Goal: Transaction & Acquisition: Purchase product/service

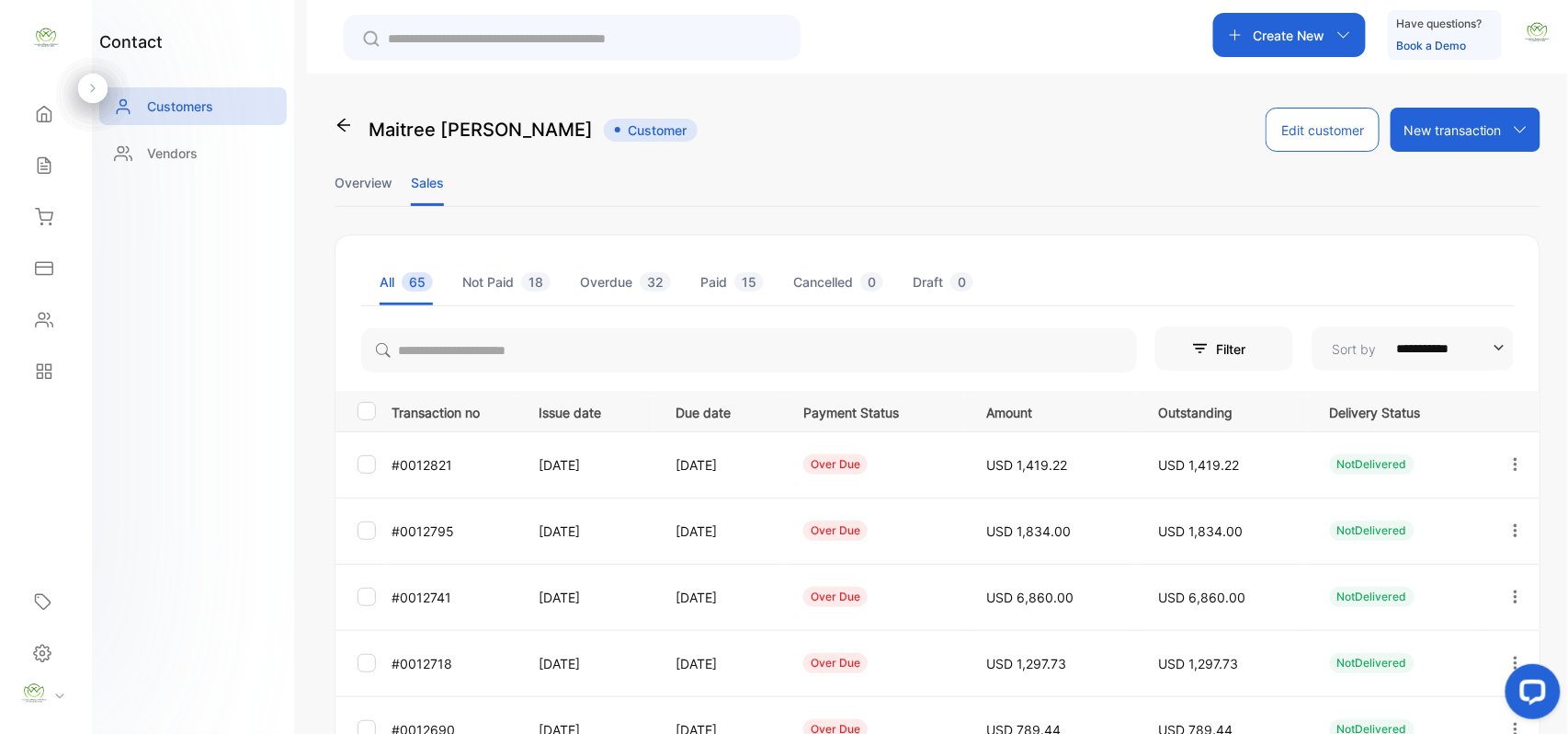
scroll to position [203, 0]
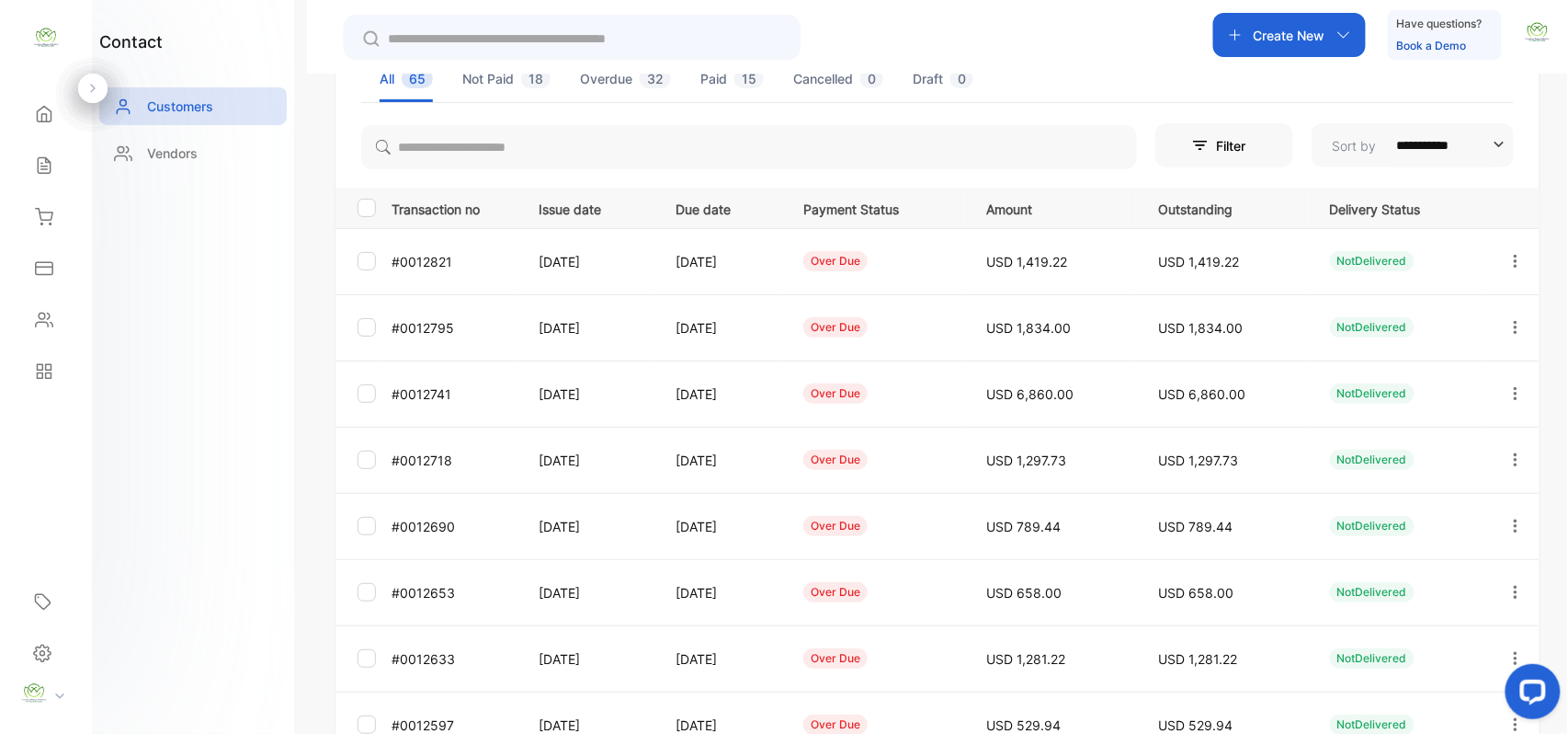
click at [1511, 457] on icon "button" at bounding box center [1516, 459] width 17 height 17
click at [1445, 520] on div "View" at bounding box center [1432, 515] width 207 height 36
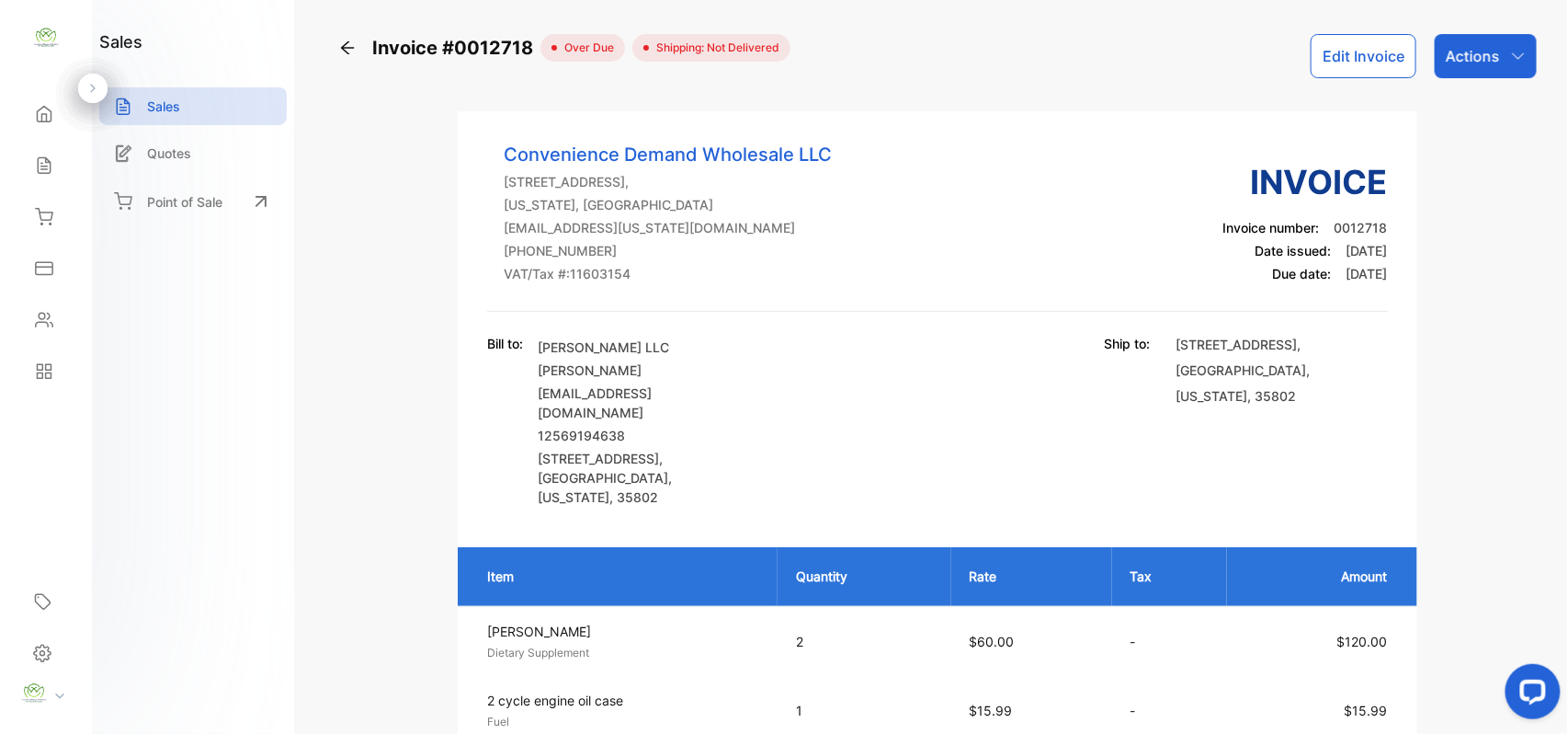
click at [1511, 60] on icon "button" at bounding box center [1518, 56] width 15 height 15
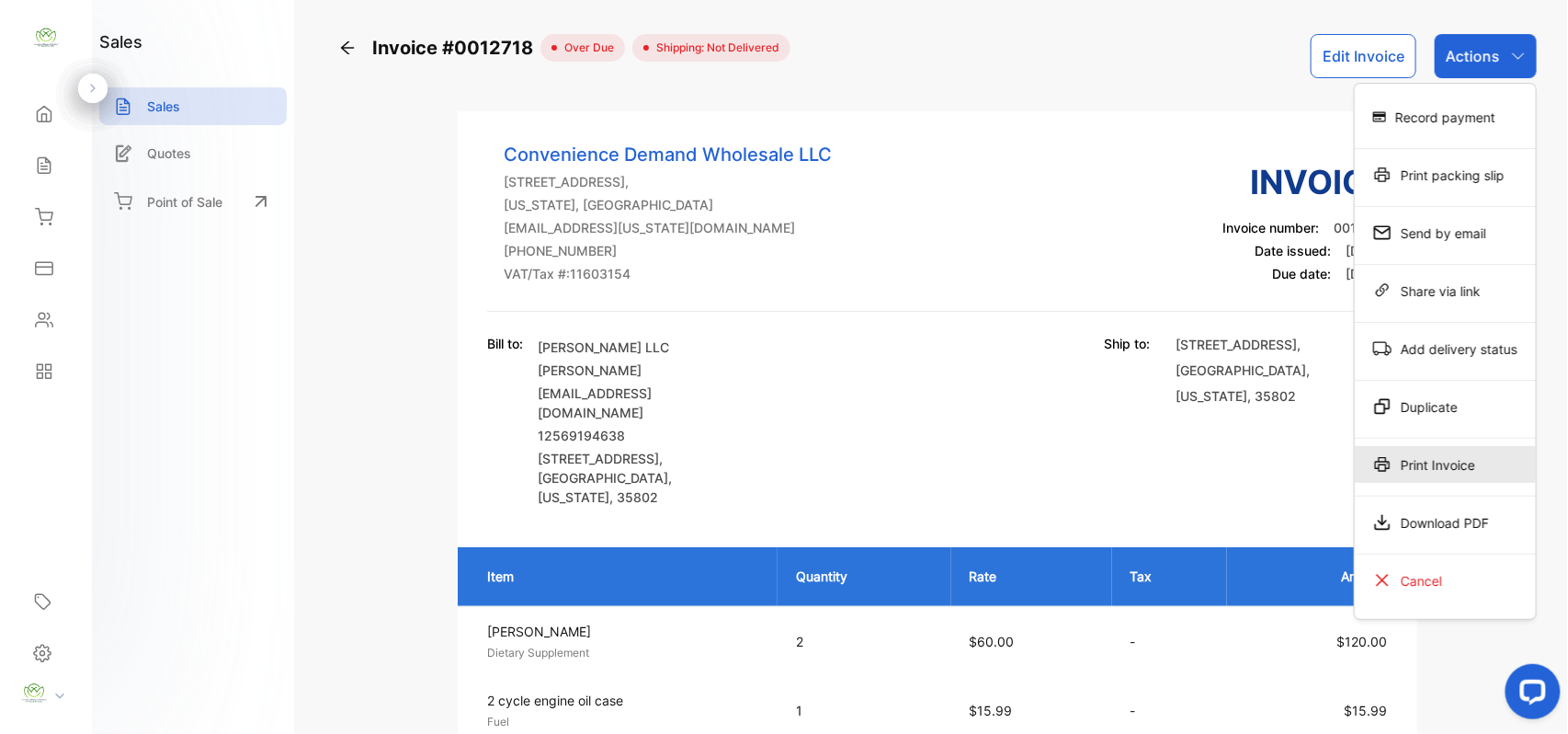
click at [1464, 464] on div "Print Invoice" at bounding box center [1445, 464] width 181 height 36
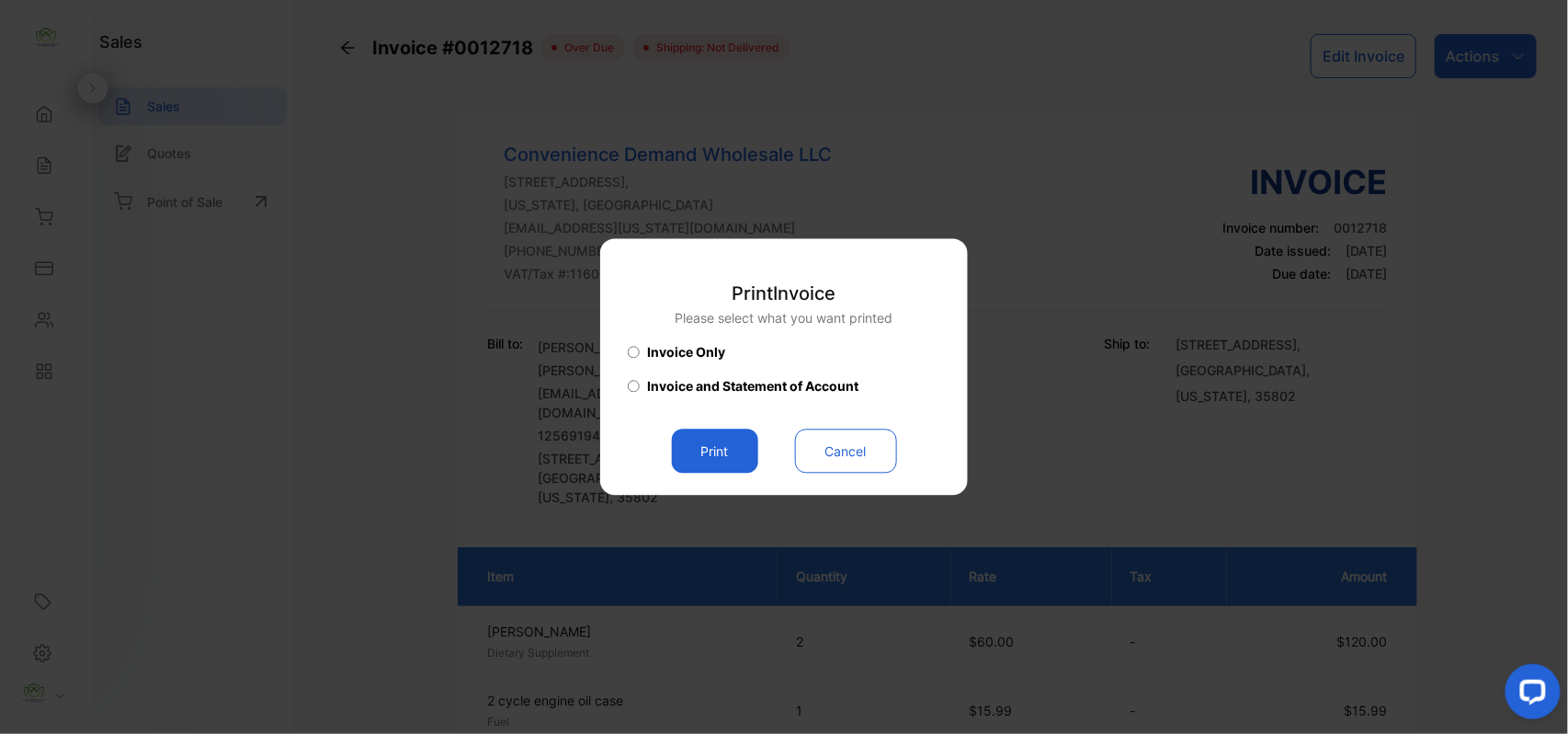
click at [714, 452] on button "Print" at bounding box center [715, 451] width 86 height 44
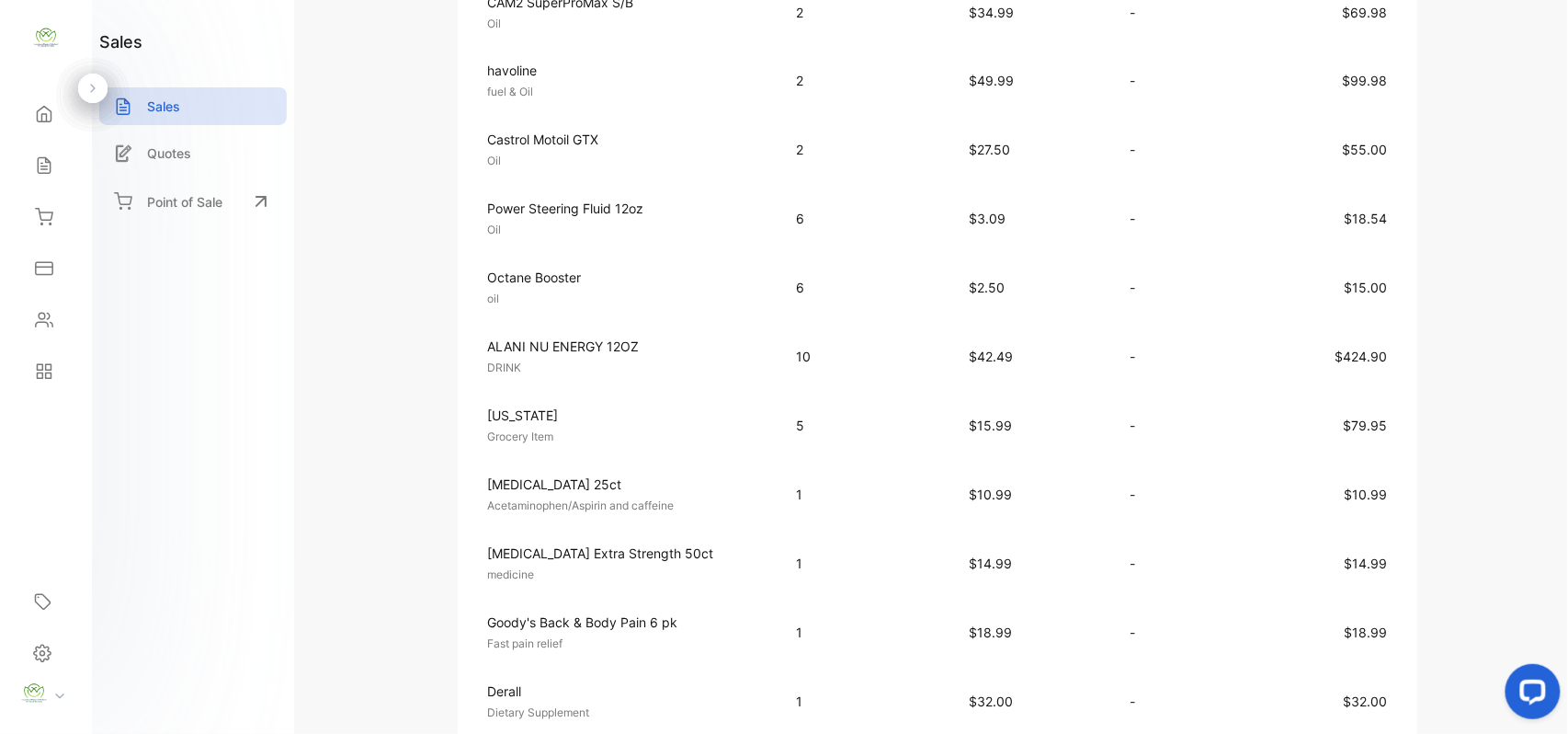
scroll to position [1431, 0]
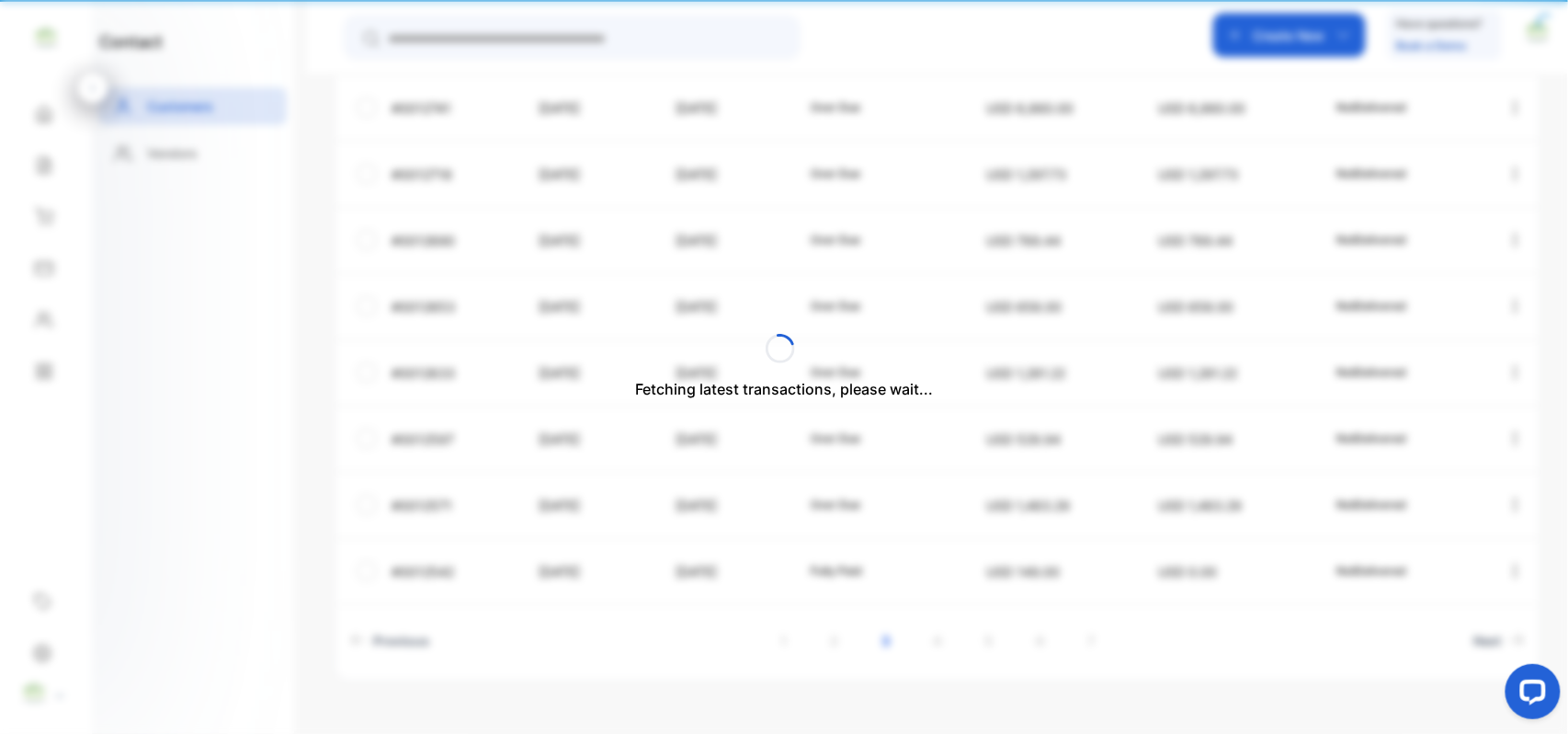
type input "**********"
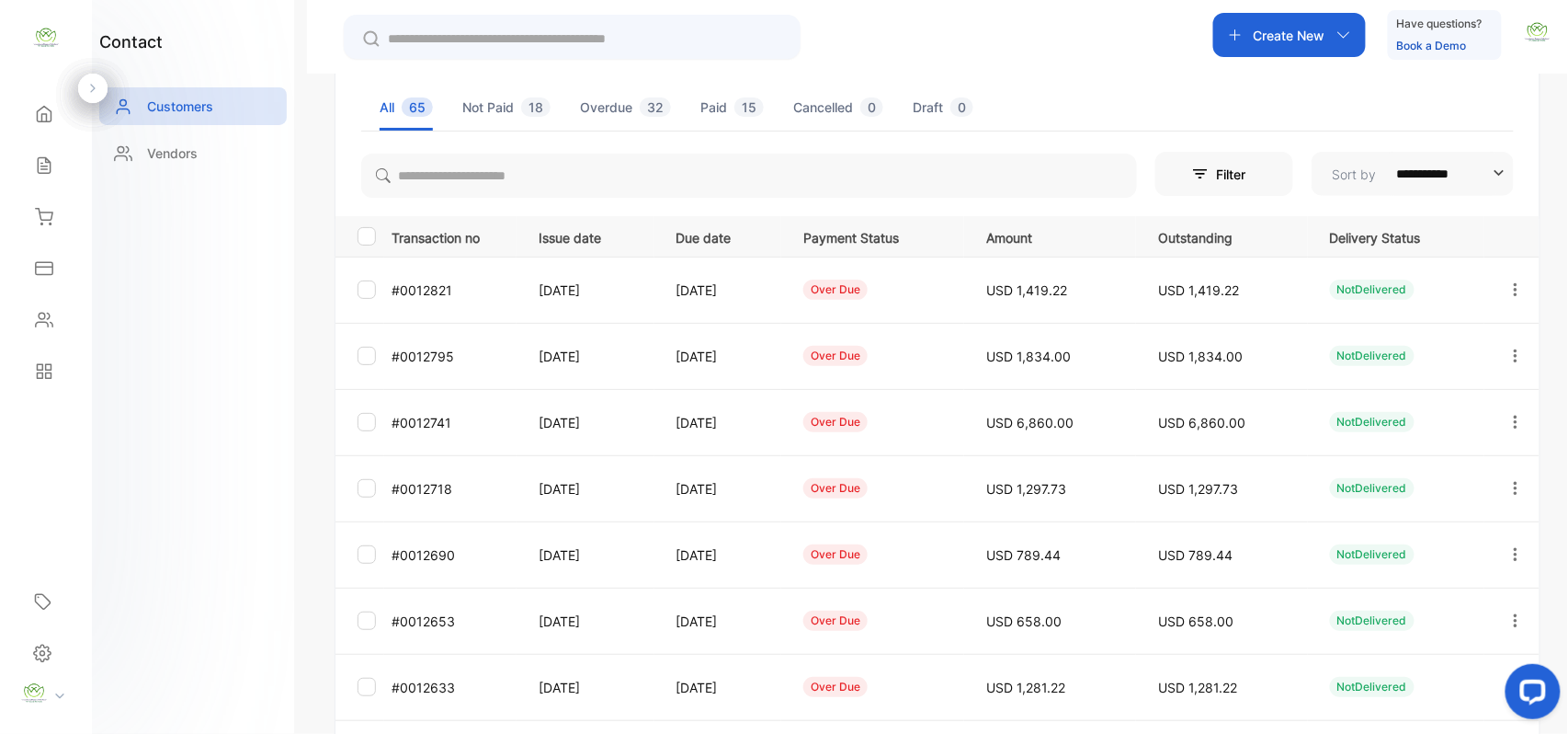
click at [1510, 416] on icon "button" at bounding box center [1516, 422] width 17 height 17
click at [1450, 475] on div "View" at bounding box center [1432, 478] width 207 height 36
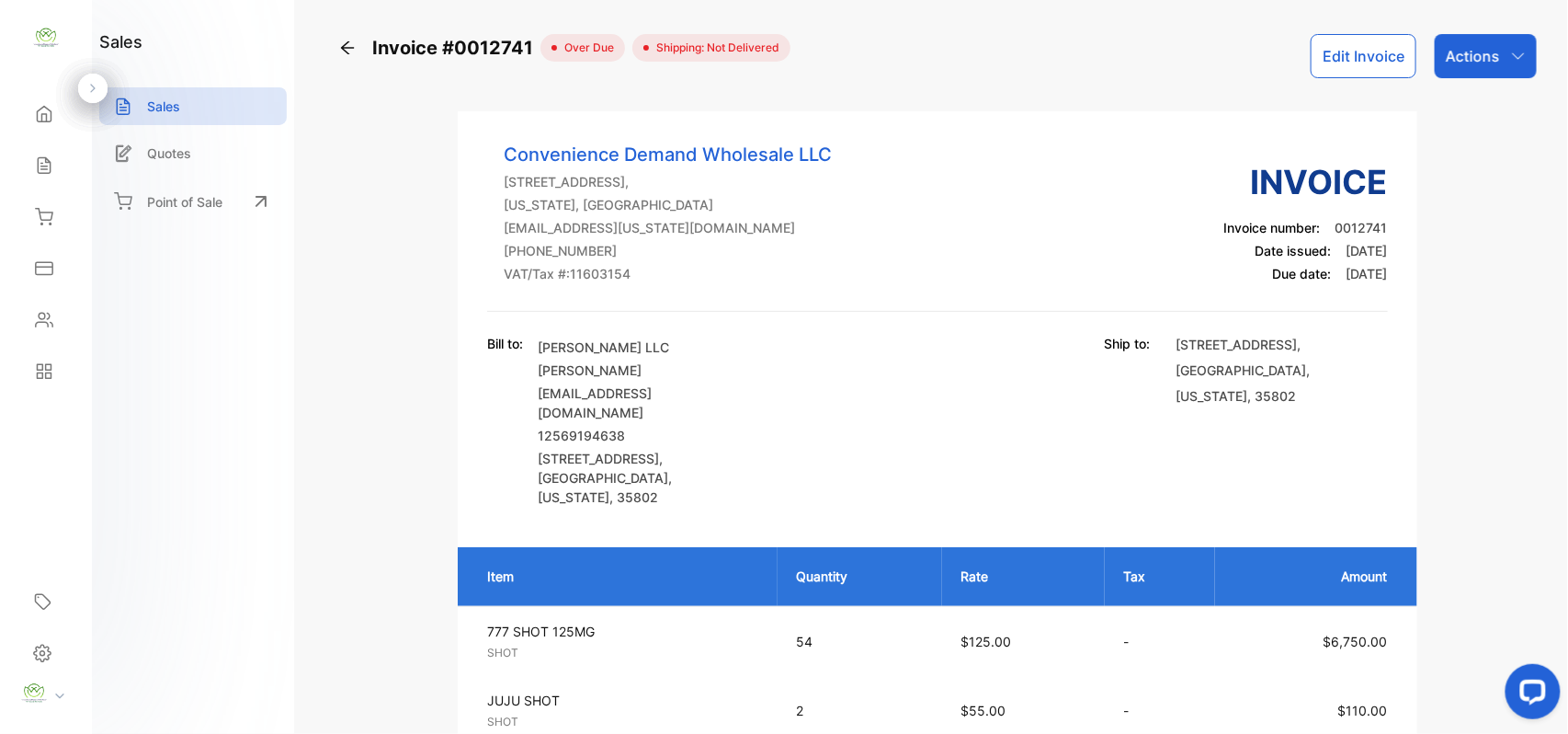
click at [1469, 66] on p "Actions" at bounding box center [1473, 56] width 54 height 22
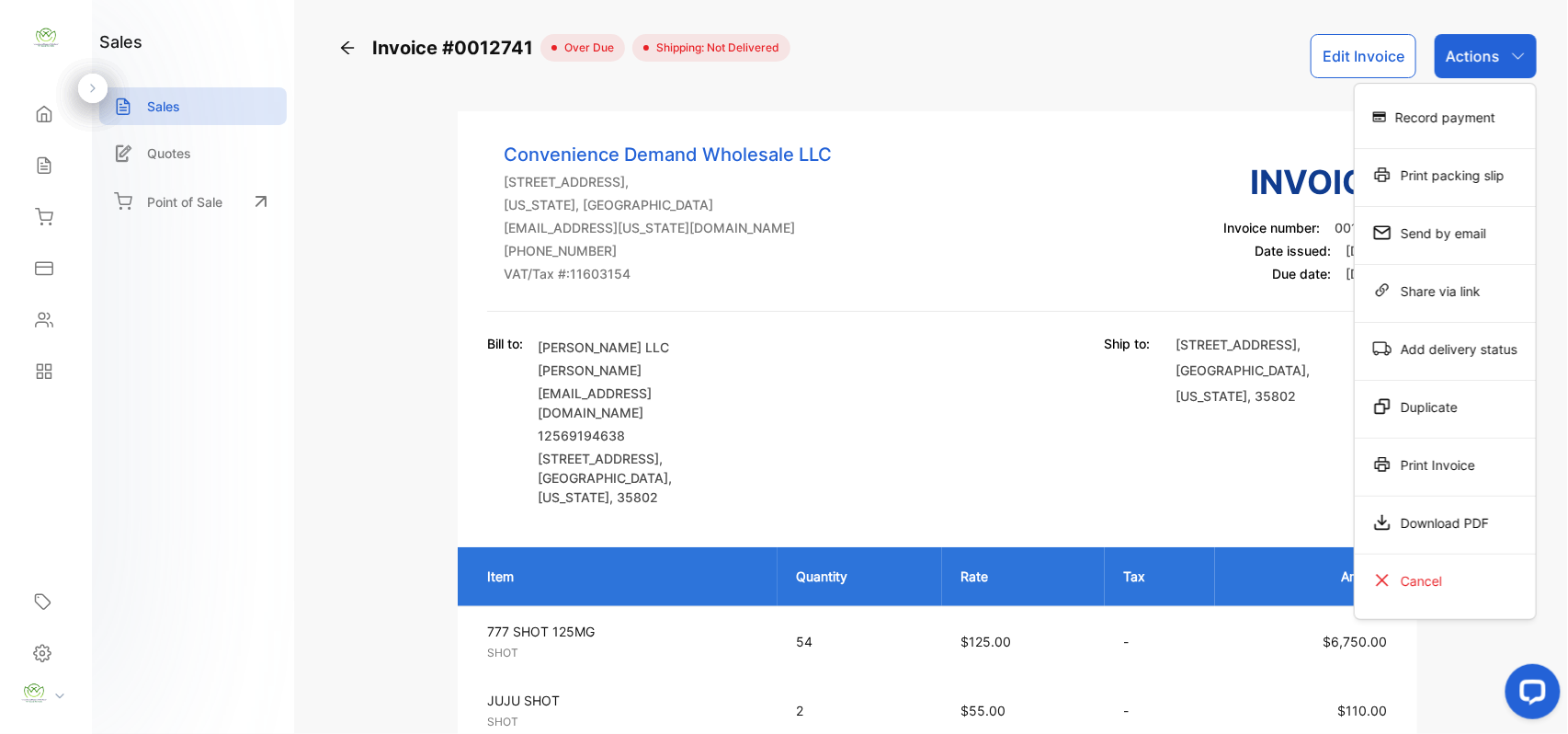
click at [1443, 466] on div "Print Invoice" at bounding box center [1445, 464] width 181 height 36
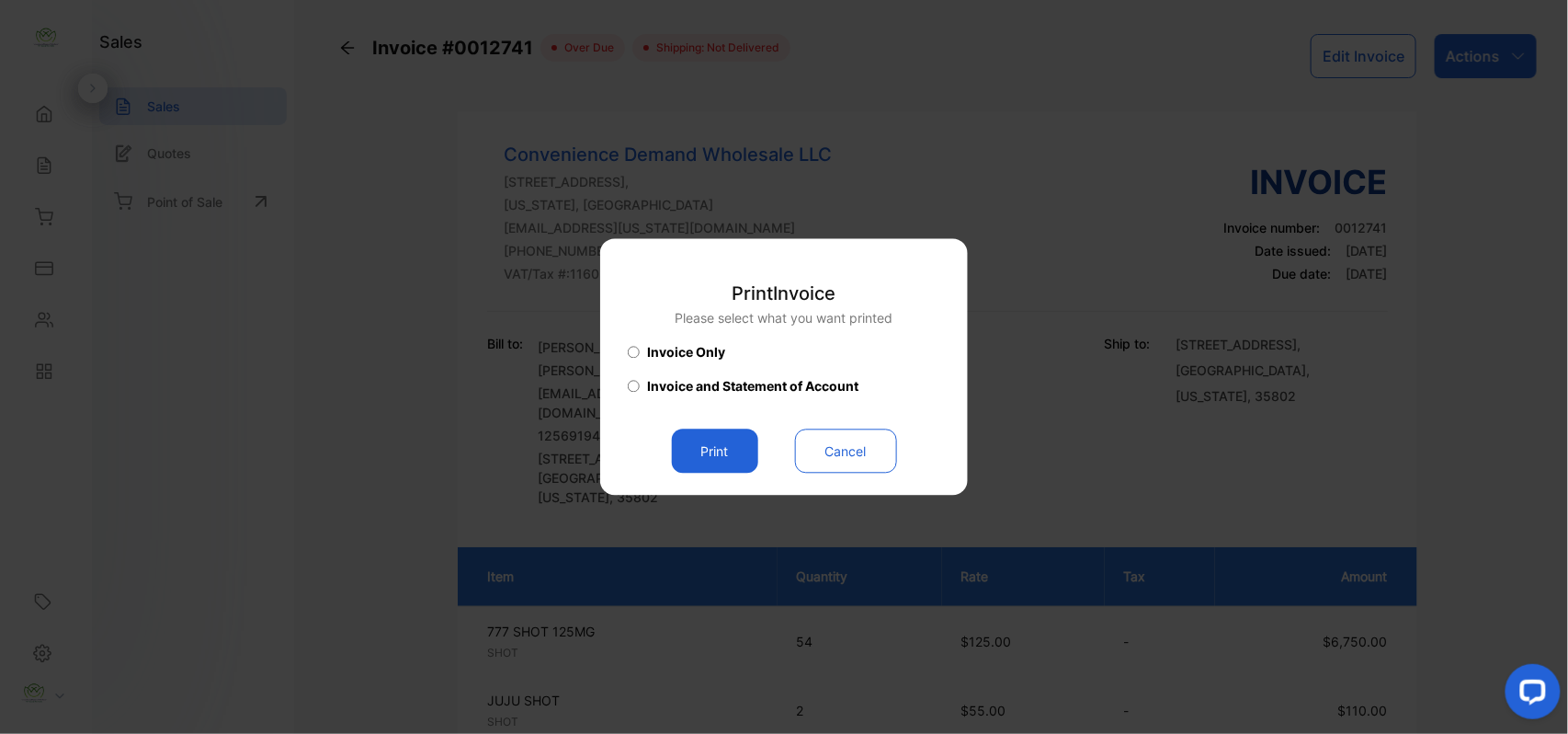
click at [719, 445] on button "Print" at bounding box center [715, 451] width 86 height 44
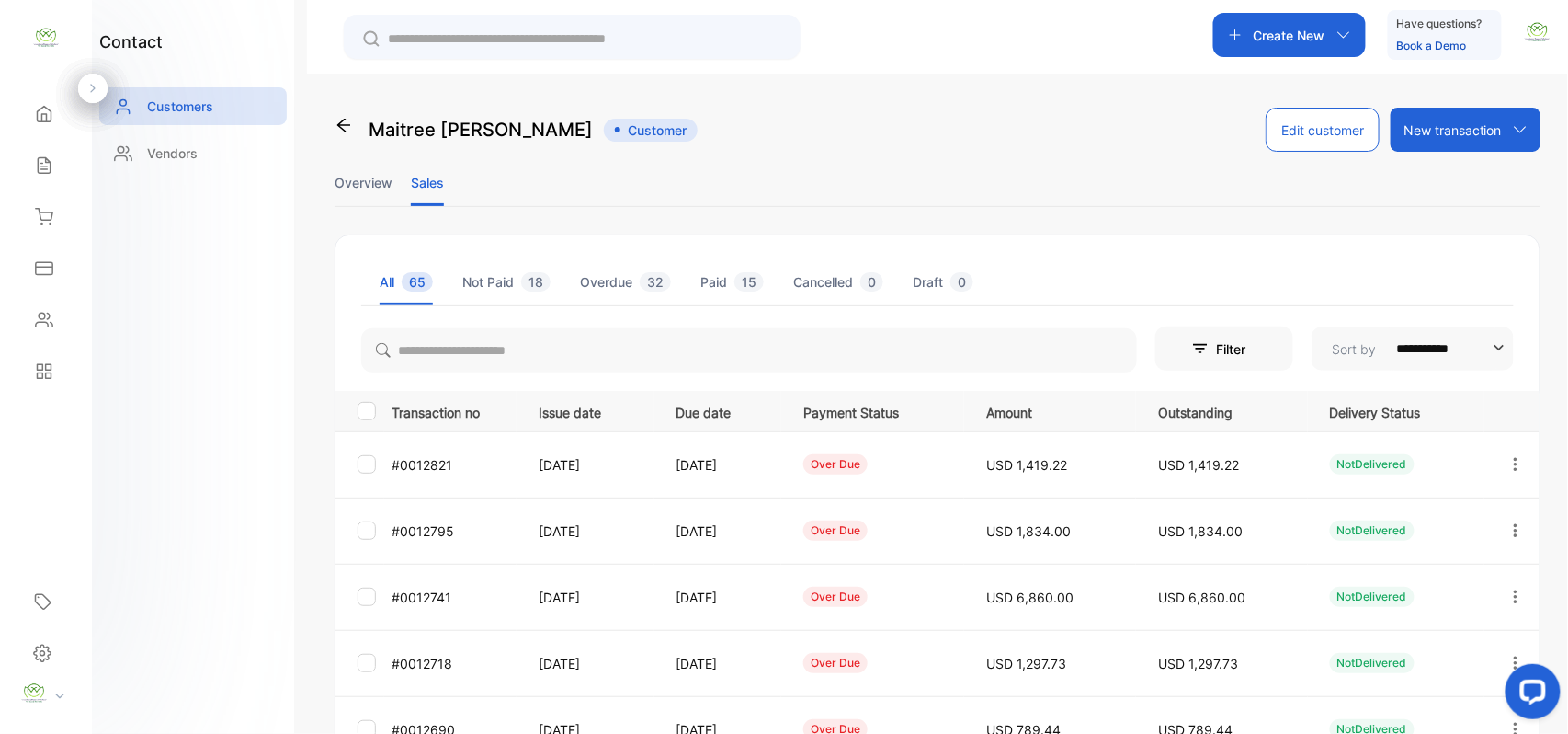
click at [1510, 528] on icon "button" at bounding box center [1516, 531] width 17 height 17
click at [1428, 587] on div "View" at bounding box center [1432, 586] width 207 height 36
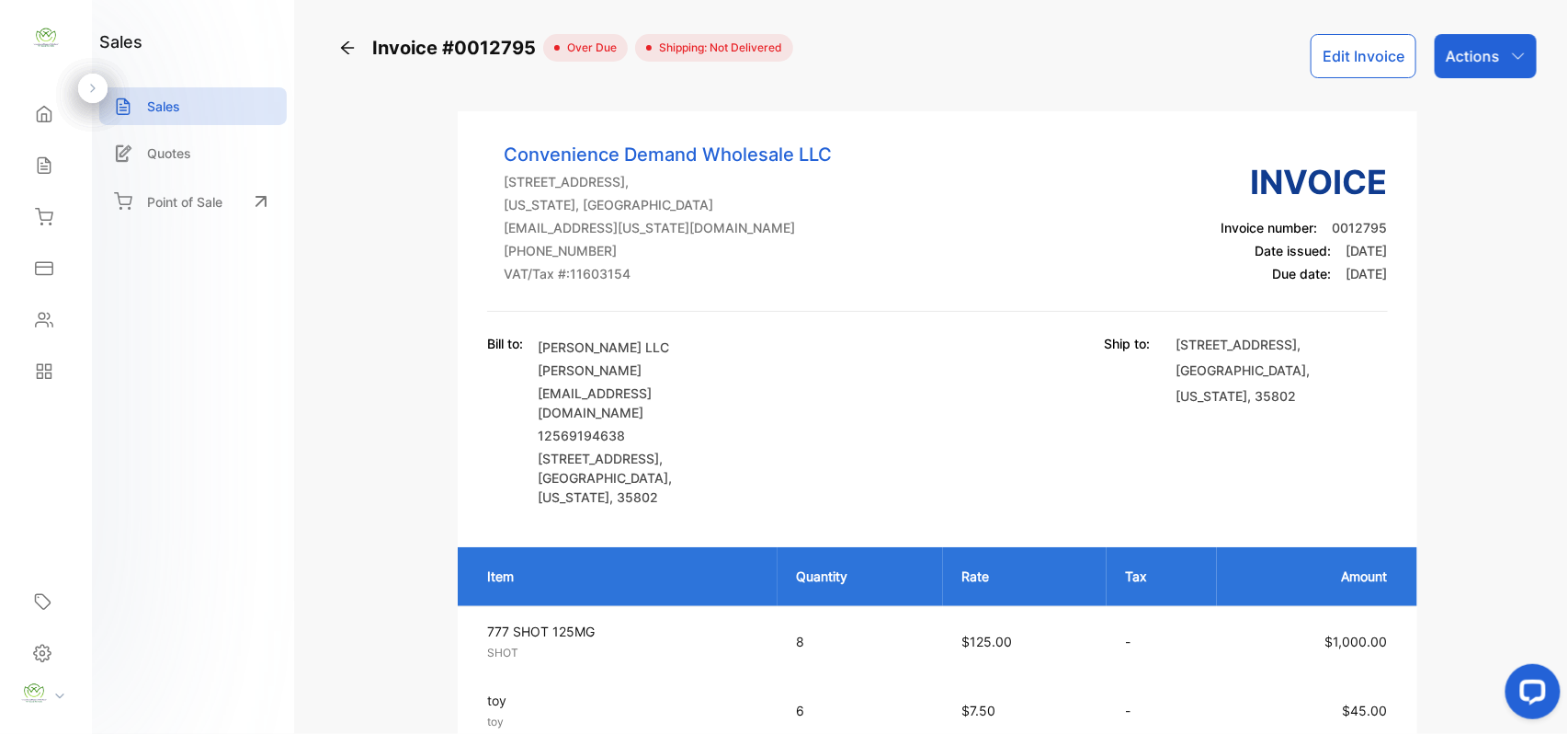
drag, startPoint x: 1468, startPoint y: 53, endPoint x: 1469, endPoint y: 81, distance: 28.0
click at [1469, 56] on p "Actions" at bounding box center [1473, 56] width 54 height 22
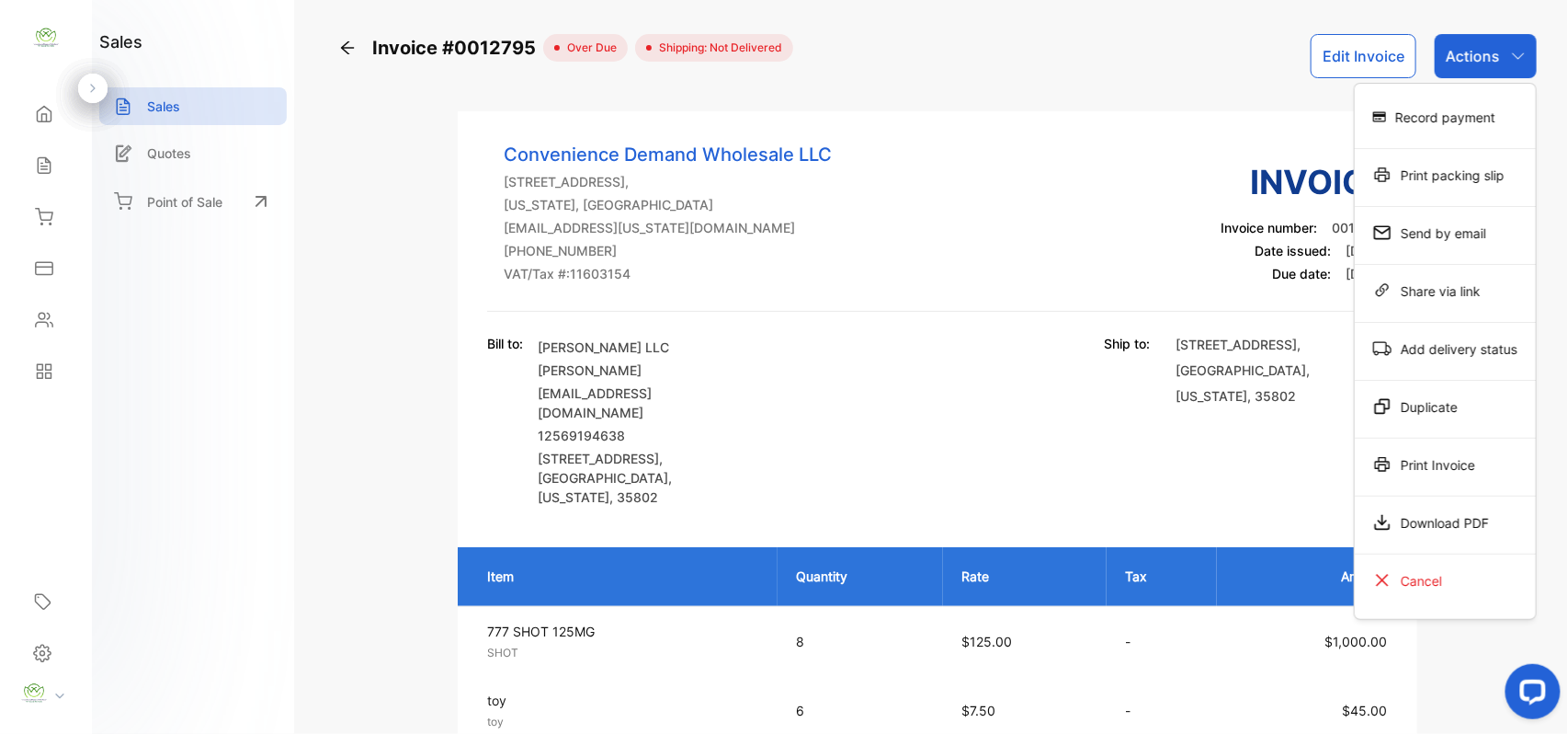
click at [1436, 454] on div "Print Invoice" at bounding box center [1445, 464] width 181 height 36
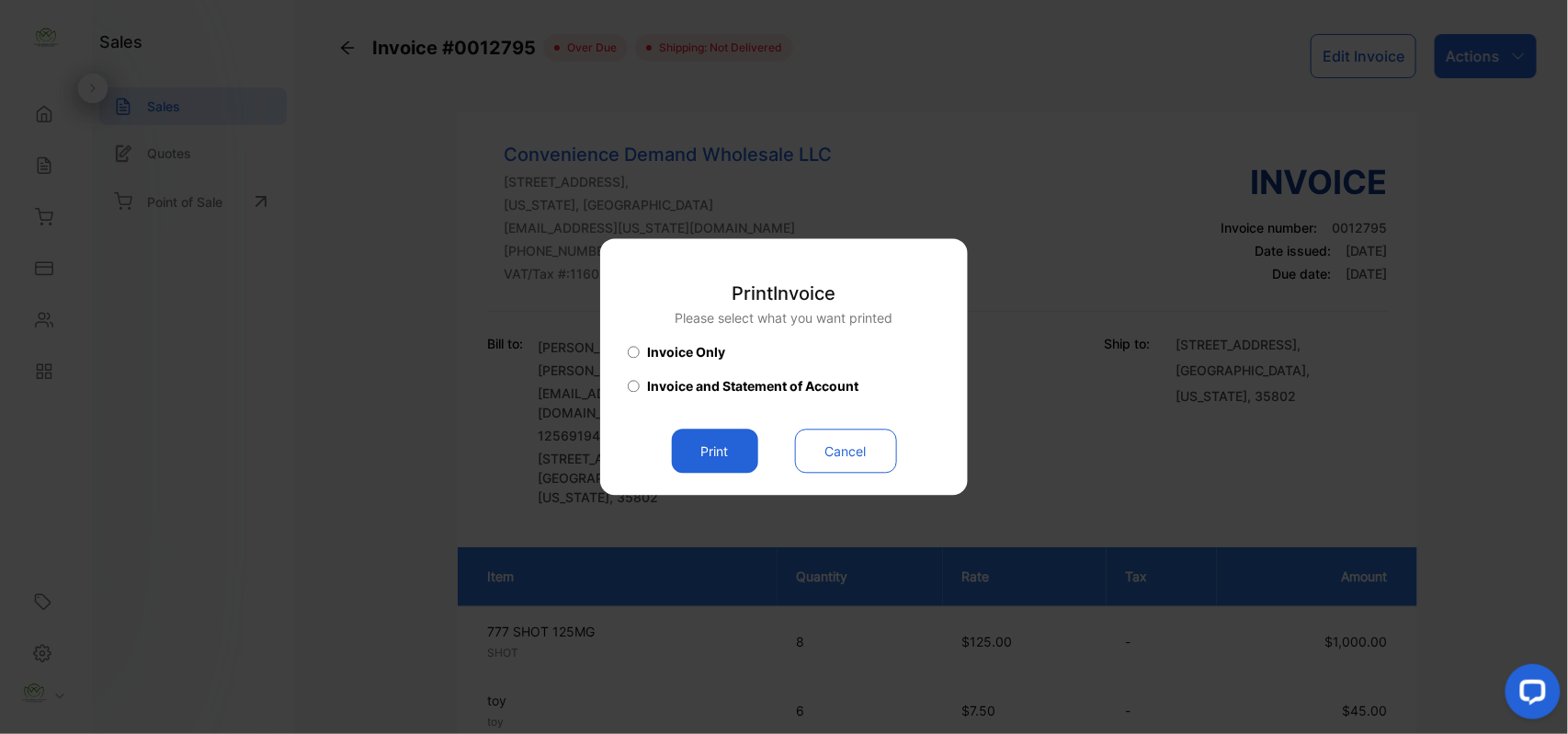
click at [709, 452] on button "Print" at bounding box center [715, 451] width 86 height 44
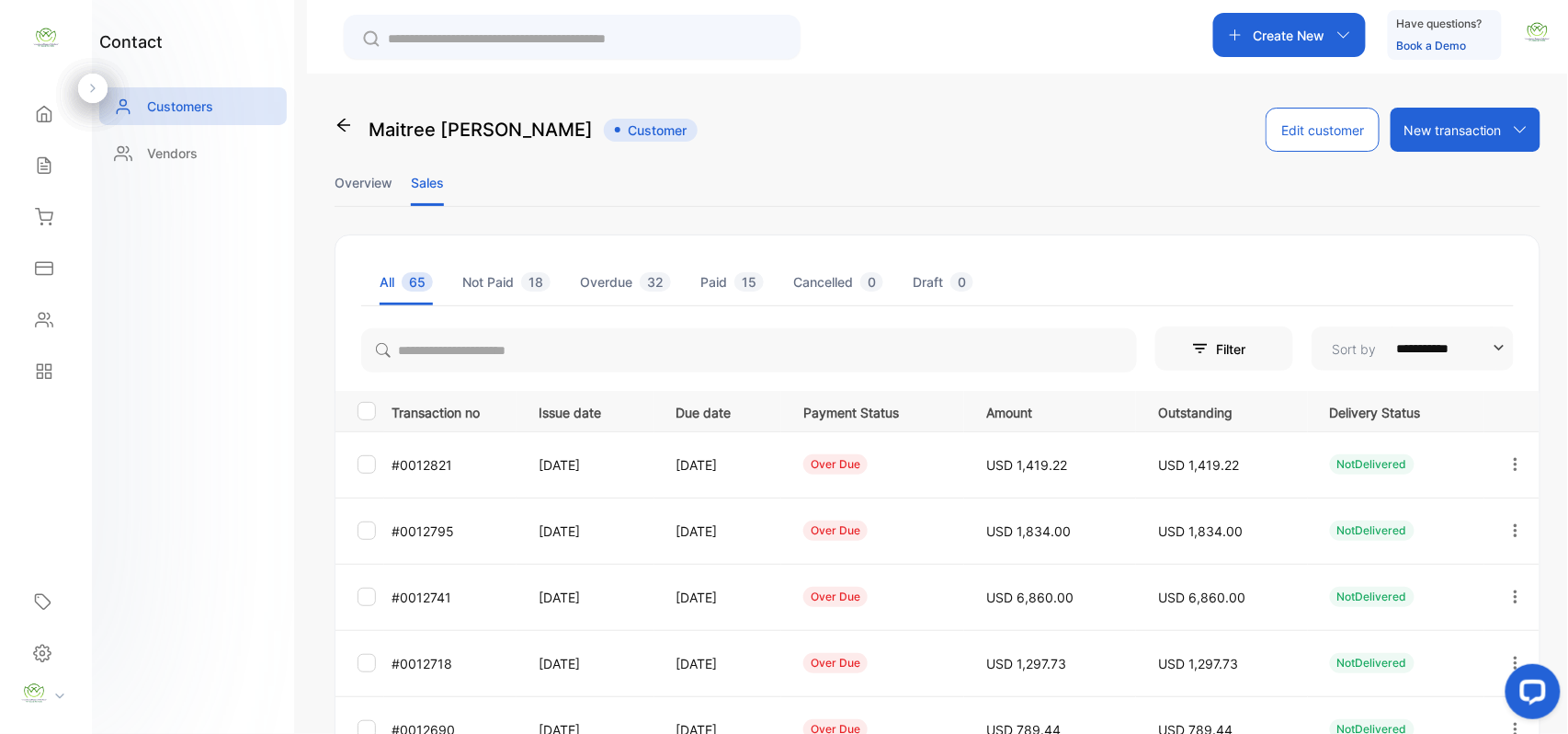
click at [1509, 460] on icon "button" at bounding box center [1516, 464] width 17 height 17
click at [1439, 517] on div "View" at bounding box center [1432, 520] width 207 height 36
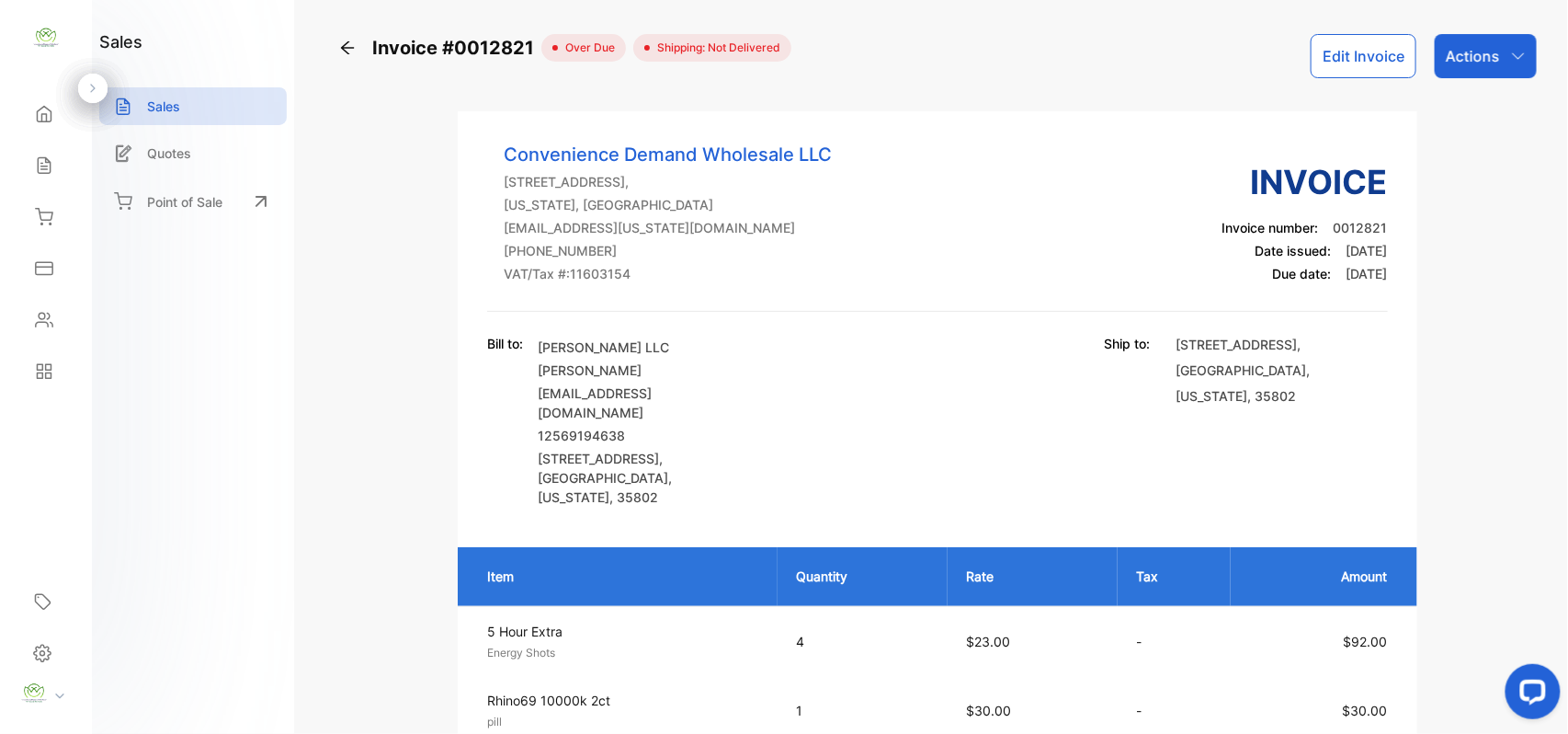
click at [1493, 57] on p "Actions" at bounding box center [1473, 56] width 54 height 22
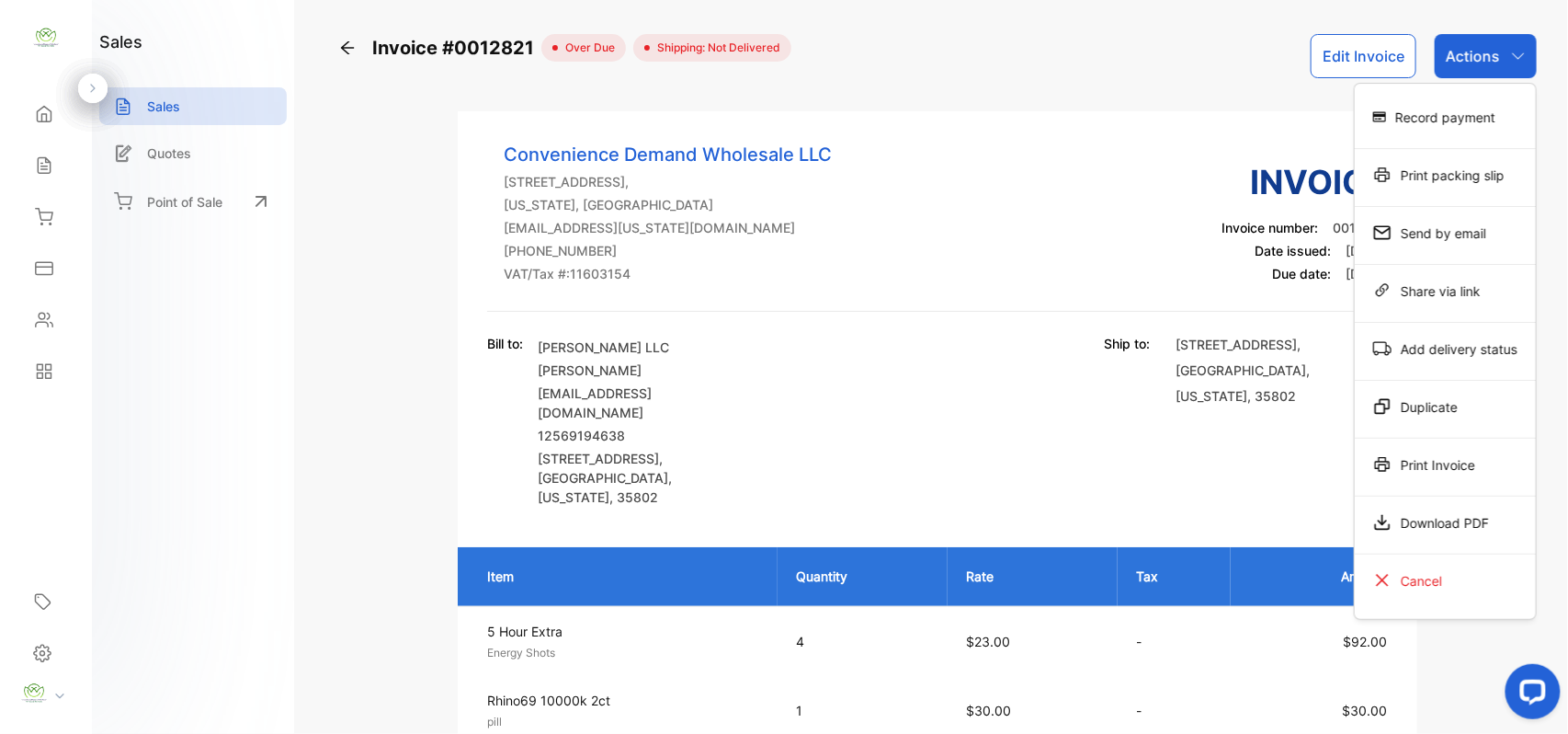
click at [1490, 472] on div "Print Invoice" at bounding box center [1445, 464] width 181 height 36
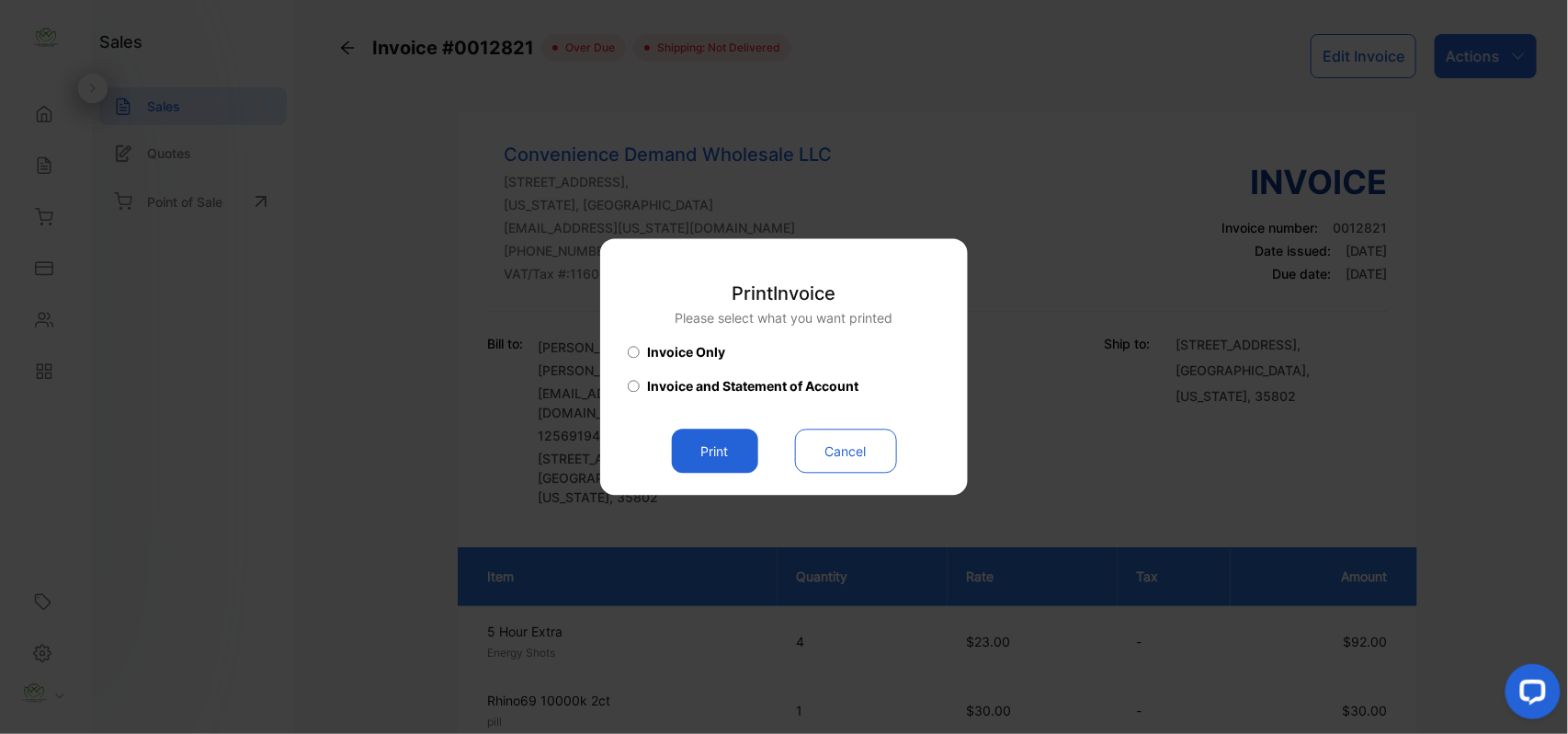
click at [737, 456] on button "Print" at bounding box center [715, 451] width 86 height 44
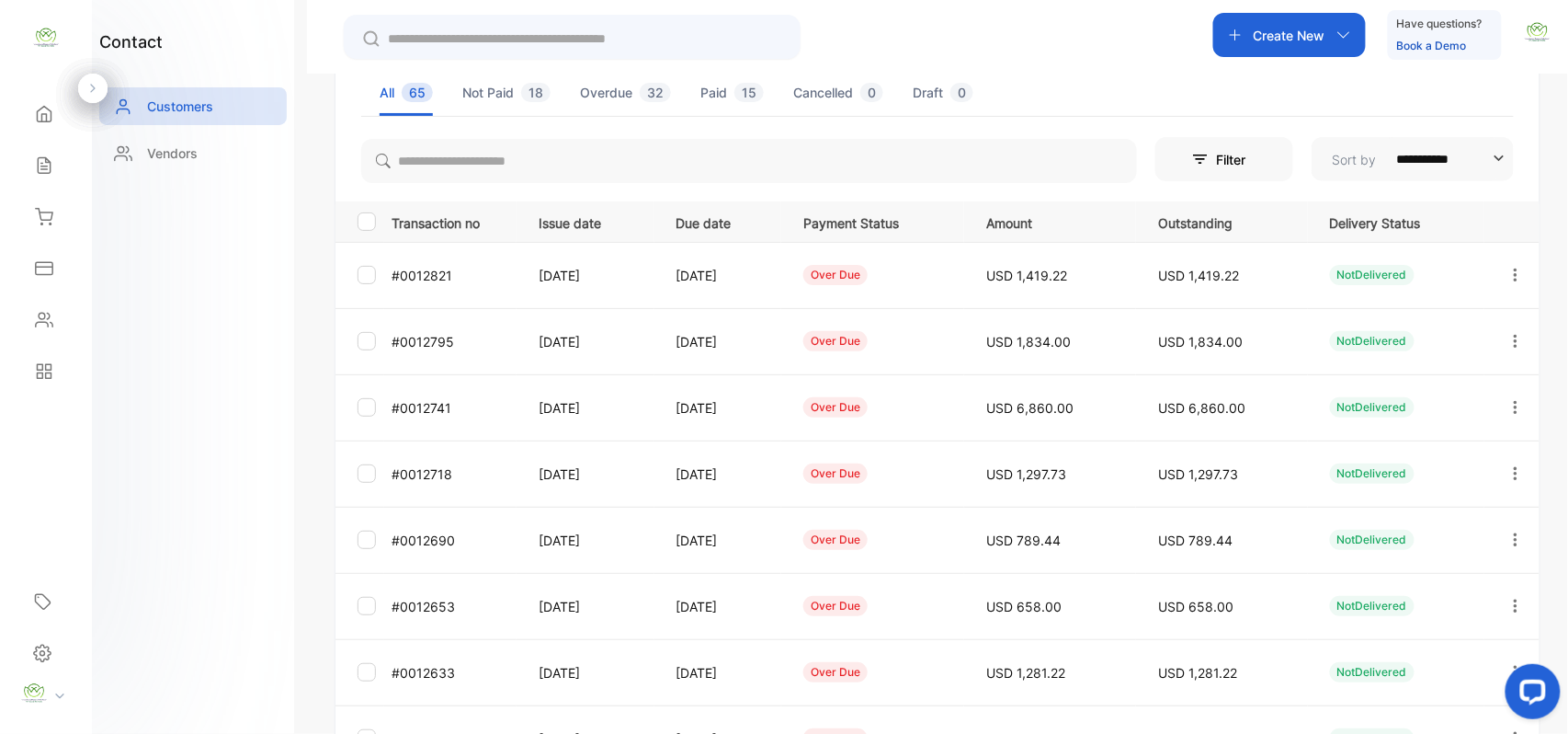
scroll to position [456, 0]
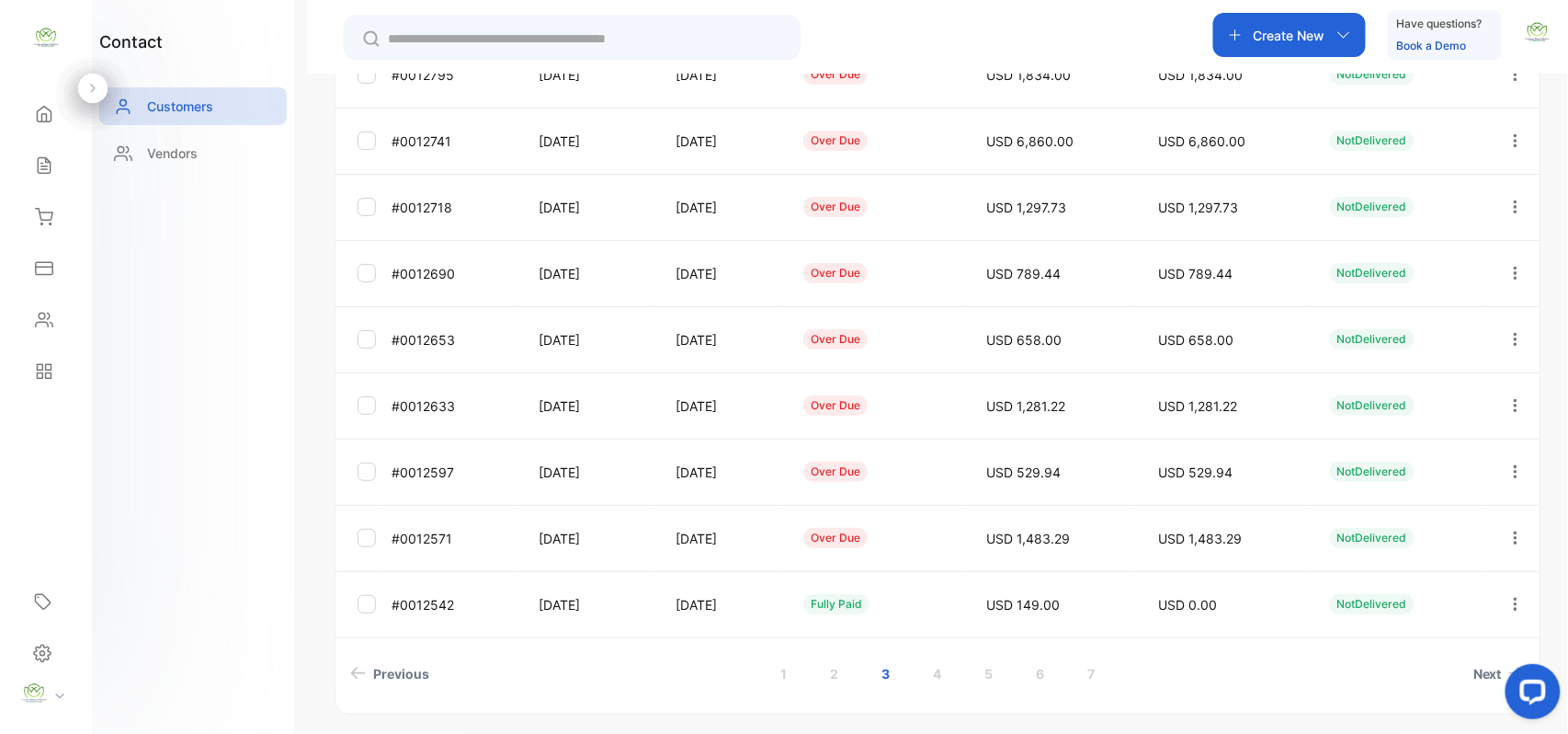
click at [837, 678] on link "2" at bounding box center [834, 673] width 52 height 34
click at [1508, 601] on icon "button" at bounding box center [1516, 603] width 17 height 17
click at [1366, 658] on span "View" at bounding box center [1361, 660] width 34 height 22
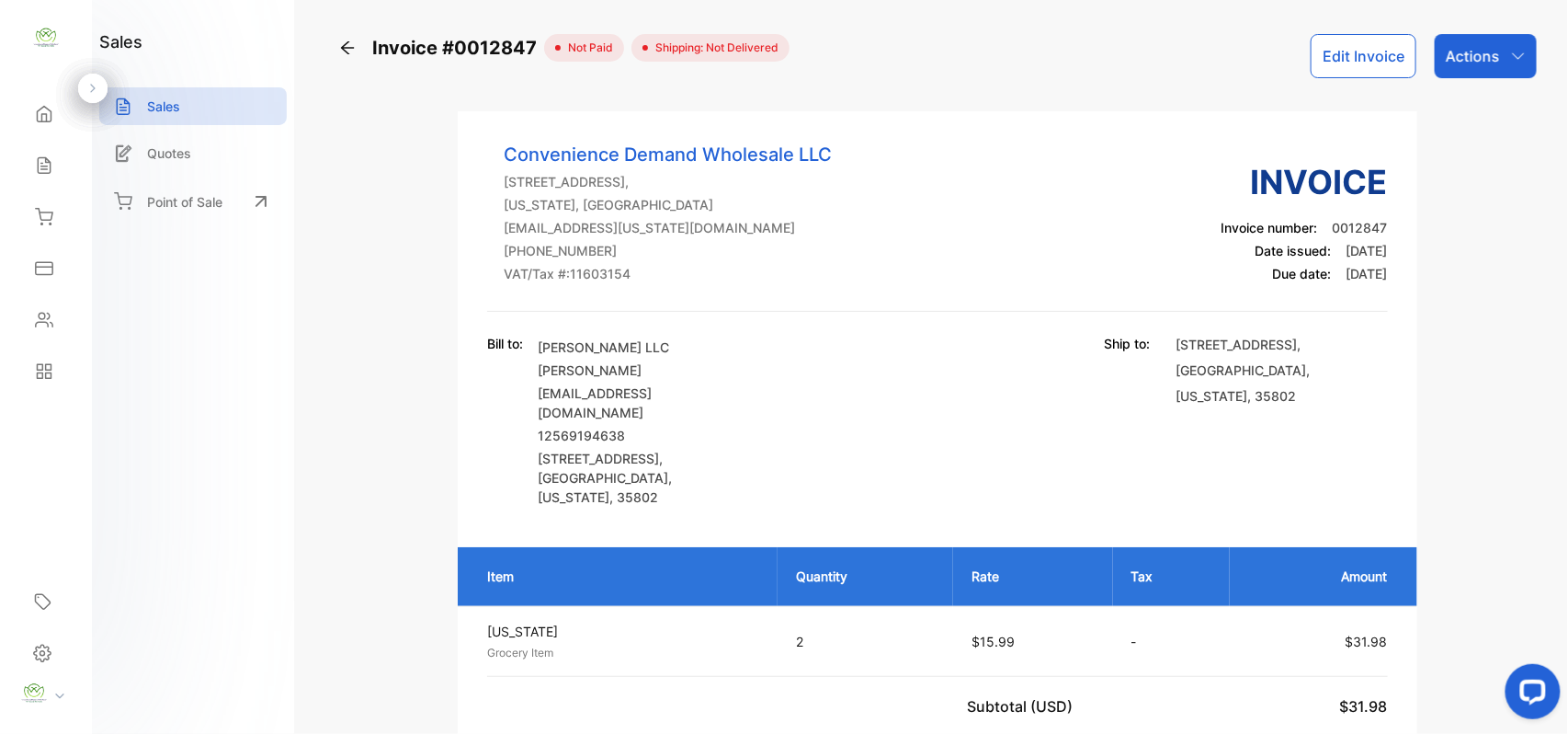
click at [1498, 60] on div "Actions" at bounding box center [1486, 56] width 102 height 44
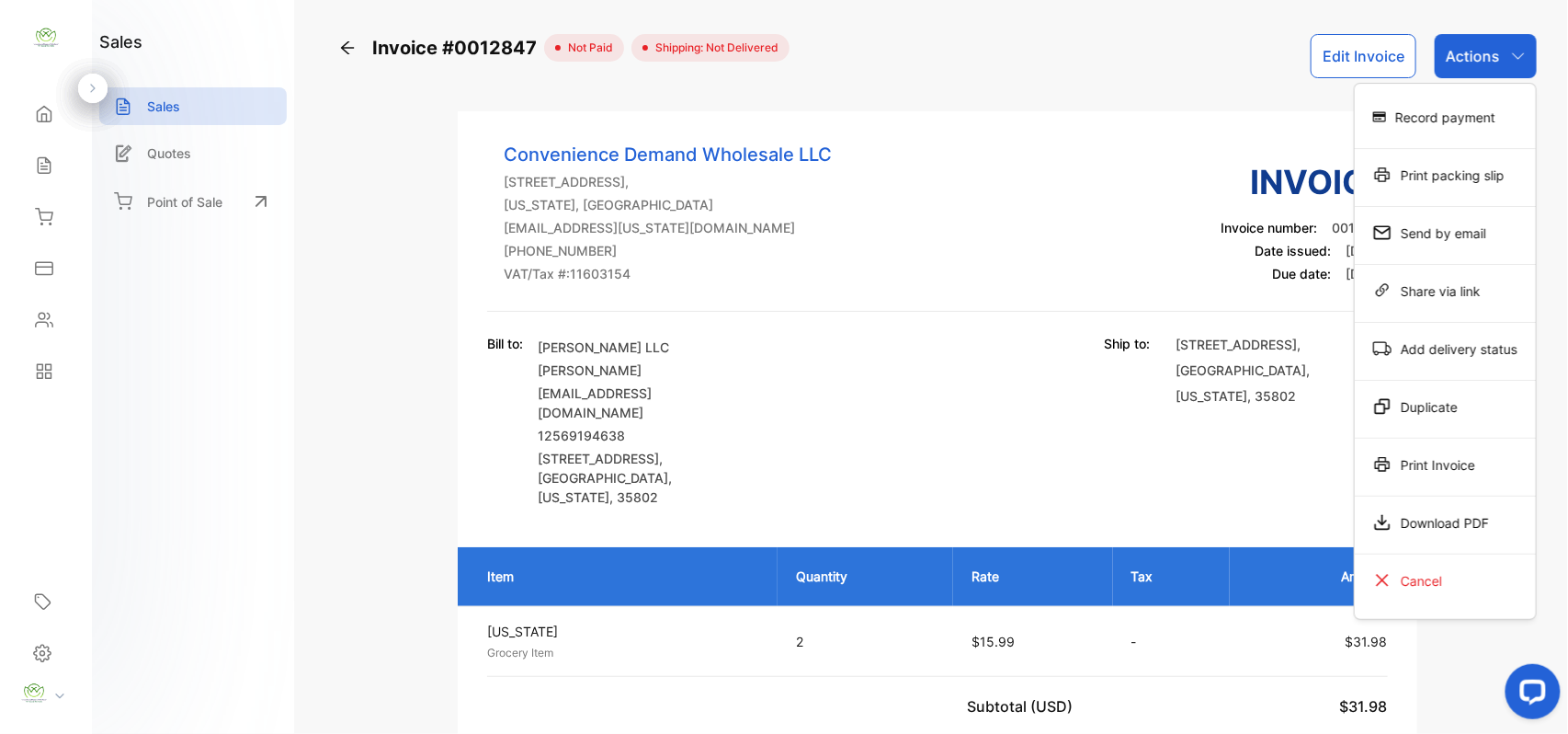
click at [1510, 466] on div "Print Invoice" at bounding box center [1445, 464] width 181 height 36
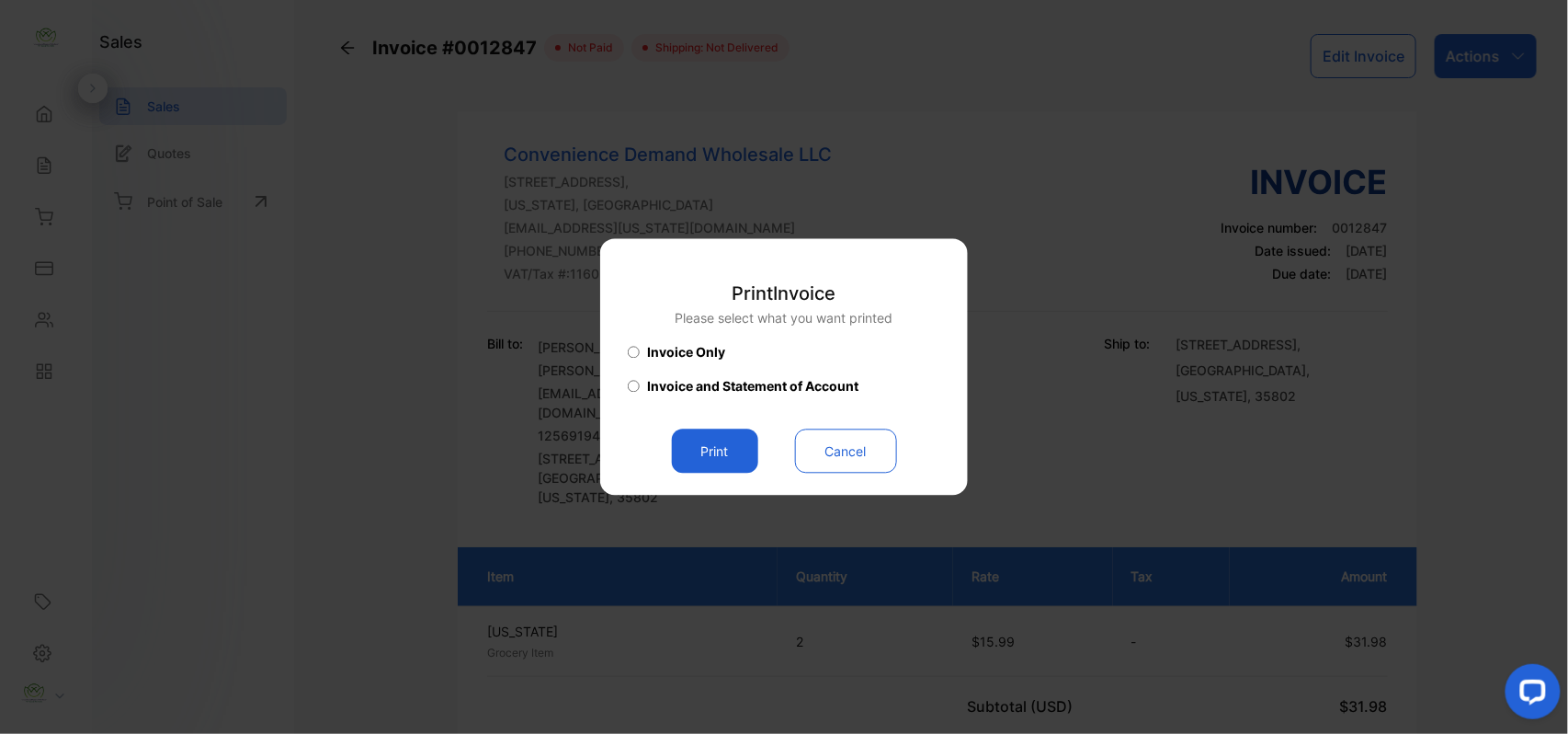
click at [726, 447] on button "Print" at bounding box center [715, 451] width 86 height 44
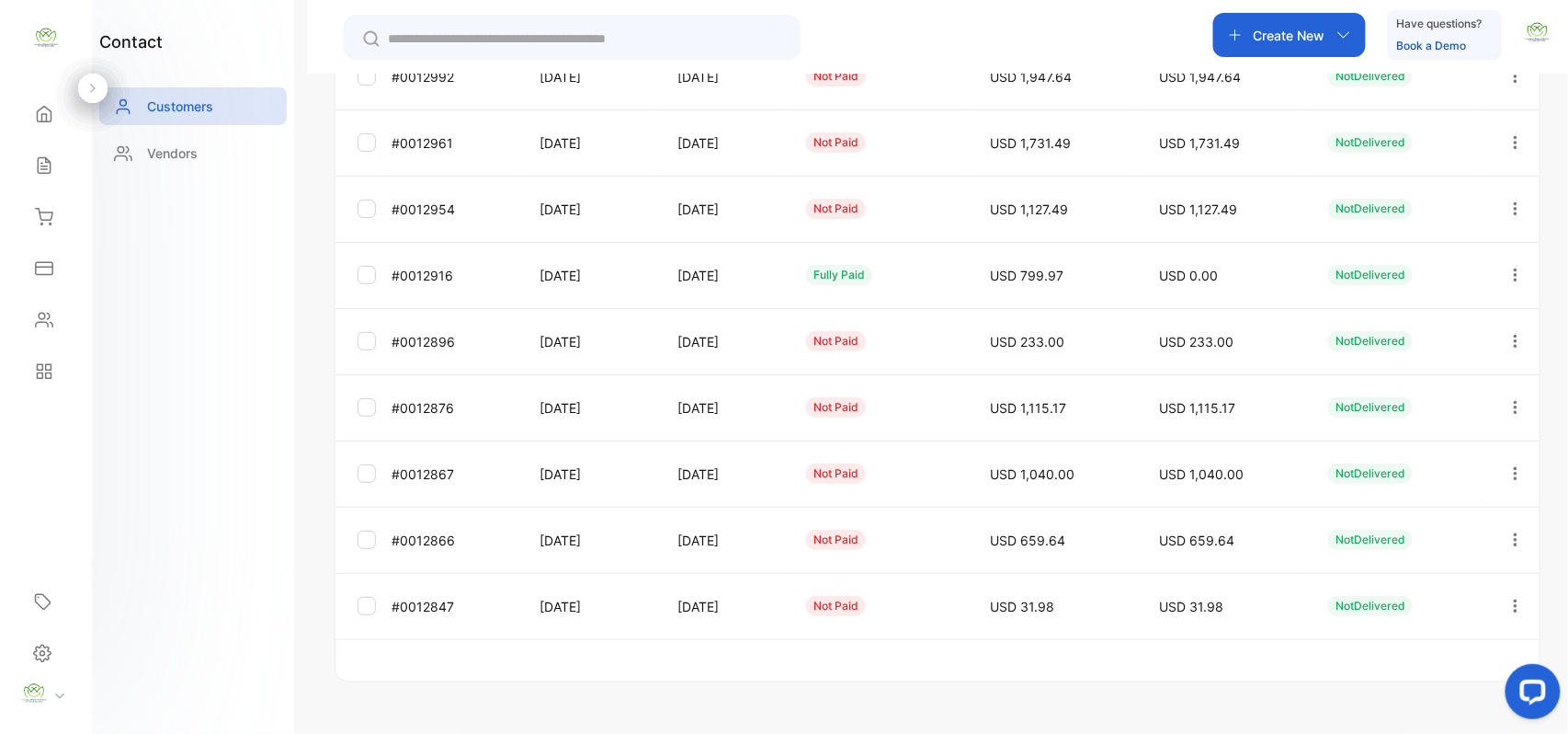
scroll to position [456, 0]
click at [1508, 537] on icon "button" at bounding box center [1516, 537] width 17 height 17
click at [1382, 481] on div "View" at bounding box center [1432, 488] width 207 height 36
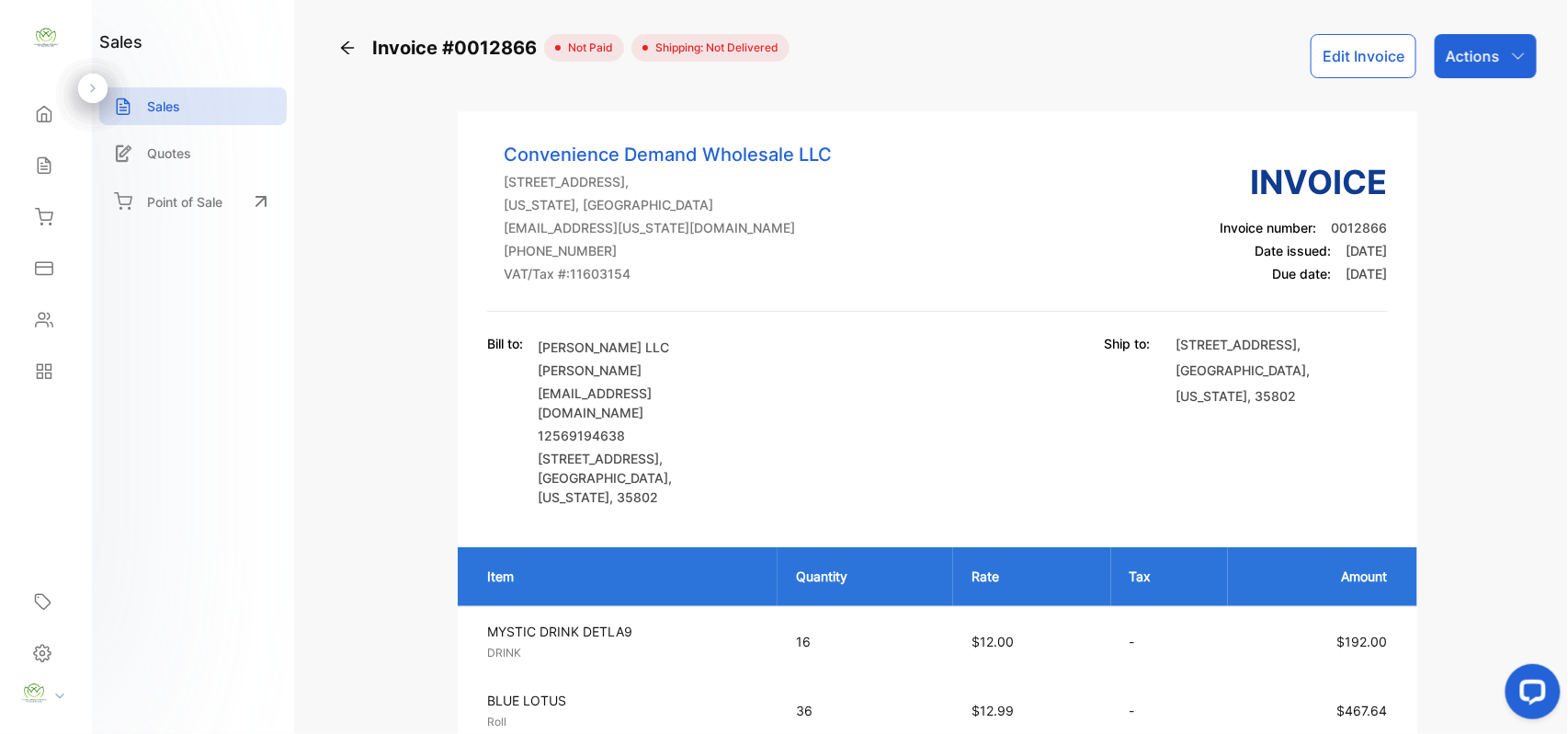
click at [1451, 52] on p "Actions" at bounding box center [1473, 56] width 54 height 22
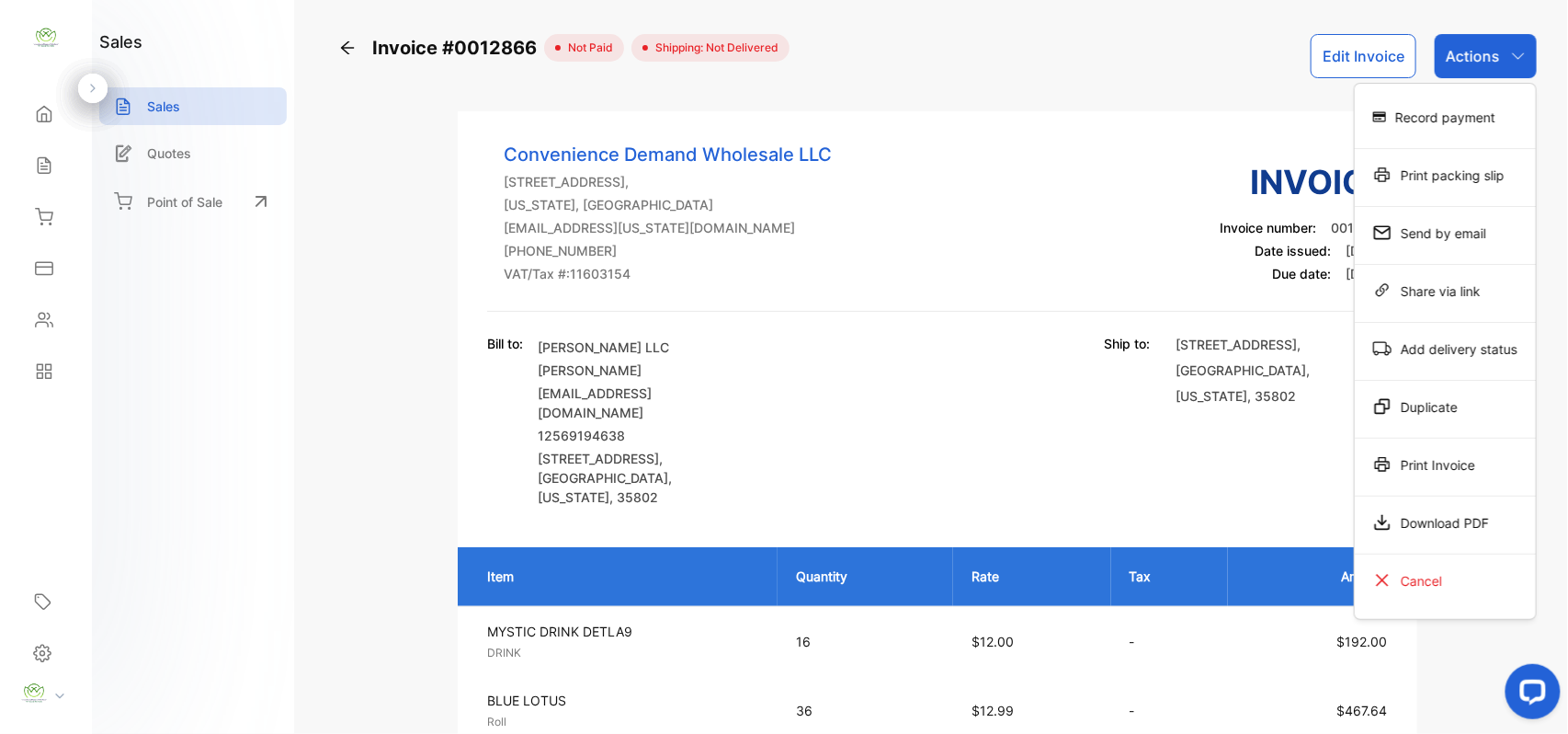
click at [1427, 469] on div "Print Invoice" at bounding box center [1445, 464] width 181 height 36
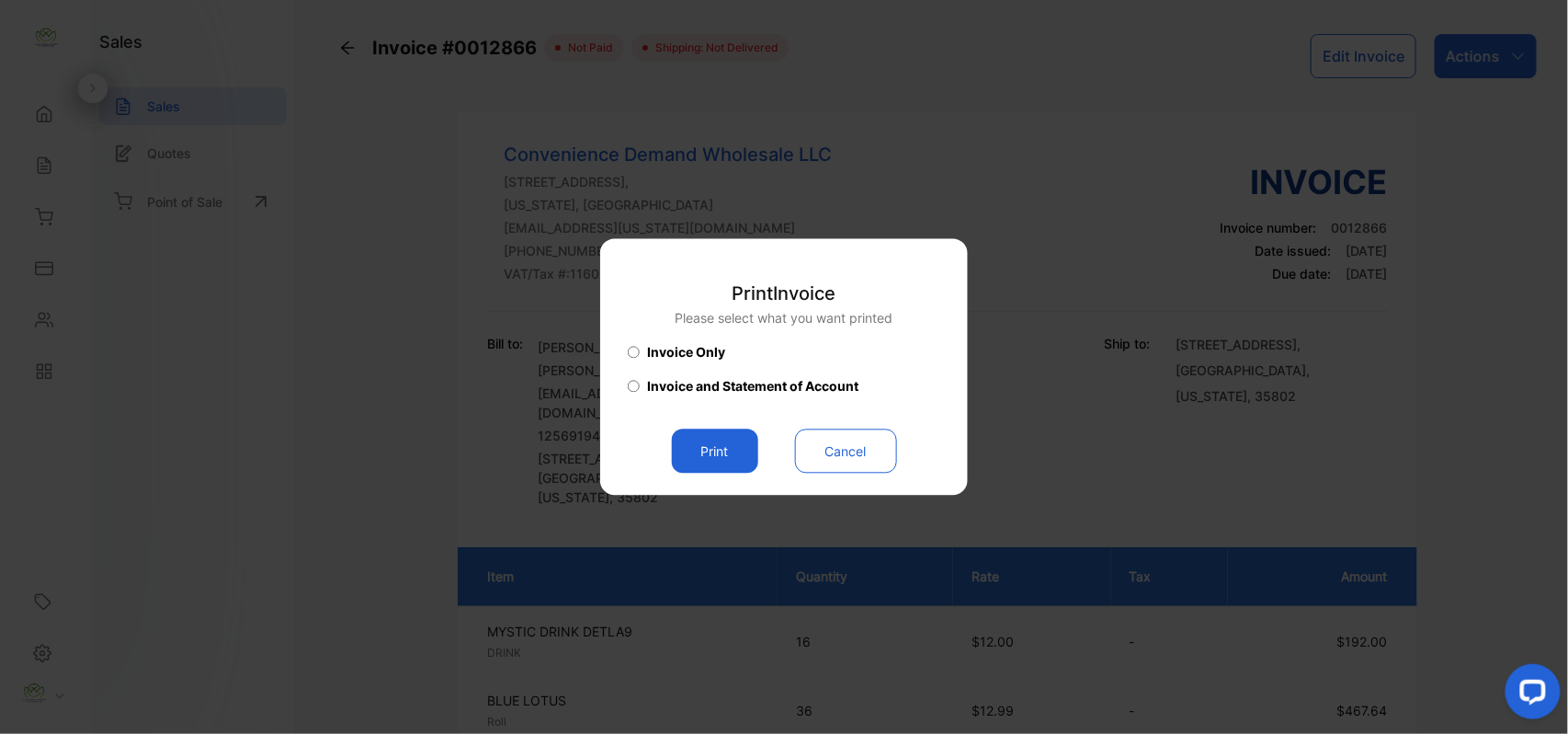
click at [719, 450] on button "Print" at bounding box center [715, 451] width 86 height 44
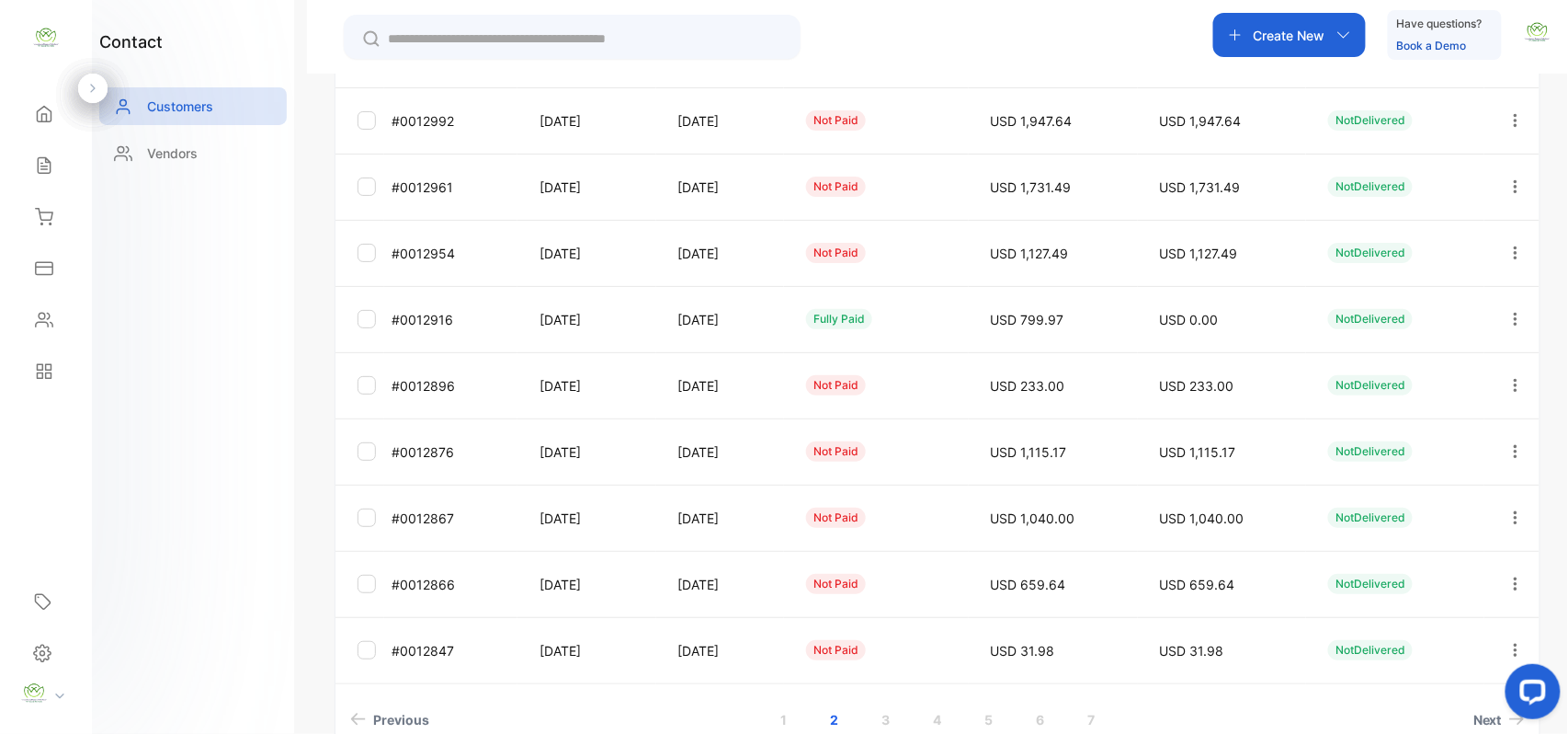
scroll to position [489, 0]
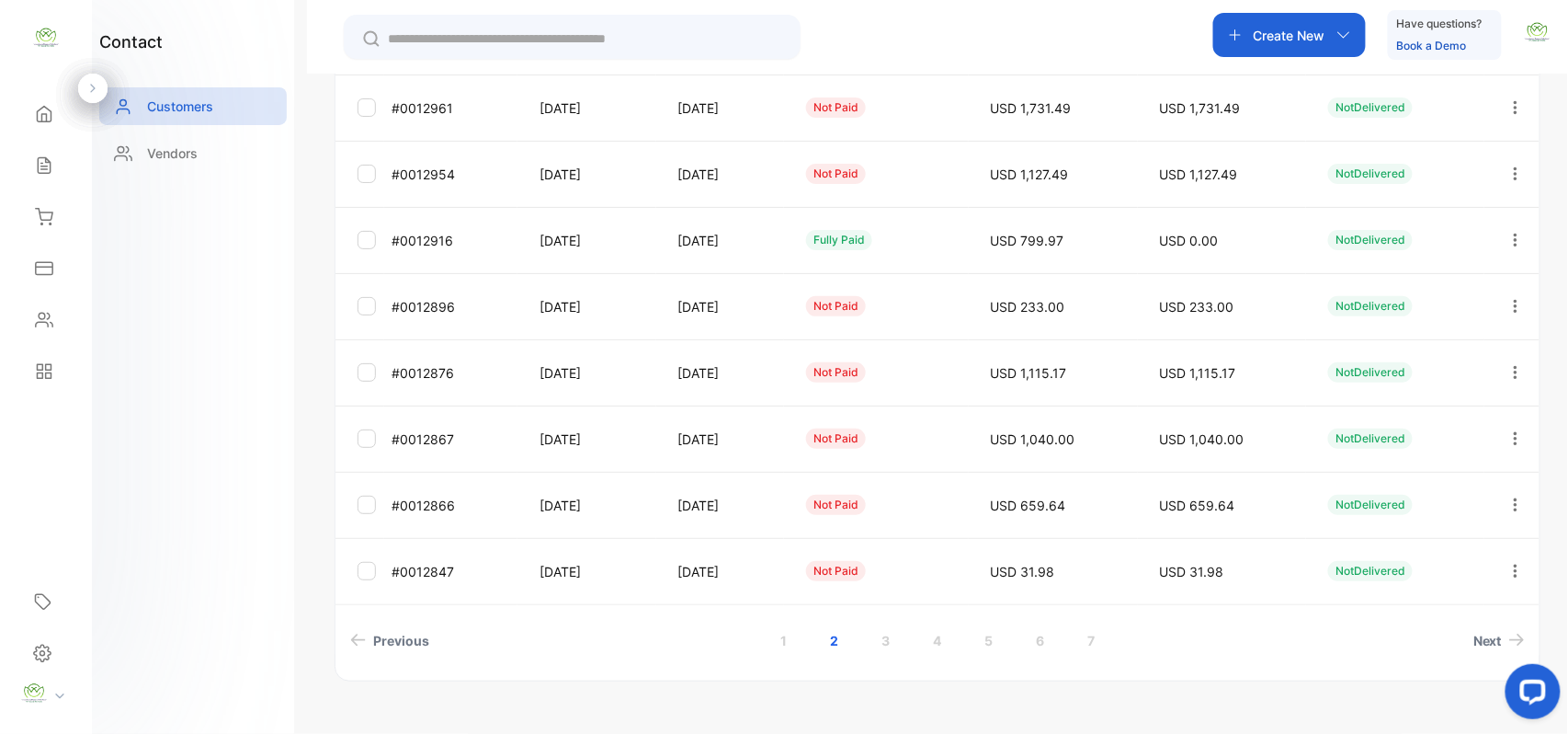
click at [1508, 427] on button "button" at bounding box center [1516, 438] width 17 height 44
click at [1431, 398] on div "View" at bounding box center [1432, 391] width 207 height 36
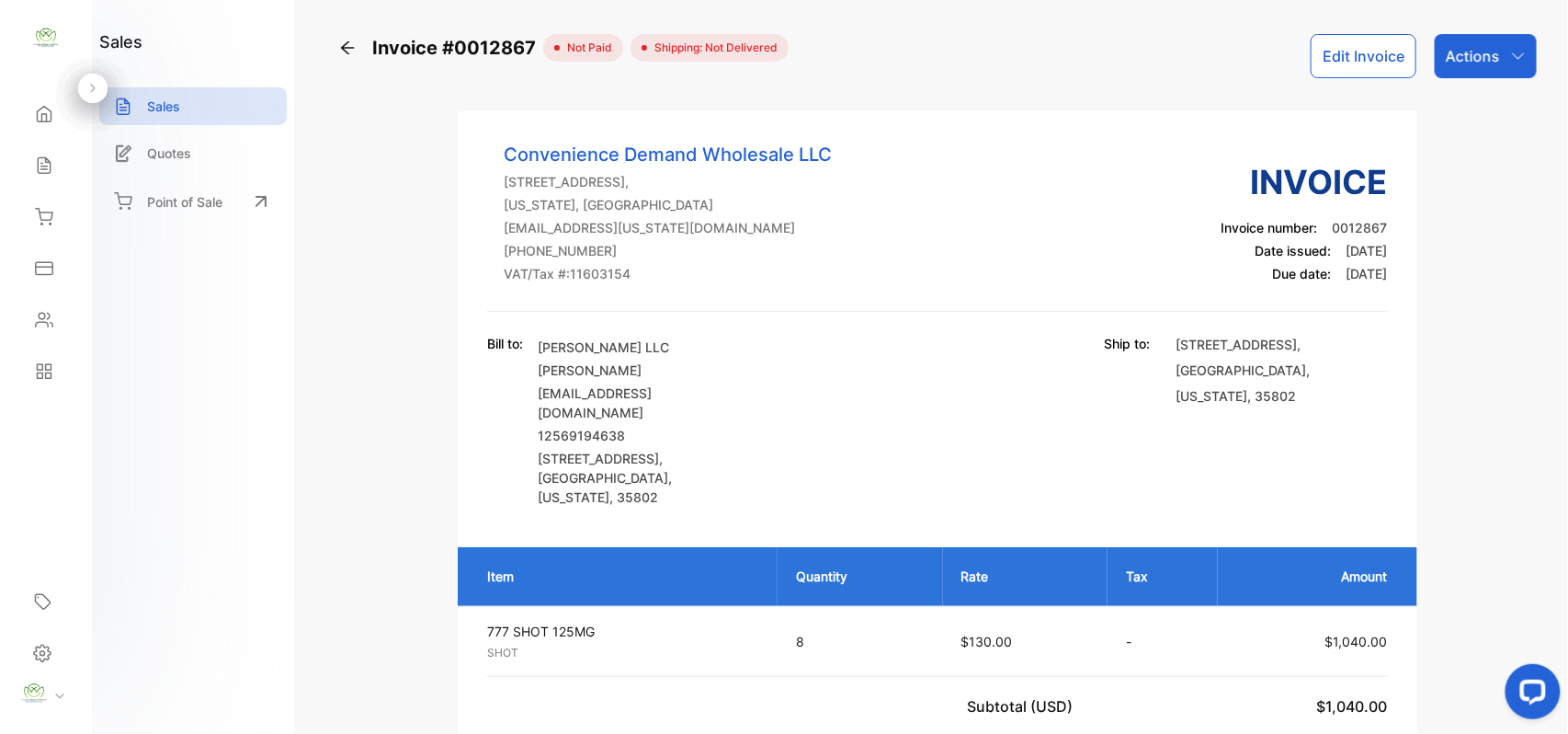
click at [1469, 65] on p "Actions" at bounding box center [1473, 56] width 54 height 22
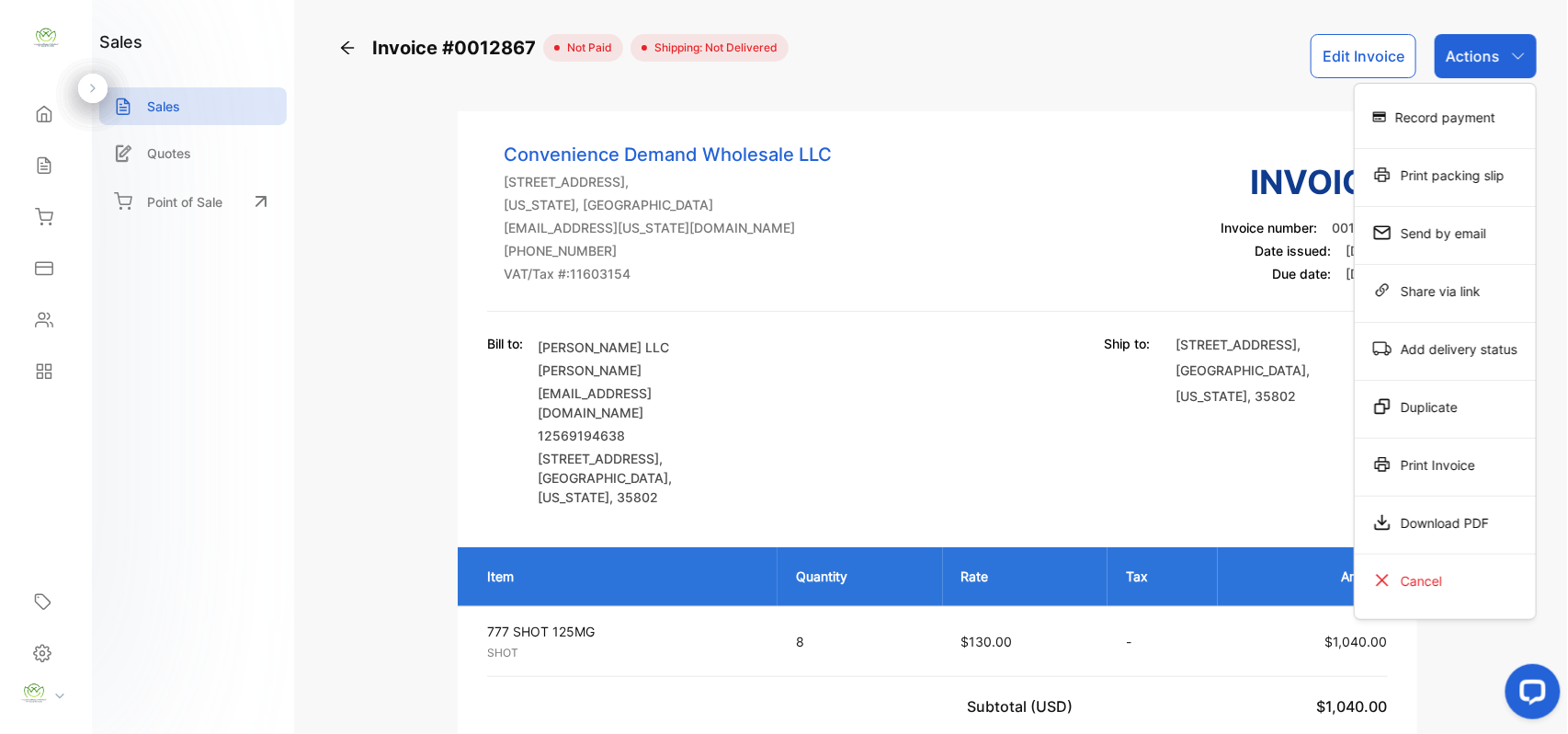
click at [1410, 477] on div "Print Invoice" at bounding box center [1445, 464] width 181 height 36
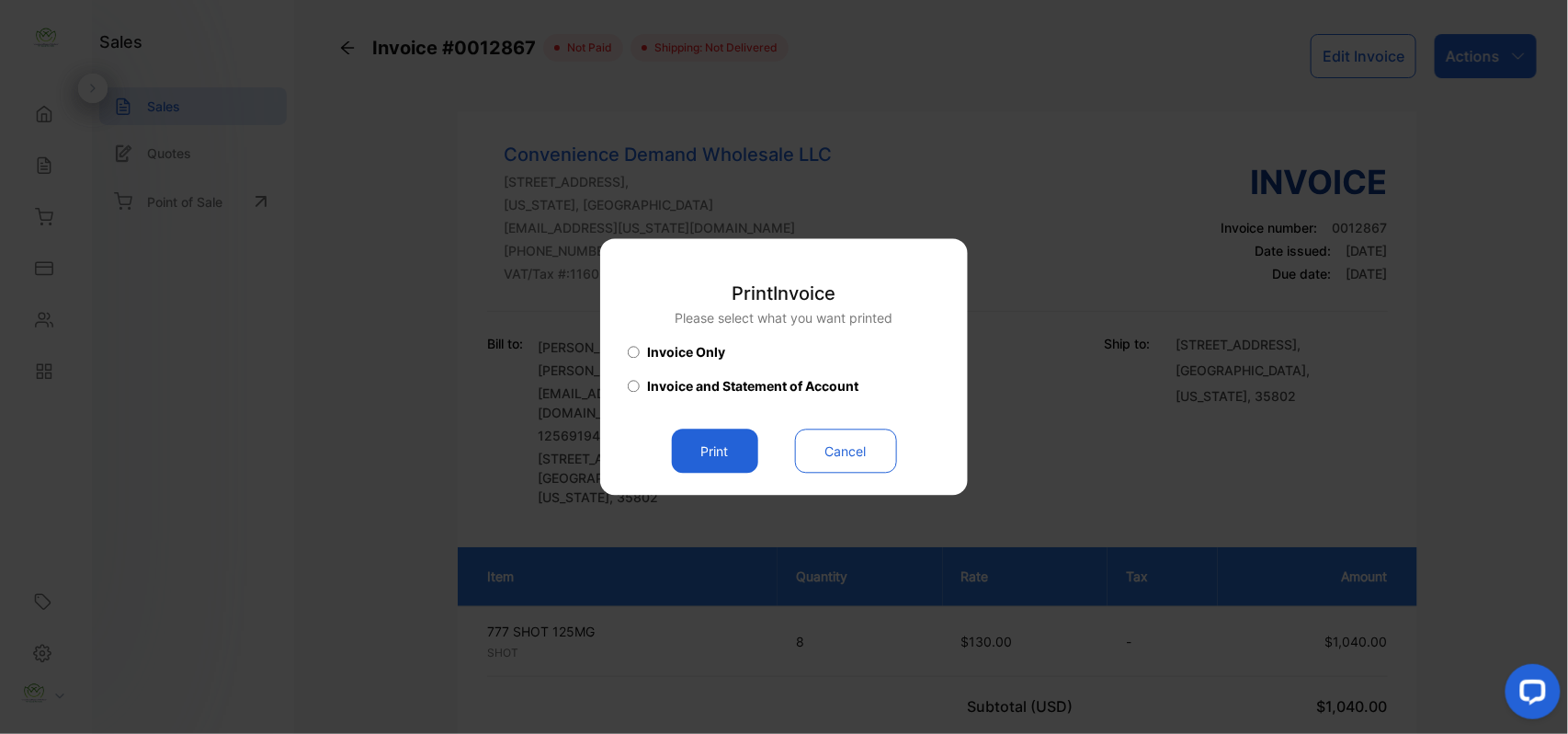
drag, startPoint x: 713, startPoint y: 453, endPoint x: 724, endPoint y: 450, distance: 11.4
click at [718, 452] on button "Print" at bounding box center [715, 451] width 86 height 44
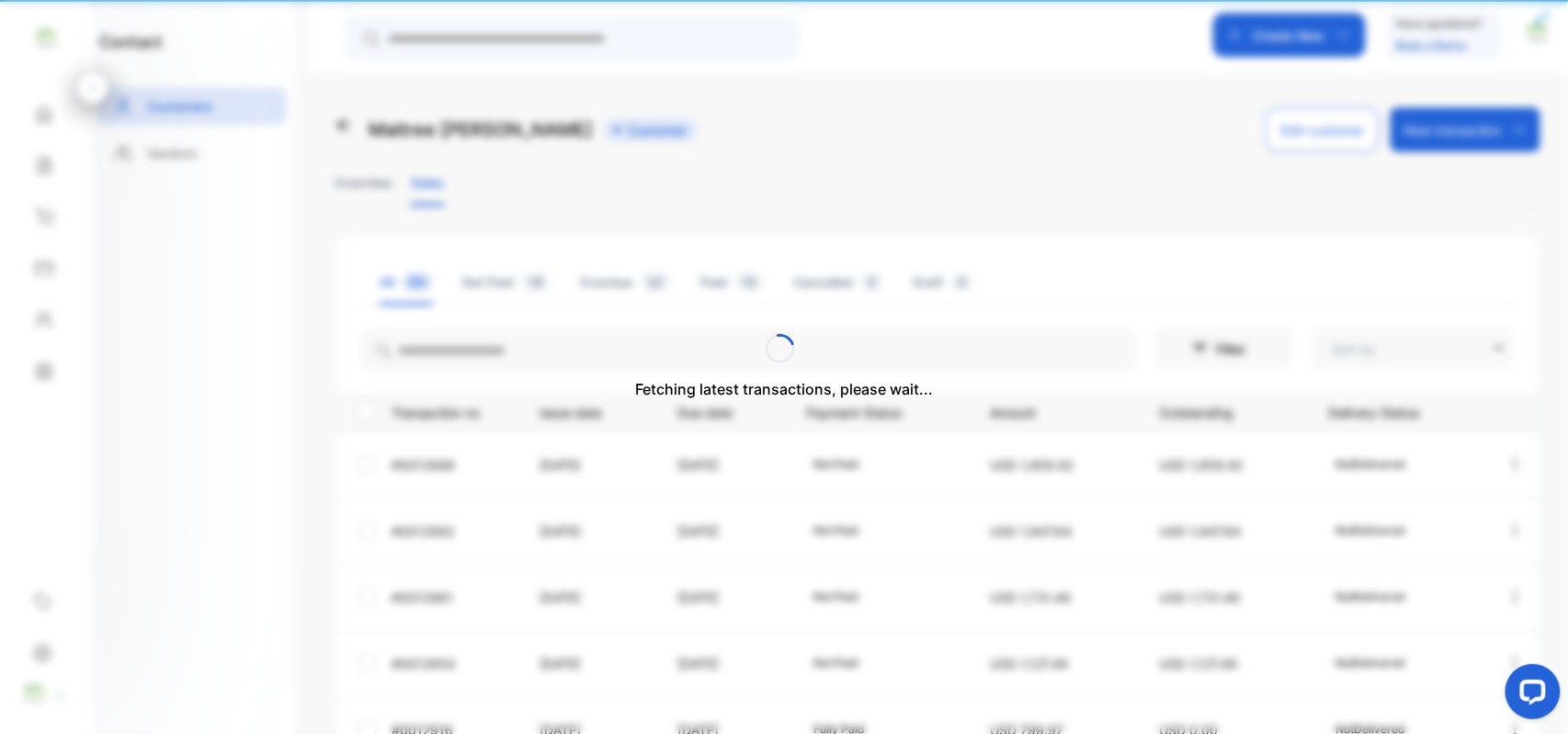
type input "**********"
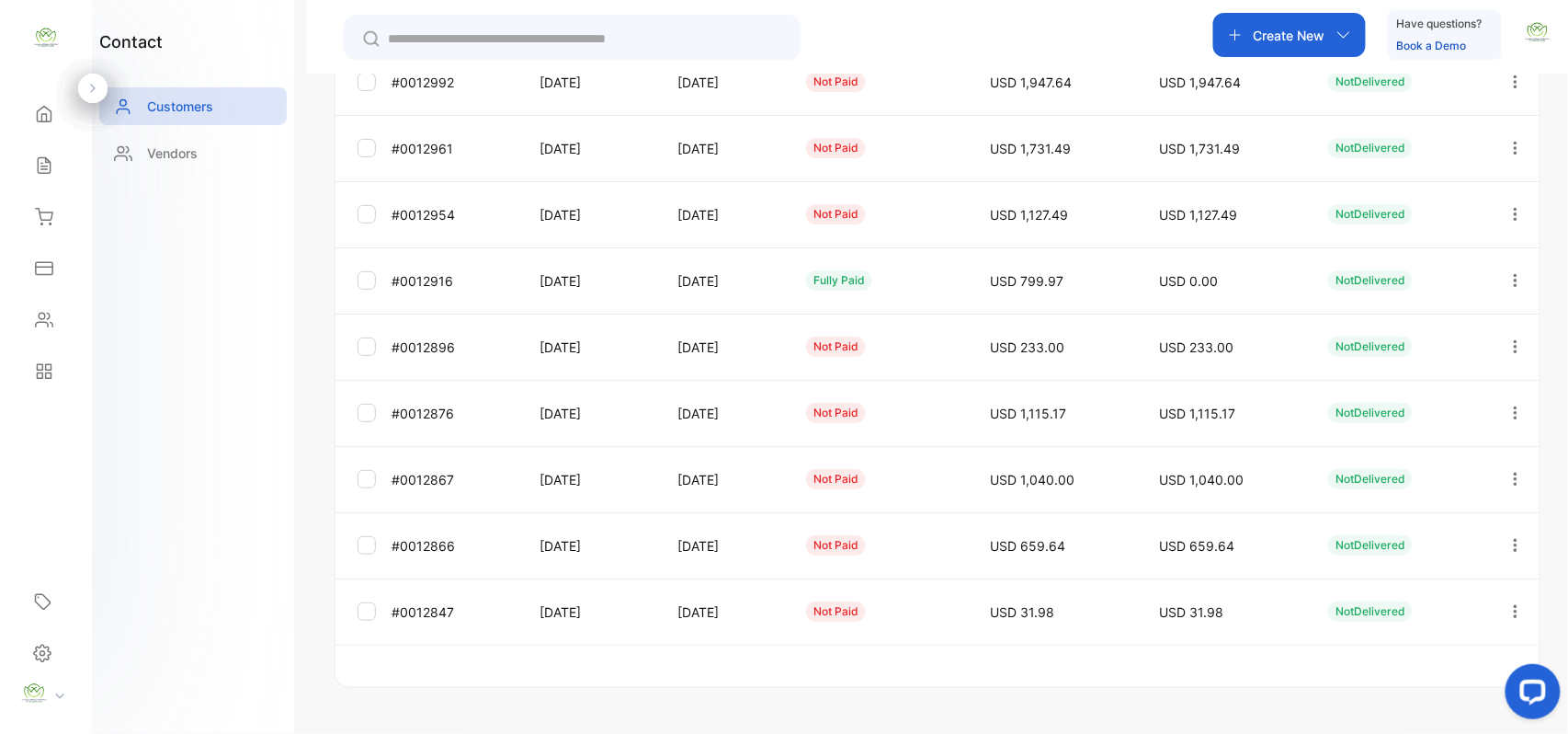
scroll to position [456, 0]
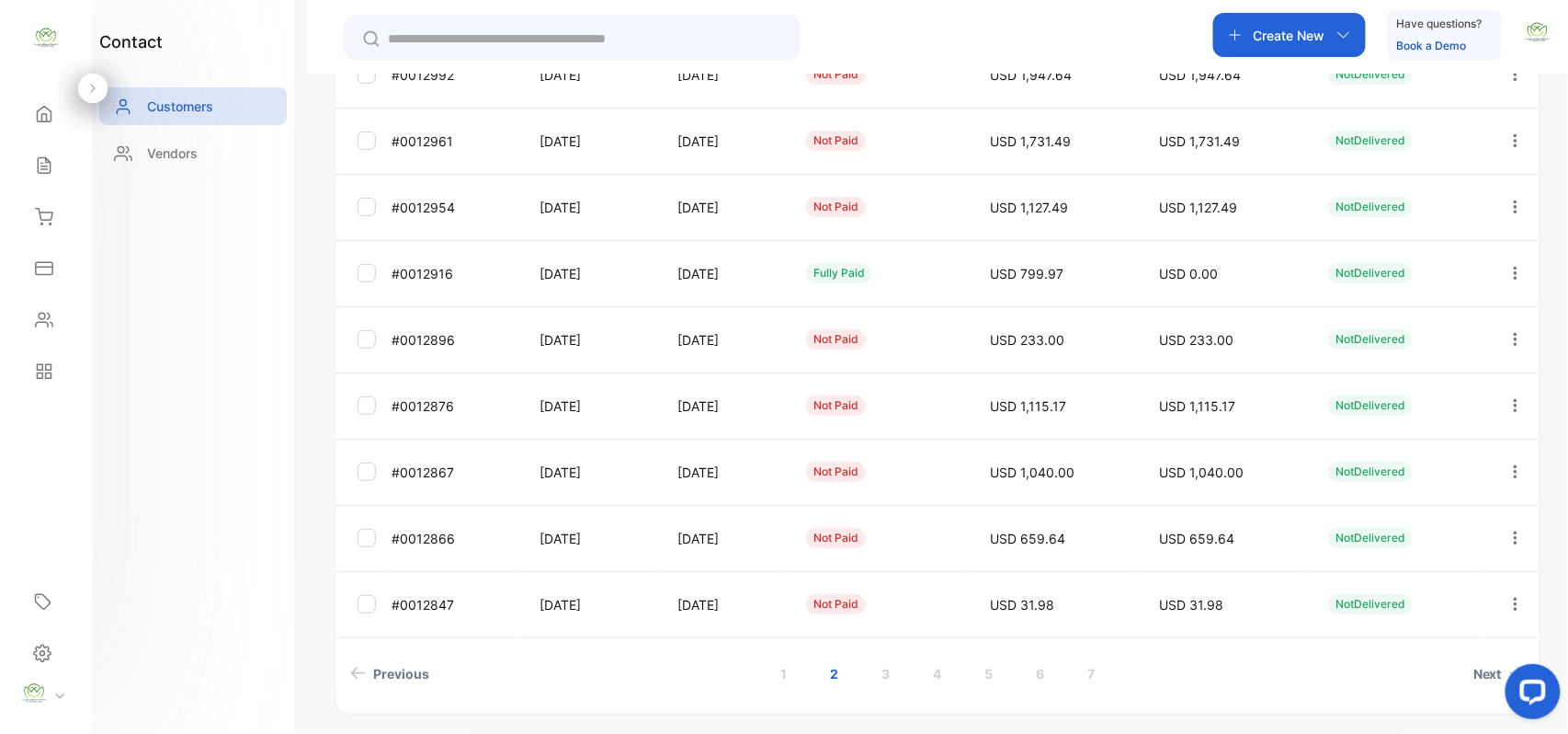
click at [1508, 403] on icon "button" at bounding box center [1516, 405] width 17 height 17
click at [1363, 447] on div "View" at bounding box center [1432, 461] width 207 height 36
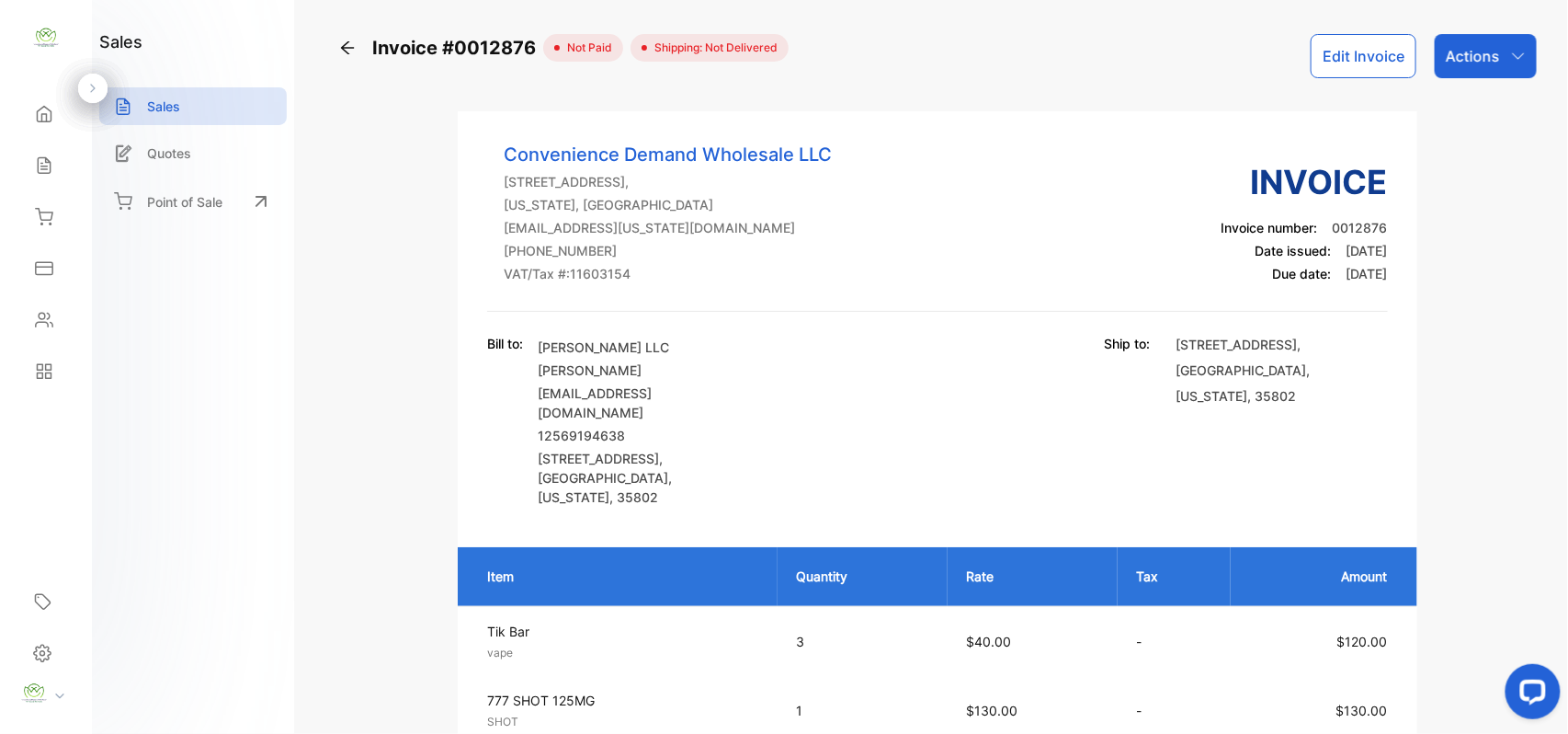
drag, startPoint x: 1453, startPoint y: 45, endPoint x: 1497, endPoint y: 78, distance: 55.0
click at [1468, 50] on p "Actions" at bounding box center [1473, 56] width 54 height 22
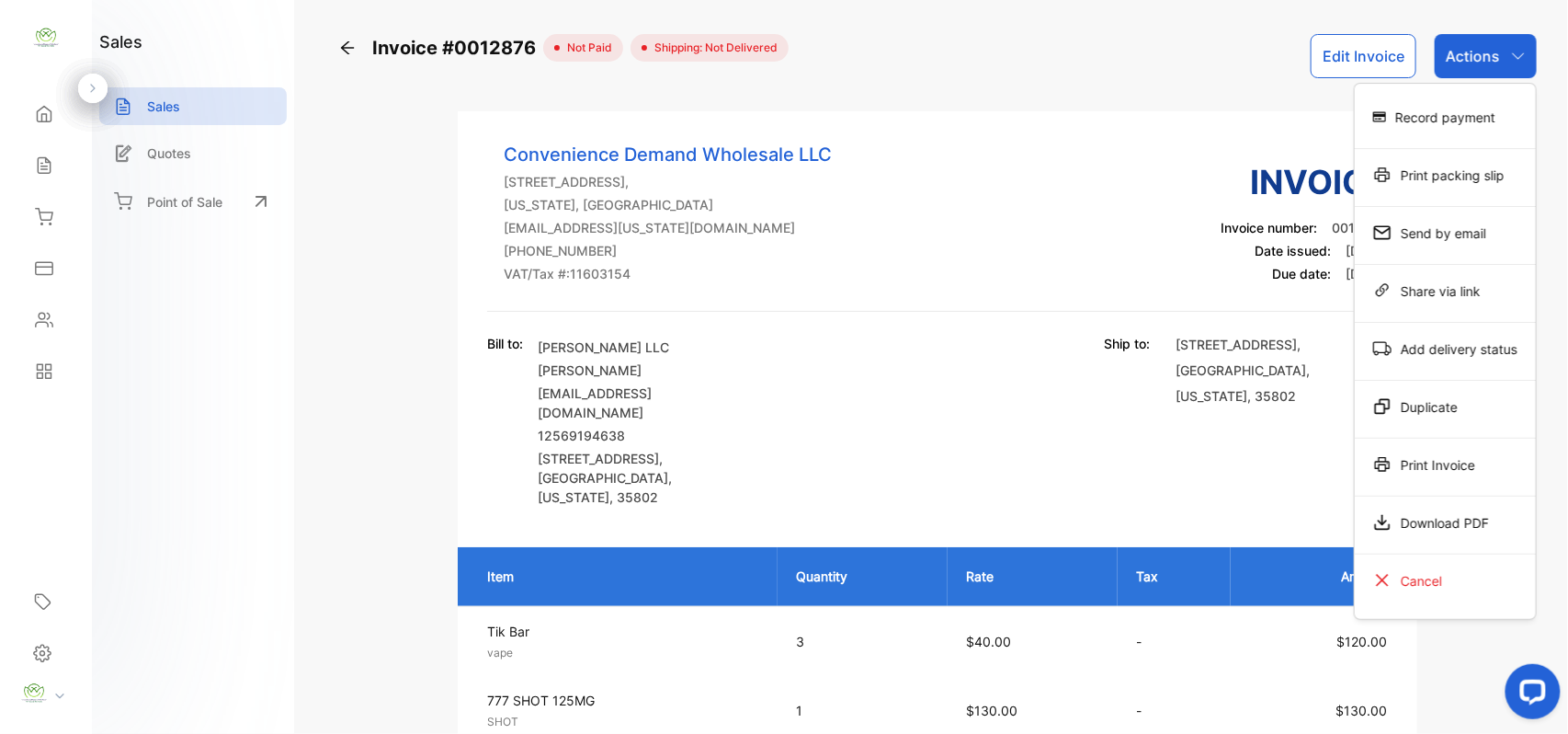
click at [1414, 471] on div "Print Invoice" at bounding box center [1445, 464] width 181 height 36
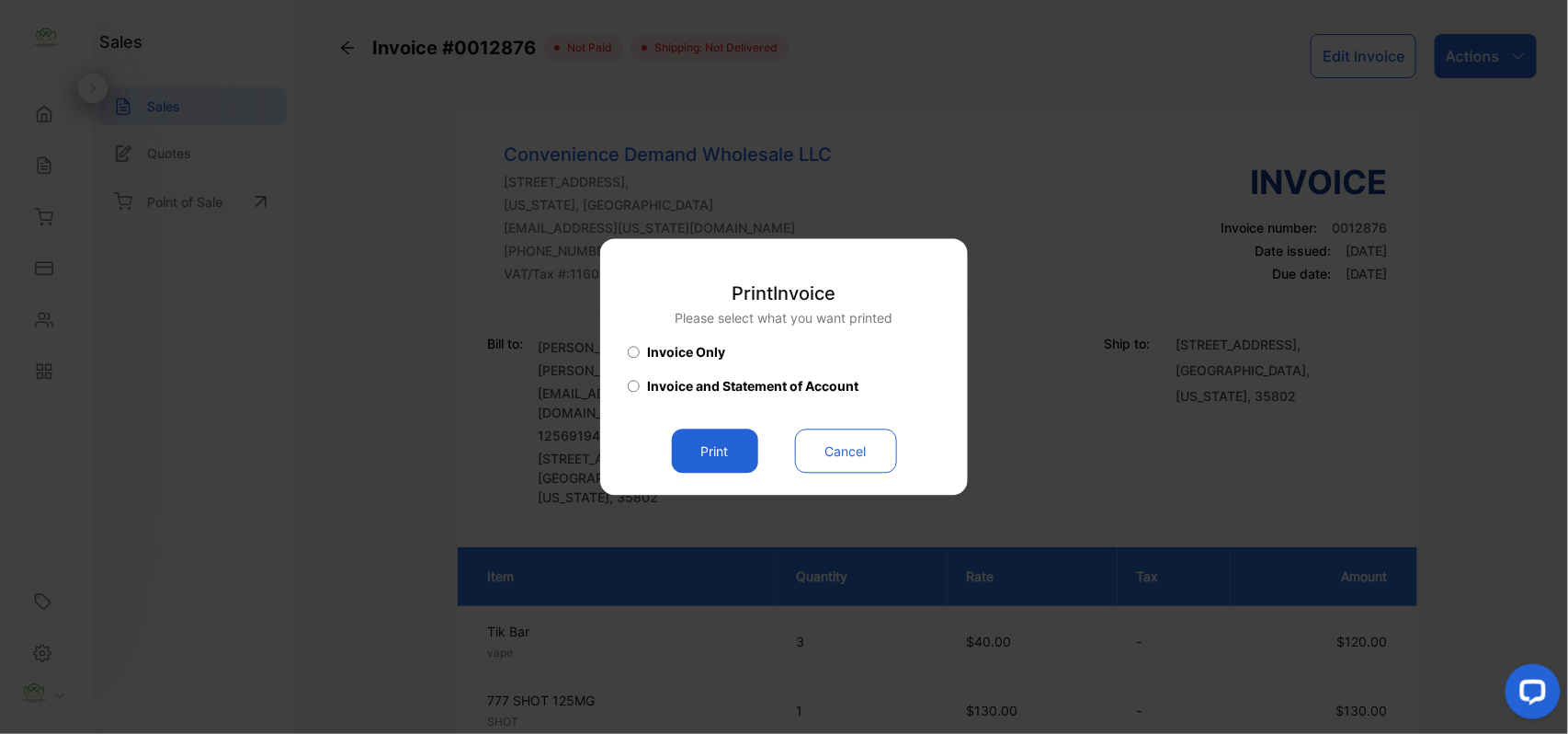
drag, startPoint x: 711, startPoint y: 427, endPoint x: 721, endPoint y: 431, distance: 10.8
click at [713, 427] on div "Print Invoice Please select what you want printed Invoice Only Invoice and Stat…" at bounding box center [784, 367] width 312 height 211
click at [718, 443] on button "Print" at bounding box center [715, 451] width 86 height 44
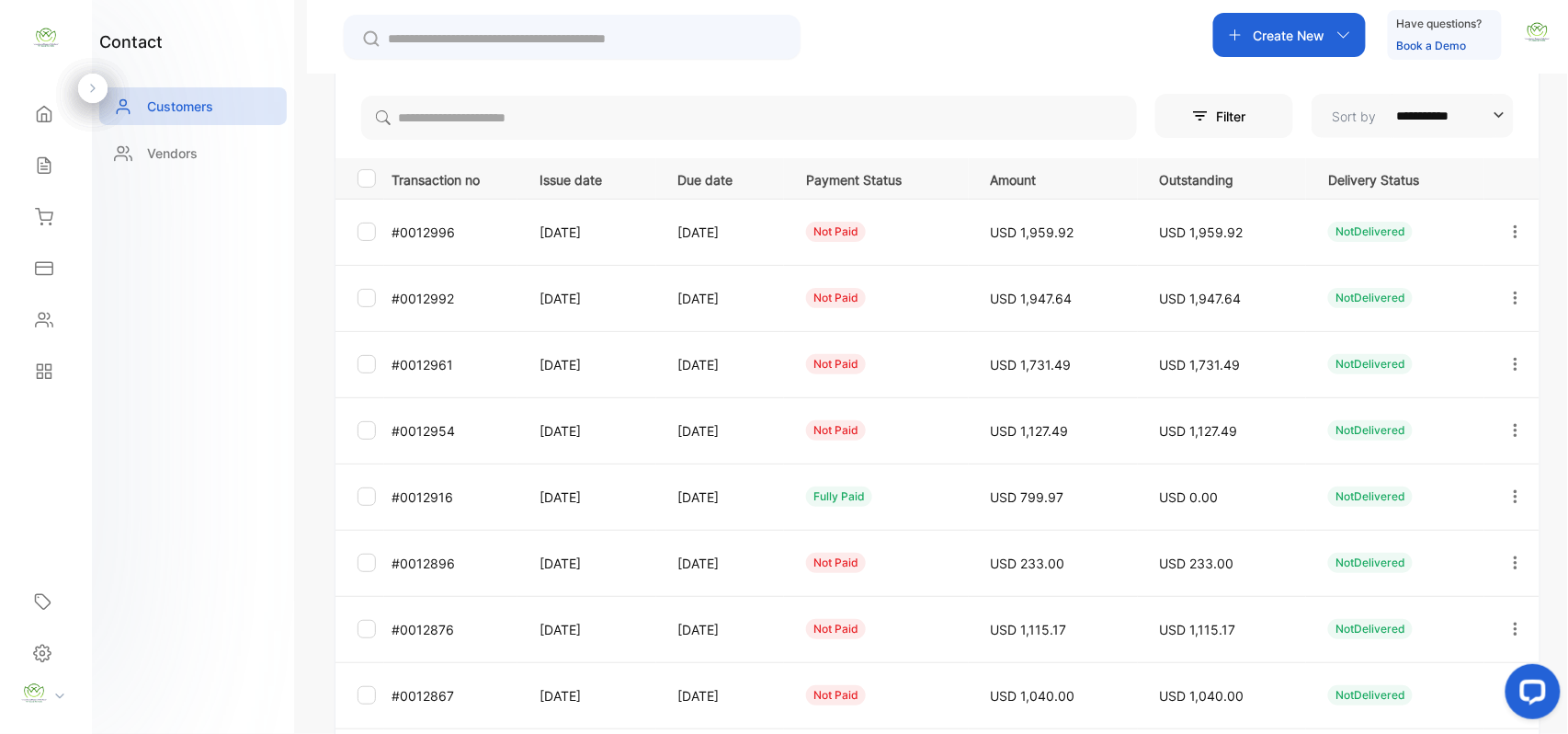
scroll to position [285, 0]
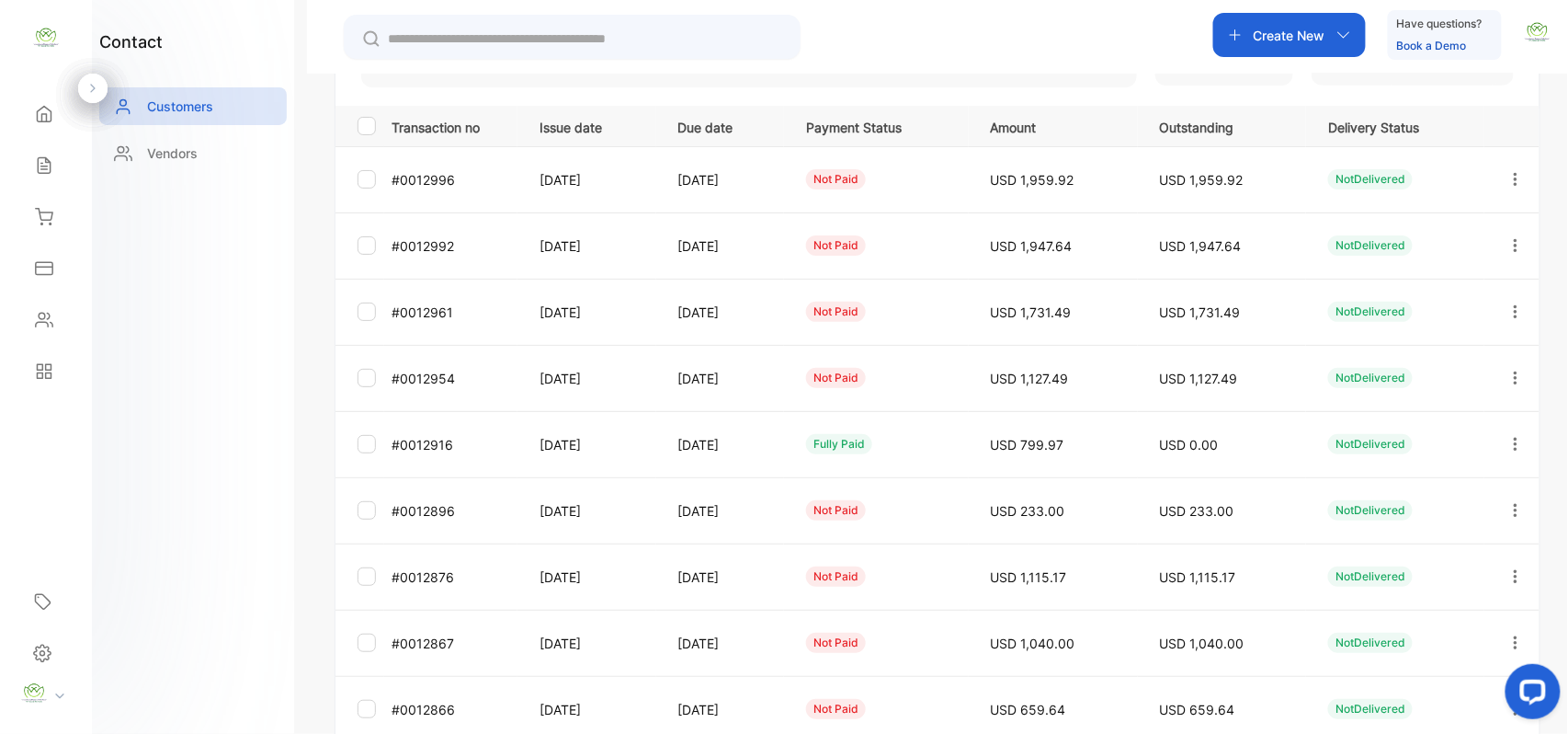
click at [1509, 512] on icon "button" at bounding box center [1516, 510] width 17 height 17
click at [1346, 565] on span "View" at bounding box center [1361, 566] width 34 height 22
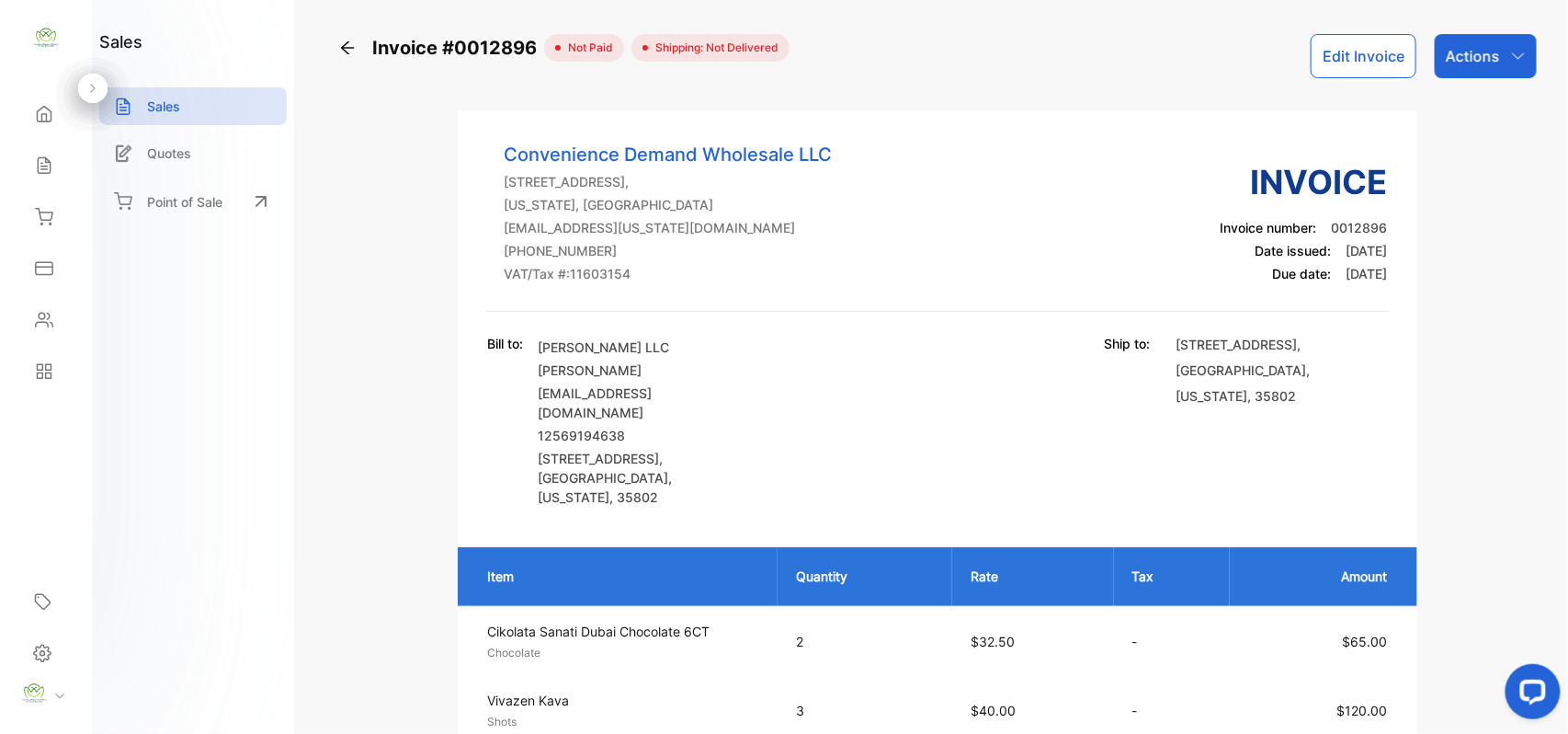
click at [1497, 67] on div "Actions" at bounding box center [1486, 56] width 102 height 44
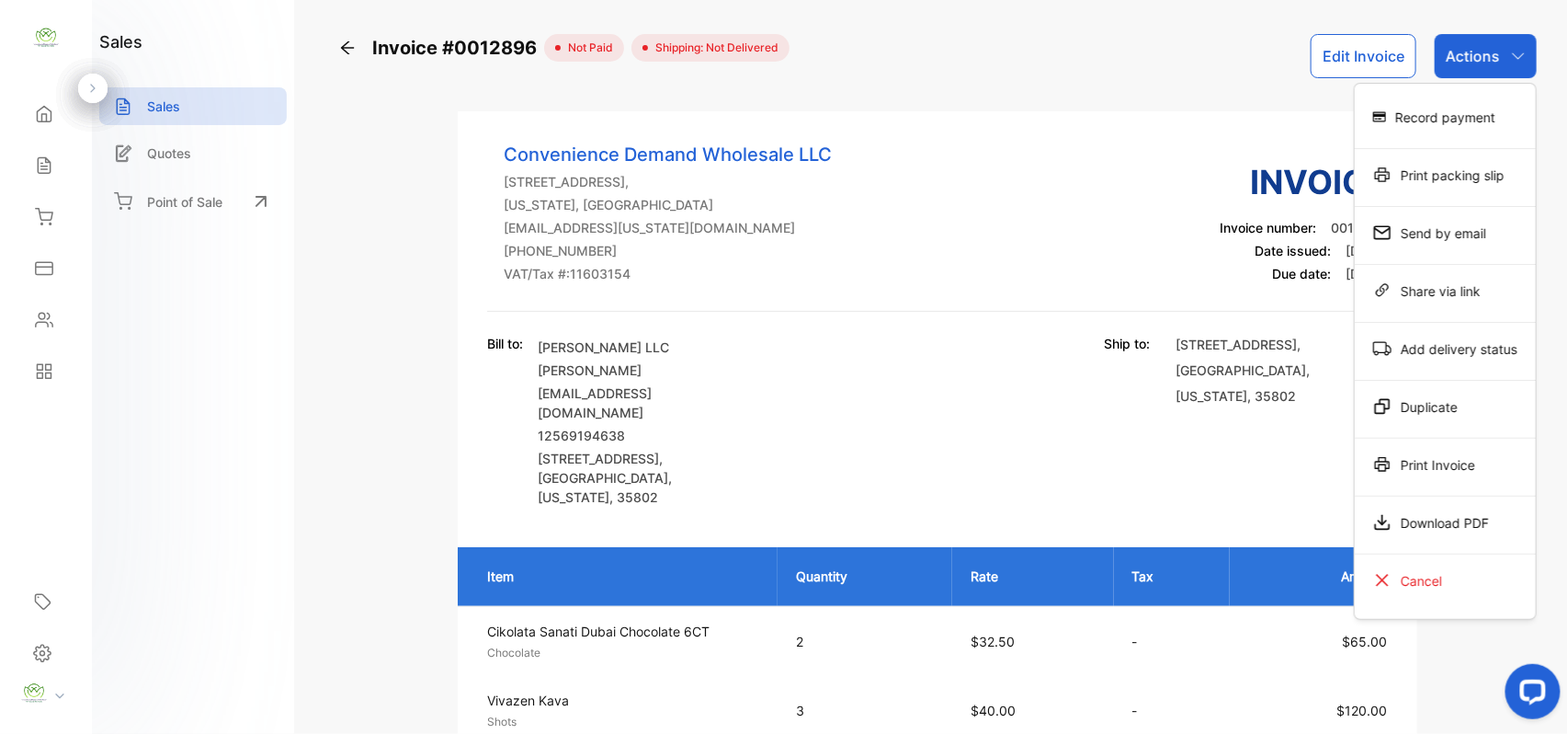
click at [1456, 468] on div "Print Invoice" at bounding box center [1445, 464] width 181 height 36
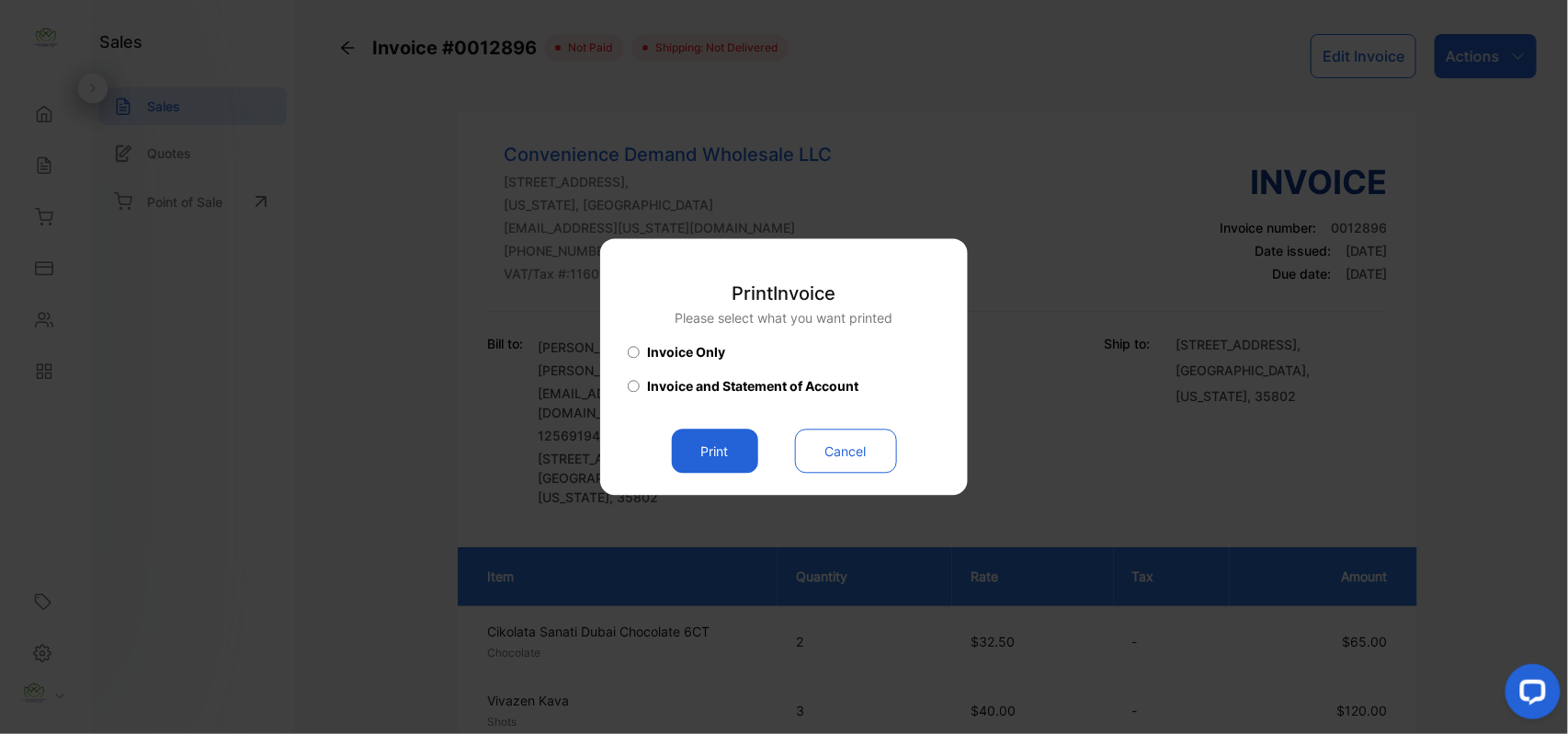
click at [688, 445] on button "Print" at bounding box center [715, 451] width 86 height 44
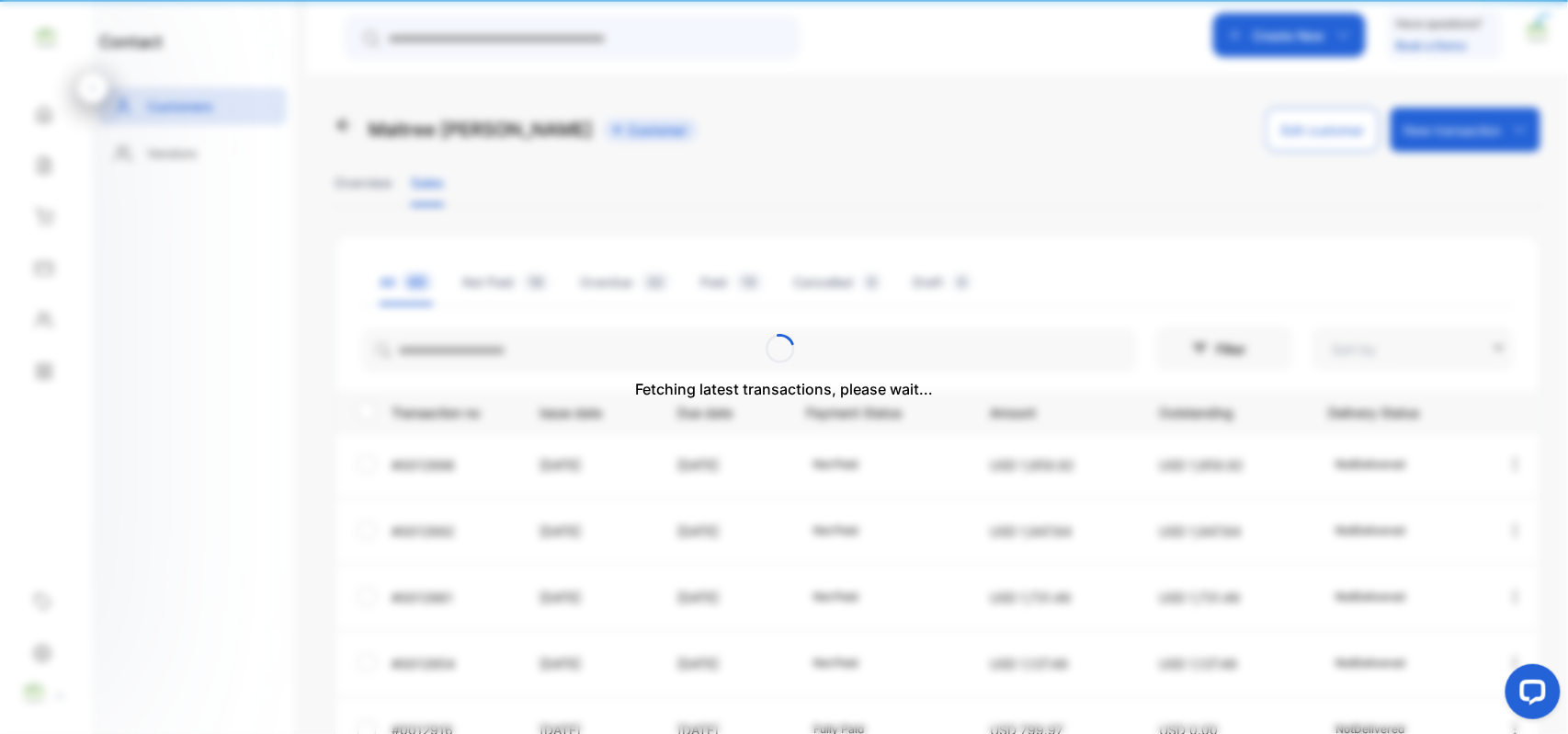
type input "**********"
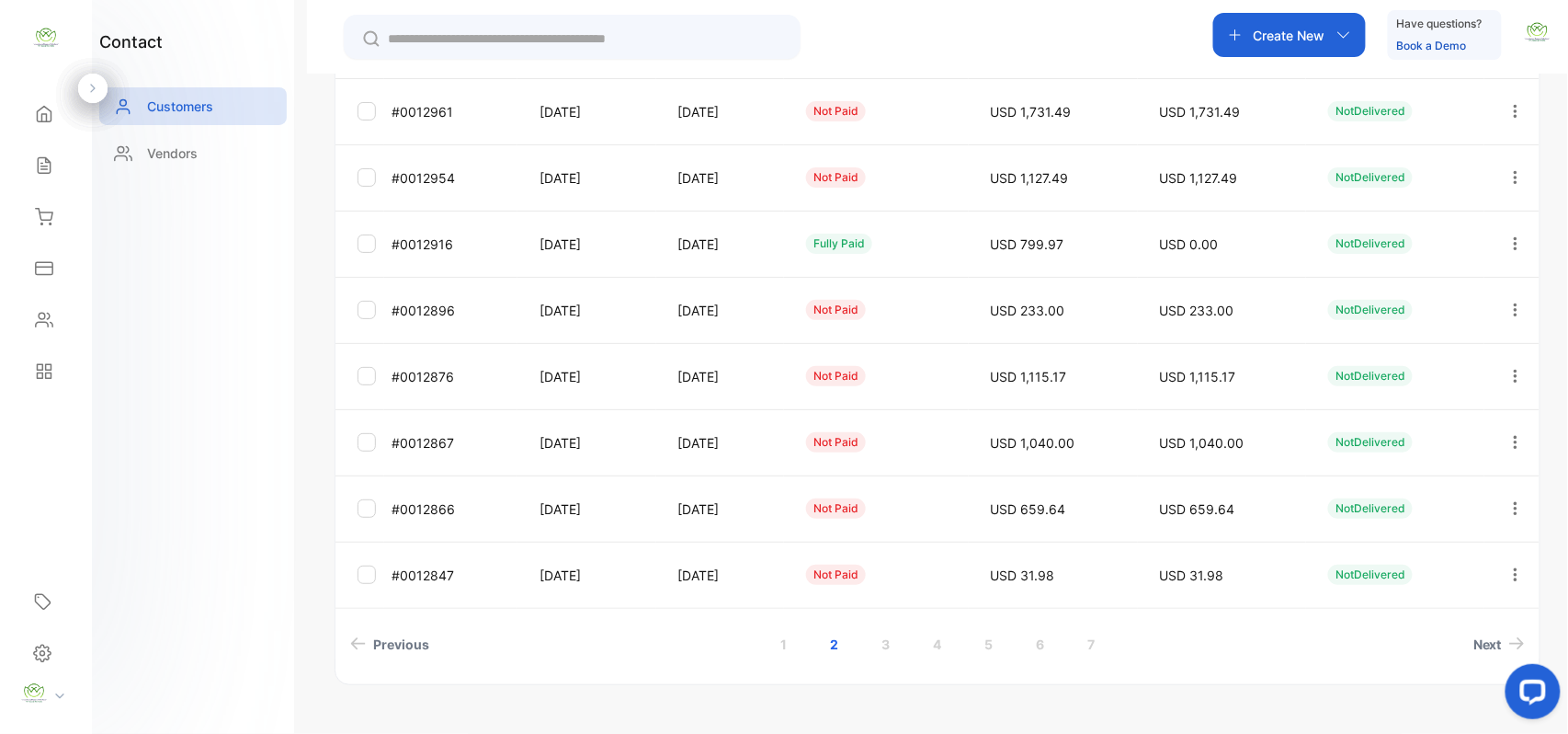
scroll to position [489, 0]
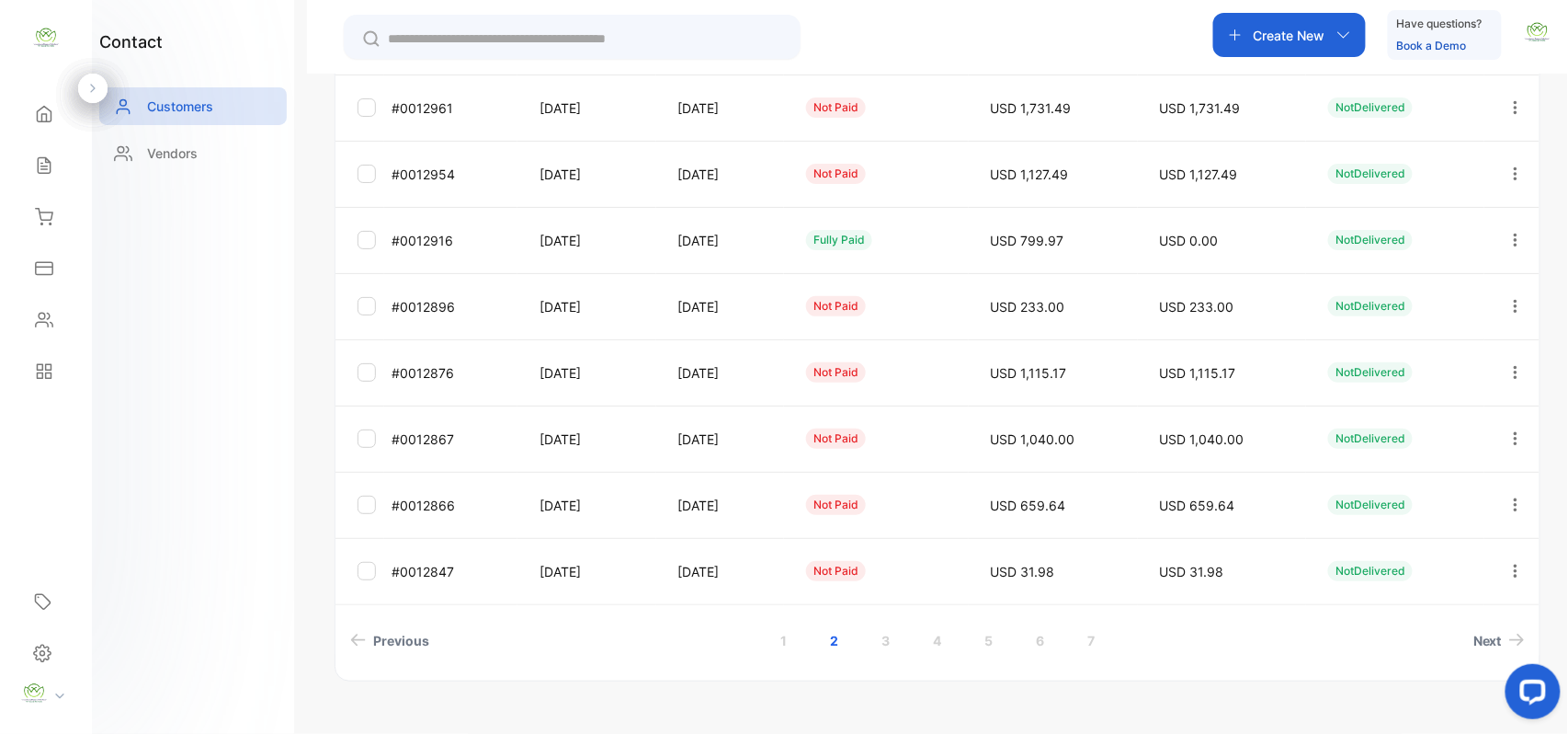
click at [1512, 236] on icon "button" at bounding box center [1516, 240] width 17 height 17
click at [1372, 295] on span "View" at bounding box center [1361, 296] width 34 height 22
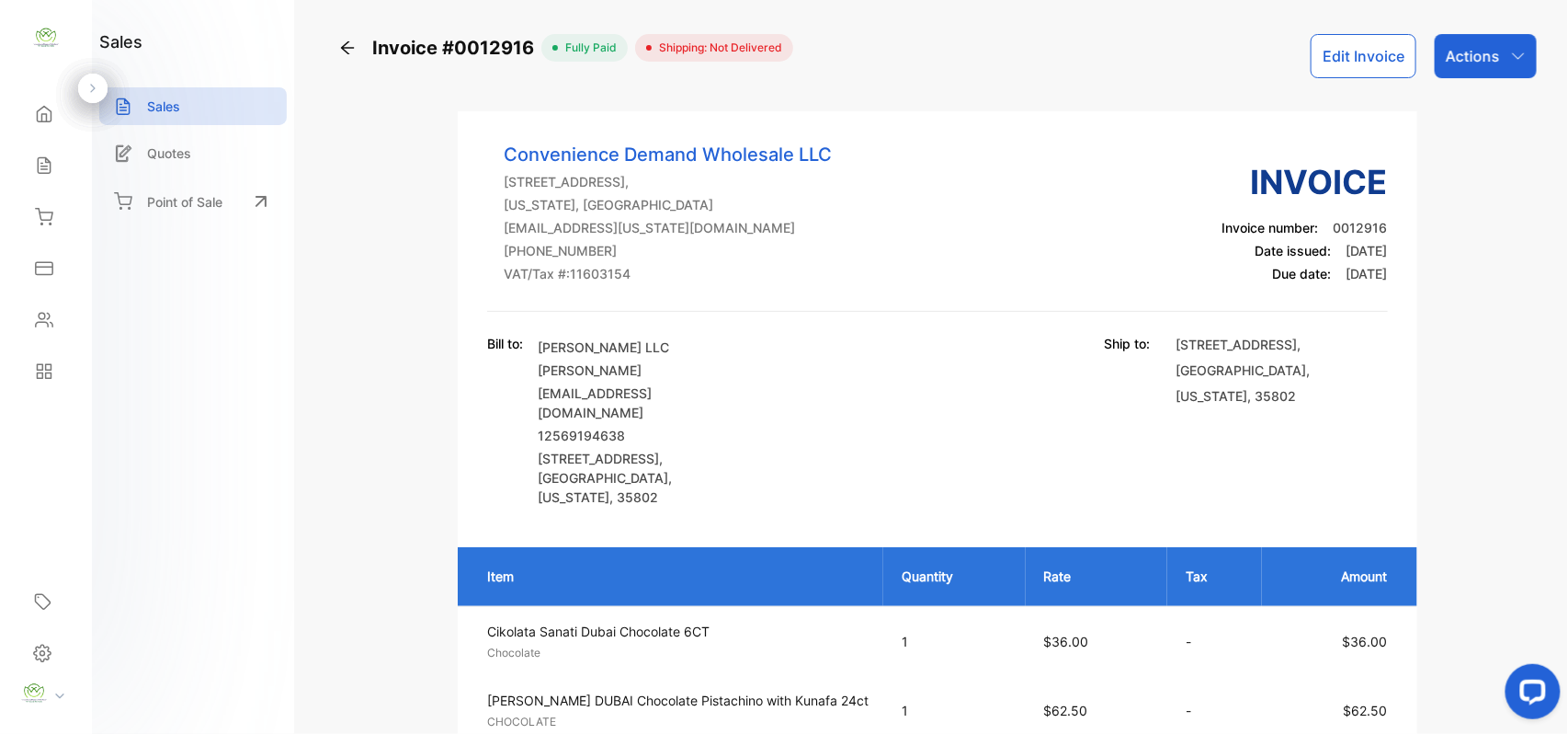
click at [1487, 71] on div "Actions" at bounding box center [1486, 56] width 102 height 44
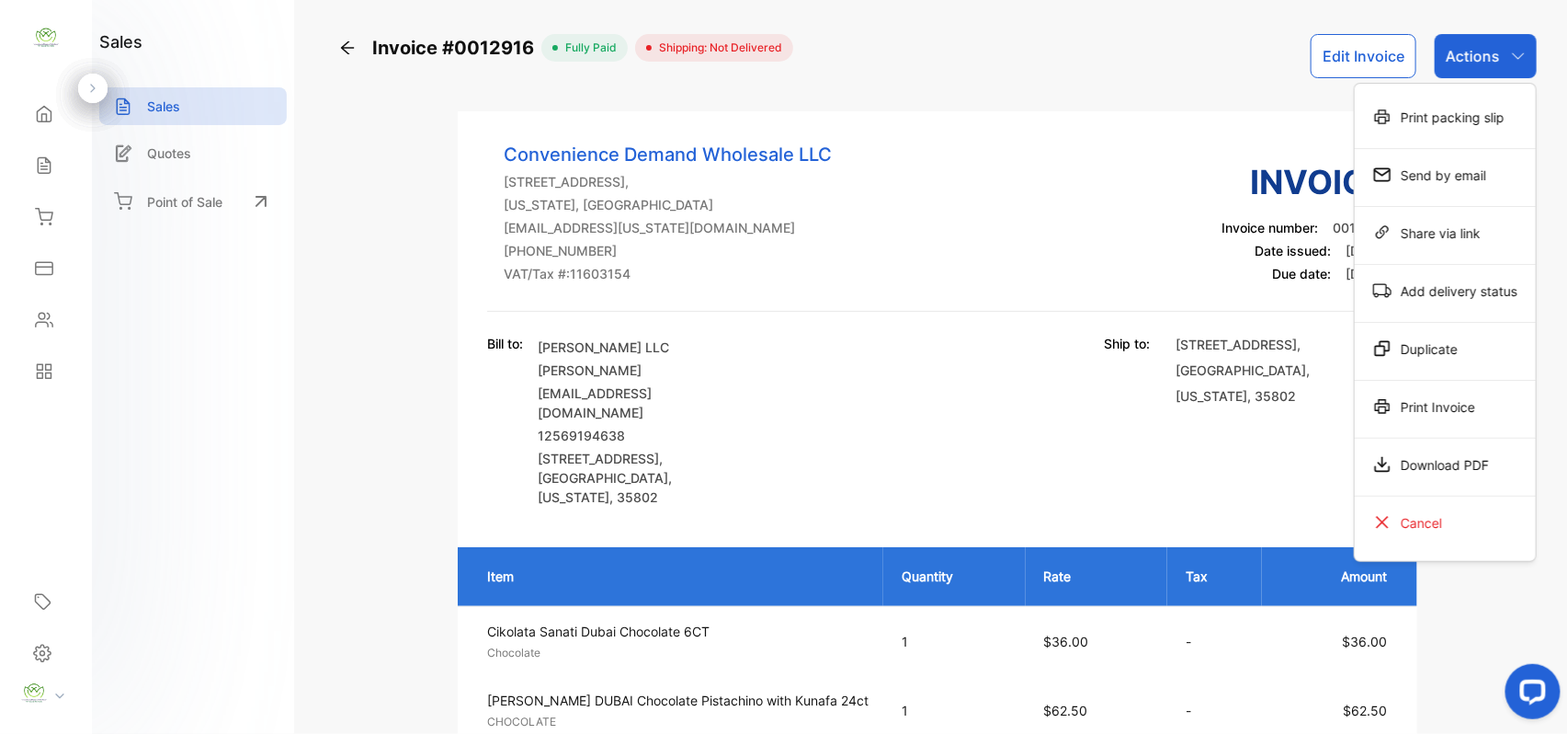
click at [1421, 407] on div "Print Invoice" at bounding box center [1445, 406] width 181 height 36
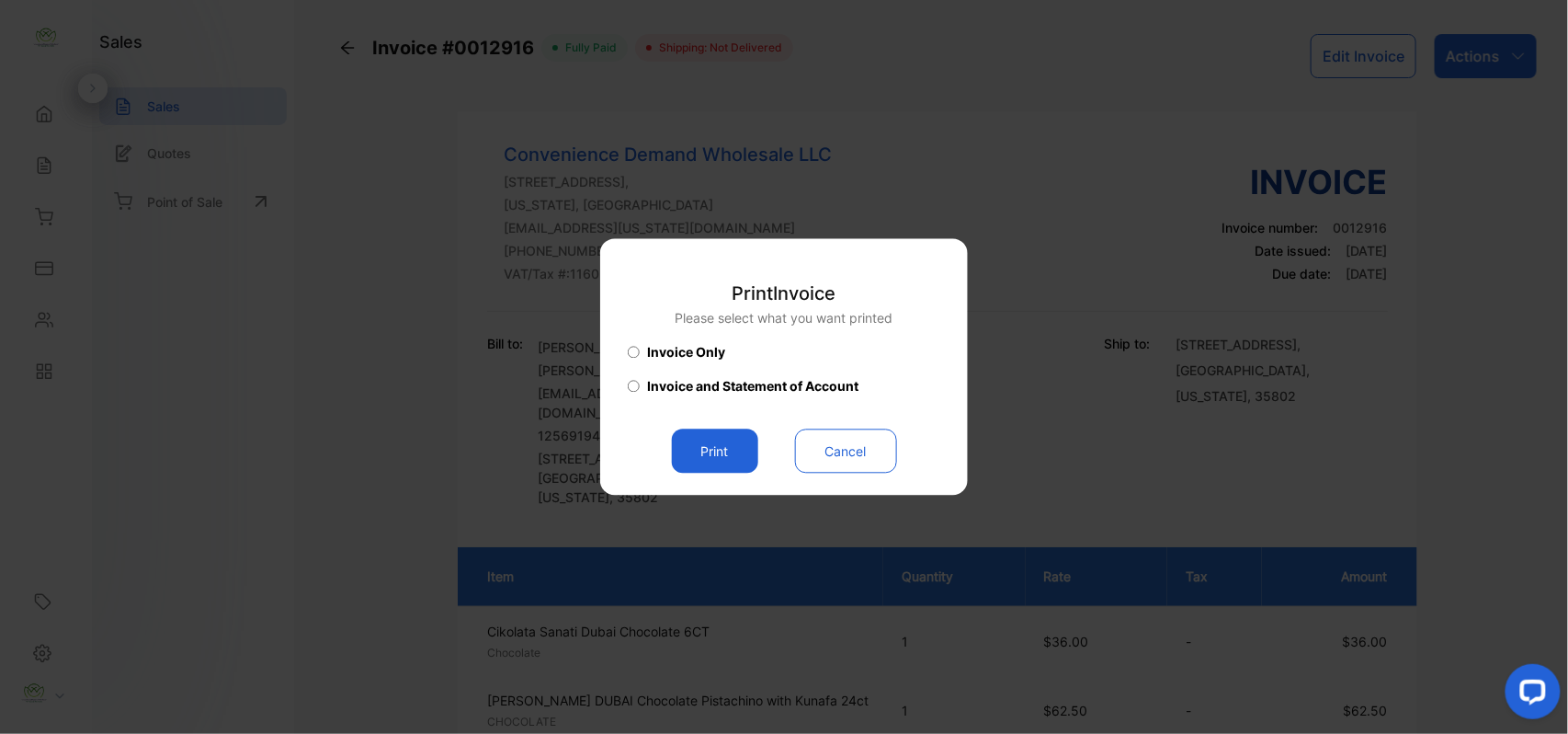
click at [745, 461] on button "Print" at bounding box center [715, 451] width 86 height 44
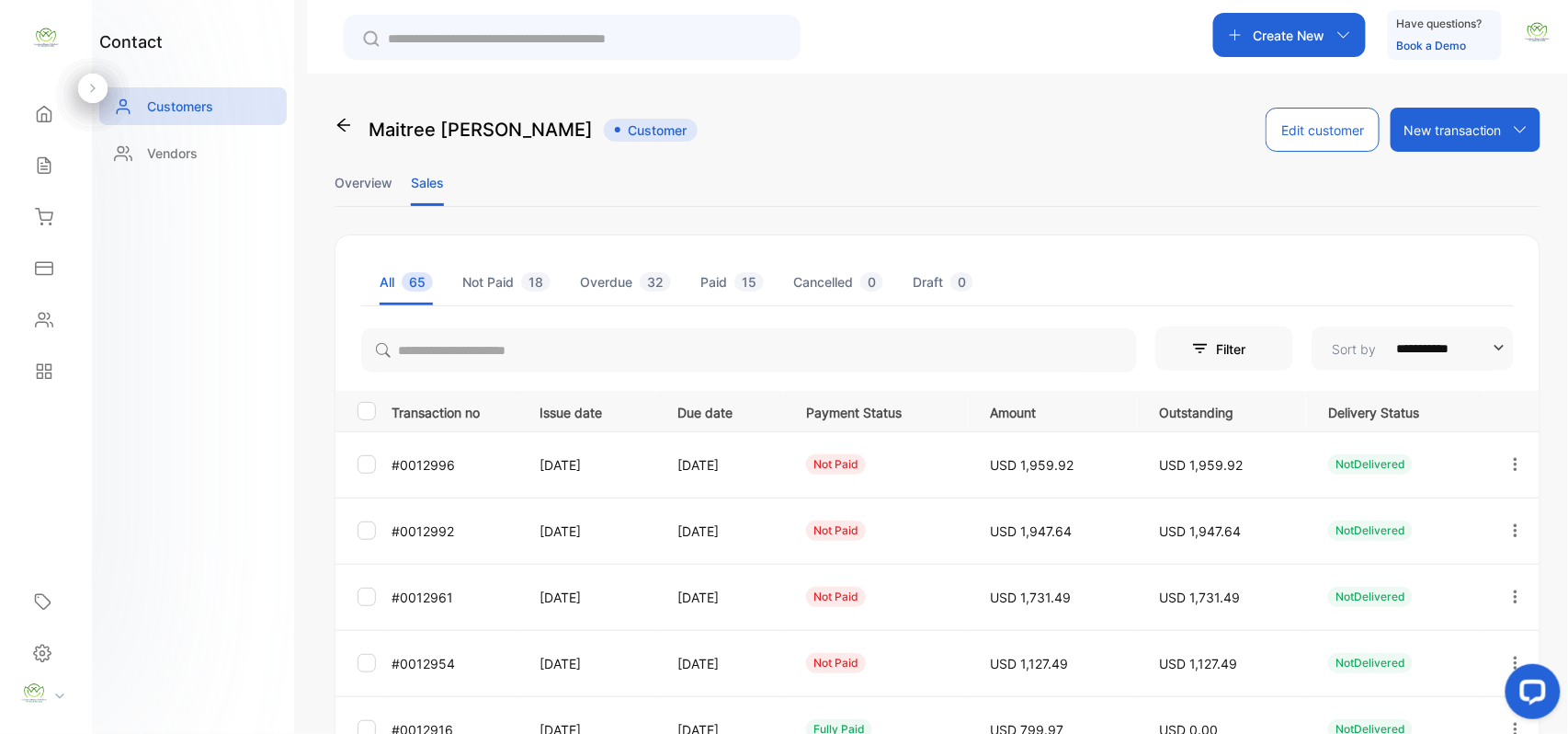
click at [1510, 652] on button "button" at bounding box center [1516, 662] width 17 height 44
click at [1383, 715] on div "View" at bounding box center [1432, 718] width 207 height 36
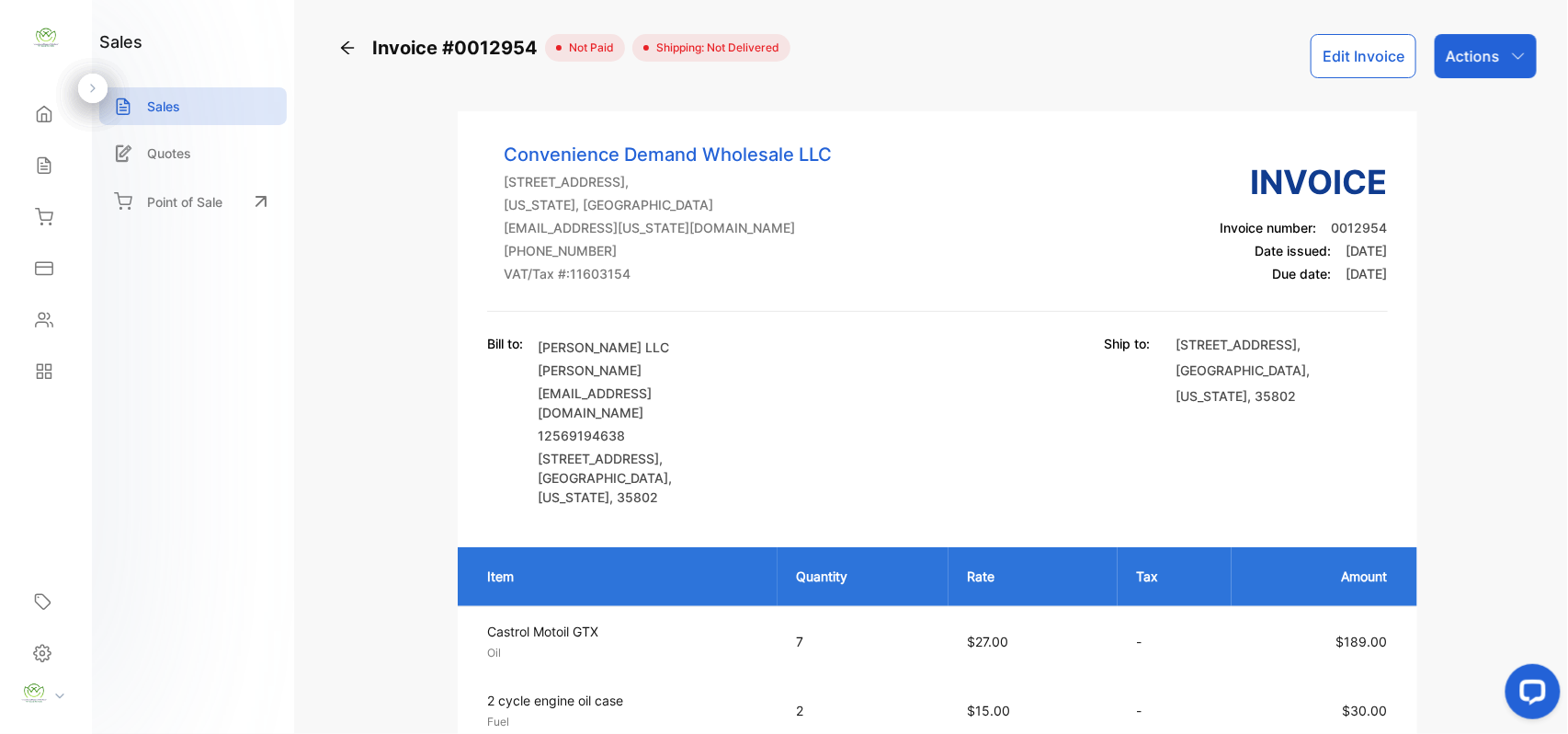
drag, startPoint x: 1469, startPoint y: 49, endPoint x: 1475, endPoint y: 66, distance: 18.0
click at [1471, 52] on p "Actions" at bounding box center [1473, 56] width 54 height 22
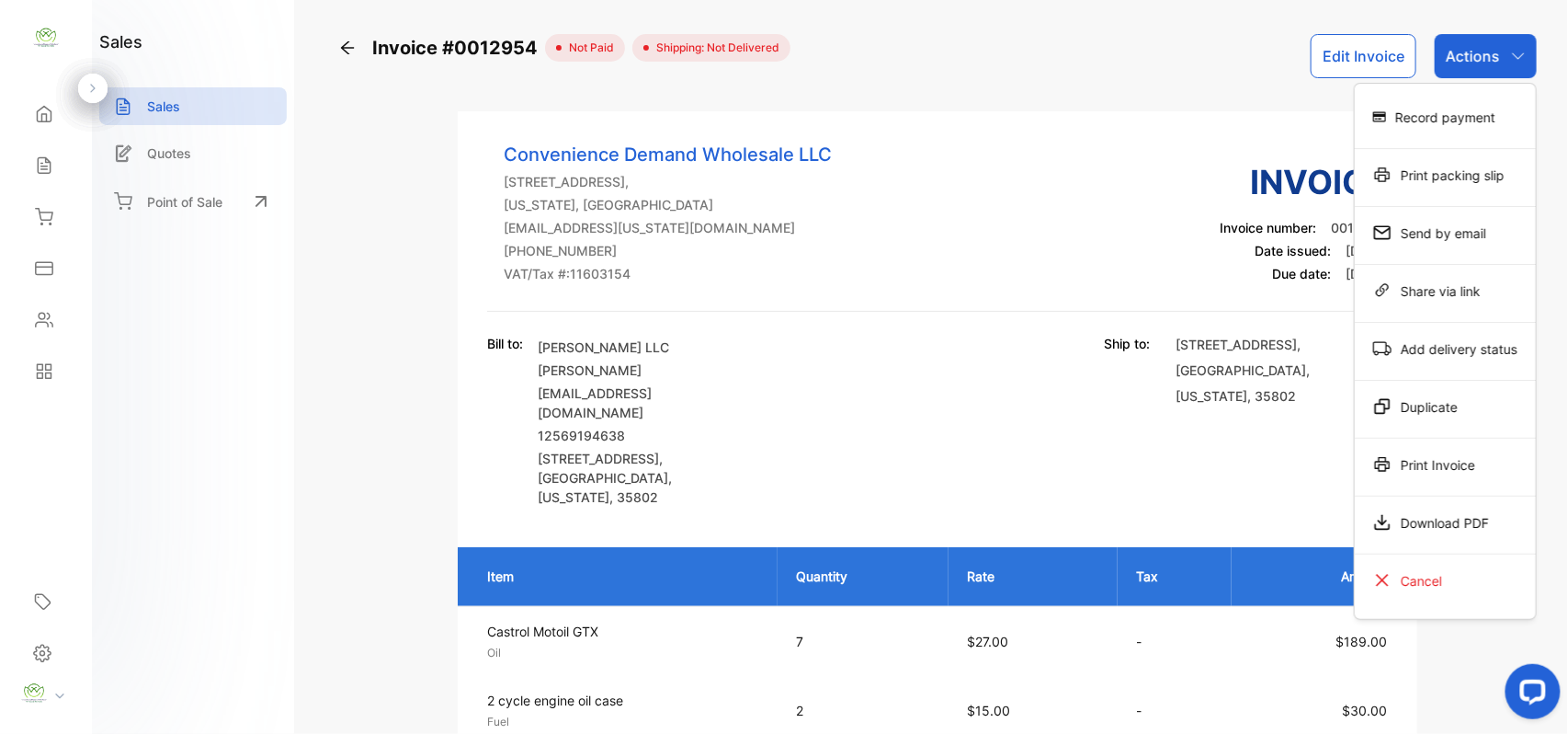
click at [1424, 473] on div "Print Invoice" at bounding box center [1445, 464] width 181 height 36
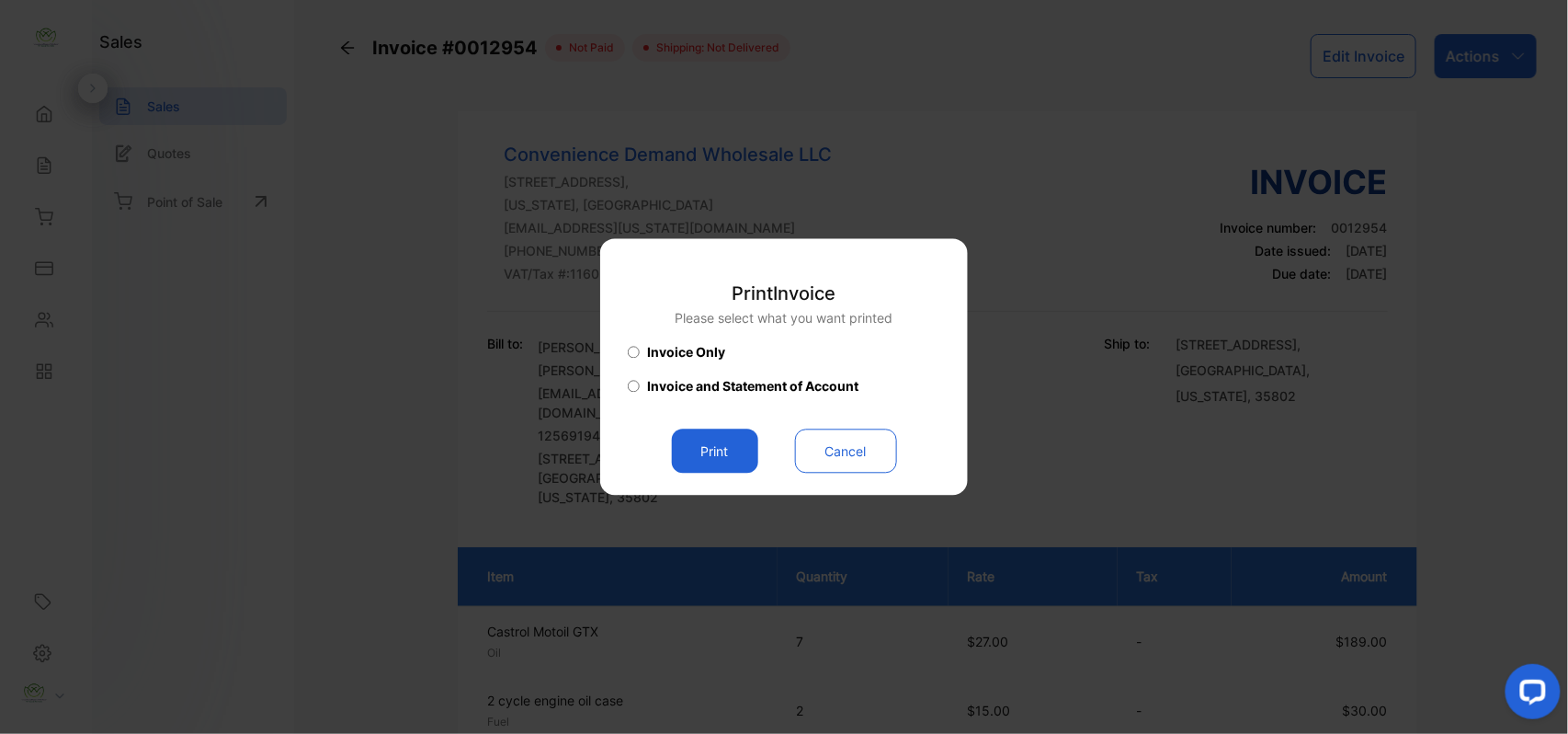
click at [710, 432] on button "Print" at bounding box center [715, 451] width 86 height 44
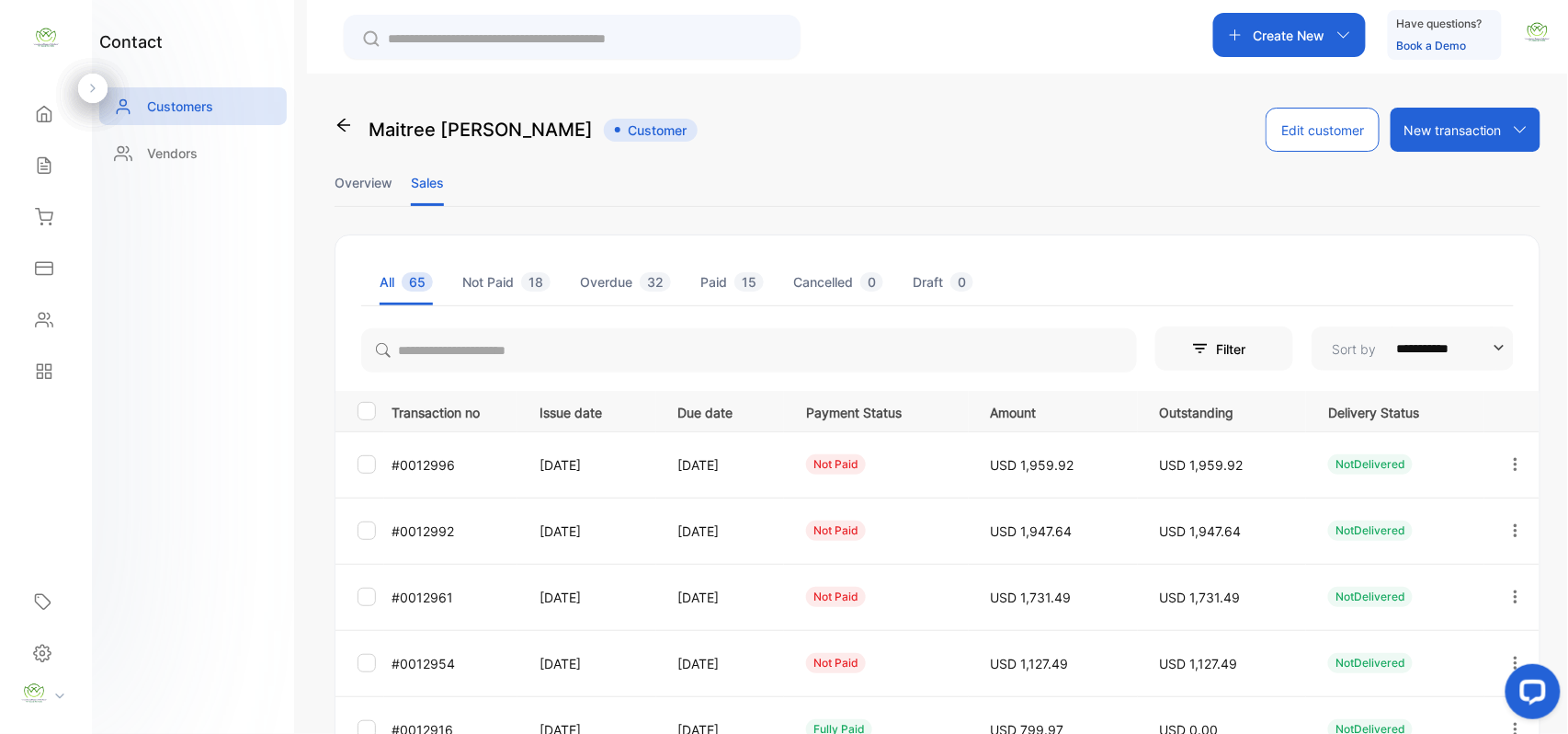
click at [1511, 594] on icon "button" at bounding box center [1516, 596] width 17 height 17
click at [1425, 649] on div "View" at bounding box center [1432, 652] width 207 height 36
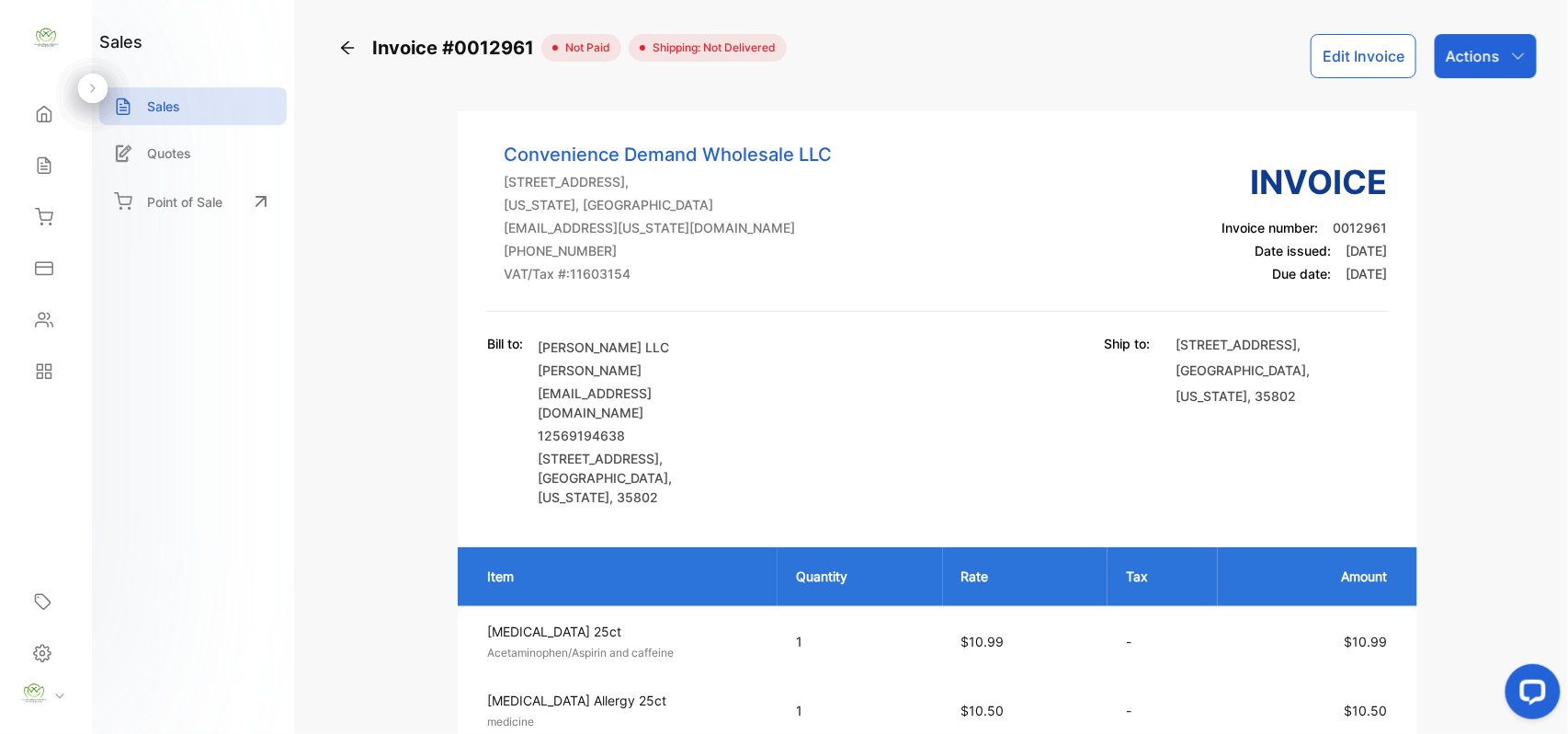
click at [1493, 50] on p "Actions" at bounding box center [1473, 56] width 54 height 22
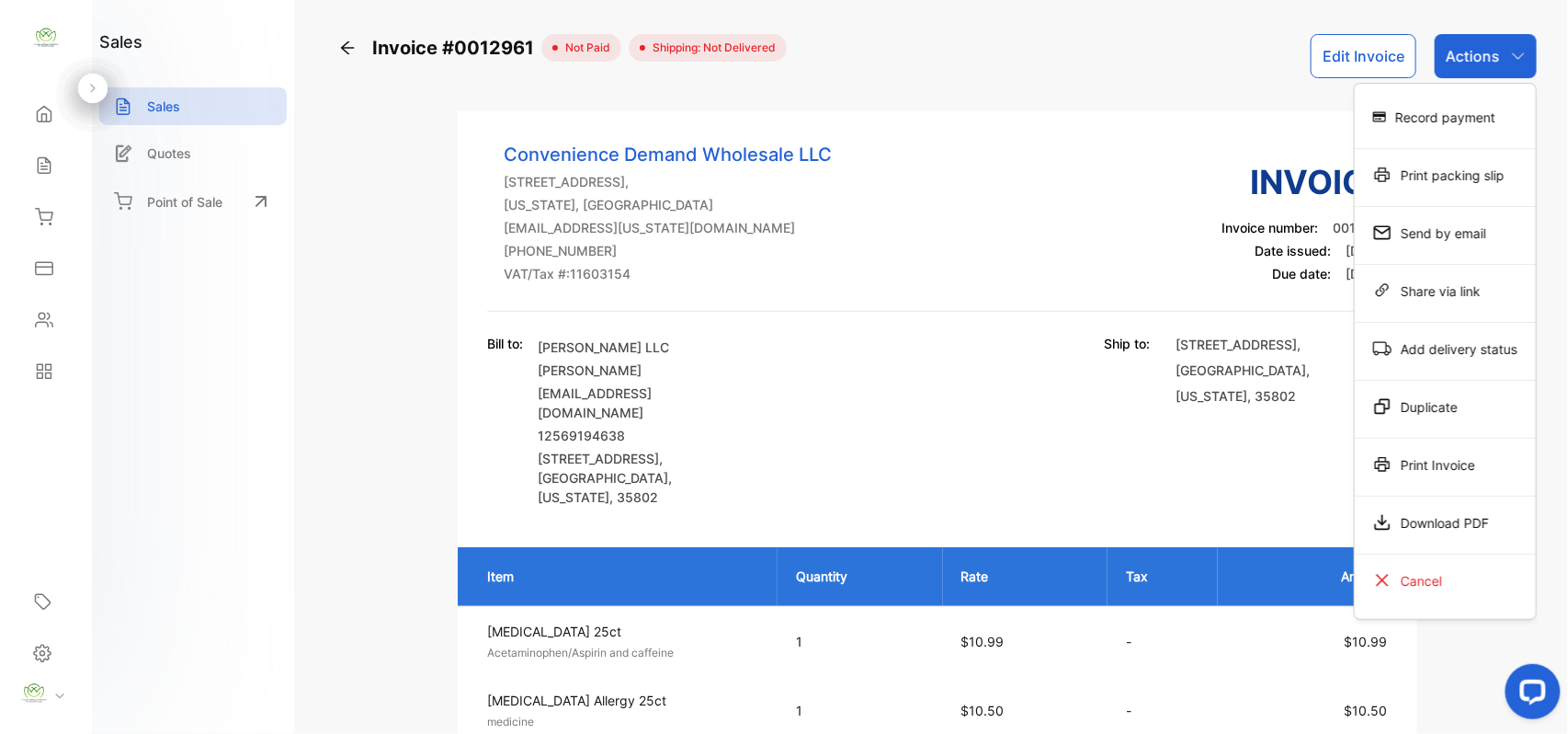
click at [1425, 467] on div "Print Invoice" at bounding box center [1445, 464] width 181 height 36
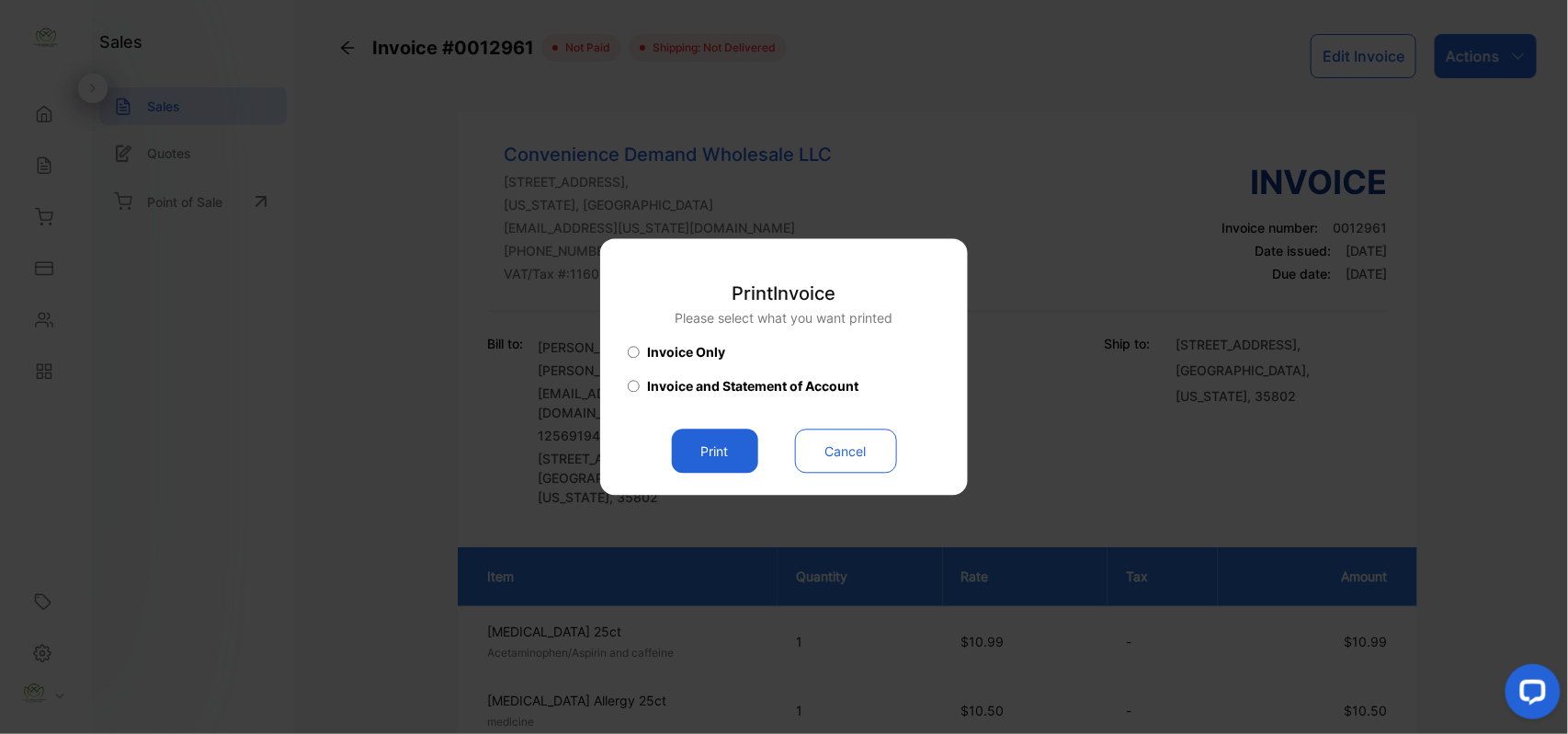
click at [689, 432] on button "Print" at bounding box center [715, 451] width 86 height 44
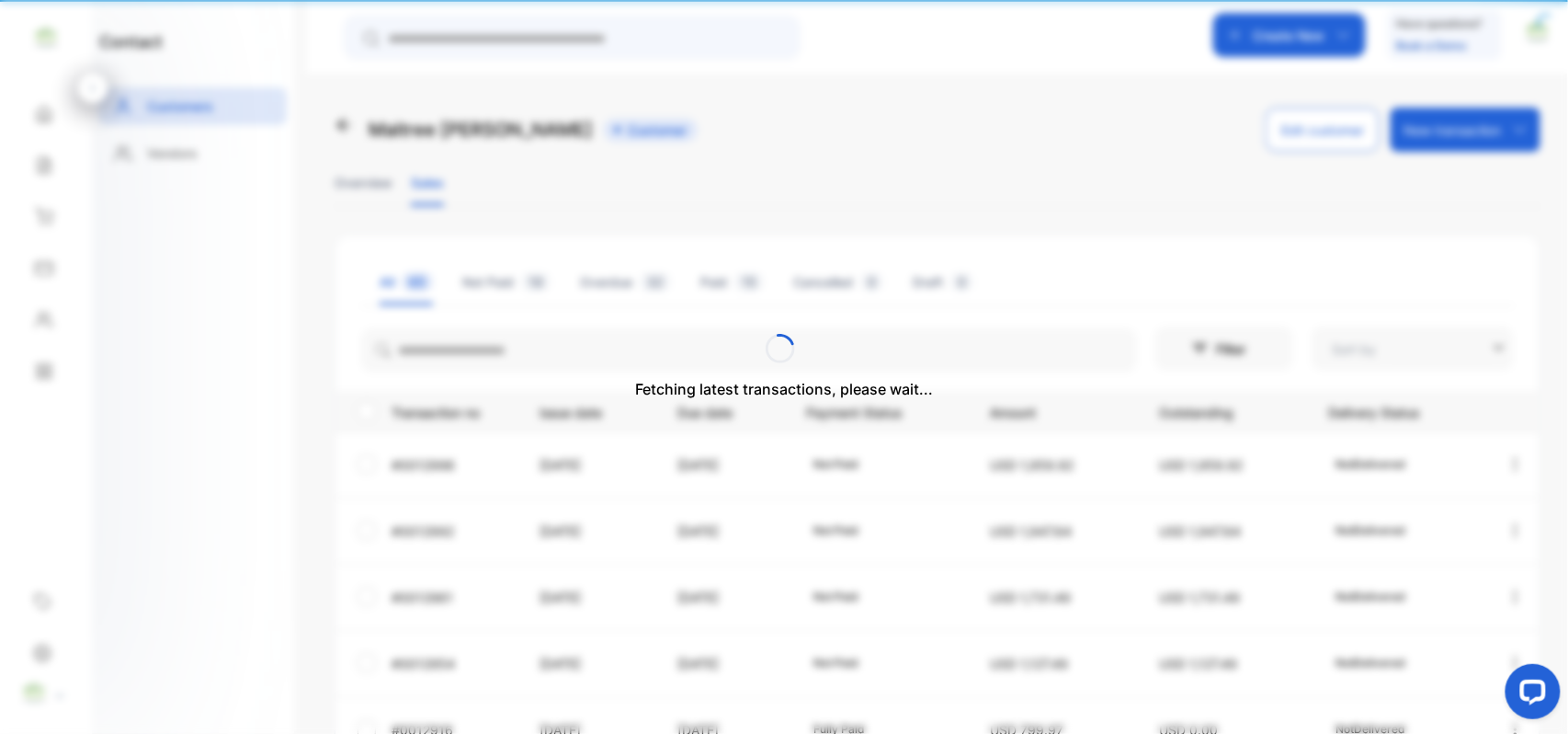
type input "**********"
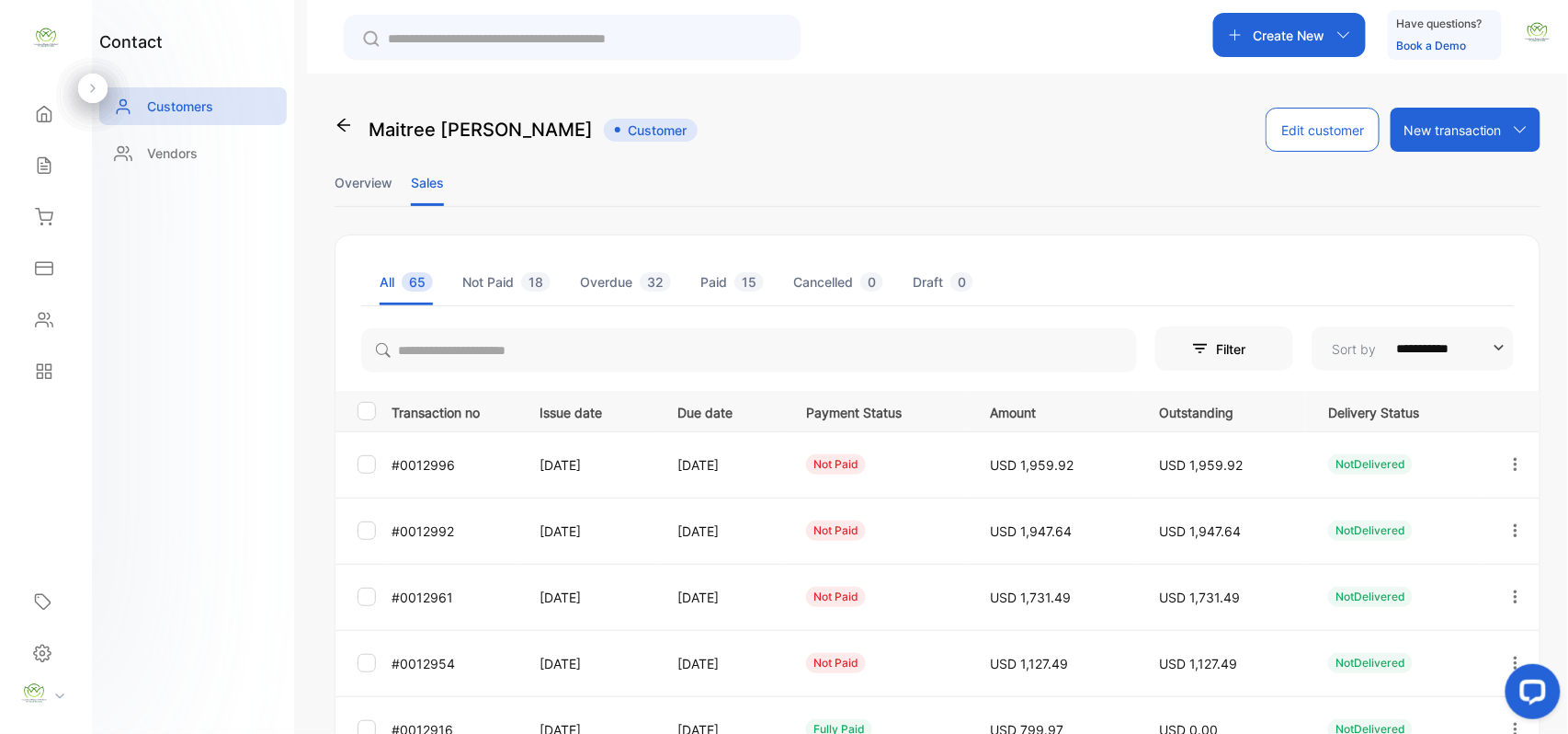
click at [1513, 534] on icon "button" at bounding box center [1516, 531] width 17 height 17
click at [1412, 574] on div "View" at bounding box center [1432, 586] width 207 height 36
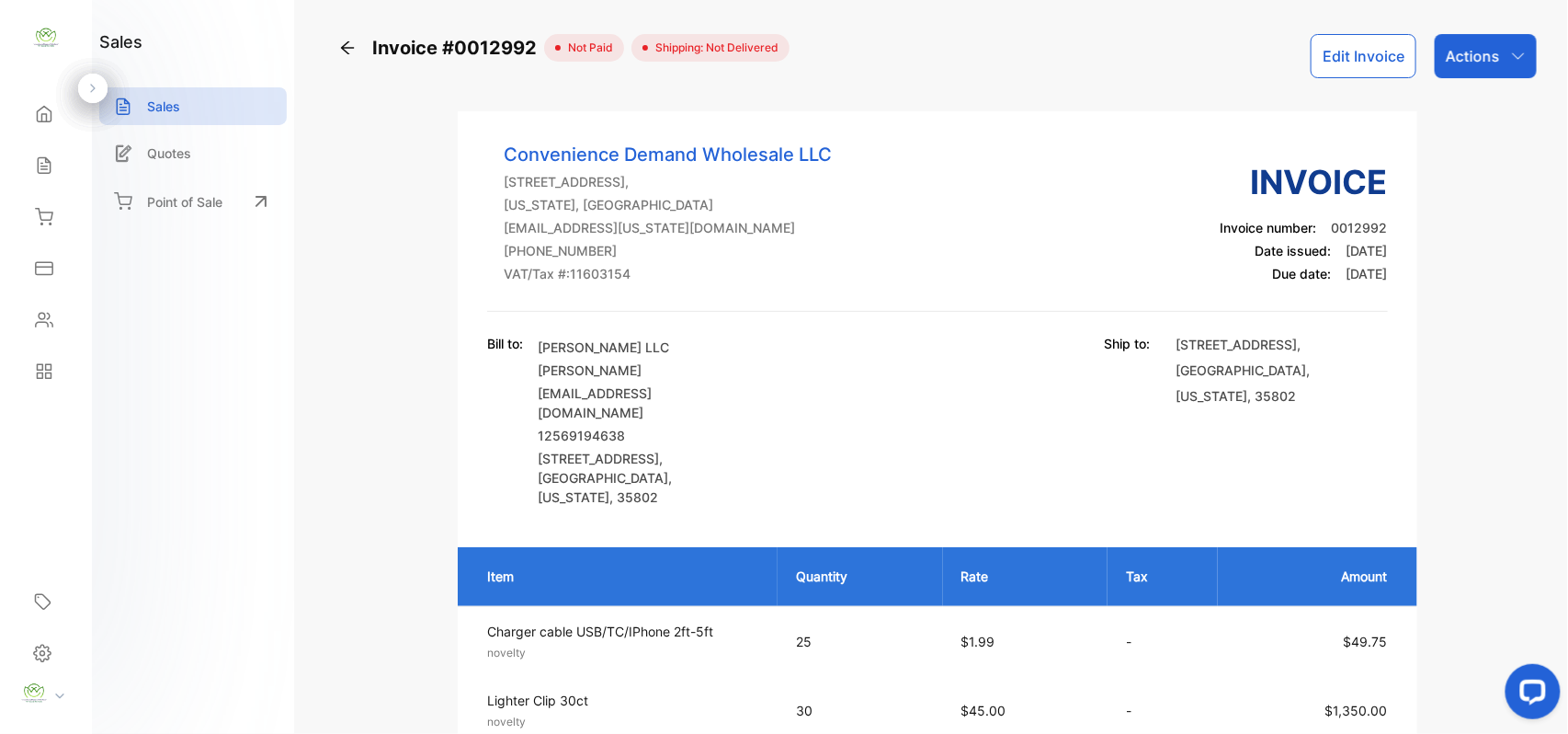
click at [1461, 45] on p "Actions" at bounding box center [1473, 56] width 54 height 22
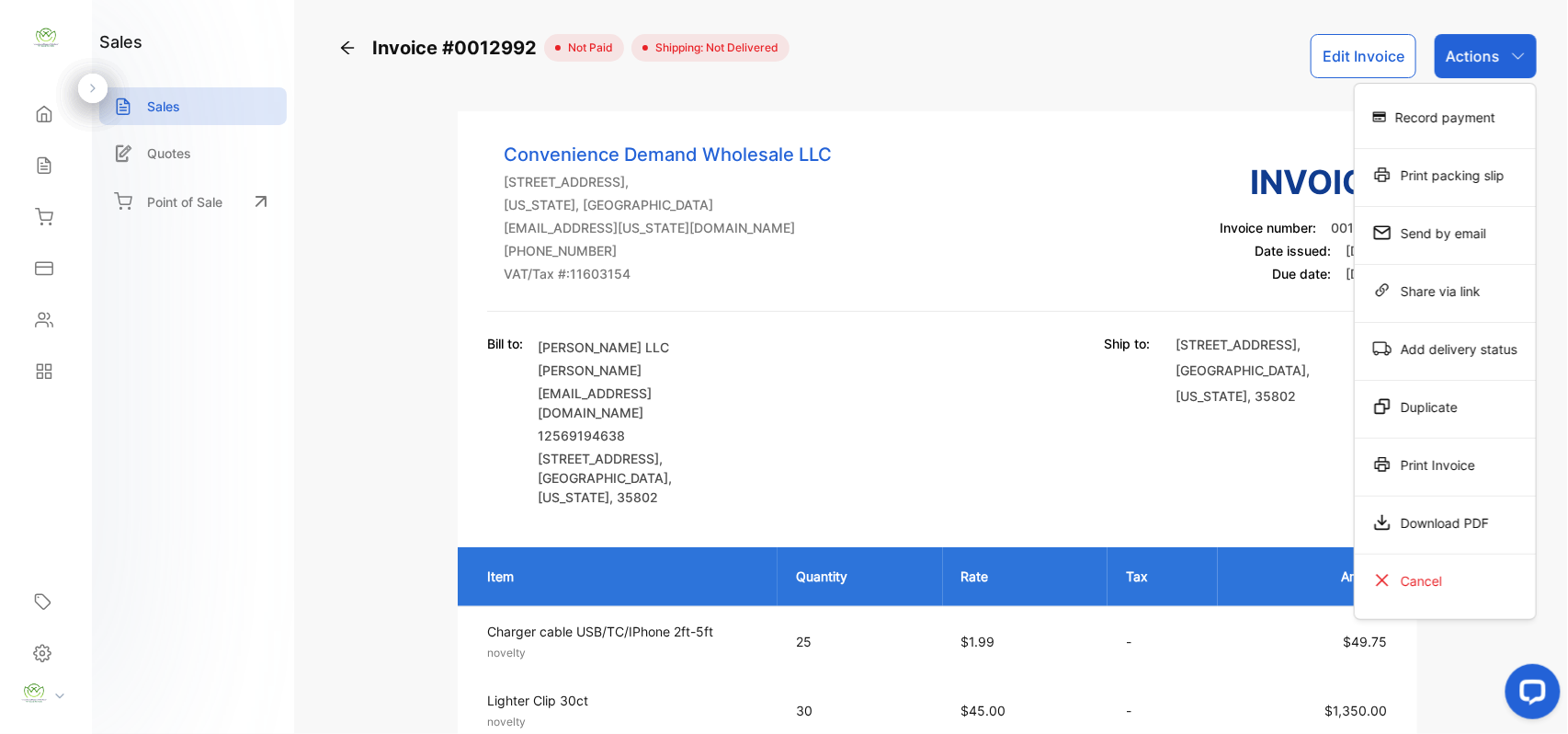
click at [1453, 472] on div "Print Invoice" at bounding box center [1445, 464] width 181 height 36
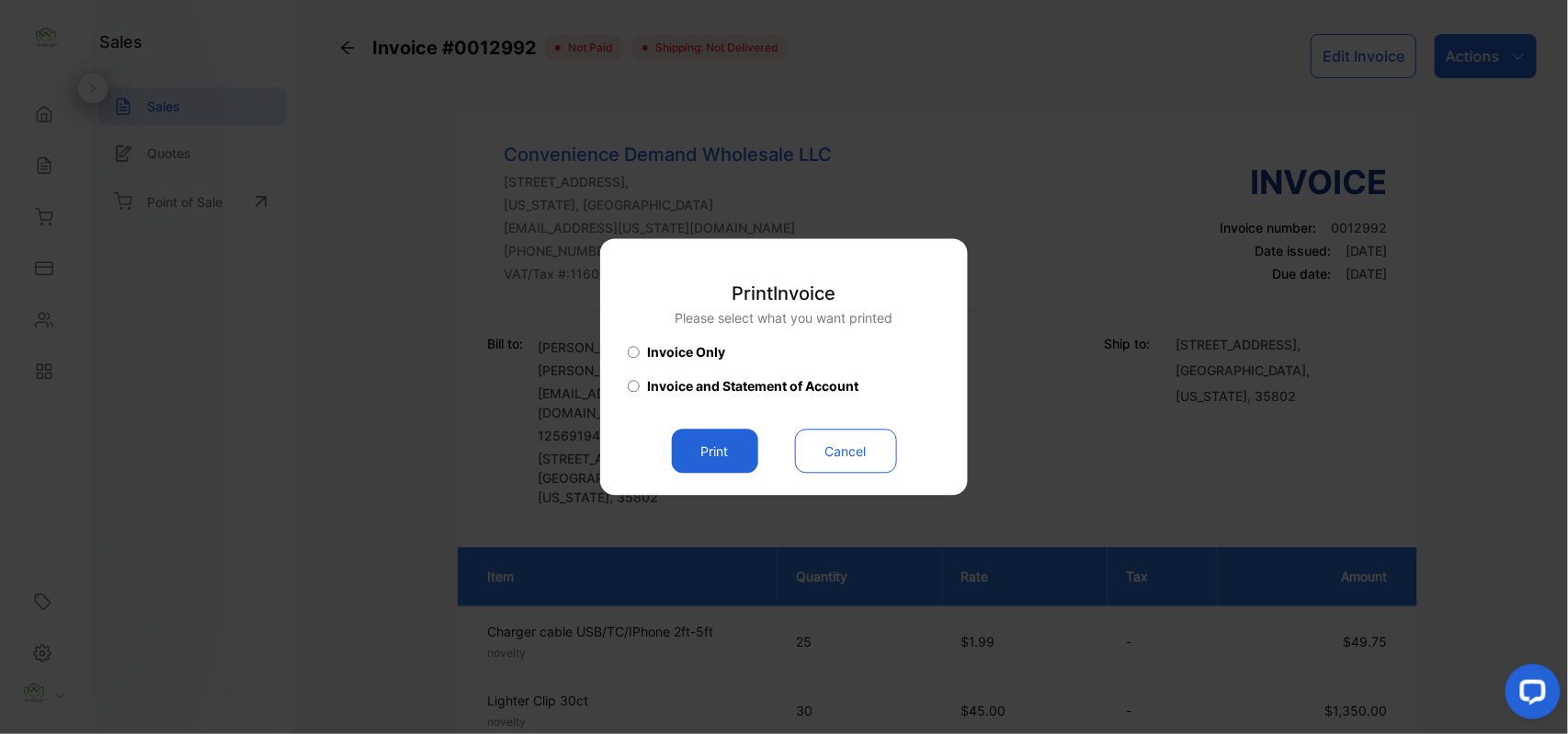
click at [747, 451] on button "Print" at bounding box center [715, 451] width 86 height 44
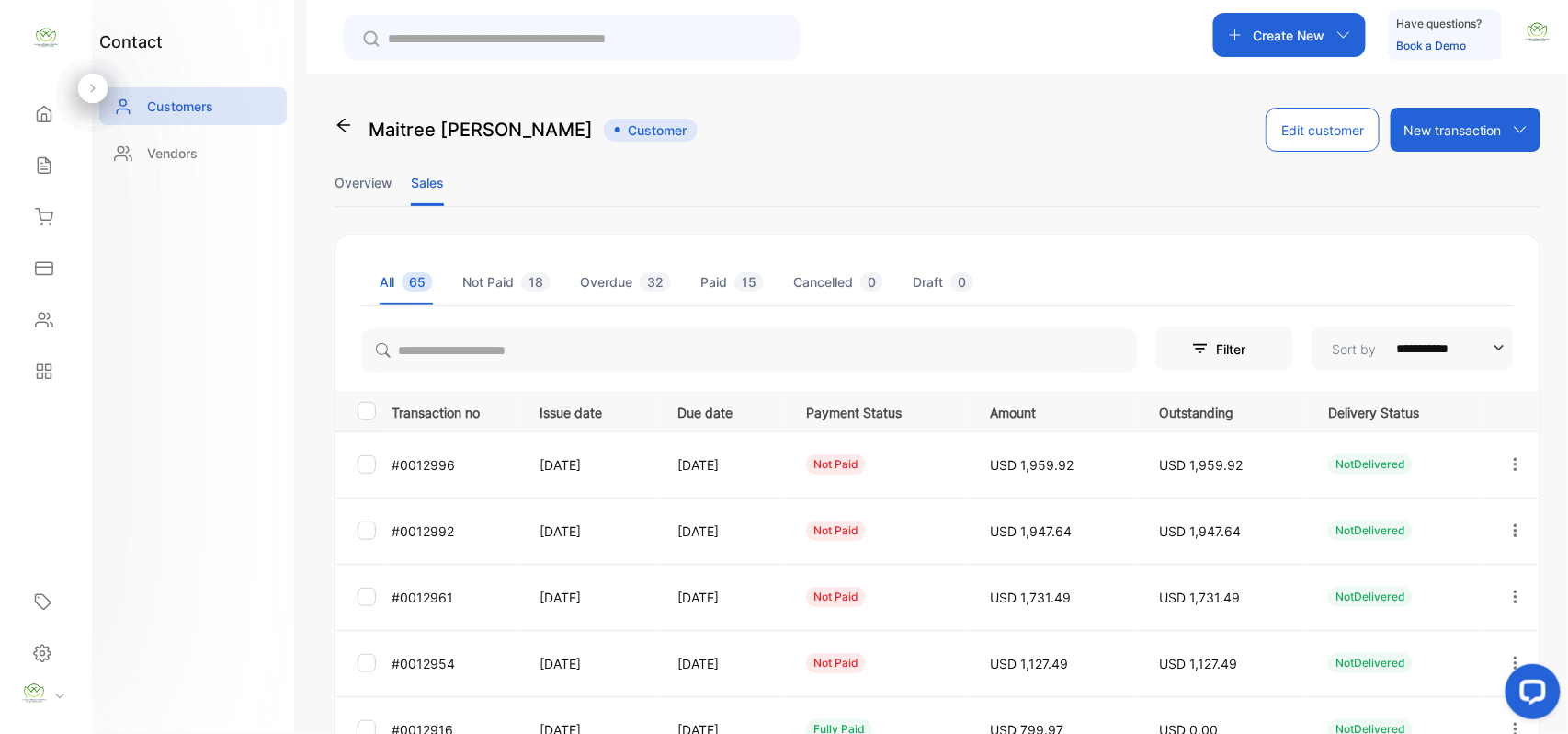
click at [1508, 461] on icon "button" at bounding box center [1516, 464] width 17 height 17
click at [1425, 526] on div "View" at bounding box center [1432, 520] width 207 height 36
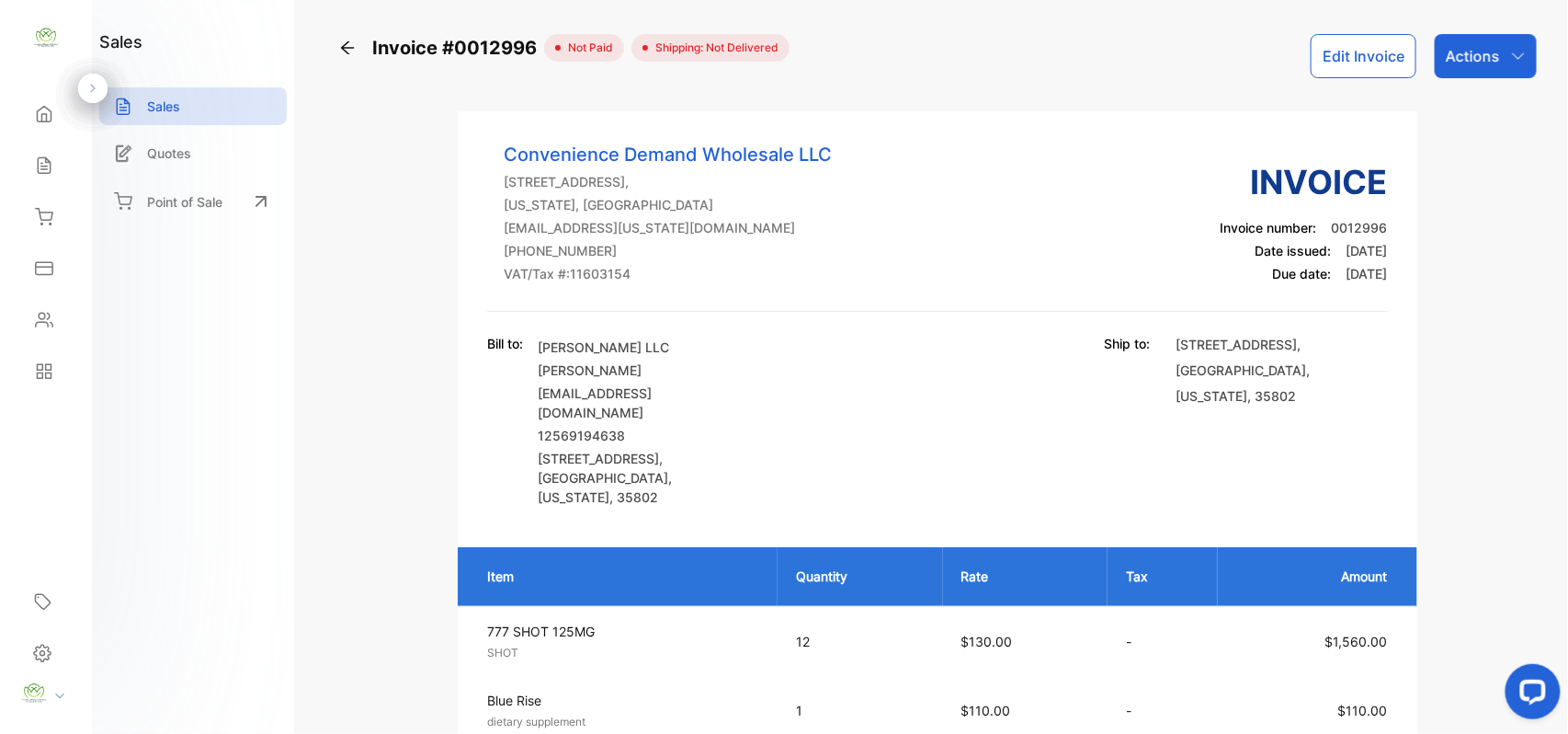
click at [1490, 48] on p "Actions" at bounding box center [1473, 56] width 54 height 22
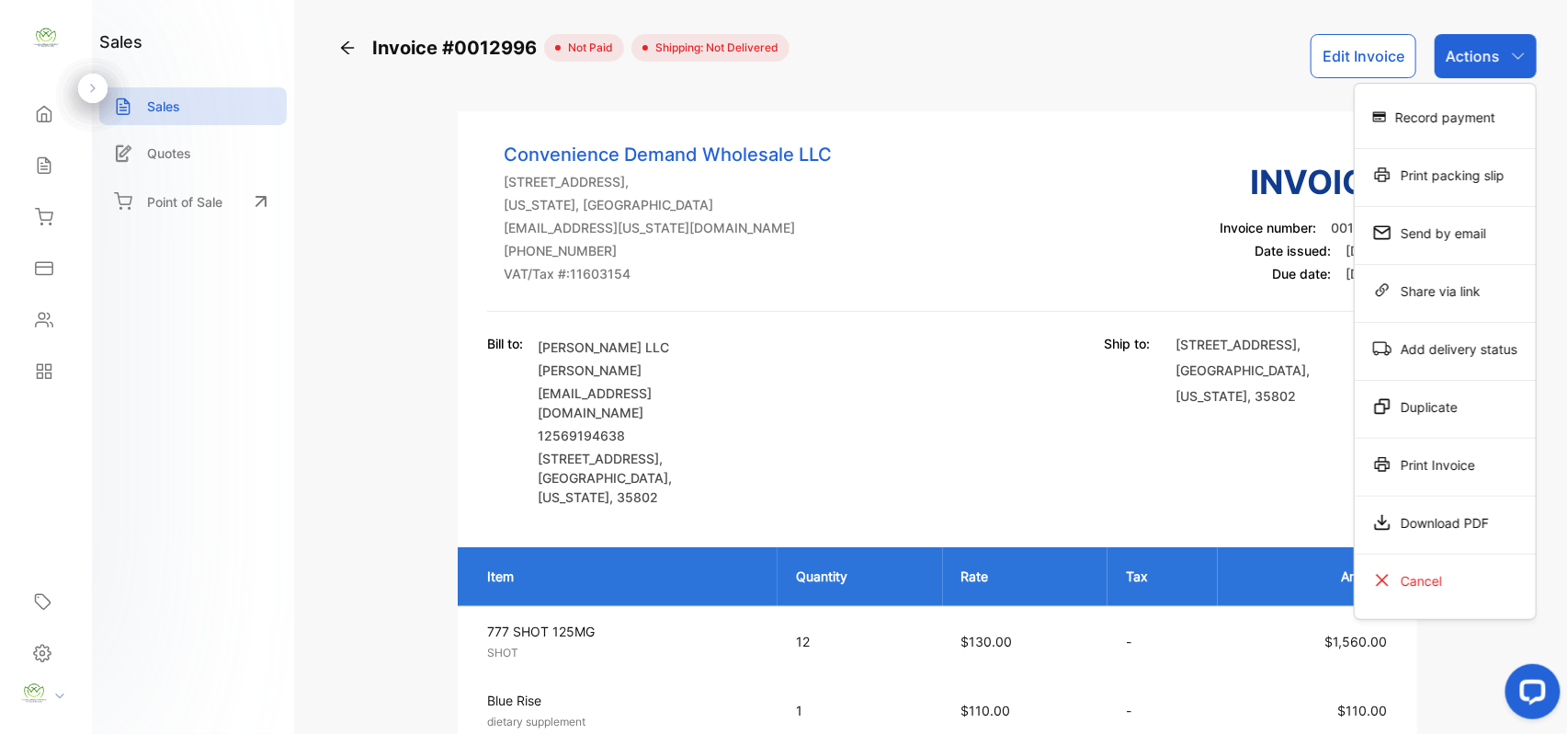
click at [1421, 476] on div "Print Invoice" at bounding box center [1445, 464] width 181 height 36
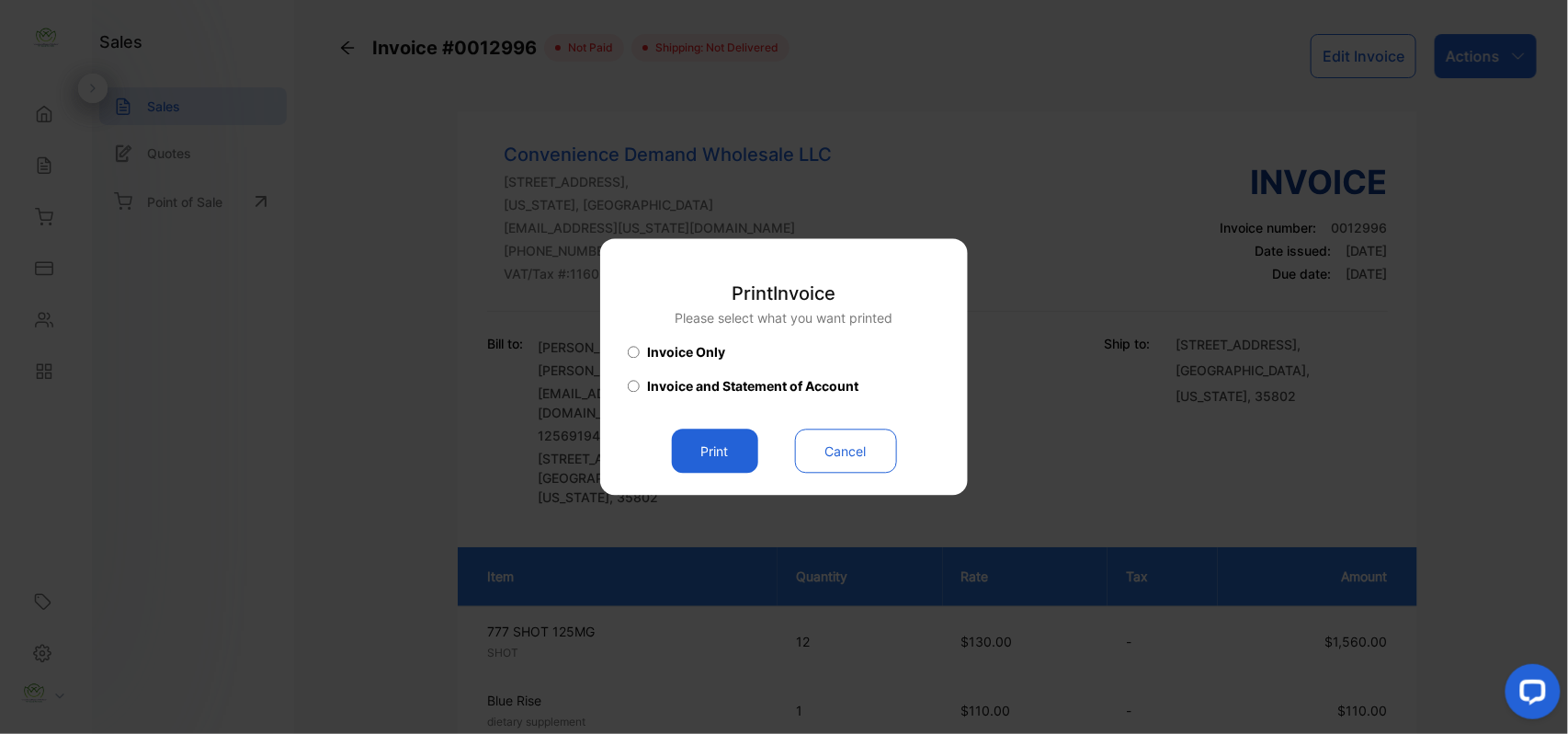
click at [726, 456] on button "Print" at bounding box center [715, 451] width 86 height 44
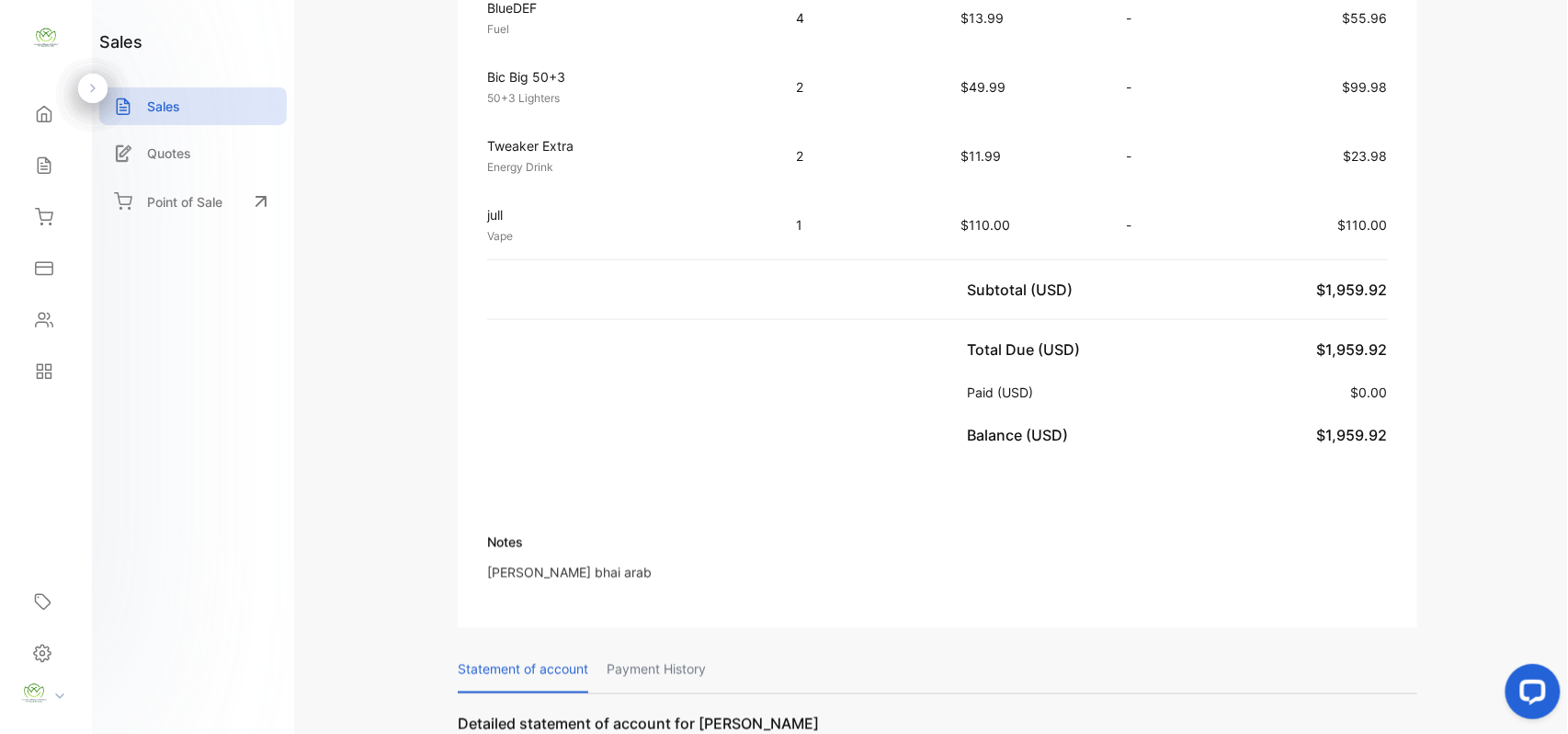
scroll to position [858, 0]
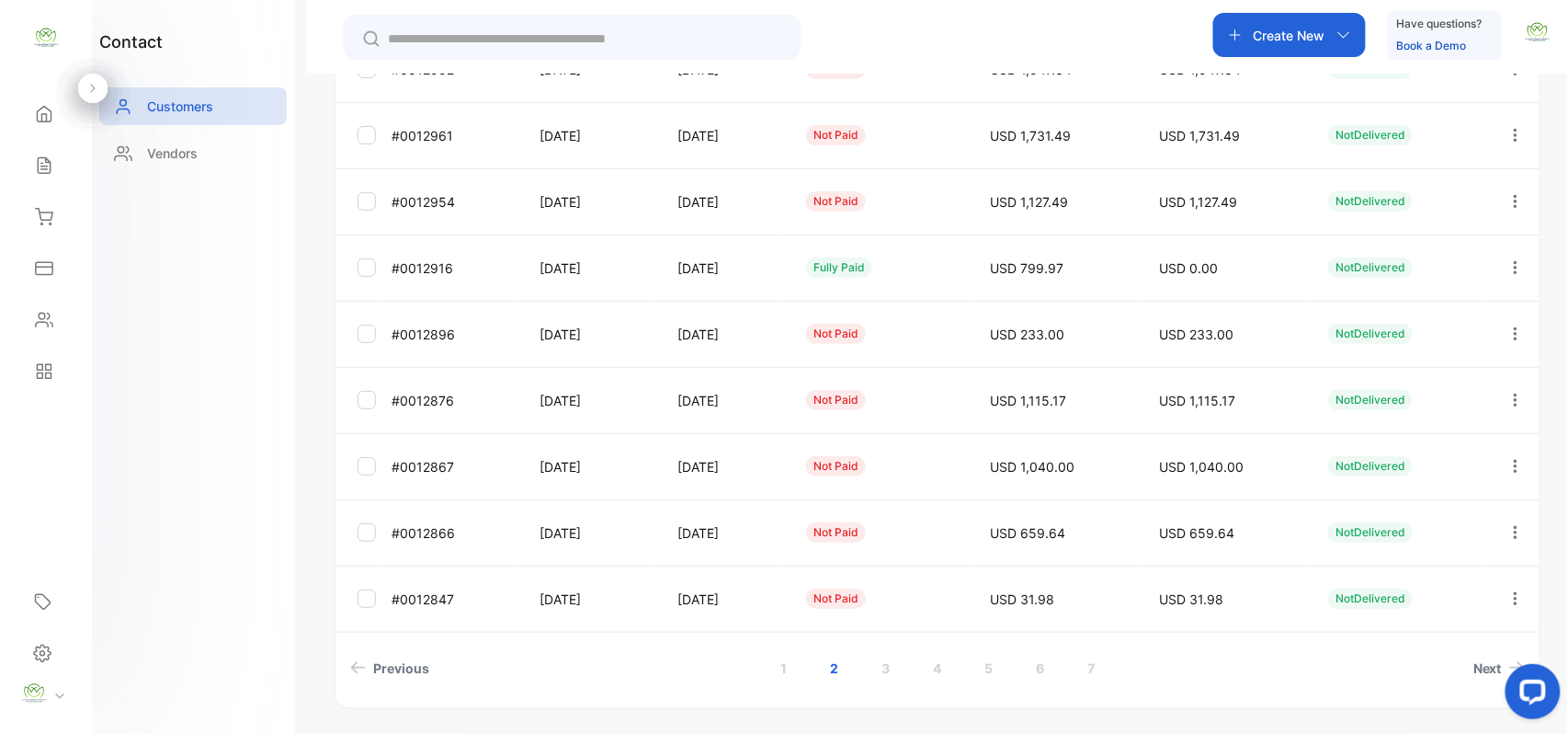
scroll to position [489, 0]
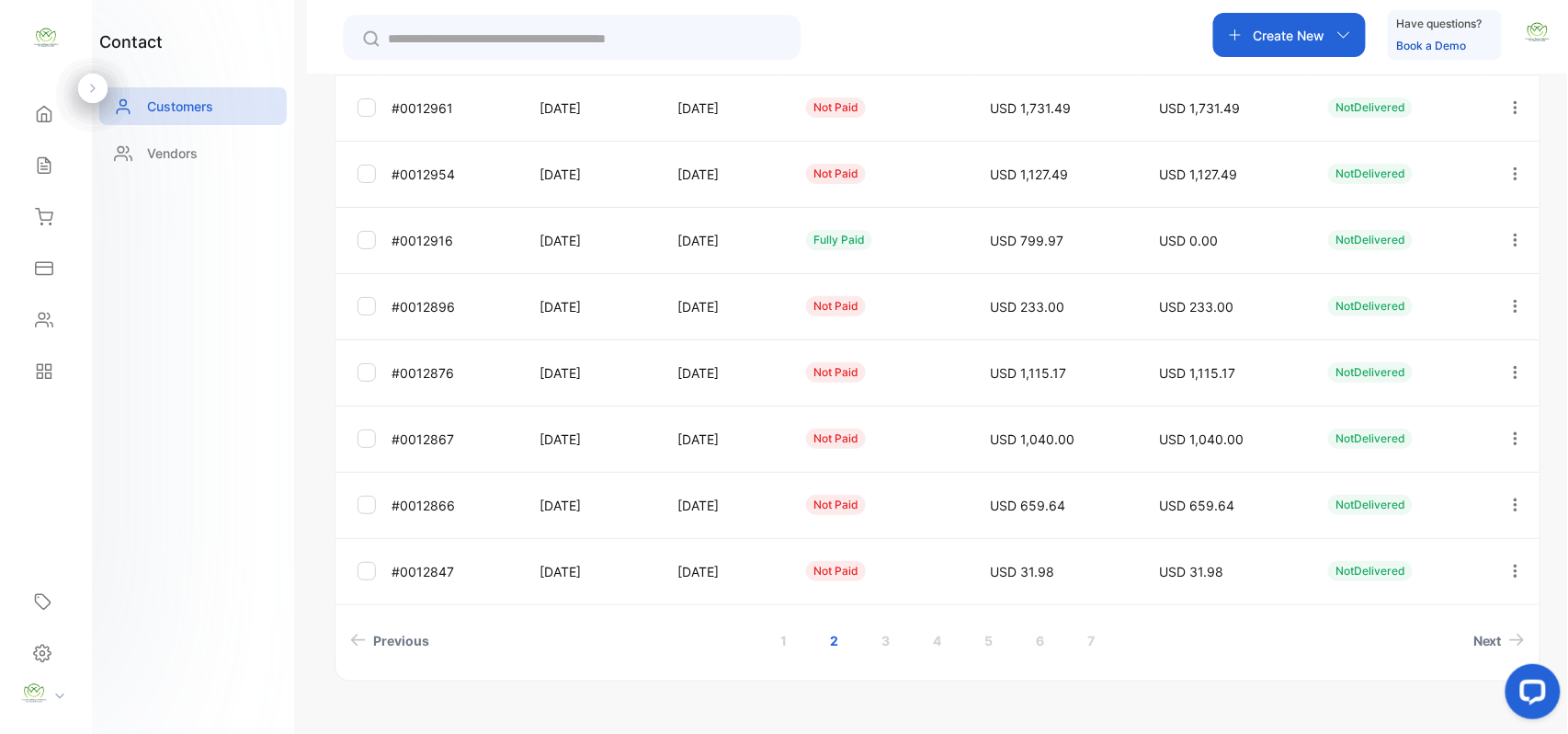
click at [792, 646] on link "1" at bounding box center [783, 640] width 50 height 34
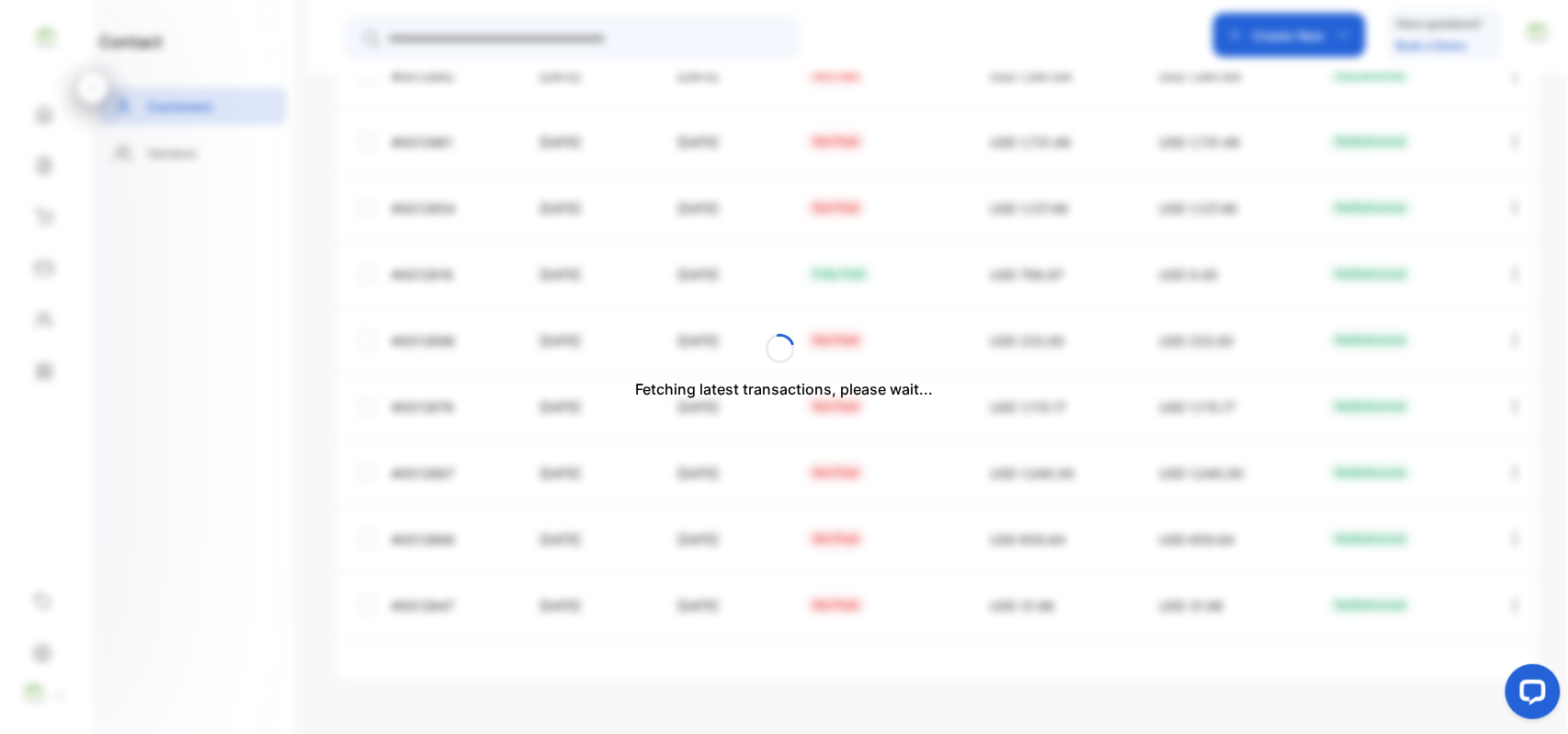
scroll to position [456, 0]
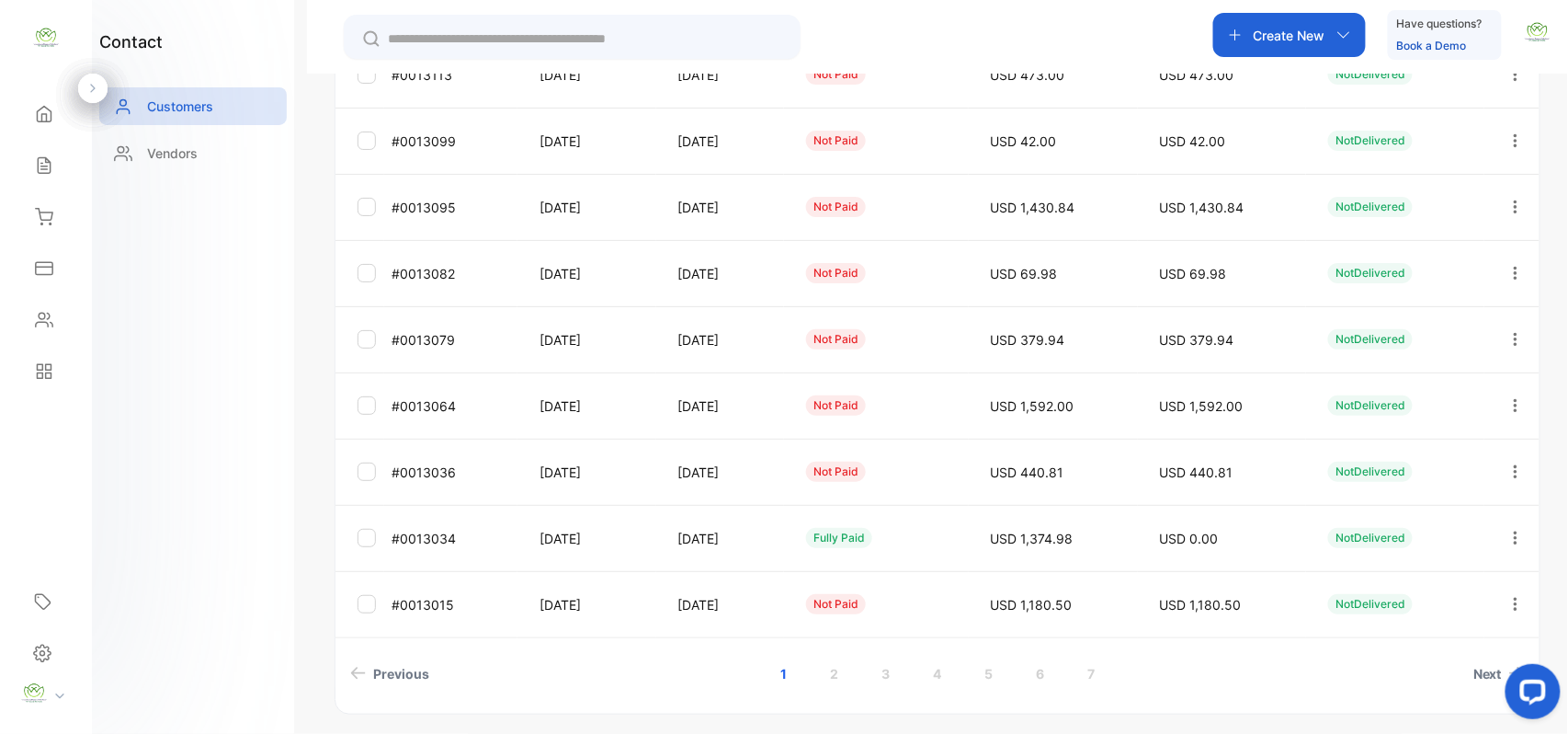
click at [1519, 601] on icon "button" at bounding box center [1516, 603] width 17 height 17
click at [1427, 666] on div "View" at bounding box center [1432, 659] width 207 height 36
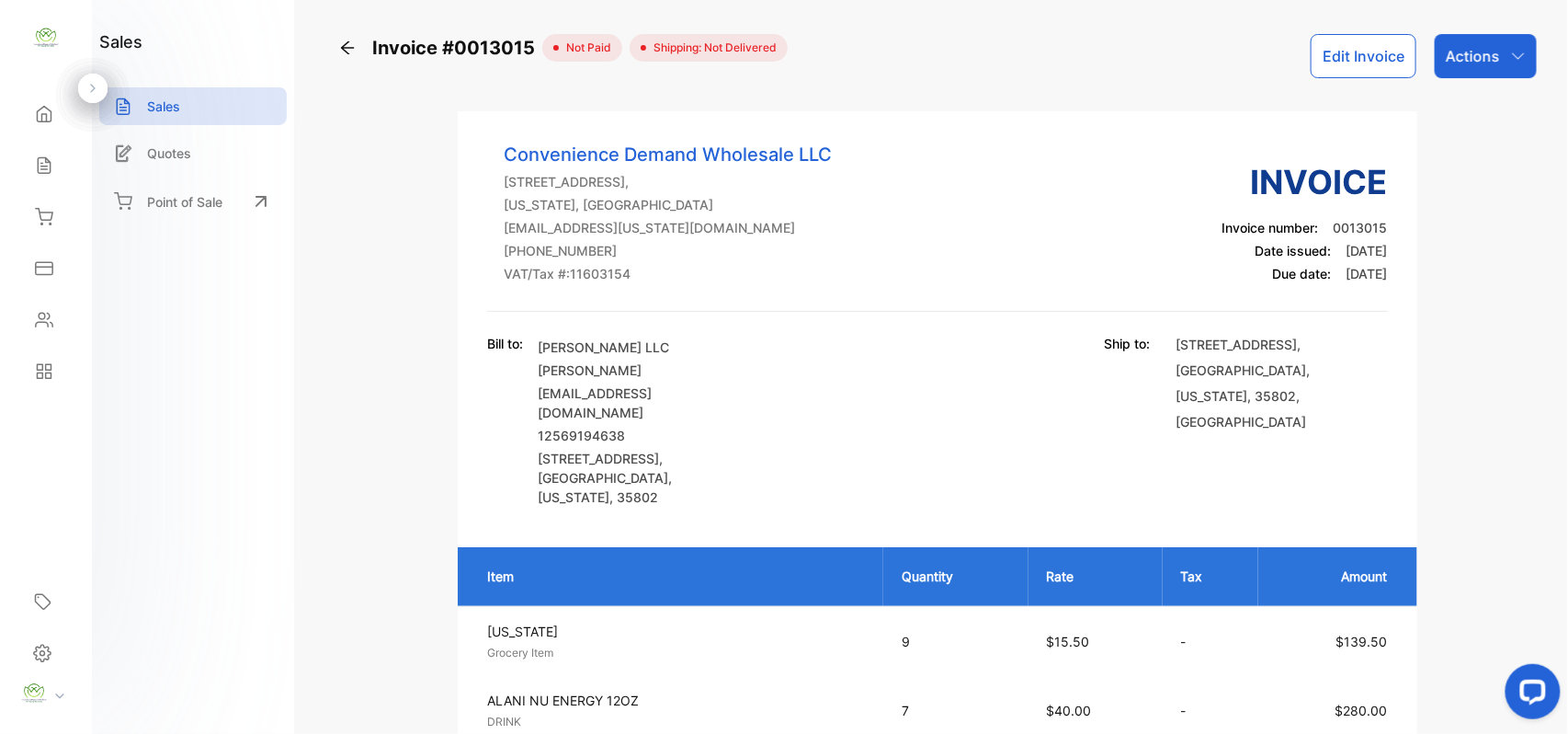
click at [1475, 64] on p "Actions" at bounding box center [1473, 56] width 54 height 22
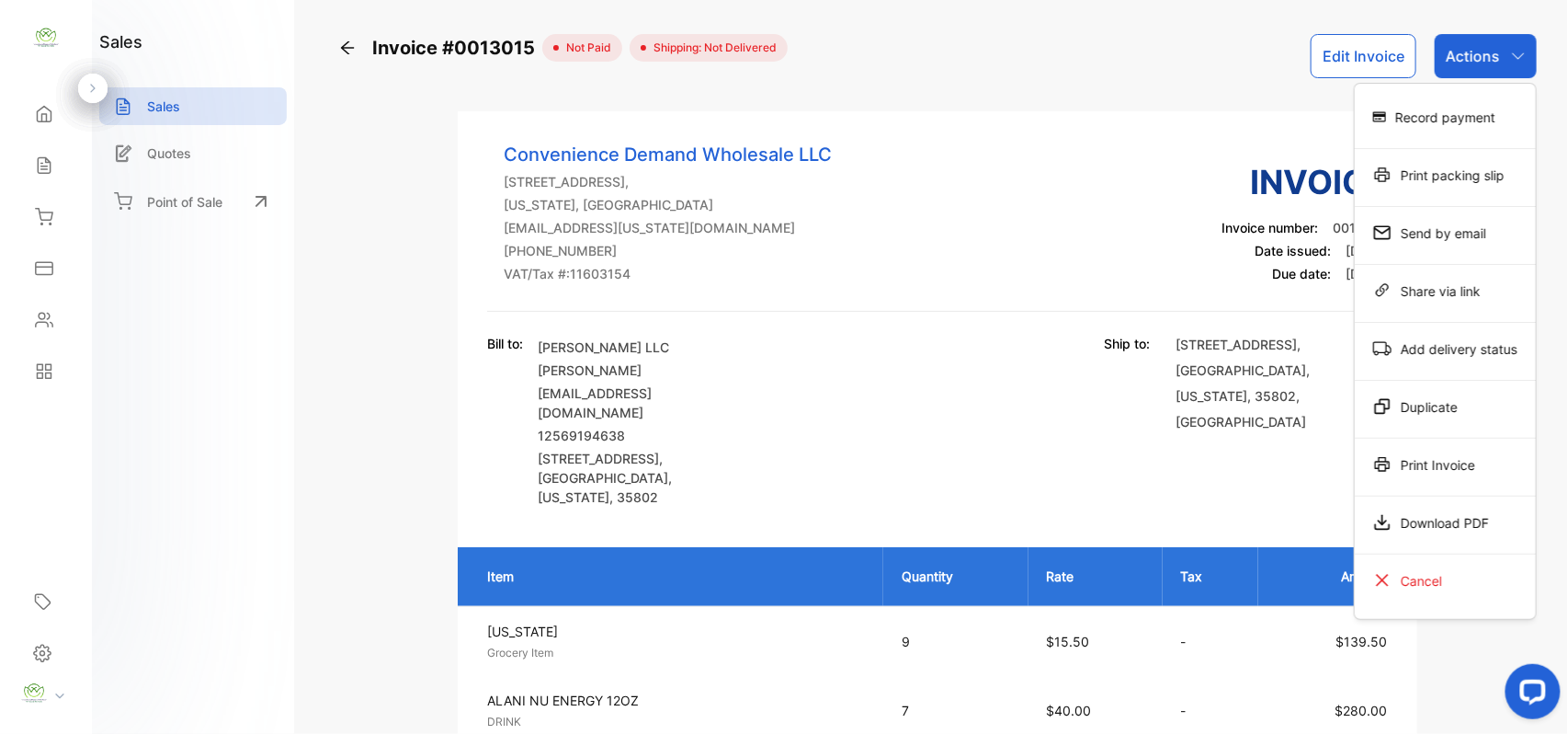
click at [1450, 461] on div "Print Invoice" at bounding box center [1445, 464] width 181 height 36
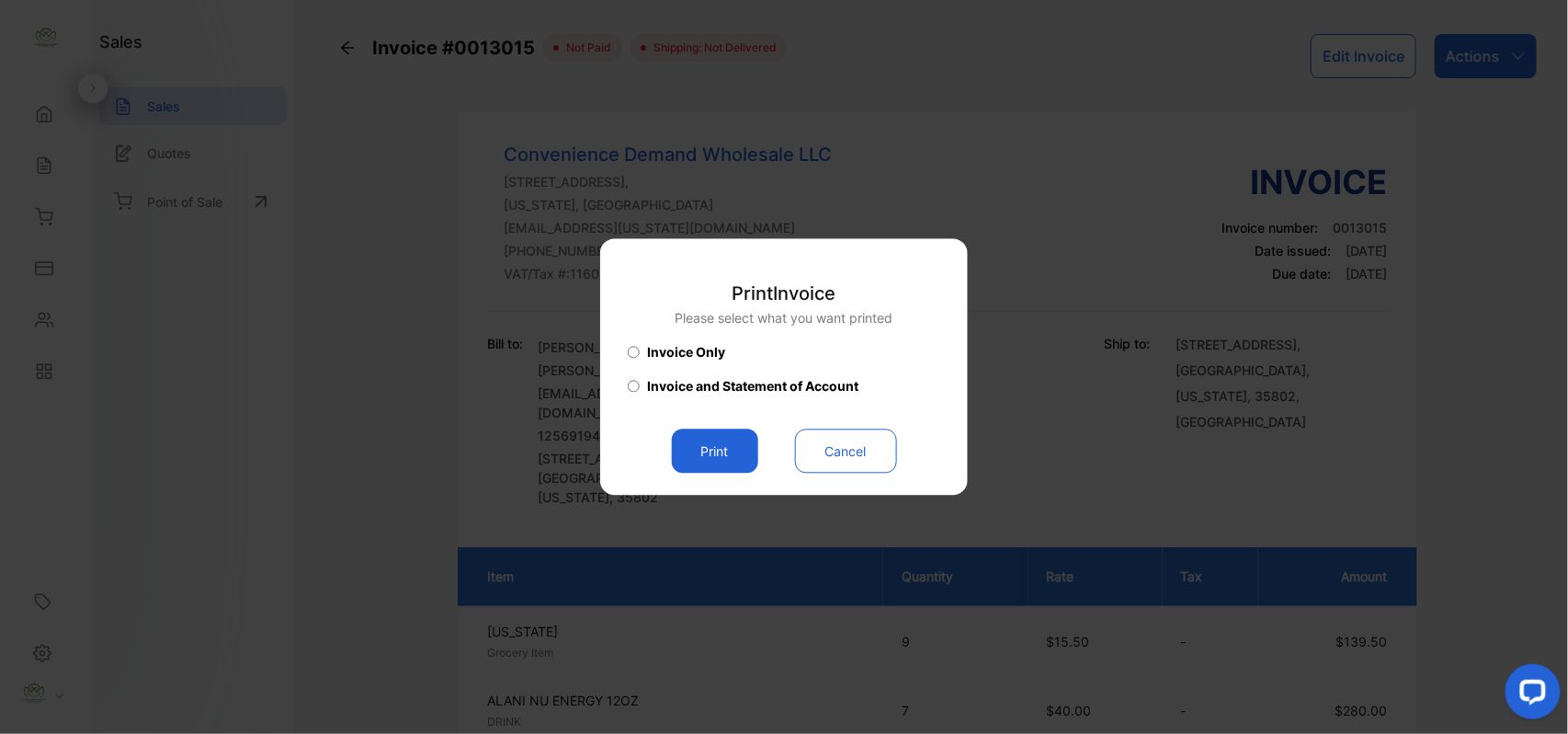
click at [721, 442] on button "Print" at bounding box center [715, 451] width 86 height 44
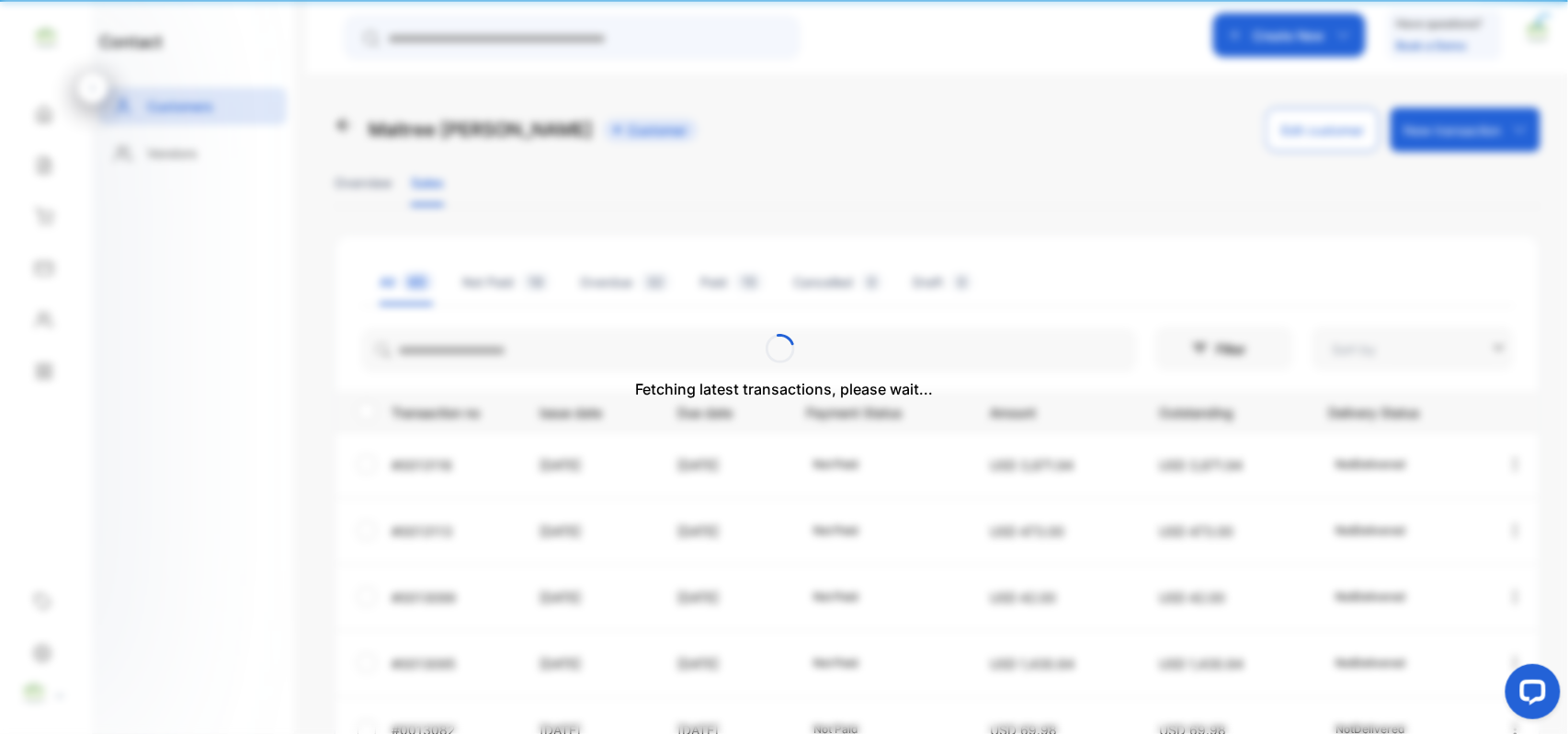
type input "**********"
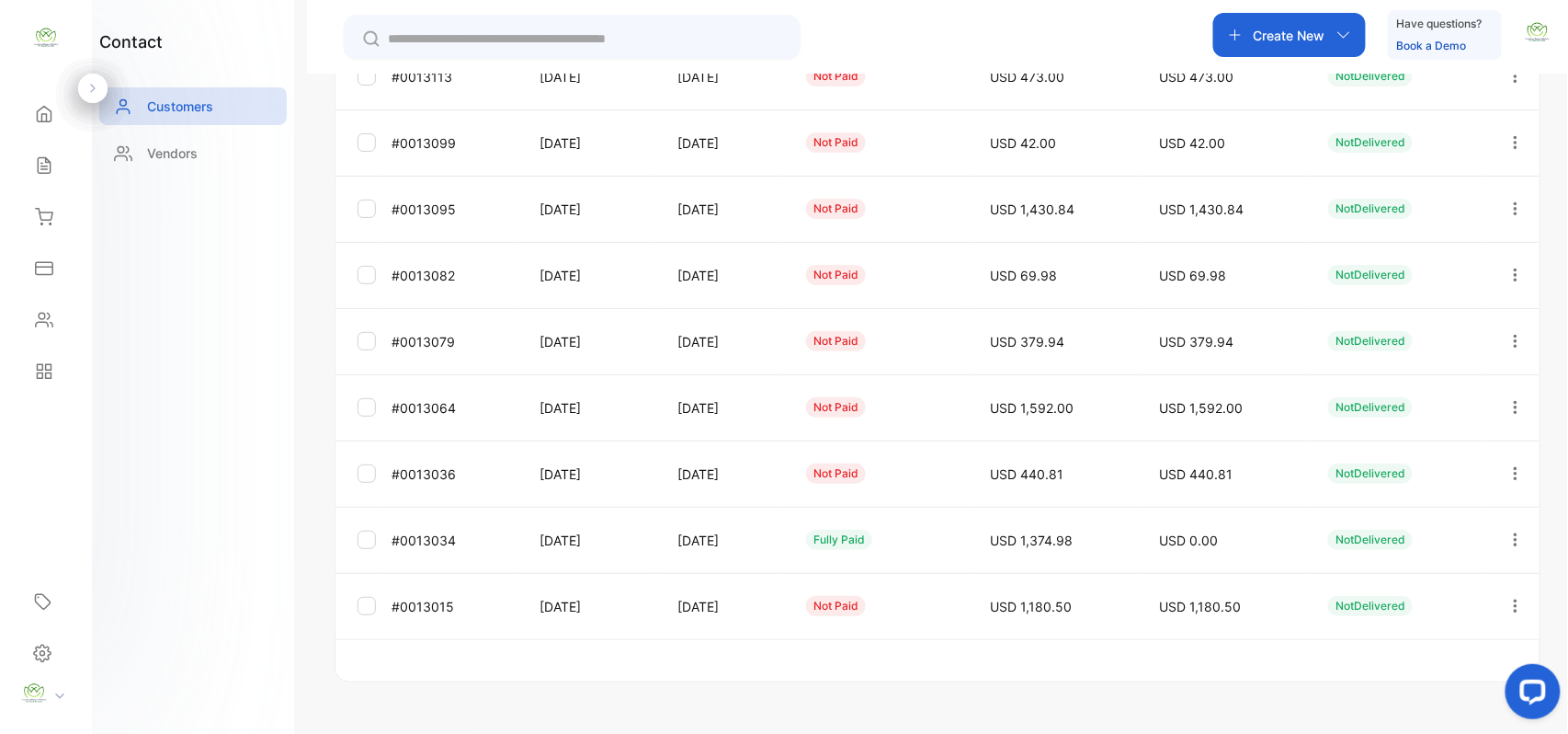
scroll to position [456, 0]
click at [1513, 537] on icon "button" at bounding box center [1516, 537] width 17 height 17
click at [1358, 482] on span "View" at bounding box center [1361, 489] width 34 height 22
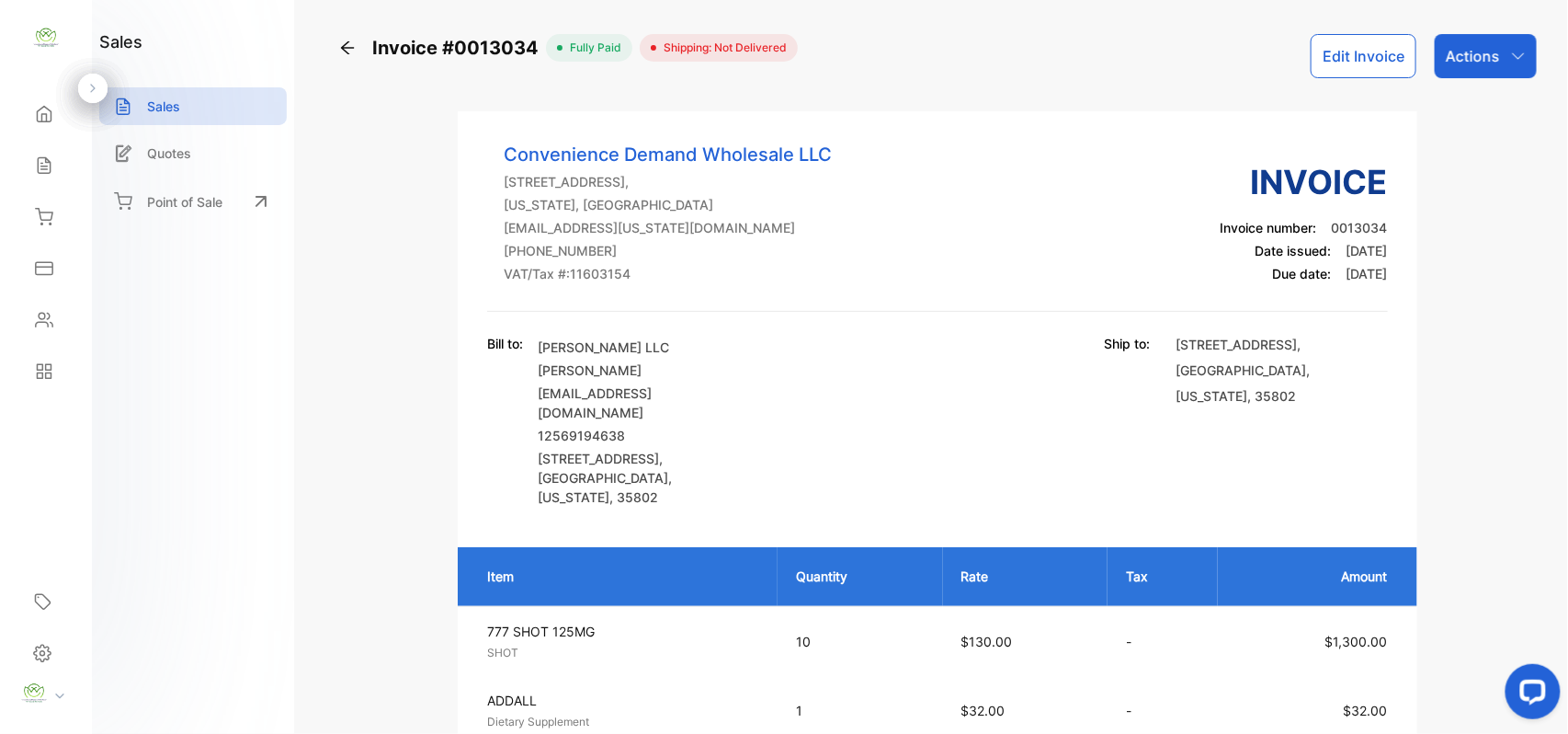
click at [1482, 51] on p "Actions" at bounding box center [1473, 56] width 54 height 22
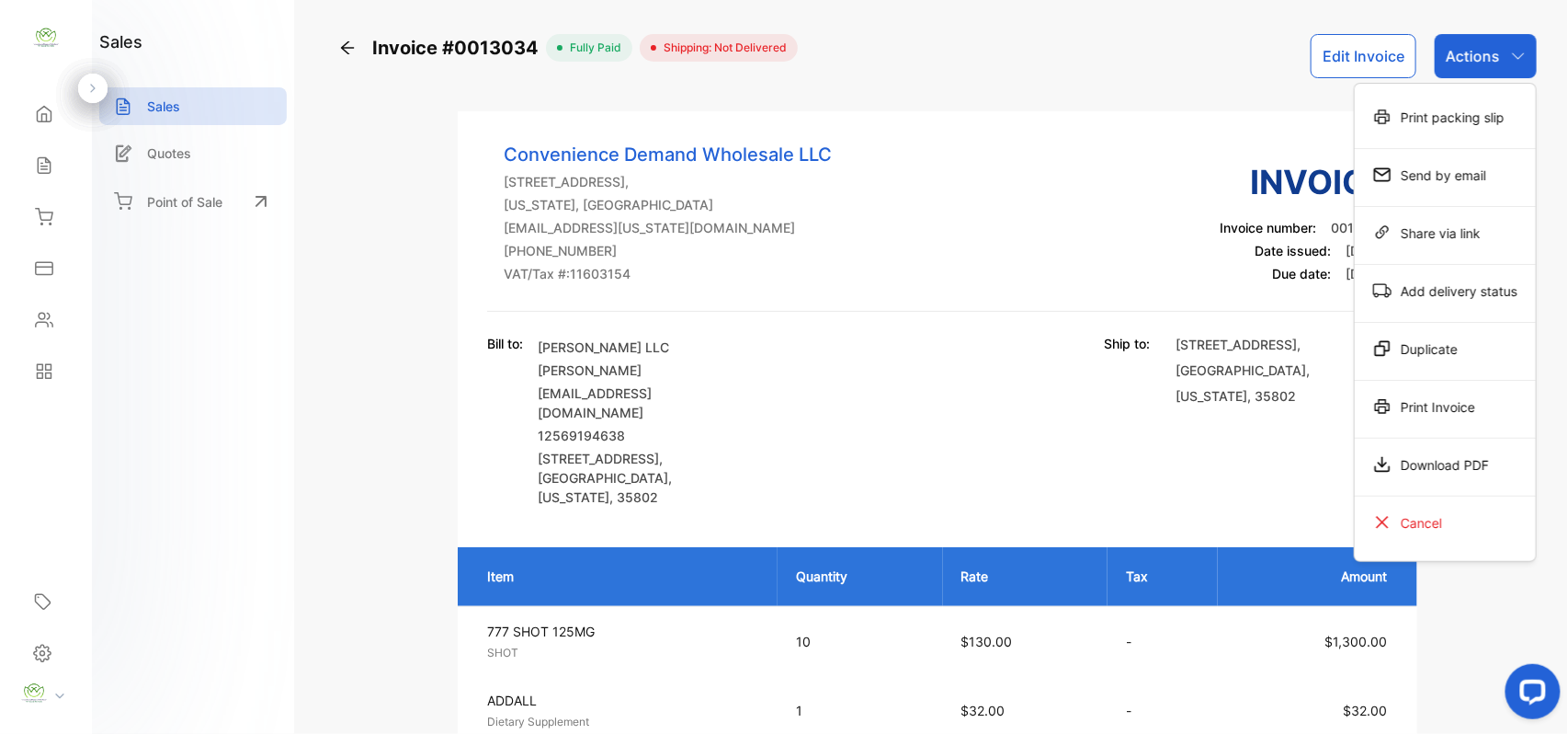
click at [1413, 399] on div "Print Invoice" at bounding box center [1445, 406] width 181 height 36
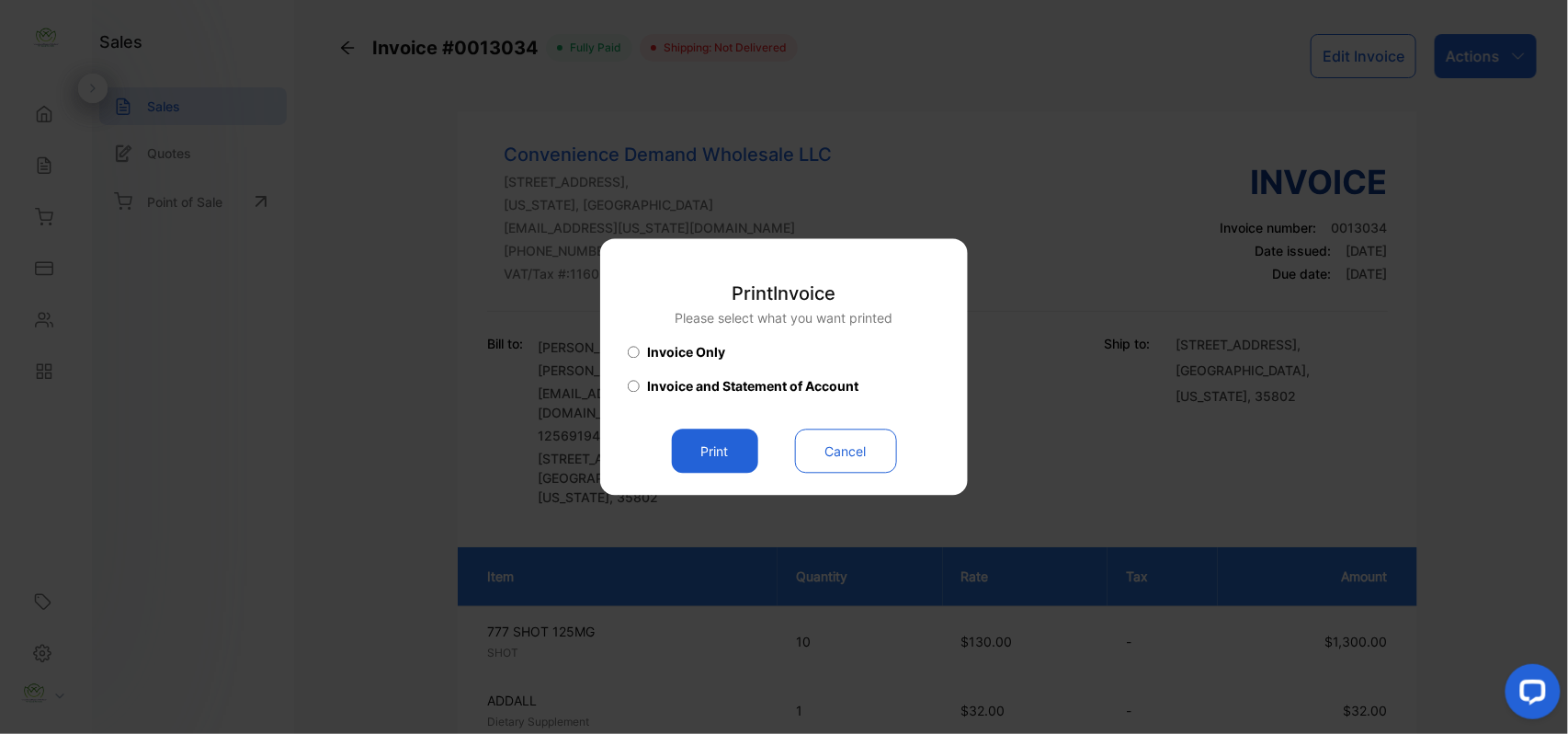
click at [693, 457] on button "Print" at bounding box center [715, 451] width 86 height 44
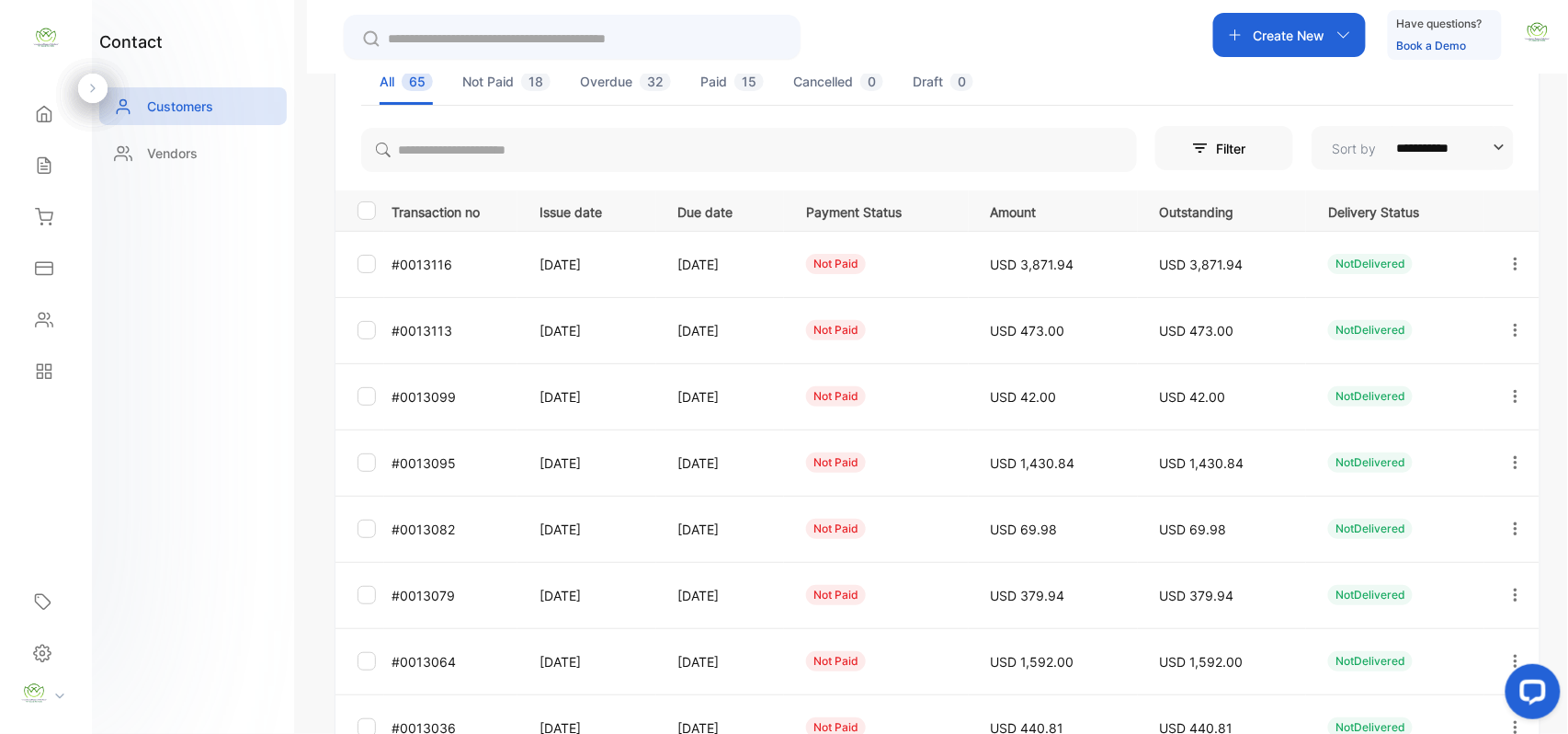
scroll to position [456, 0]
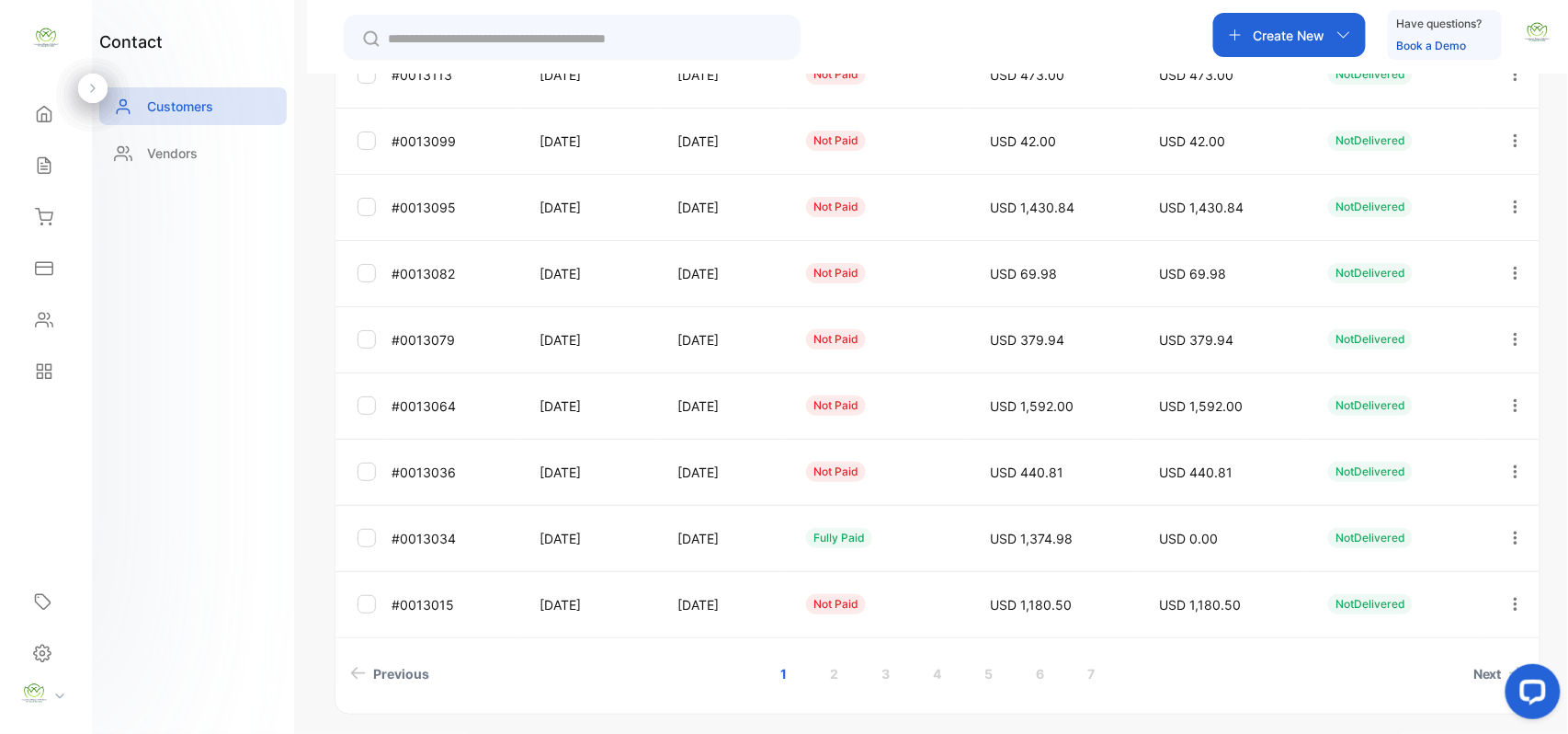
click at [1509, 472] on icon "button" at bounding box center [1516, 472] width 17 height 17
click at [1399, 426] on div "View" at bounding box center [1432, 424] width 207 height 36
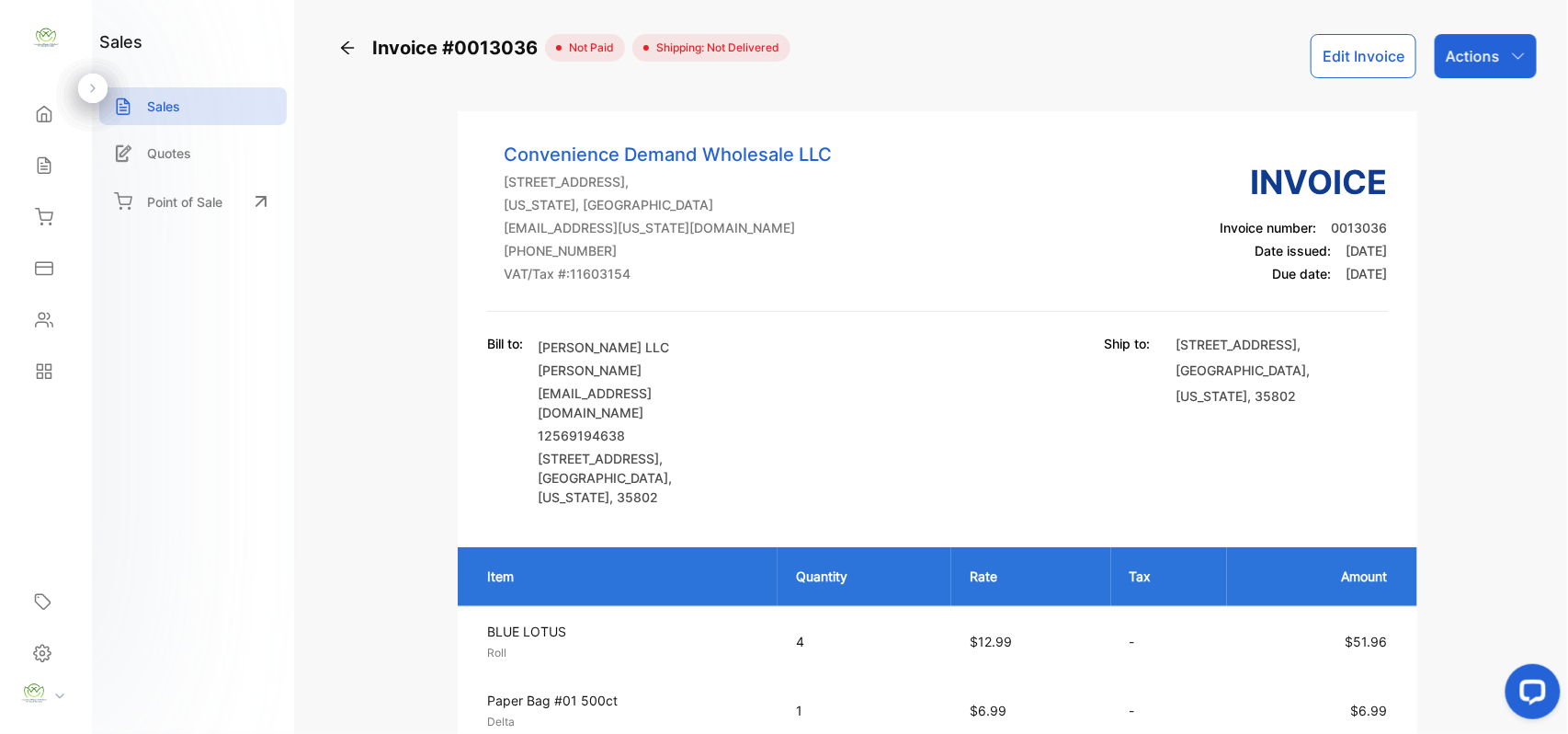
click at [1453, 50] on p "Actions" at bounding box center [1473, 56] width 54 height 22
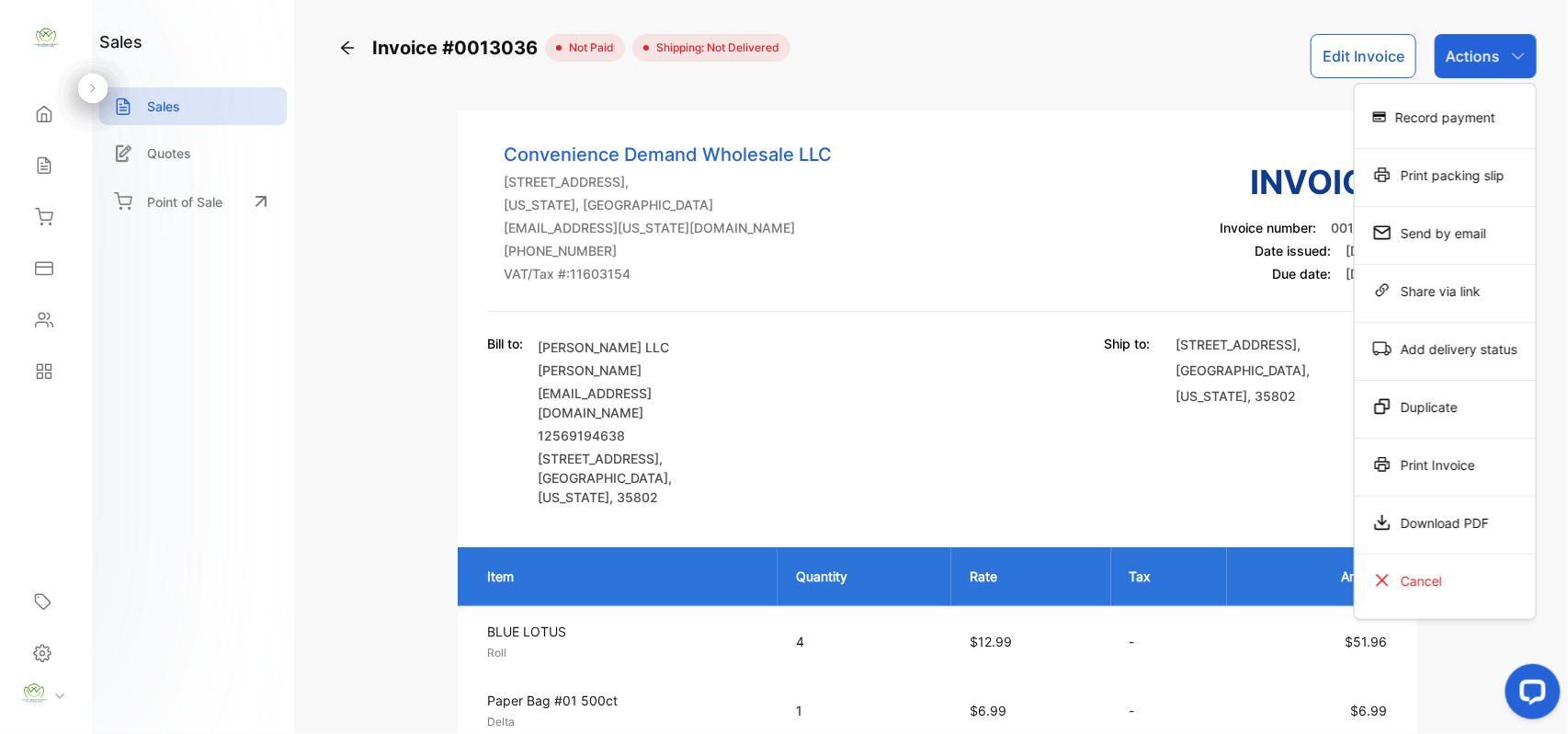
click at [1432, 449] on div "Print Invoice" at bounding box center [1445, 464] width 181 height 36
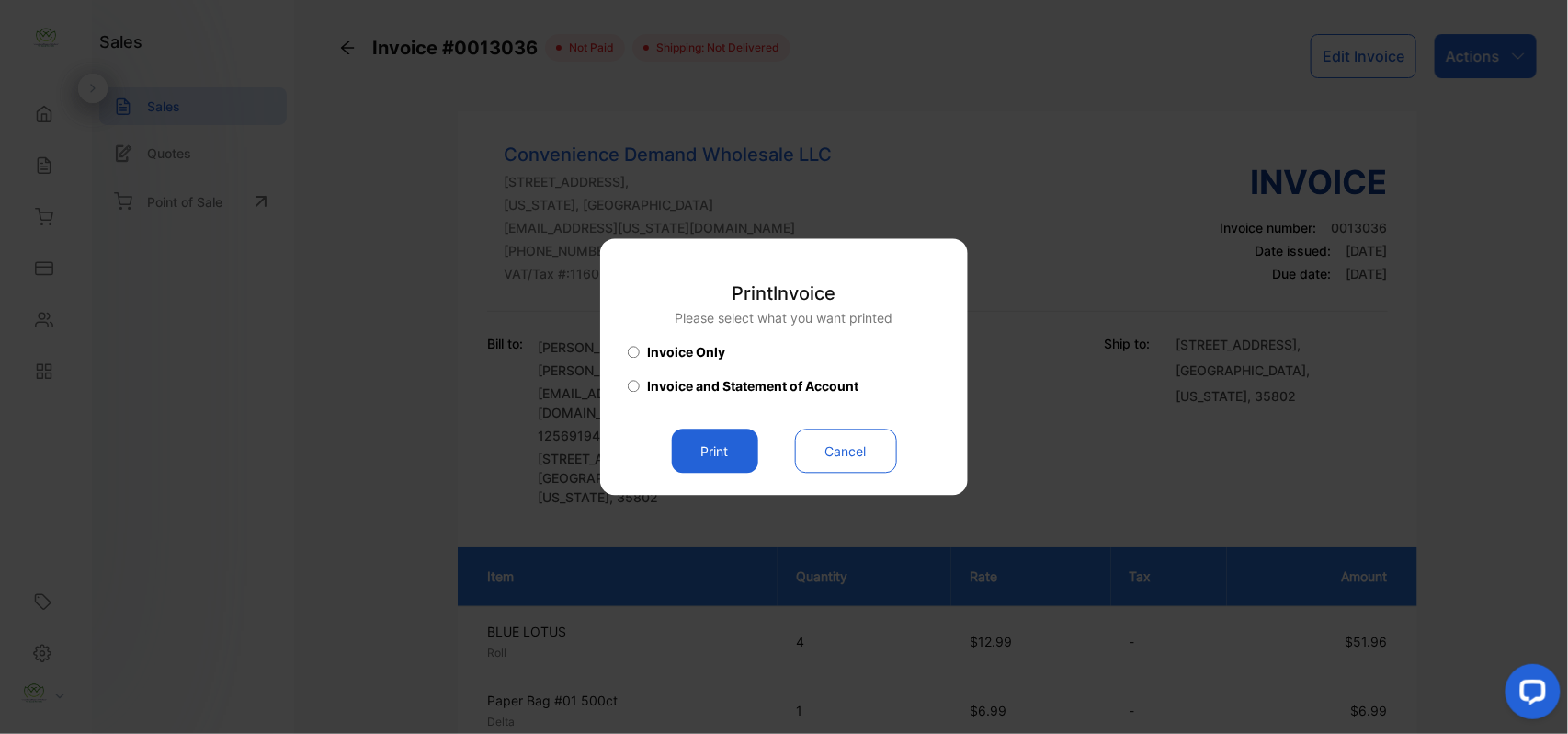
click at [692, 456] on button "Print" at bounding box center [715, 451] width 86 height 44
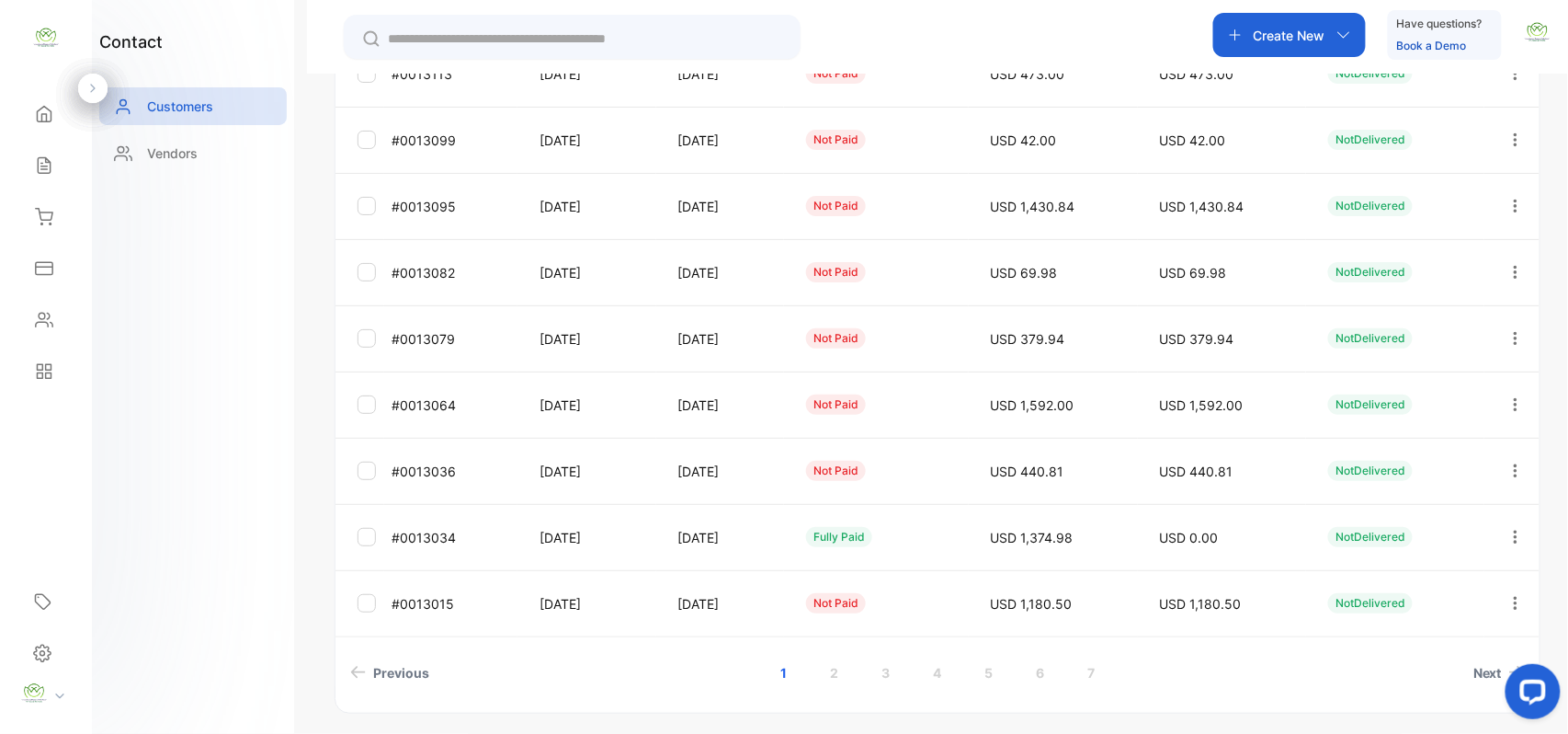
scroll to position [489, 0]
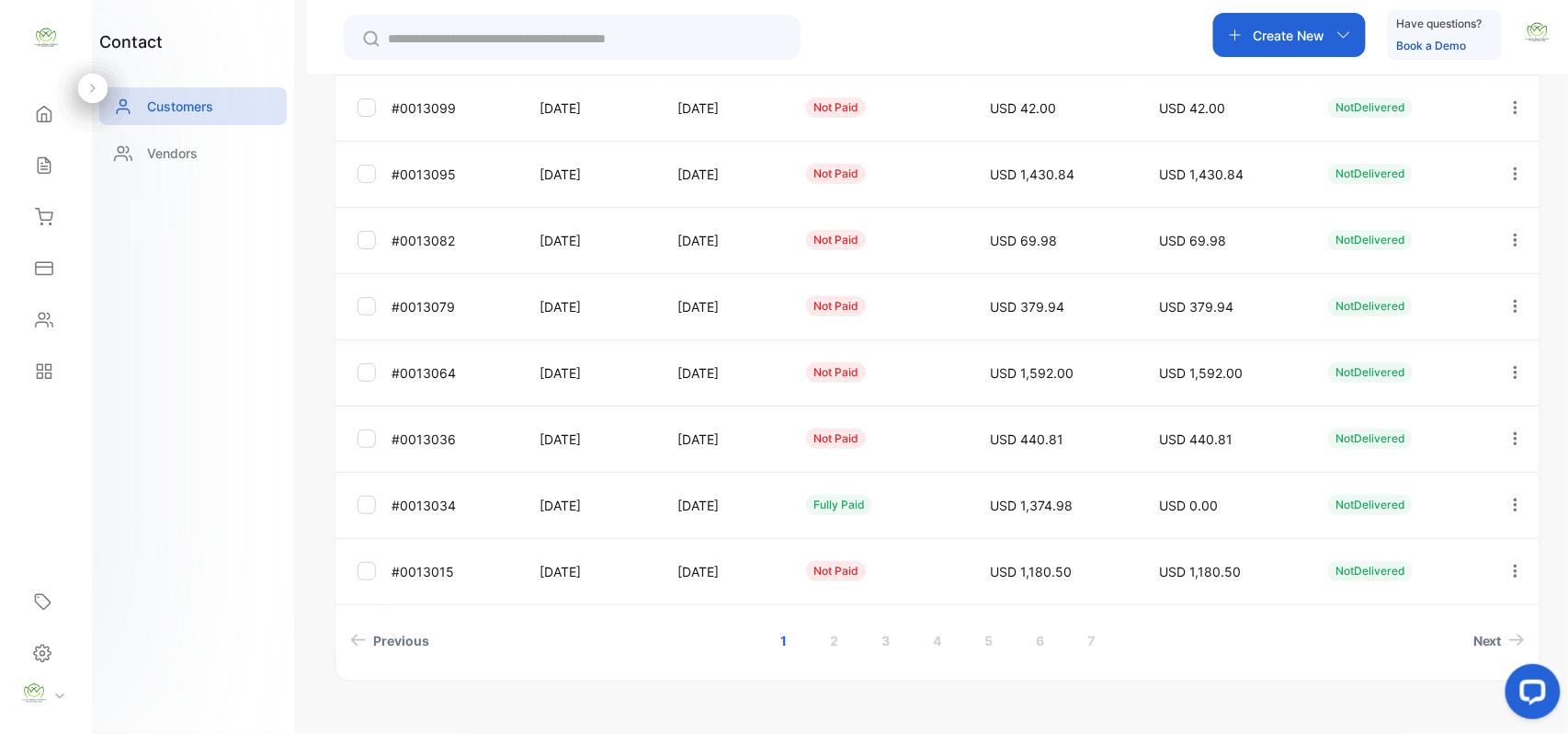
click at [1512, 366] on icon "button" at bounding box center [1516, 372] width 17 height 17
click at [1432, 424] on div "View" at bounding box center [1432, 427] width 207 height 36
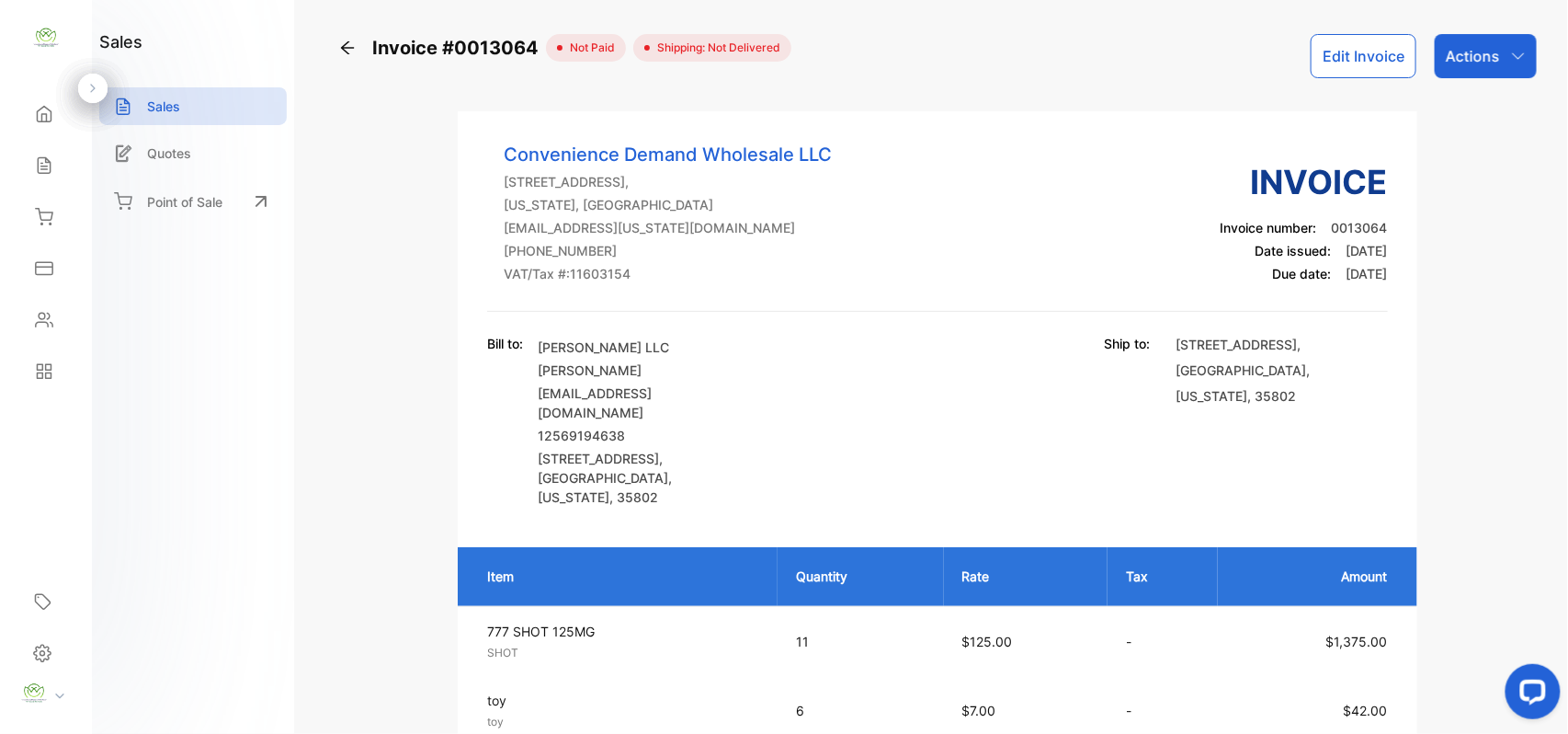
drag, startPoint x: 1479, startPoint y: 64, endPoint x: 1482, endPoint y: 81, distance: 17.3
click at [1486, 67] on div "Actions" at bounding box center [1486, 56] width 102 height 44
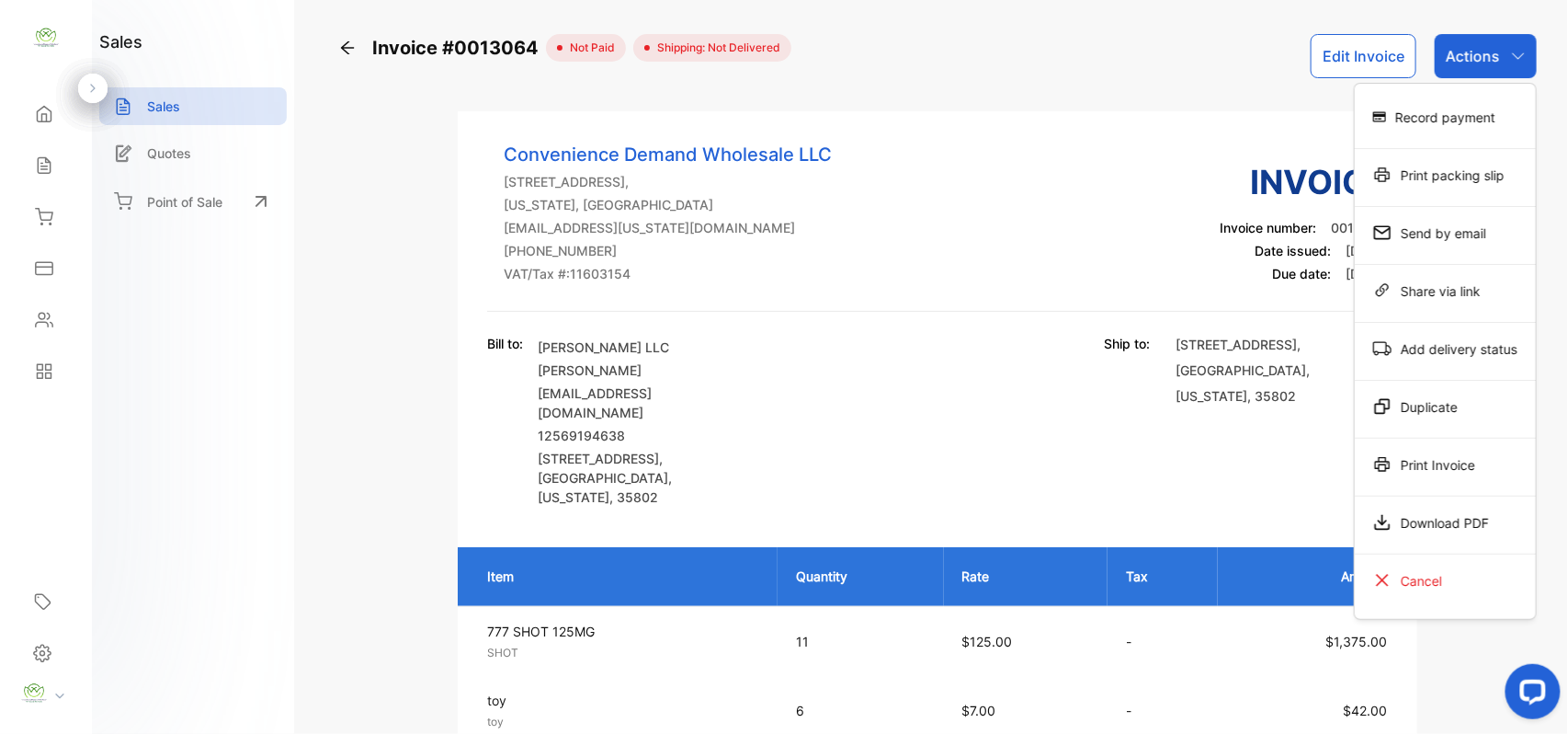
click at [1442, 457] on div "Print Invoice" at bounding box center [1445, 464] width 181 height 36
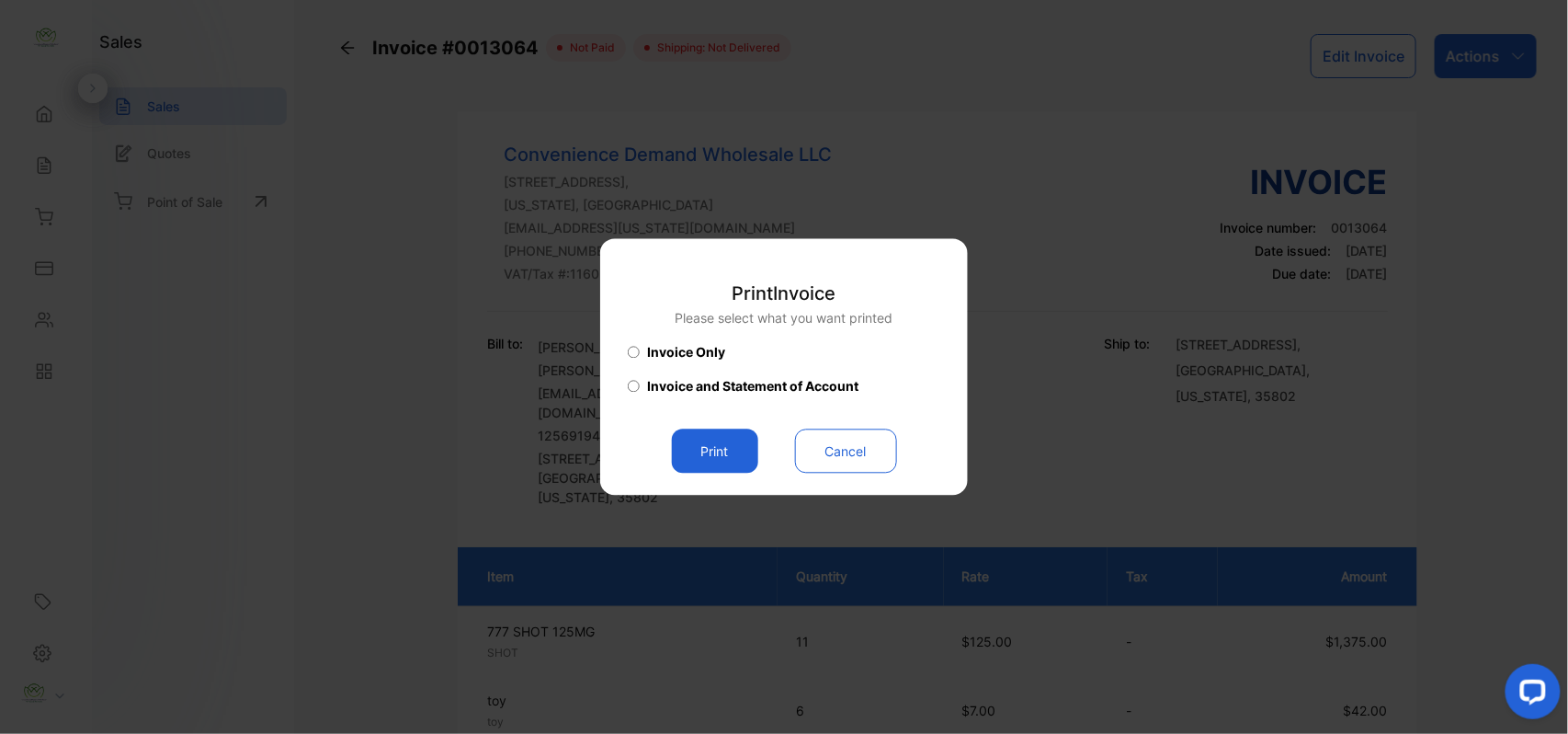
drag, startPoint x: 722, startPoint y: 456, endPoint x: 831, endPoint y: 447, distance: 109.4
click at [723, 460] on button "Print" at bounding box center [715, 451] width 86 height 44
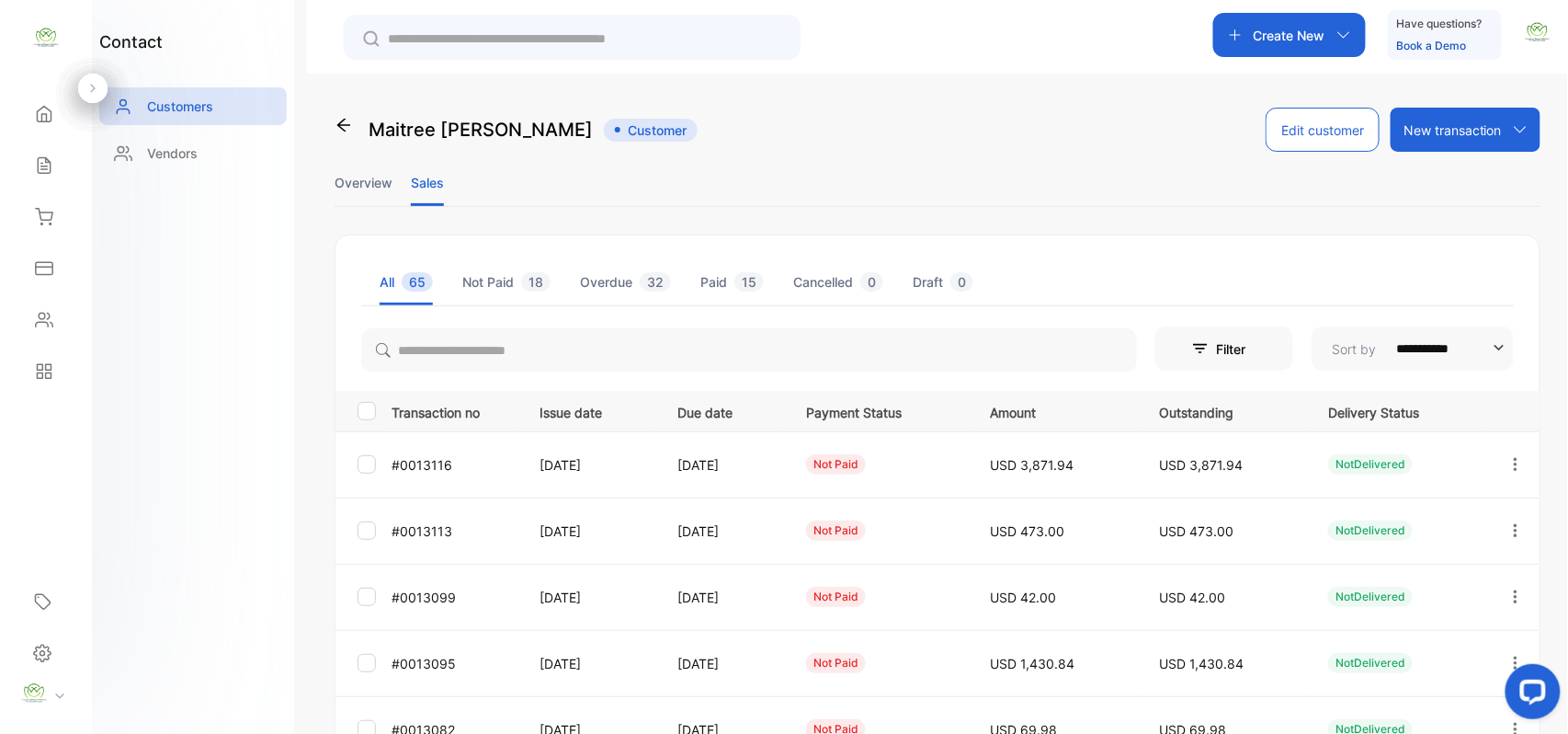
scroll to position [456, 0]
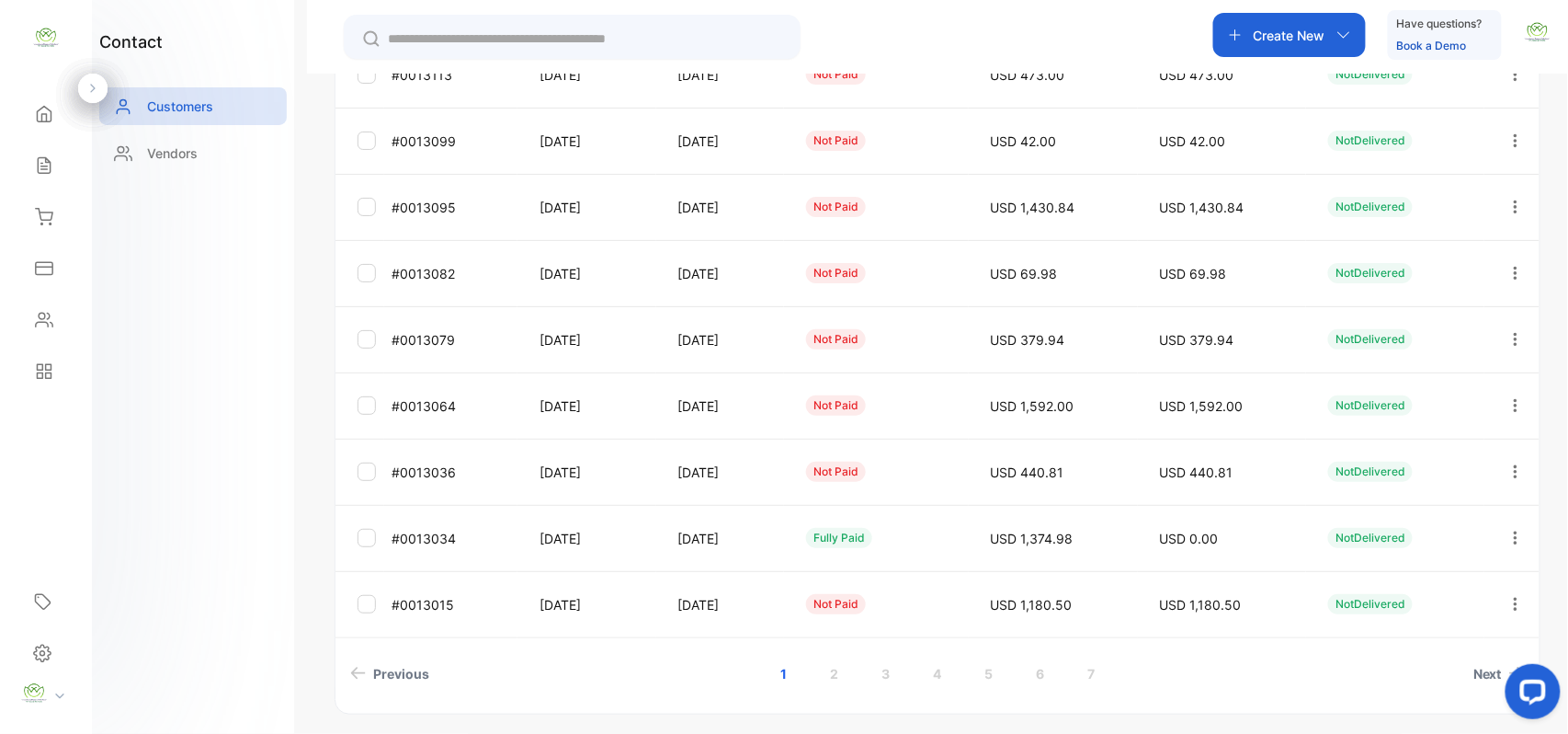
click at [1508, 336] on icon "button" at bounding box center [1516, 339] width 17 height 17
click at [1401, 399] on div "View" at bounding box center [1432, 395] width 207 height 36
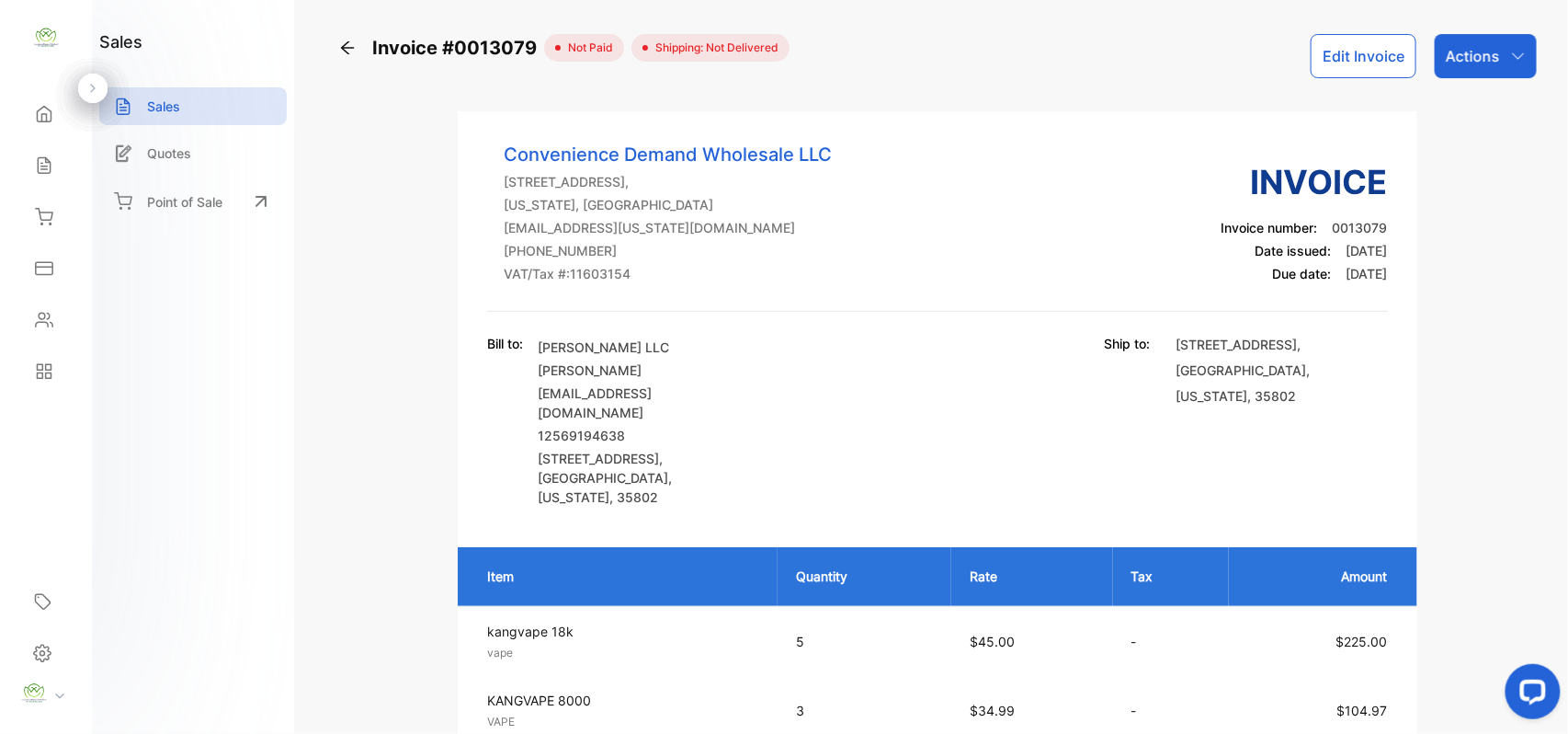
click at [1490, 68] on div "Actions" at bounding box center [1486, 56] width 102 height 44
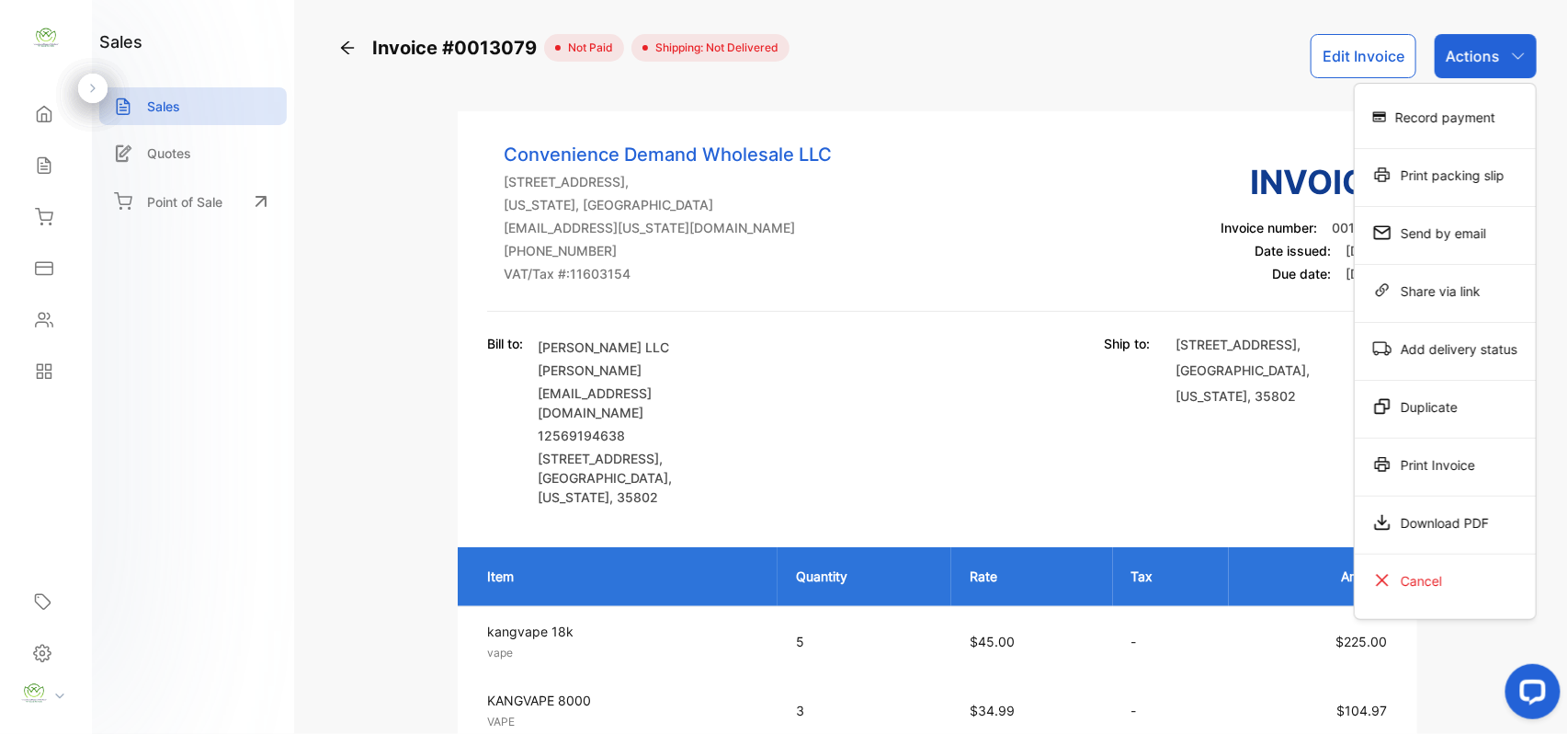
click at [1399, 458] on div "Print Invoice" at bounding box center [1445, 464] width 181 height 36
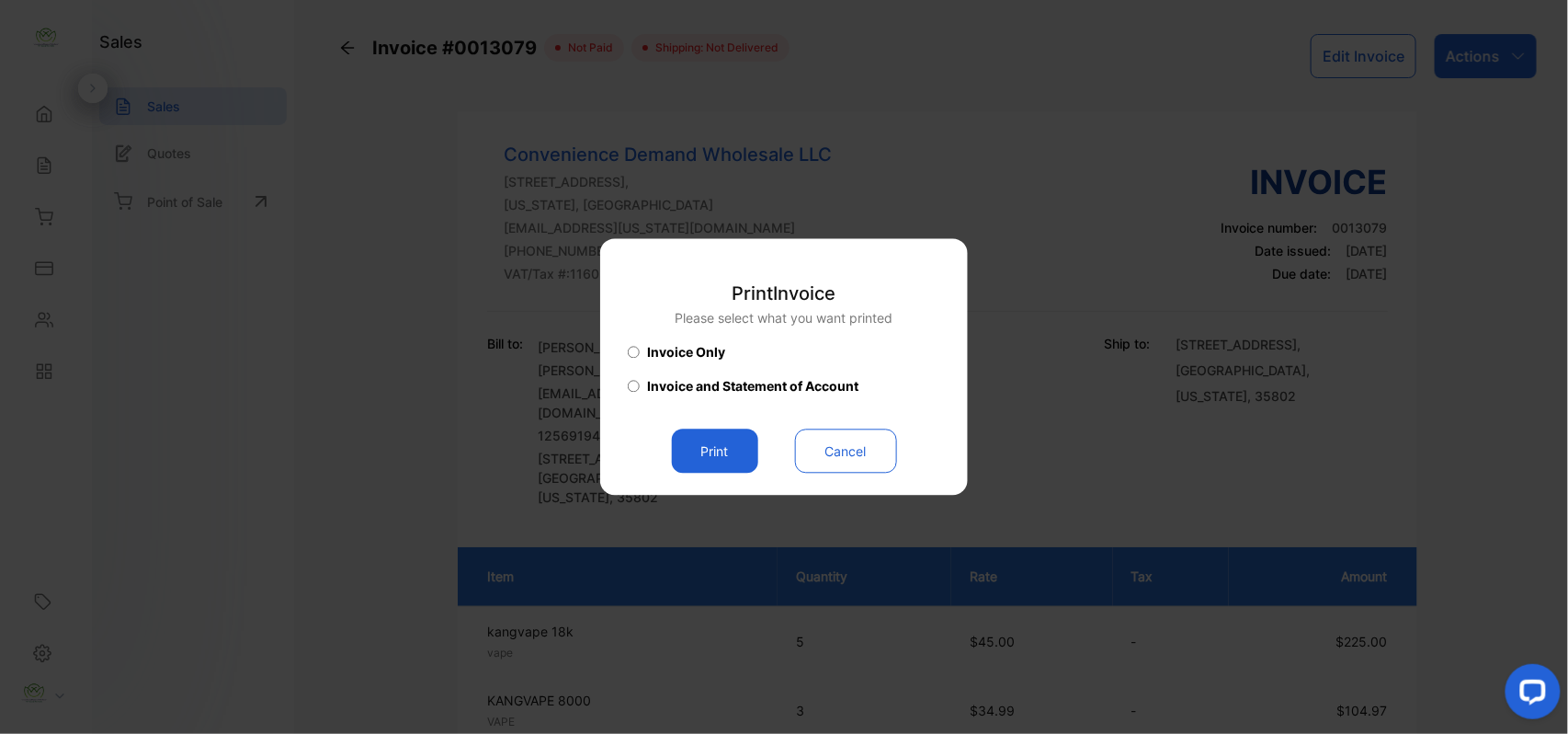
click at [688, 447] on button "Print" at bounding box center [715, 451] width 86 height 44
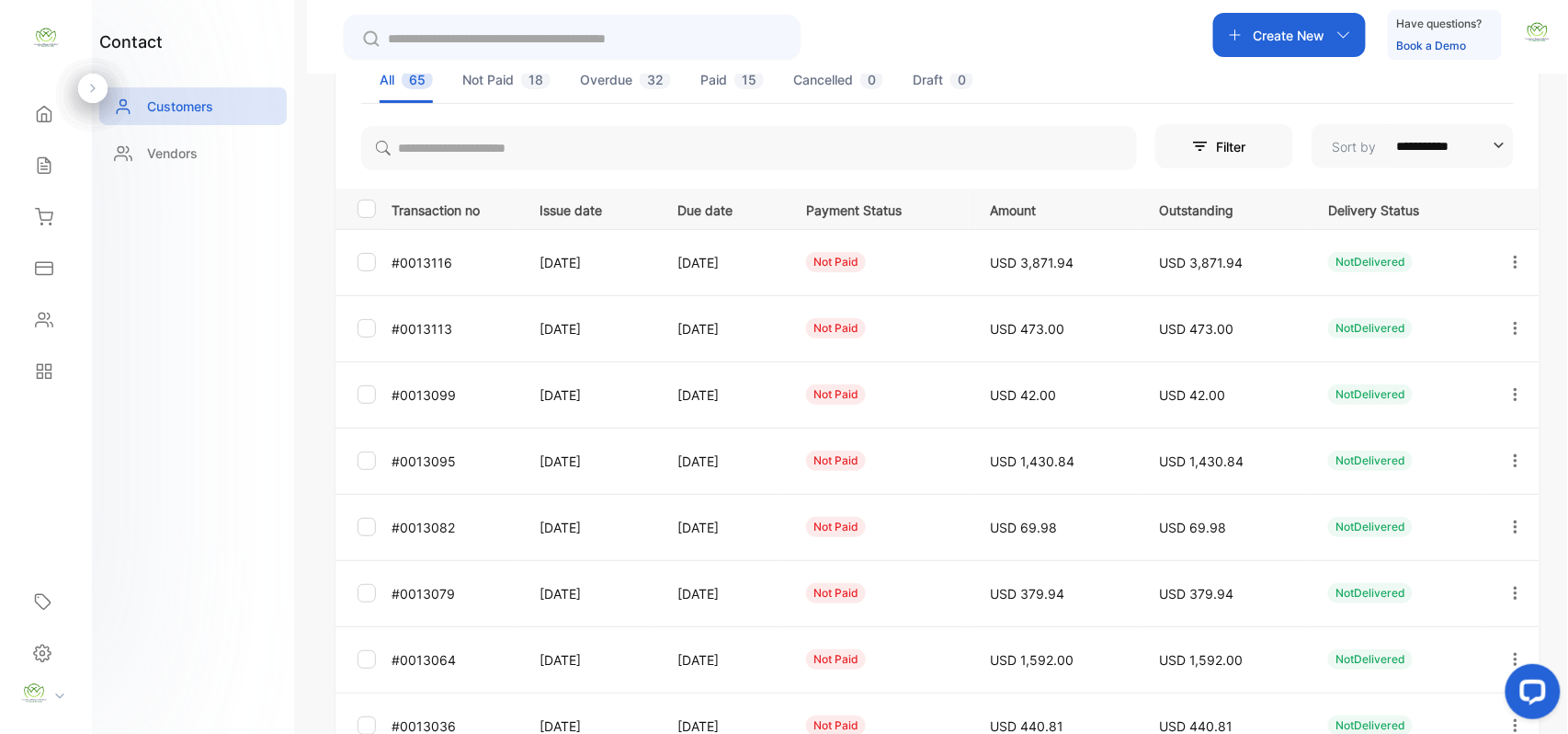
scroll to position [285, 0]
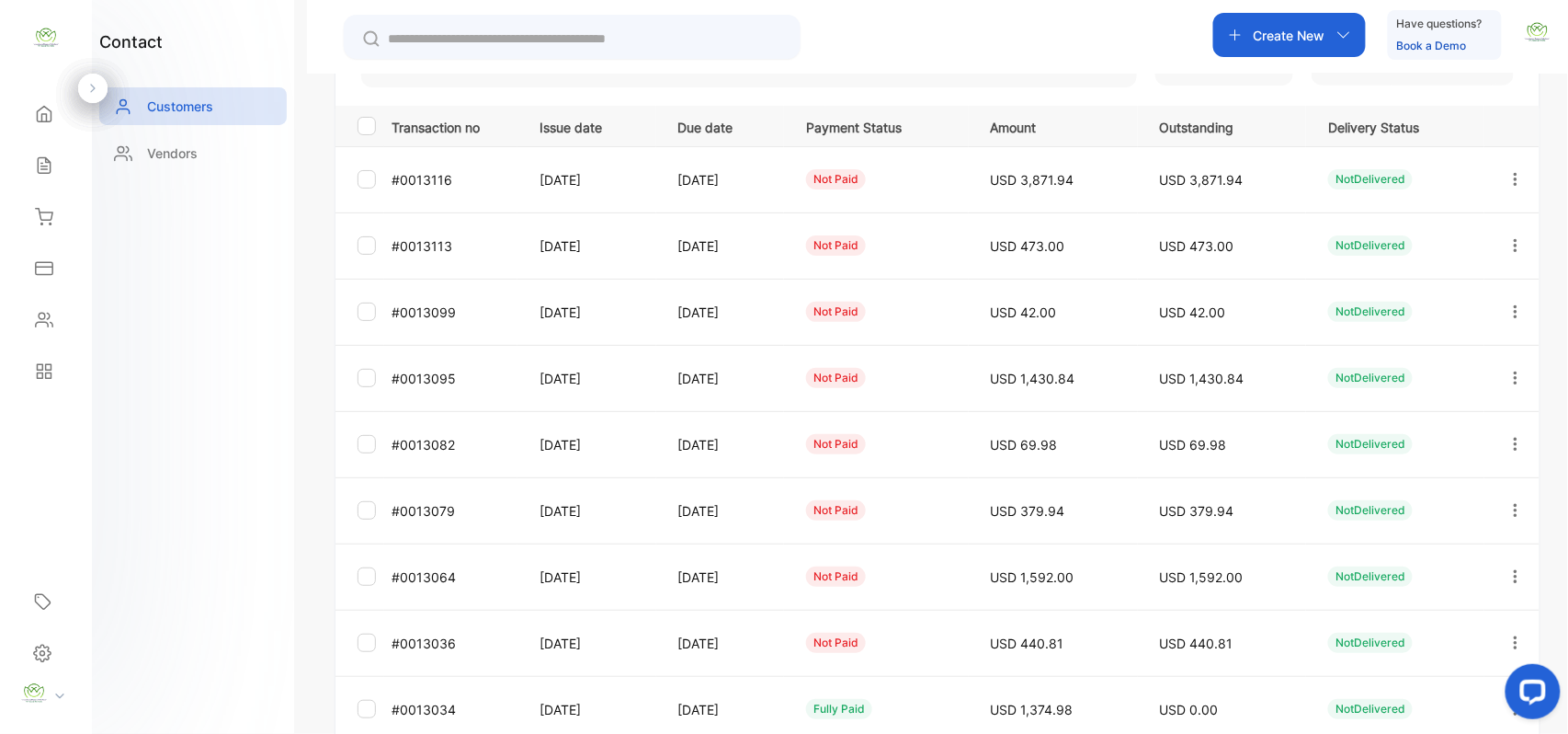
click at [1508, 445] on icon "button" at bounding box center [1516, 444] width 17 height 17
click at [1403, 509] on div "View" at bounding box center [1432, 499] width 207 height 36
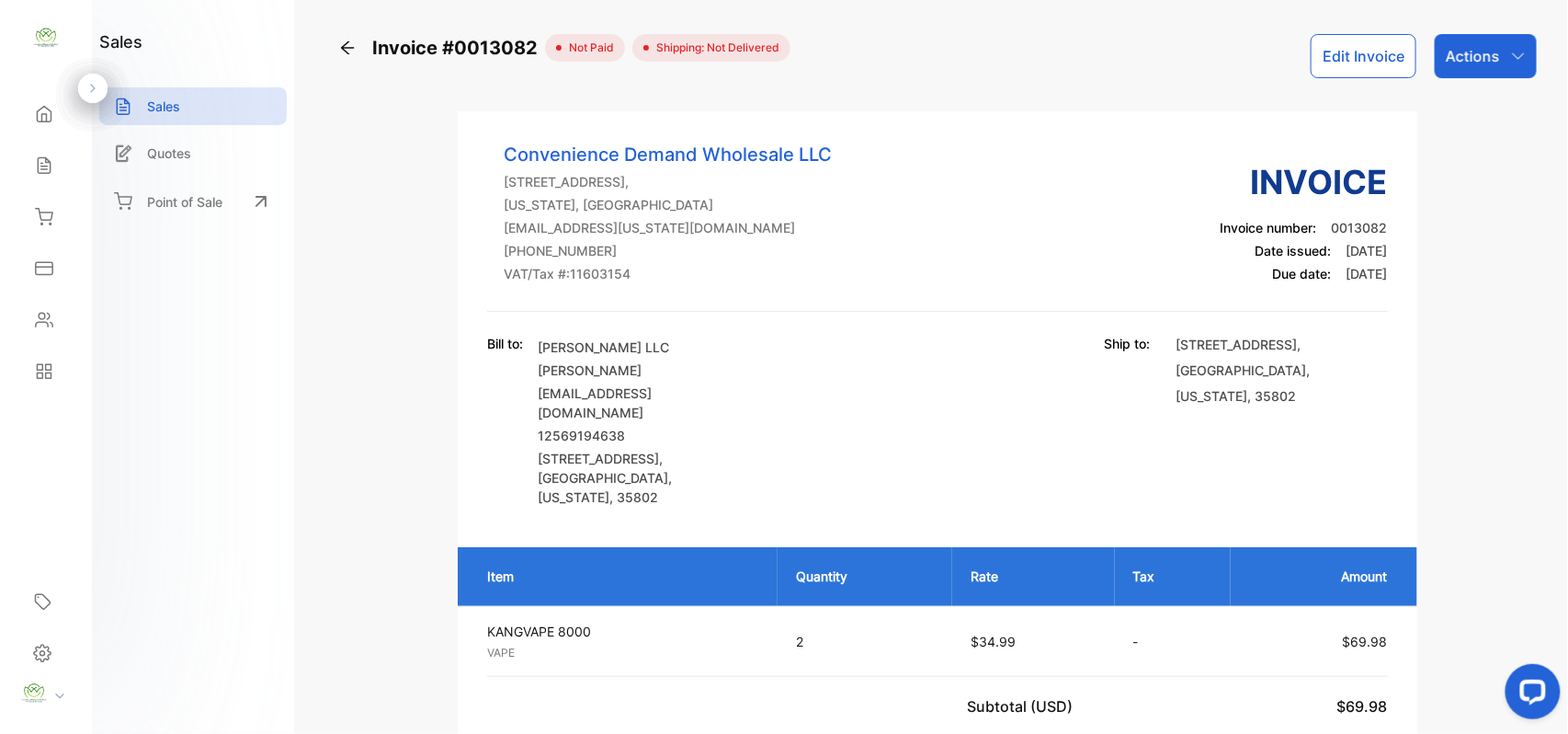
click at [1484, 41] on div "Actions" at bounding box center [1486, 56] width 102 height 44
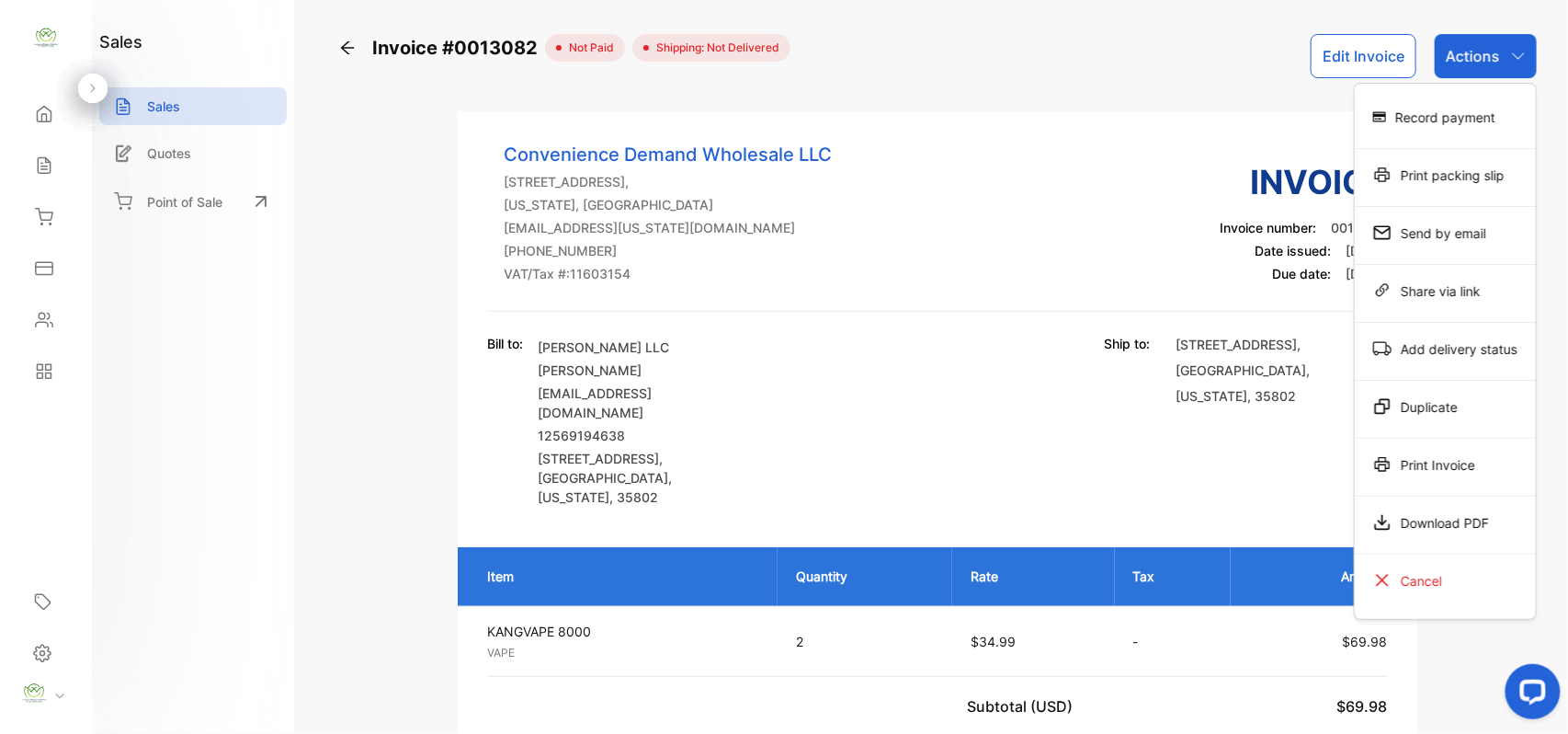
click at [1481, 454] on div "Print Invoice" at bounding box center [1445, 464] width 181 height 36
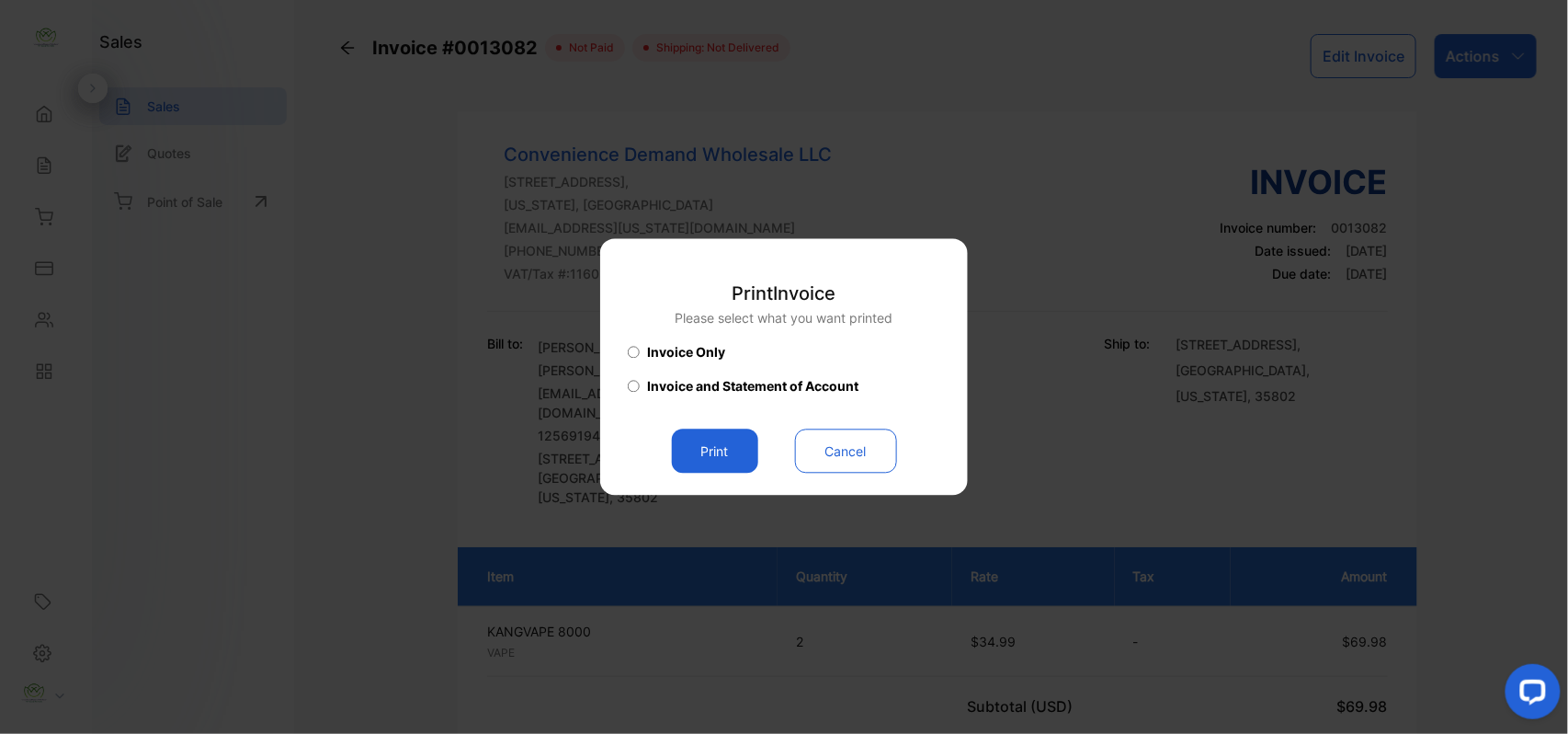
click at [709, 458] on button "Print" at bounding box center [715, 451] width 86 height 44
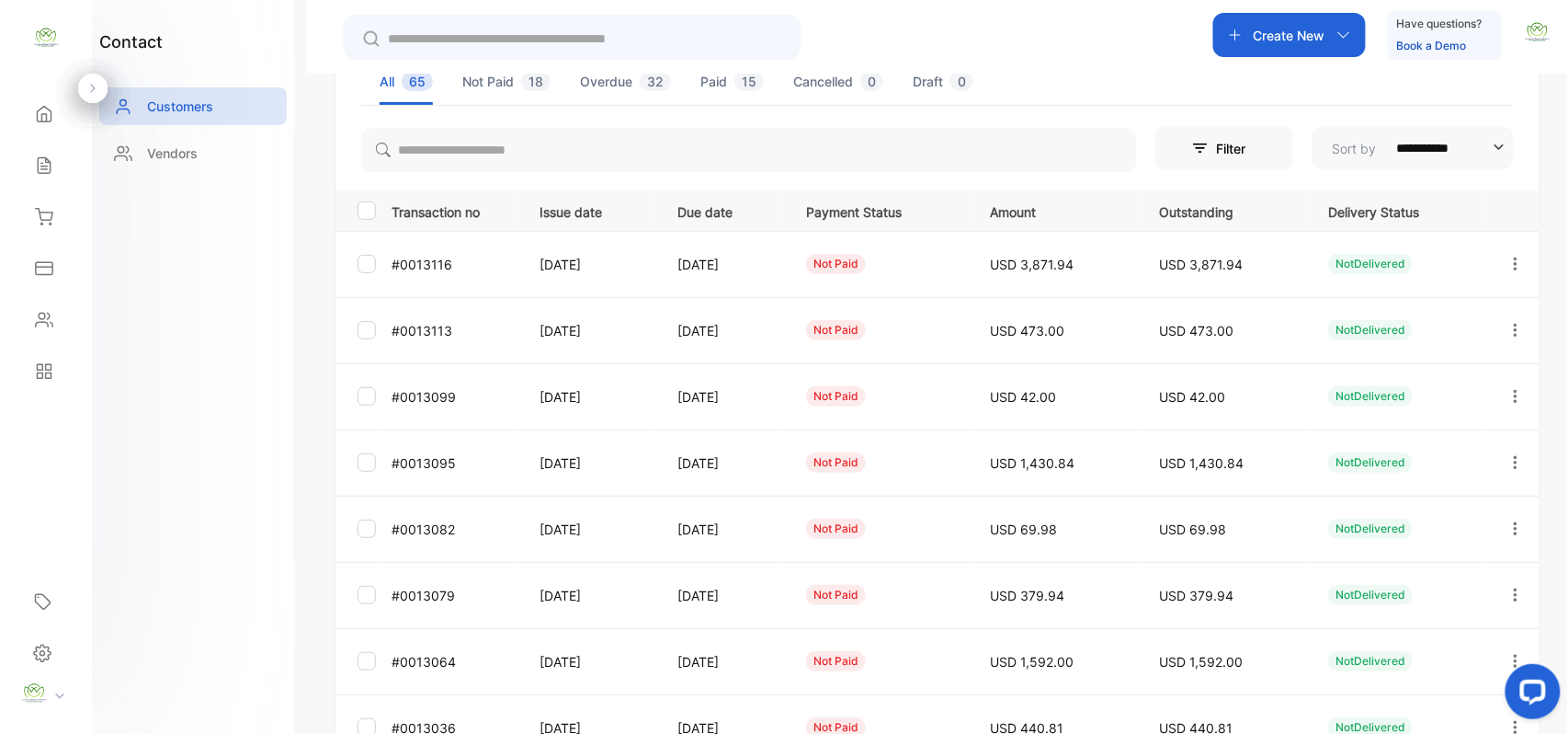
scroll to position [285, 0]
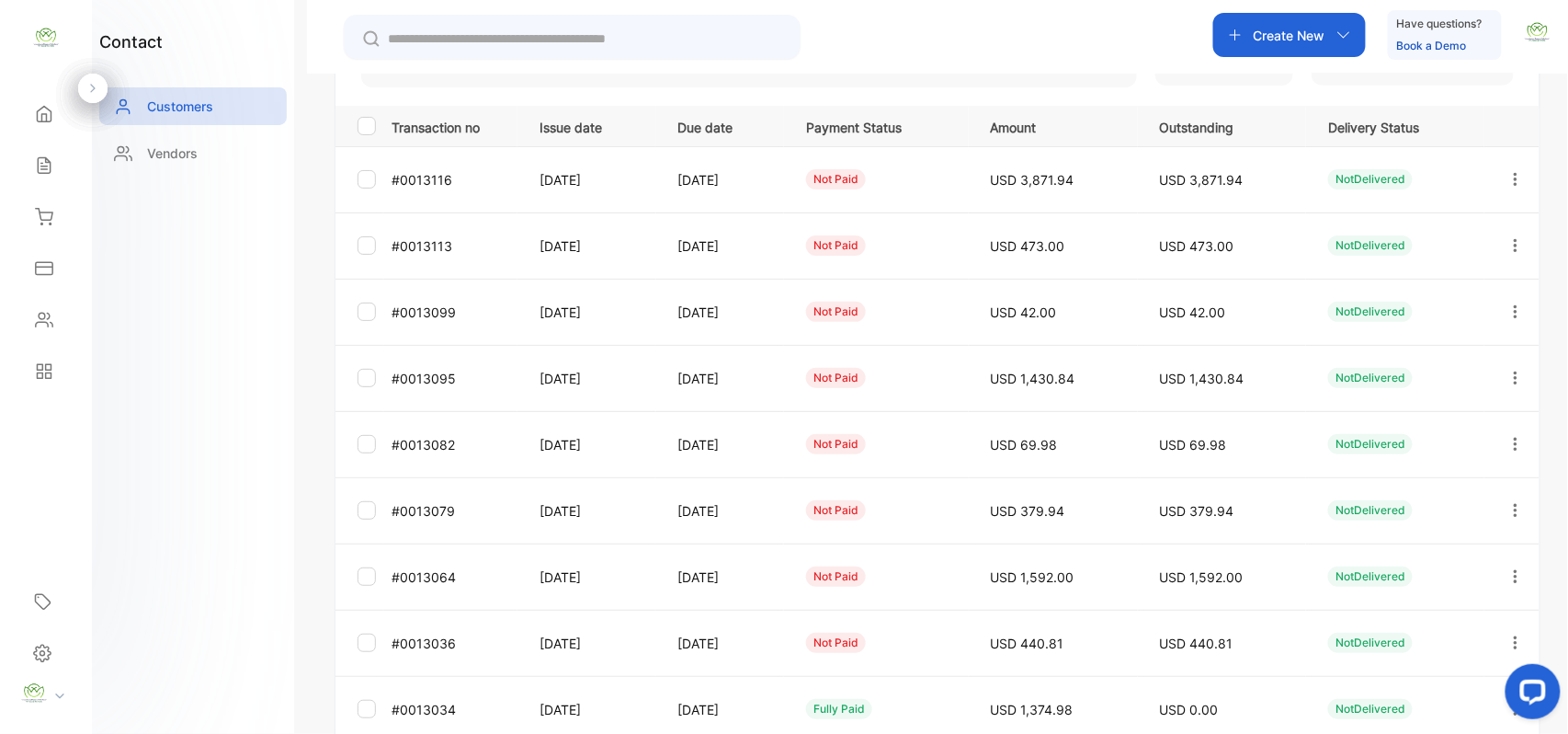
click at [1514, 379] on icon "button" at bounding box center [1516, 376] width 4 height 13
click at [1417, 427] on div "View" at bounding box center [1432, 433] width 207 height 36
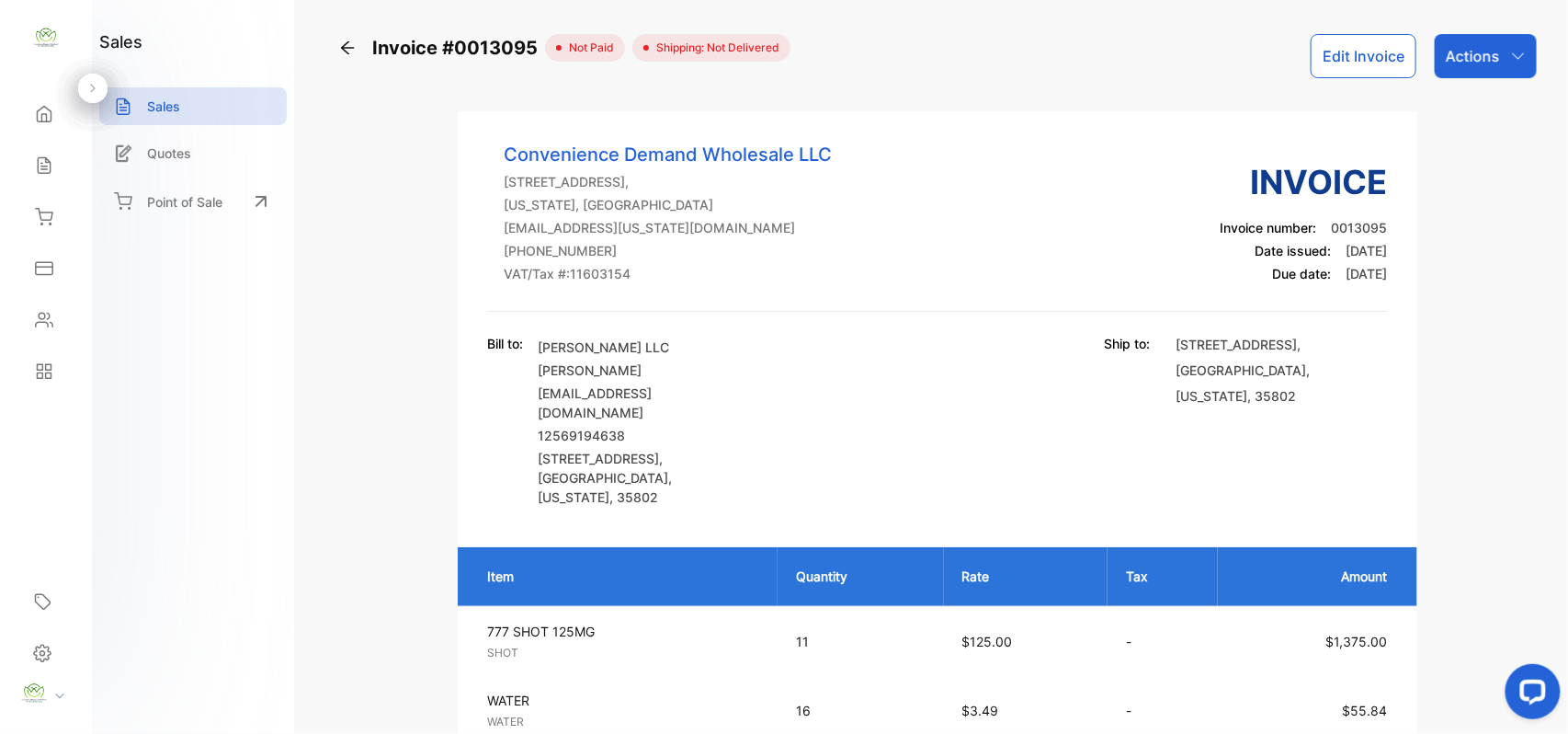
drag, startPoint x: 1477, startPoint y: 52, endPoint x: 1475, endPoint y: 75, distance: 23.1
click at [1477, 56] on p "Actions" at bounding box center [1473, 56] width 54 height 22
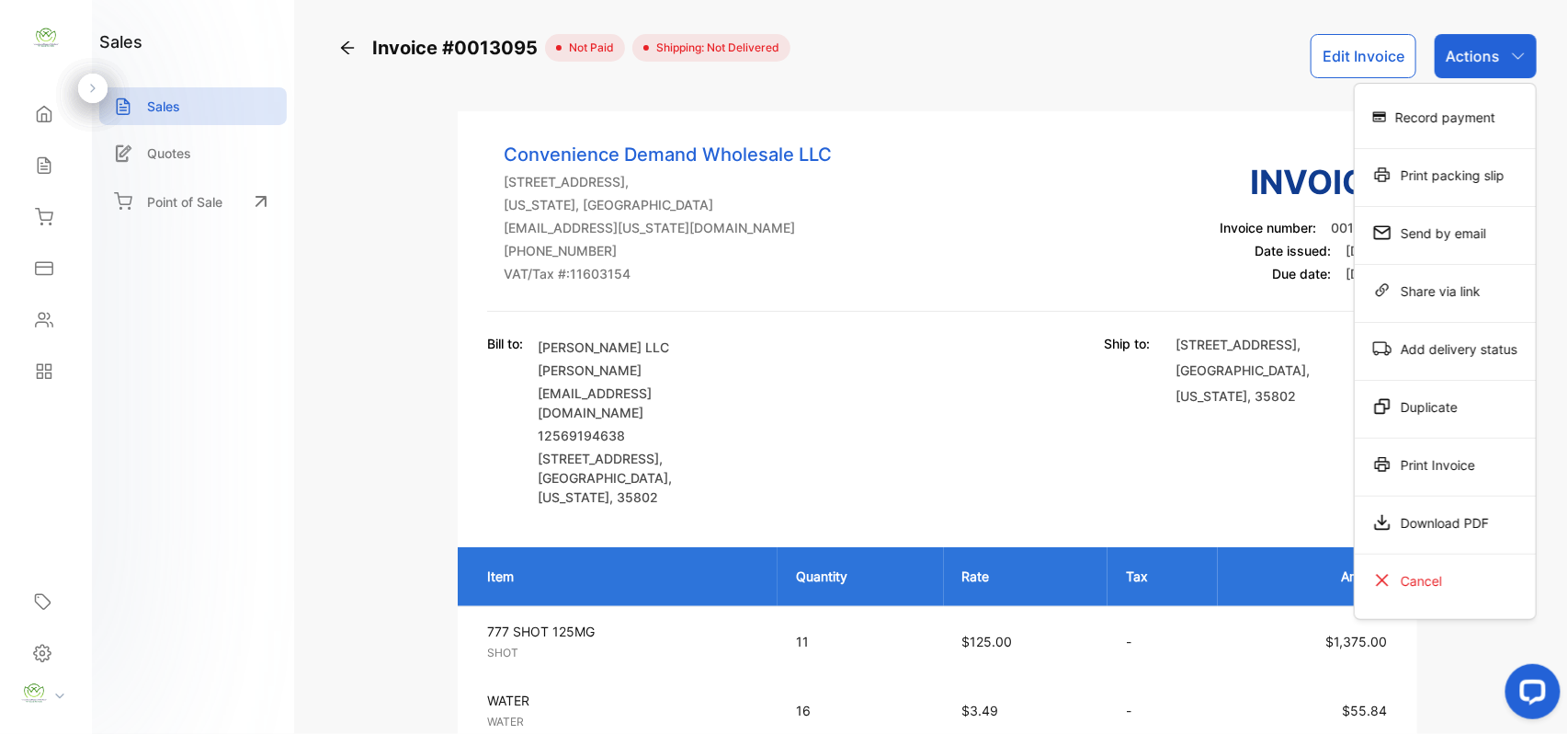
click at [1422, 480] on div "Print Invoice" at bounding box center [1445, 464] width 181 height 36
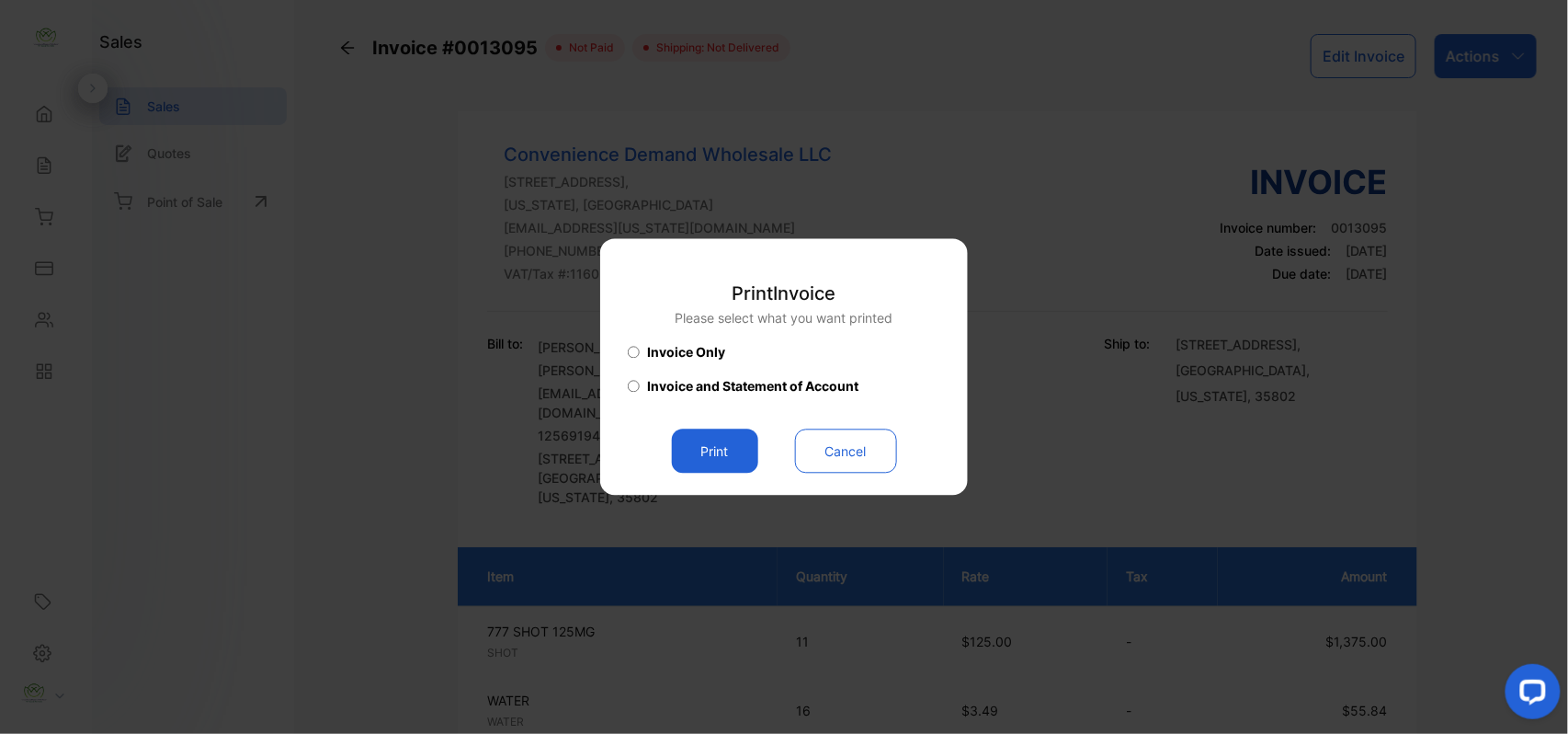
click at [721, 438] on button "Print" at bounding box center [715, 451] width 86 height 44
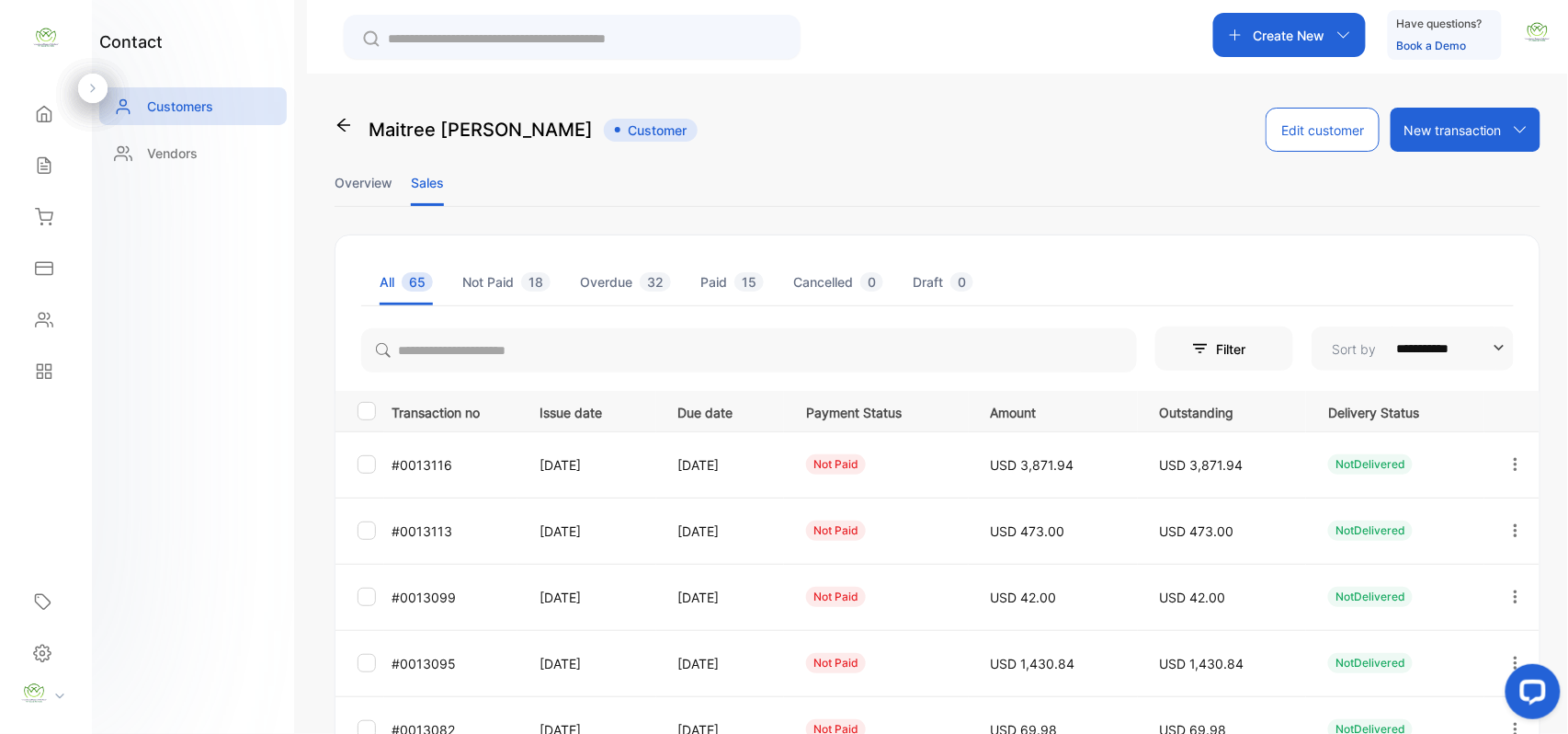
click at [1508, 591] on icon "button" at bounding box center [1516, 596] width 17 height 17
click at [1424, 654] on div "View" at bounding box center [1432, 652] width 207 height 36
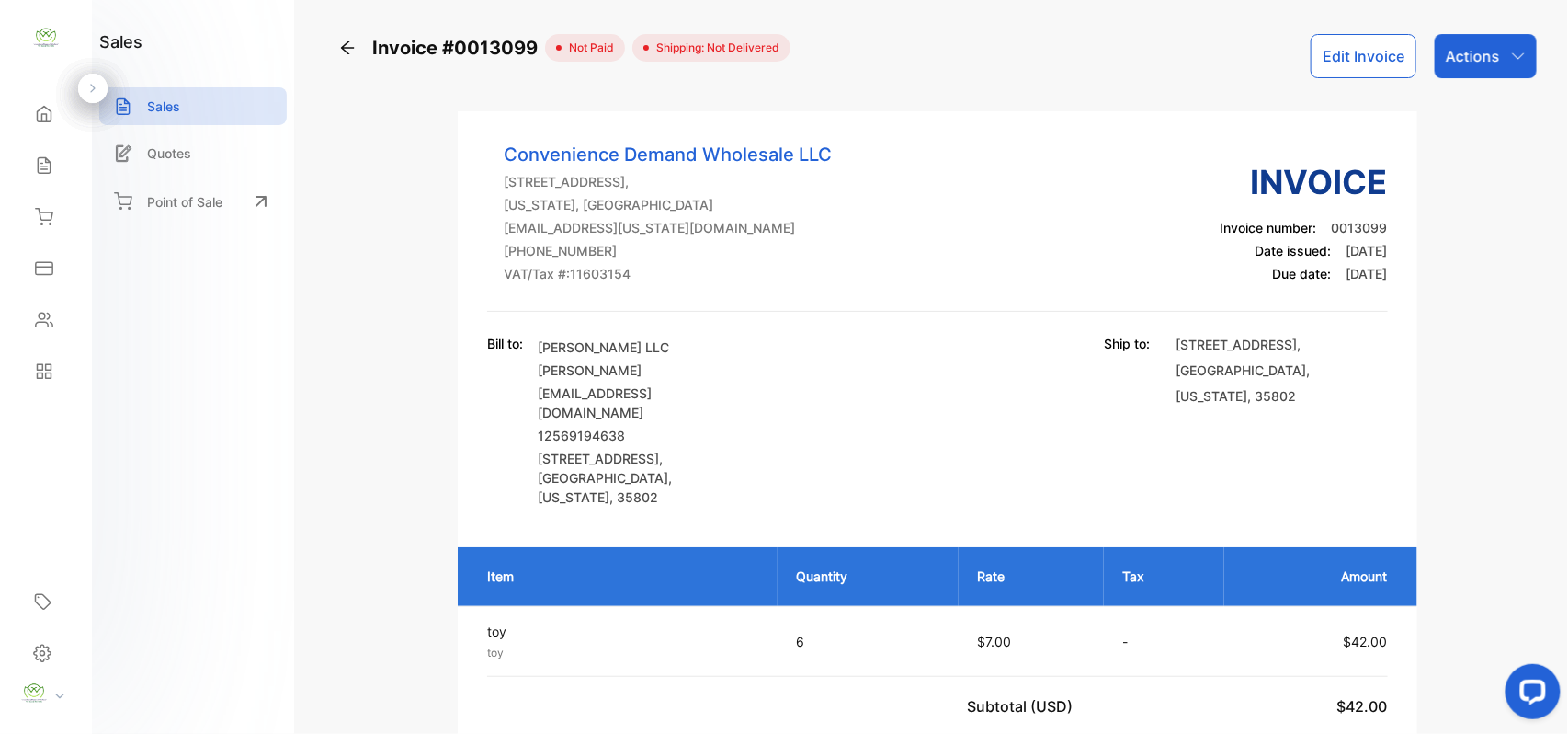
click at [1506, 64] on div "Actions" at bounding box center [1486, 56] width 102 height 44
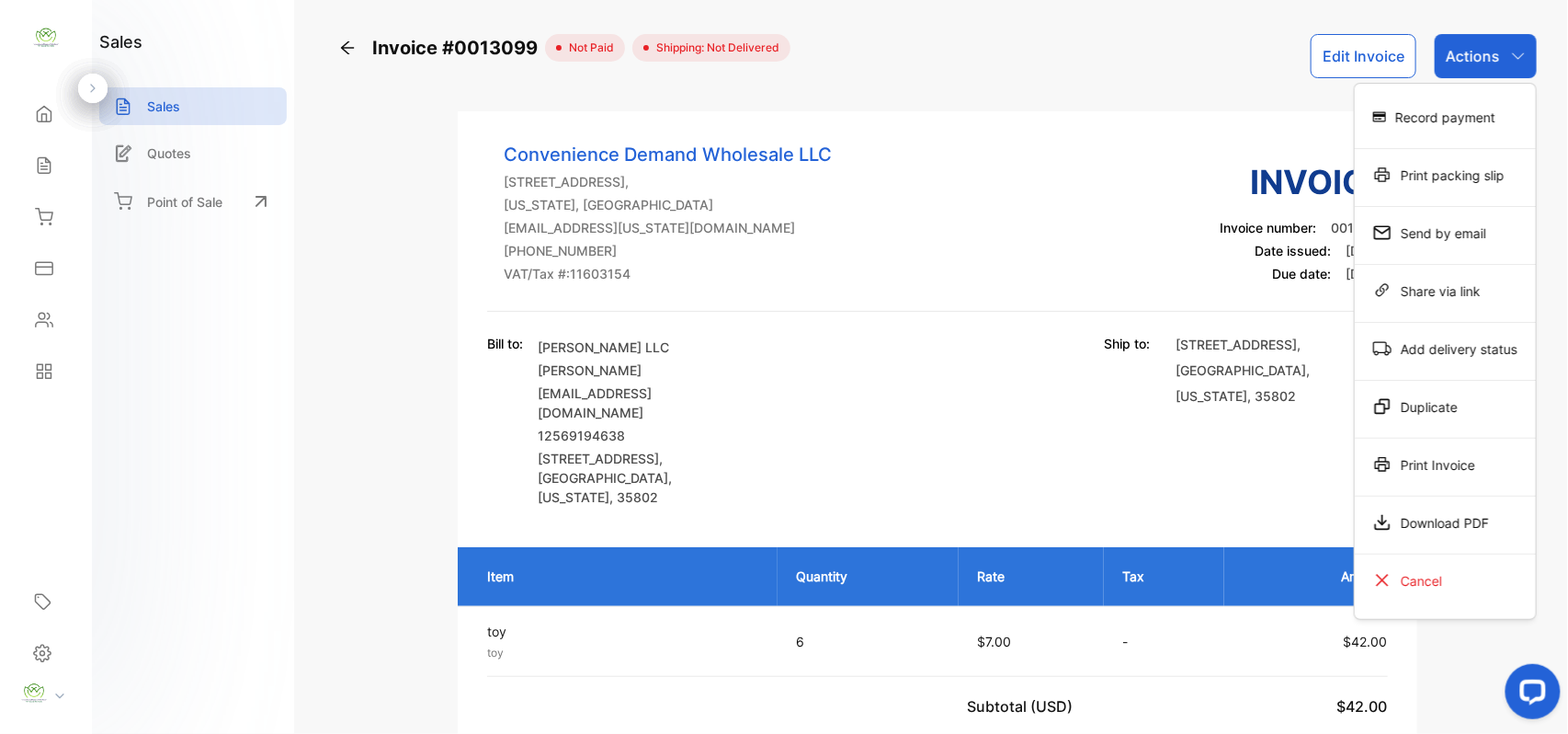
click at [1449, 471] on div "Print Invoice" at bounding box center [1445, 464] width 181 height 36
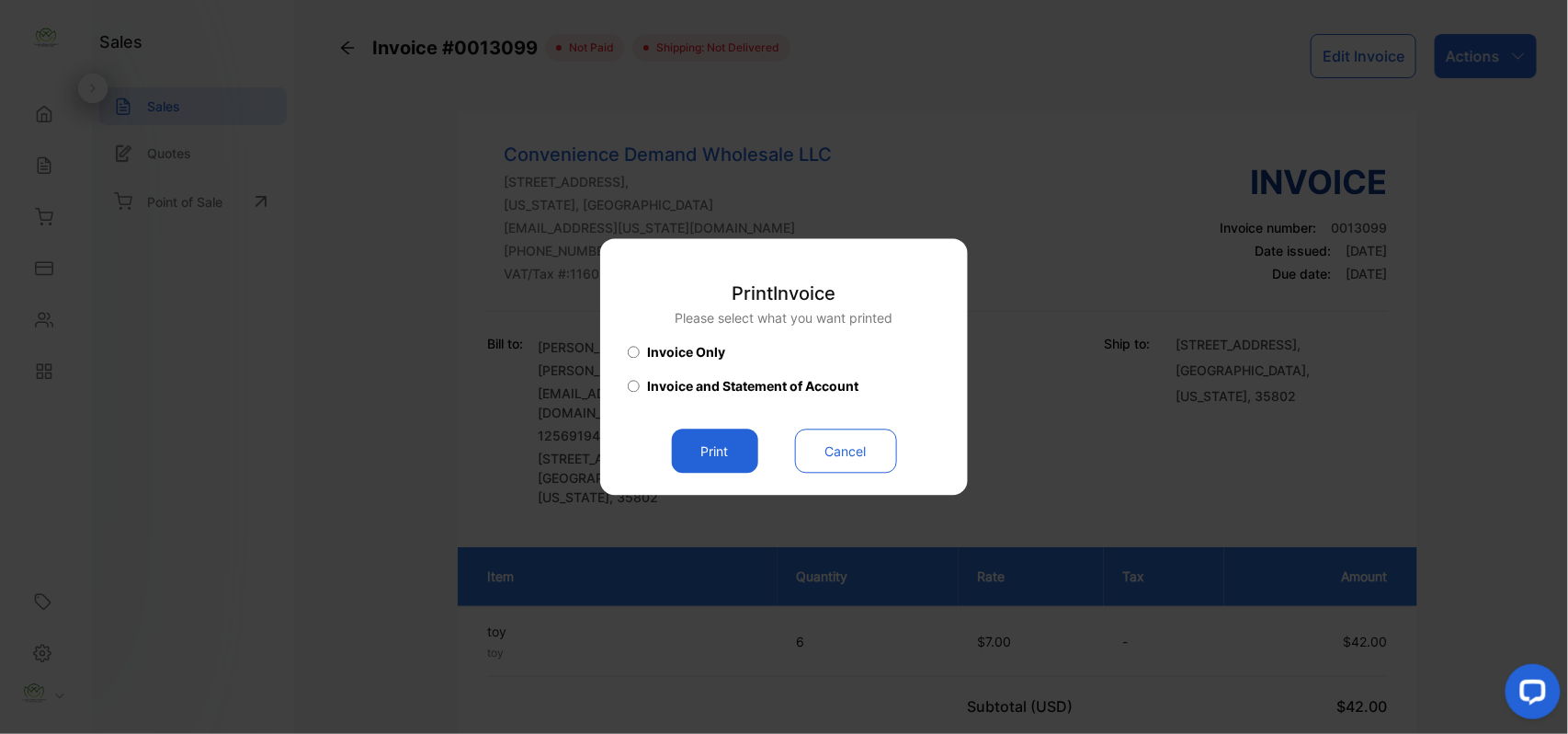
click at [709, 452] on button "Print" at bounding box center [715, 451] width 86 height 44
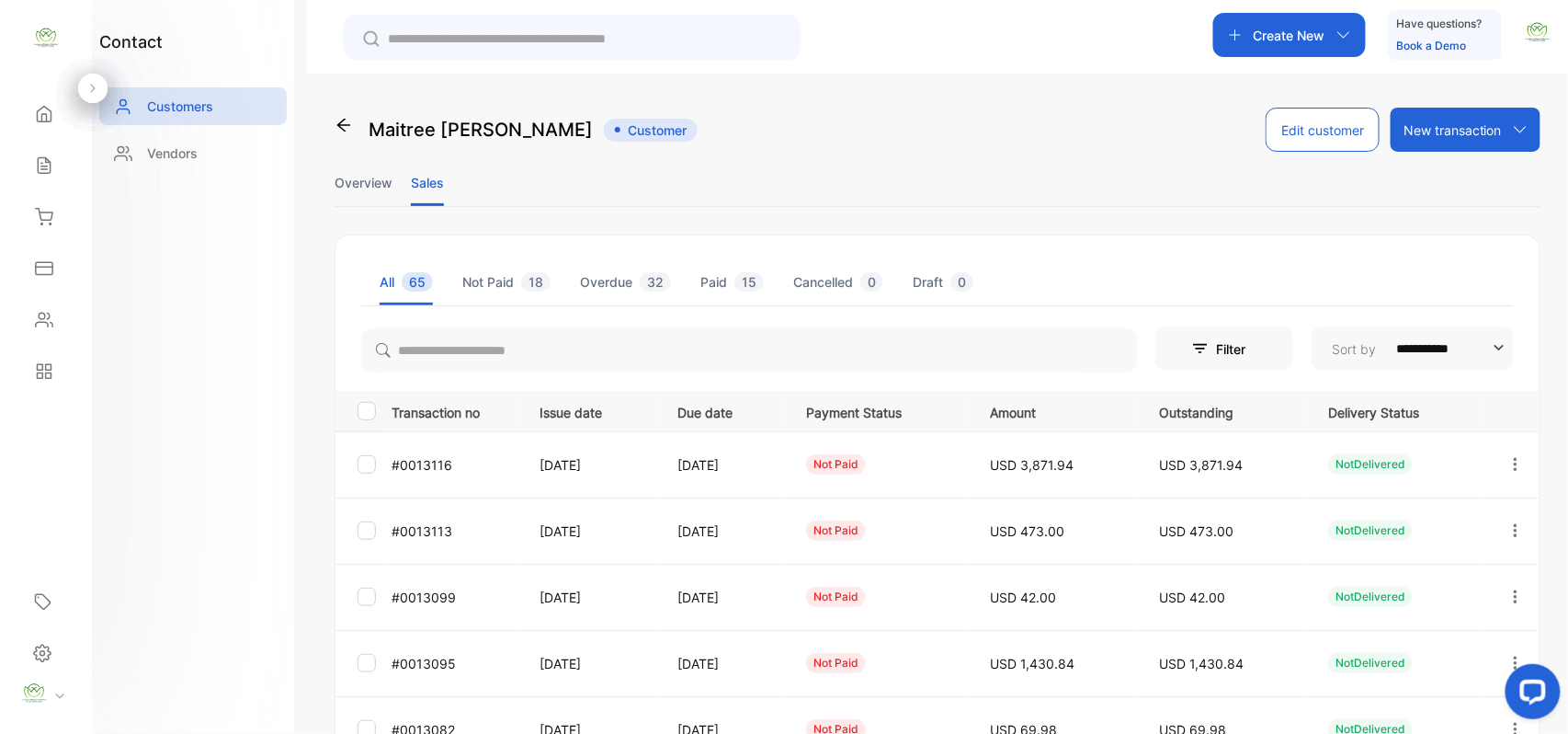
click at [1514, 532] on icon "button" at bounding box center [1516, 529] width 4 height 13
click at [1432, 580] on div "View" at bounding box center [1432, 586] width 207 height 36
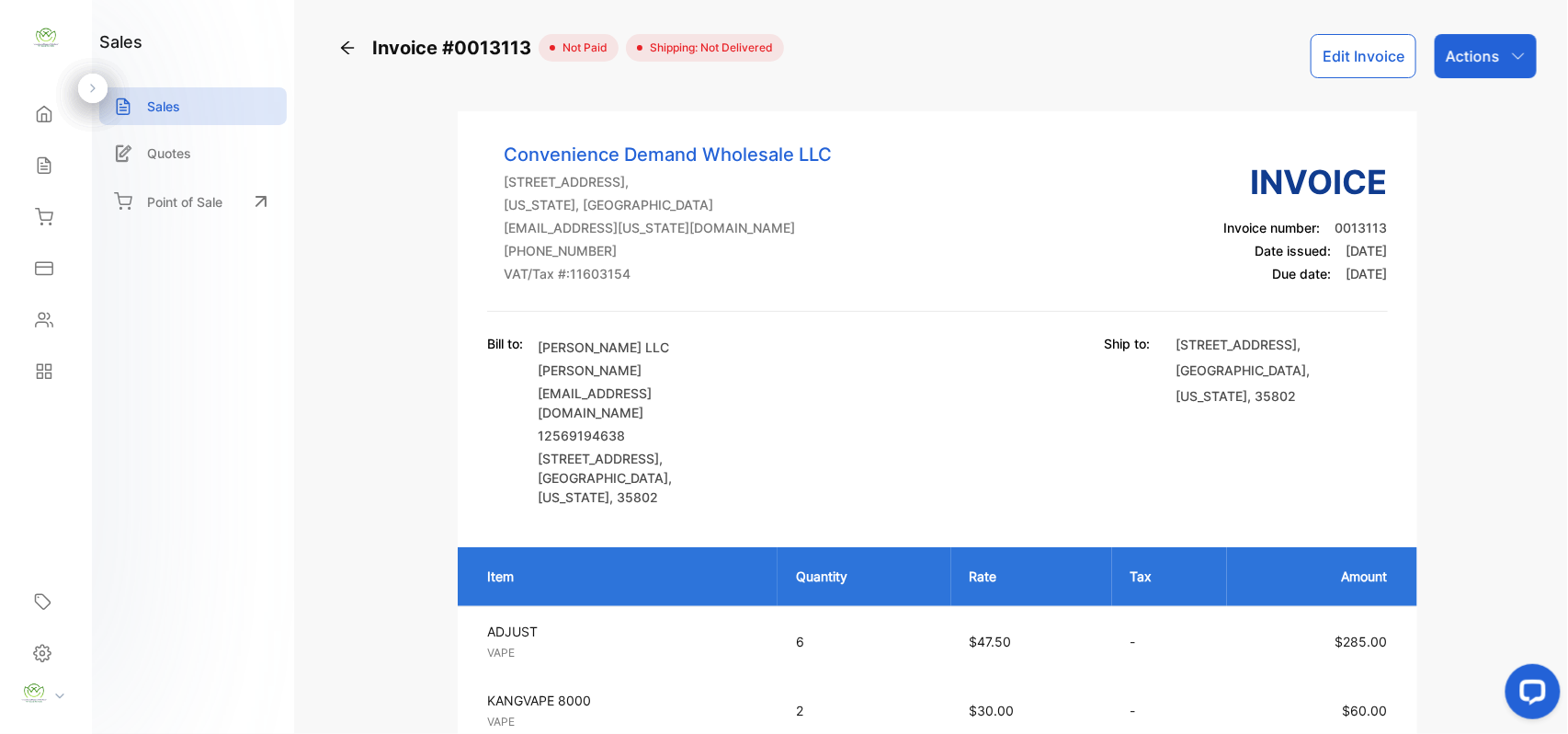
drag, startPoint x: 1466, startPoint y: 63, endPoint x: 1460, endPoint y: 82, distance: 19.9
click at [1468, 67] on div "Actions" at bounding box center [1486, 56] width 102 height 44
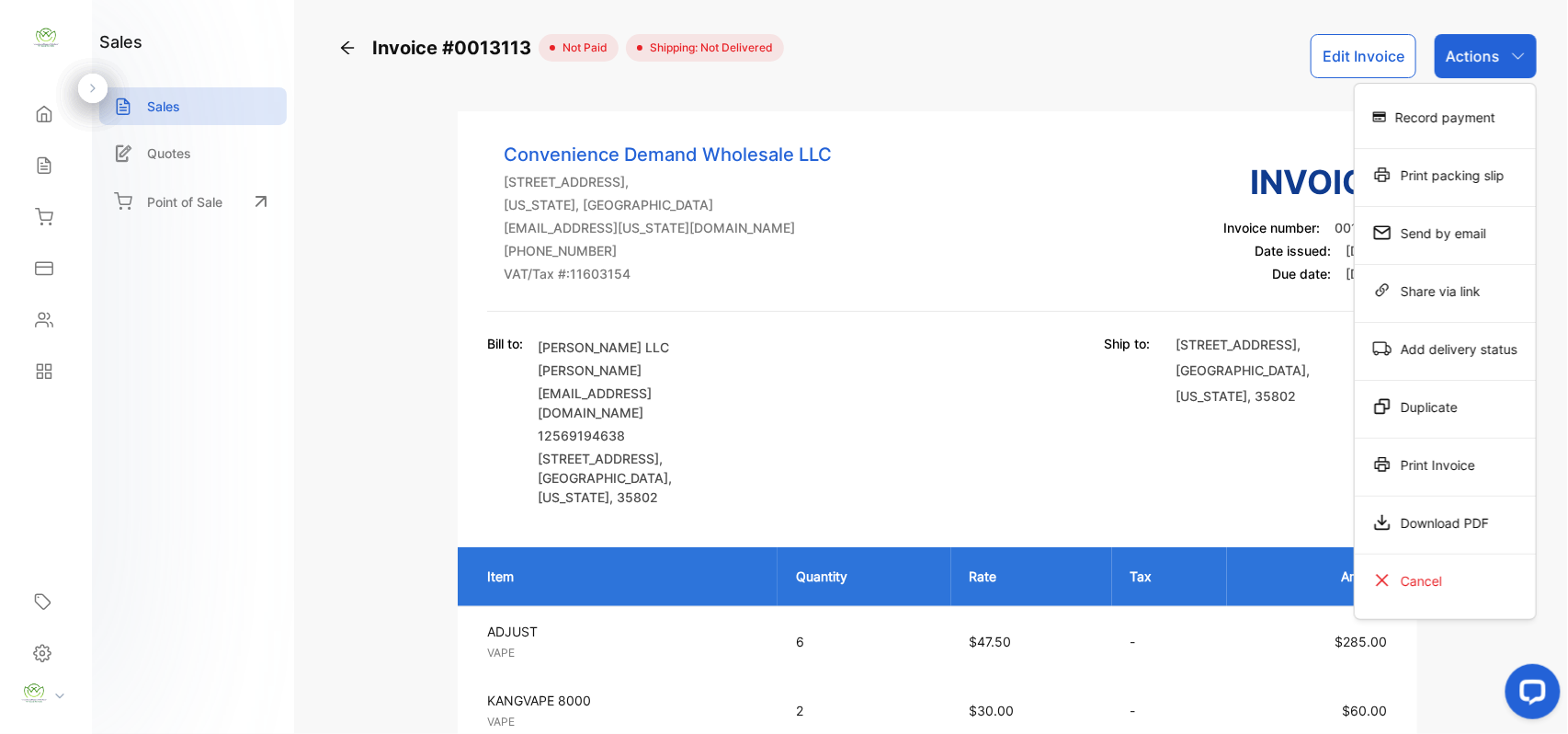
click at [1428, 186] on div "Print packing slip" at bounding box center [1445, 174] width 181 height 36
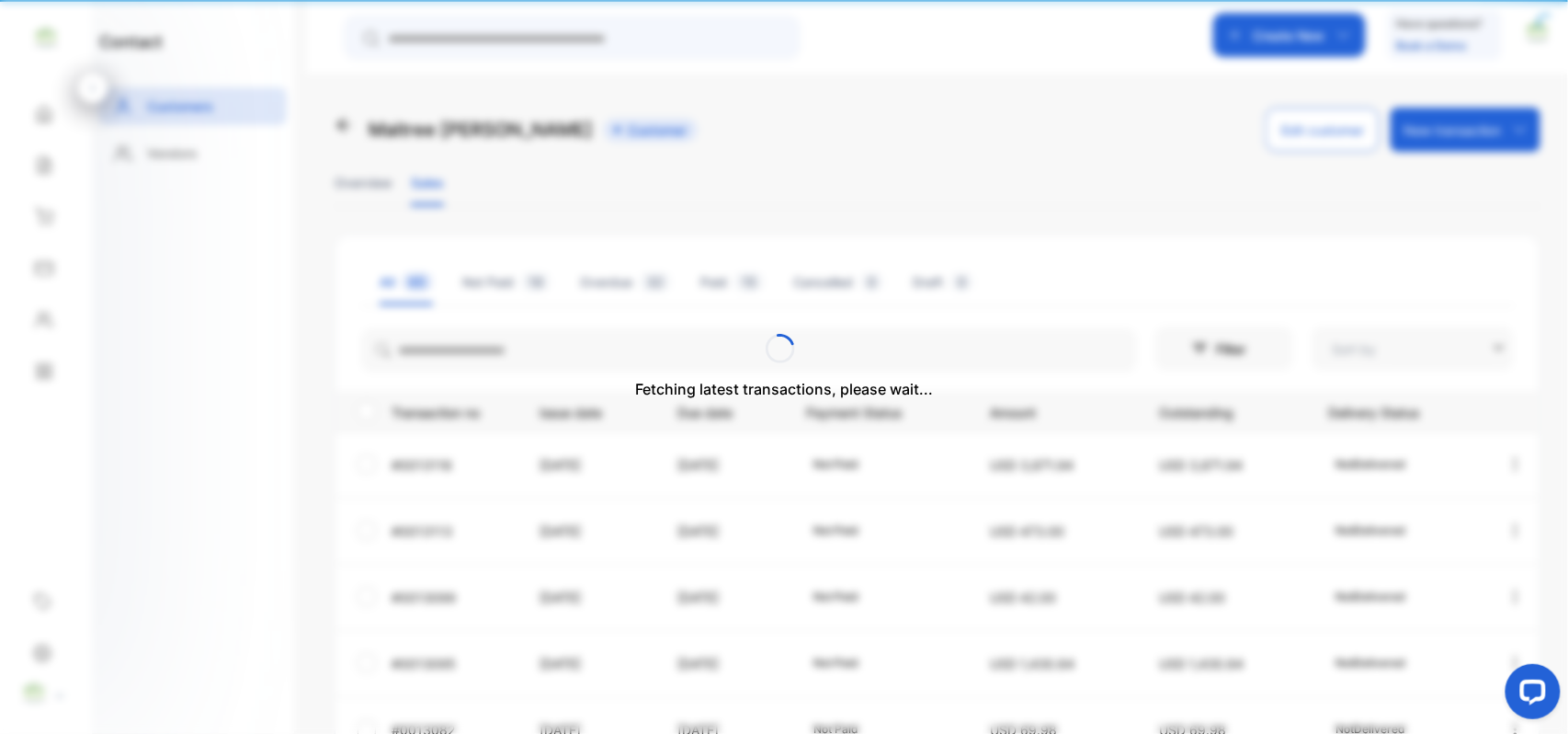
type input "**********"
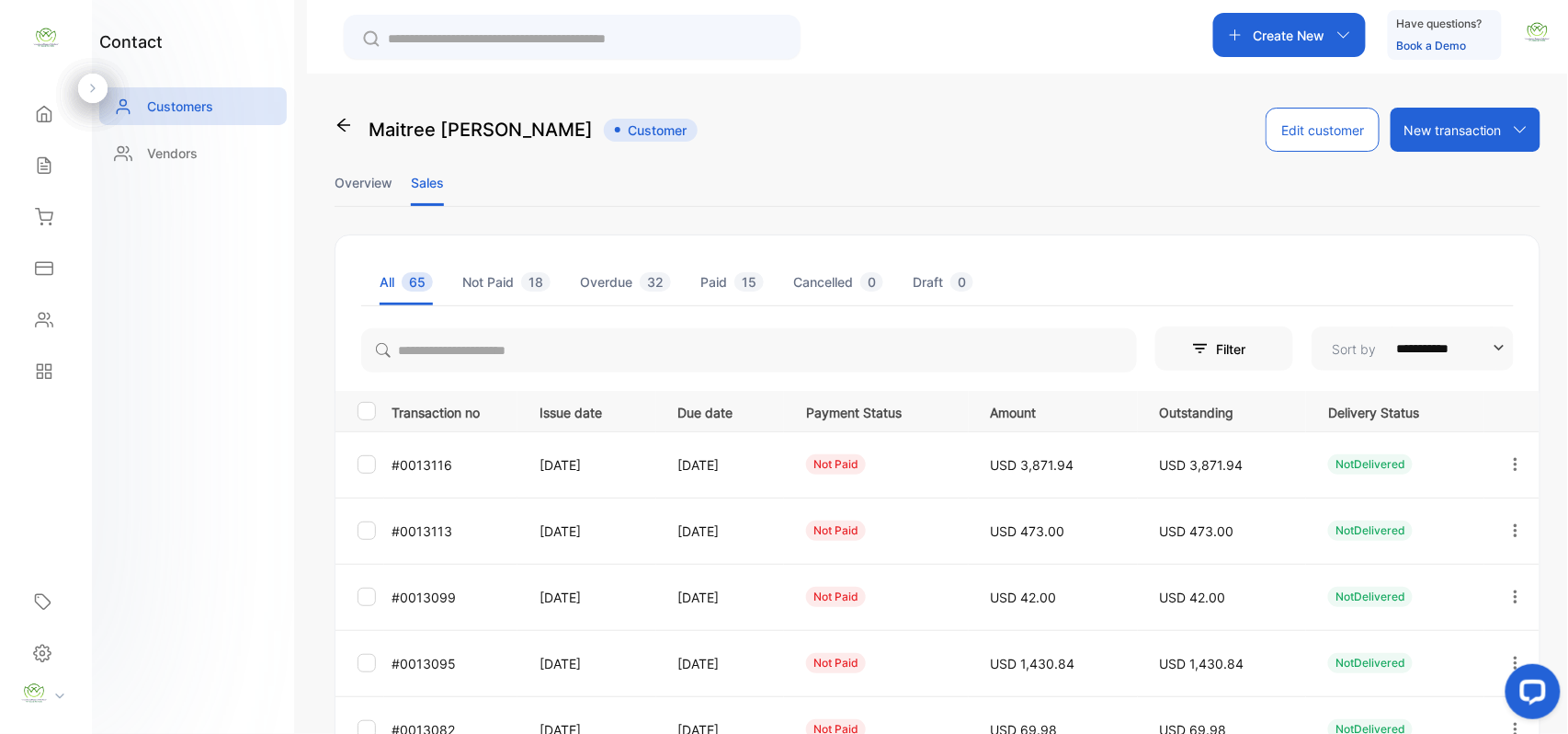
click at [1508, 465] on icon "button" at bounding box center [1516, 464] width 17 height 17
click at [1350, 515] on span "View" at bounding box center [1361, 520] width 34 height 22
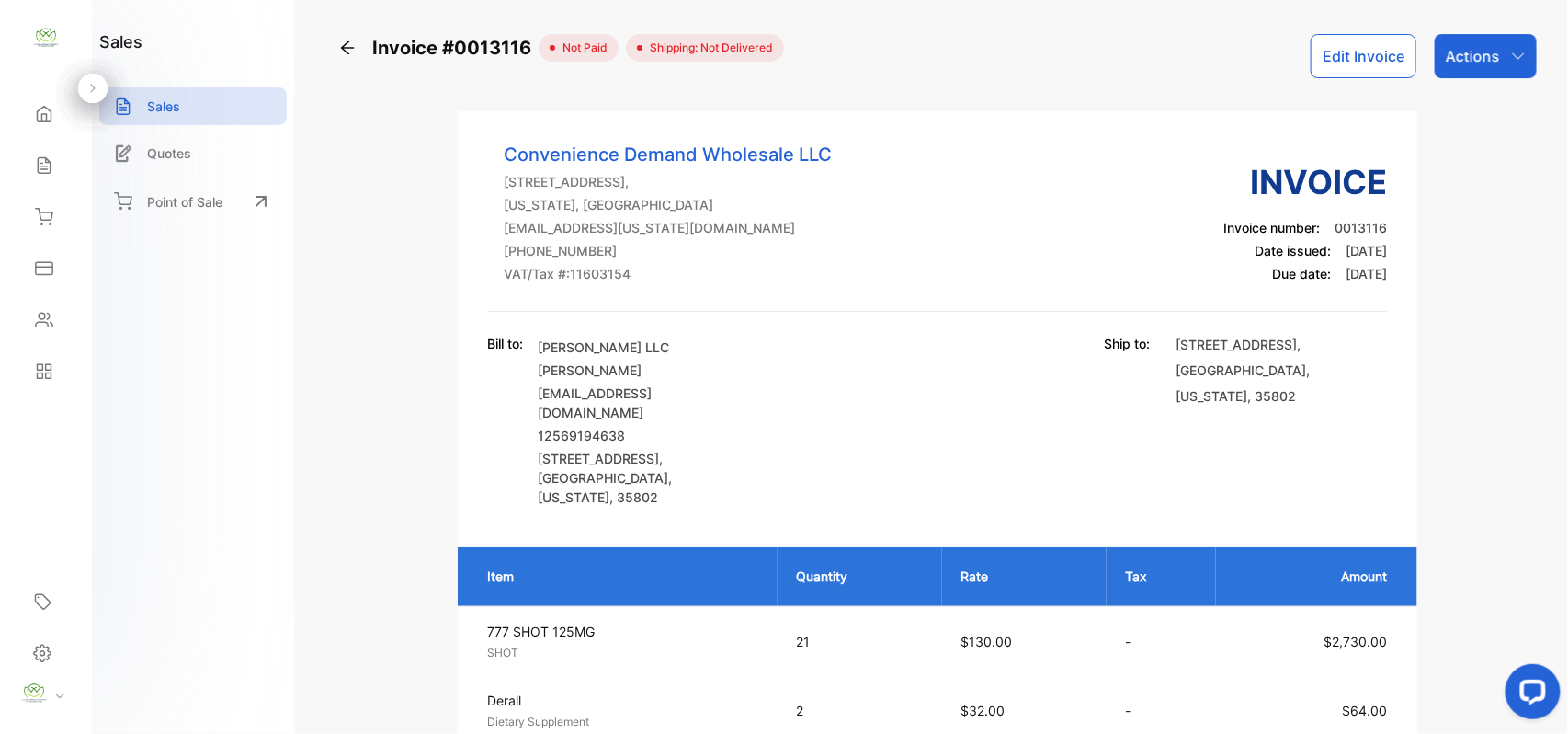
drag, startPoint x: 1473, startPoint y: 63, endPoint x: 1472, endPoint y: 79, distance: 16.0
click at [1473, 65] on p "Actions" at bounding box center [1473, 56] width 54 height 22
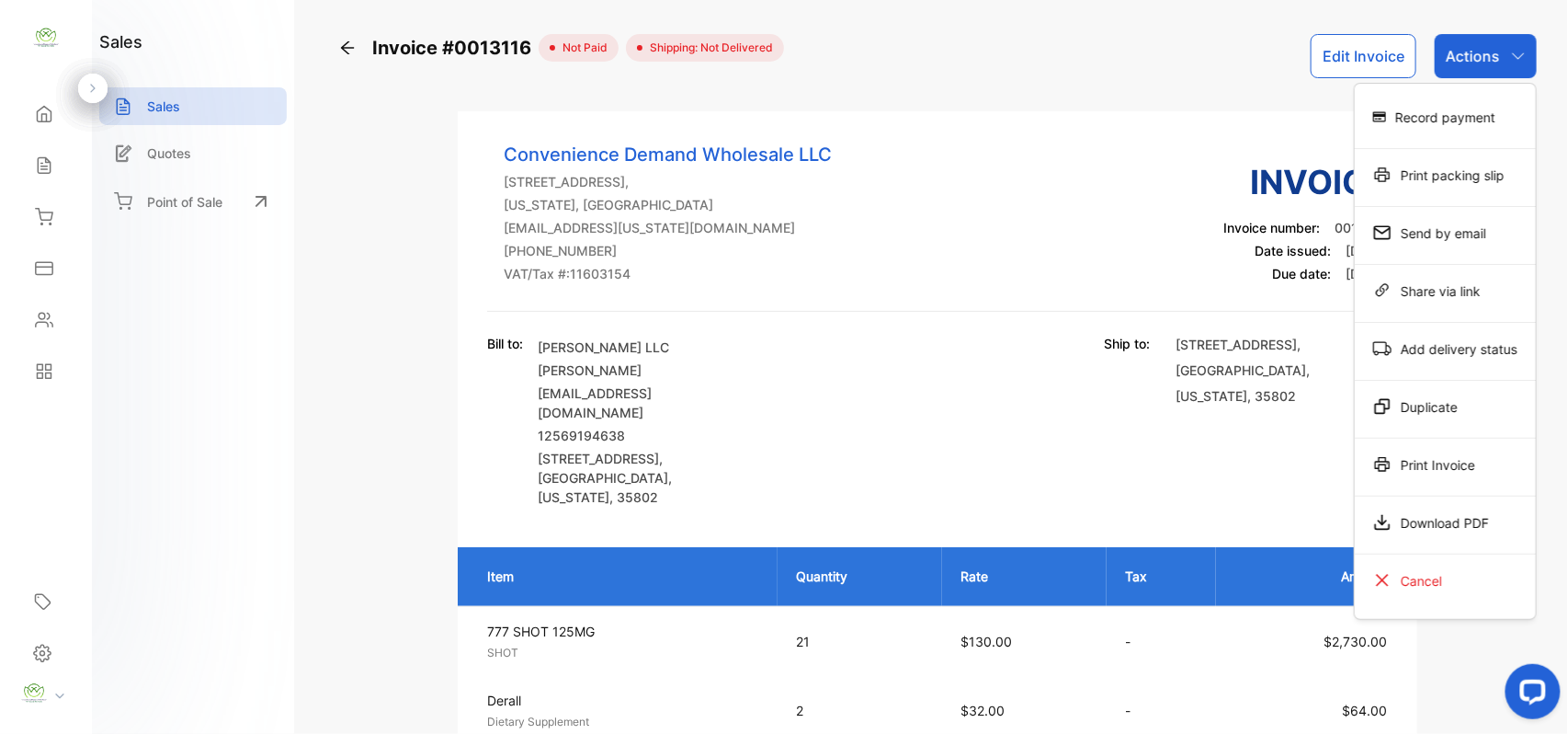
click at [1417, 184] on div "Print packing slip" at bounding box center [1445, 174] width 181 height 36
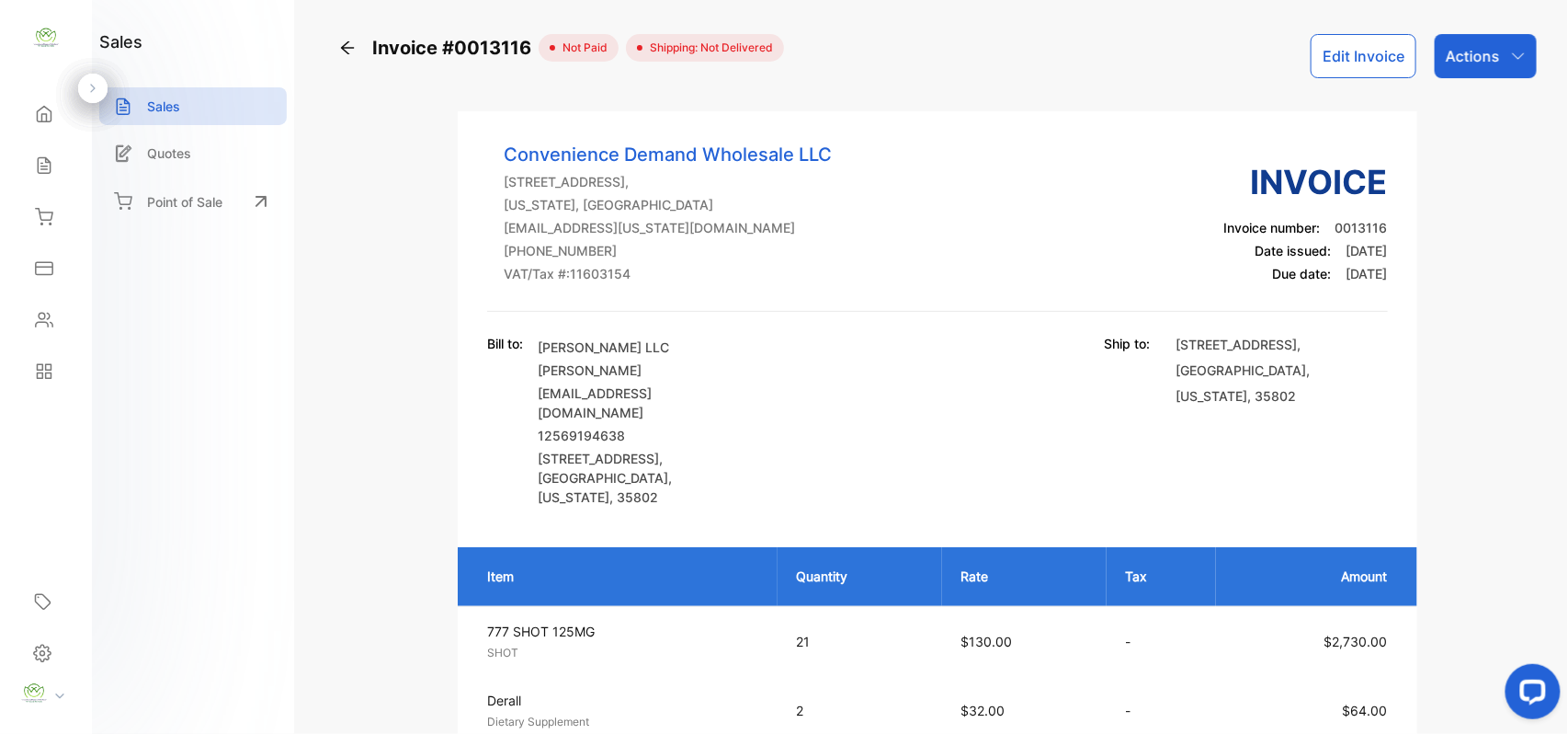
click at [41, 219] on icon at bounding box center [44, 216] width 19 height 19
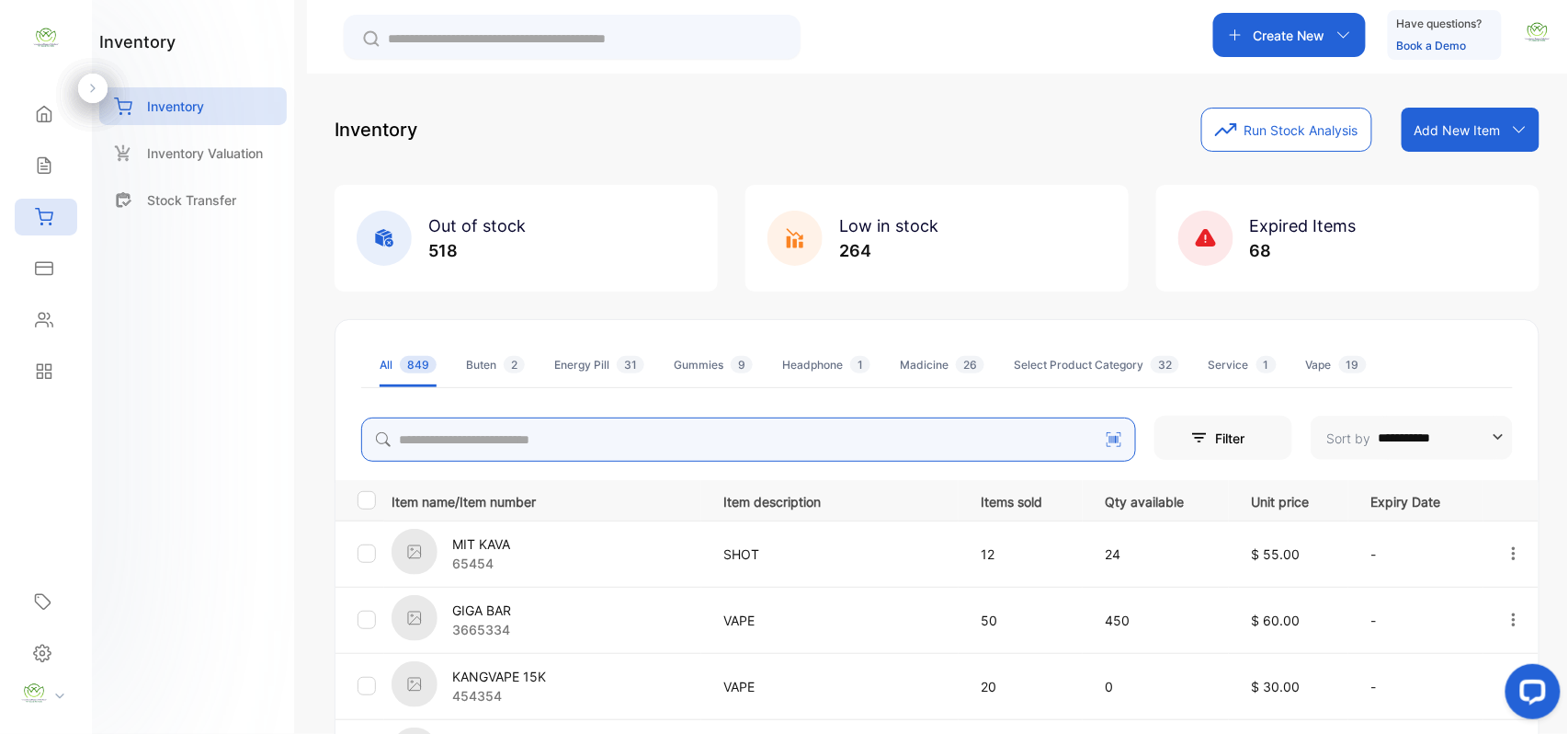
drag, startPoint x: 578, startPoint y: 441, endPoint x: 548, endPoint y: 472, distance: 43.1
click at [553, 467] on div "**********" at bounding box center [937, 690] width 1204 height 561
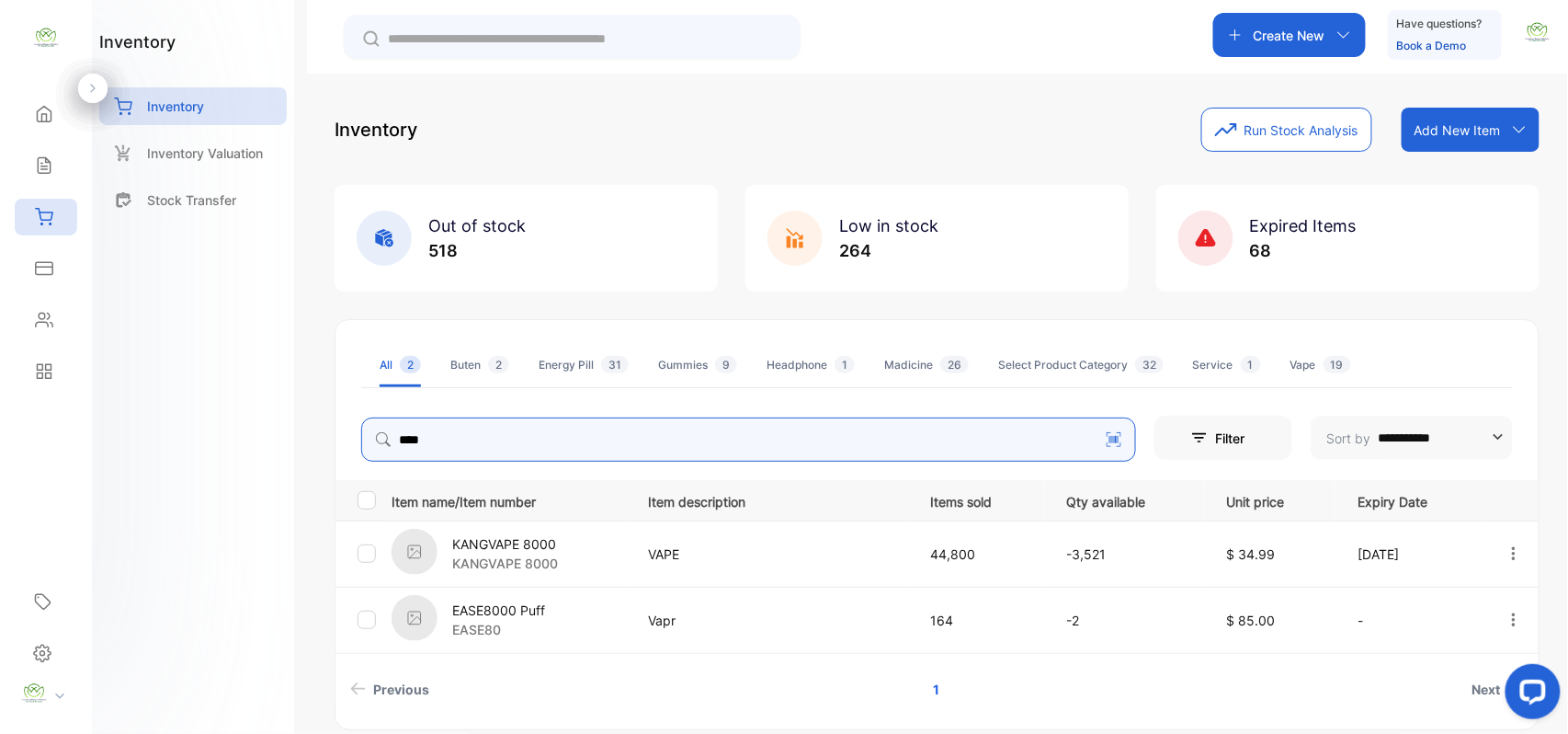
type input "****"
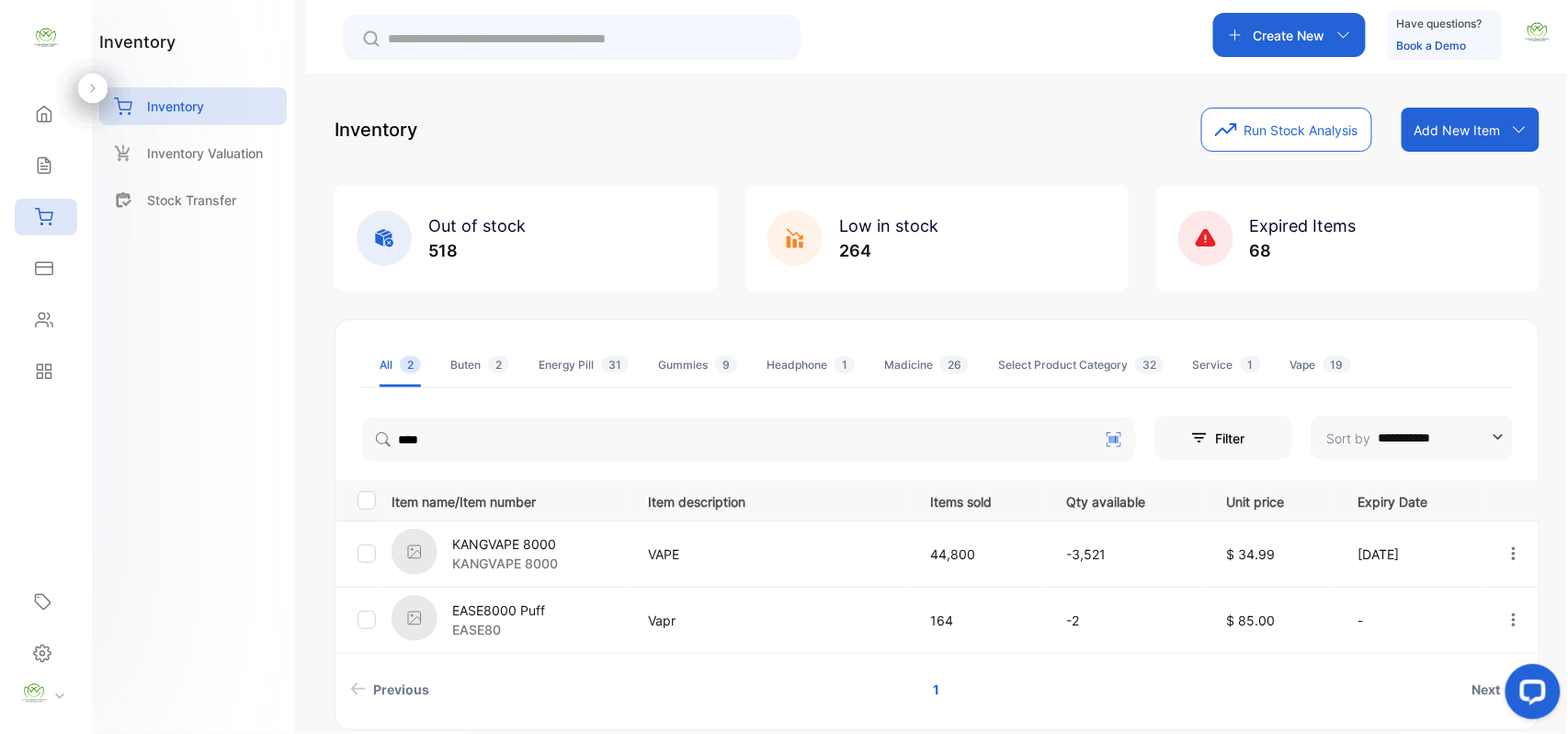
click at [548, 552] on p "KANGVAPE 8000" at bounding box center [505, 544] width 106 height 20
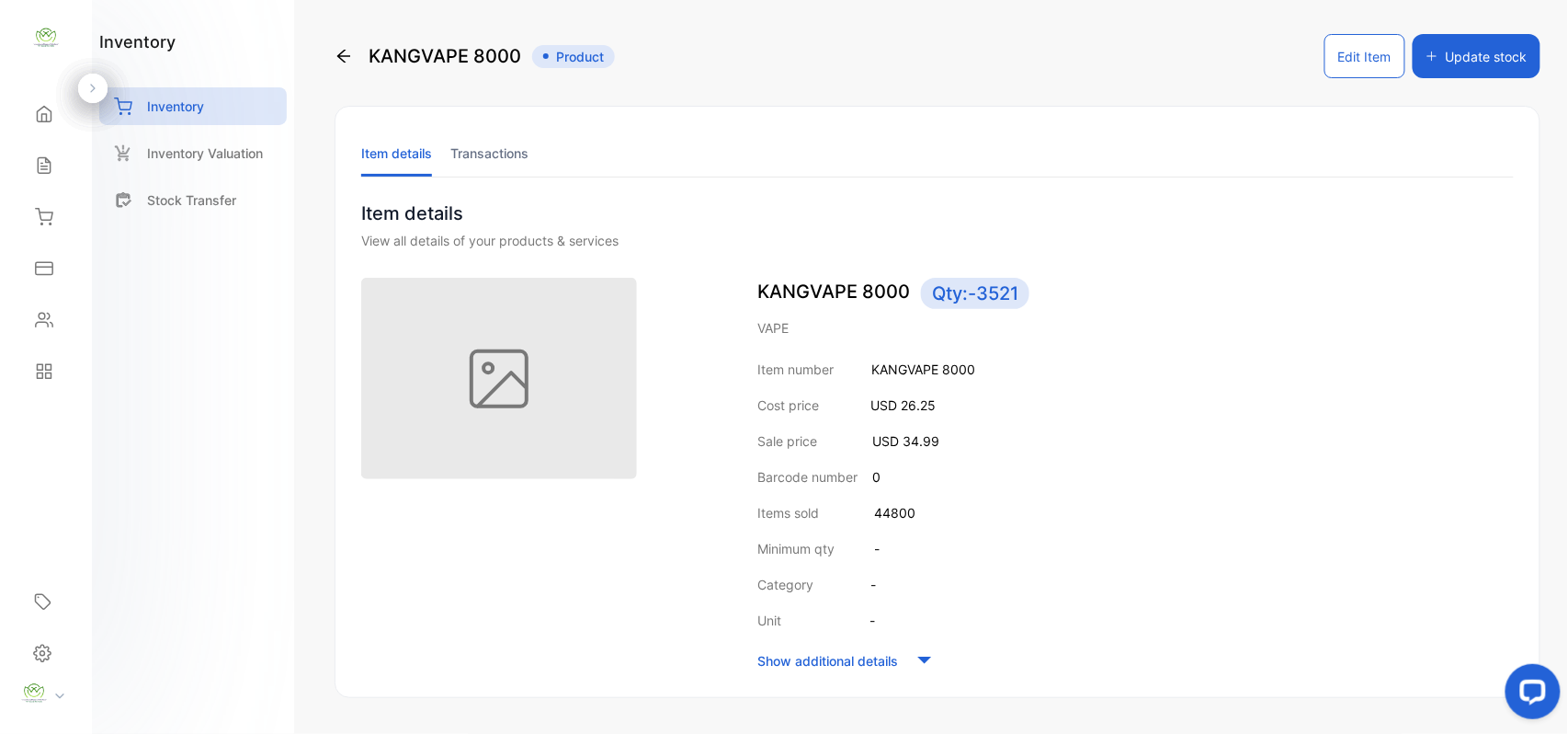
click at [1357, 44] on button "Edit Item" at bounding box center [1365, 56] width 81 height 44
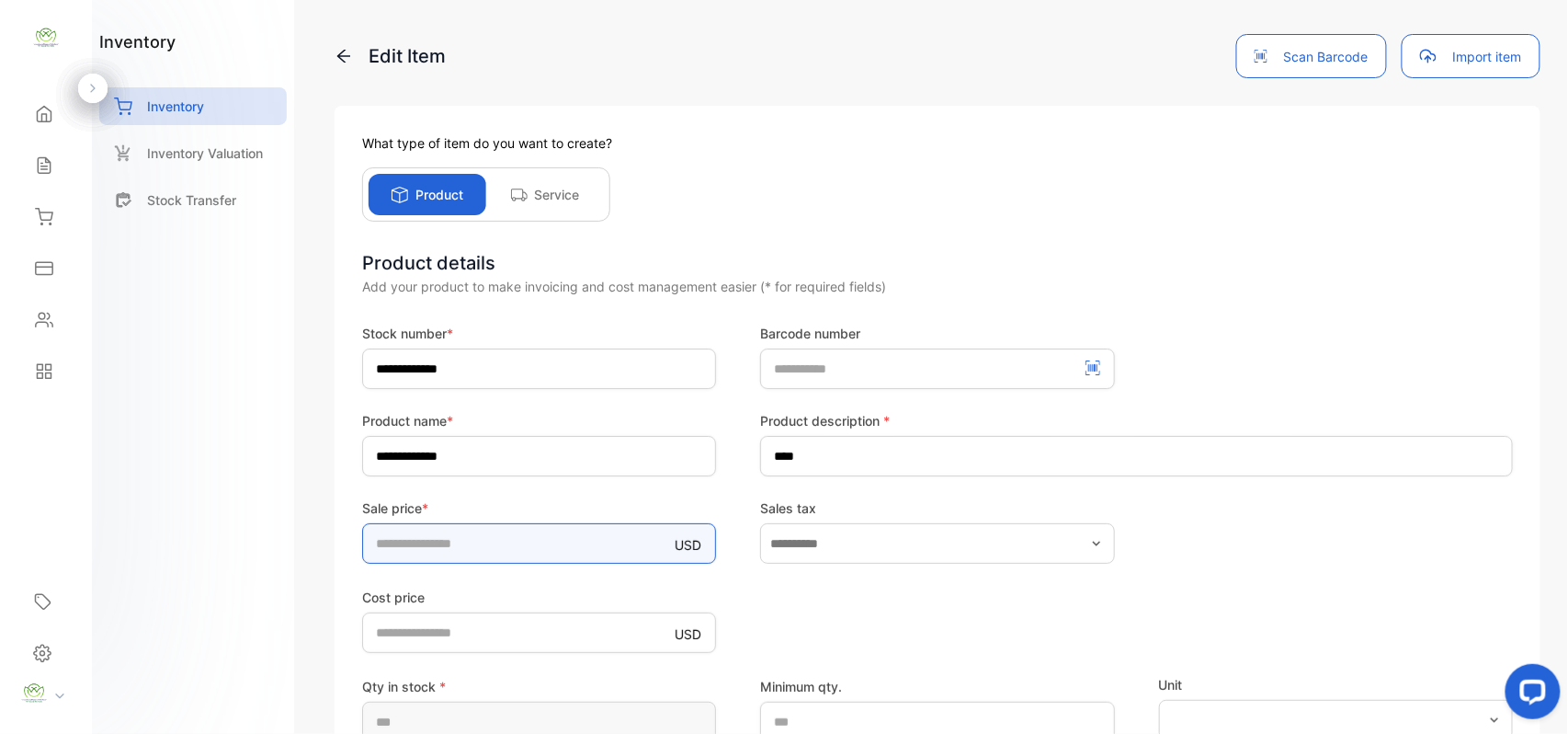
click at [464, 535] on input "*****" at bounding box center [539, 542] width 354 height 40
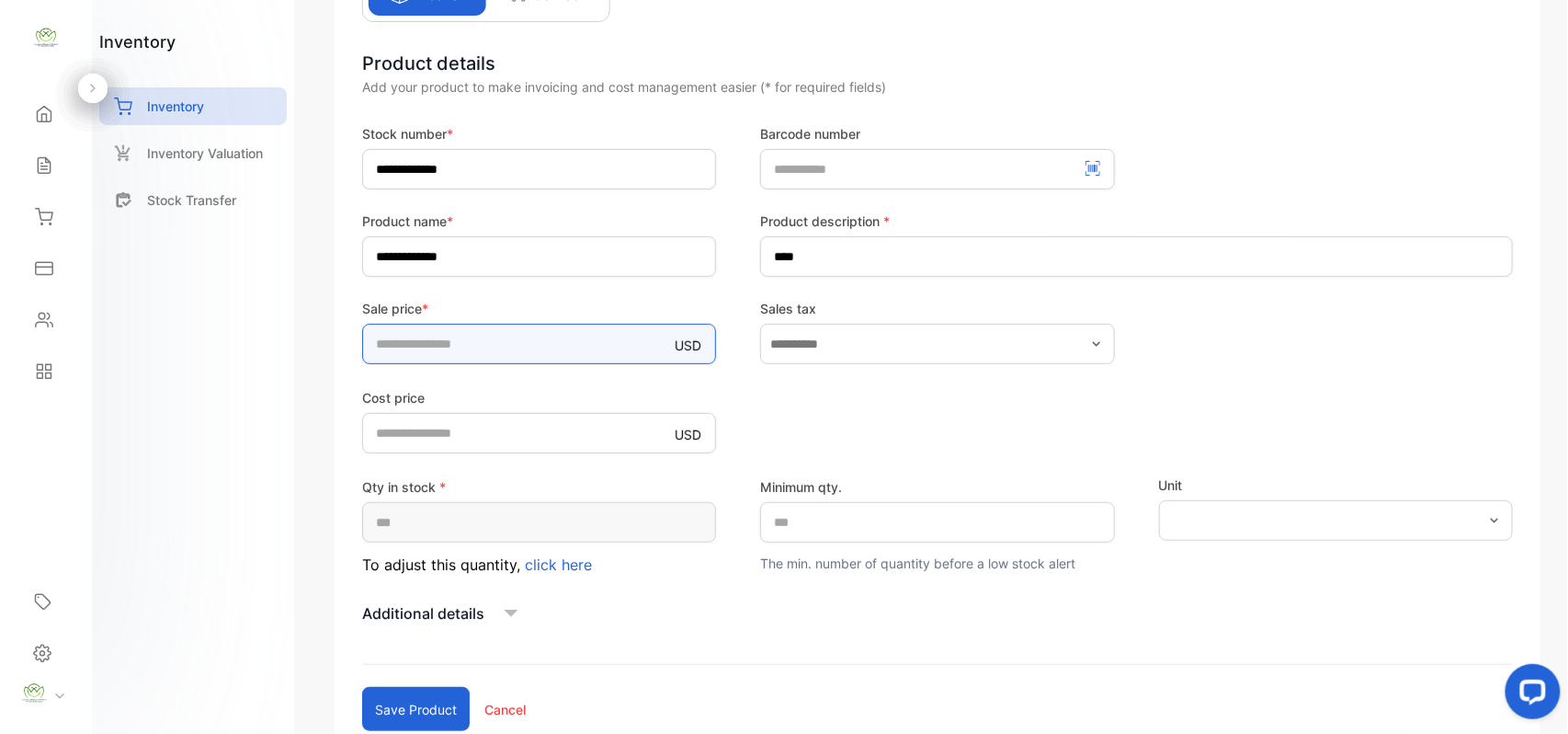
scroll to position [327, 0]
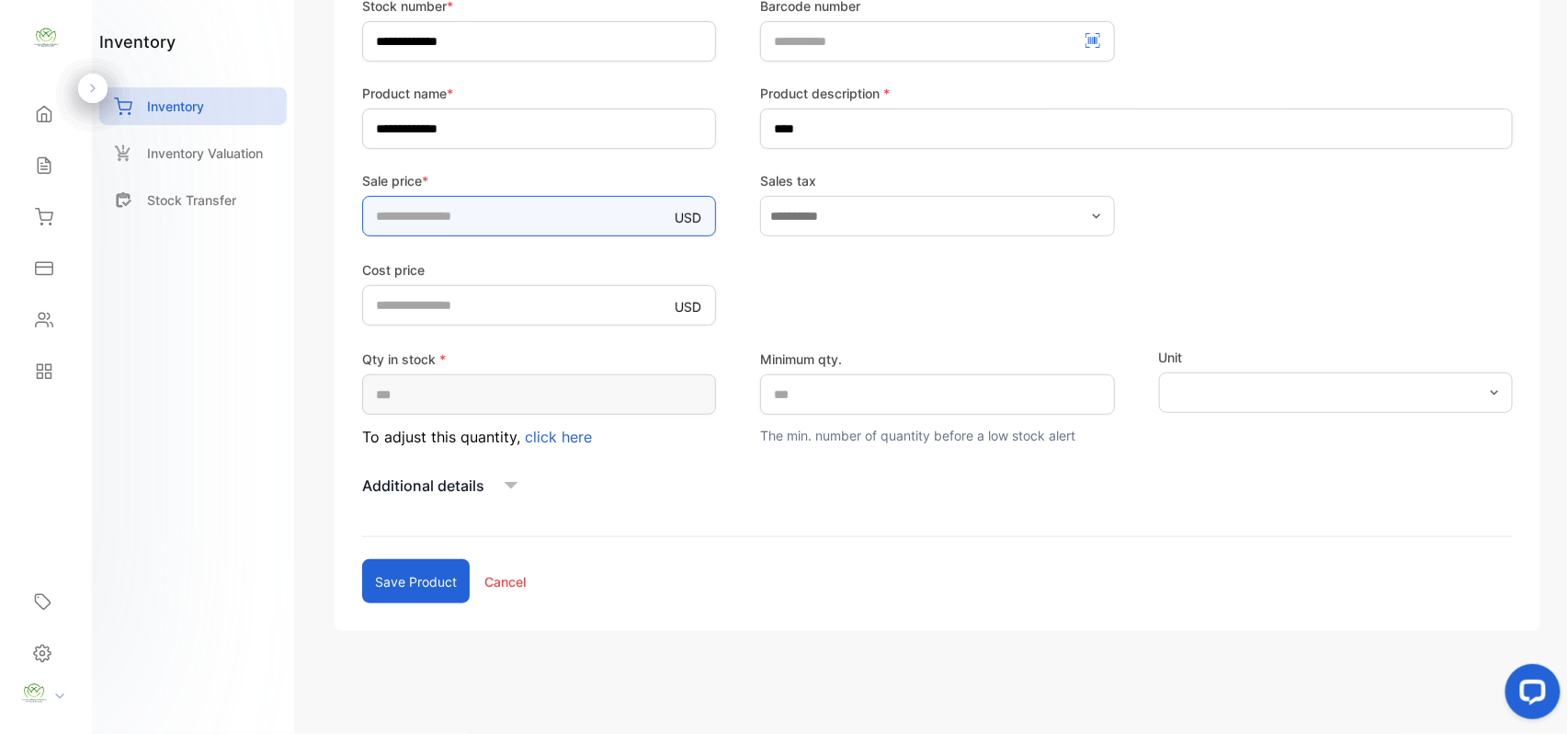
type input "*****"
click at [420, 575] on button "Save product" at bounding box center [416, 581] width 107 height 44
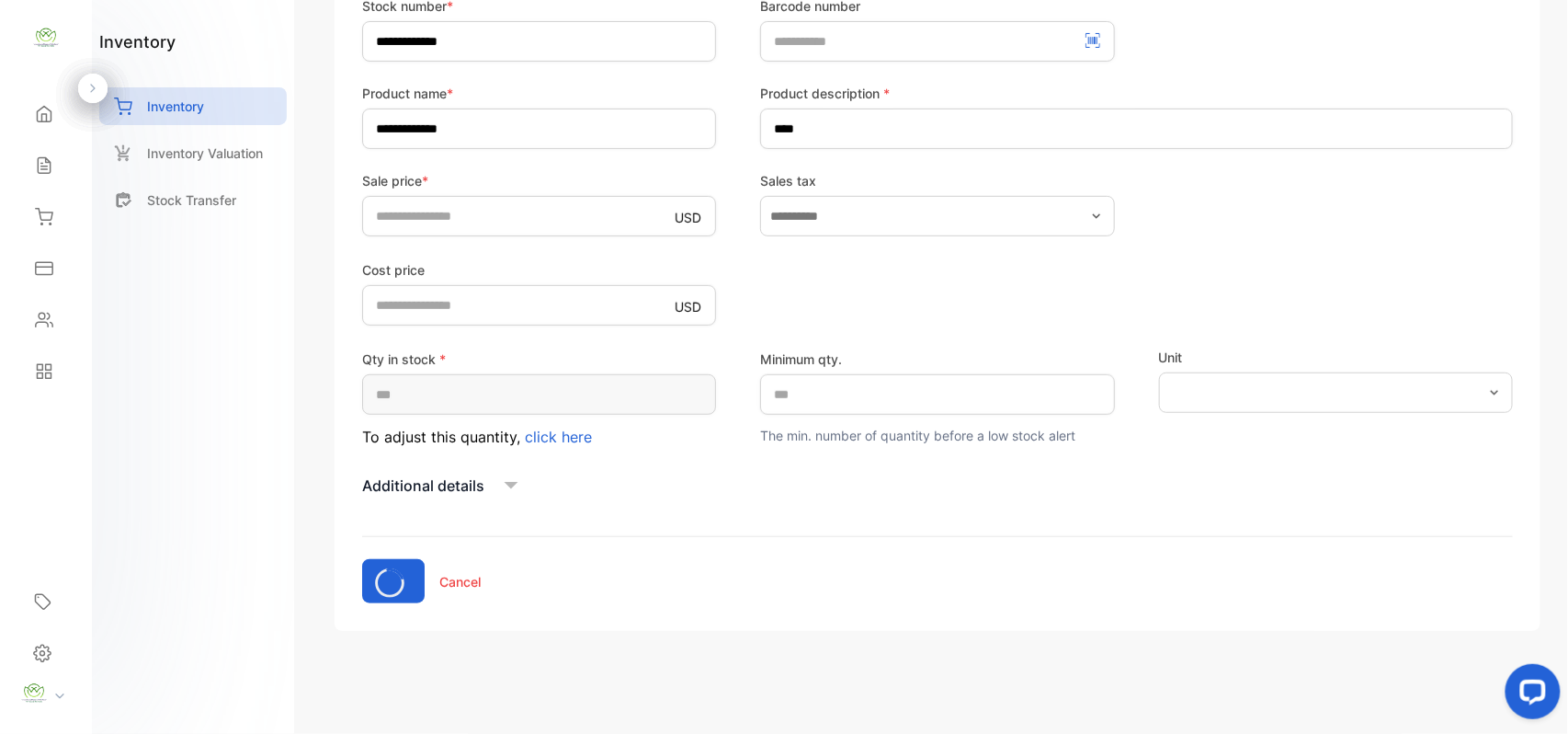
scroll to position [123, 0]
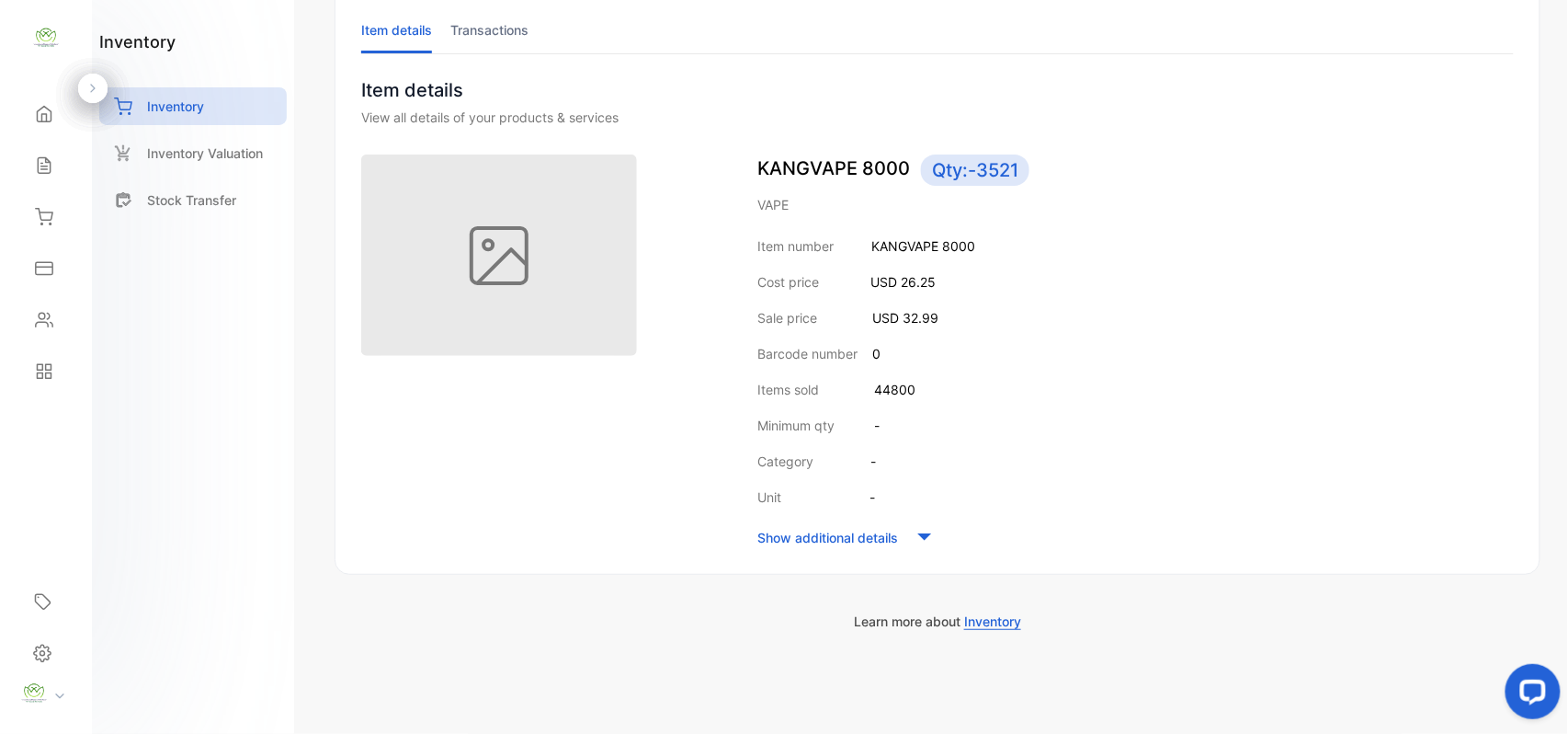
click at [52, 222] on icon at bounding box center [44, 216] width 19 height 19
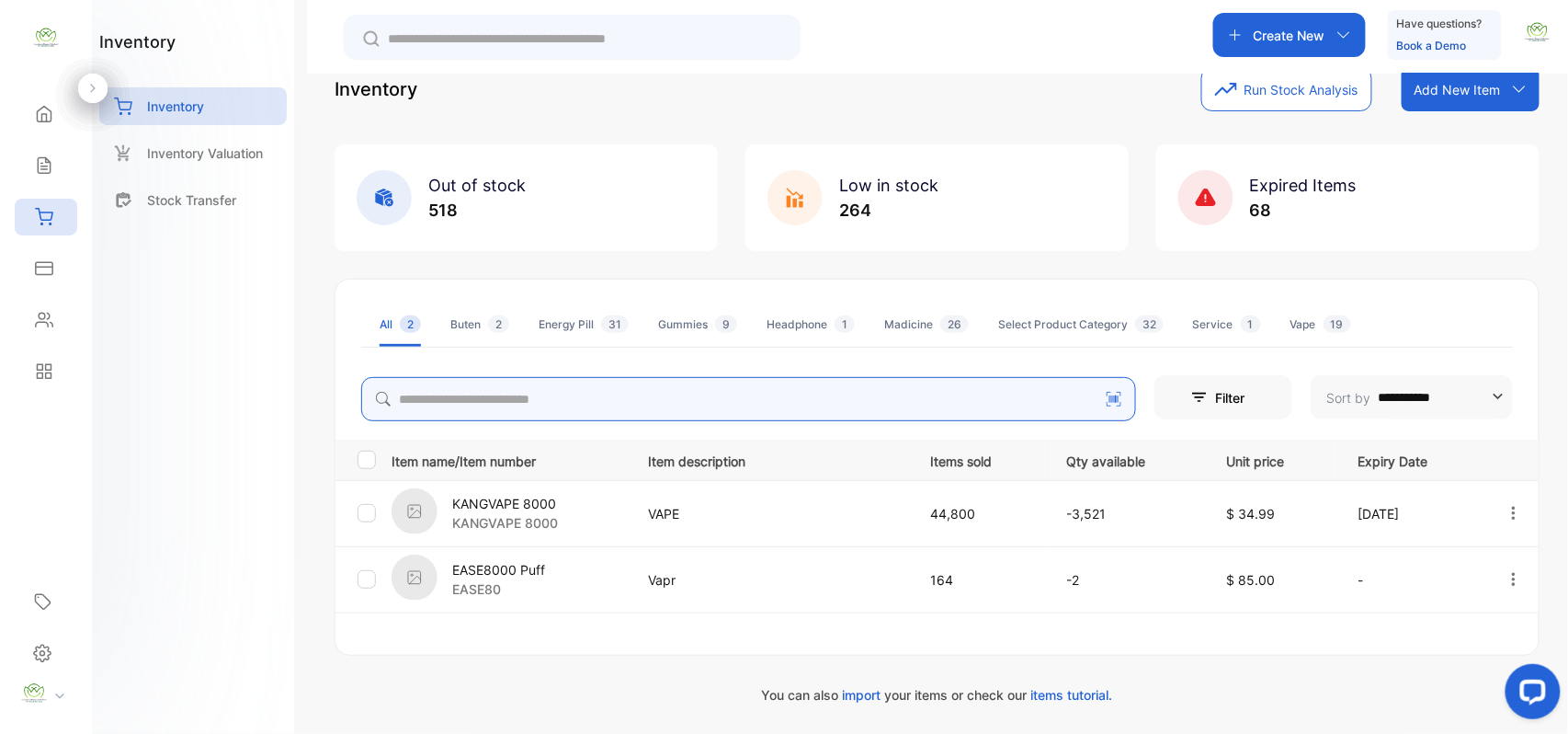
click at [637, 413] on input "search" at bounding box center [749, 399] width 775 height 44
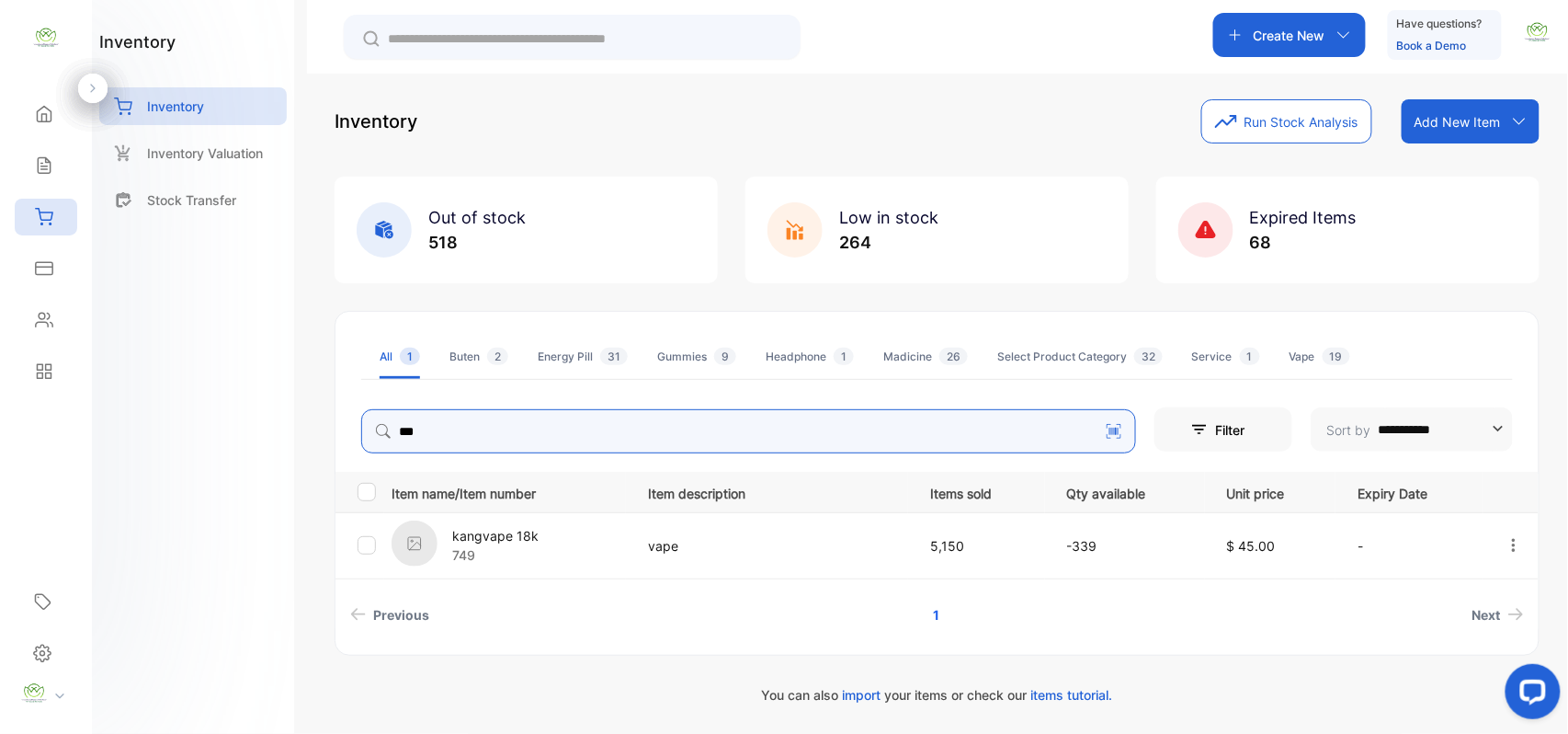
scroll to position [8, 0]
type input "***"
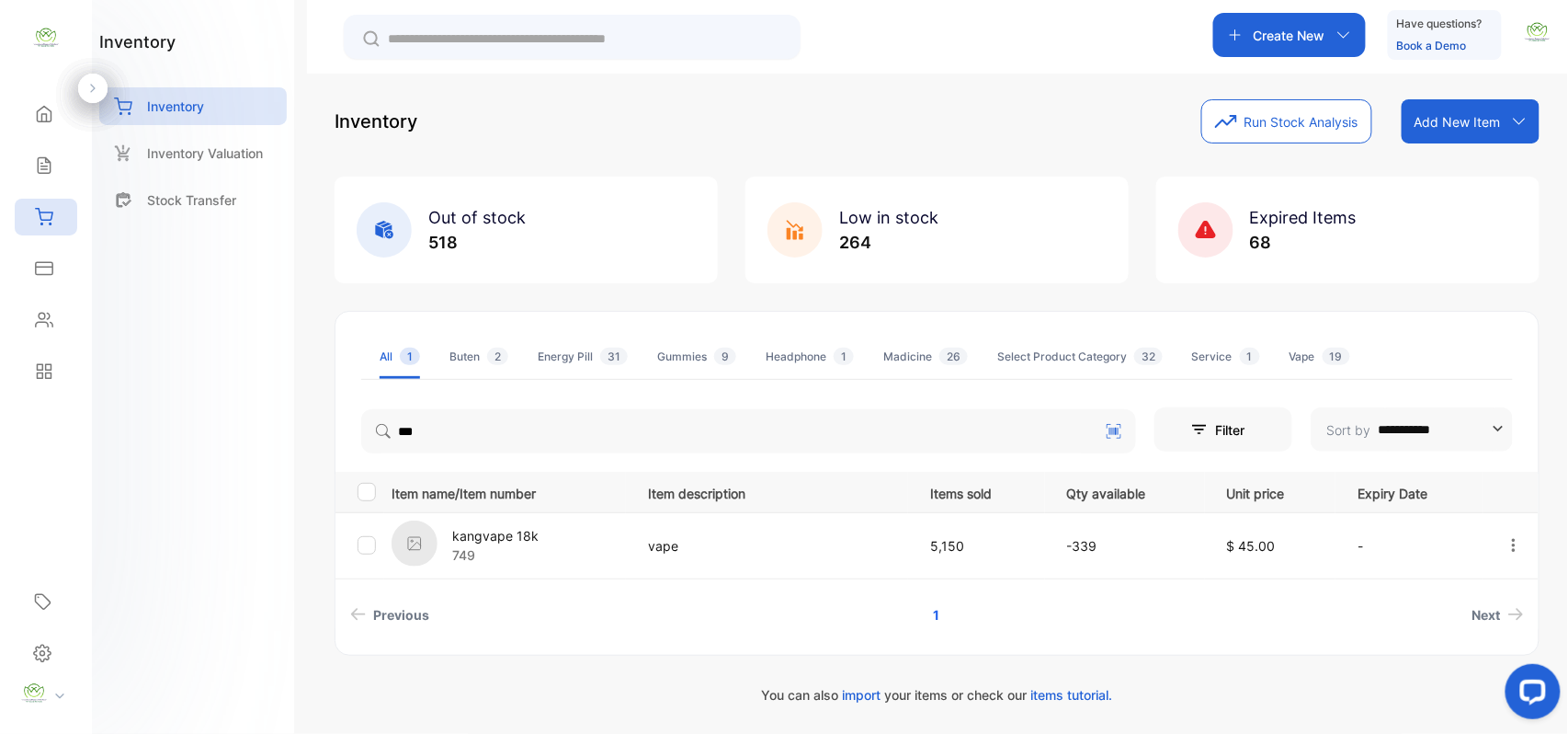
click at [468, 536] on p "kangvape 18k" at bounding box center [495, 536] width 86 height 20
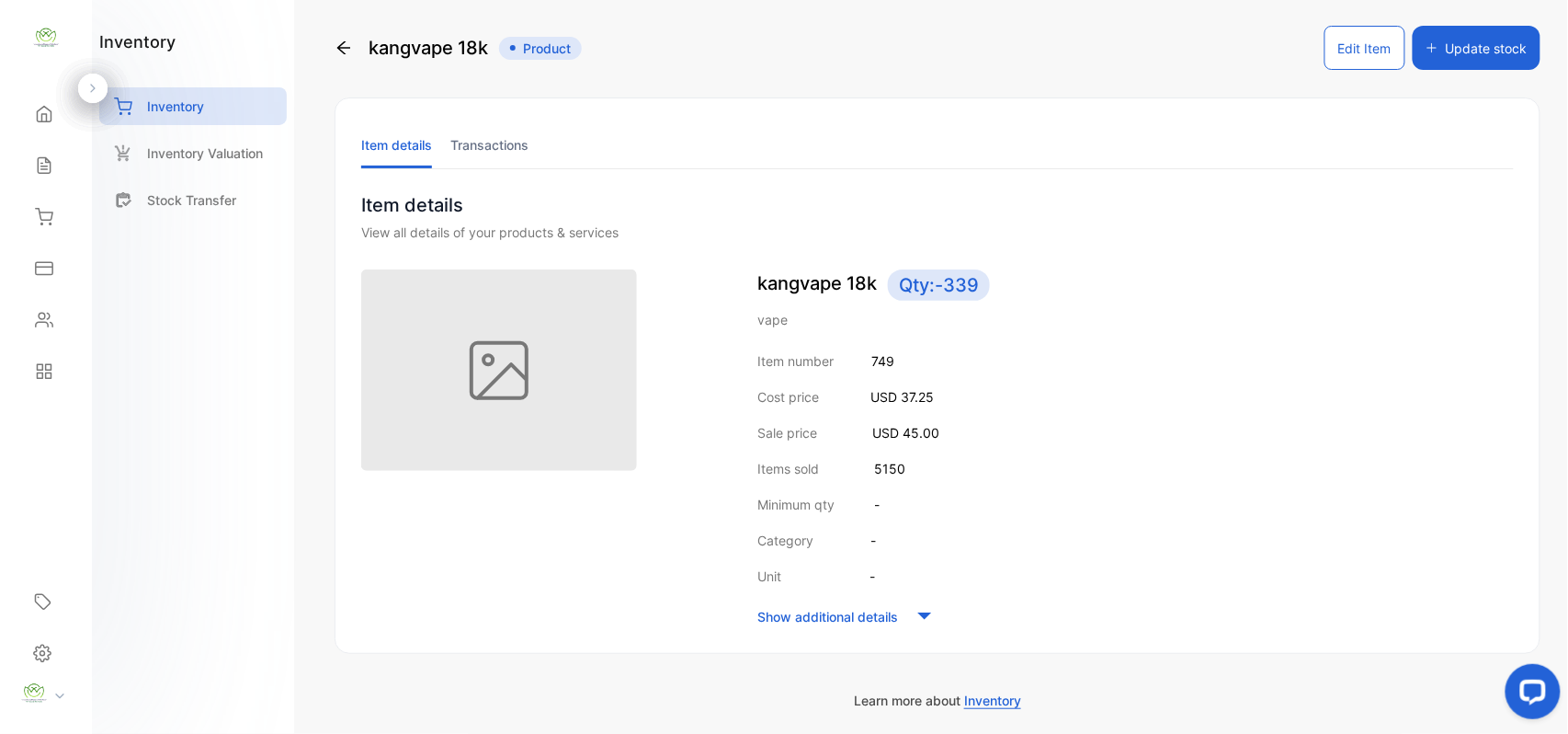
click at [1353, 40] on button "Edit Item" at bounding box center [1365, 47] width 81 height 44
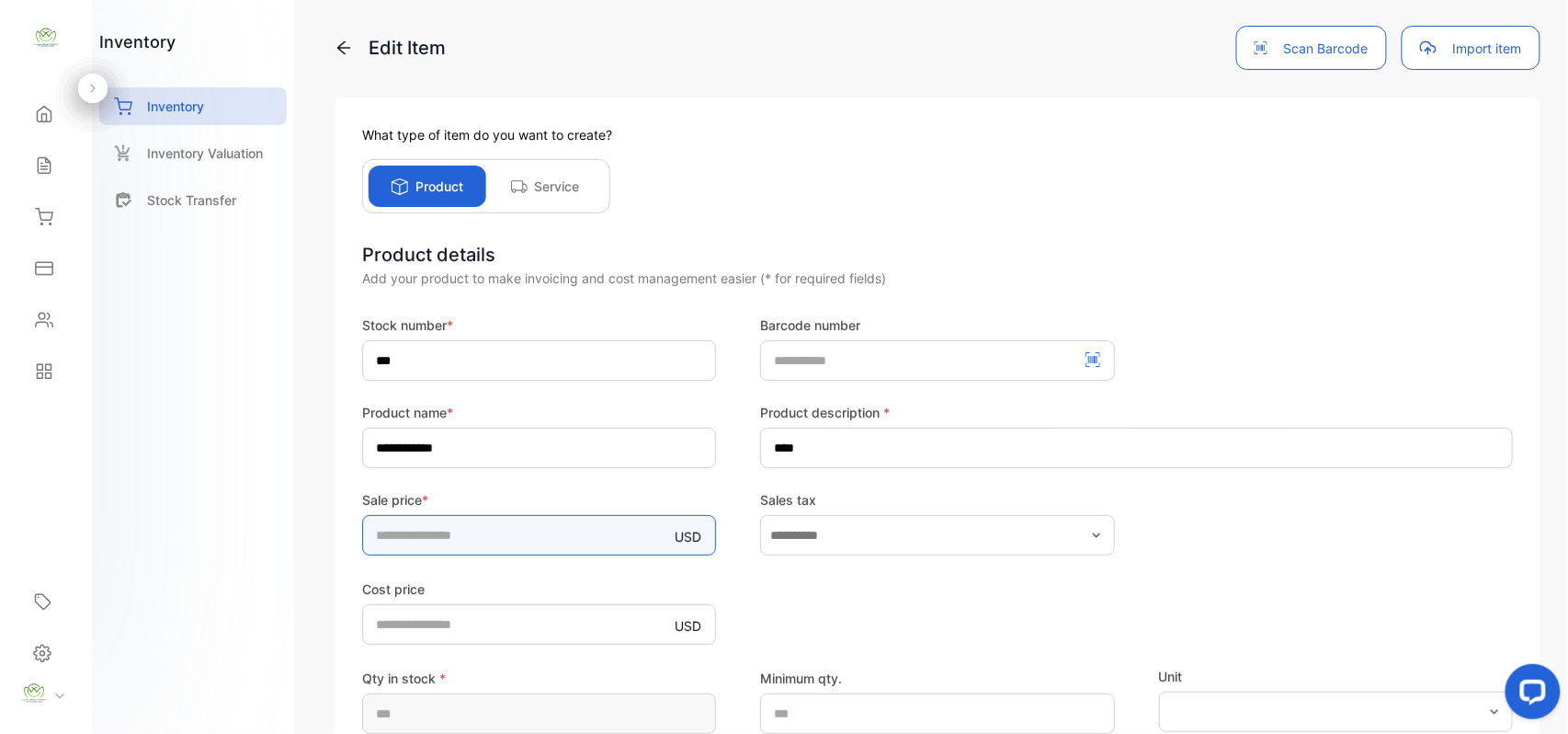
click at [483, 536] on input "**" at bounding box center [539, 535] width 354 height 40
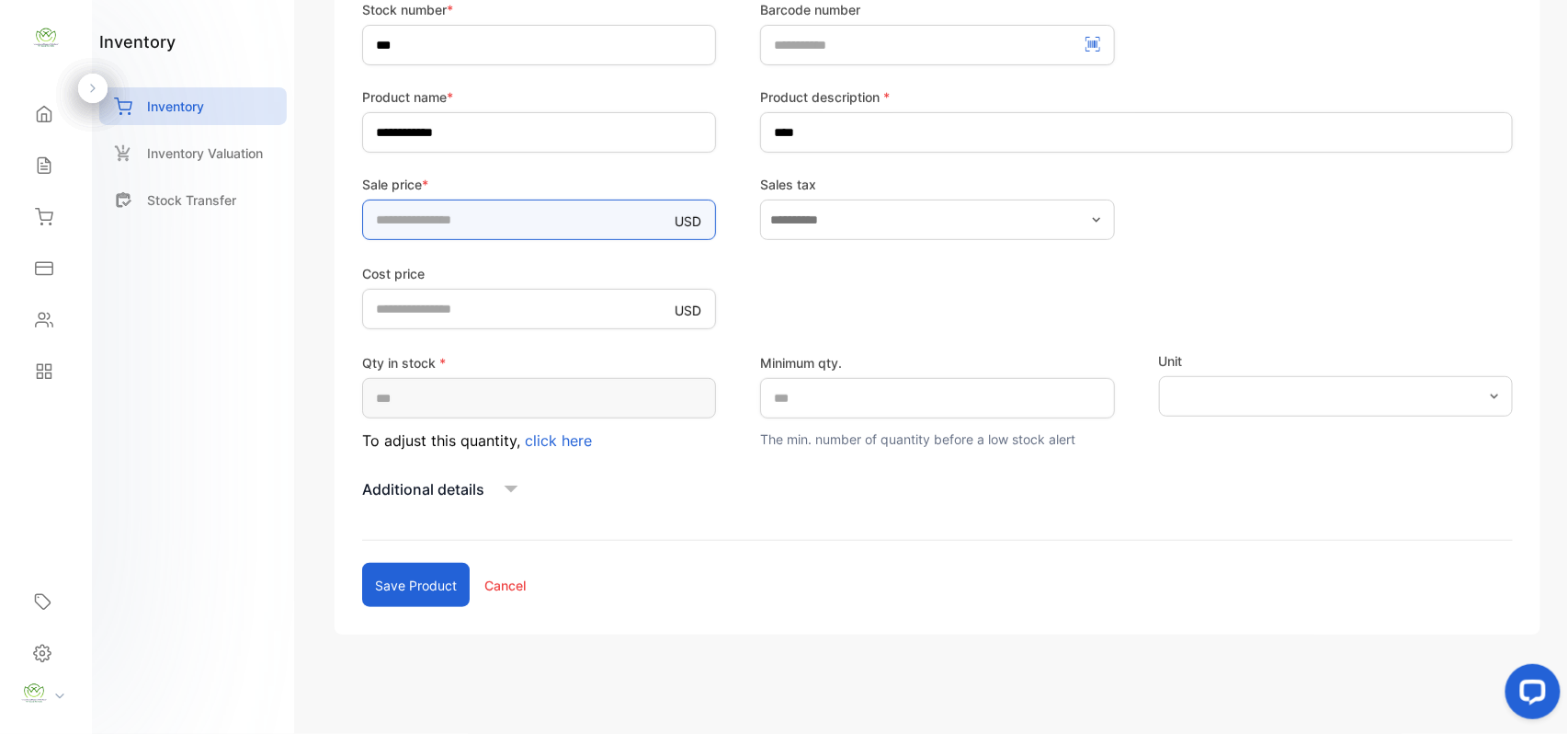
scroll to position [327, 0]
type input "*****"
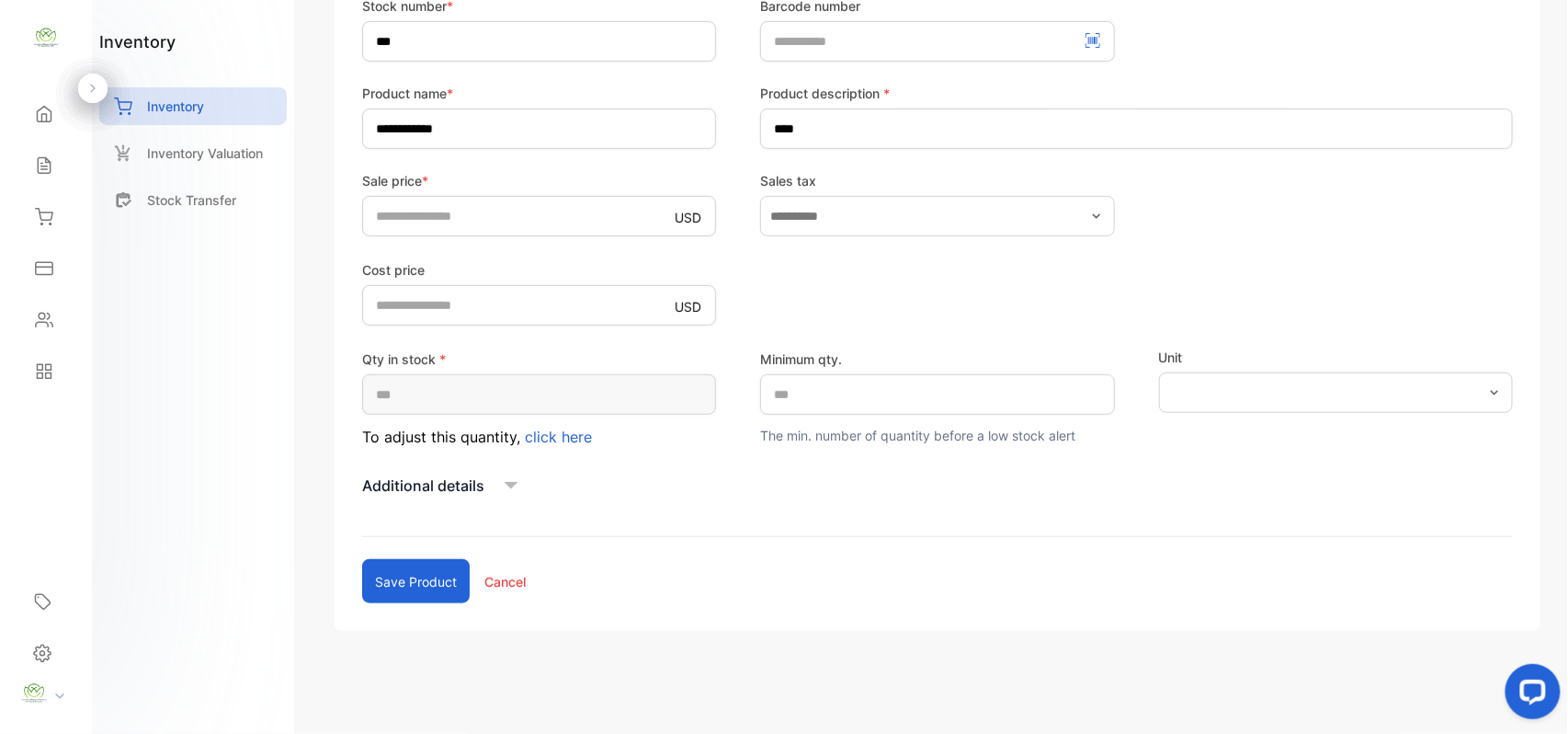
drag, startPoint x: 427, startPoint y: 581, endPoint x: 416, endPoint y: 587, distance: 12.5
click at [424, 582] on button "Save product" at bounding box center [416, 581] width 107 height 44
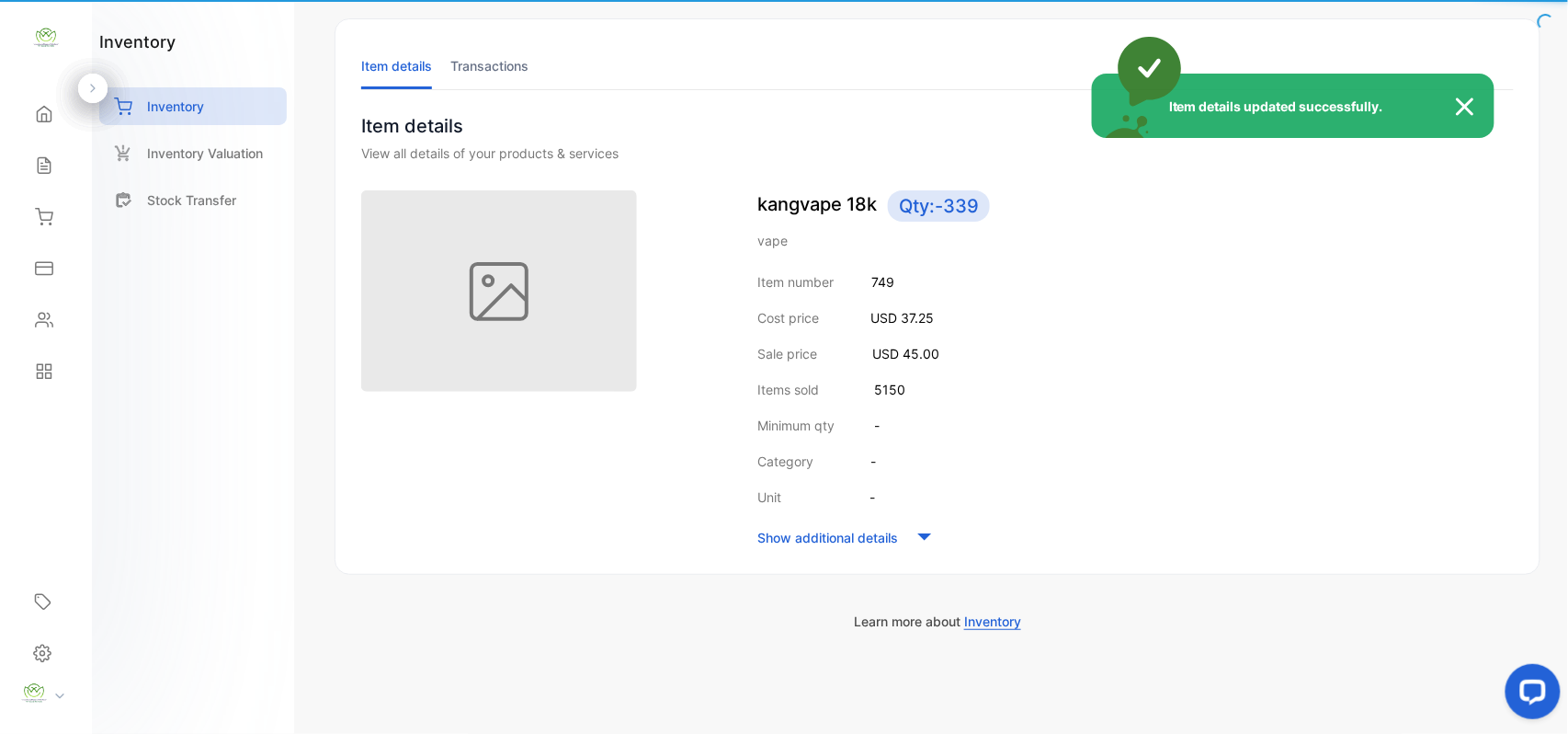
scroll to position [88, 0]
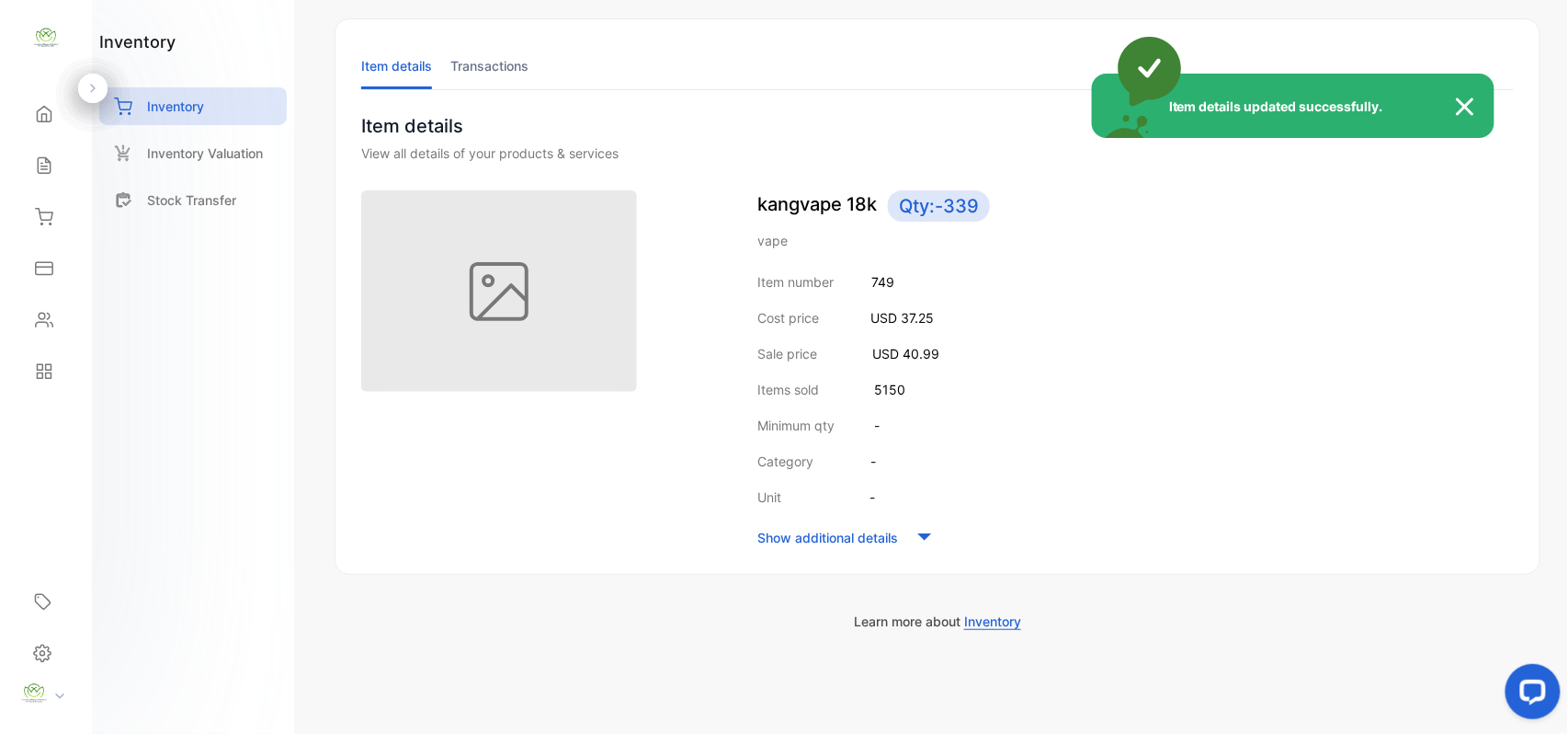
click at [41, 158] on div "Item details updated successfully." at bounding box center [784, 367] width 1568 height 734
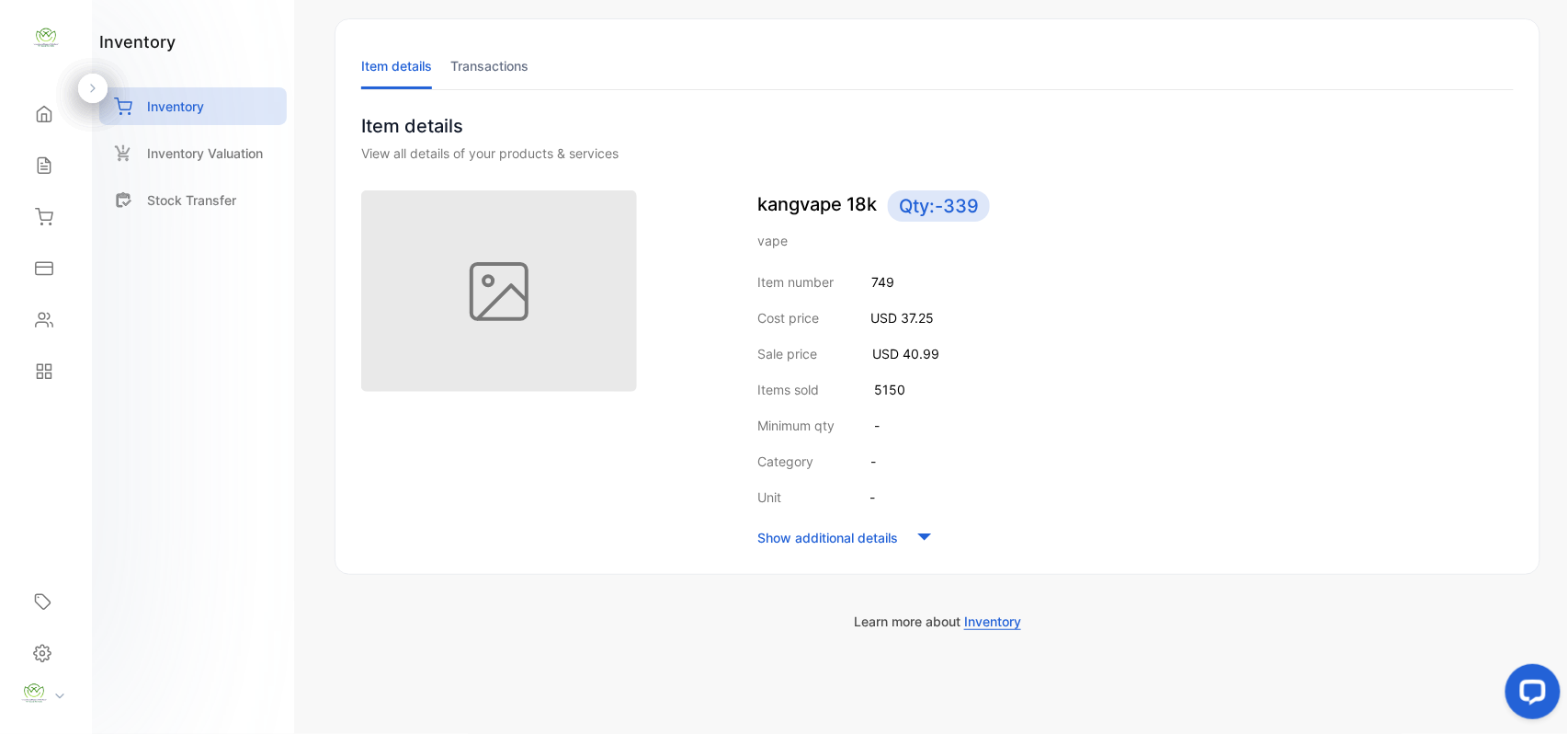
click at [48, 155] on div "Sales" at bounding box center [46, 165] width 63 height 36
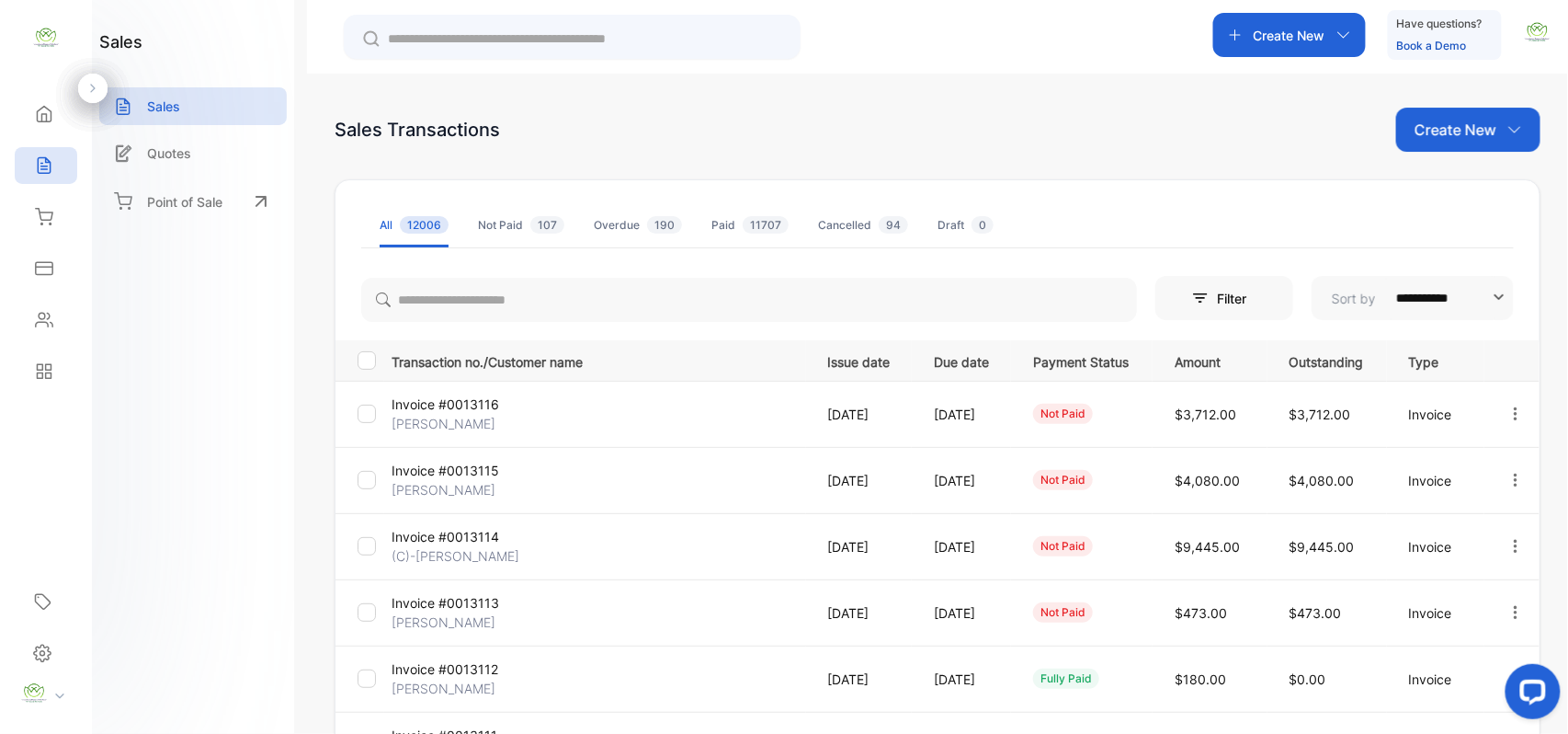
drag, startPoint x: 1450, startPoint y: 125, endPoint x: 1439, endPoint y: 130, distance: 12.1
click at [1449, 125] on p "Create New" at bounding box center [1455, 130] width 82 height 22
click at [1450, 194] on span "Invoice" at bounding box center [1472, 191] width 43 height 20
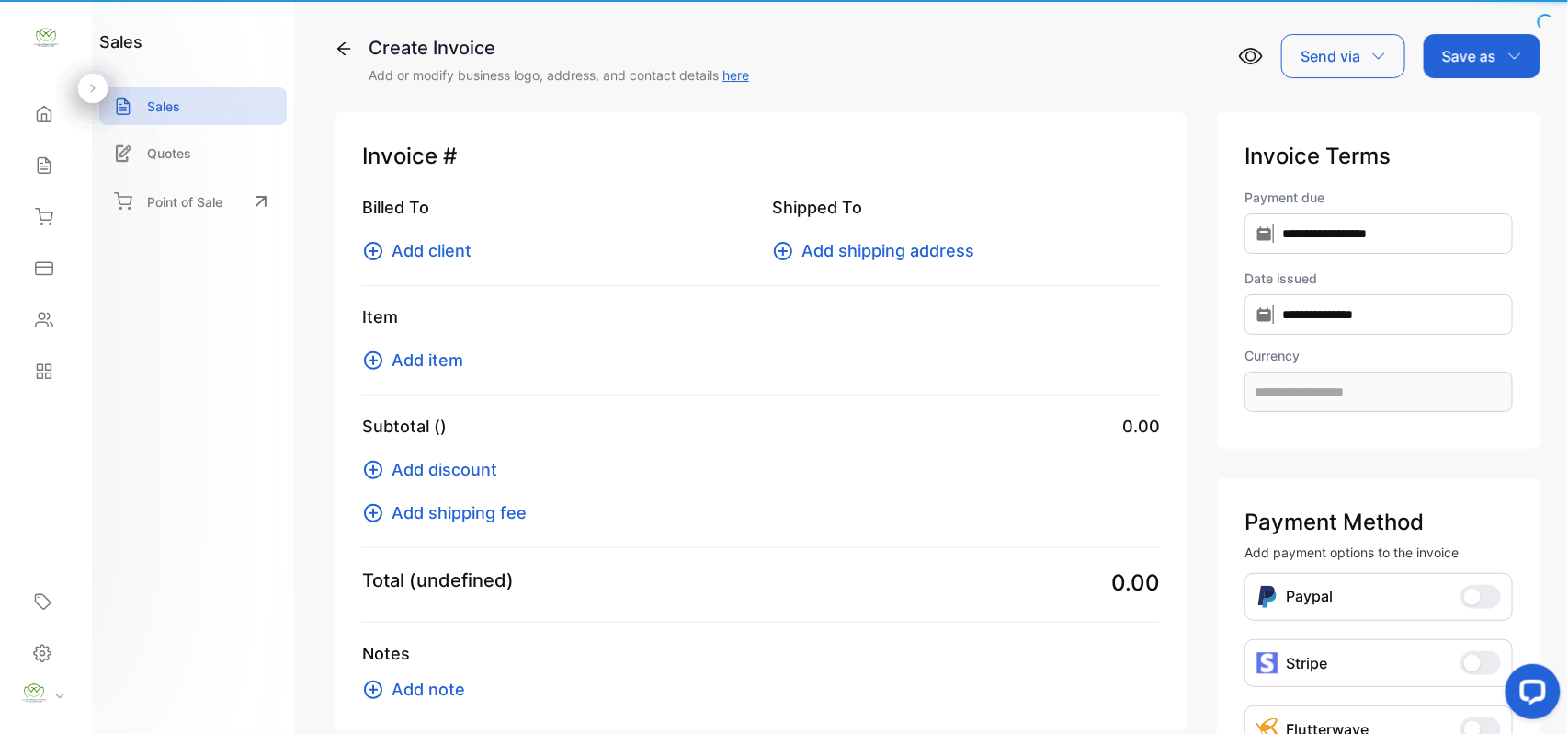
type input "**********"
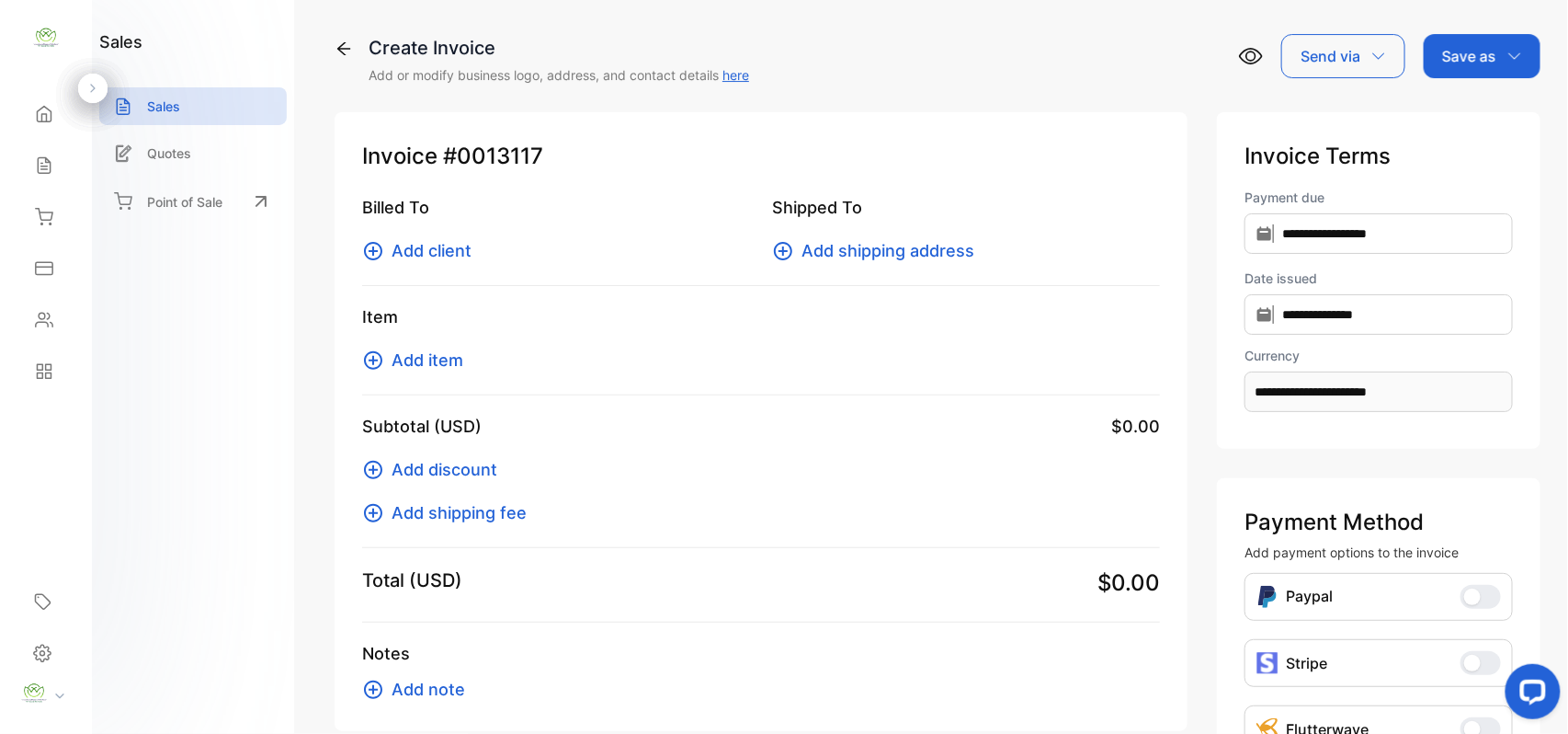
click at [466, 254] on span "Add client" at bounding box center [431, 250] width 80 height 25
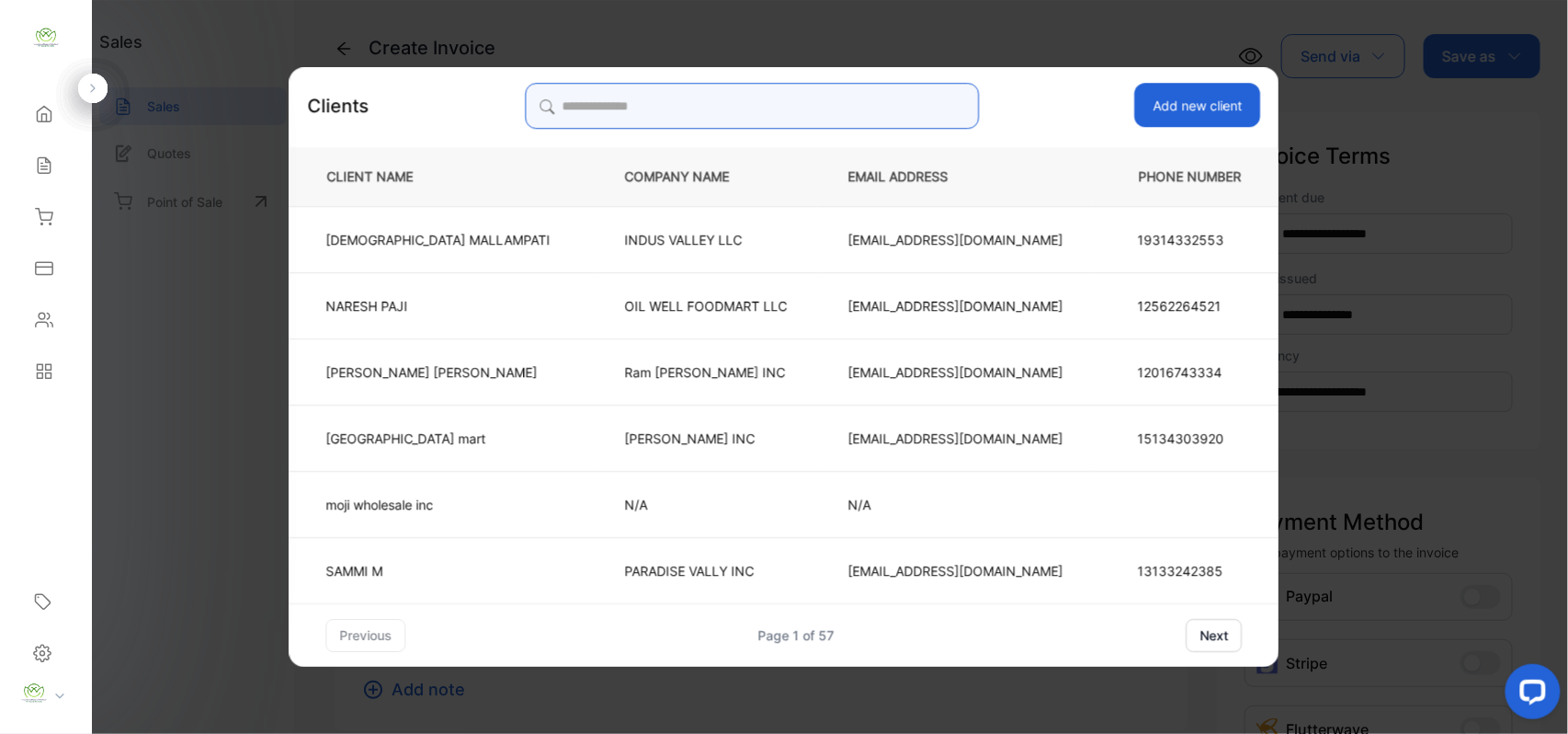
click at [648, 100] on input "search" at bounding box center [752, 105] width 454 height 46
click at [836, 105] on input "search" at bounding box center [752, 105] width 454 height 46
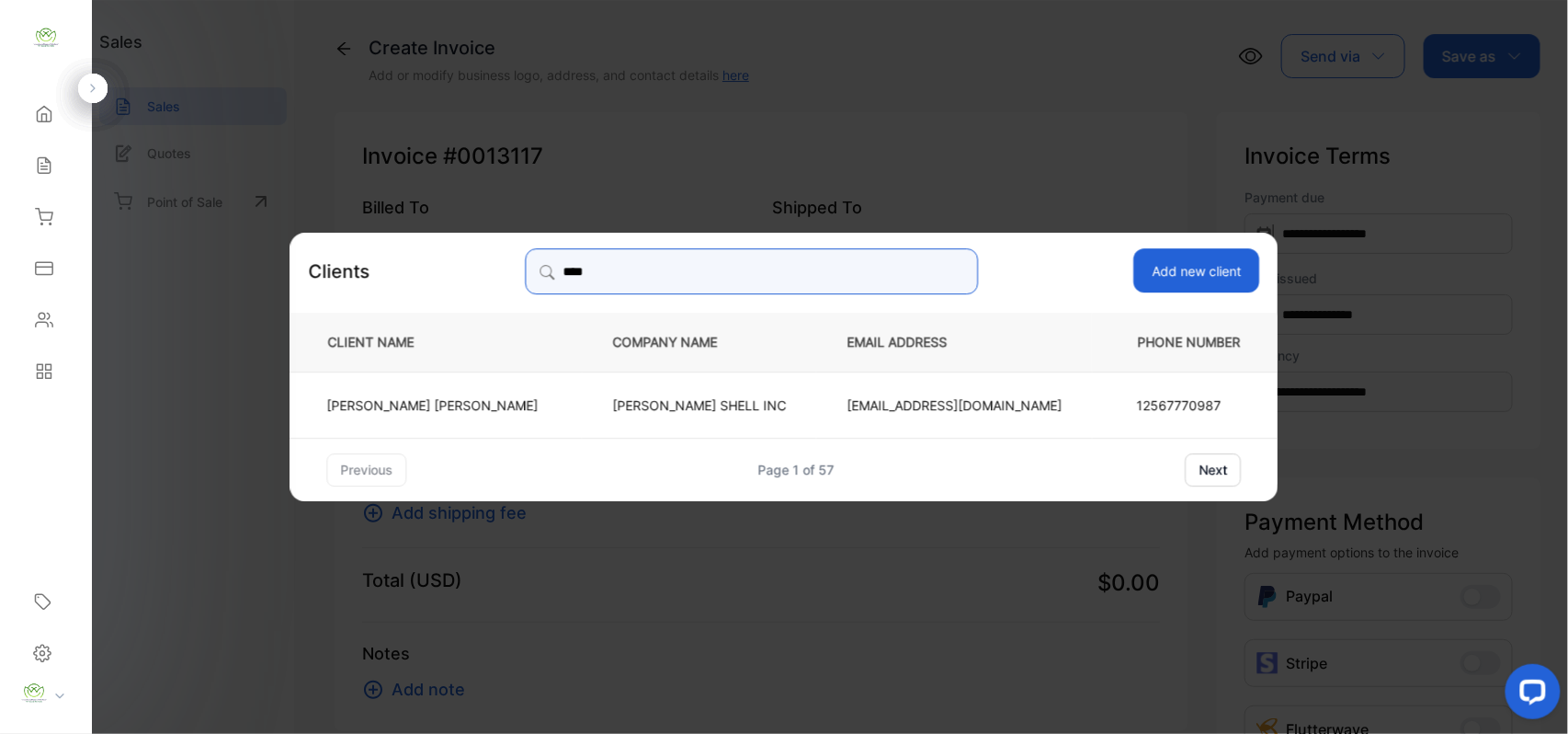
type input "****"
click at [642, 394] on td "[PERSON_NAME] SHELL INC" at bounding box center [700, 403] width 235 height 66
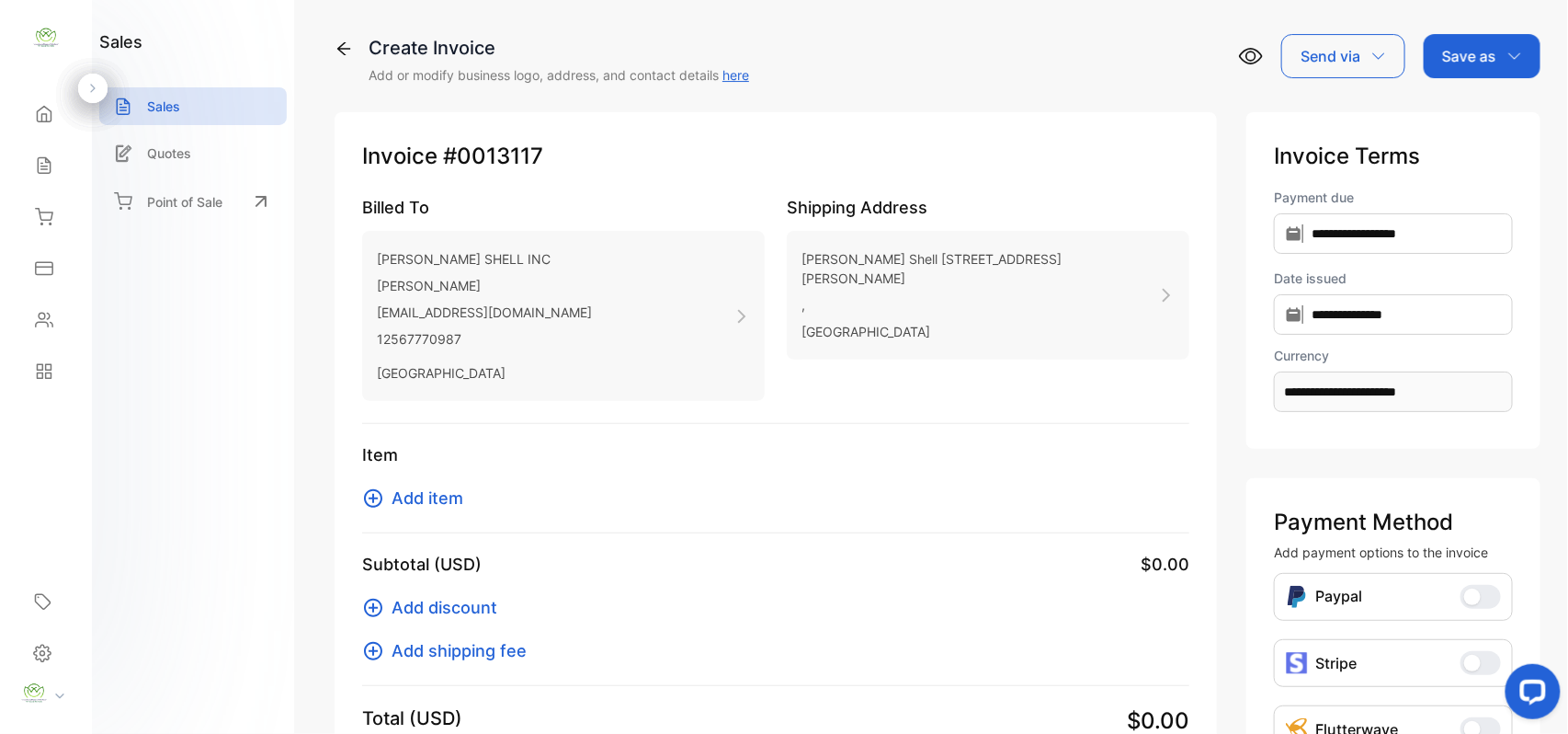
click at [434, 491] on span "Add item" at bounding box center [427, 497] width 72 height 25
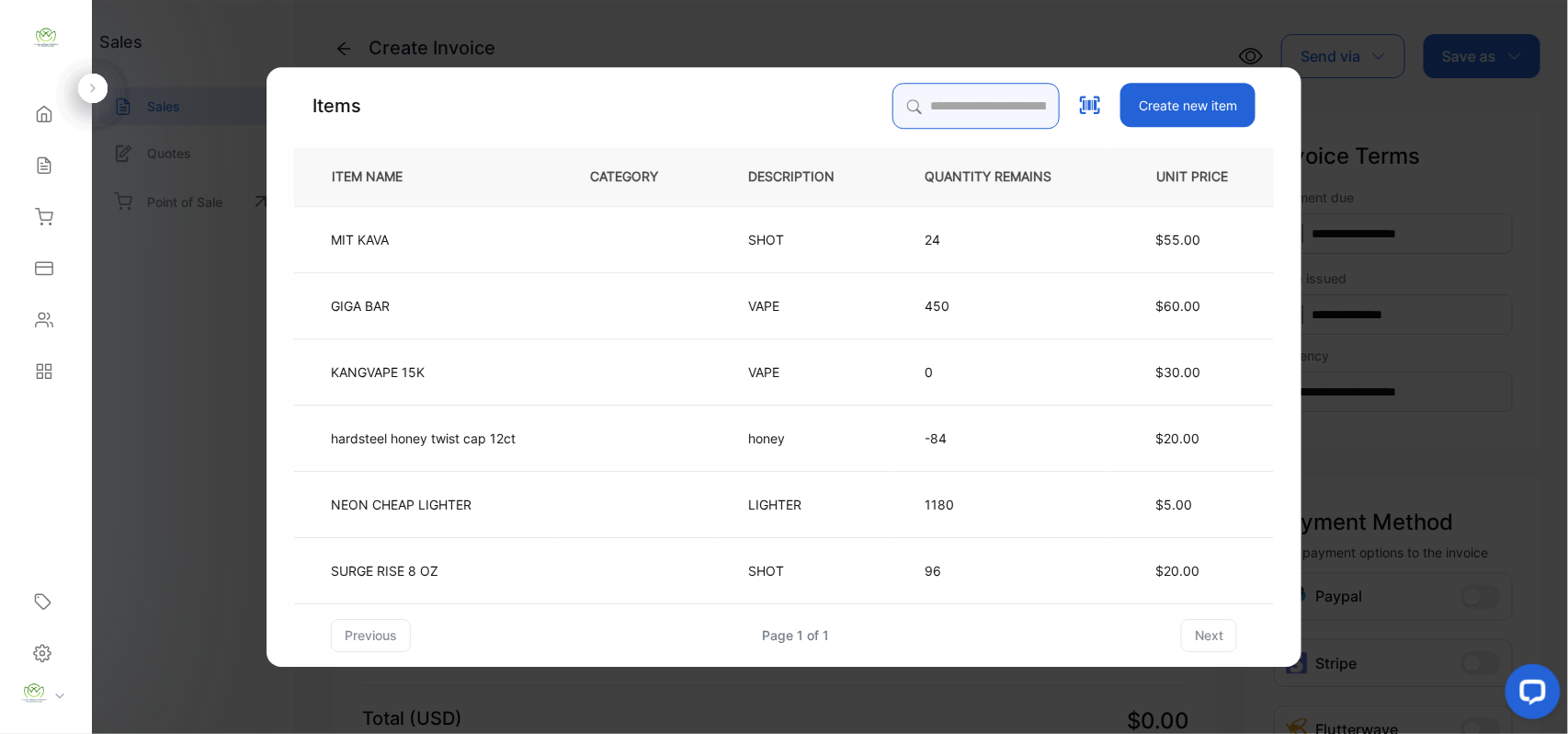
click at [945, 115] on input "search" at bounding box center [977, 105] width 167 height 46
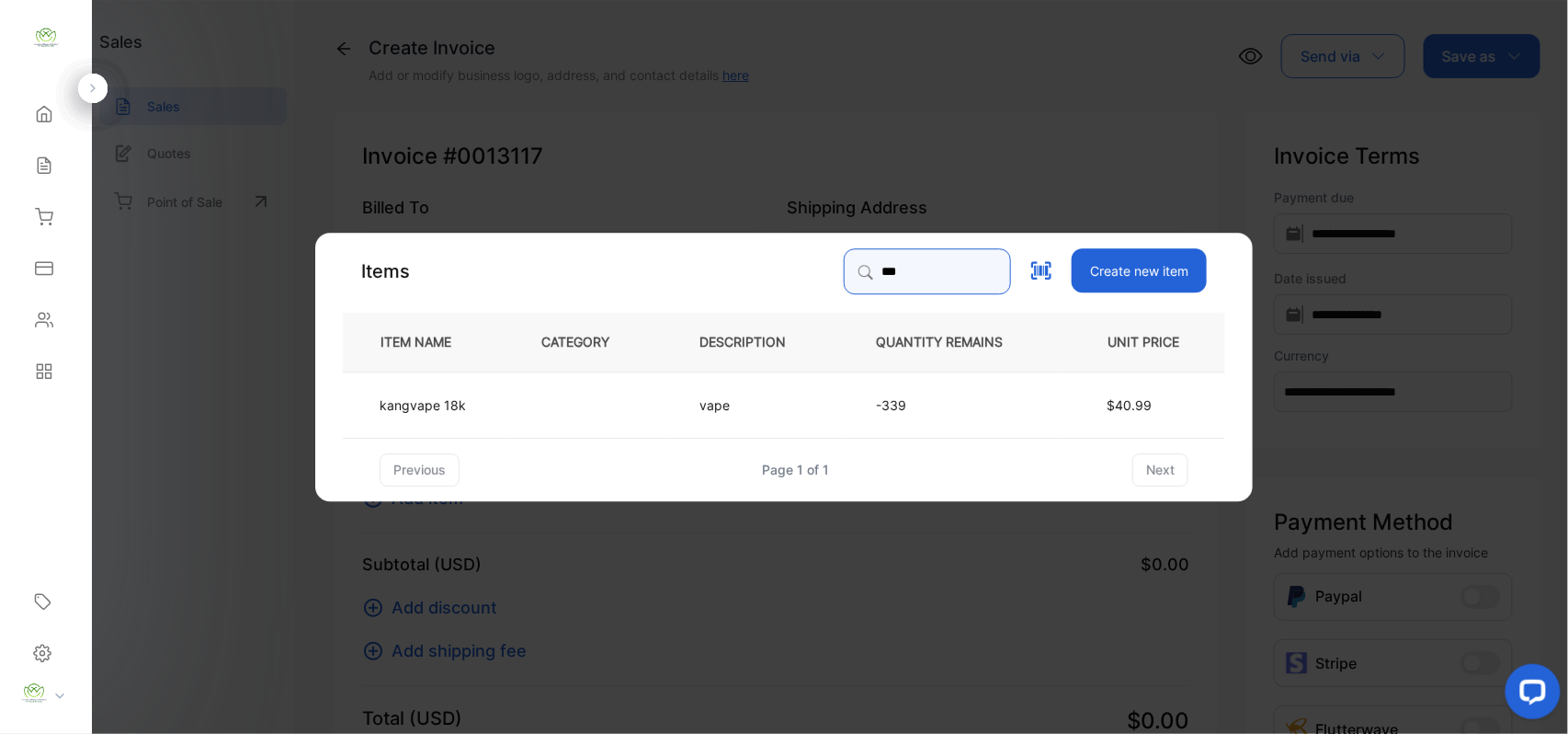
type input "***"
click at [464, 398] on p "kangvape 18k" at bounding box center [422, 404] width 86 height 20
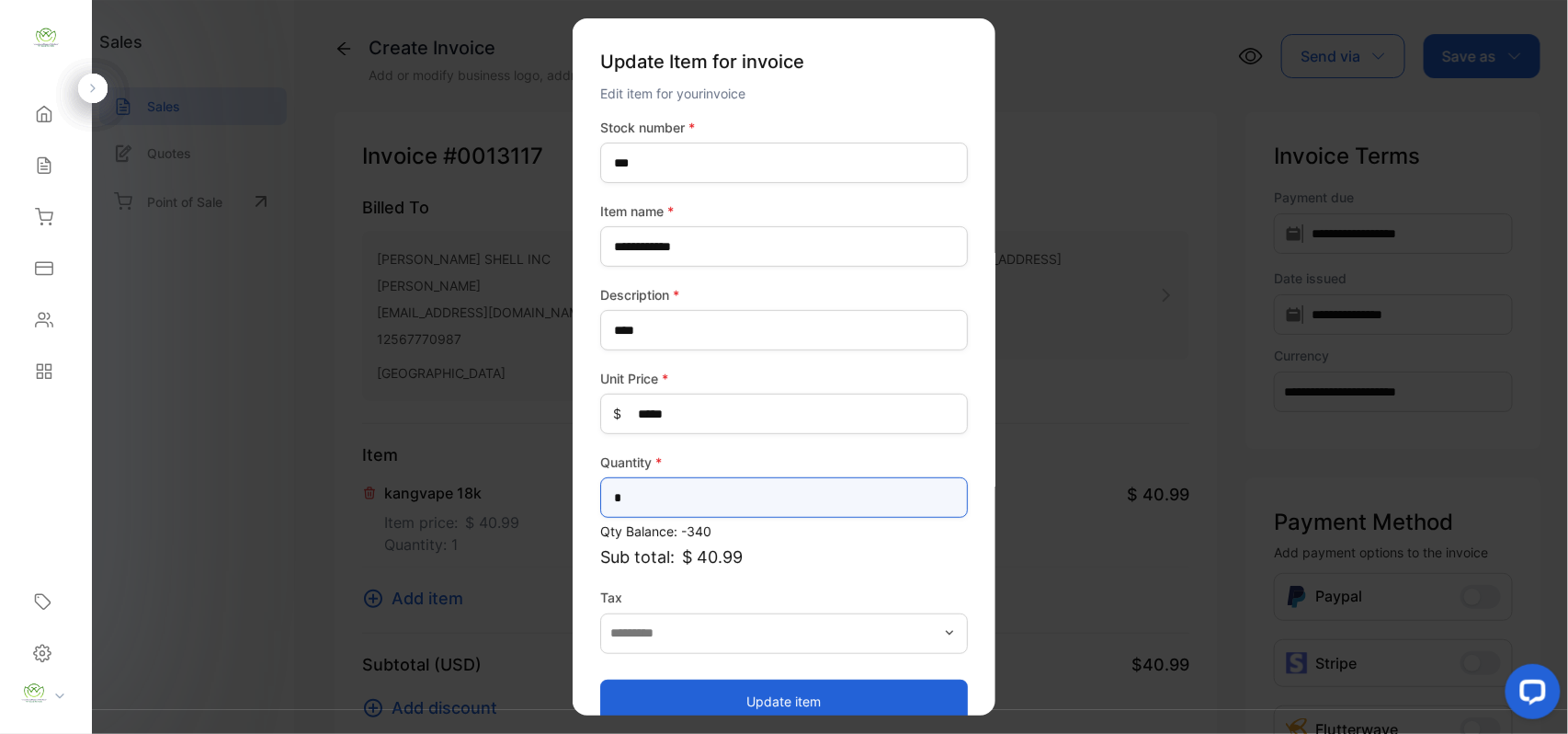
click at [669, 494] on input "*" at bounding box center [784, 497] width 367 height 40
type input "*"
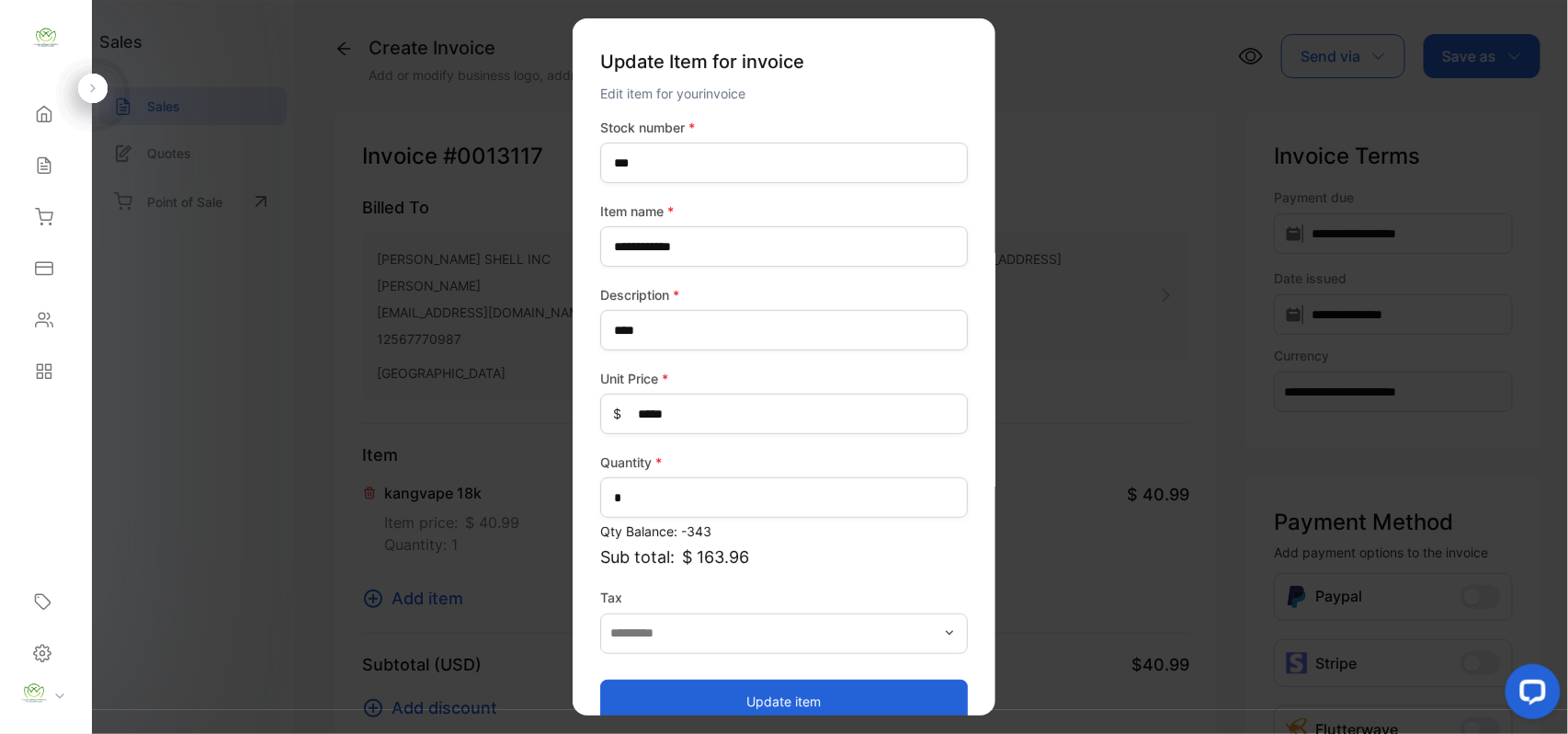
drag, startPoint x: 723, startPoint y: 705, endPoint x: 338, endPoint y: 575, distance: 406.4
click at [722, 705] on button "Update item" at bounding box center [784, 701] width 367 height 44
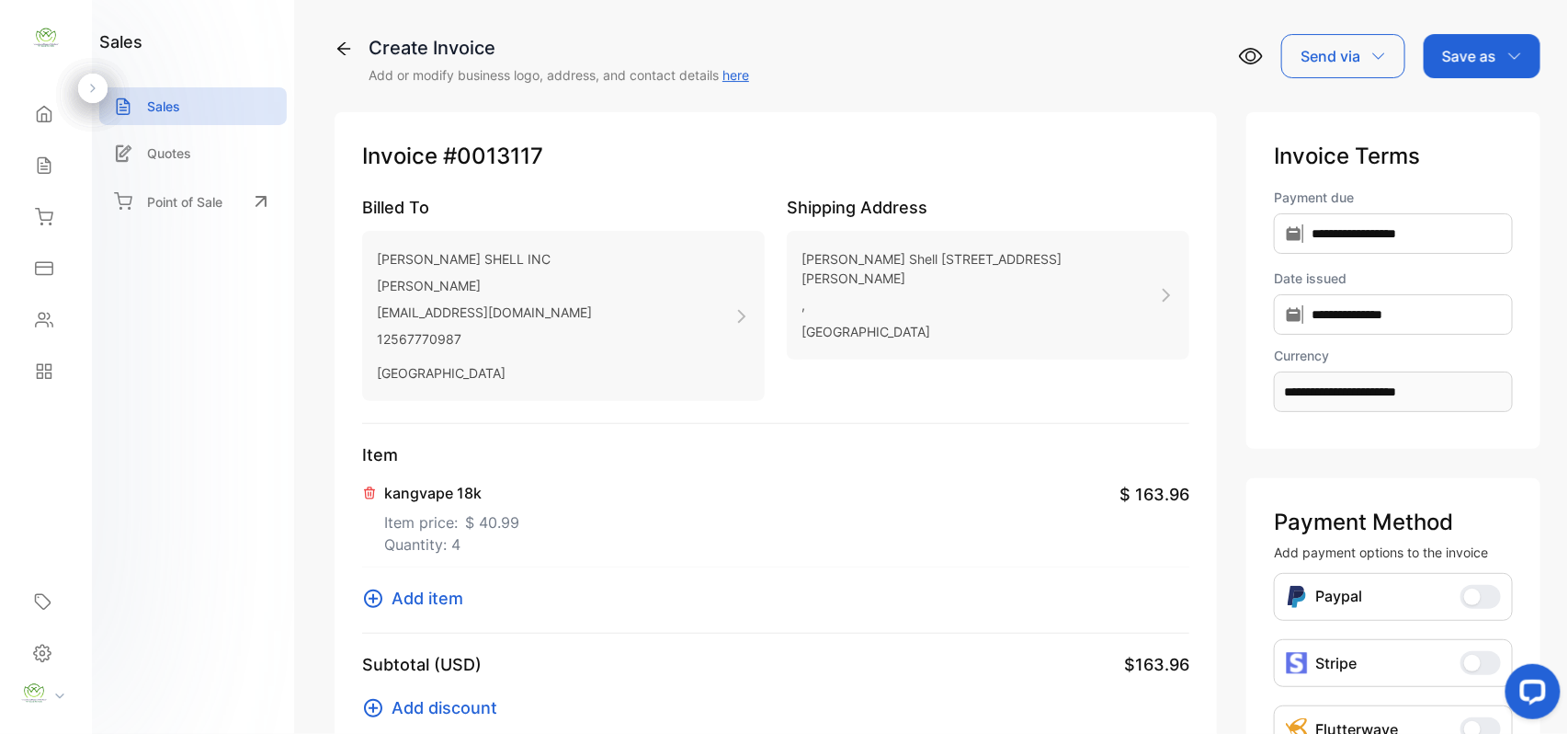
click at [450, 591] on span "Add item" at bounding box center [427, 597] width 72 height 25
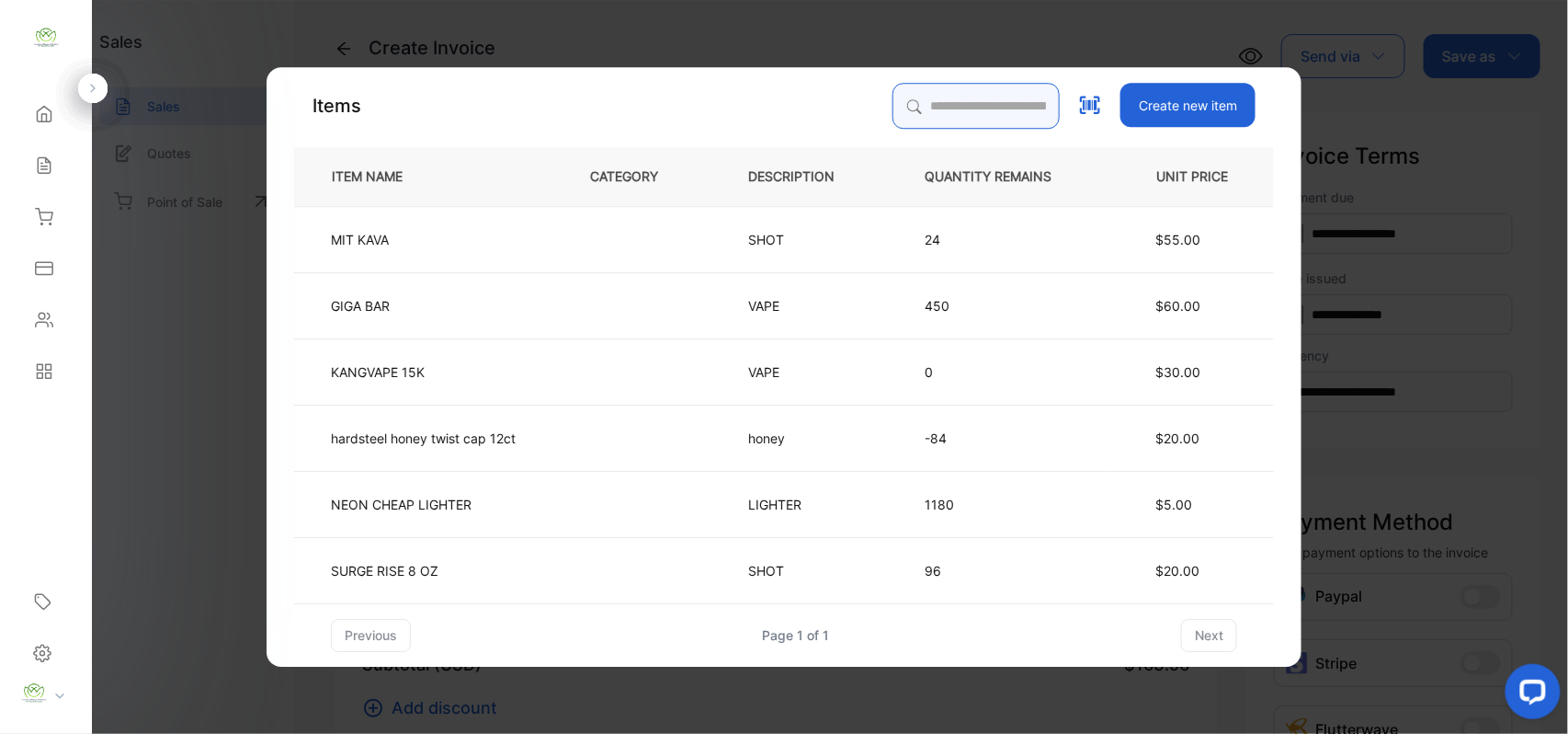
click at [902, 115] on input "search" at bounding box center [977, 105] width 167 height 46
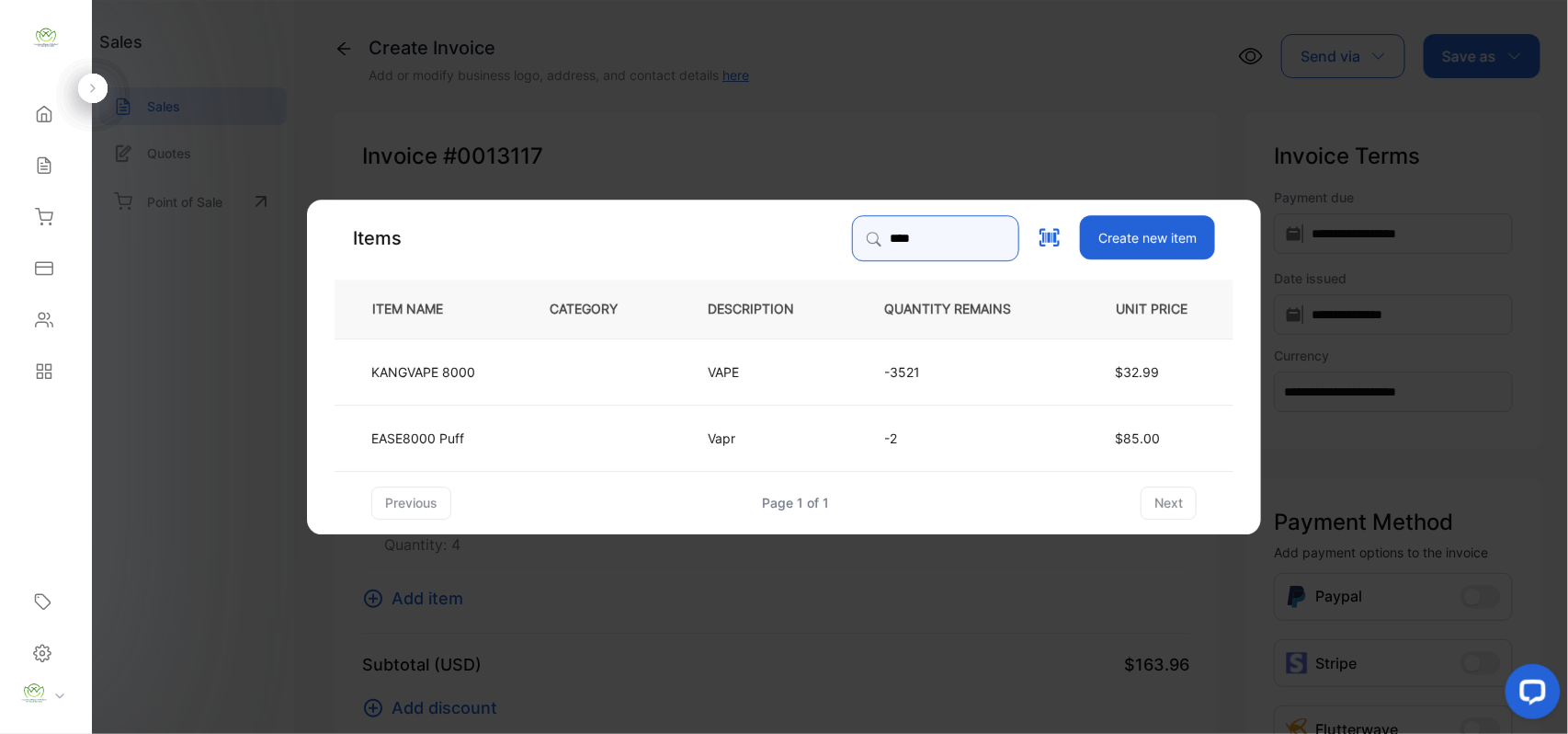
type input "****"
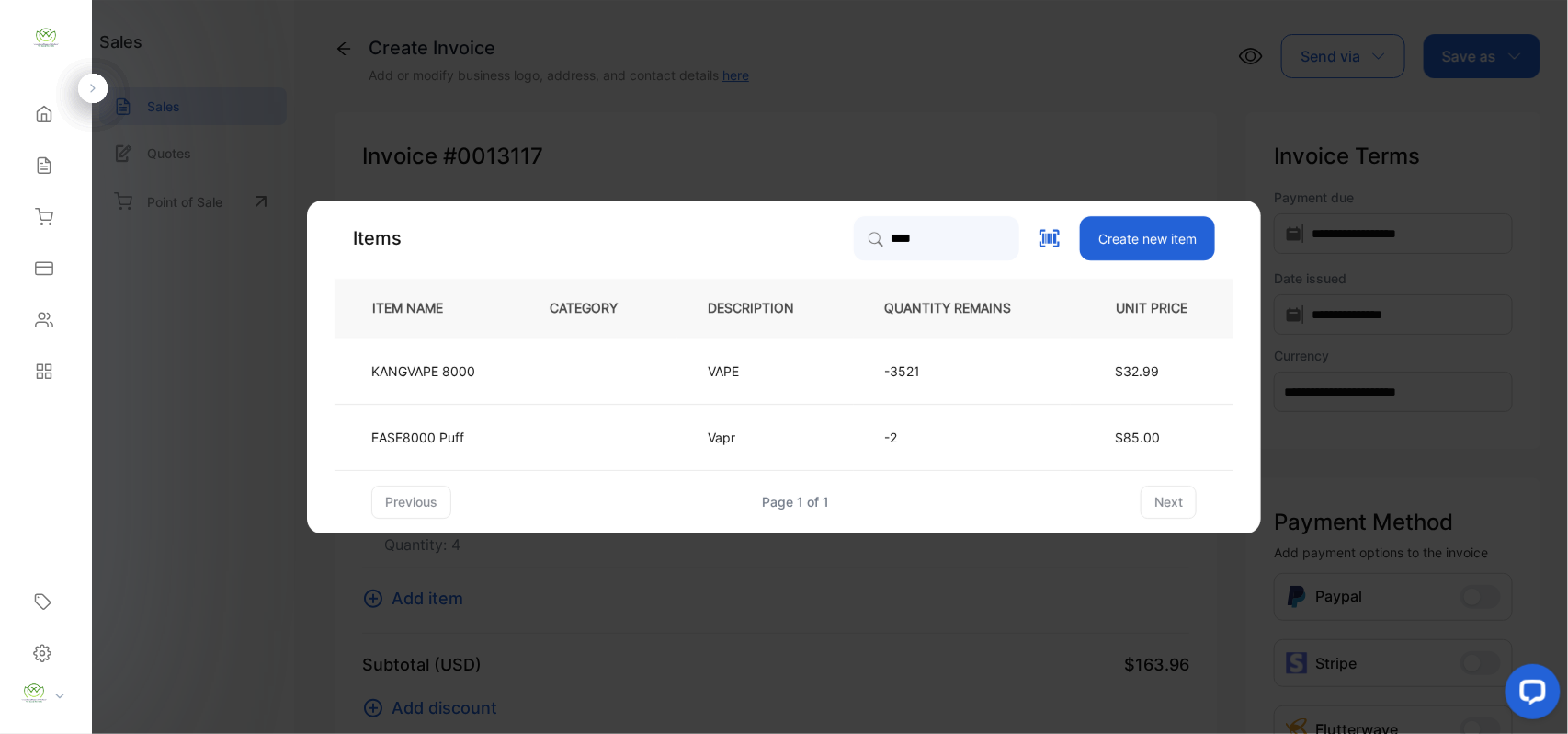
click at [487, 379] on td "KANGVAPE 8000" at bounding box center [427, 369] width 185 height 66
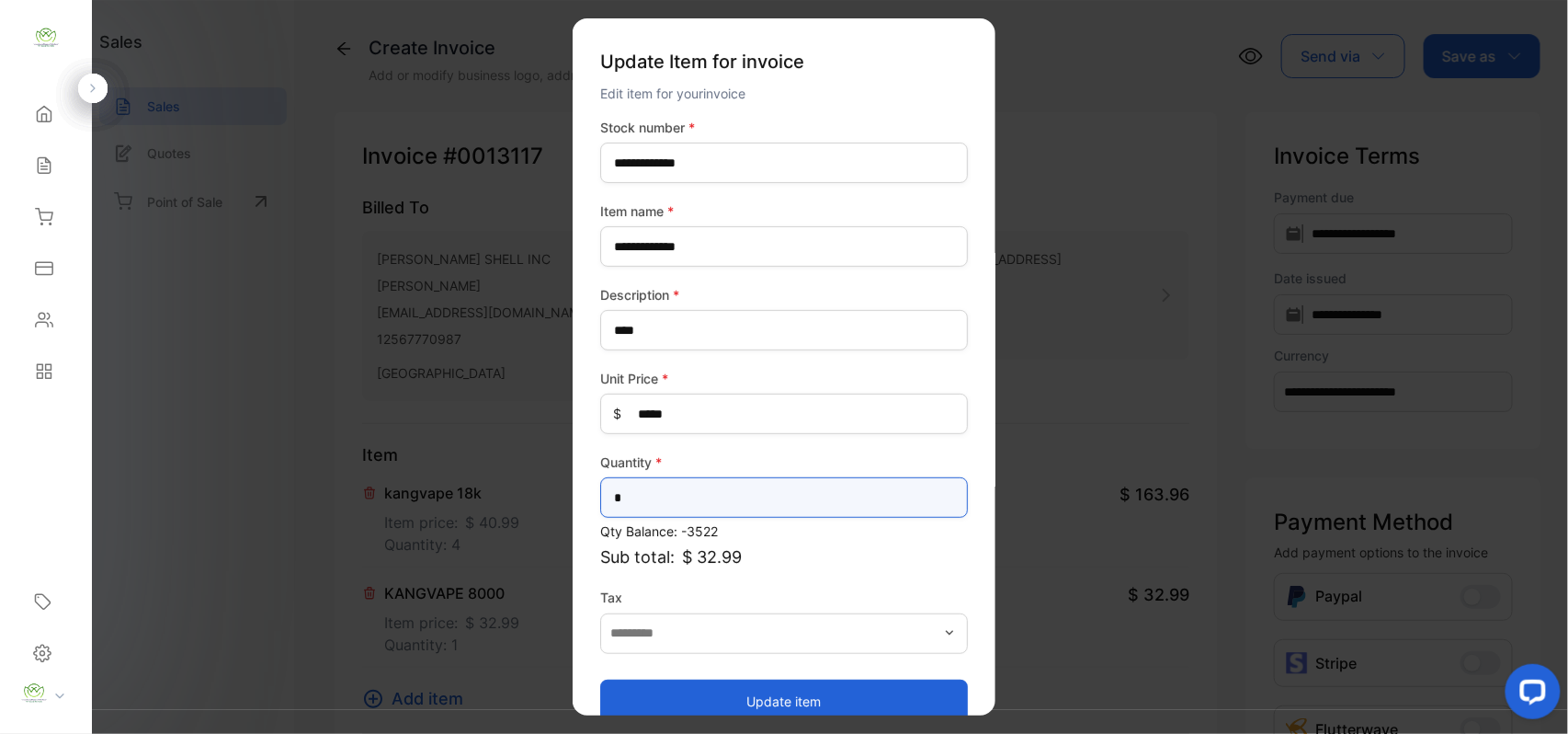
click at [677, 500] on input "*" at bounding box center [784, 497] width 367 height 40
type input "*"
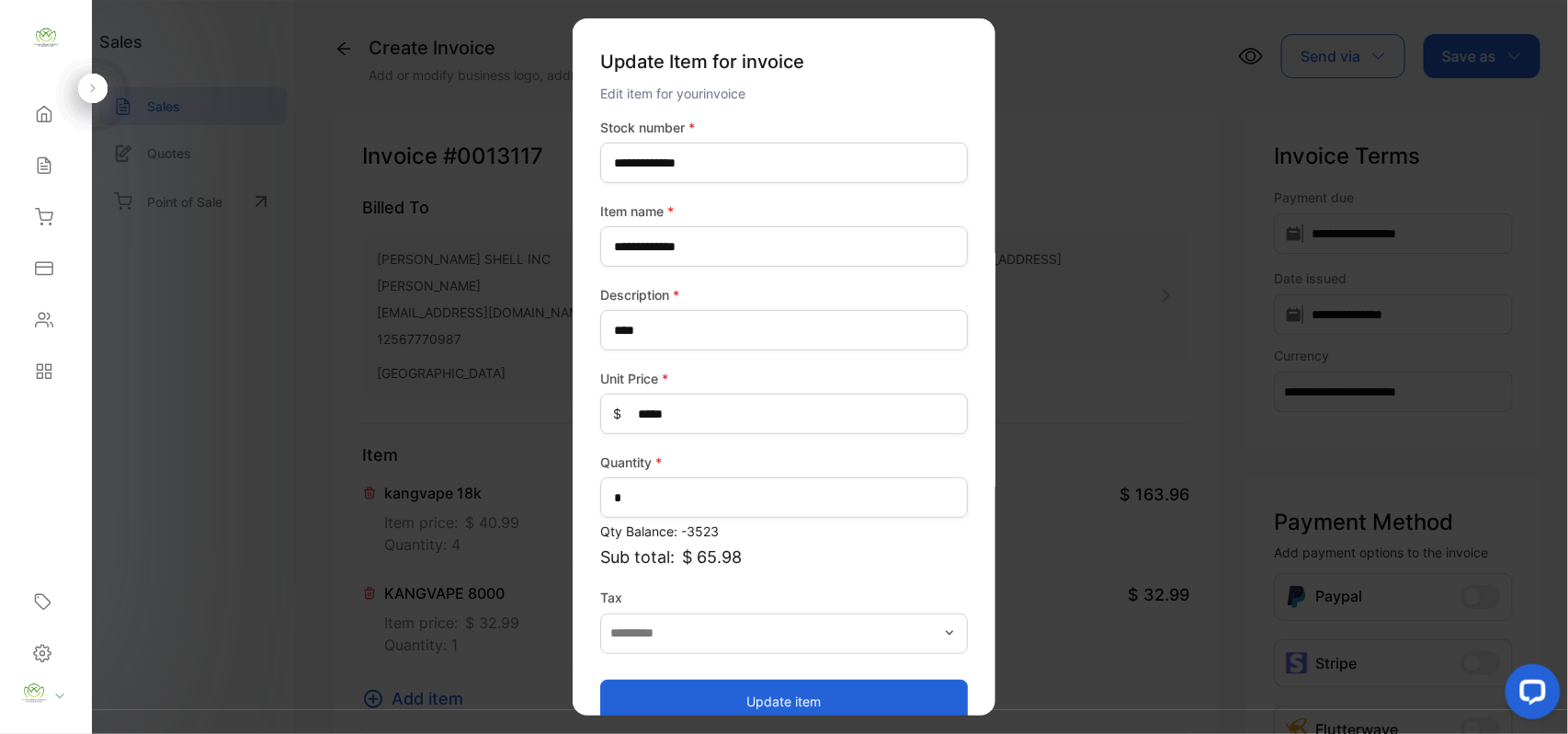
click at [679, 695] on button "Update item" at bounding box center [784, 701] width 367 height 44
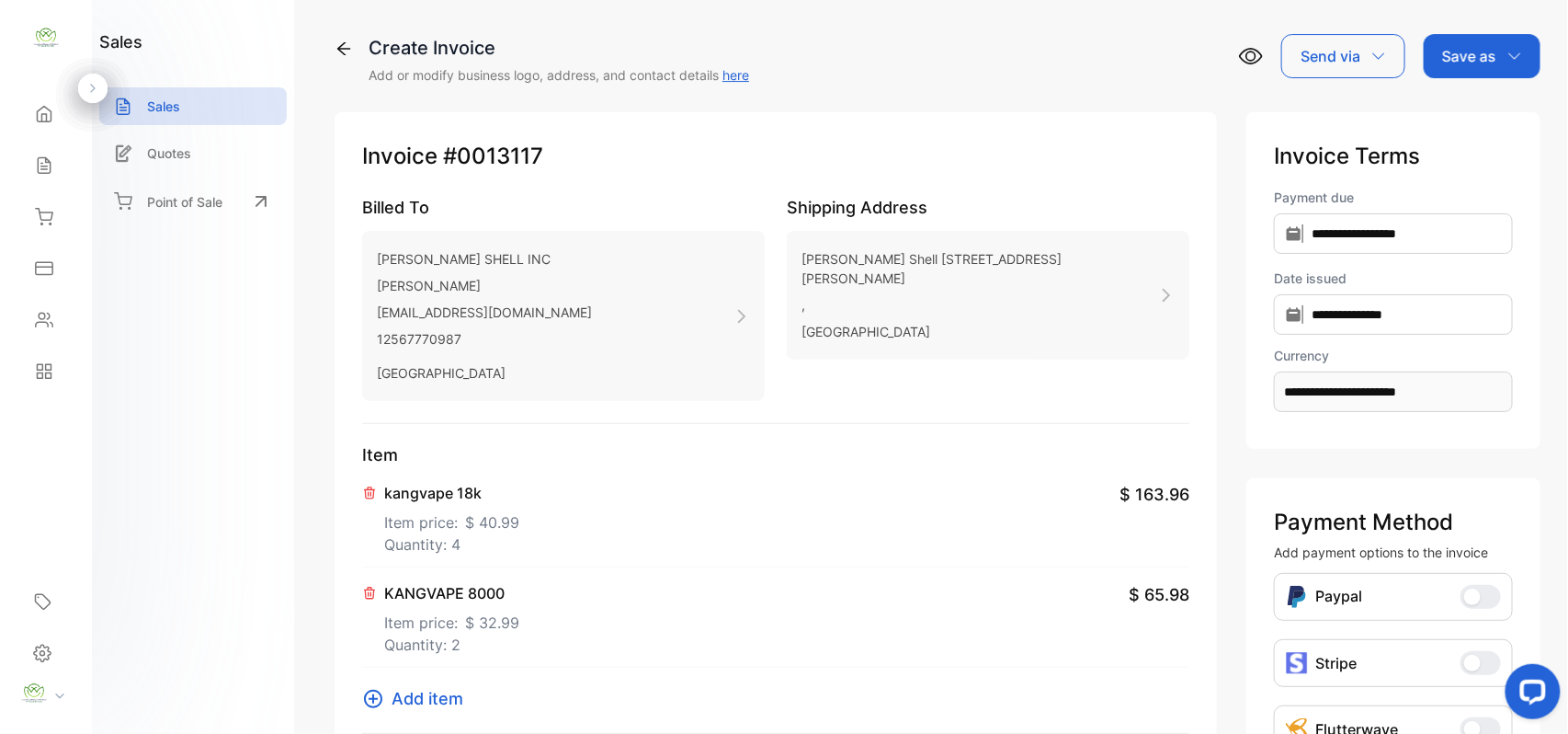
click at [431, 696] on span "Add item" at bounding box center [427, 698] width 72 height 25
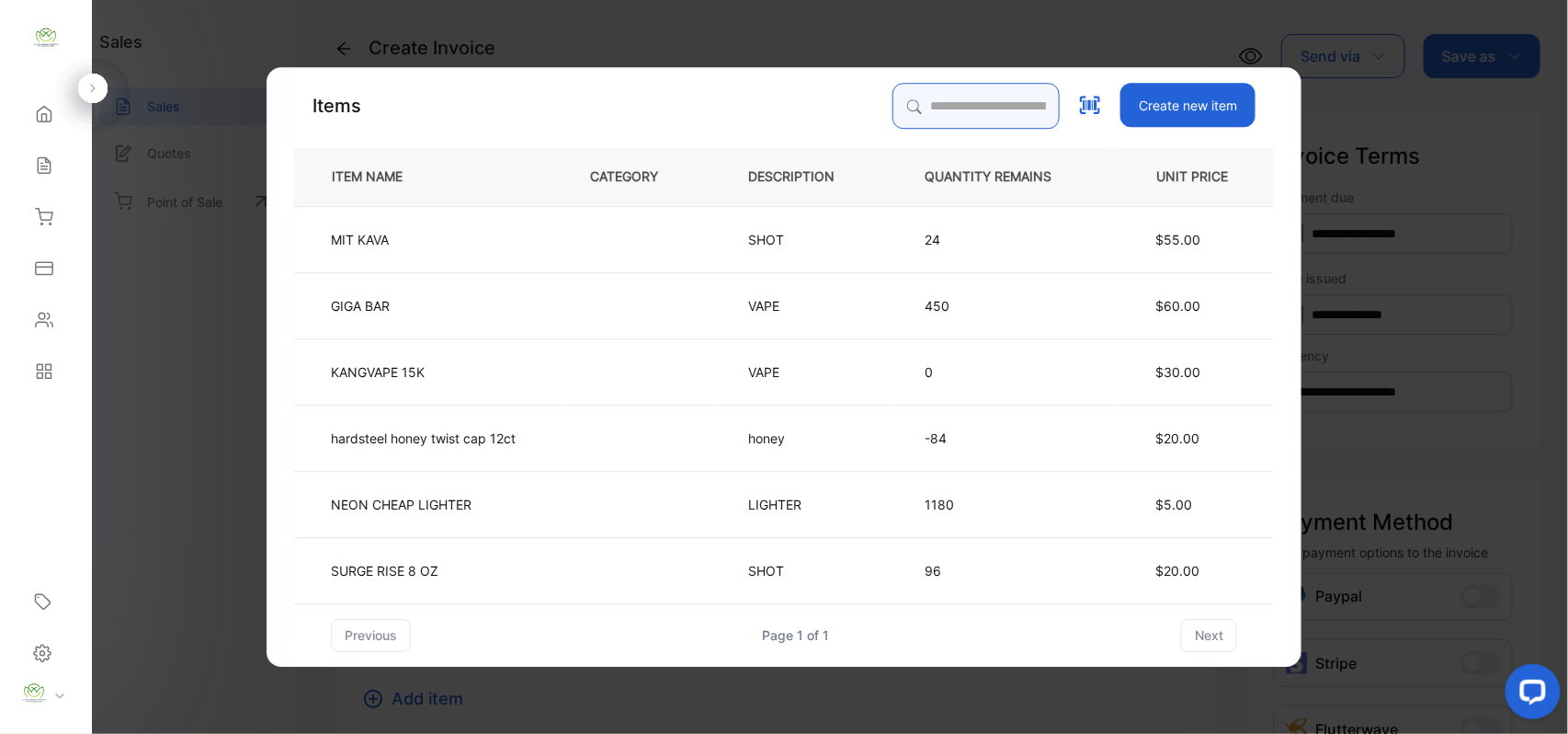
click at [962, 97] on input "search" at bounding box center [977, 105] width 167 height 46
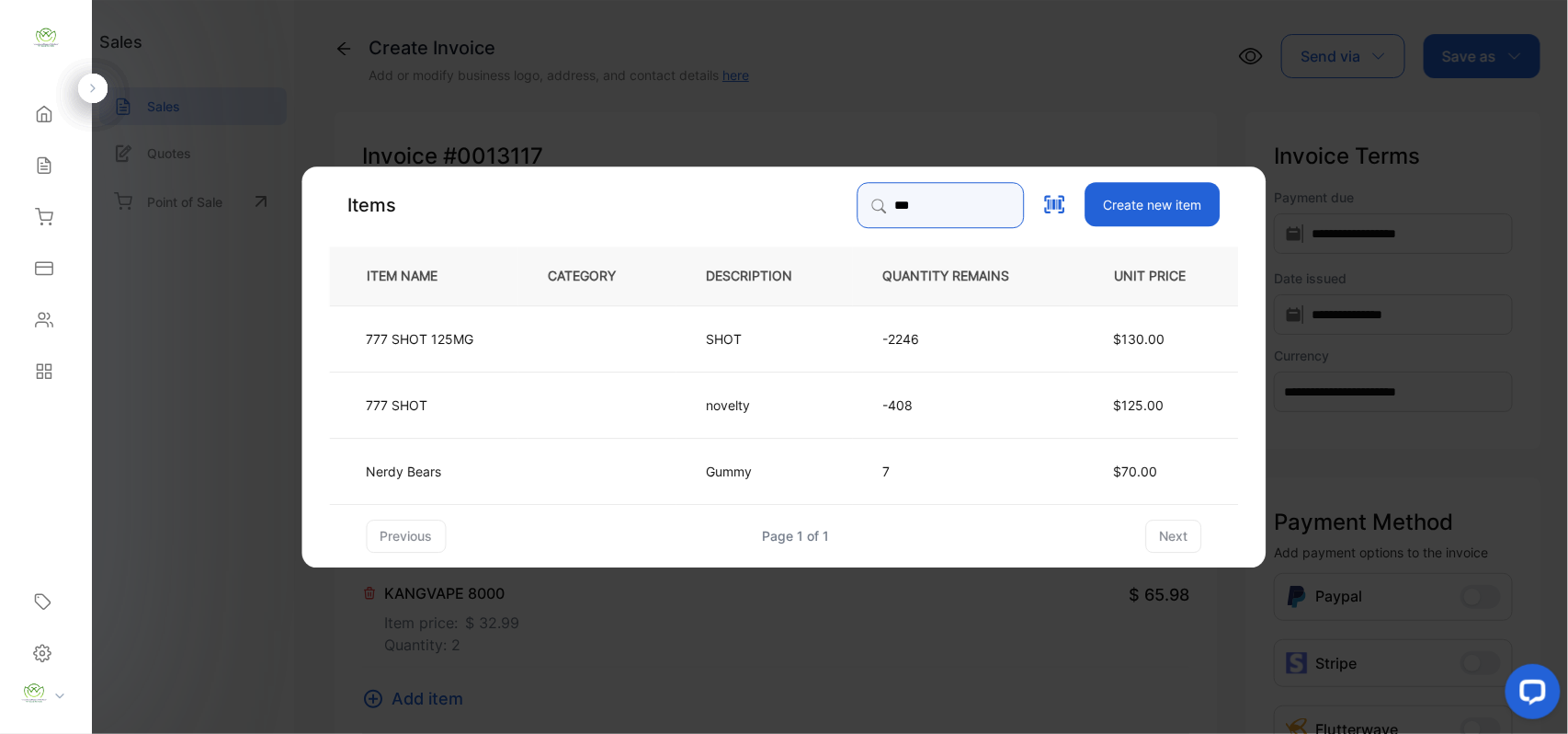
type input "***"
click at [574, 354] on td at bounding box center [597, 337] width 158 height 66
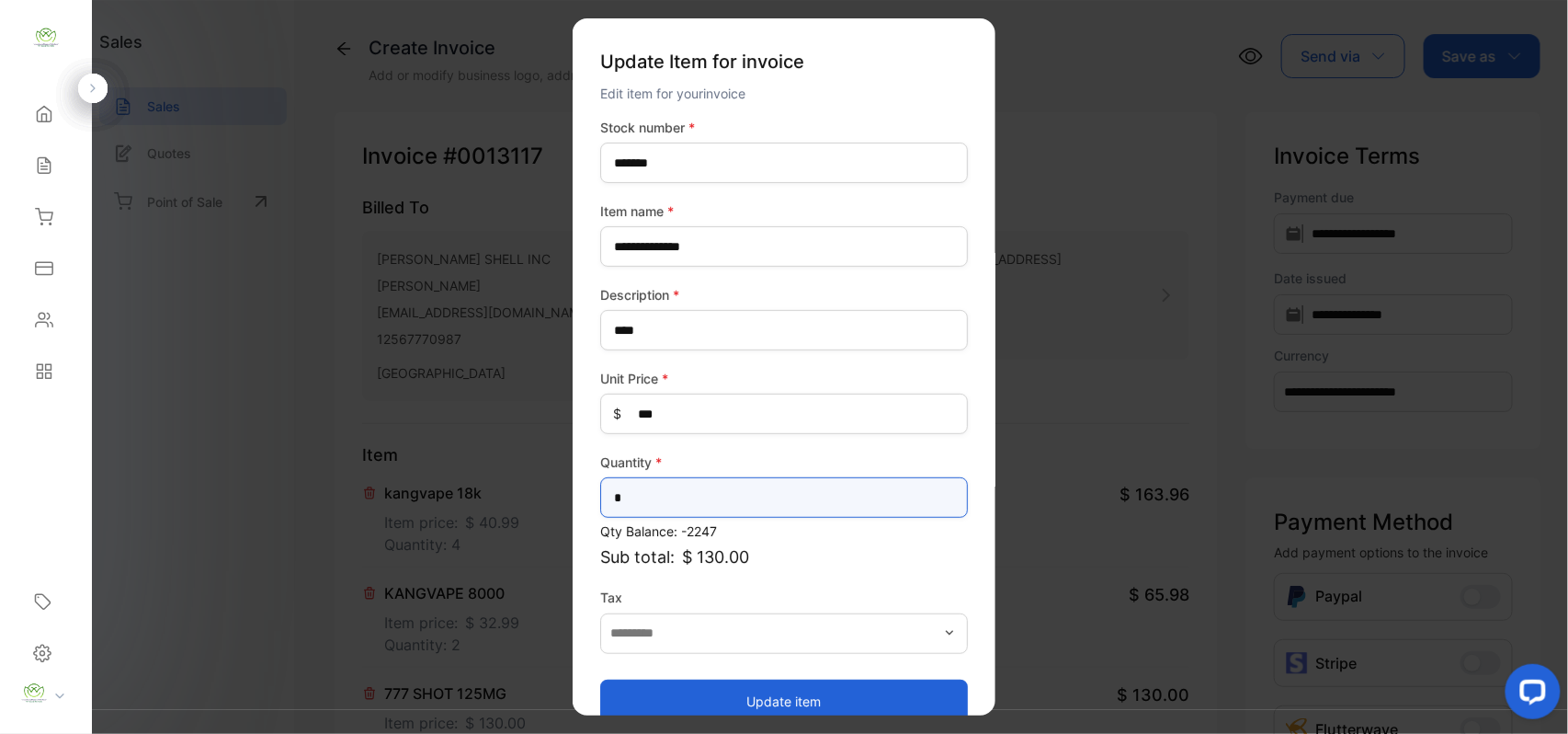
click at [740, 500] on input "*" at bounding box center [784, 497] width 367 height 40
type input "*"
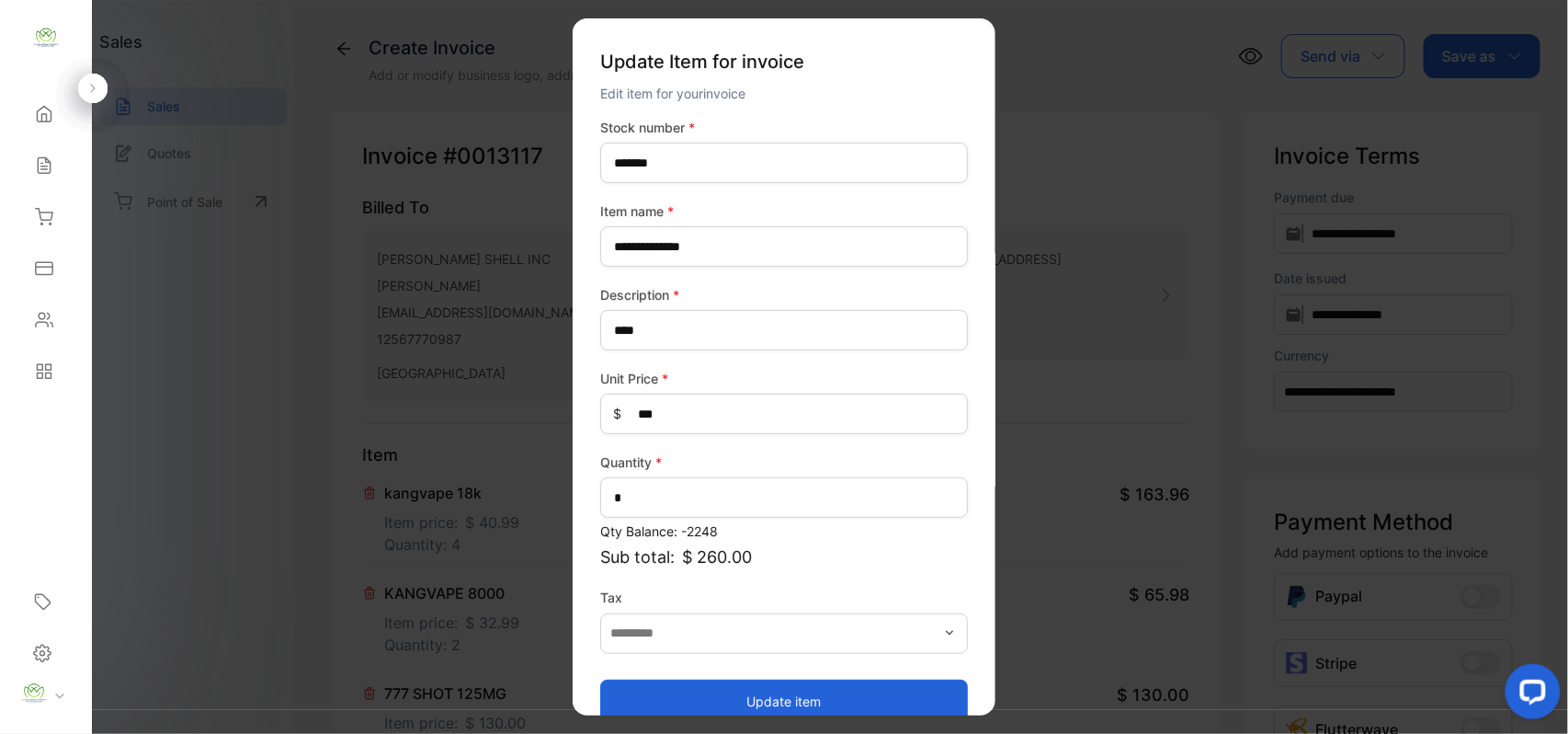
click at [673, 700] on button "Update item" at bounding box center [784, 701] width 367 height 44
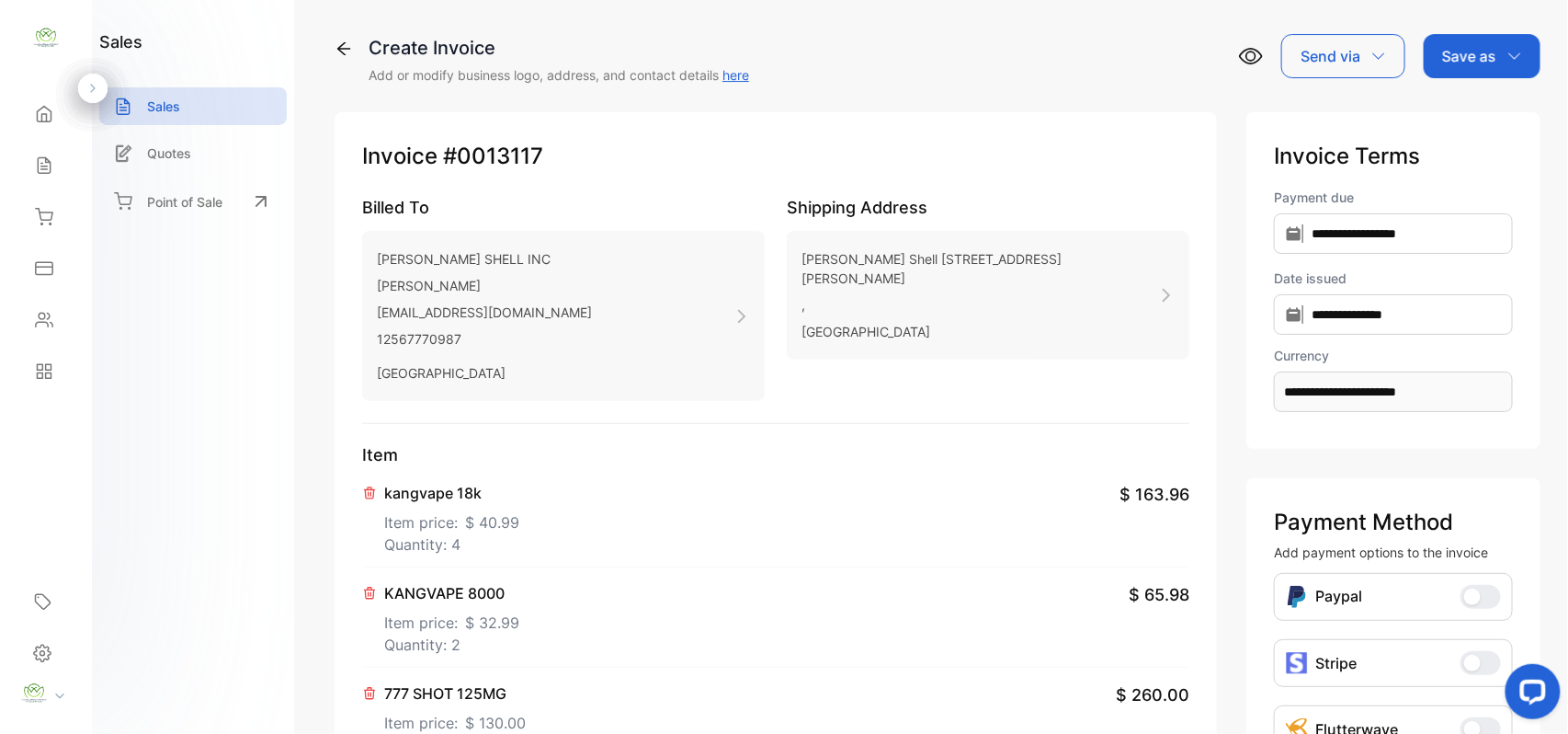
click at [1491, 41] on div "Save as" at bounding box center [1483, 56] width 117 height 44
click at [1476, 119] on div "Invoice" at bounding box center [1478, 116] width 106 height 36
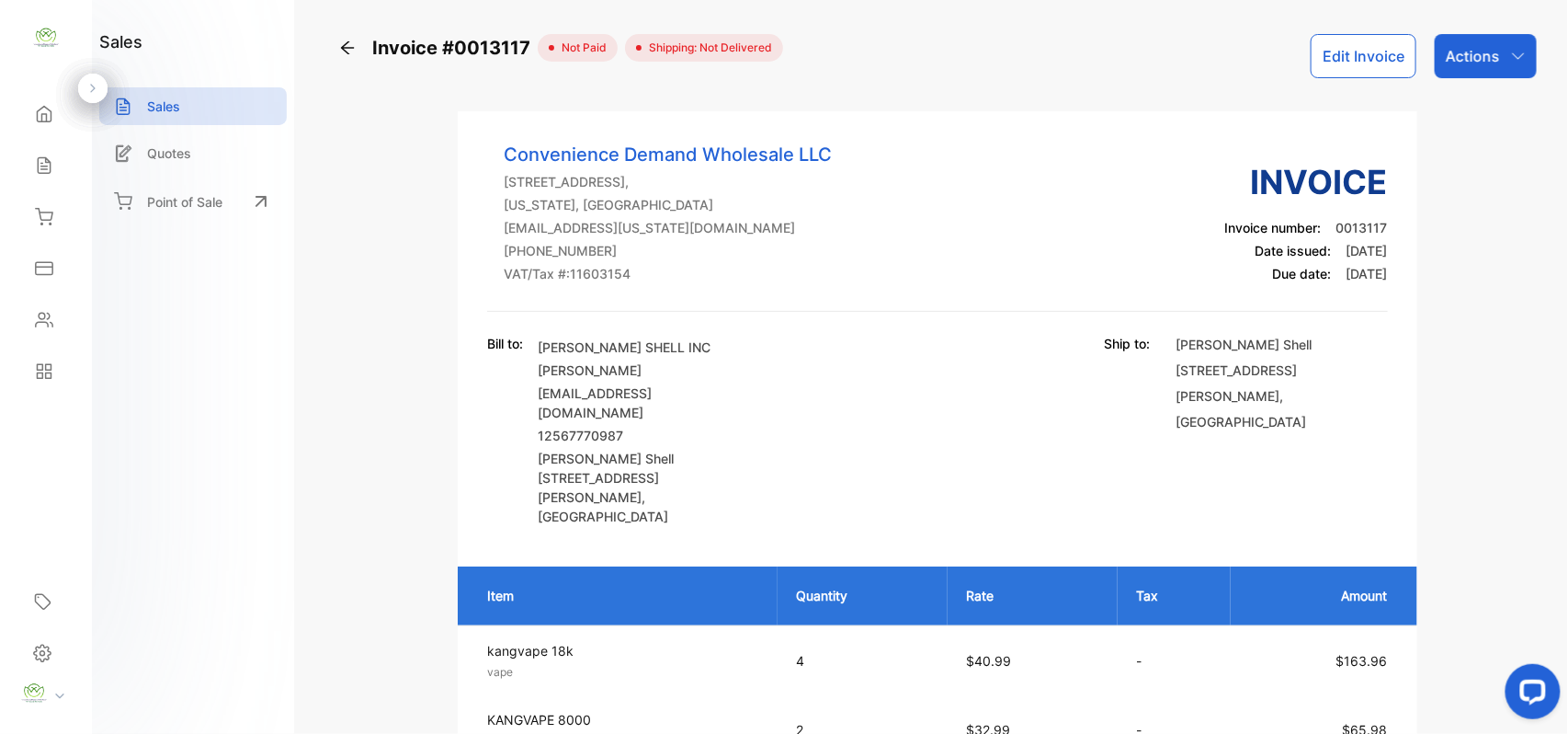
click at [1363, 40] on button "Edit Invoice" at bounding box center [1364, 56] width 106 height 44
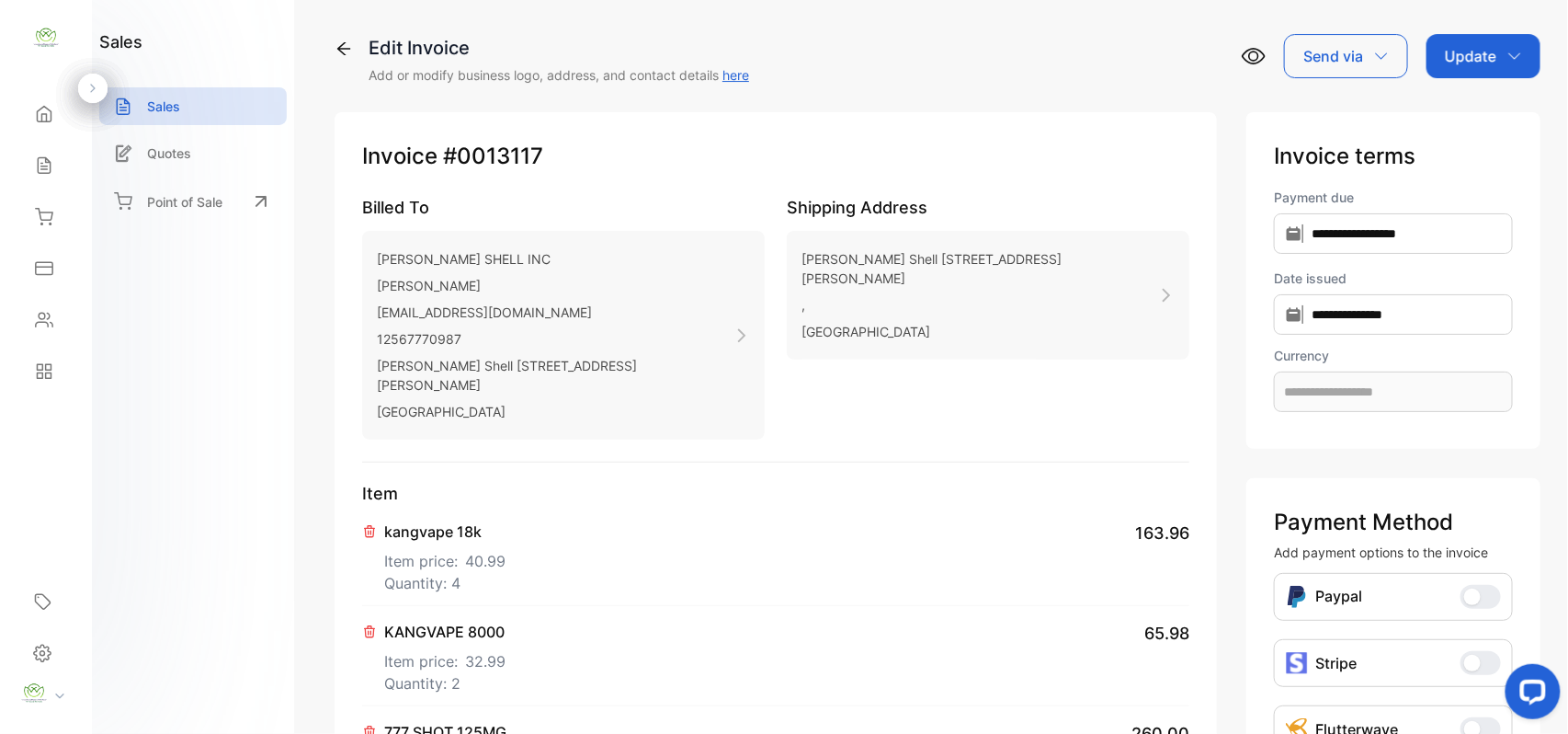
type input "**********"
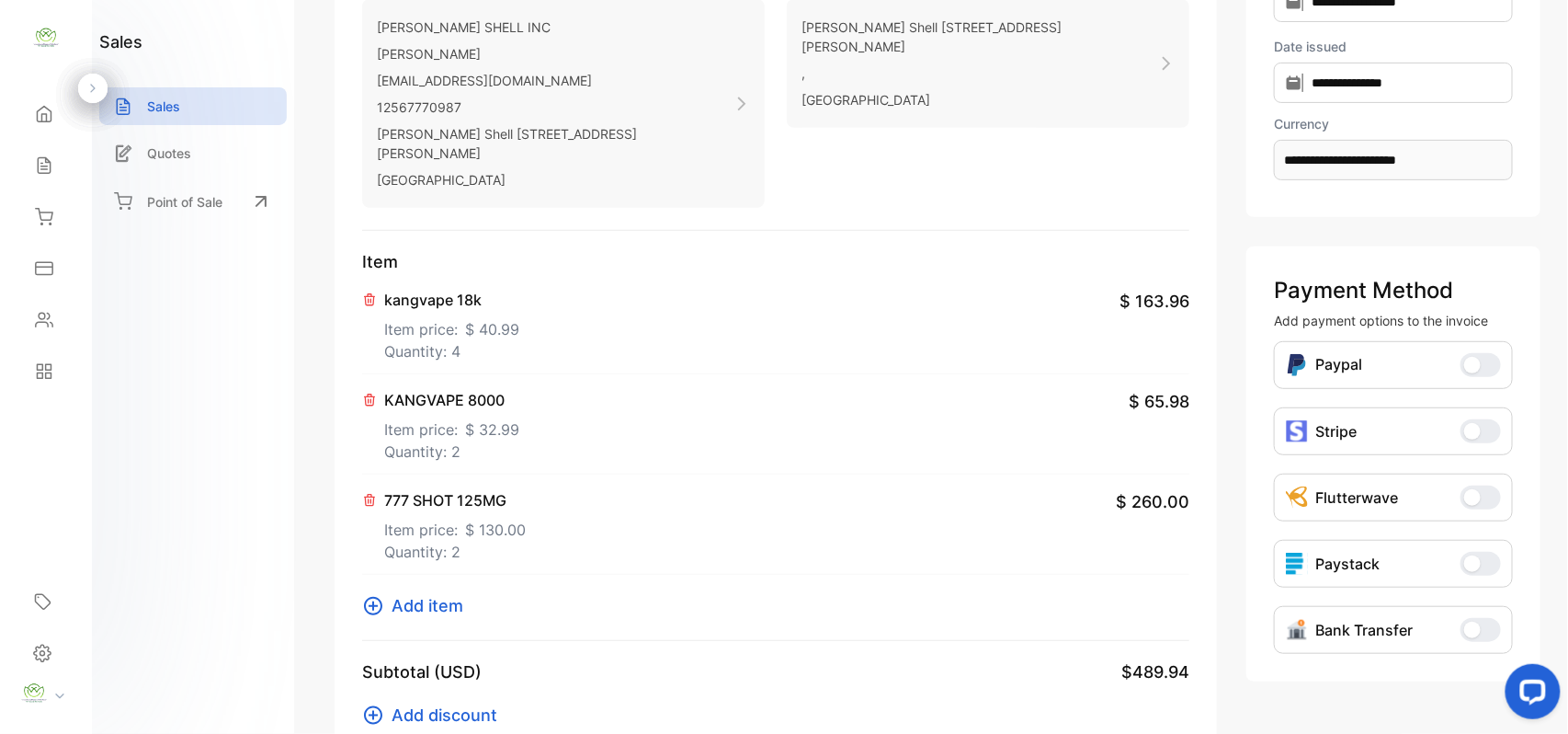
scroll to position [285, 0]
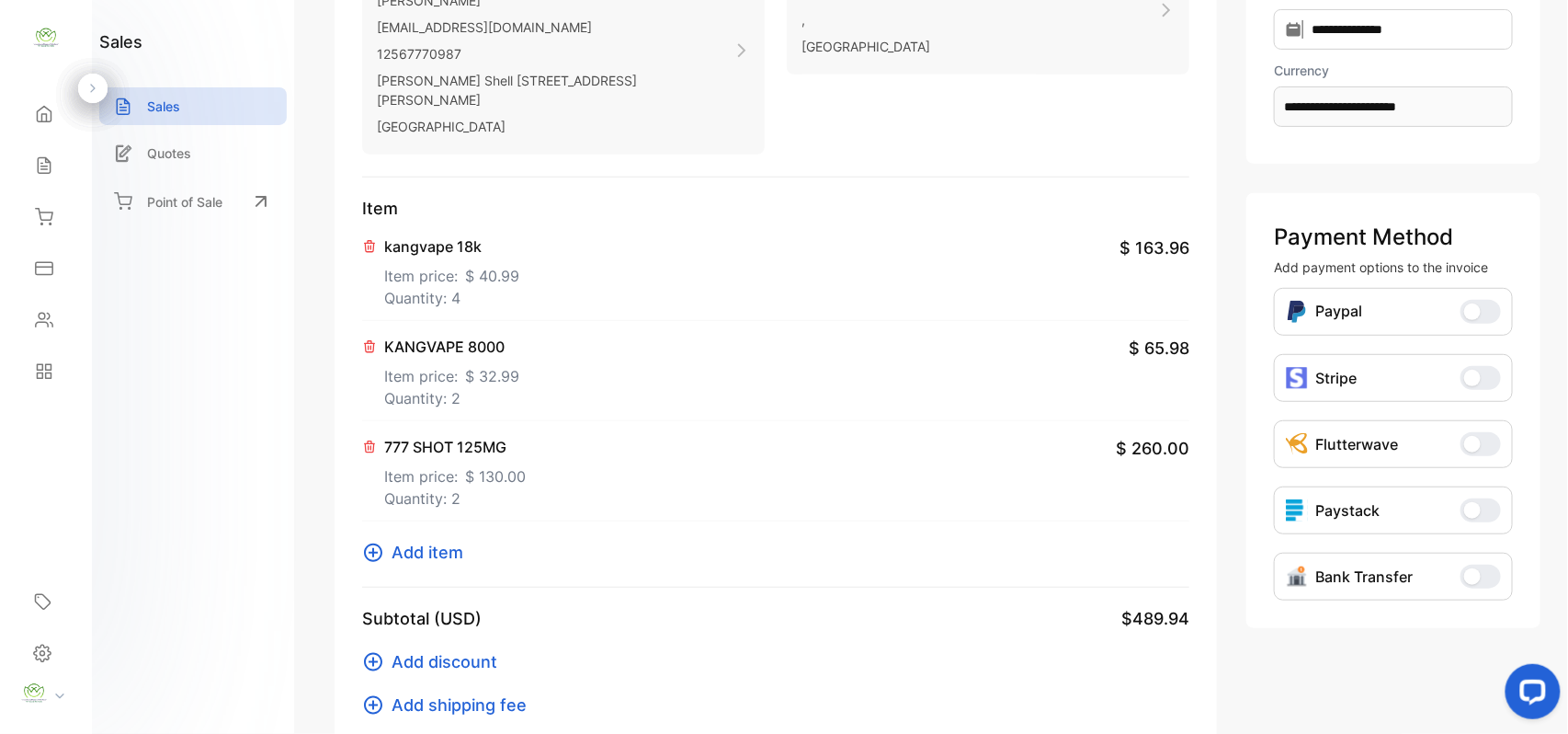
click at [450, 539] on span "Add item" at bounding box center [427, 551] width 72 height 25
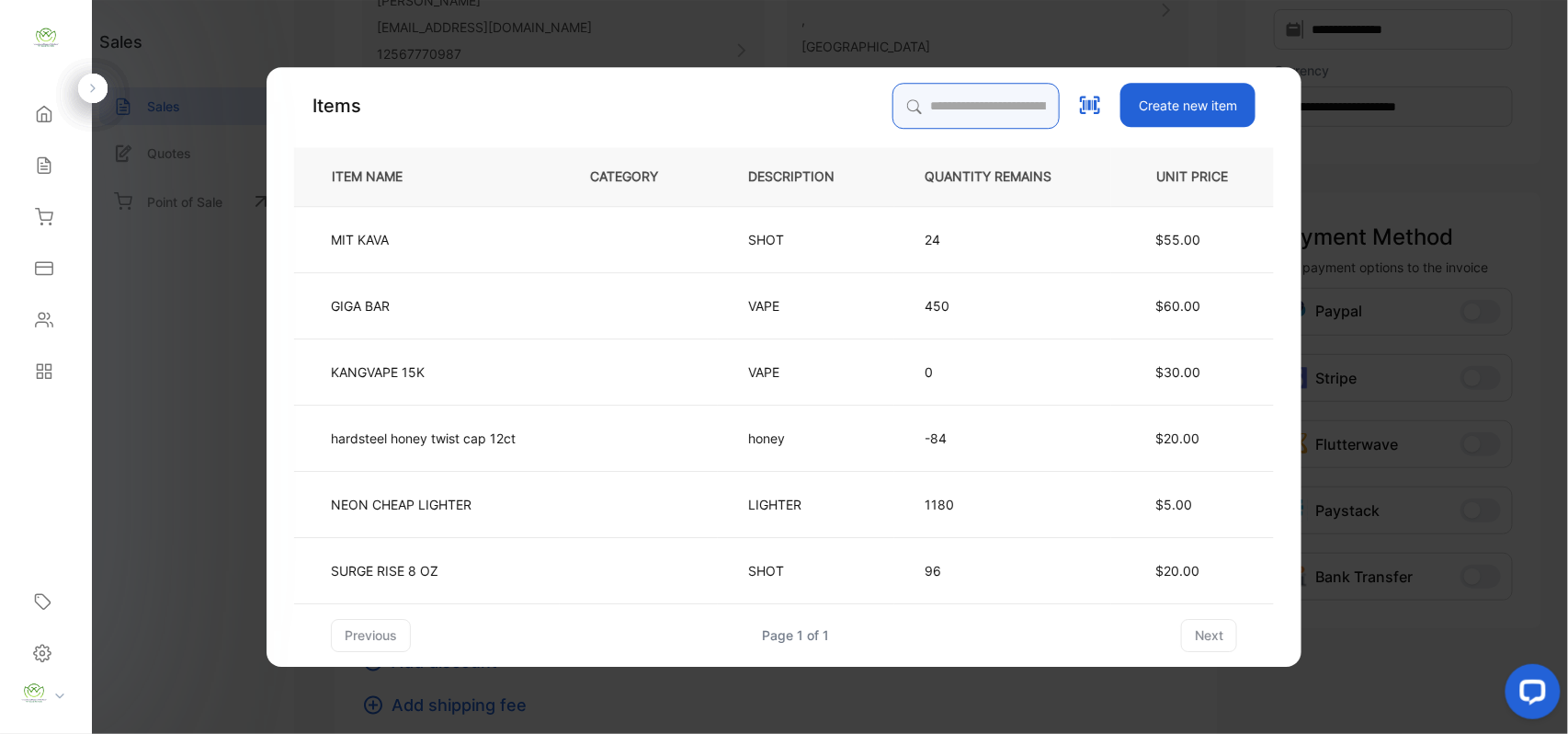
click at [962, 93] on input "search" at bounding box center [977, 105] width 167 height 46
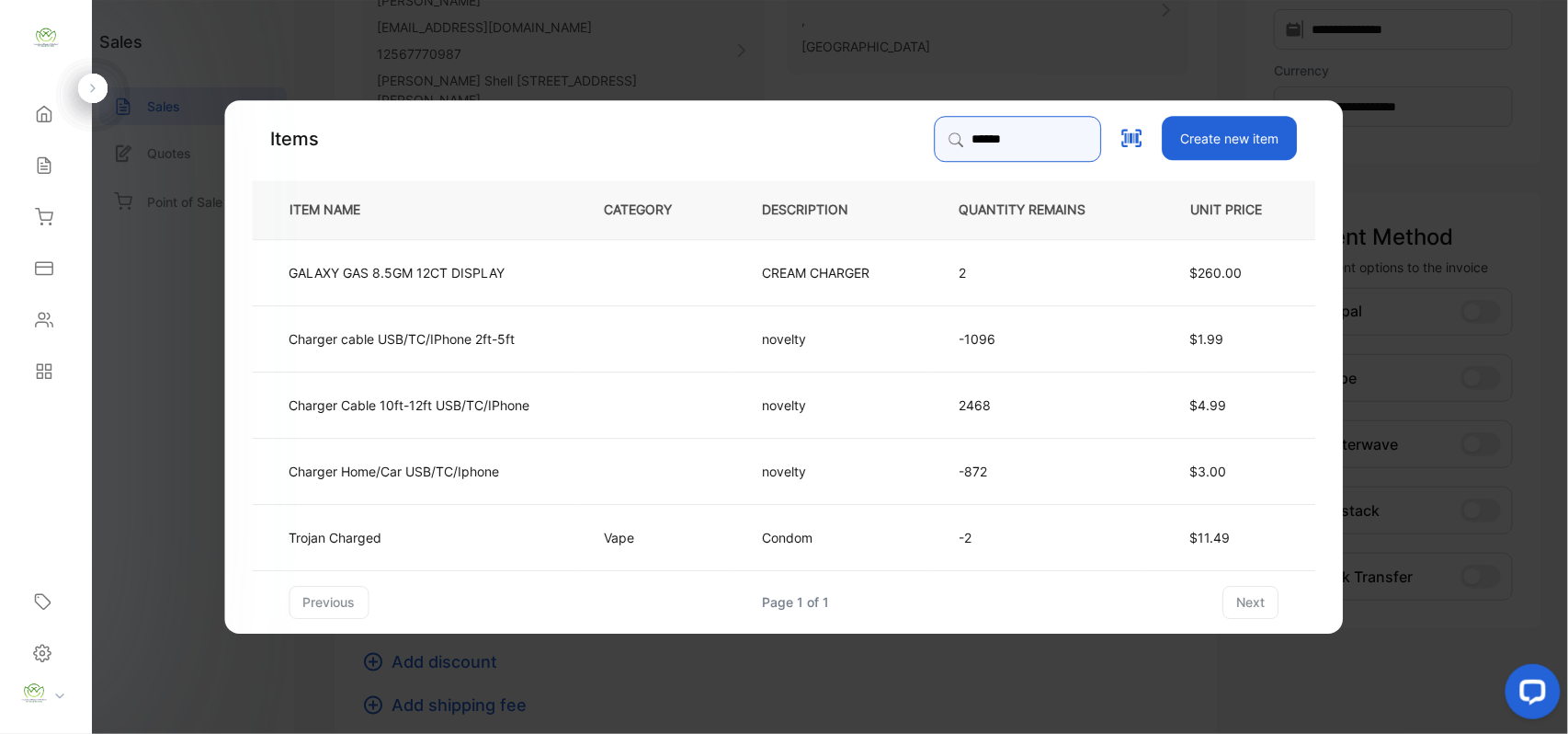
type input "******"
click at [597, 395] on td at bounding box center [653, 403] width 158 height 66
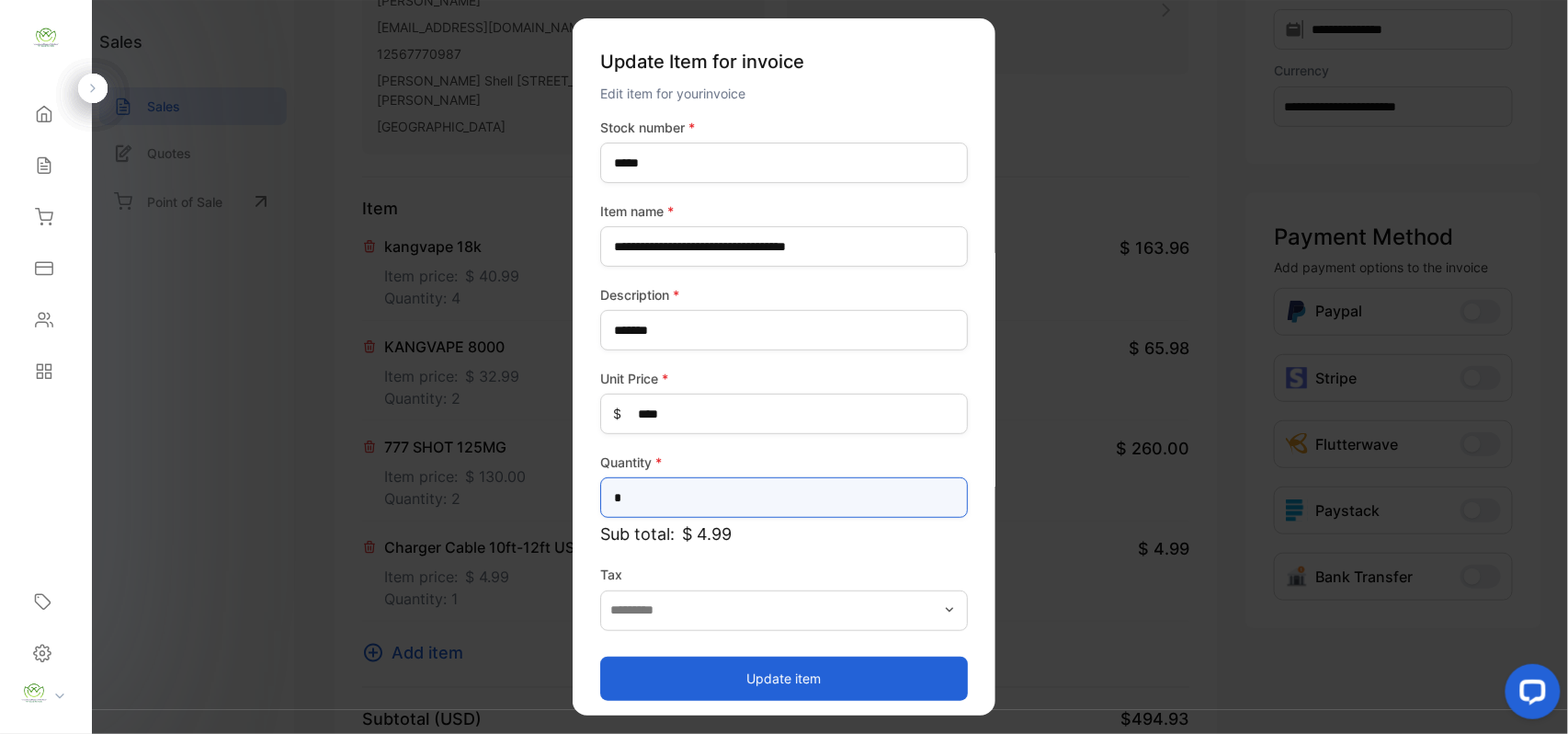
click at [770, 505] on input "*" at bounding box center [784, 497] width 367 height 40
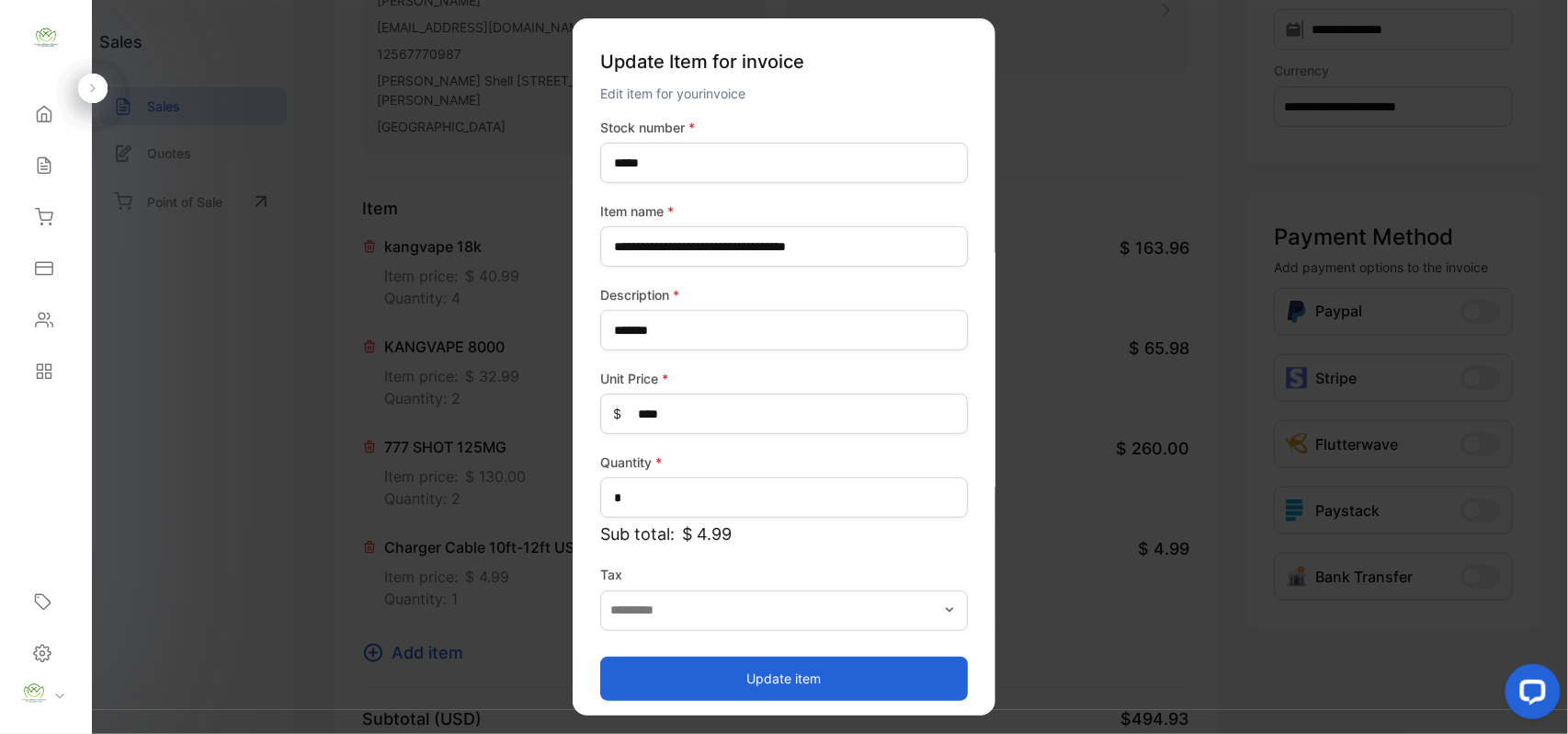
drag, startPoint x: 346, startPoint y: 340, endPoint x: 358, endPoint y: 383, distance: 44.6
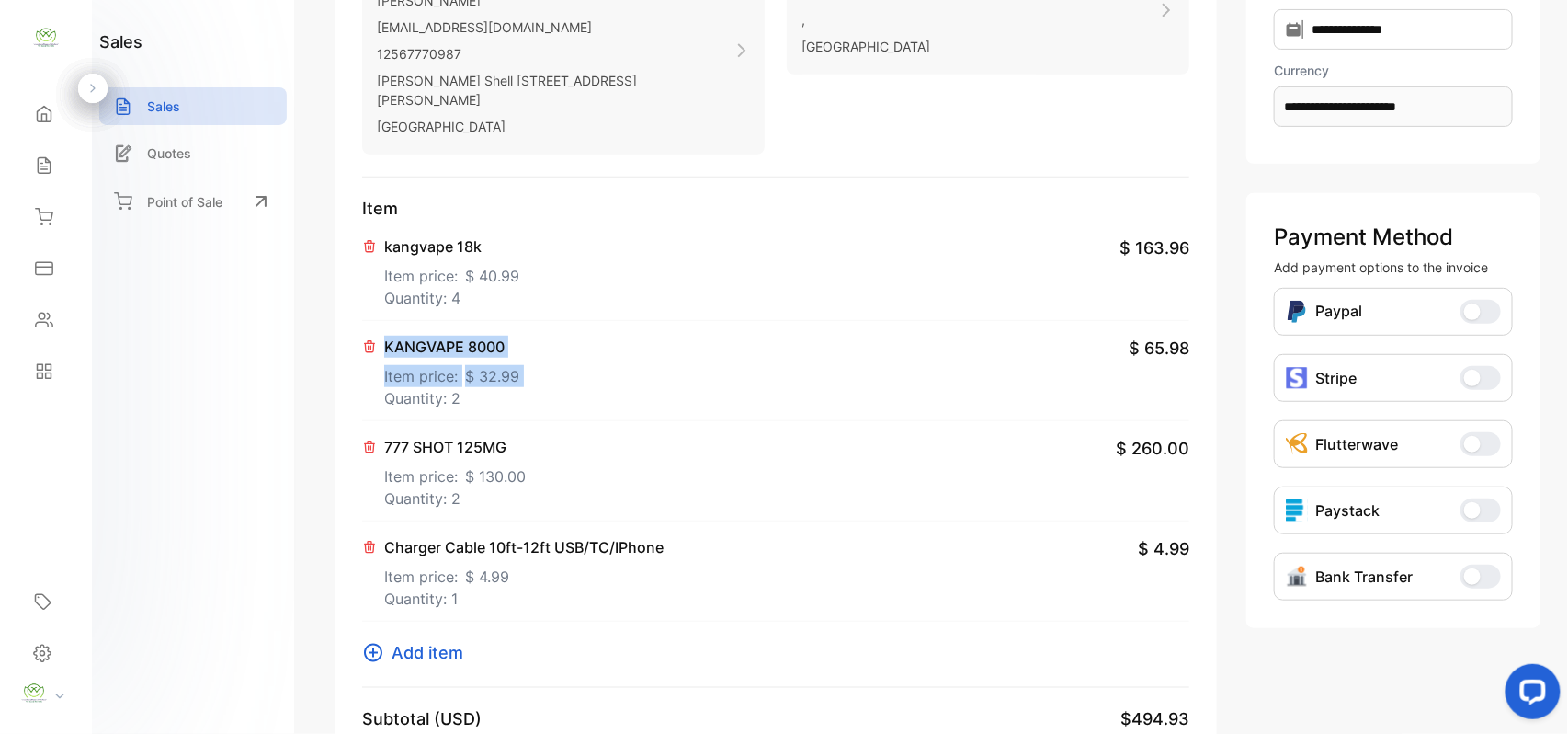
click at [372, 541] on icon at bounding box center [370, 546] width 10 height 11
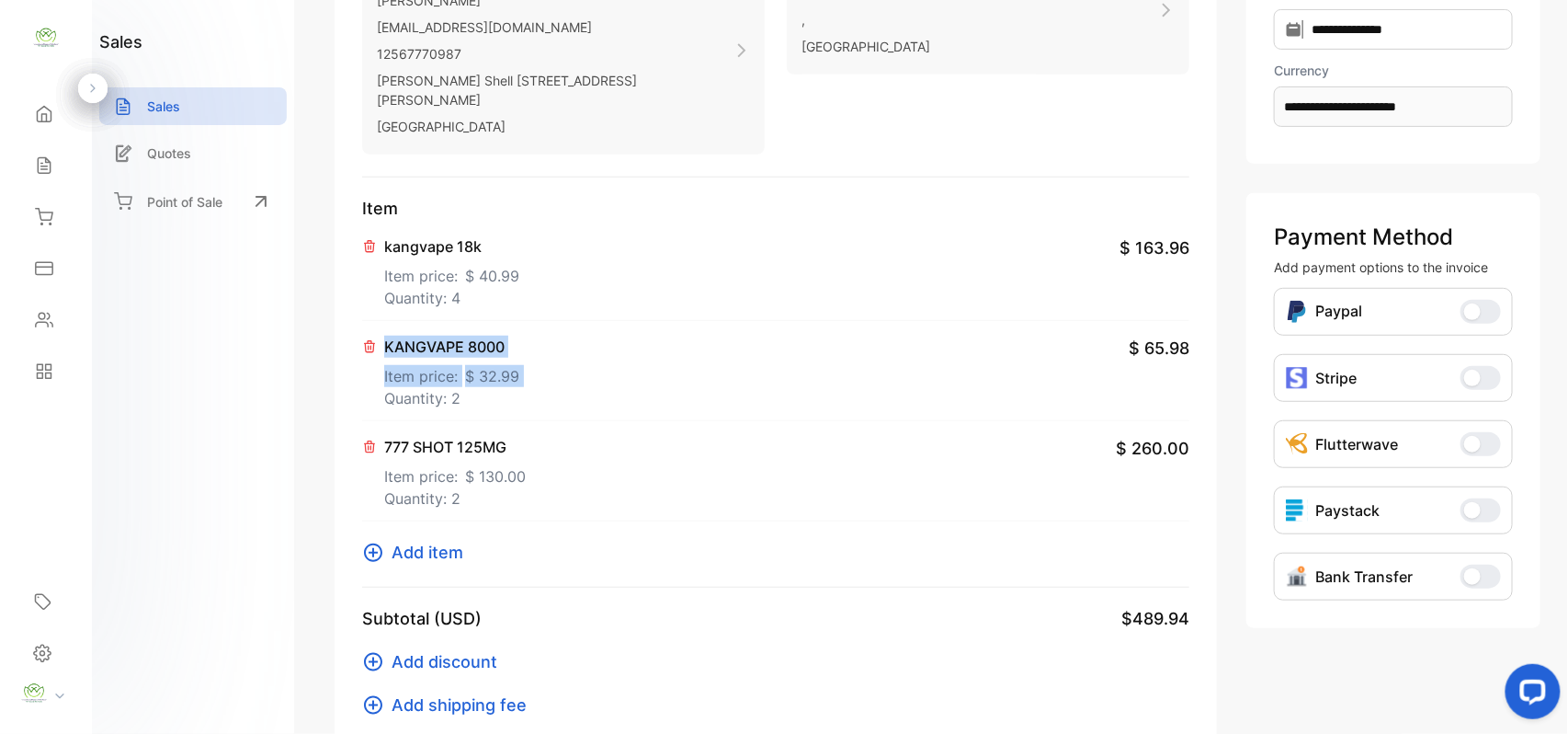
click at [424, 539] on span "Add item" at bounding box center [427, 551] width 72 height 25
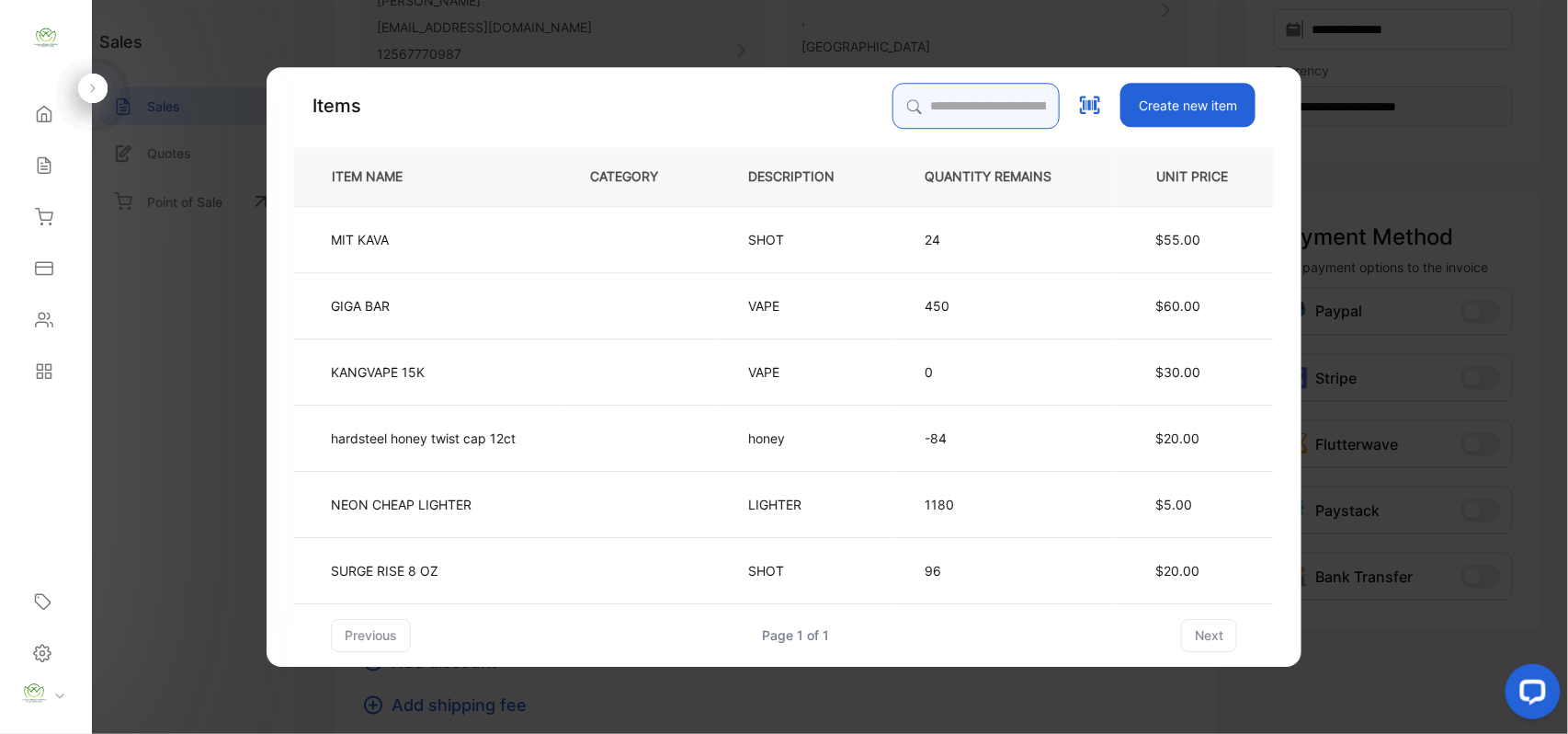
click at [971, 107] on input "search" at bounding box center [977, 105] width 167 height 46
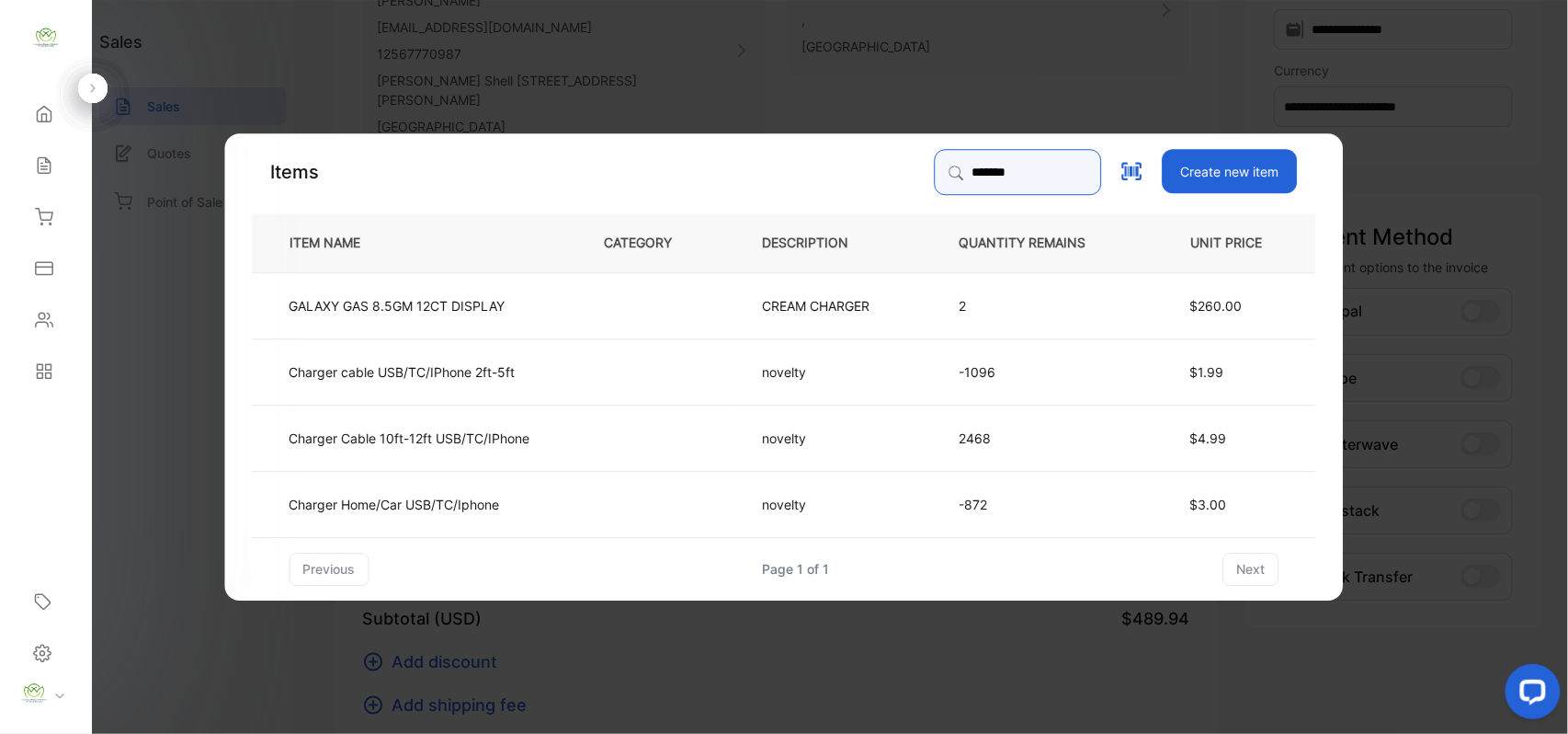
type input "*******"
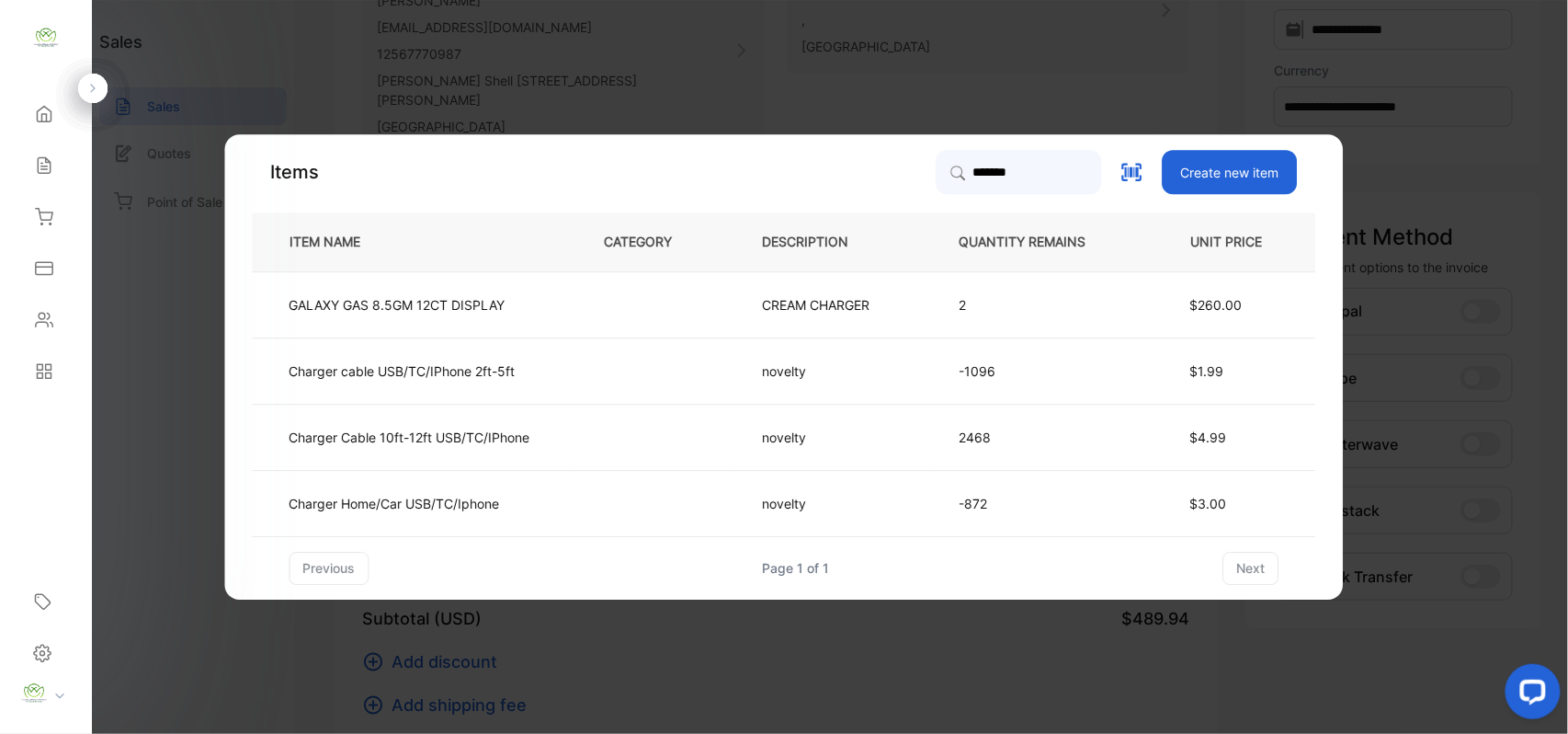
click at [487, 508] on p "Charger Home/Car USB/TC/Iphone" at bounding box center [395, 504] width 210 height 20
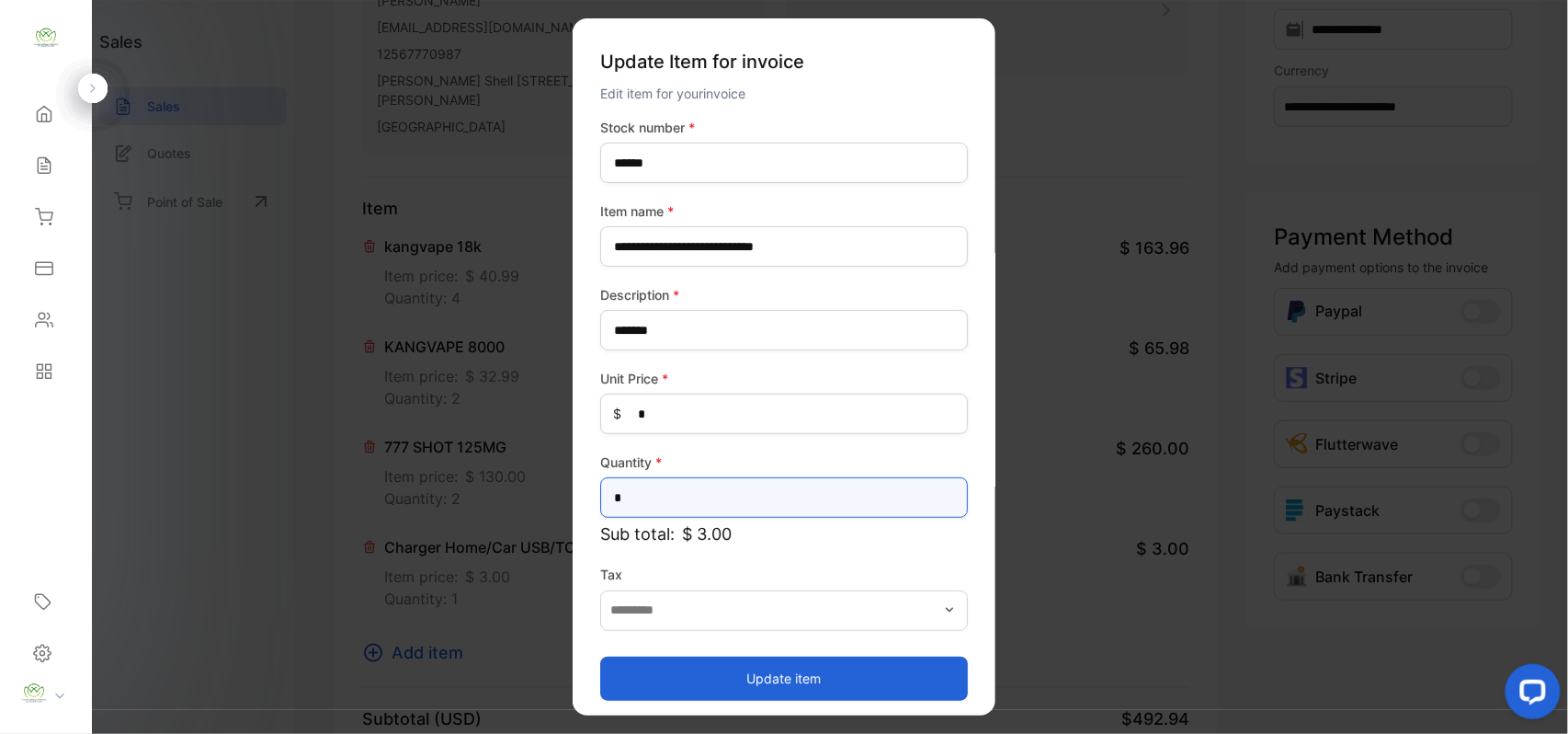
click at [886, 508] on input "*" at bounding box center [784, 497] width 367 height 40
type input "**"
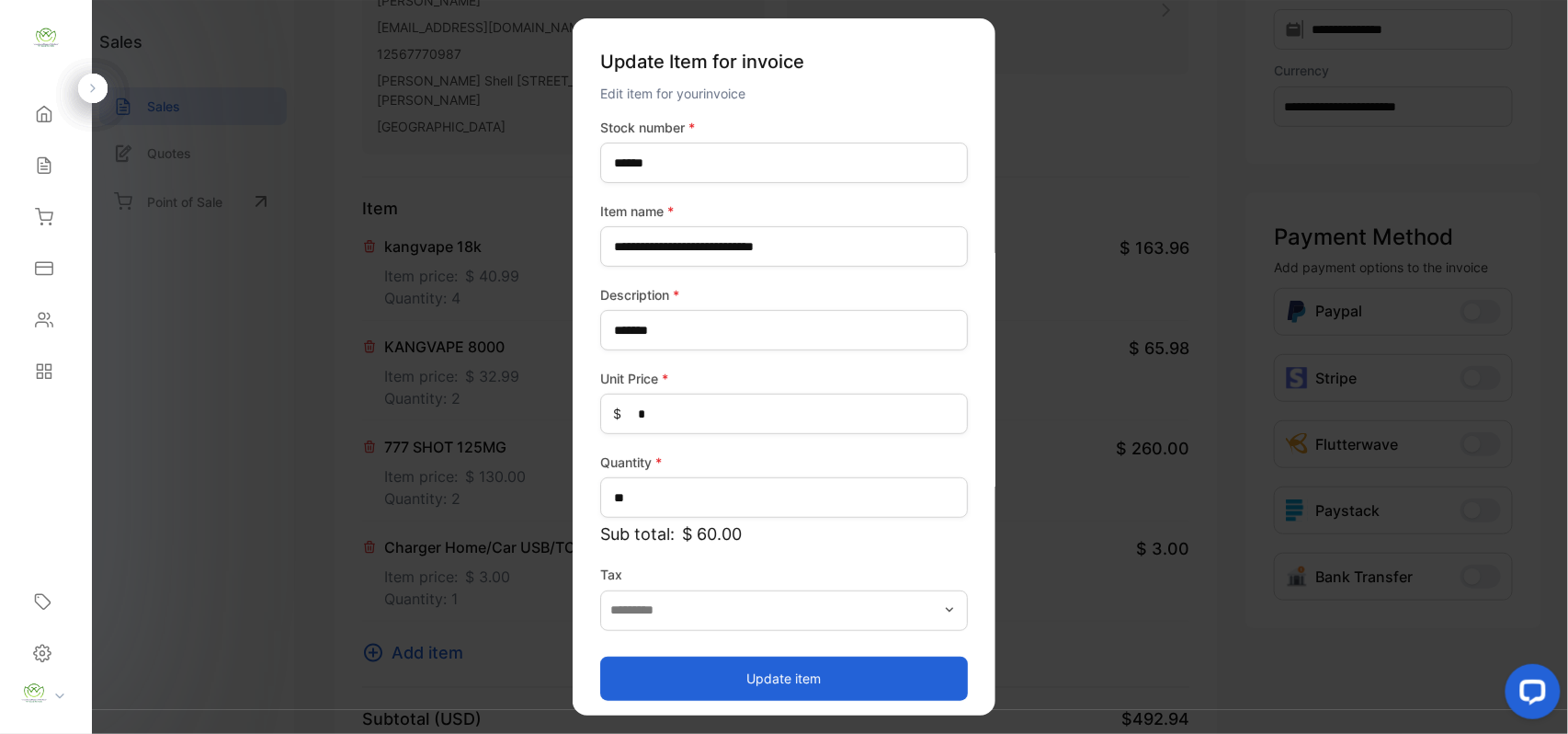
click at [695, 660] on button "Update item" at bounding box center [784, 677] width 367 height 44
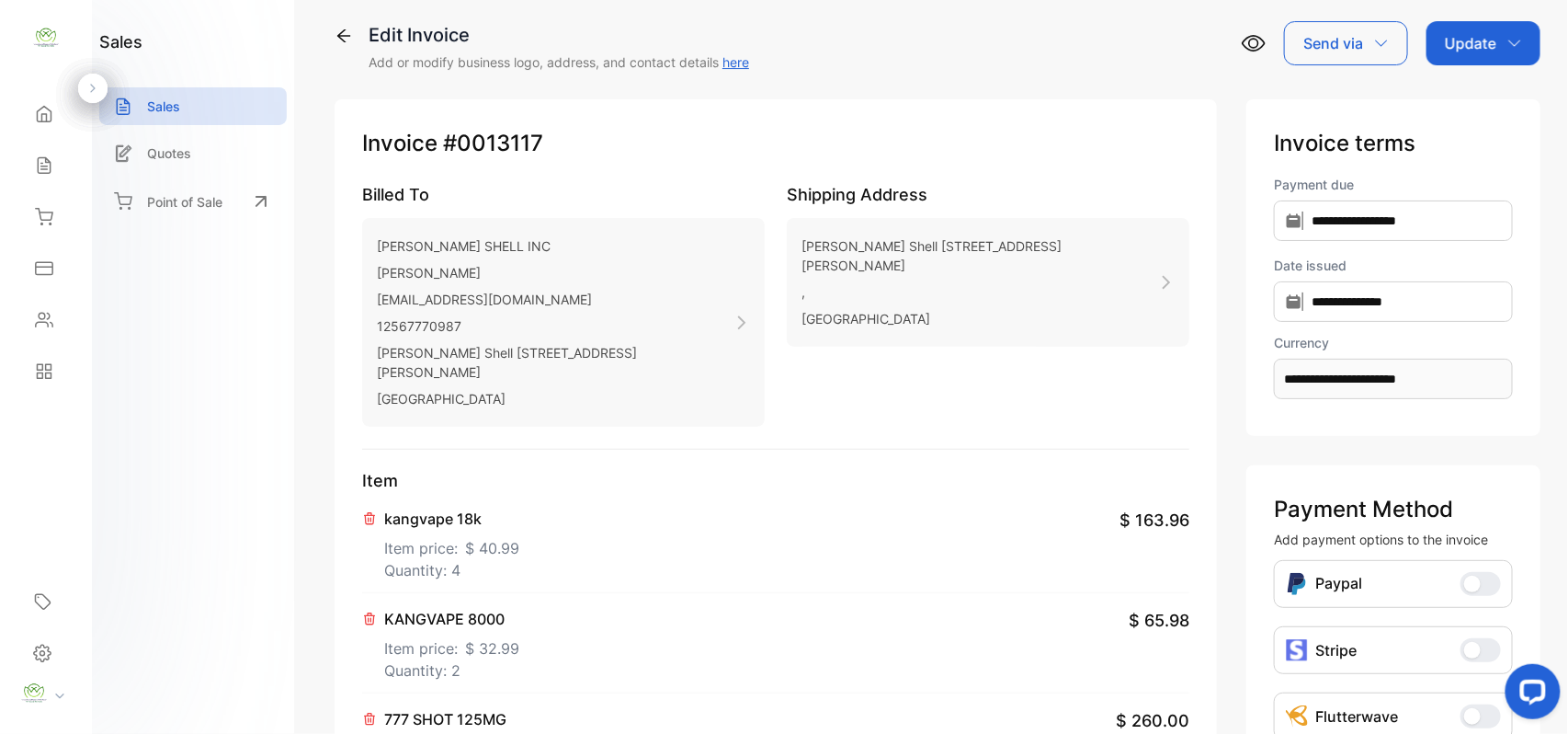
scroll to position [0, 0]
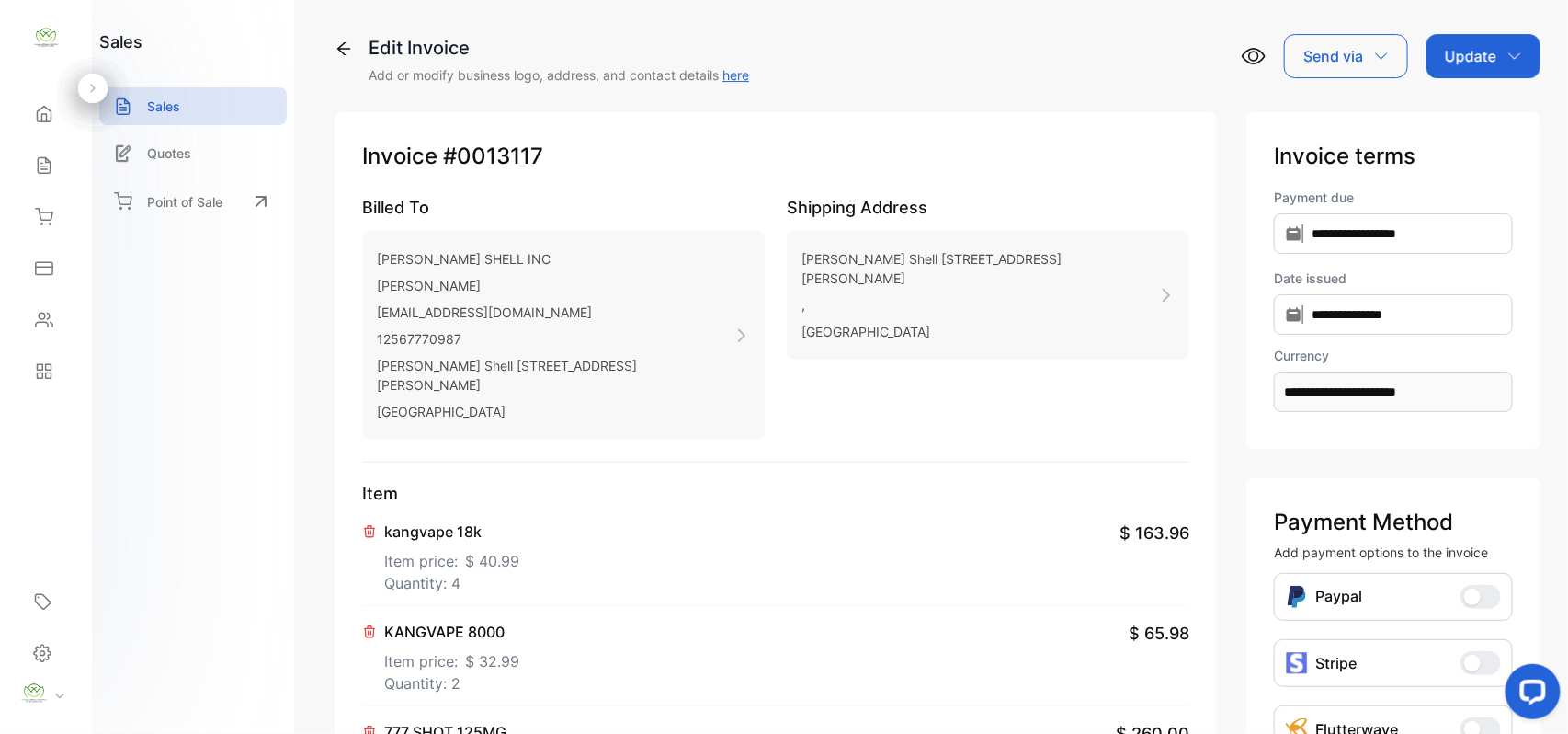
drag, startPoint x: 1498, startPoint y: 46, endPoint x: 1461, endPoint y: 82, distance: 51.6
click at [1493, 53] on div "Update" at bounding box center [1484, 56] width 114 height 44
click at [1454, 103] on div "Invoice" at bounding box center [1487, 116] width 106 height 36
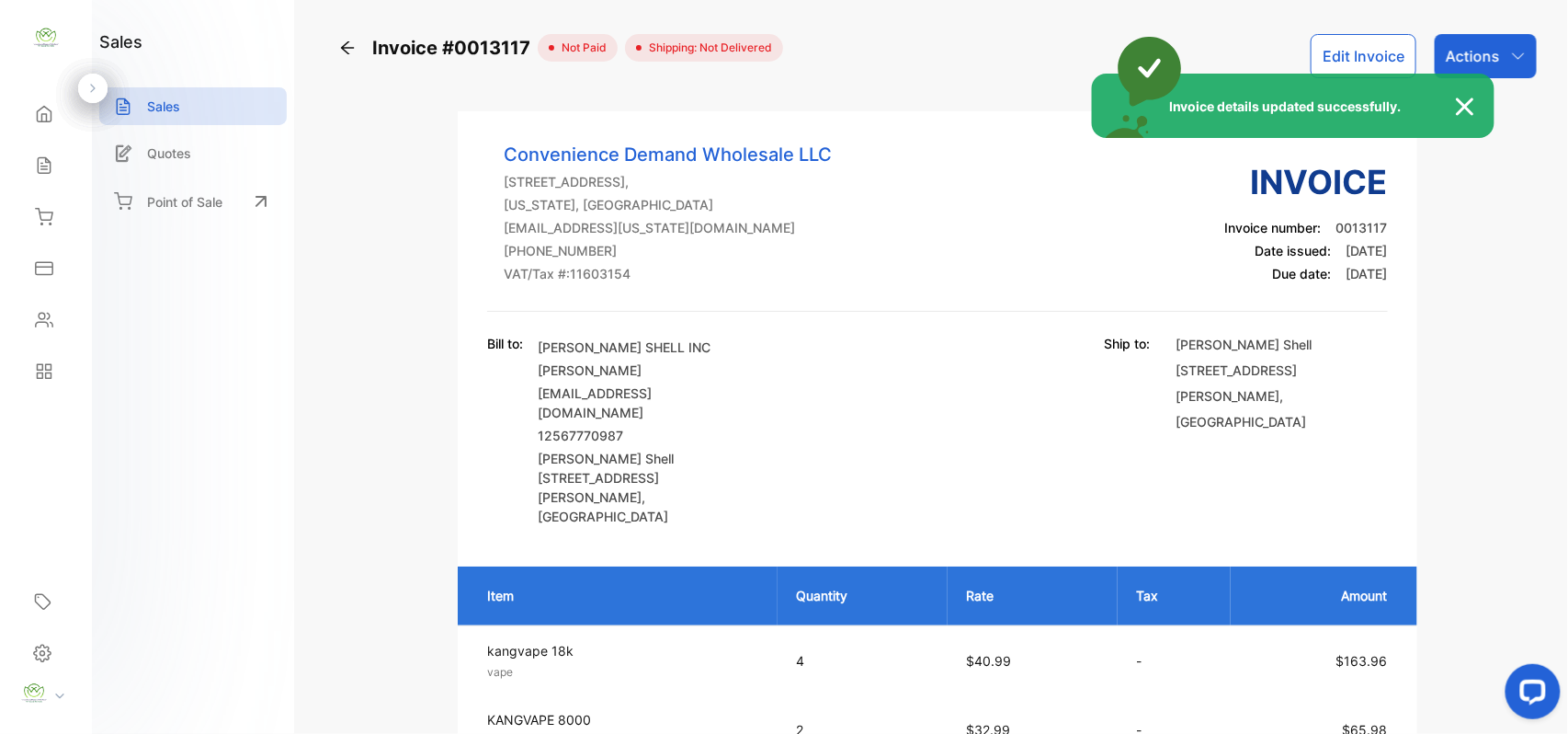
click at [1493, 50] on div "Invoice details updated successfully." at bounding box center [784, 367] width 1568 height 734
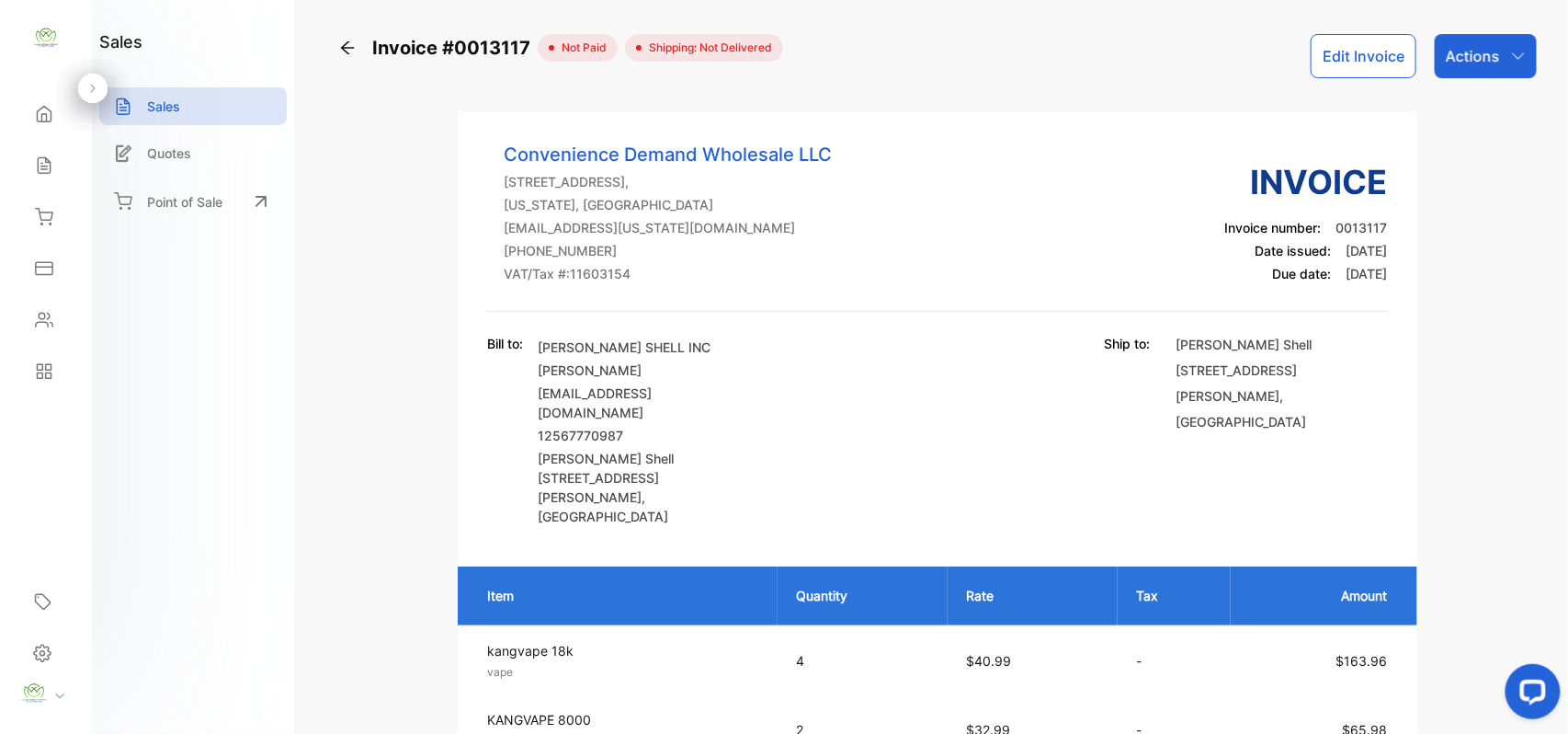
click at [1493, 50] on p "Actions" at bounding box center [1473, 56] width 54 height 22
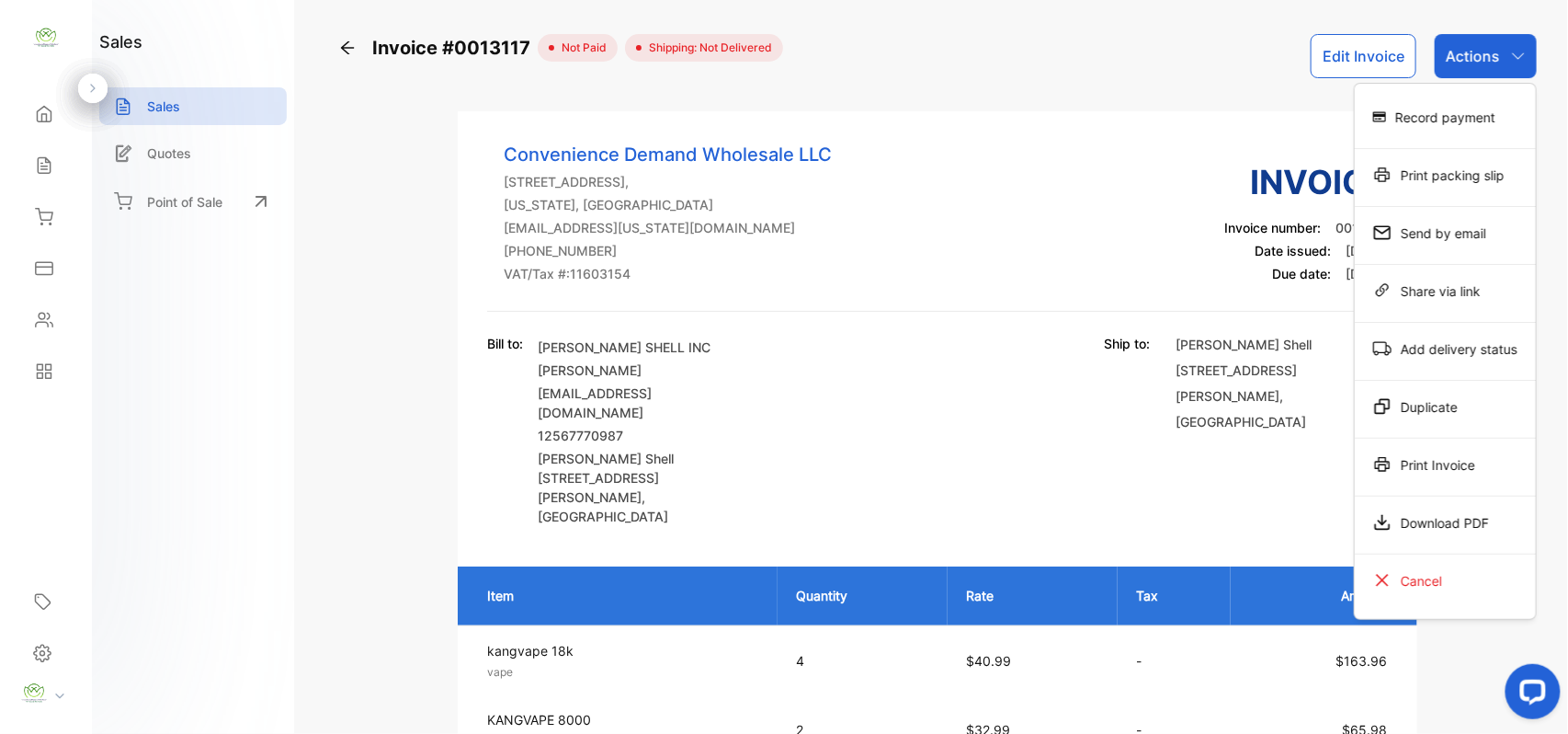
click at [1471, 460] on div "Print Invoice" at bounding box center [1445, 464] width 181 height 36
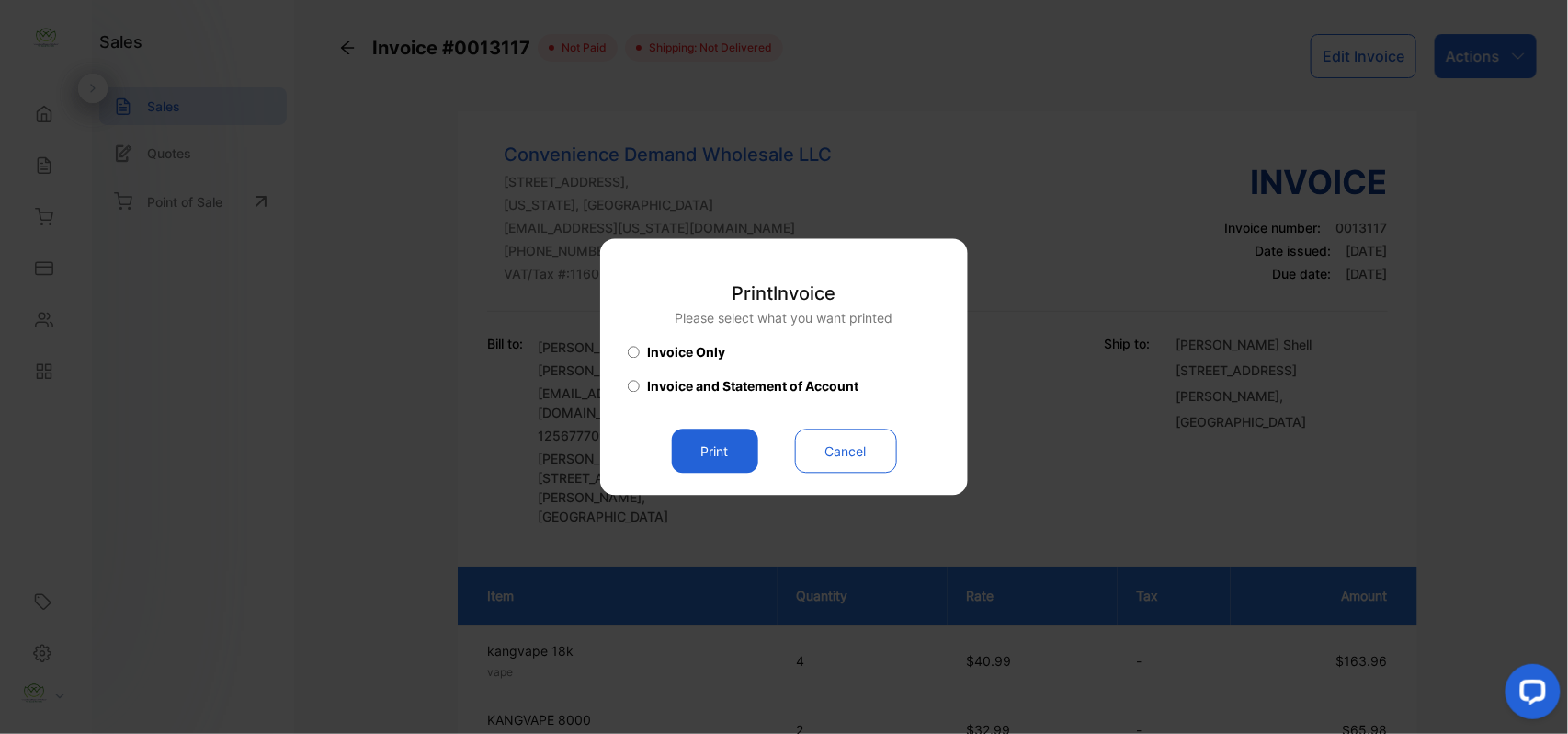
drag, startPoint x: 710, startPoint y: 445, endPoint x: 717, endPoint y: 466, distance: 22.1
click at [707, 442] on button "Print" at bounding box center [715, 451] width 86 height 44
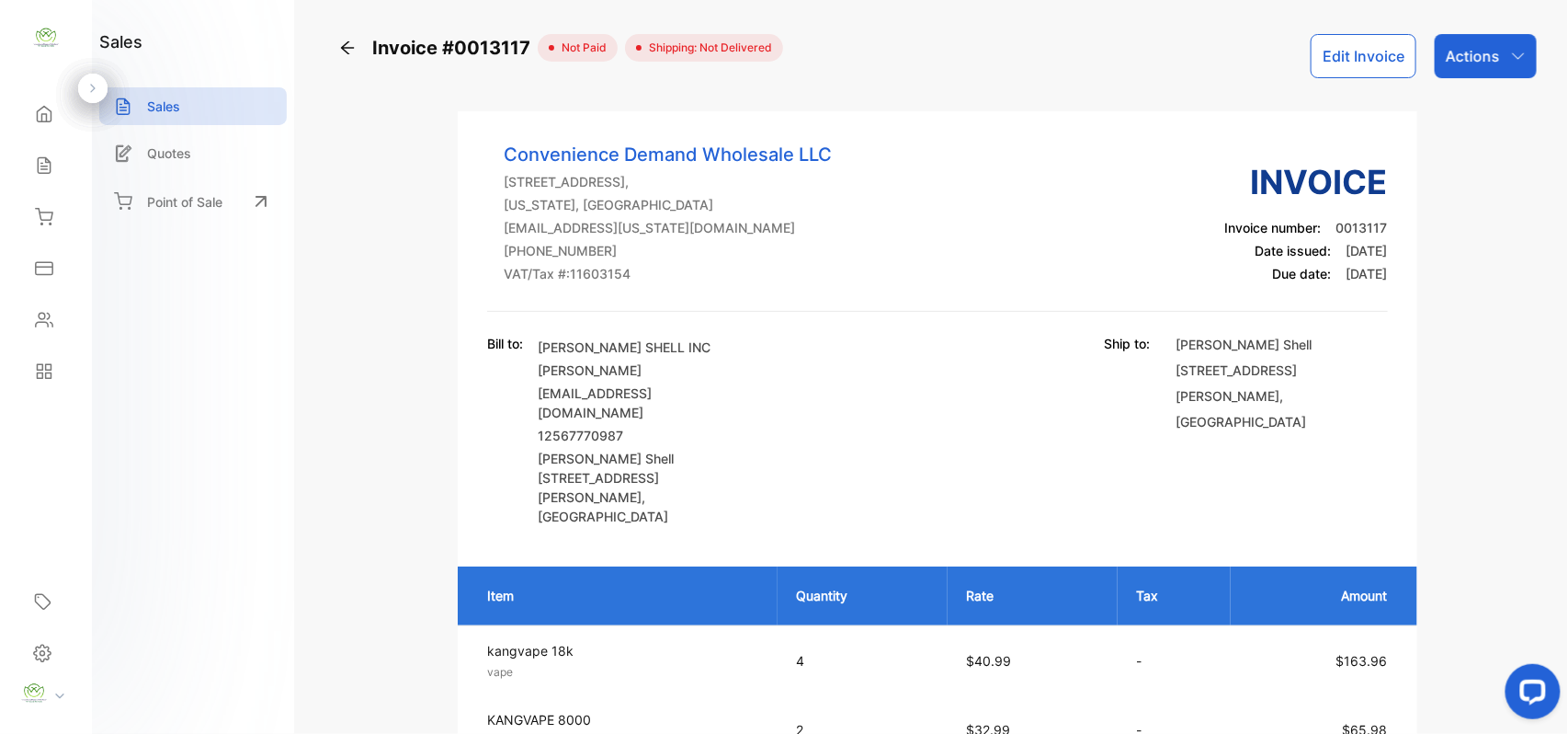
click at [1485, 44] on div "Actions" at bounding box center [1486, 56] width 102 height 44
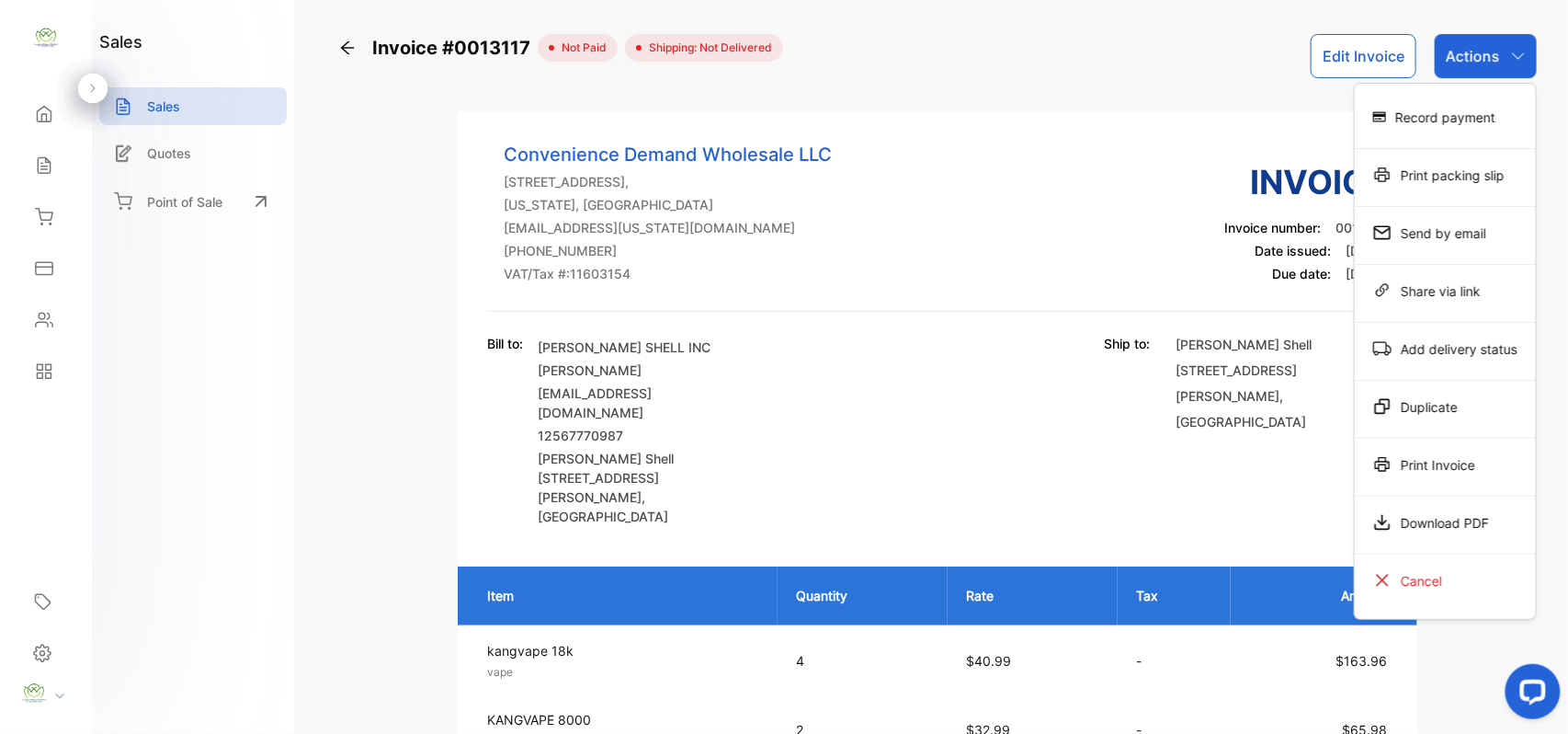
click at [1465, 114] on div "Record payment" at bounding box center [1445, 116] width 181 height 36
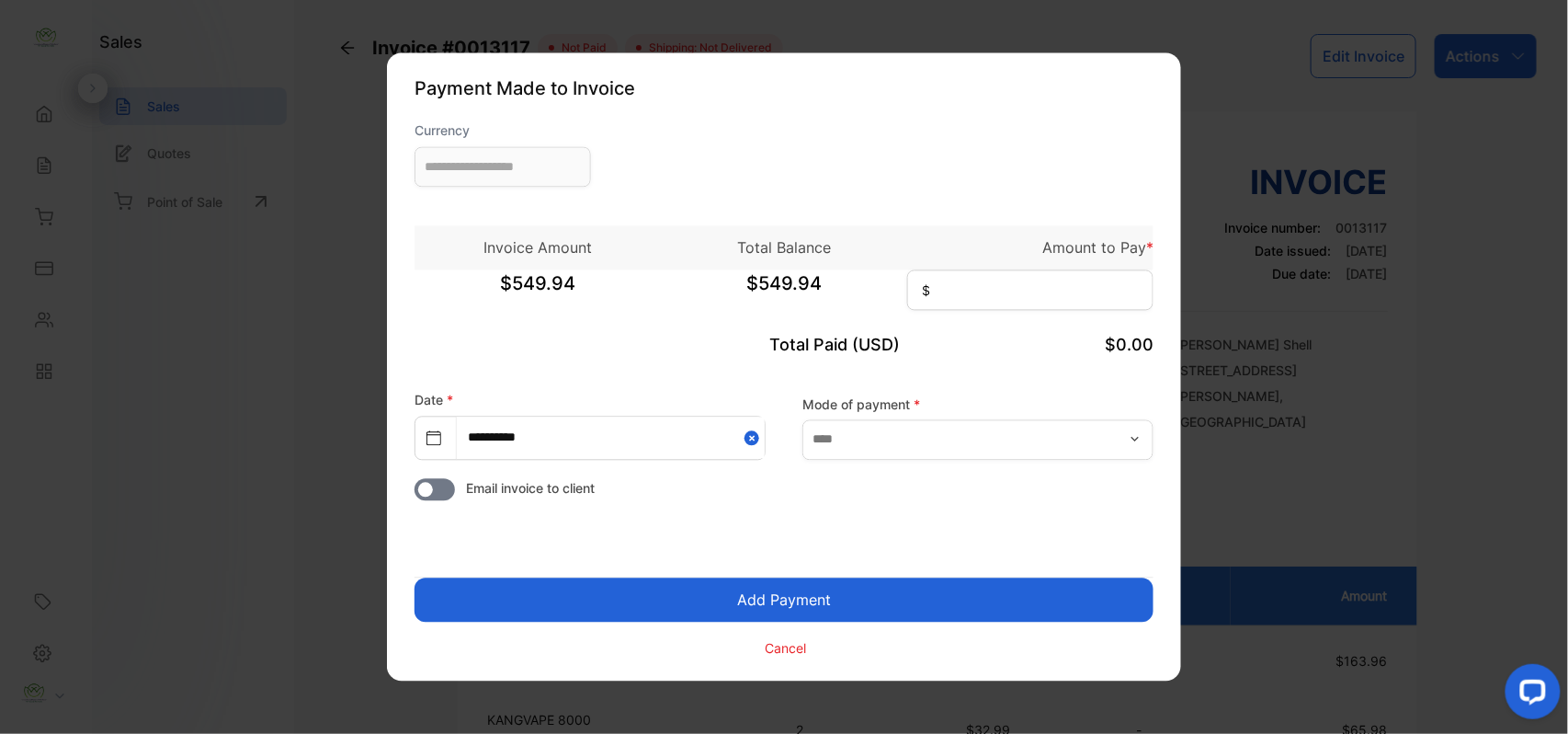
type input "**********"
click at [1048, 295] on input at bounding box center [1031, 290] width 247 height 40
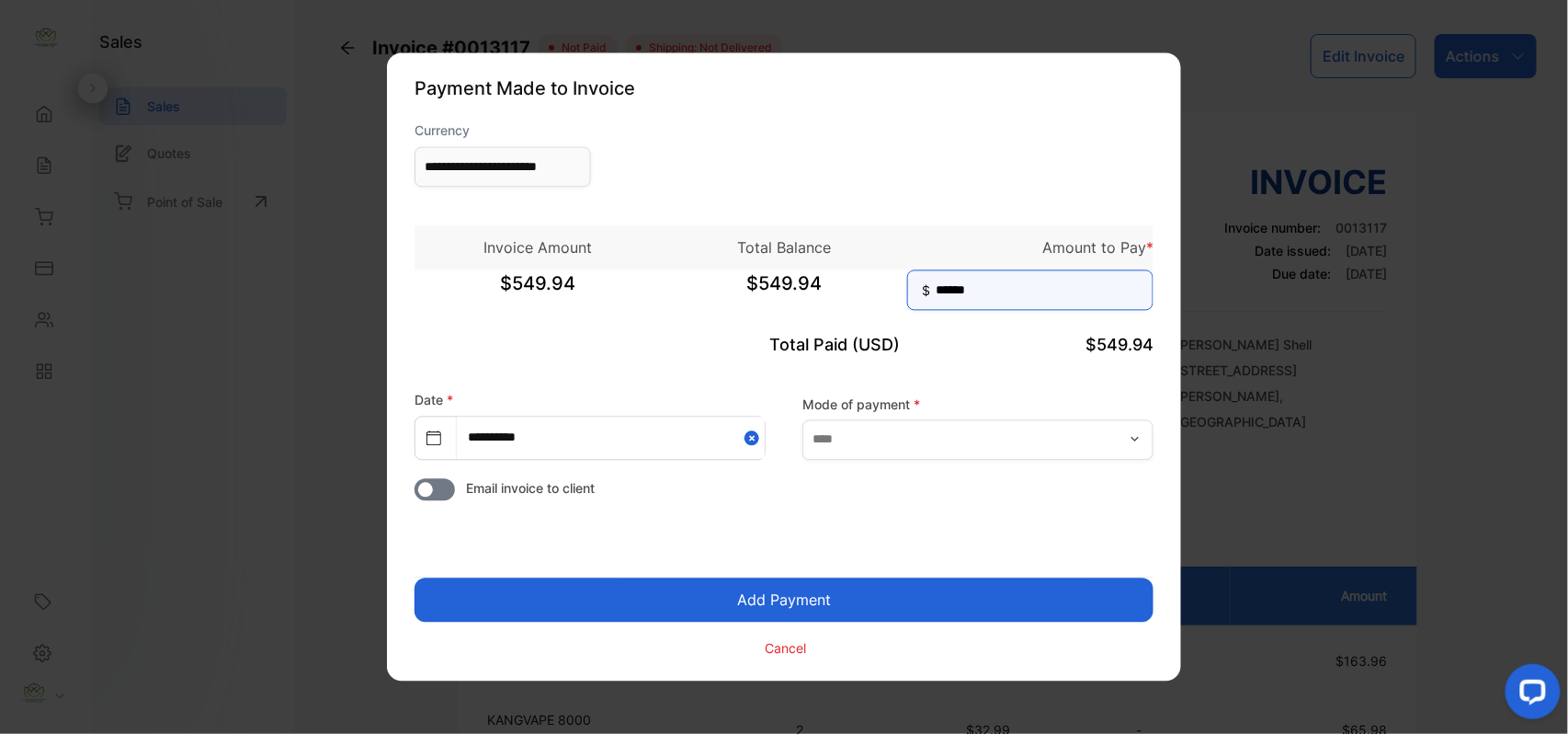
type input "******"
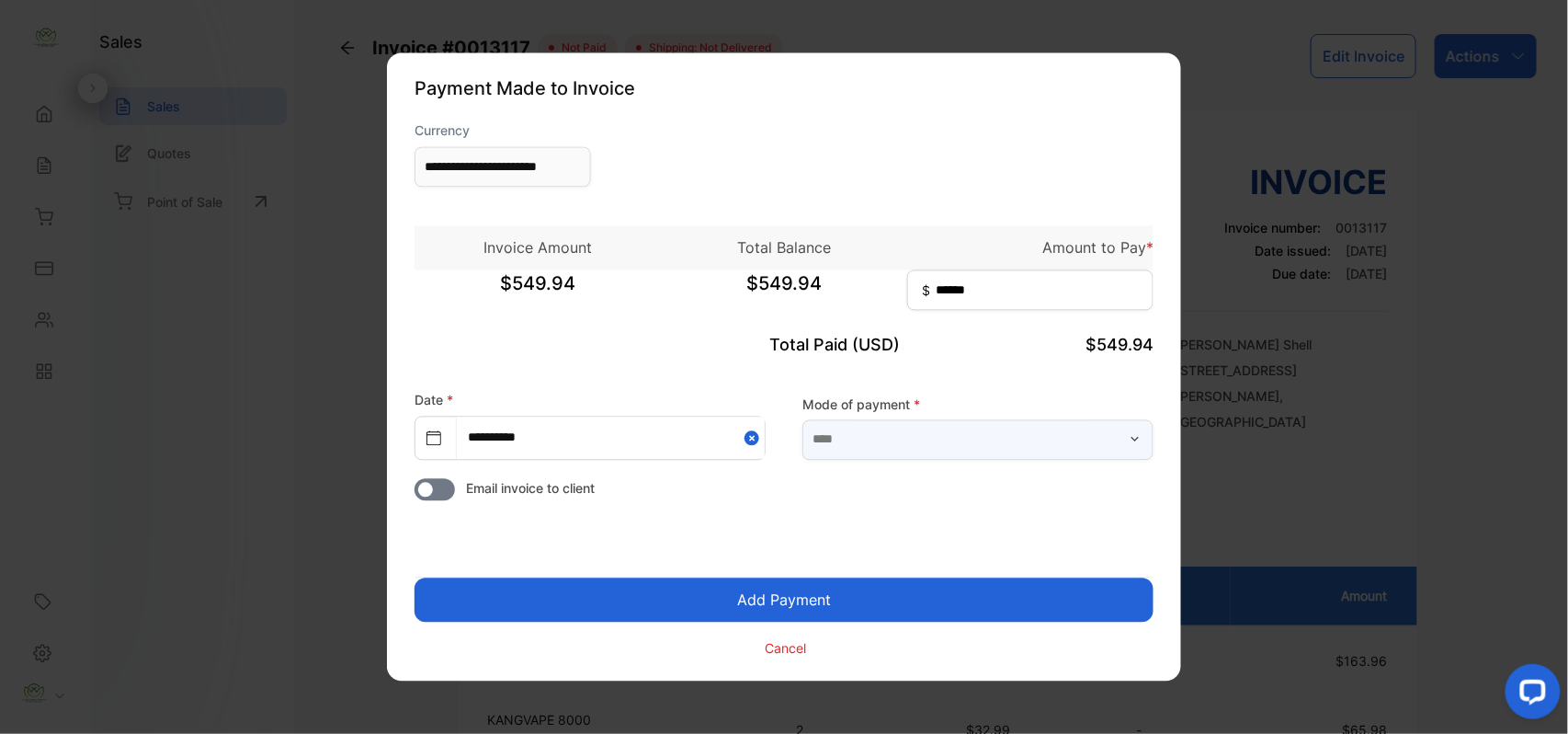
click at [1081, 428] on input "text" at bounding box center [978, 439] width 351 height 40
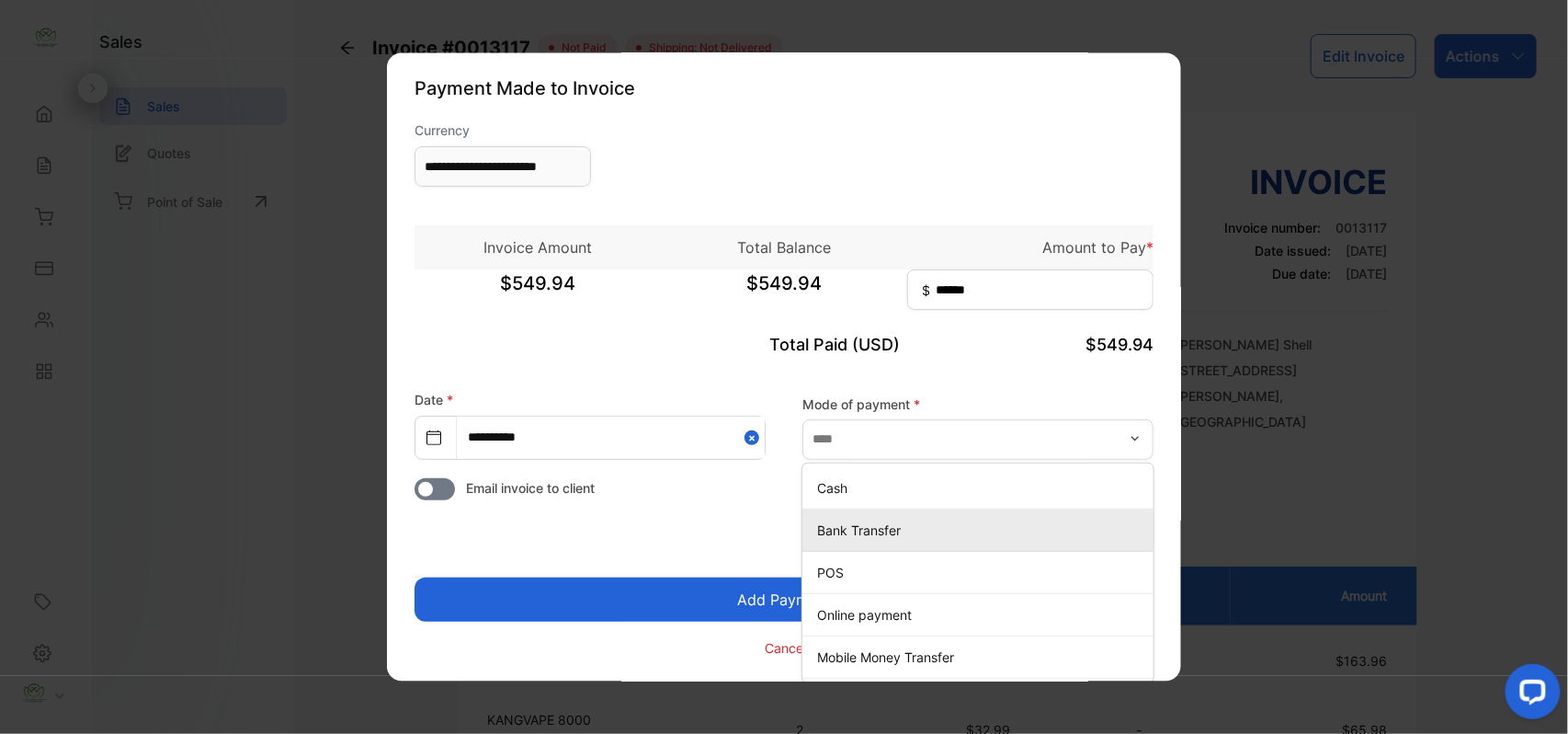
drag, startPoint x: 932, startPoint y: 538, endPoint x: 922, endPoint y: 544, distance: 11.7
click at [932, 538] on p "Bank Transfer" at bounding box center [981, 531] width 329 height 20
type input "**********"
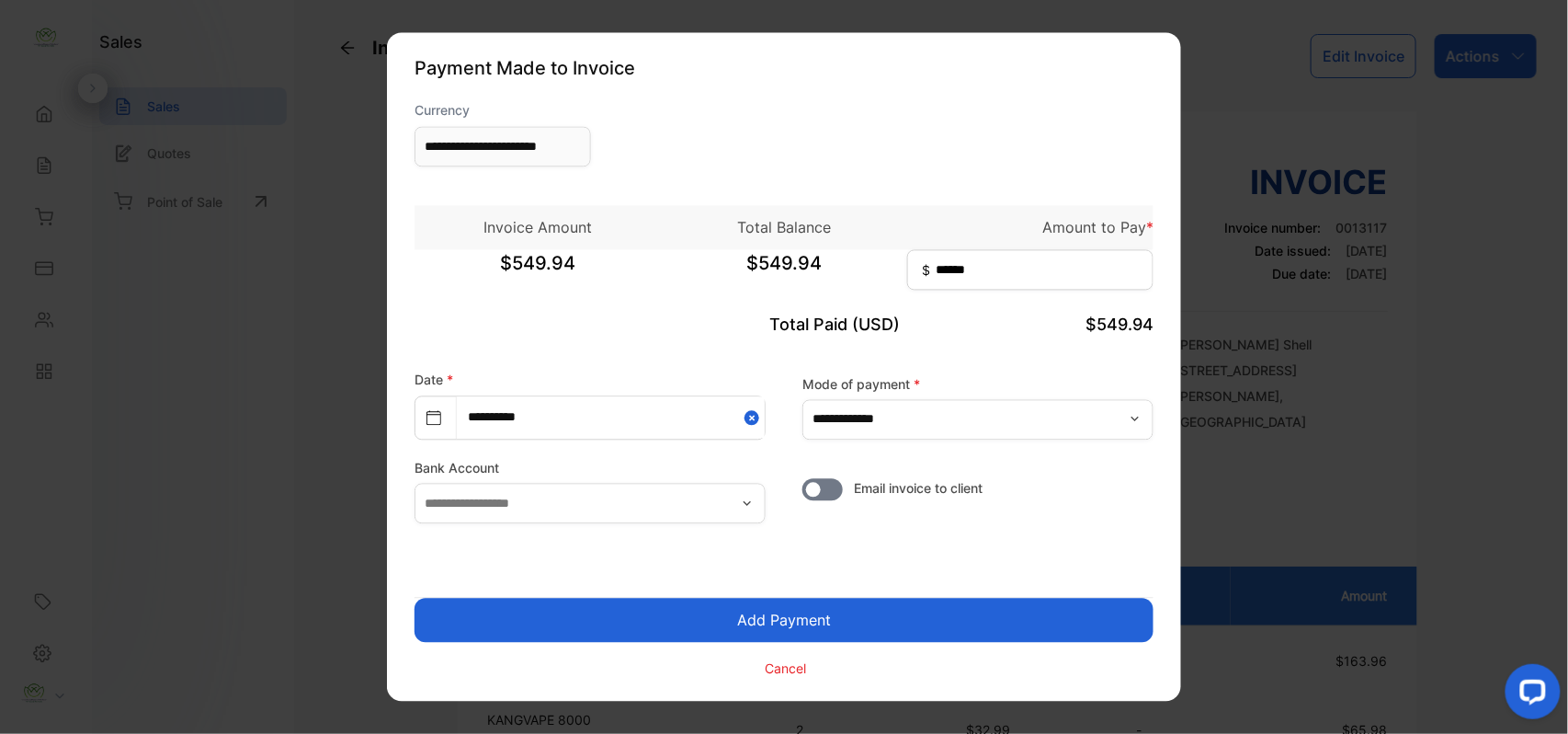
click at [813, 611] on button "Add Payment" at bounding box center [784, 620] width 739 height 44
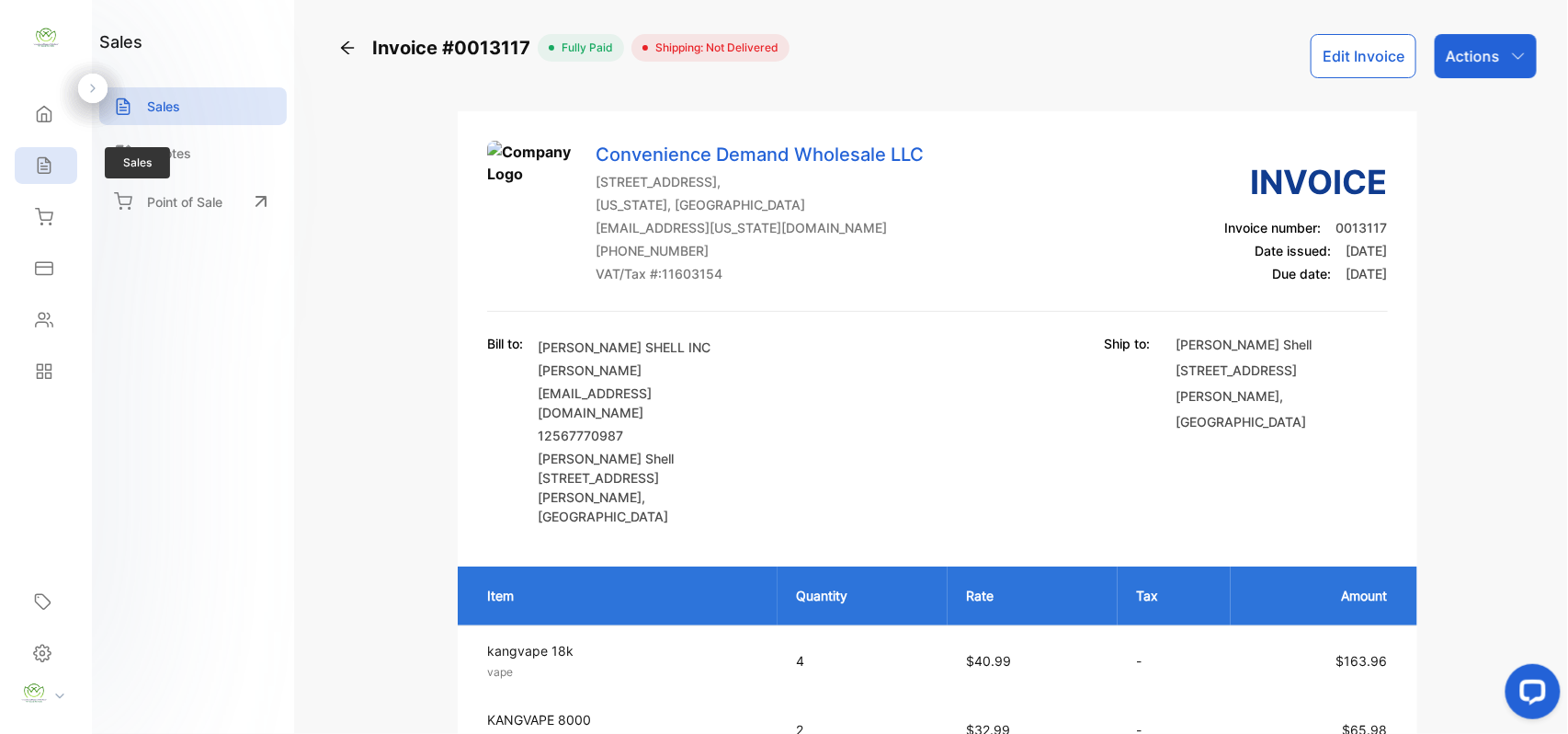
drag, startPoint x: 30, startPoint y: 178, endPoint x: 19, endPoint y: 178, distance: 11.0
click at [19, 178] on div "Sales" at bounding box center [46, 165] width 63 height 36
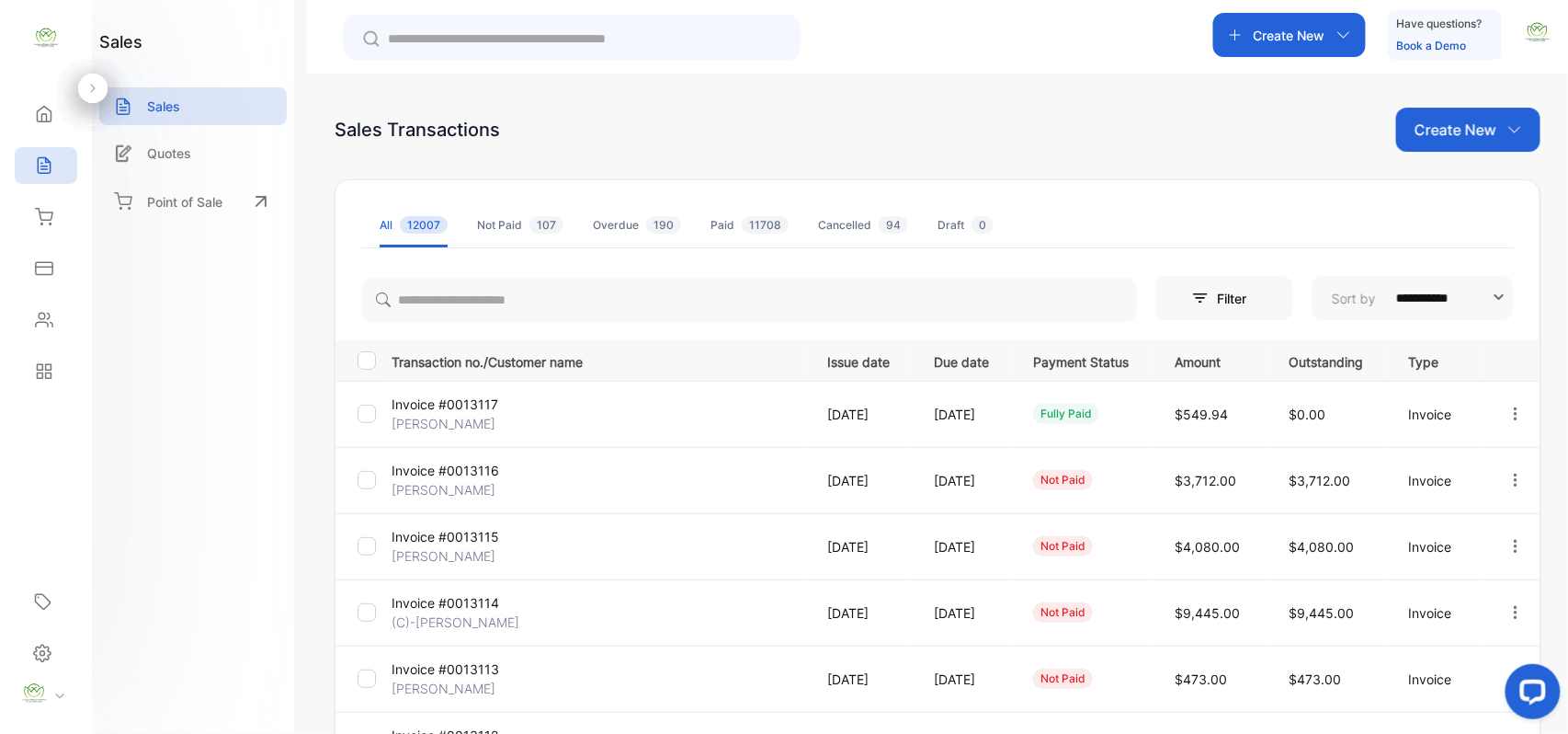
click at [1465, 122] on p "Create New" at bounding box center [1455, 130] width 82 height 22
click at [1441, 198] on div "Invoice" at bounding box center [1475, 190] width 129 height 36
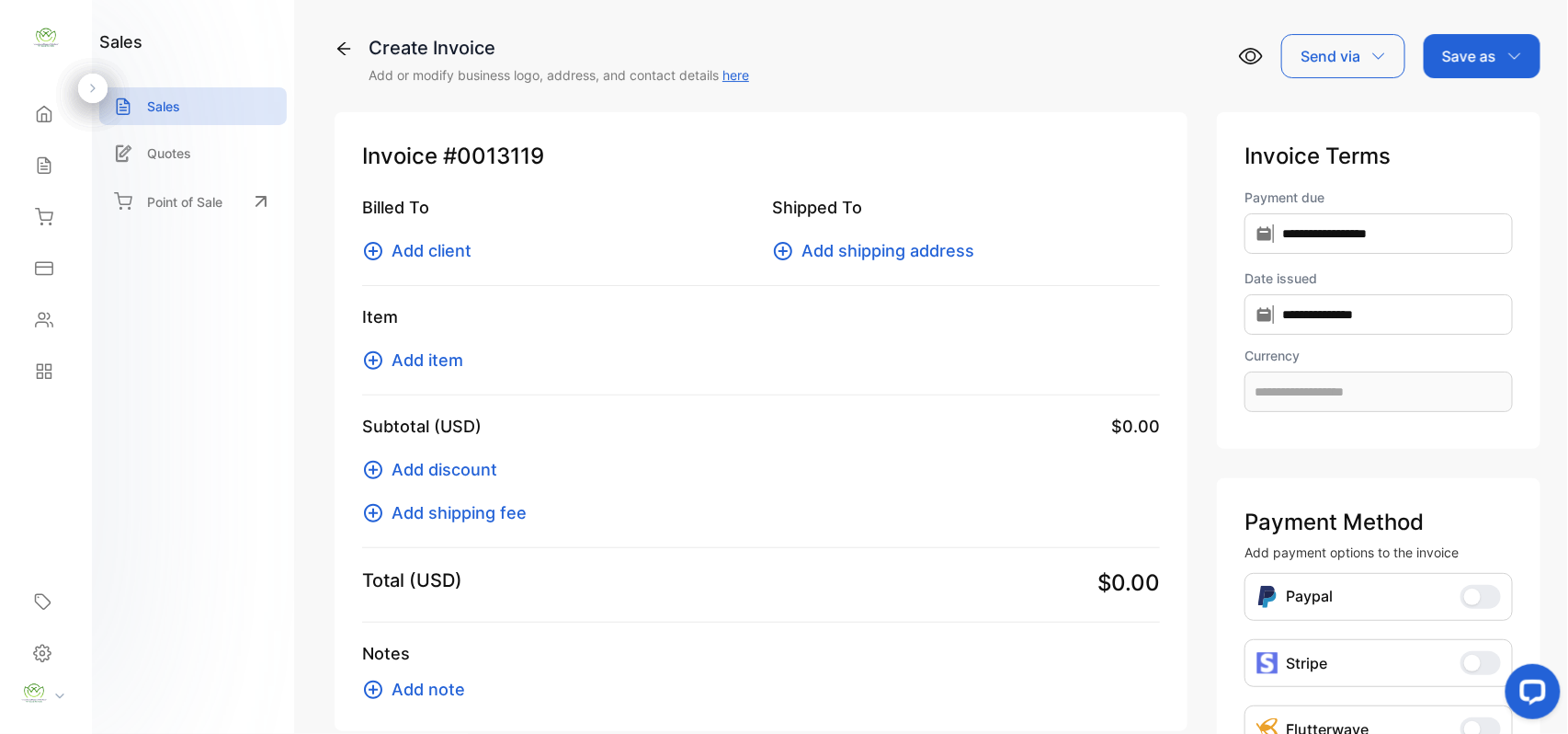
type input "**********"
click at [412, 362] on span "Add item" at bounding box center [427, 360] width 72 height 25
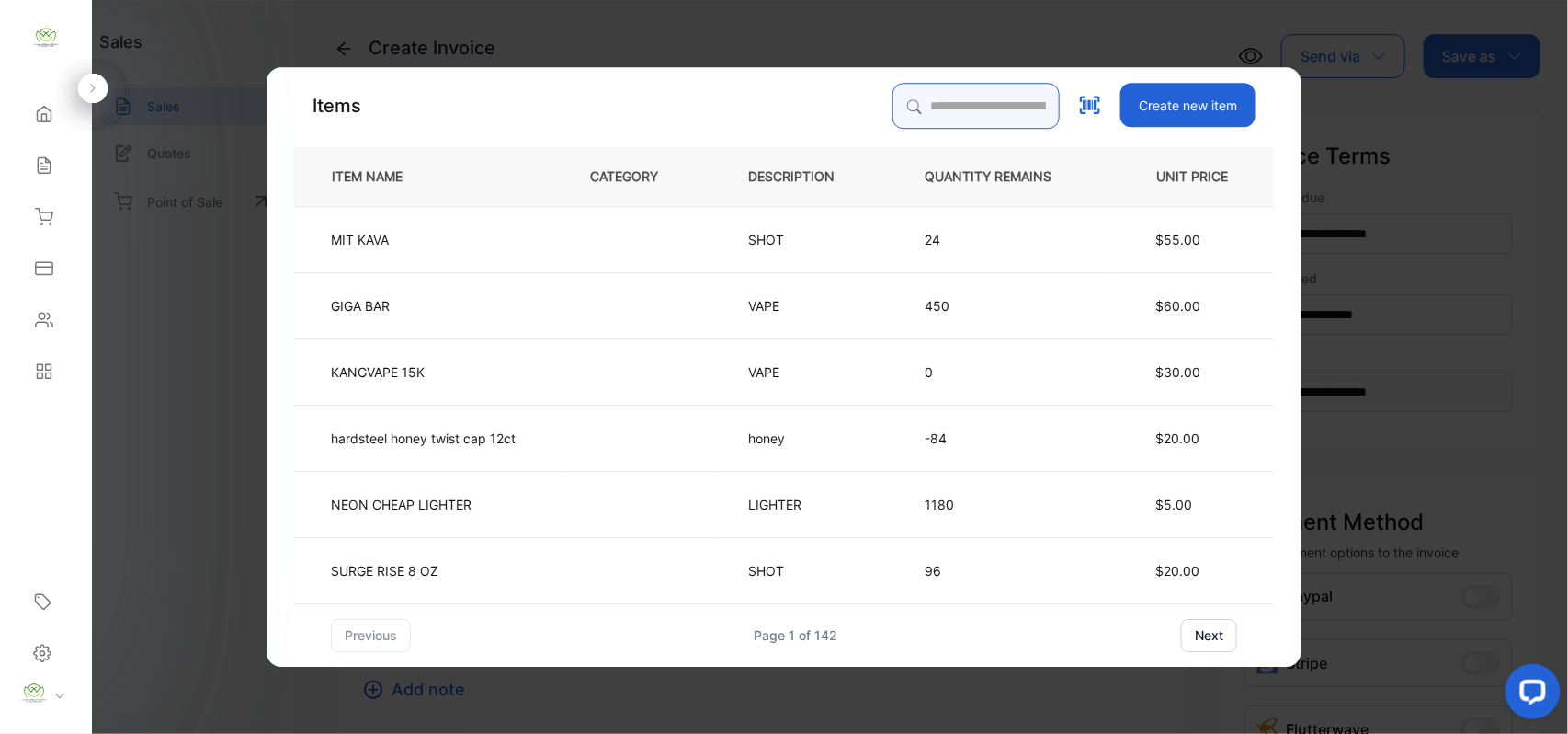
click at [968, 104] on input "search" at bounding box center [977, 105] width 167 height 46
type input "****"
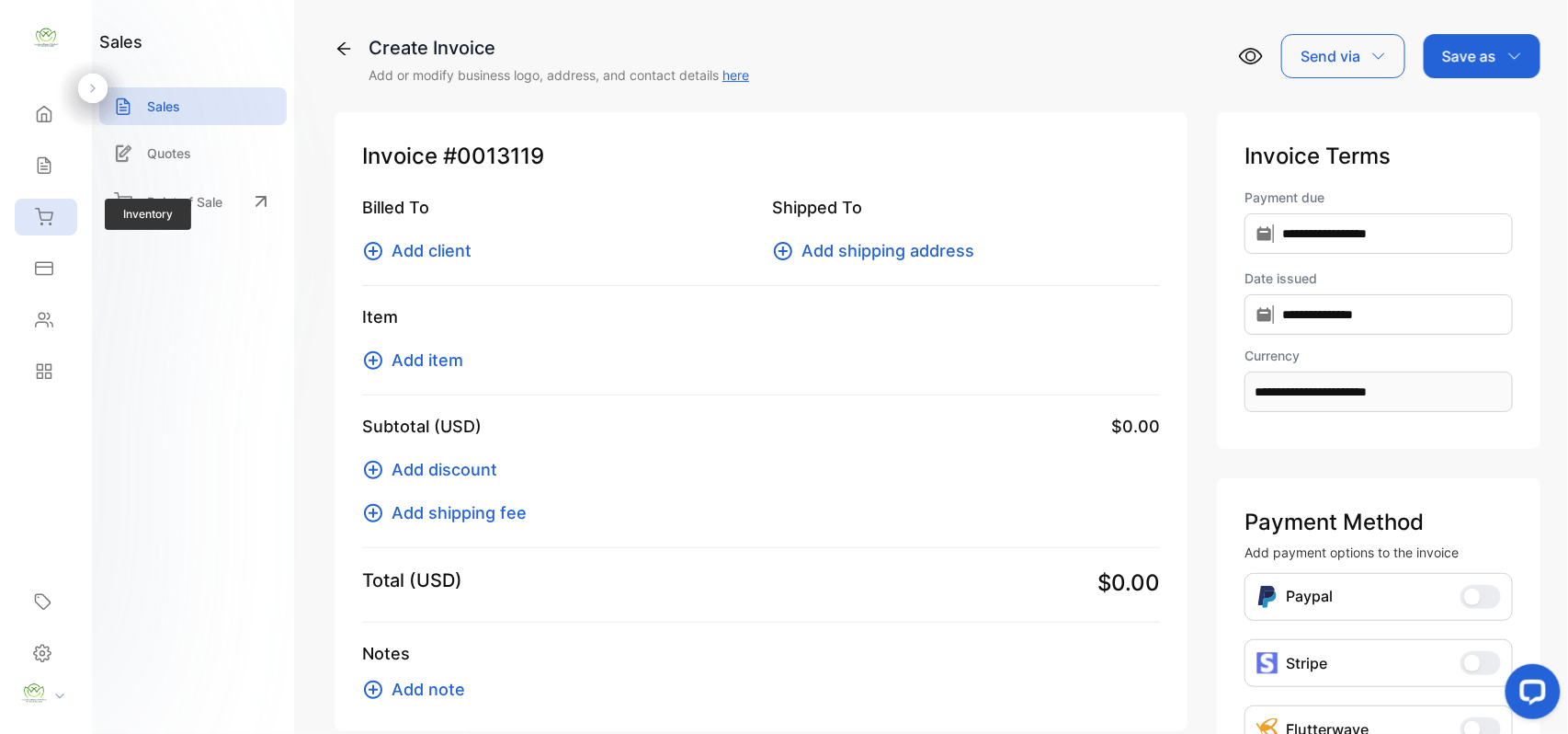
click at [52, 221] on icon at bounding box center [44, 216] width 19 height 19
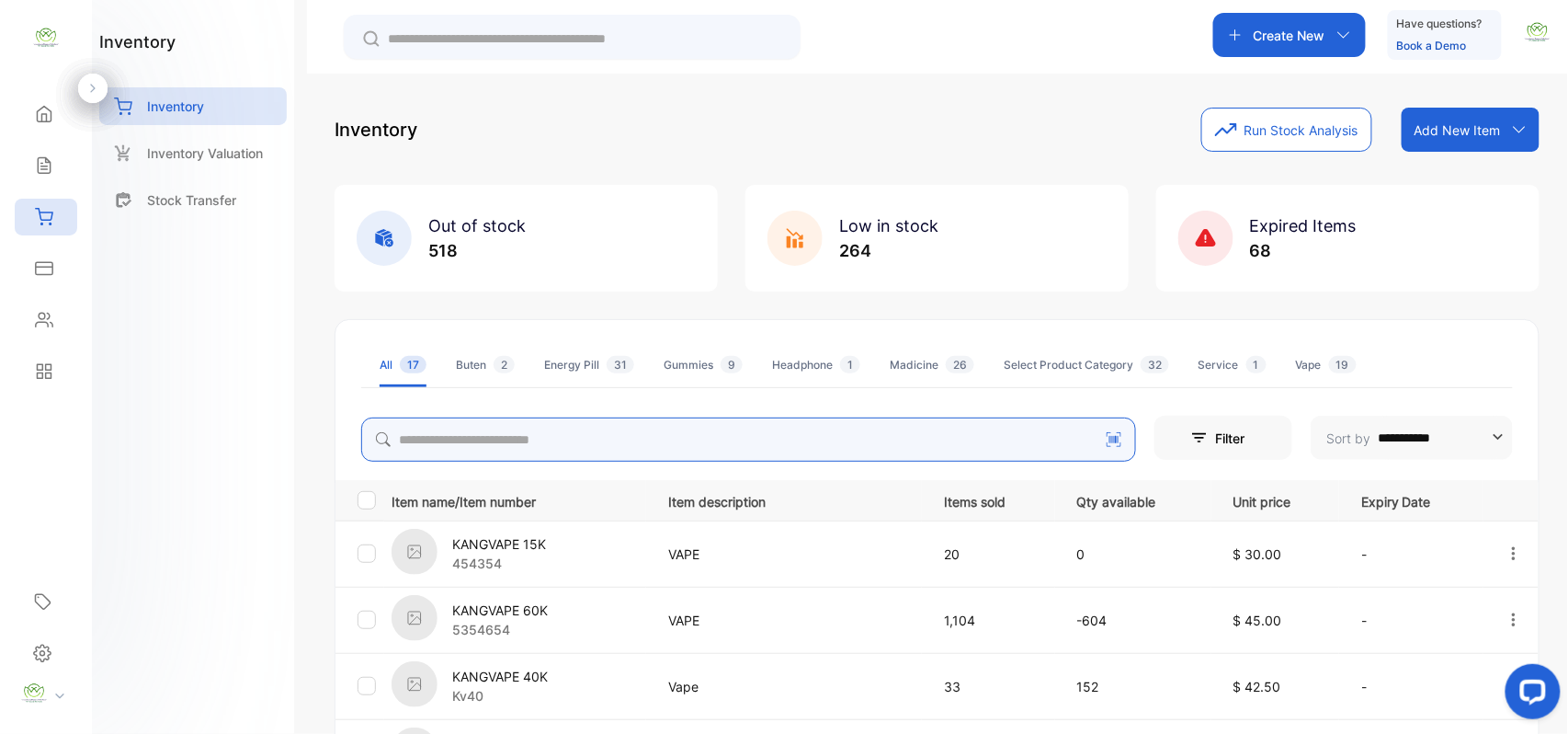
click at [637, 442] on input "search" at bounding box center [749, 439] width 775 height 44
type input "****"
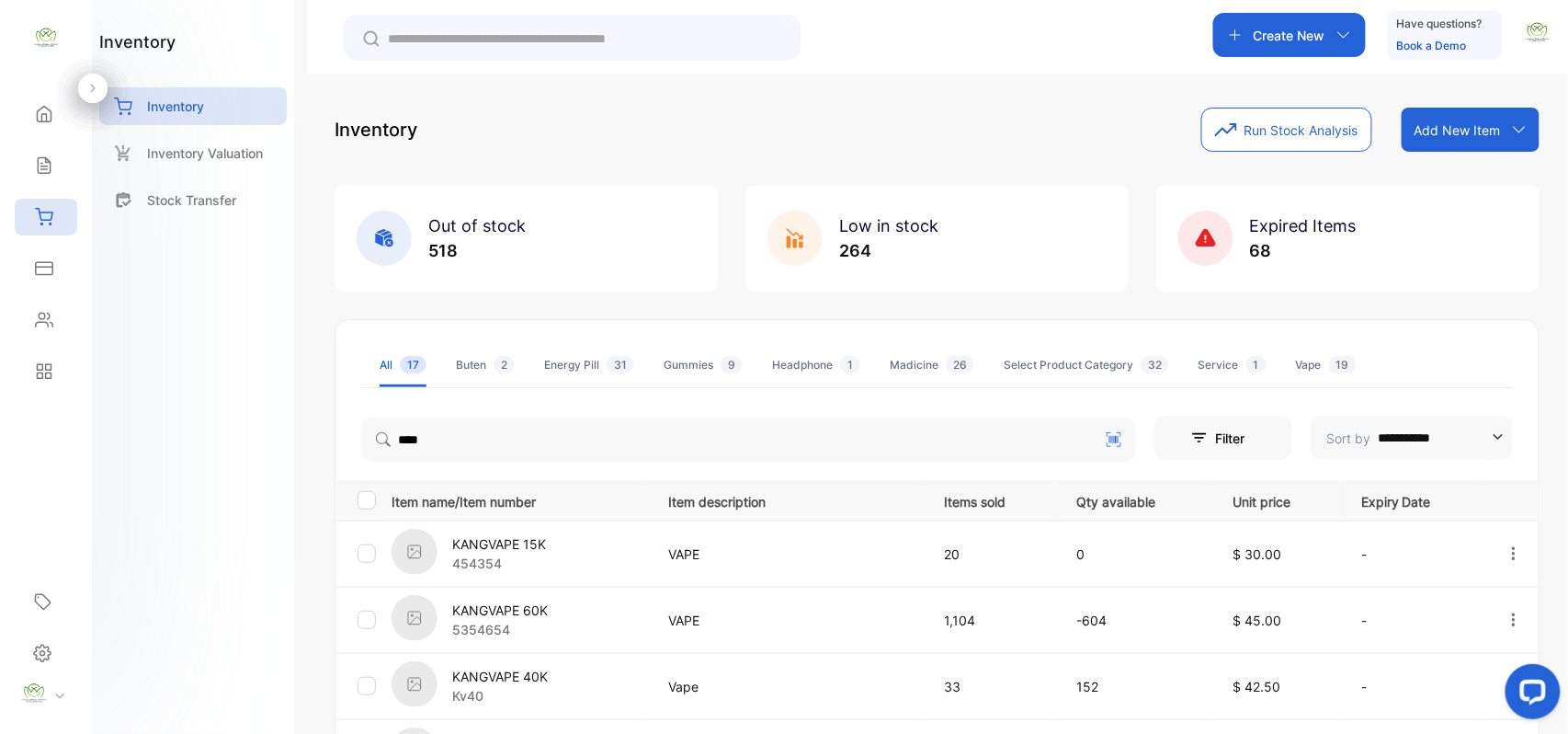
click at [561, 689] on div "KANGVAPE 40K Kv40" at bounding box center [519, 686] width 253 height 50
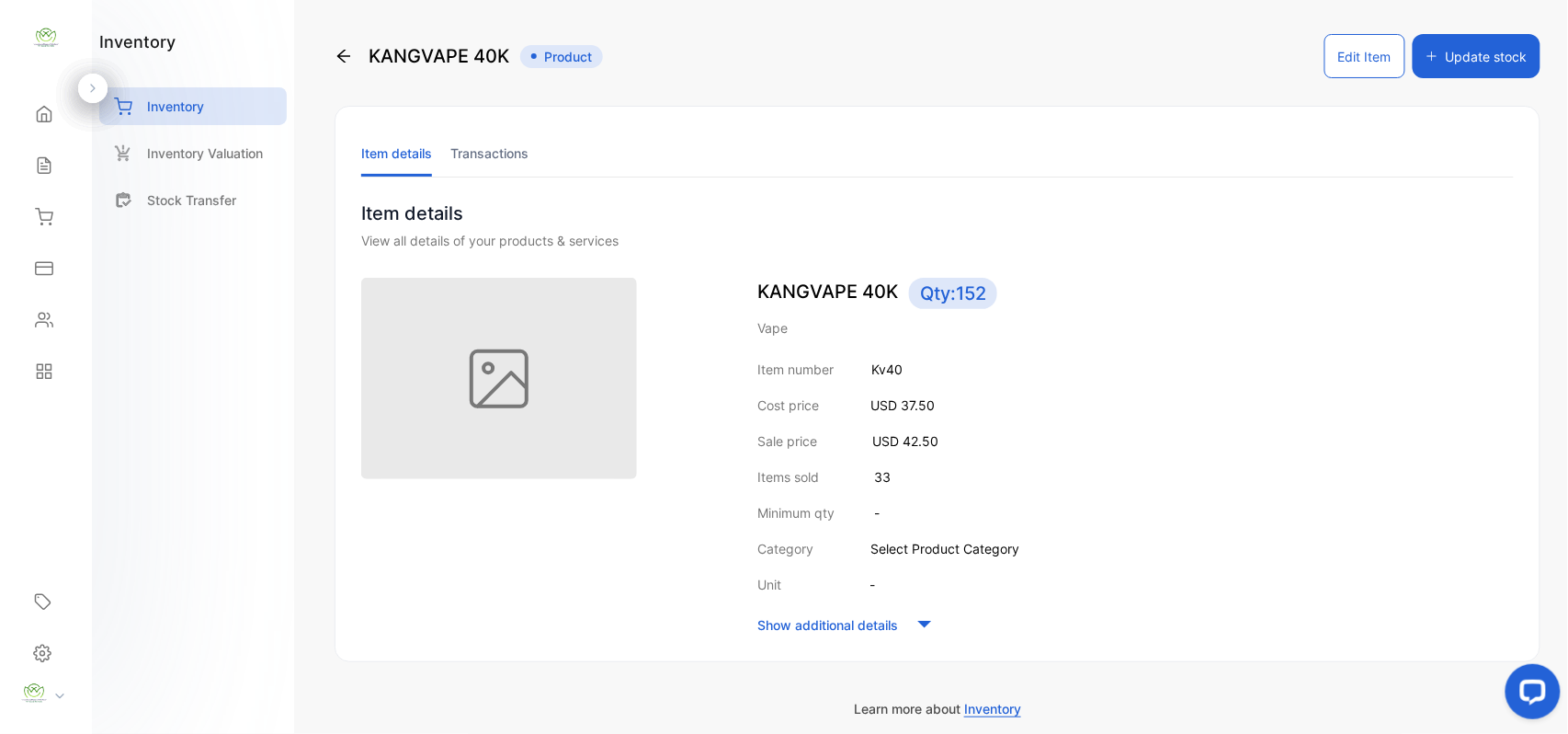
drag, startPoint x: 1365, startPoint y: 36, endPoint x: 1355, endPoint y: 49, distance: 16.4
click at [1365, 38] on button "Edit Item" at bounding box center [1365, 56] width 81 height 44
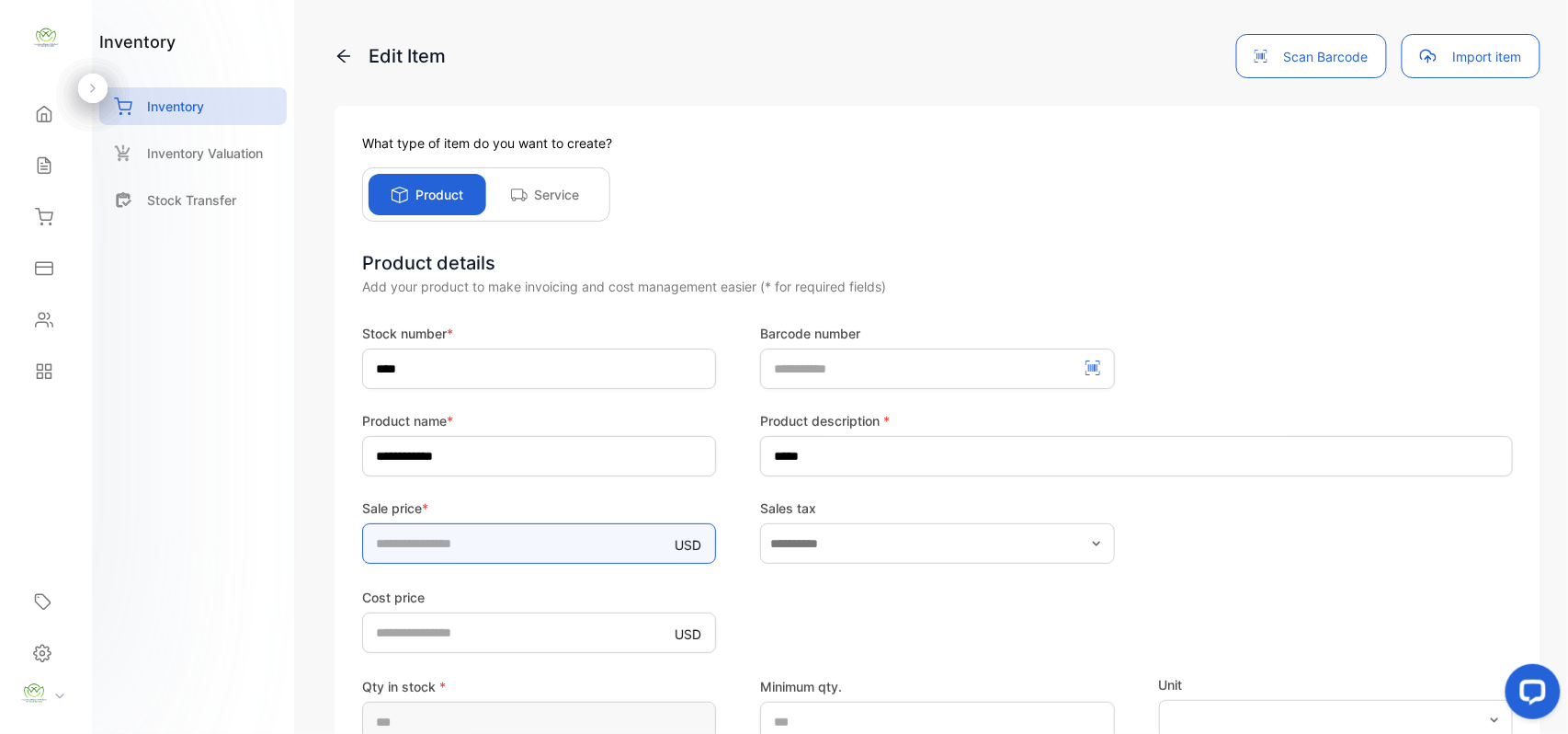
drag, startPoint x: 487, startPoint y: 545, endPoint x: 0, endPoint y: 566, distance: 487.5
click at [0, 566] on div "**********" at bounding box center [784, 385] width 1568 height 770
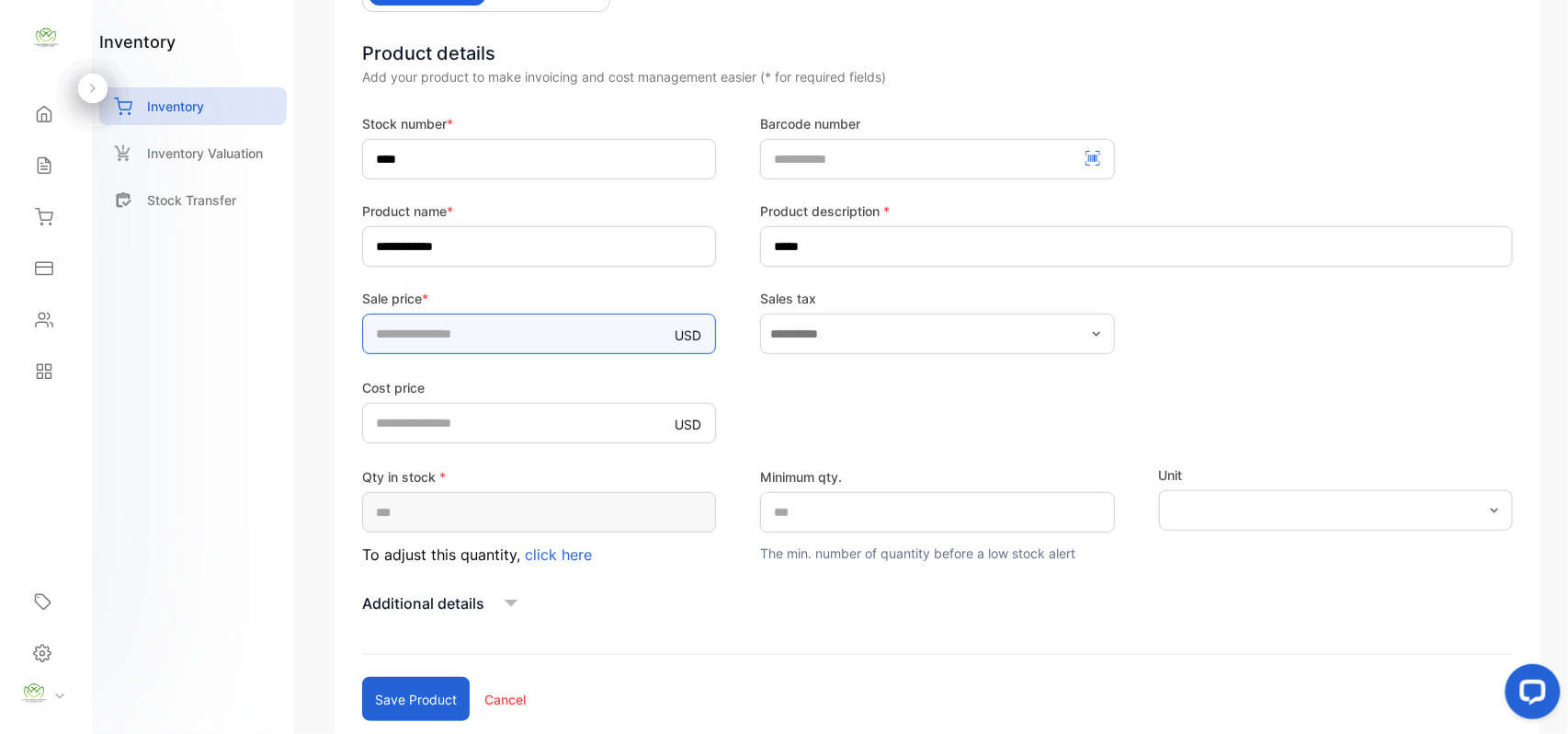
scroll to position [285, 0]
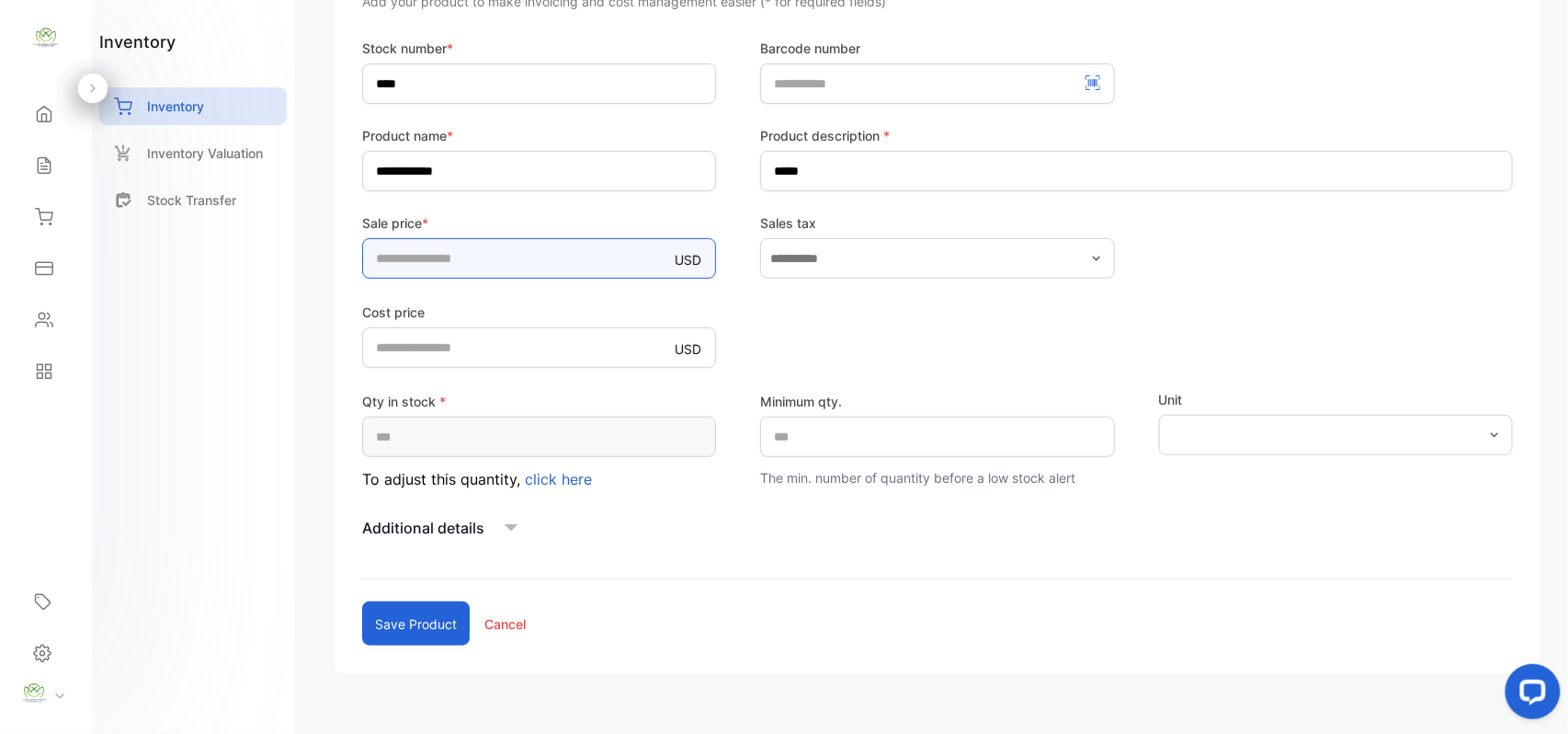
type input "*****"
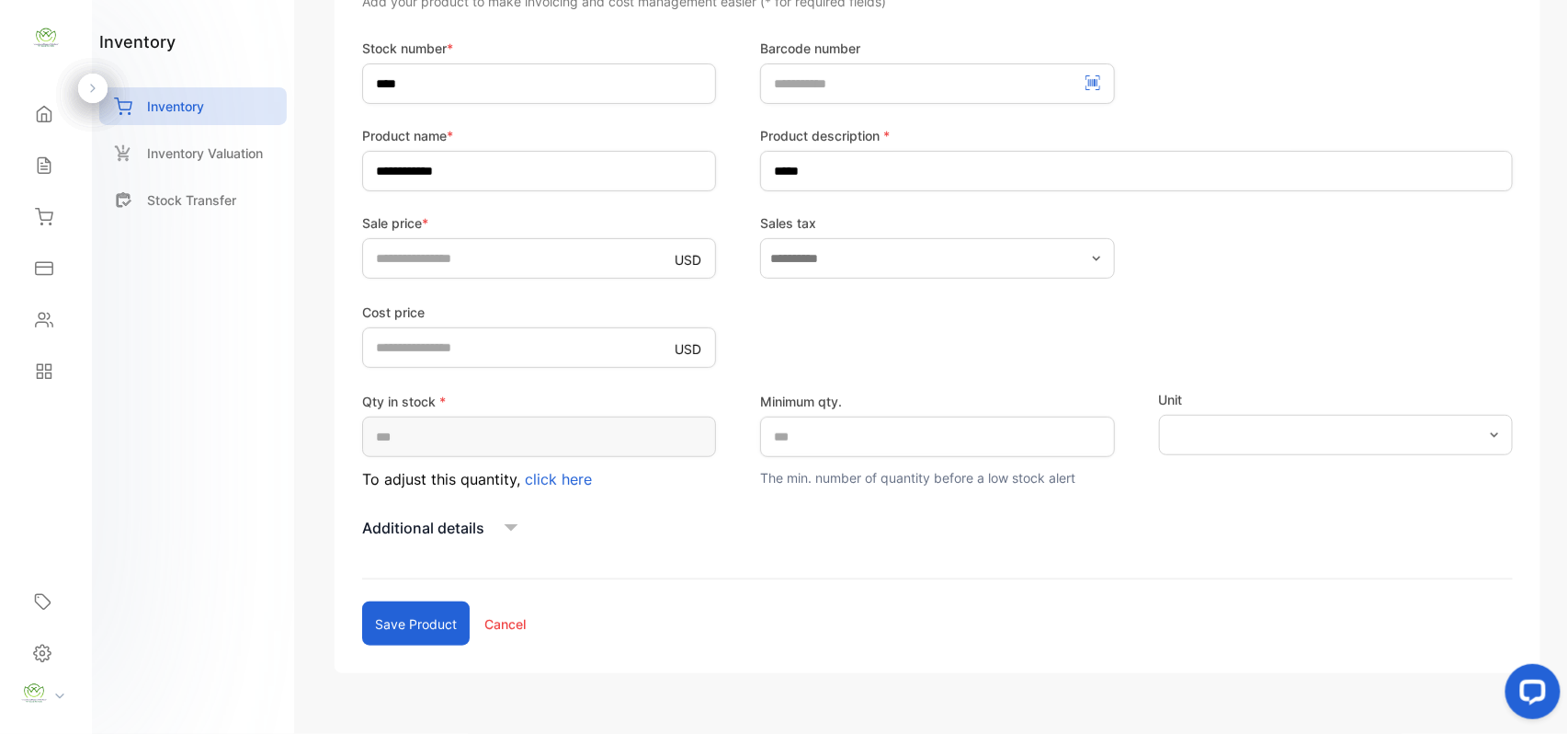
click at [422, 631] on button "Save product" at bounding box center [416, 623] width 107 height 44
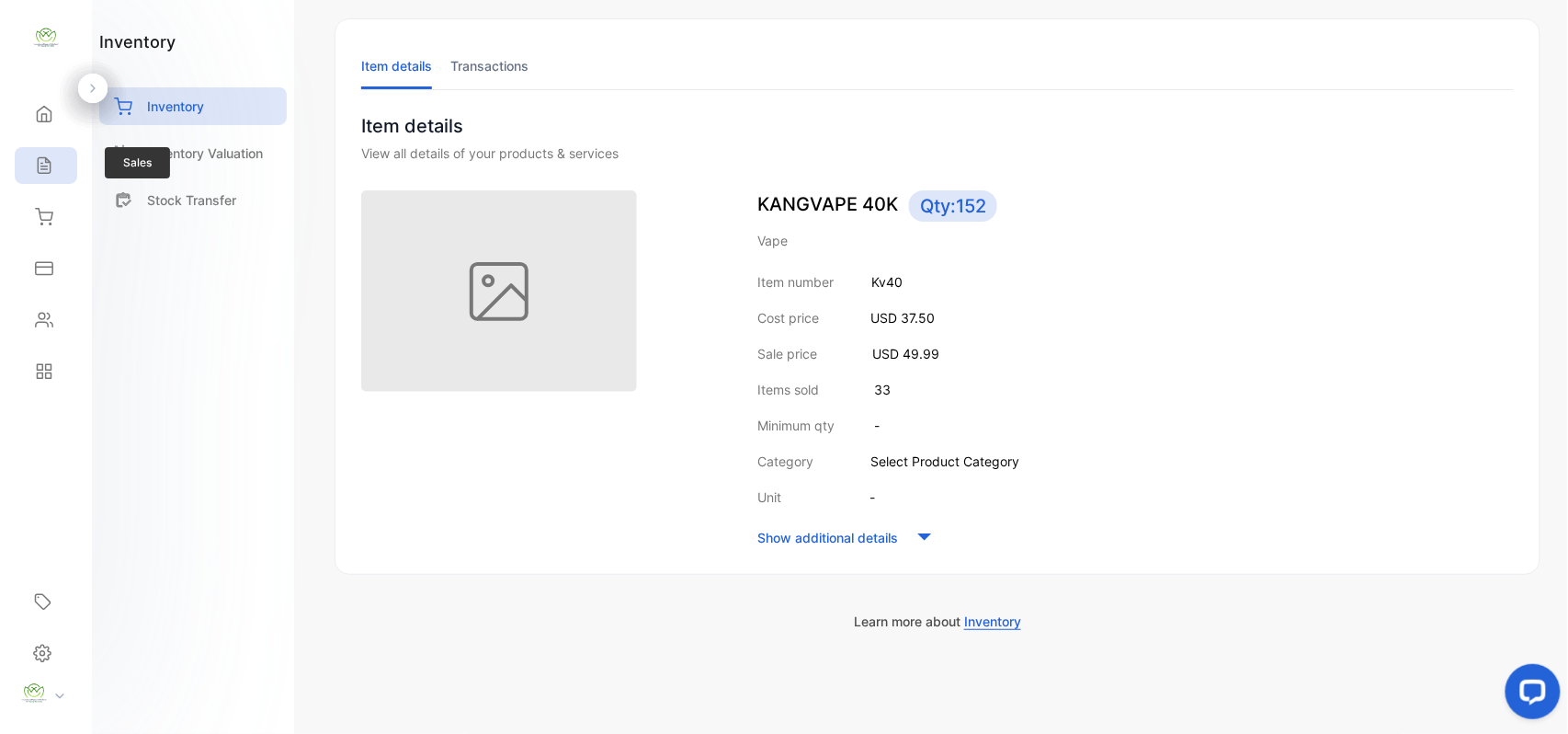
click at [51, 147] on div "Sales" at bounding box center [46, 165] width 63 height 36
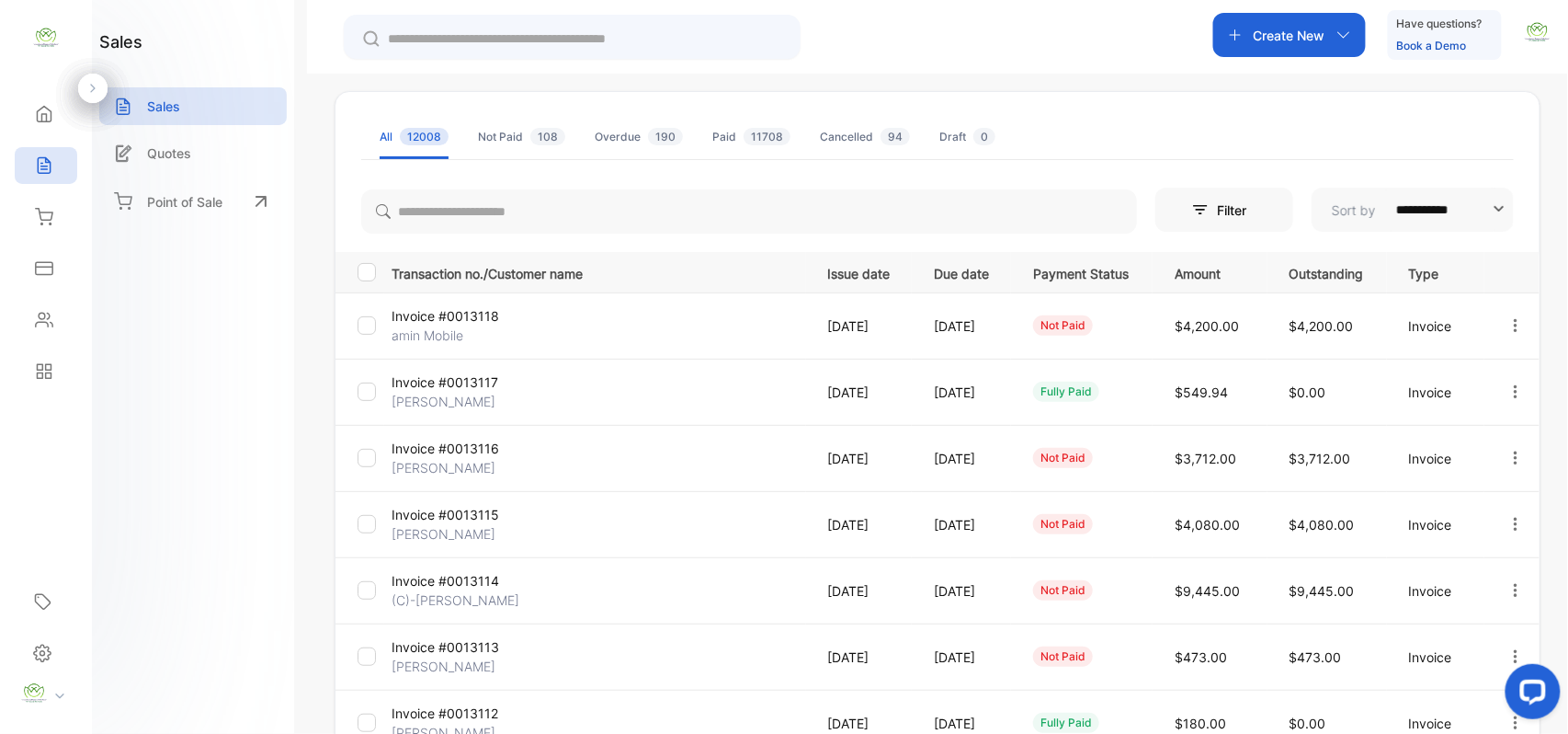
click at [1267, 34] on p "Create New" at bounding box center [1289, 35] width 72 height 20
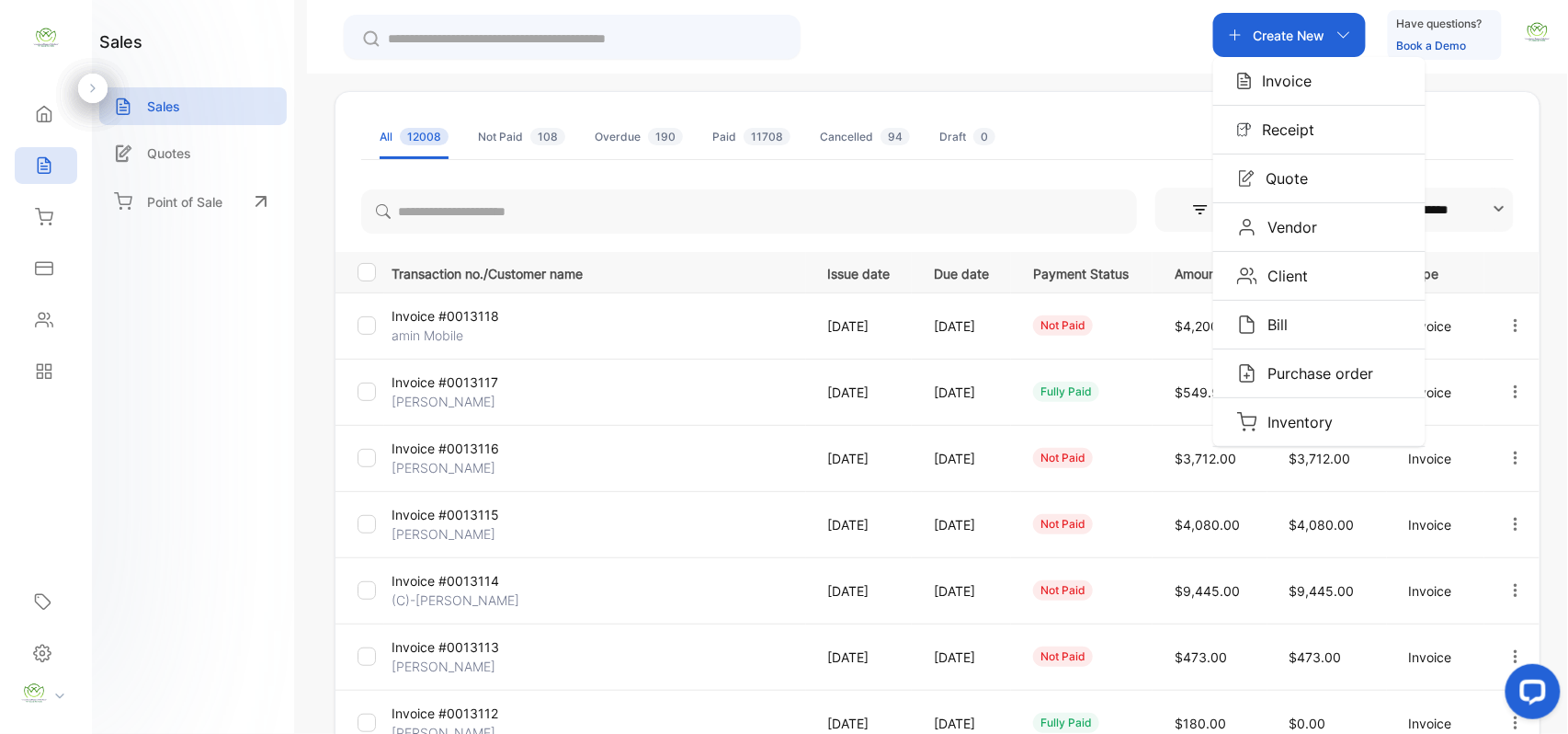
click at [1514, 321] on icon "button" at bounding box center [1516, 324] width 4 height 13
click at [1486, 383] on span "View / Edit Invoice" at bounding box center [1471, 377] width 131 height 22
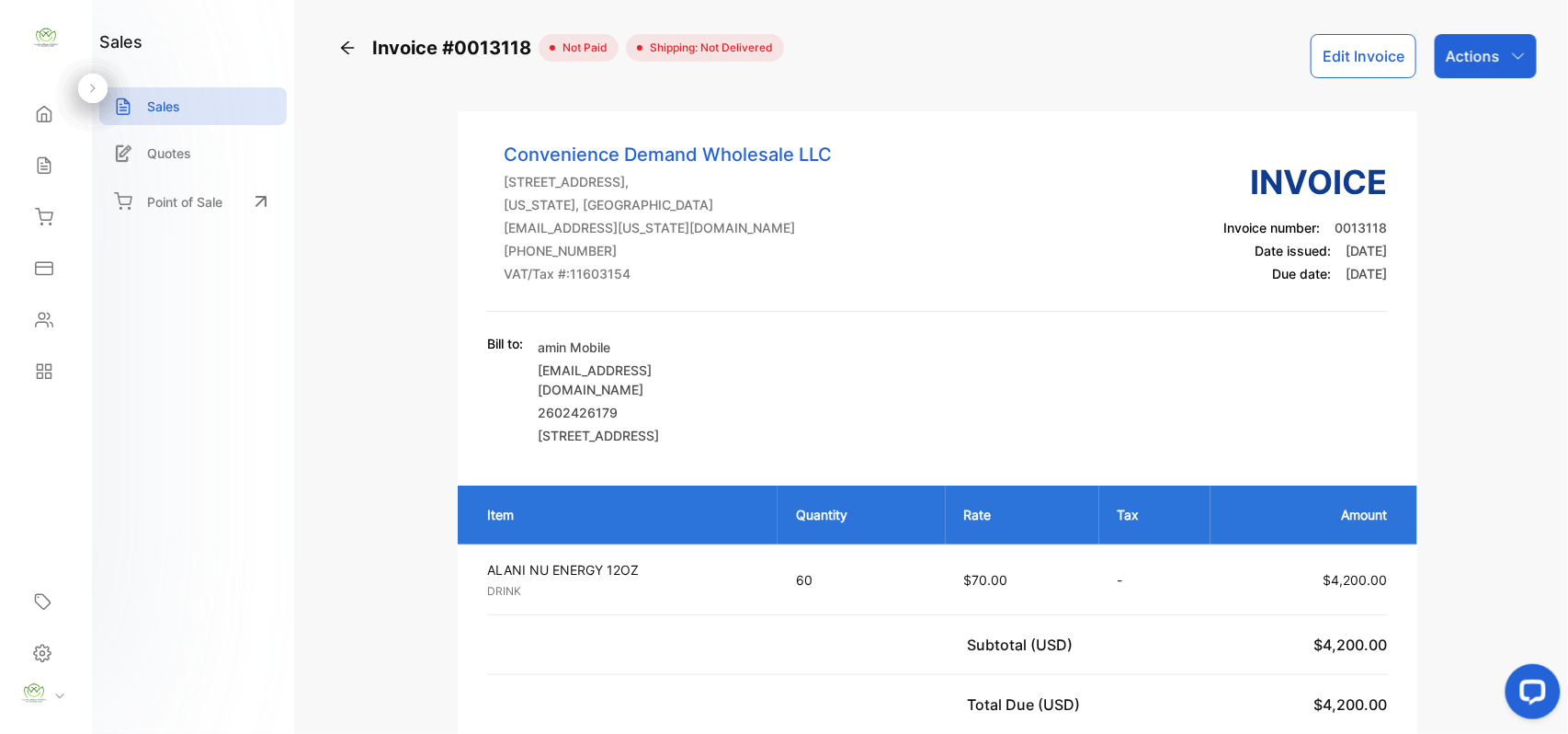
click at [1363, 57] on button "Edit Invoice" at bounding box center [1364, 56] width 106 height 44
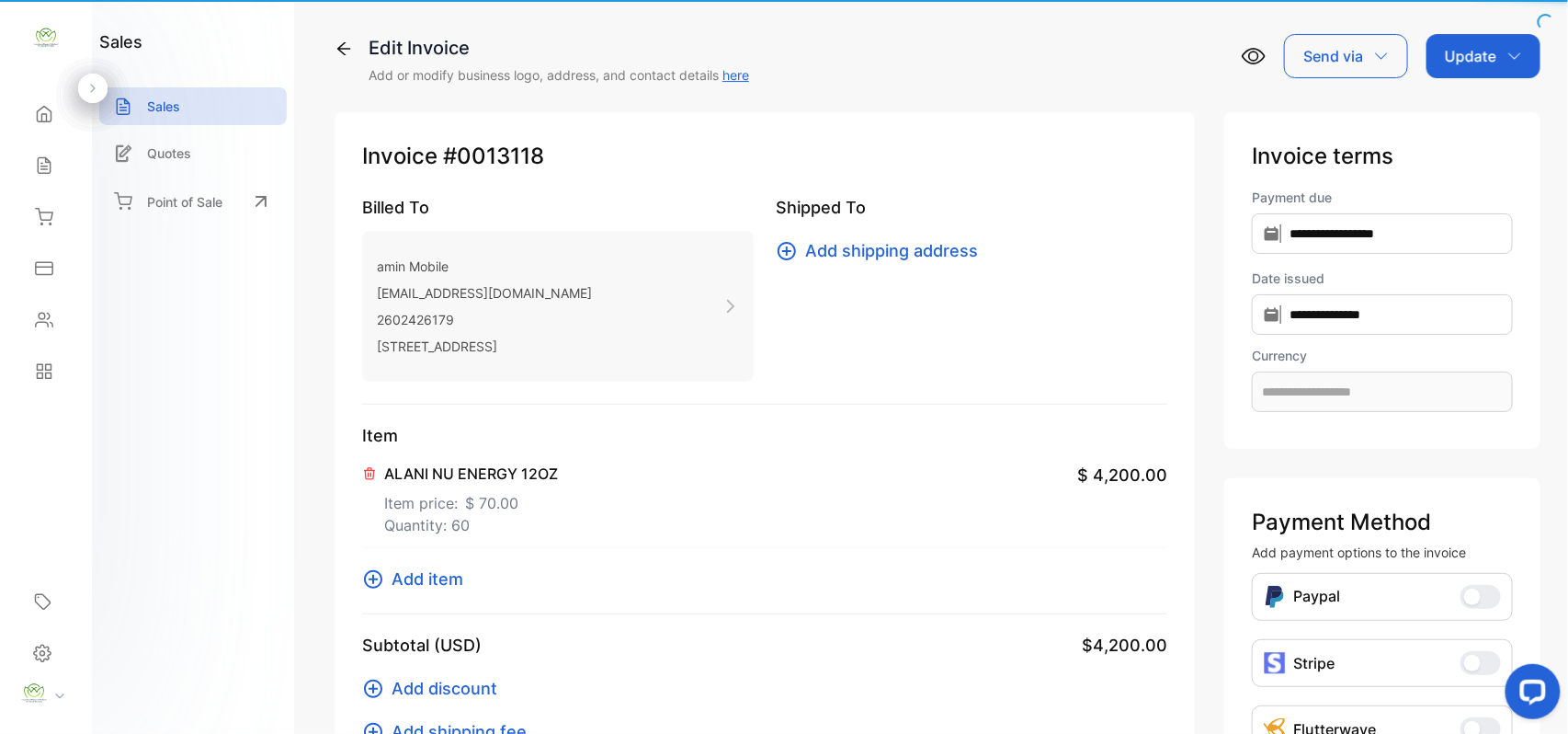
type input "**********"
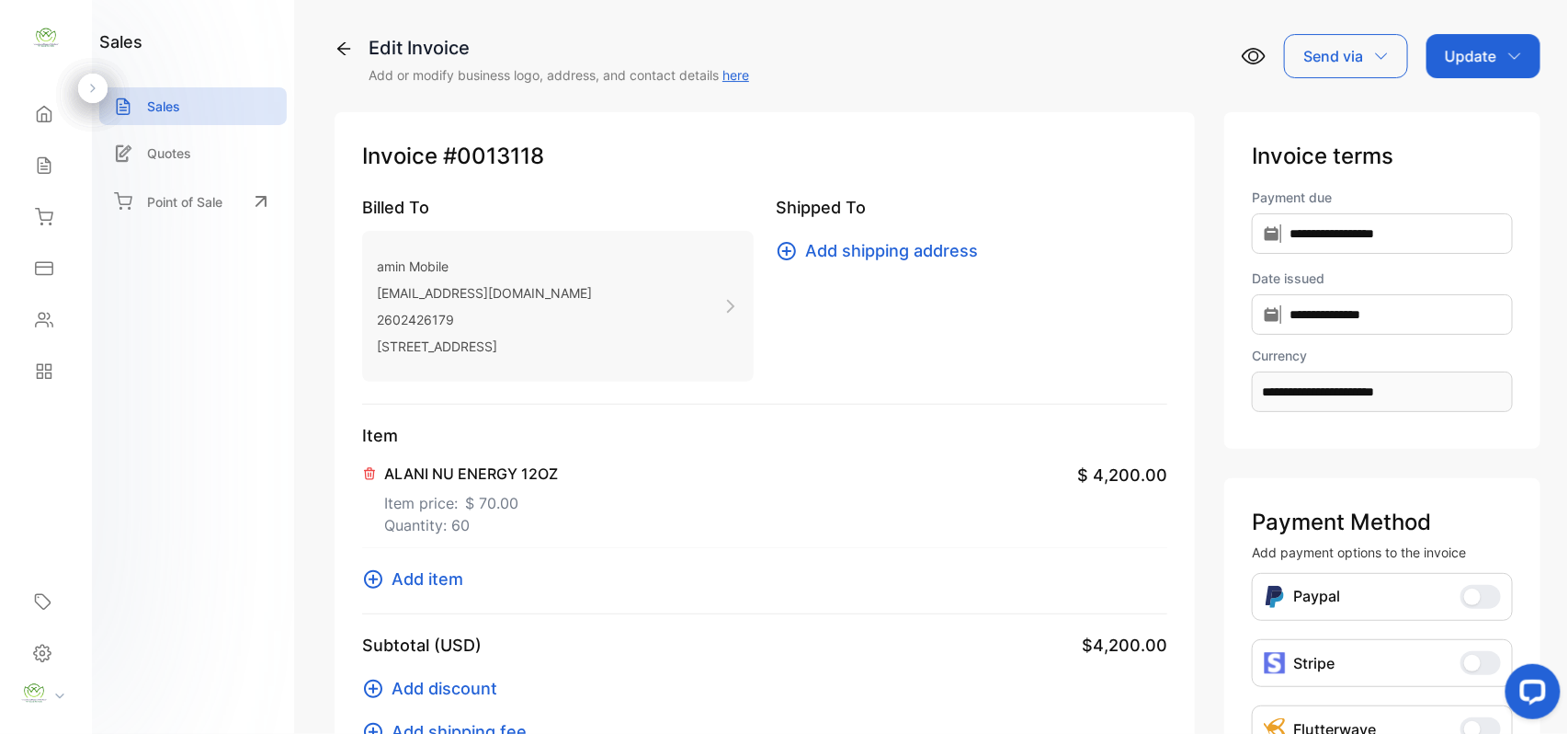
click at [380, 591] on button "Add item" at bounding box center [419, 578] width 112 height 25
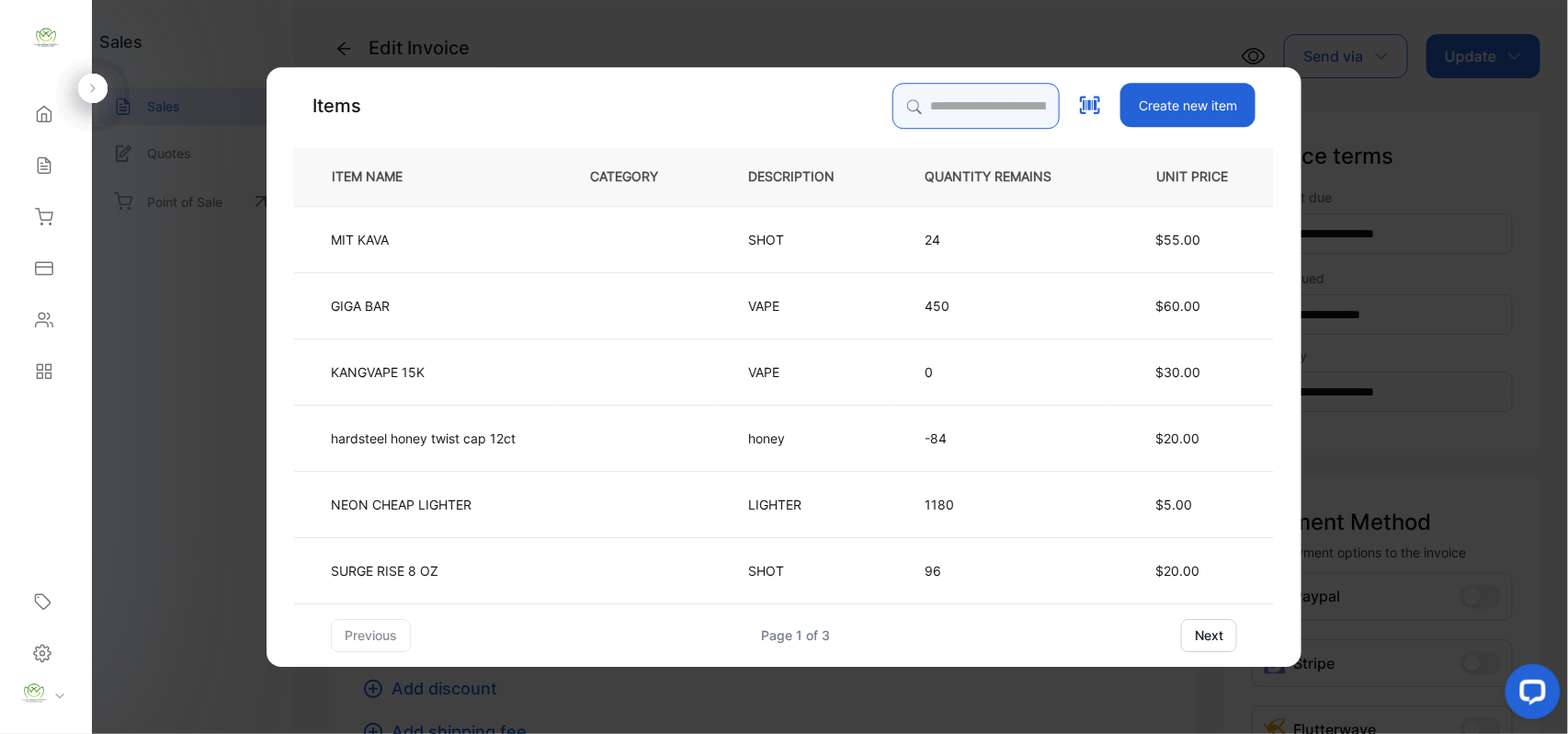
click at [950, 116] on input "search" at bounding box center [977, 105] width 167 height 46
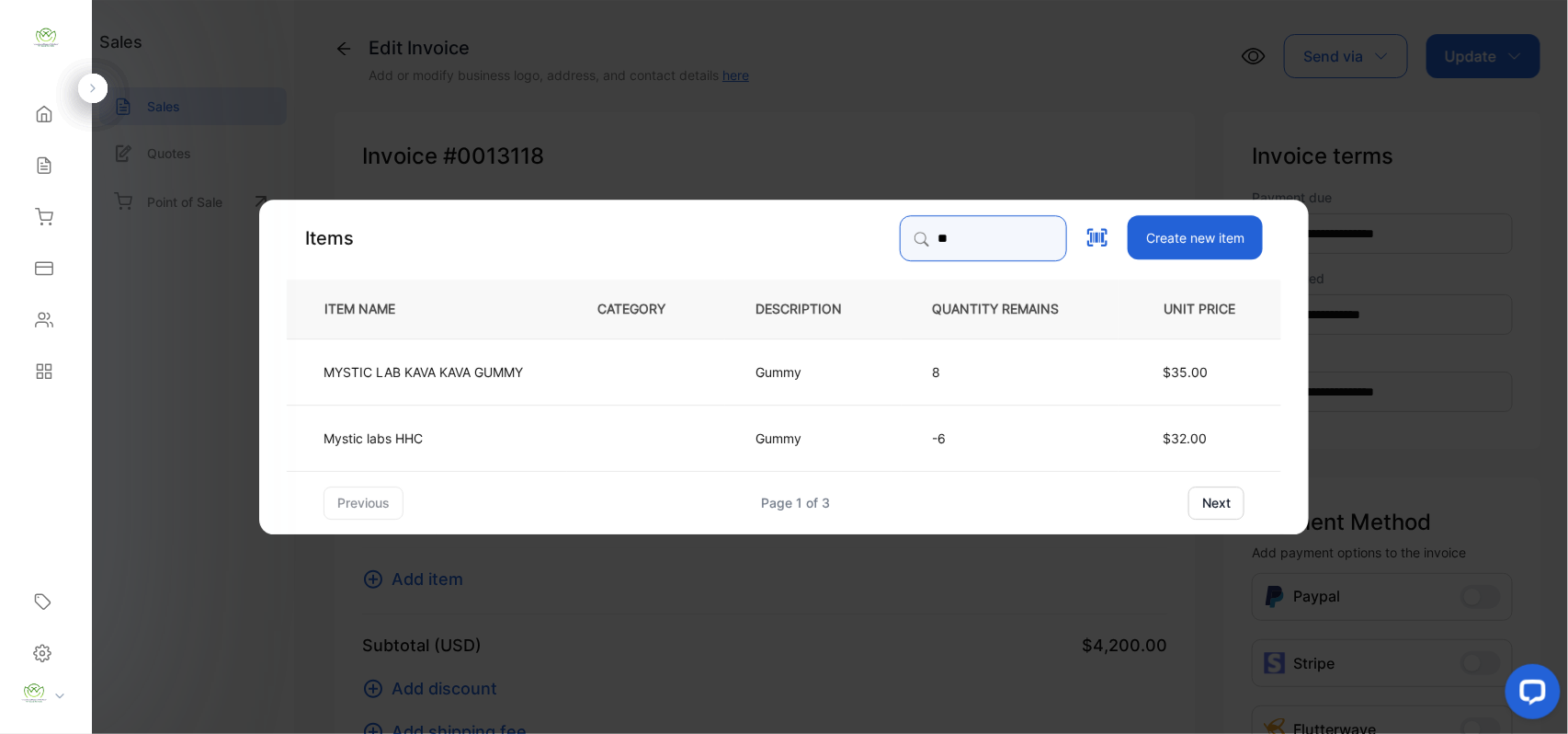
type input "*"
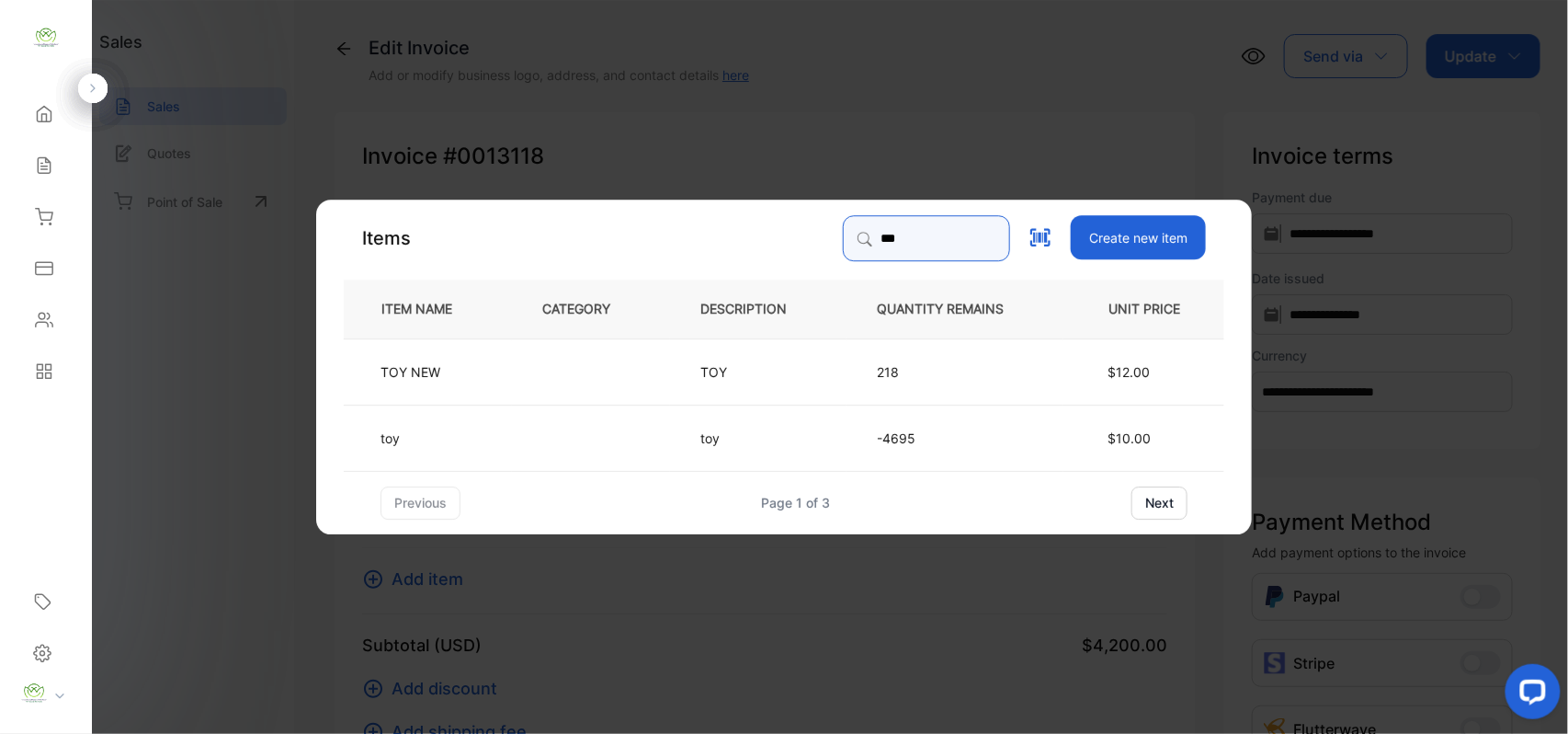
type input "***"
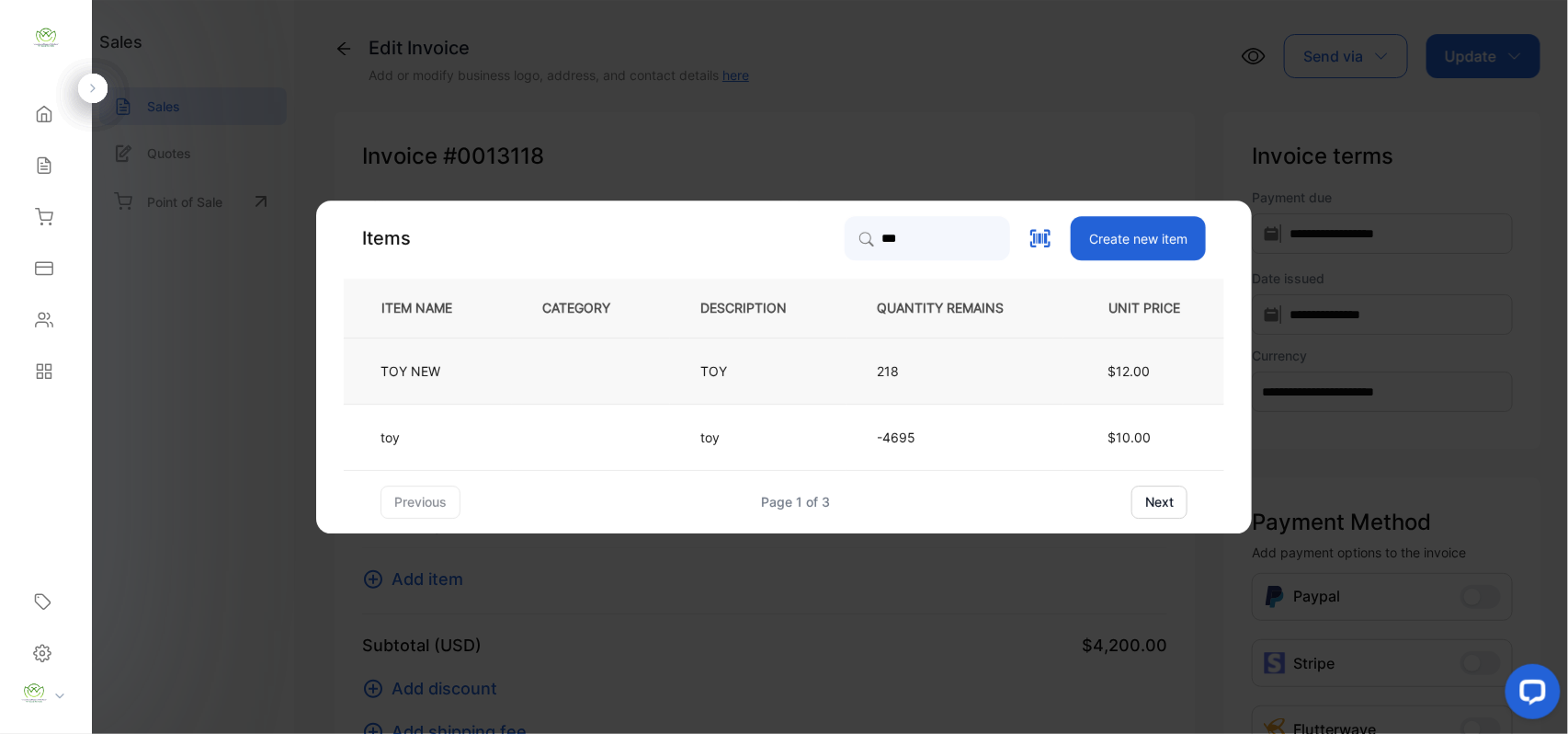
click at [886, 384] on td "218" at bounding box center [955, 369] width 217 height 66
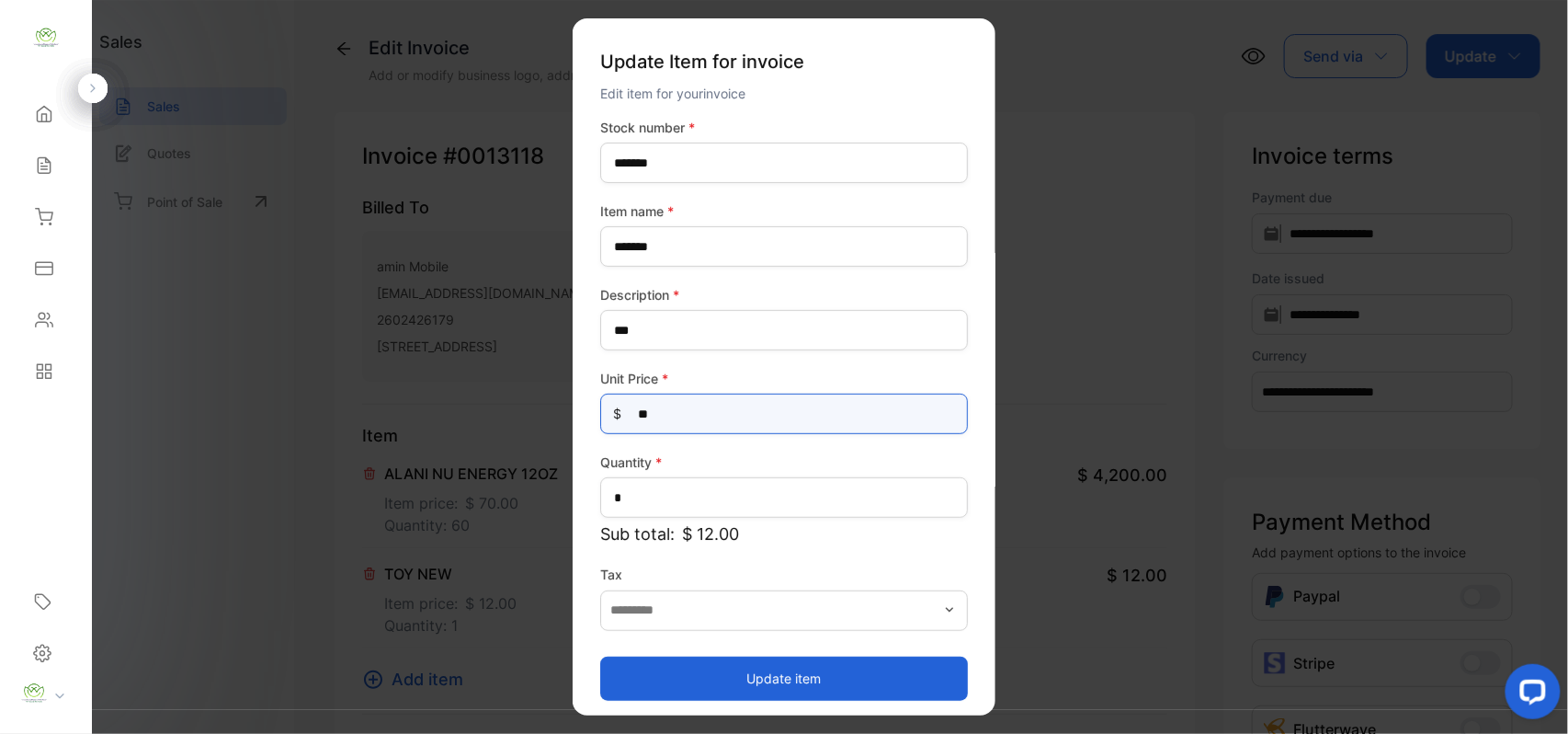
click at [768, 422] on Price-inputprice "**" at bounding box center [784, 414] width 367 height 40
type Price-inputprice "**"
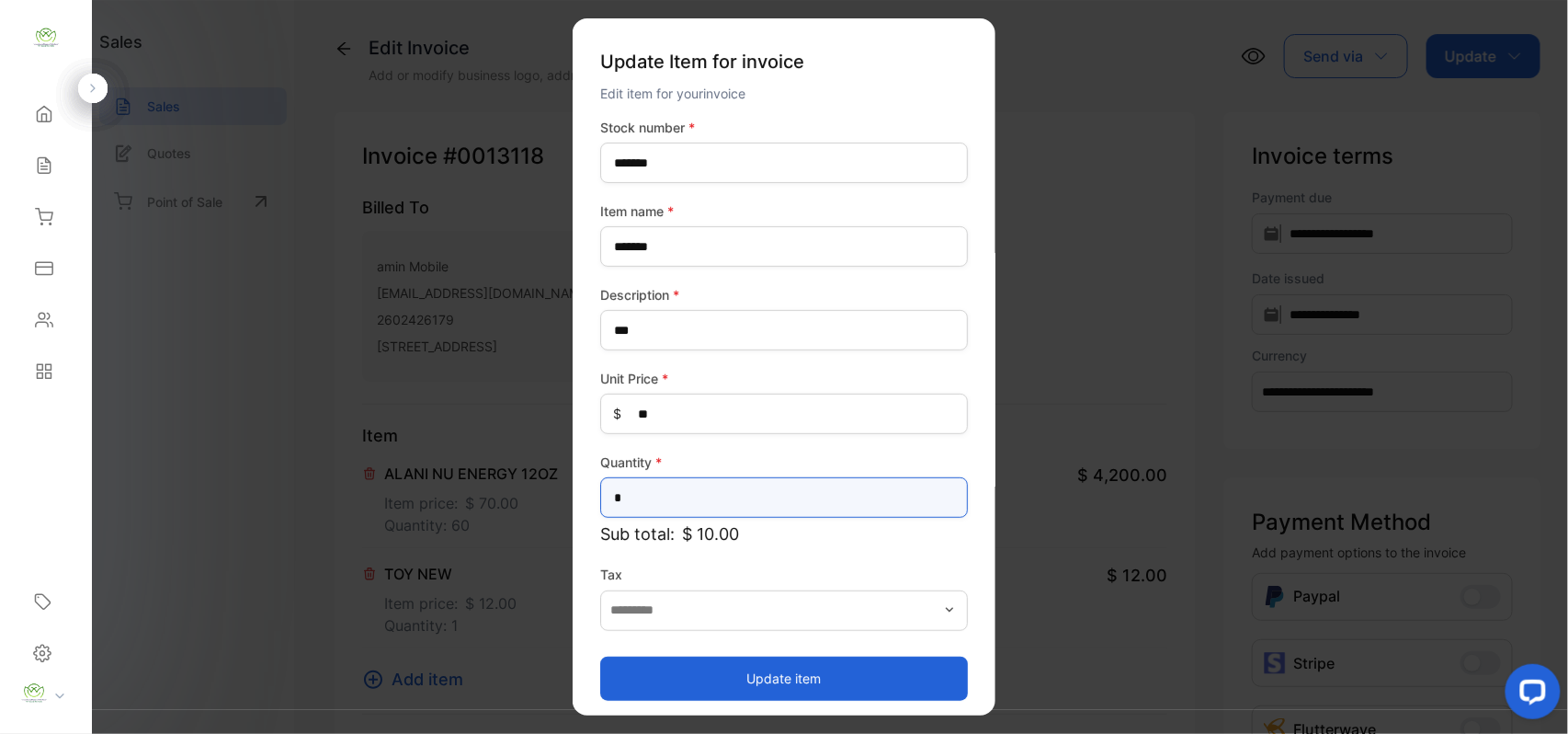
drag, startPoint x: 689, startPoint y: 497, endPoint x: 195, endPoint y: 536, distance: 495.5
type input "*"
type input "**"
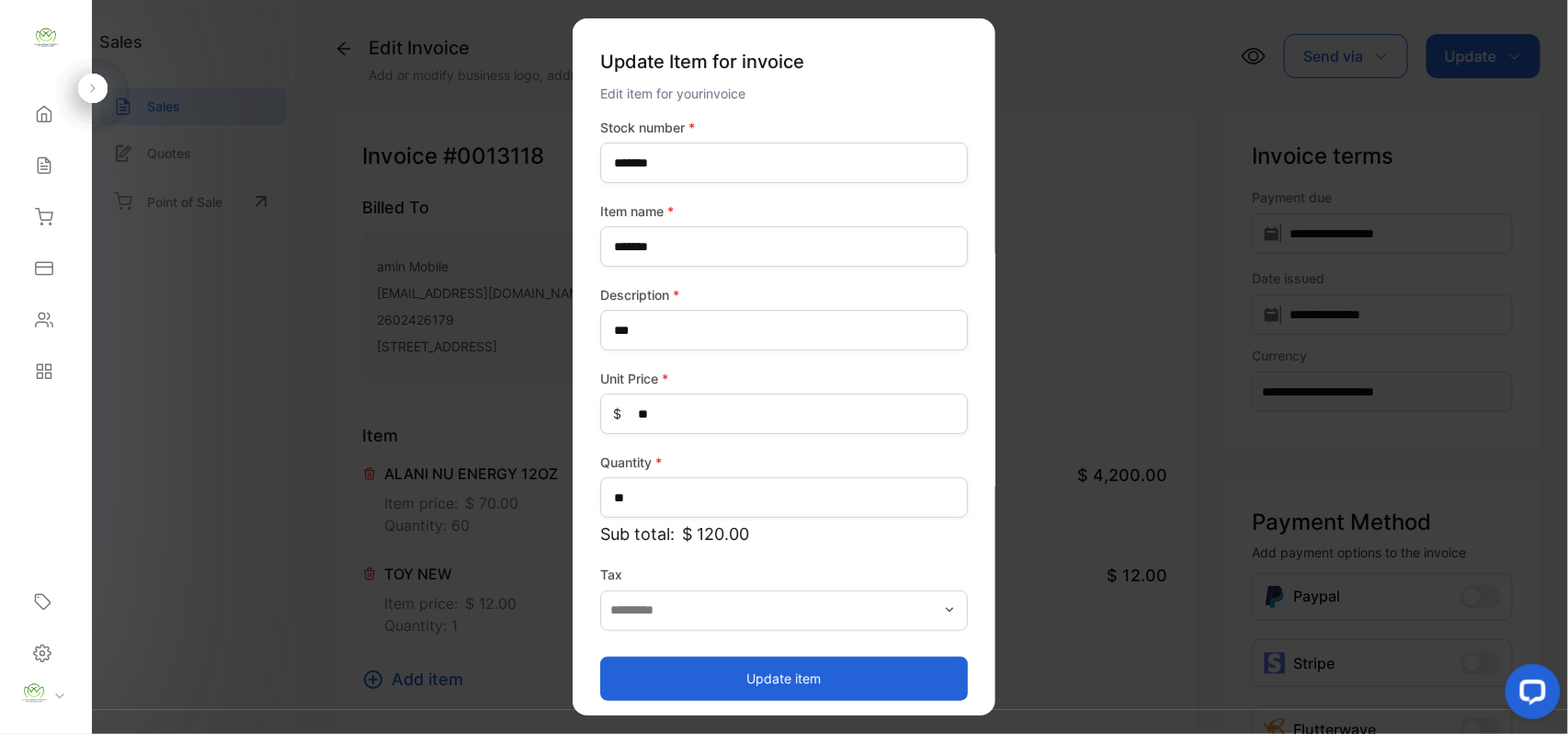
click at [673, 686] on button "Update item" at bounding box center [784, 677] width 367 height 44
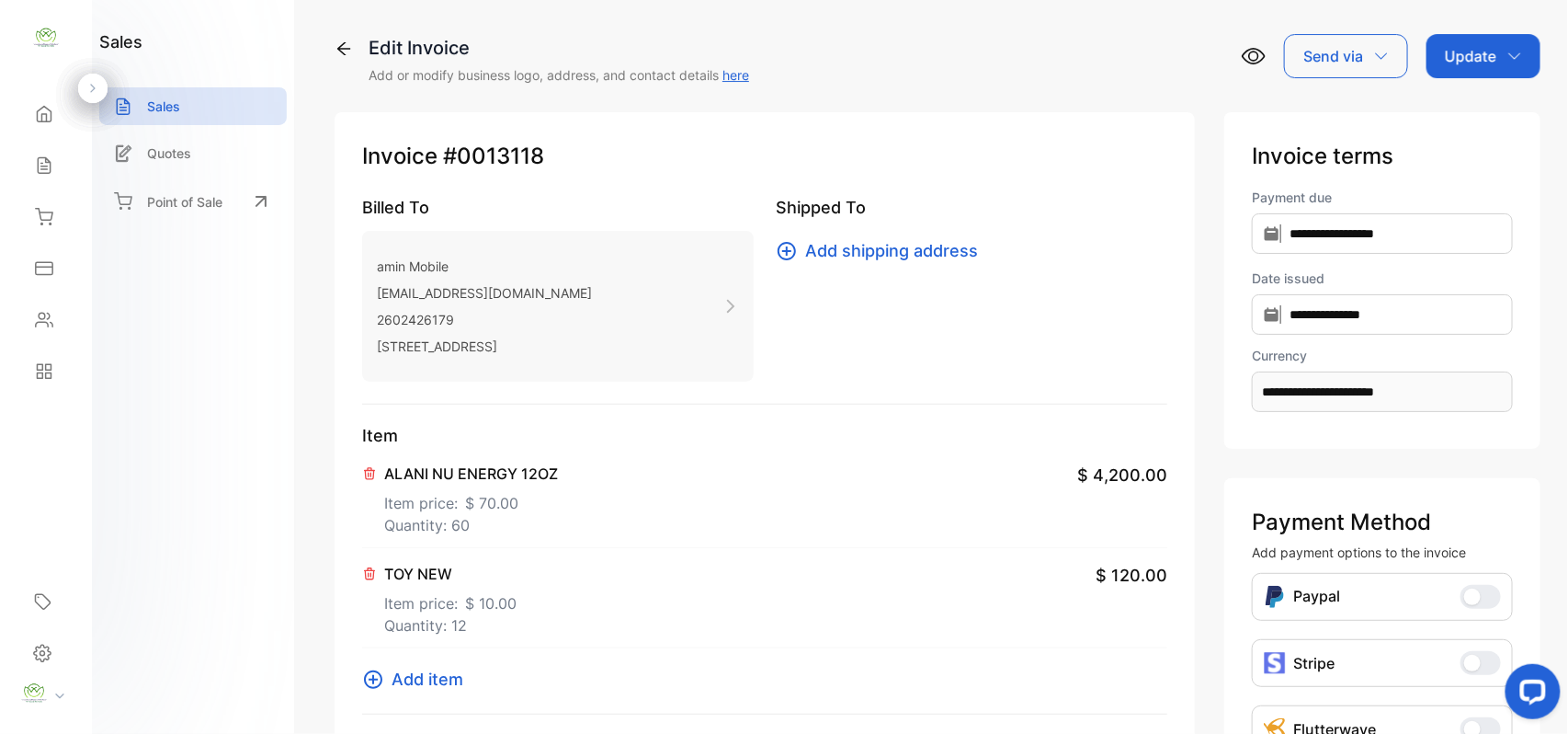
click at [377, 686] on icon at bounding box center [373, 679] width 19 height 19
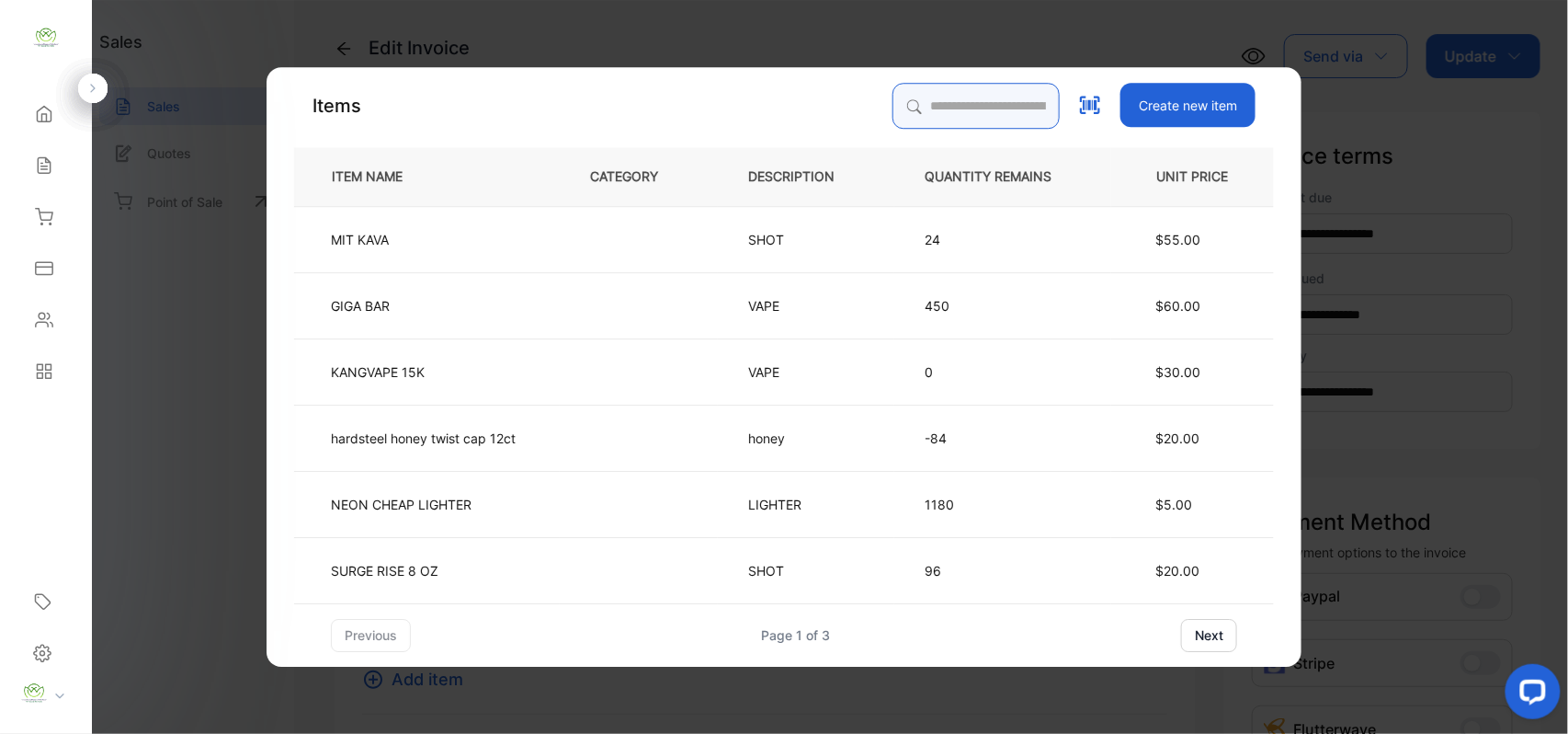
click at [947, 103] on input "search" at bounding box center [977, 105] width 167 height 46
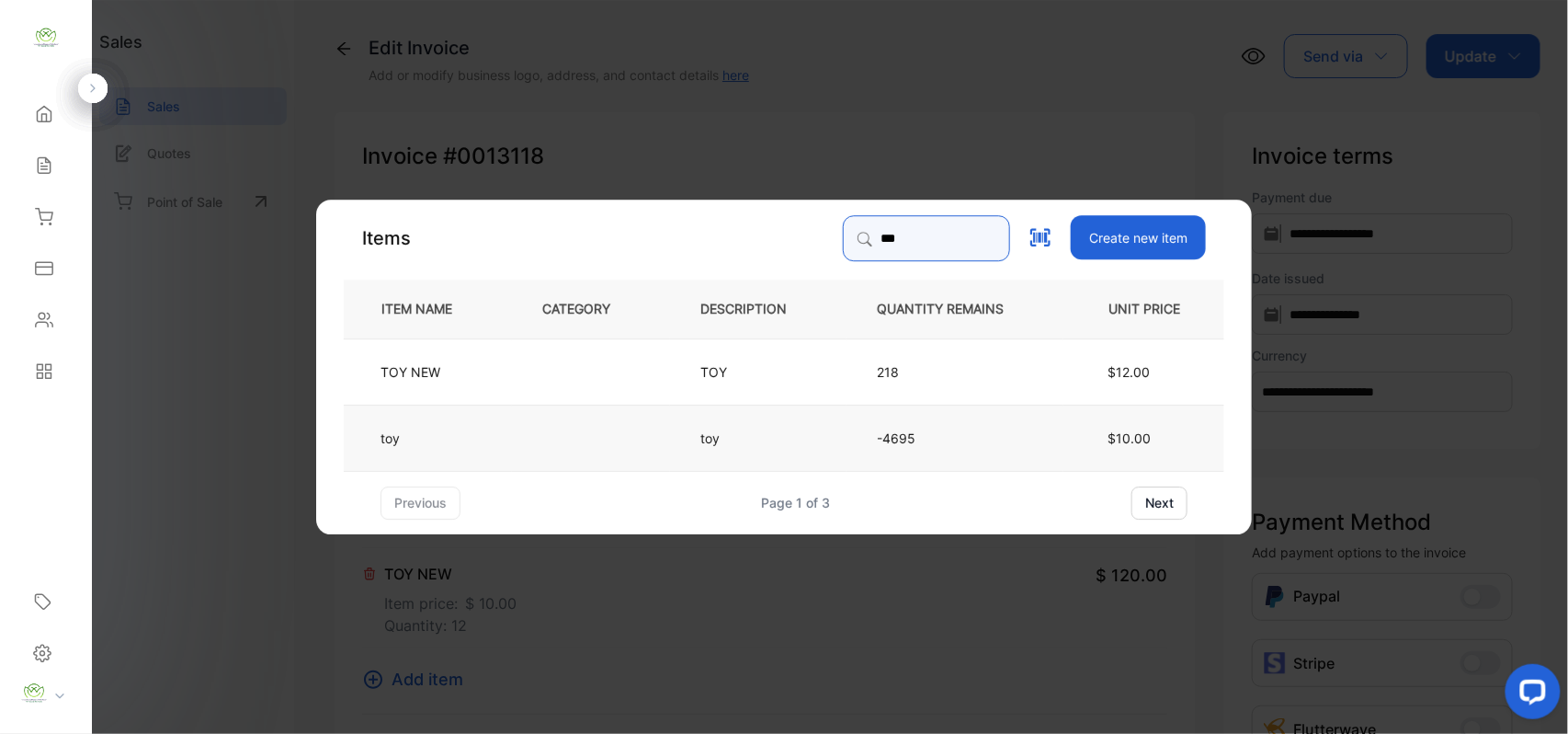
type input "***"
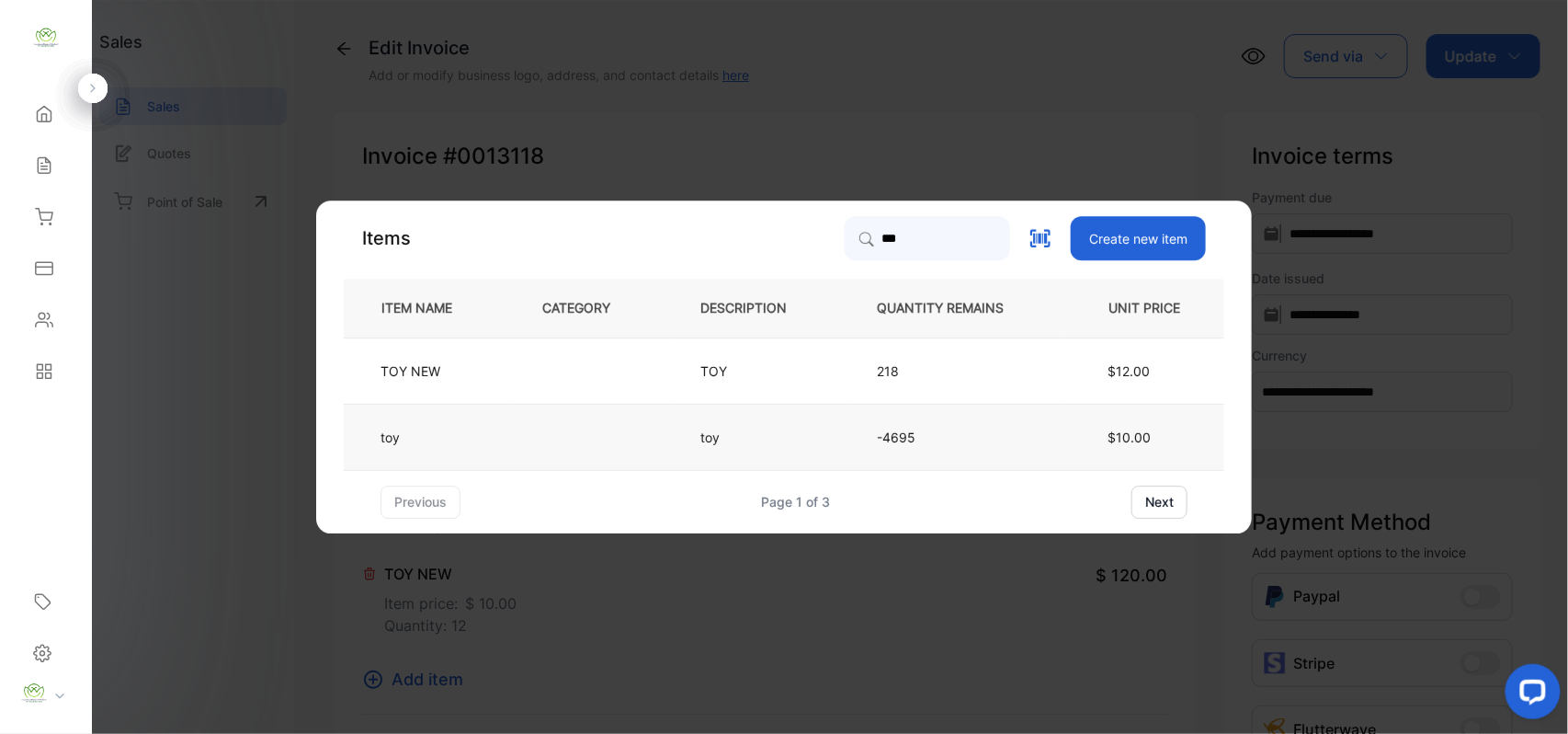
click at [552, 423] on td at bounding box center [590, 436] width 158 height 66
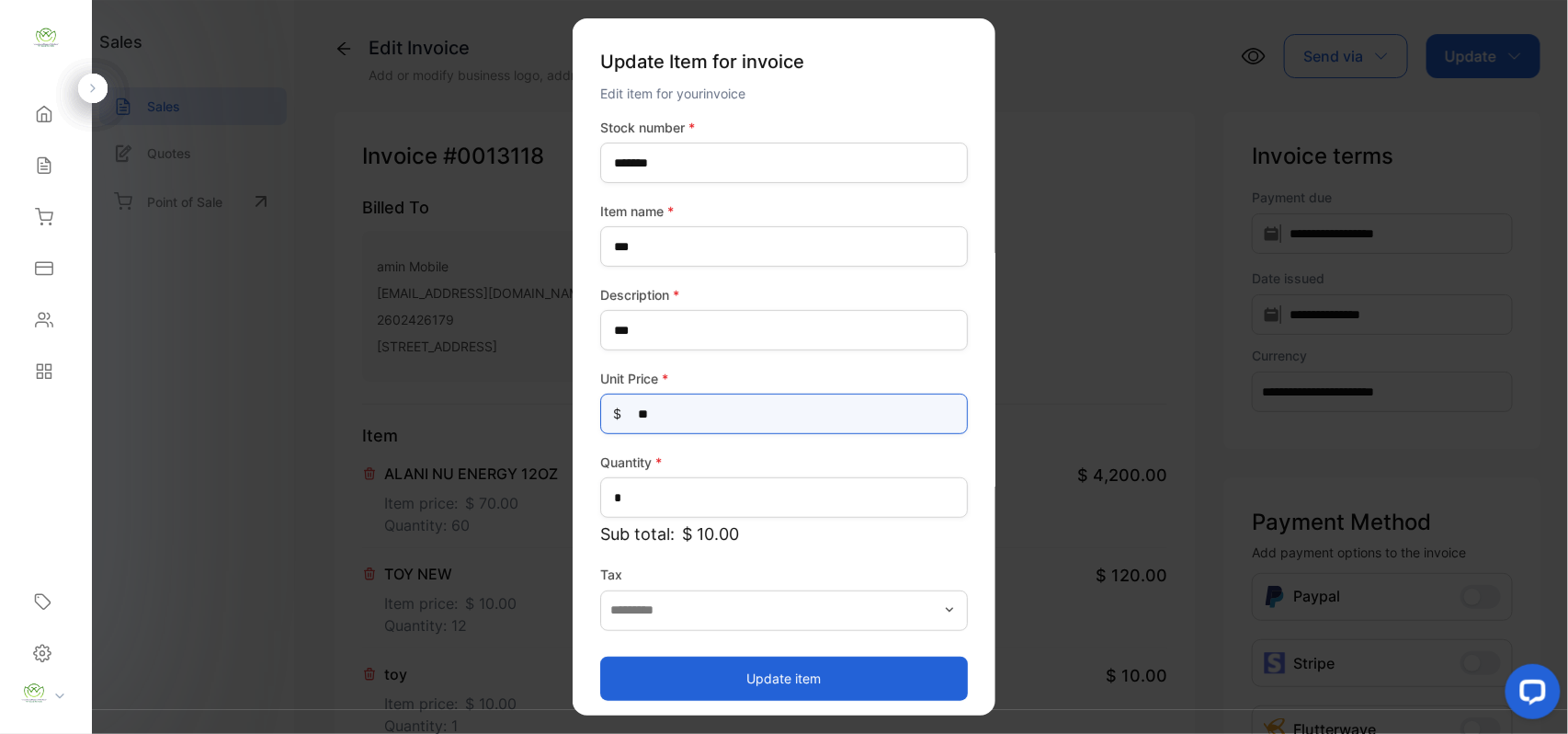
drag, startPoint x: 745, startPoint y: 413, endPoint x: 130, endPoint y: 414, distance: 615.0
type Price-inputprice "*"
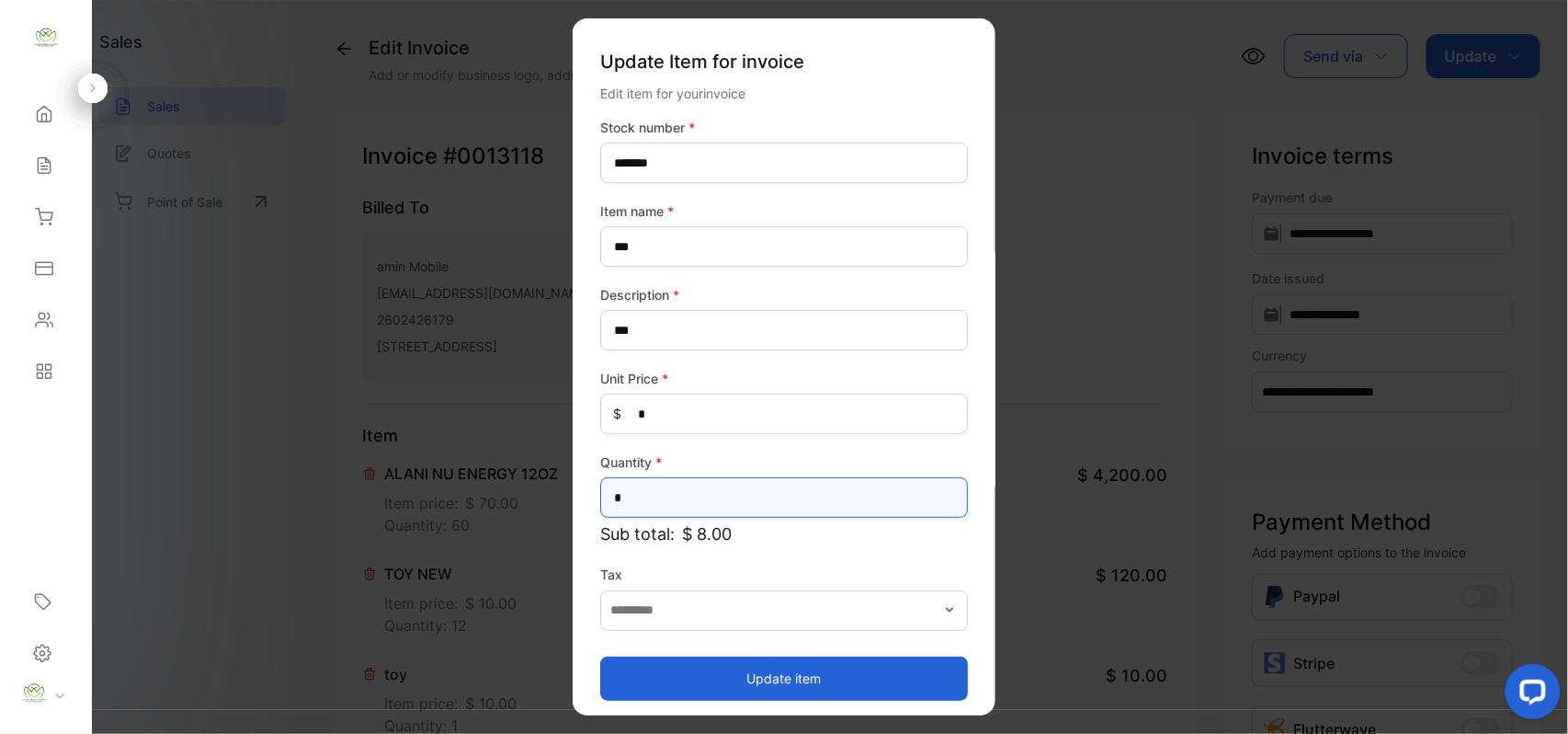
drag, startPoint x: 660, startPoint y: 497, endPoint x: 338, endPoint y: 567, distance: 329.5
type input "*"
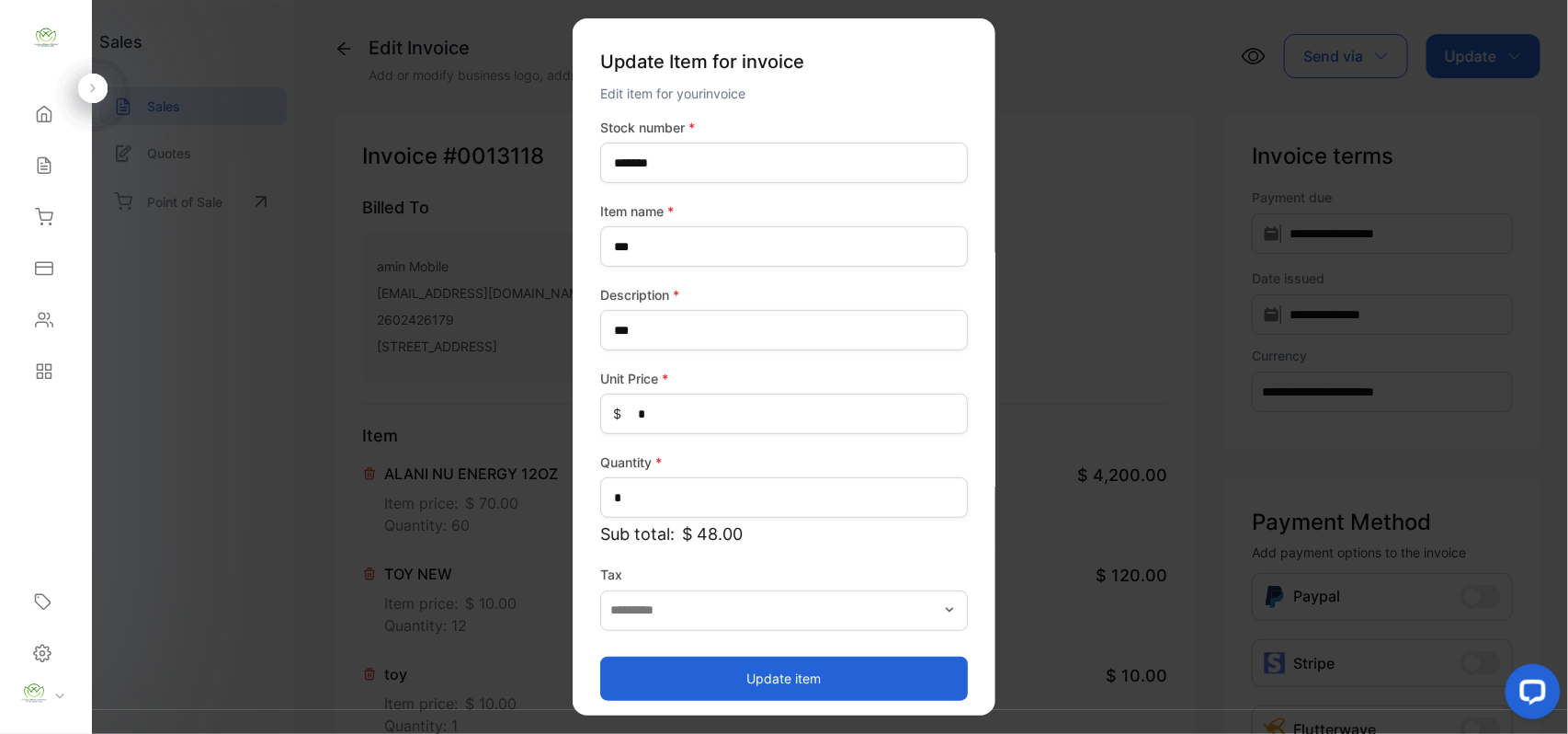
click at [694, 679] on button "Update item" at bounding box center [784, 677] width 367 height 44
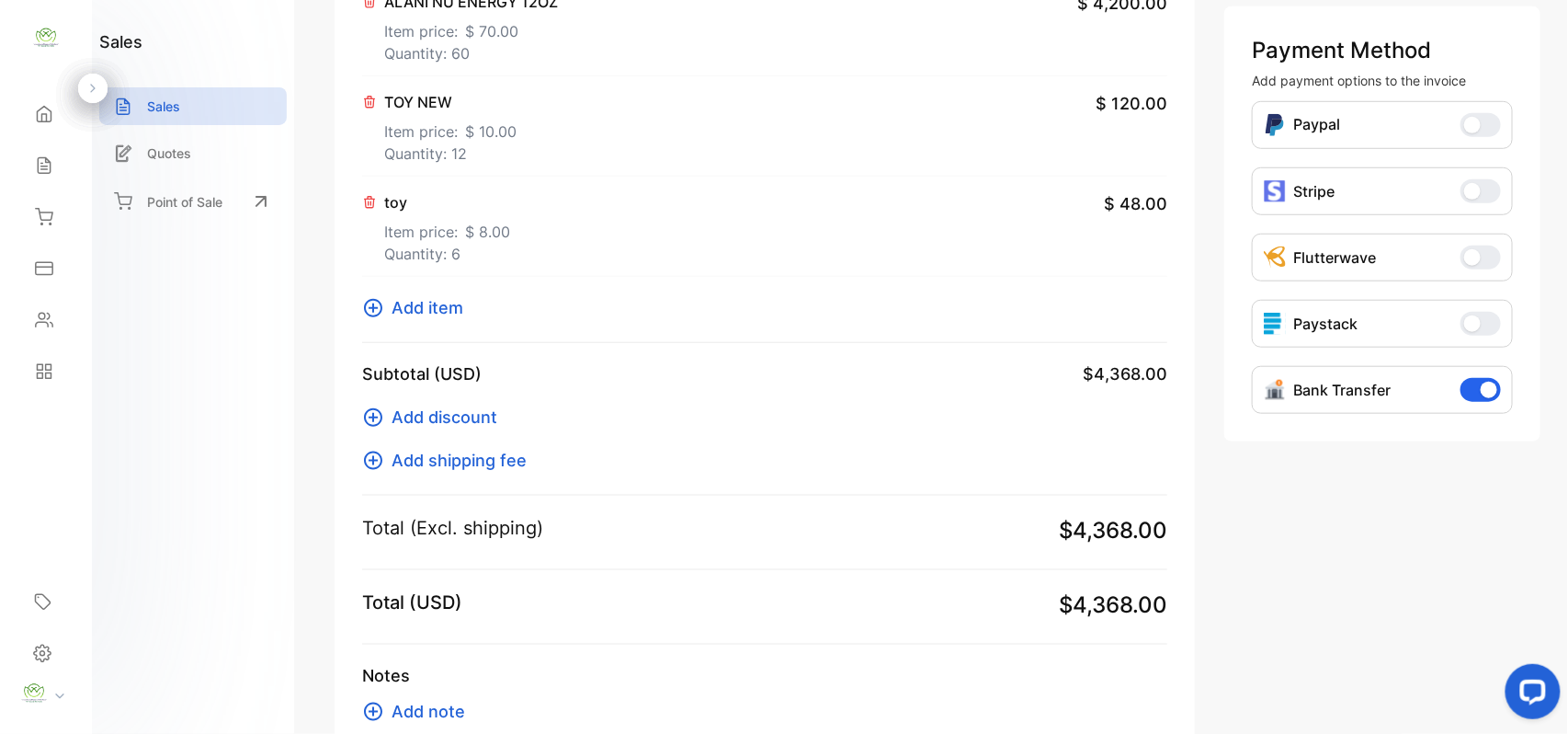
scroll to position [572, 0]
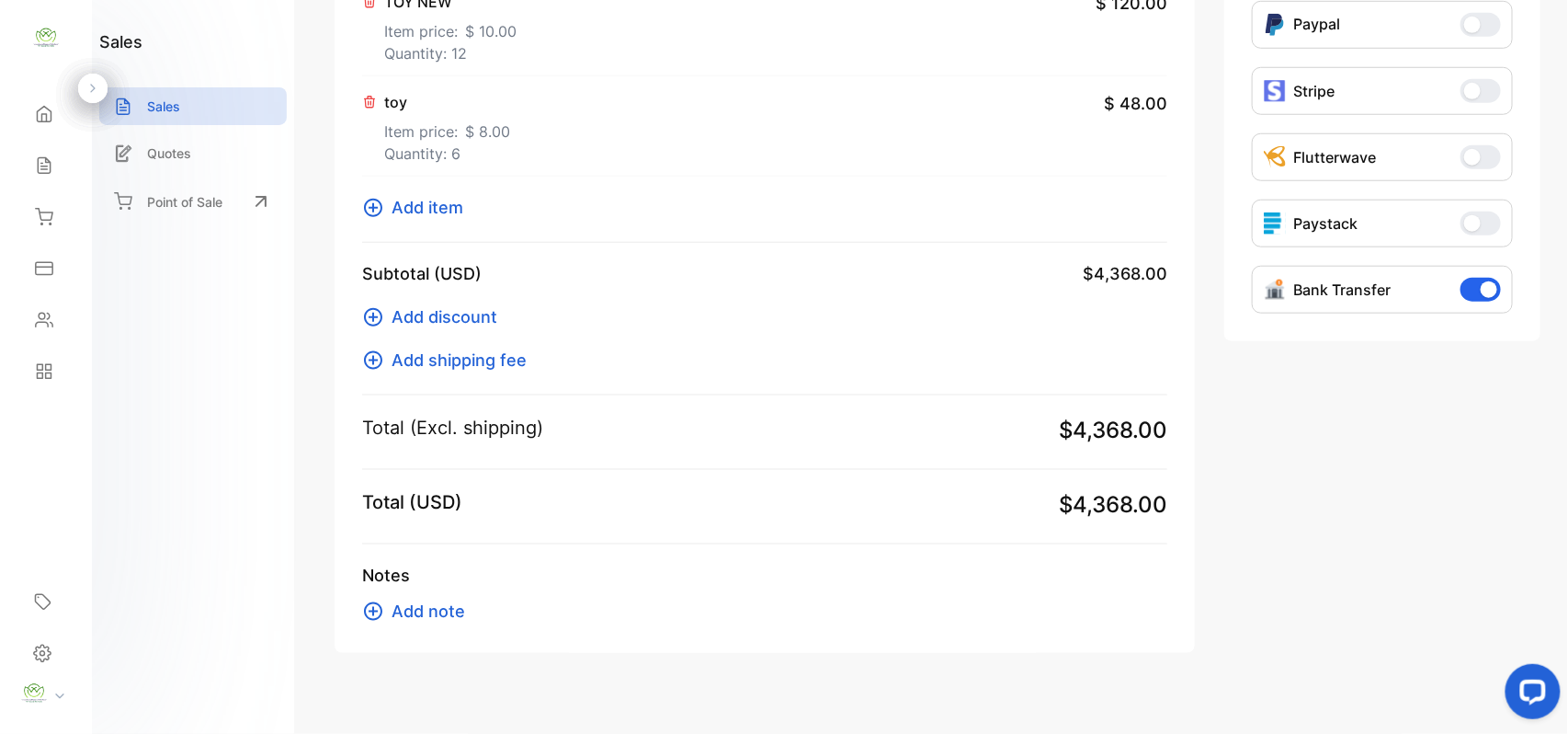
click at [438, 207] on span "Add item" at bounding box center [427, 206] width 72 height 25
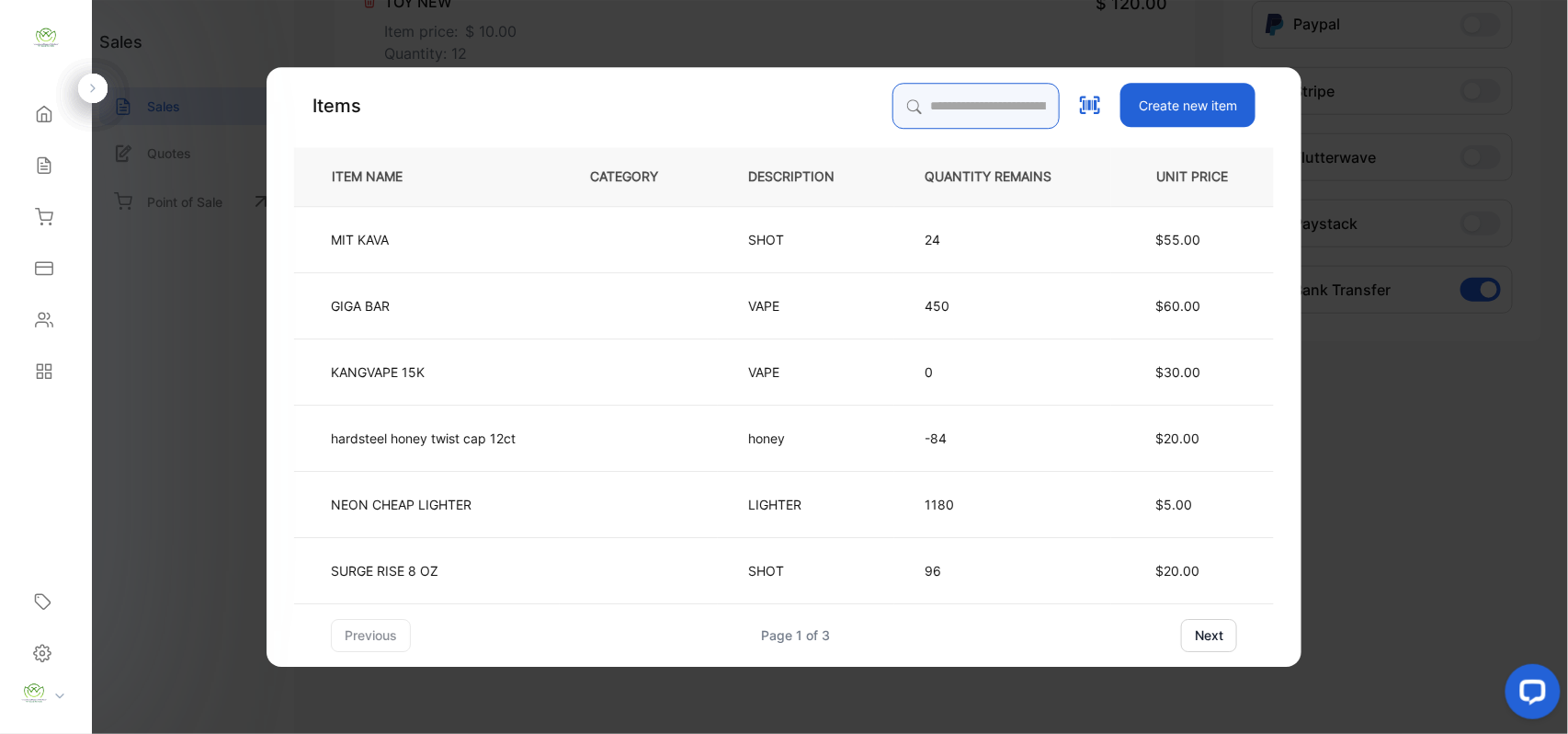
click at [902, 110] on input "search" at bounding box center [977, 105] width 167 height 46
type input "***"
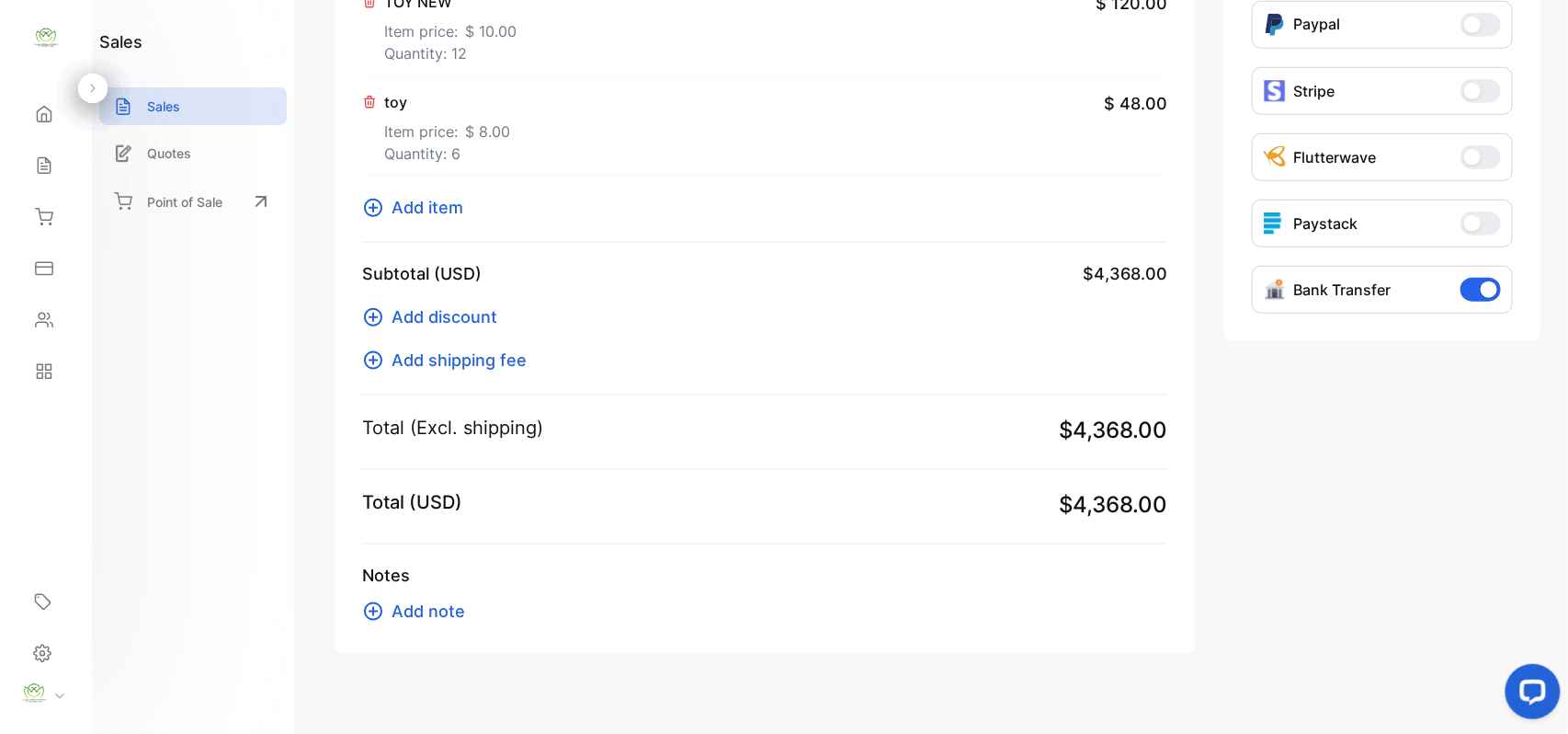
click at [375, 209] on icon at bounding box center [373, 207] width 22 height 22
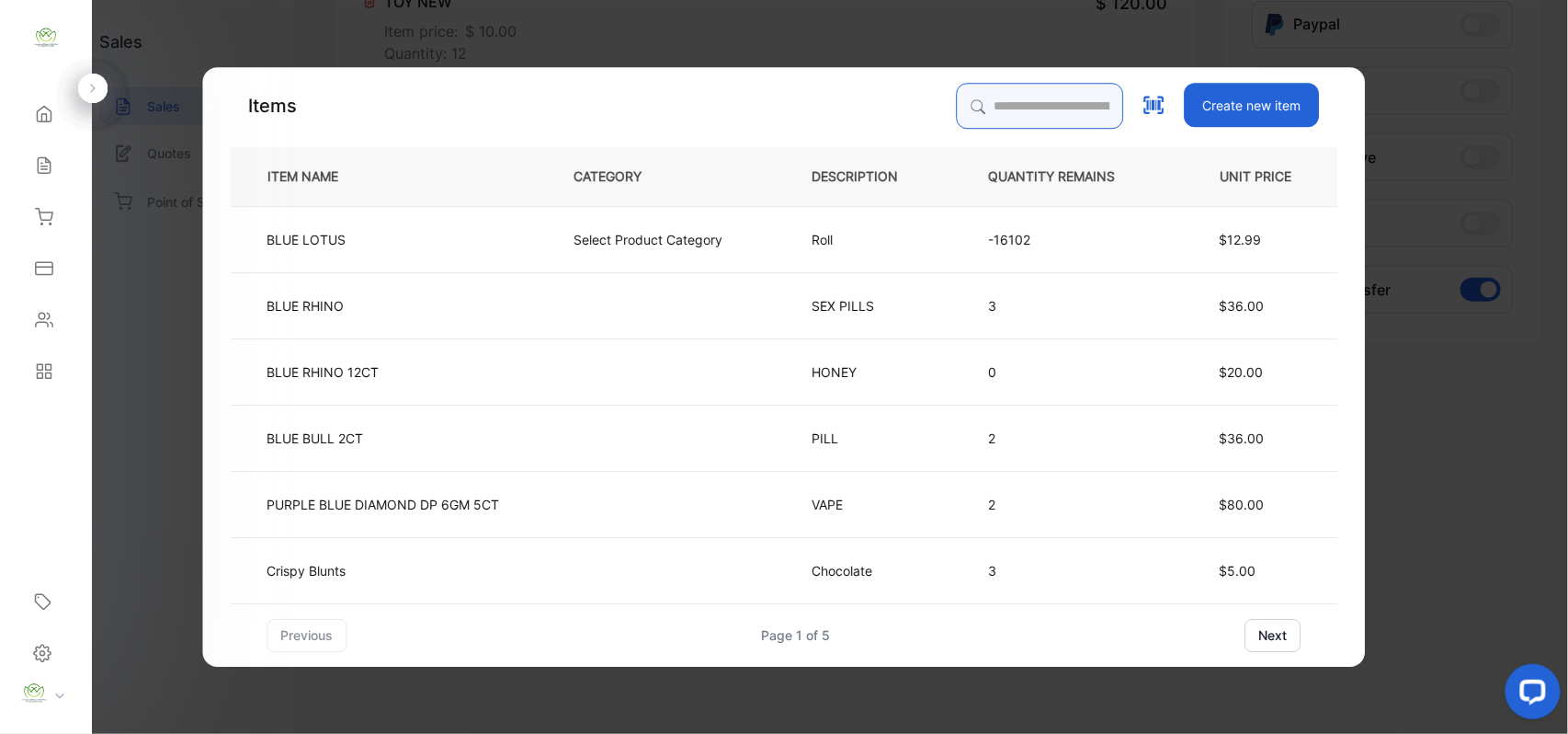
click at [973, 104] on input "search" at bounding box center [1040, 105] width 167 height 46
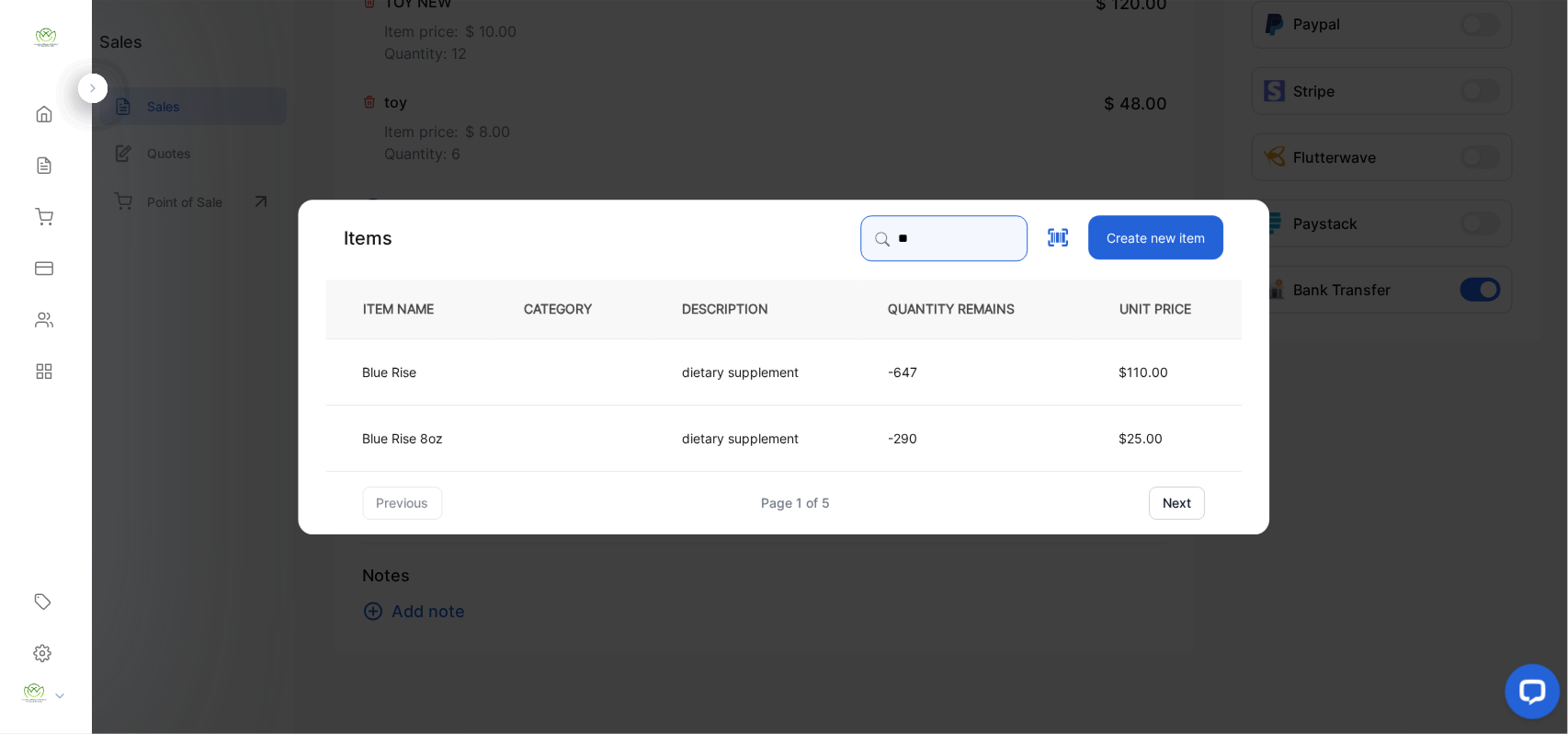
type input "*"
type input "****"
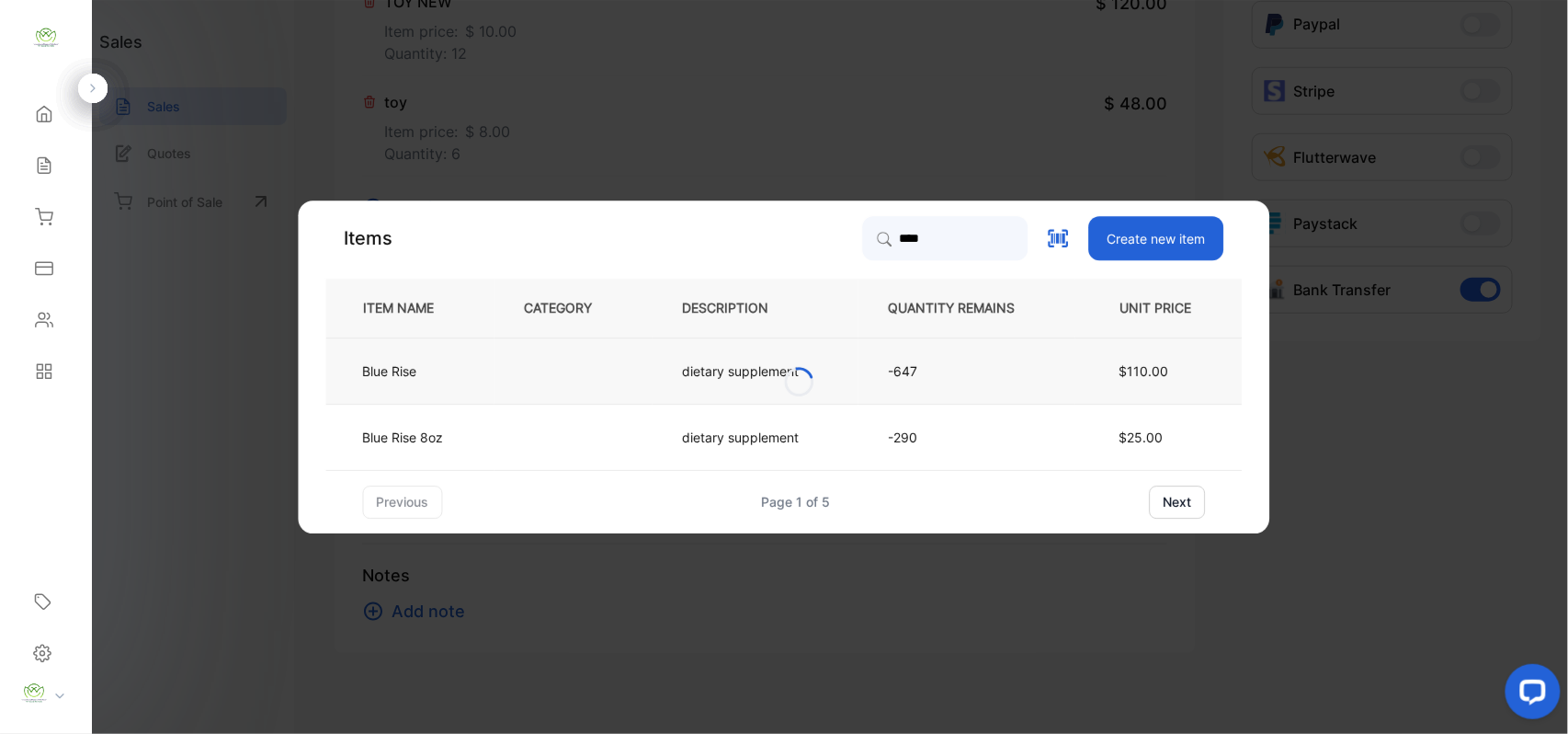
click at [468, 383] on tbody "Blue Rise dietary supplement -647 $110.00 Blue Rise 8oz dietary supplement -290…" at bounding box center [784, 403] width 917 height 133
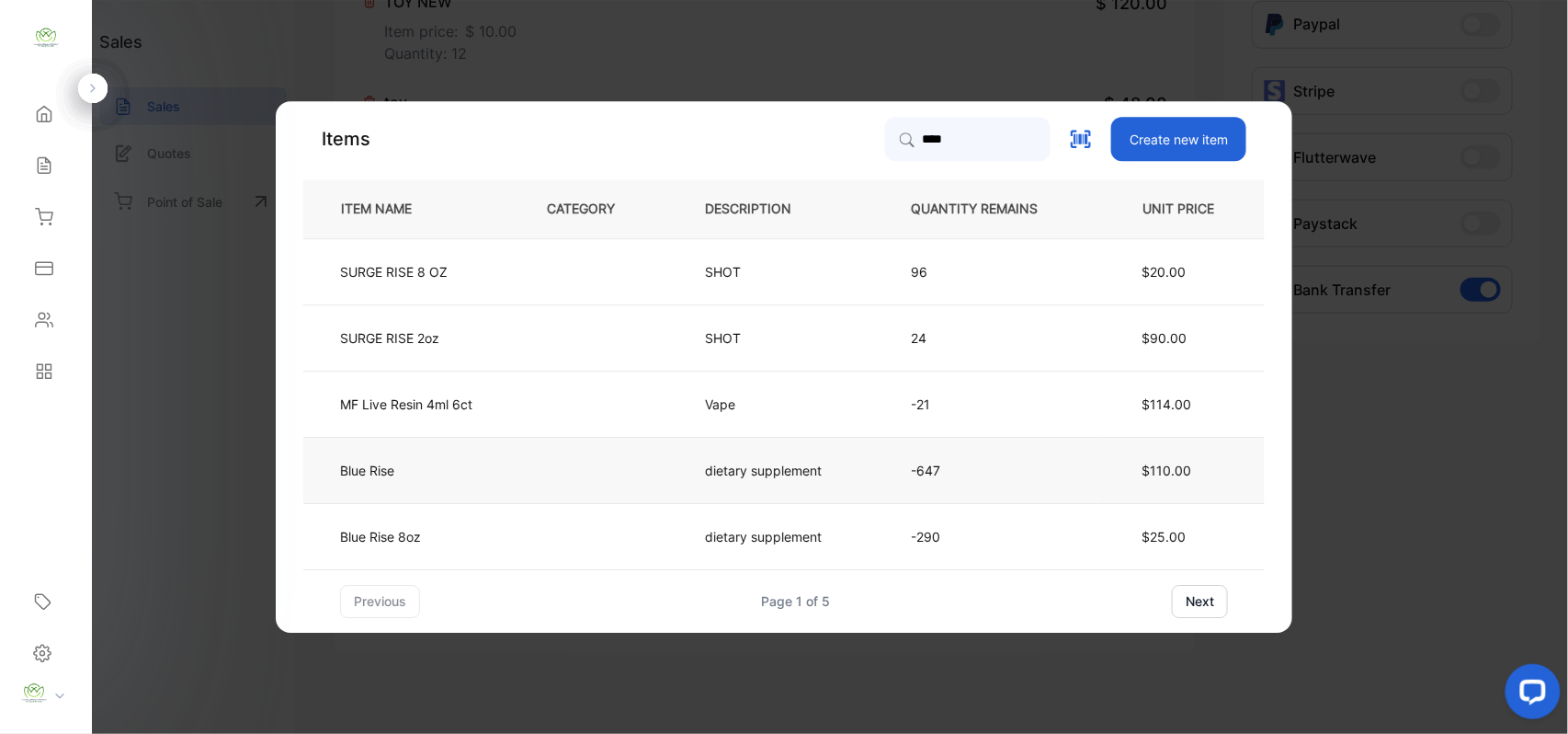
click at [535, 471] on td at bounding box center [595, 469] width 158 height 66
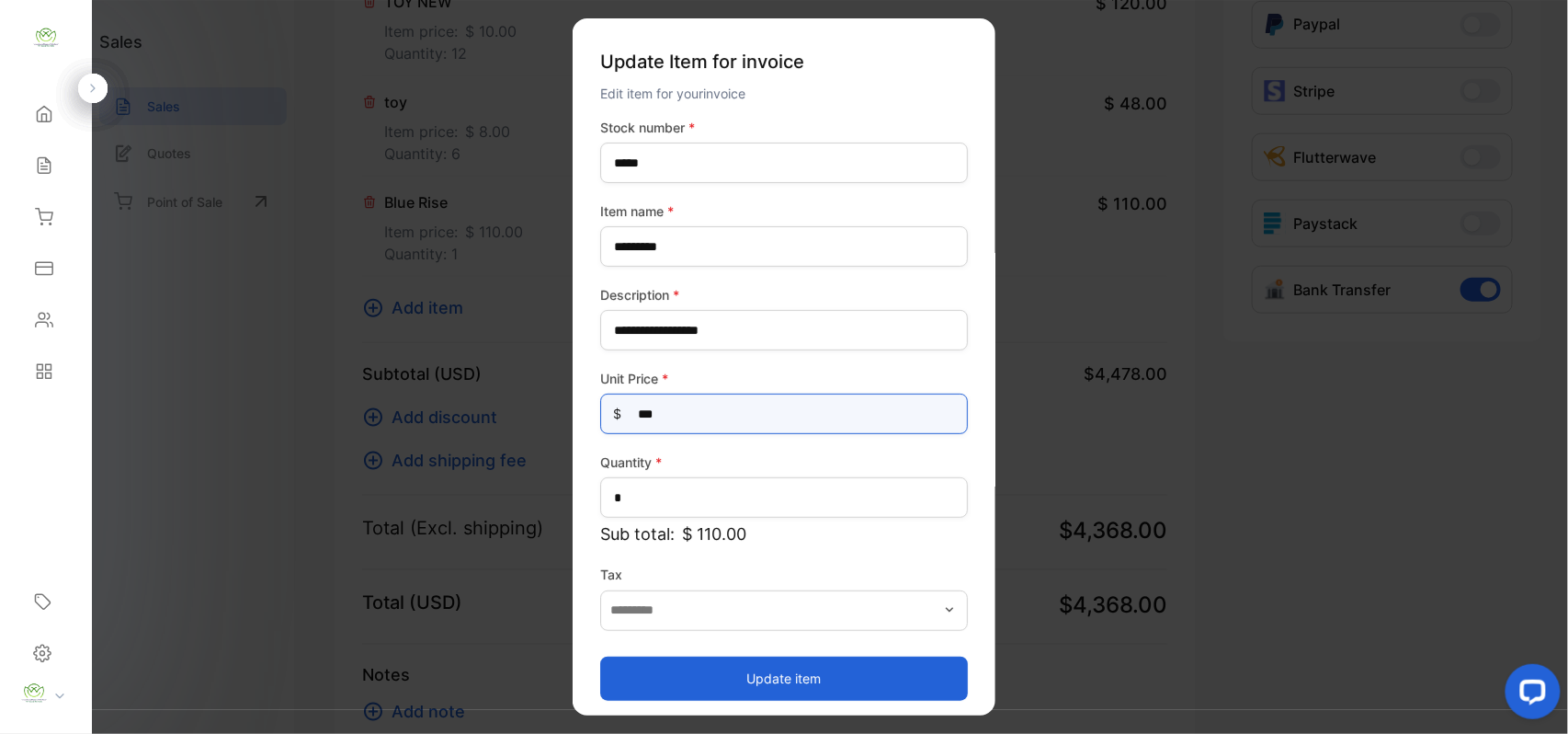
click at [689, 416] on Price-inputprice "***" at bounding box center [784, 414] width 367 height 40
type Price-inputprice "***"
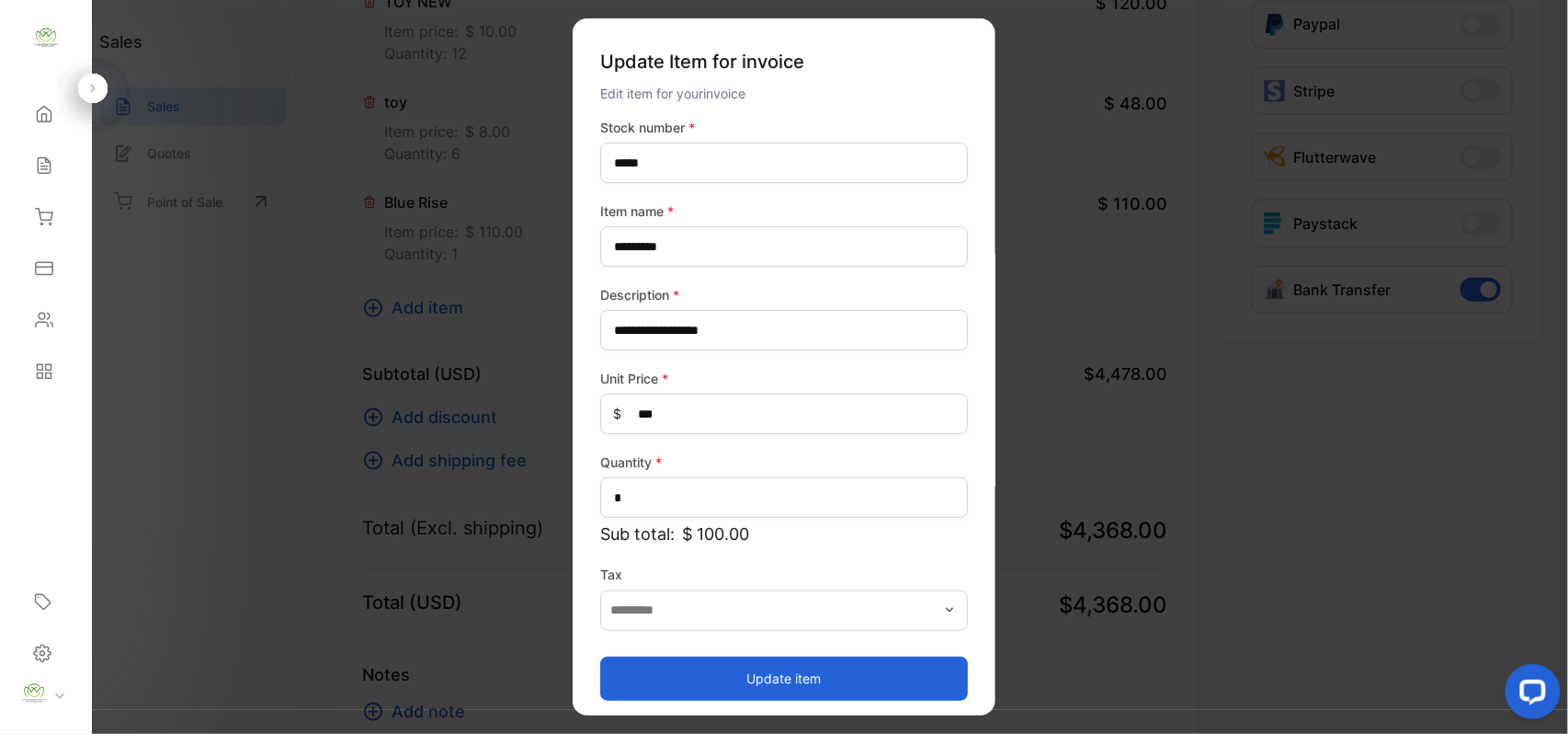
click at [659, 682] on button "Update item" at bounding box center [784, 677] width 367 height 44
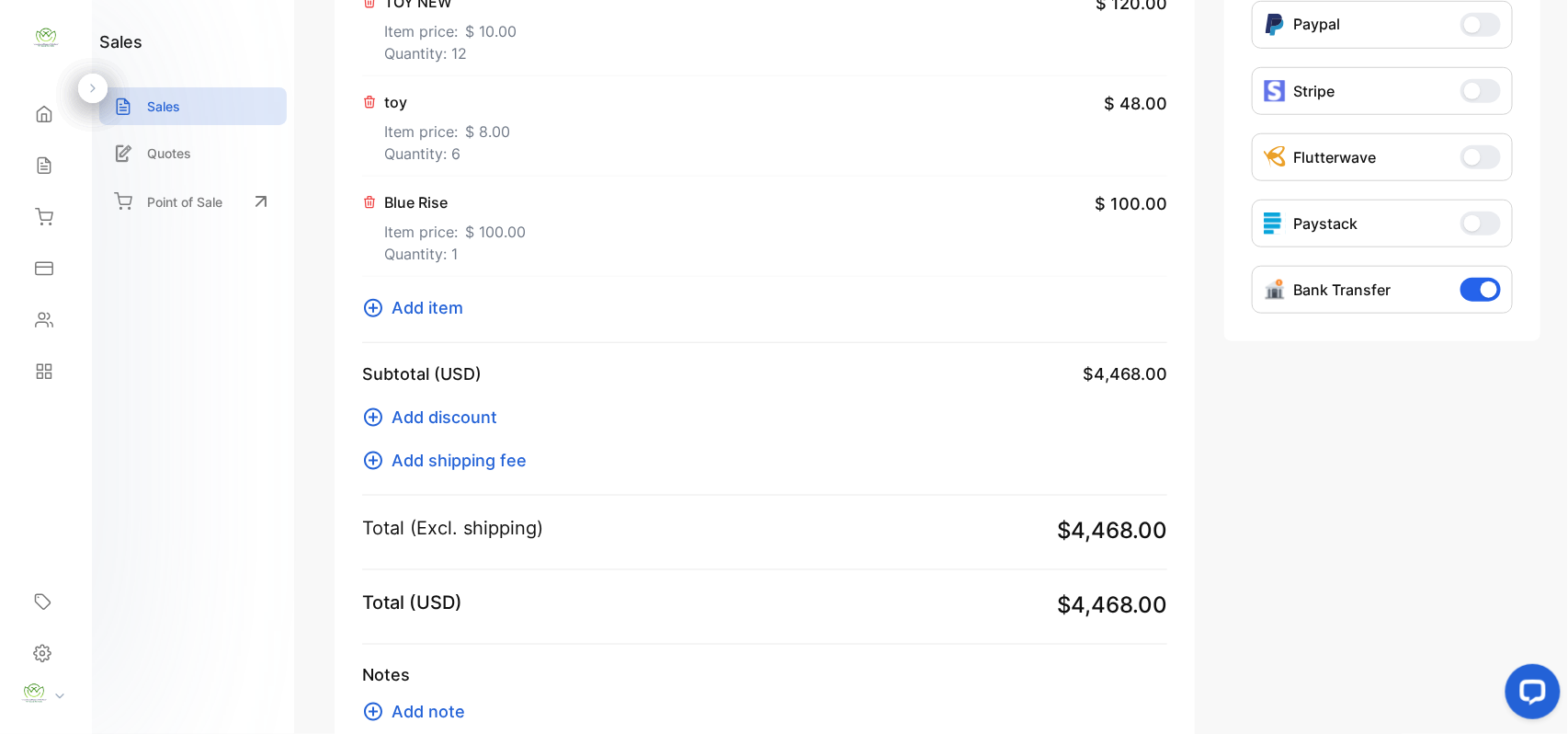
click at [428, 310] on span "Add item" at bounding box center [427, 307] width 72 height 25
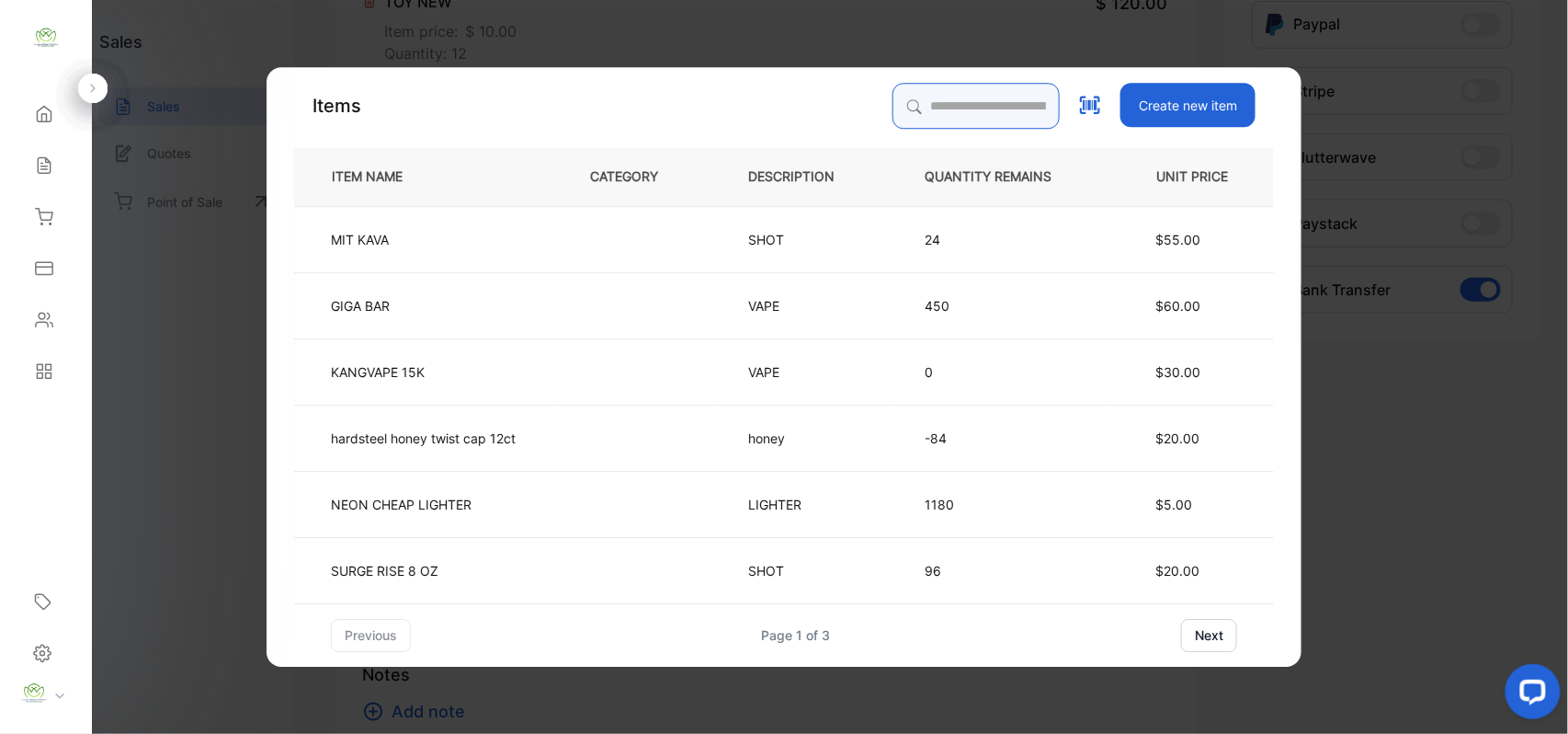
click at [916, 108] on input "search" at bounding box center [977, 105] width 167 height 46
type input "******"
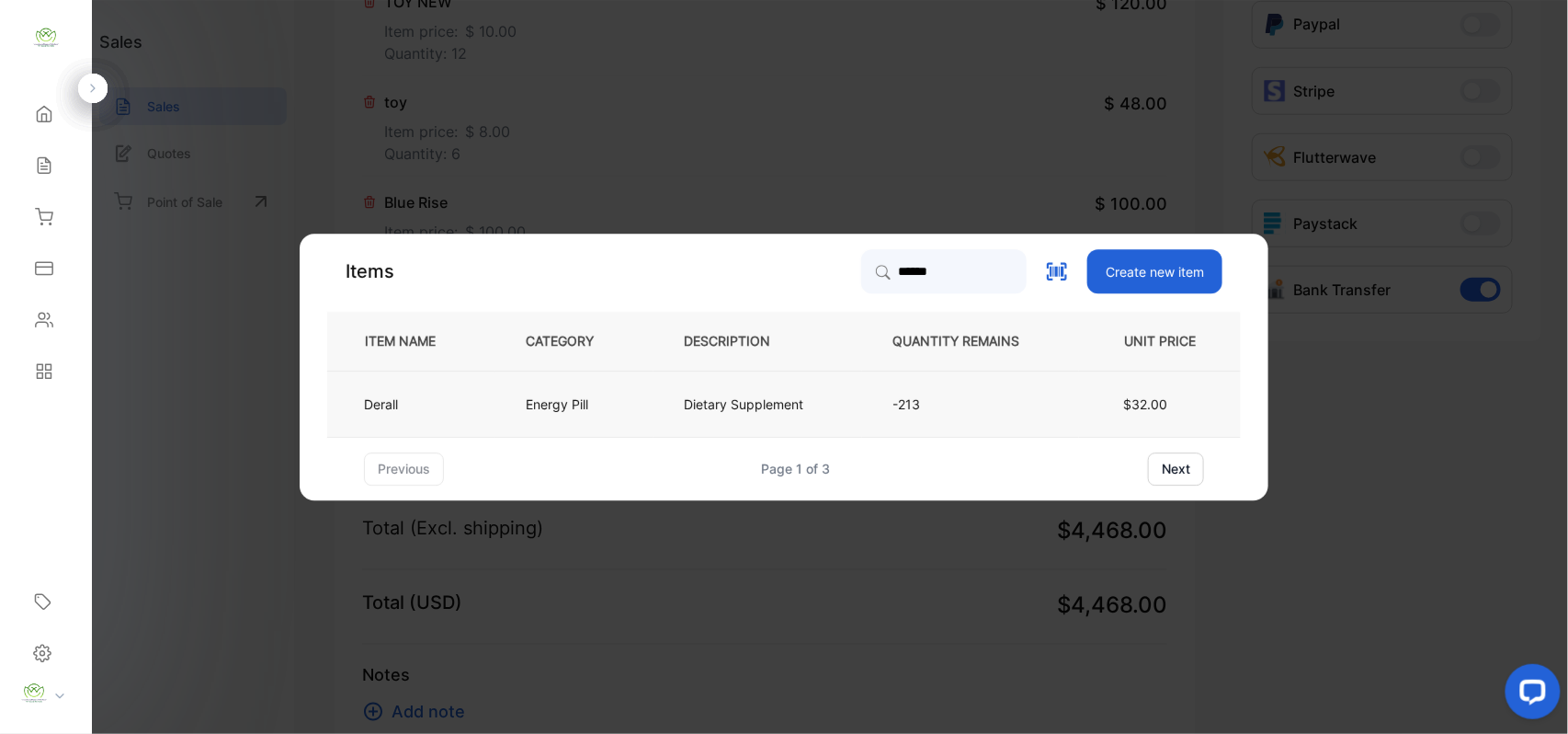
click at [597, 390] on td "Energy Pill" at bounding box center [574, 403] width 158 height 66
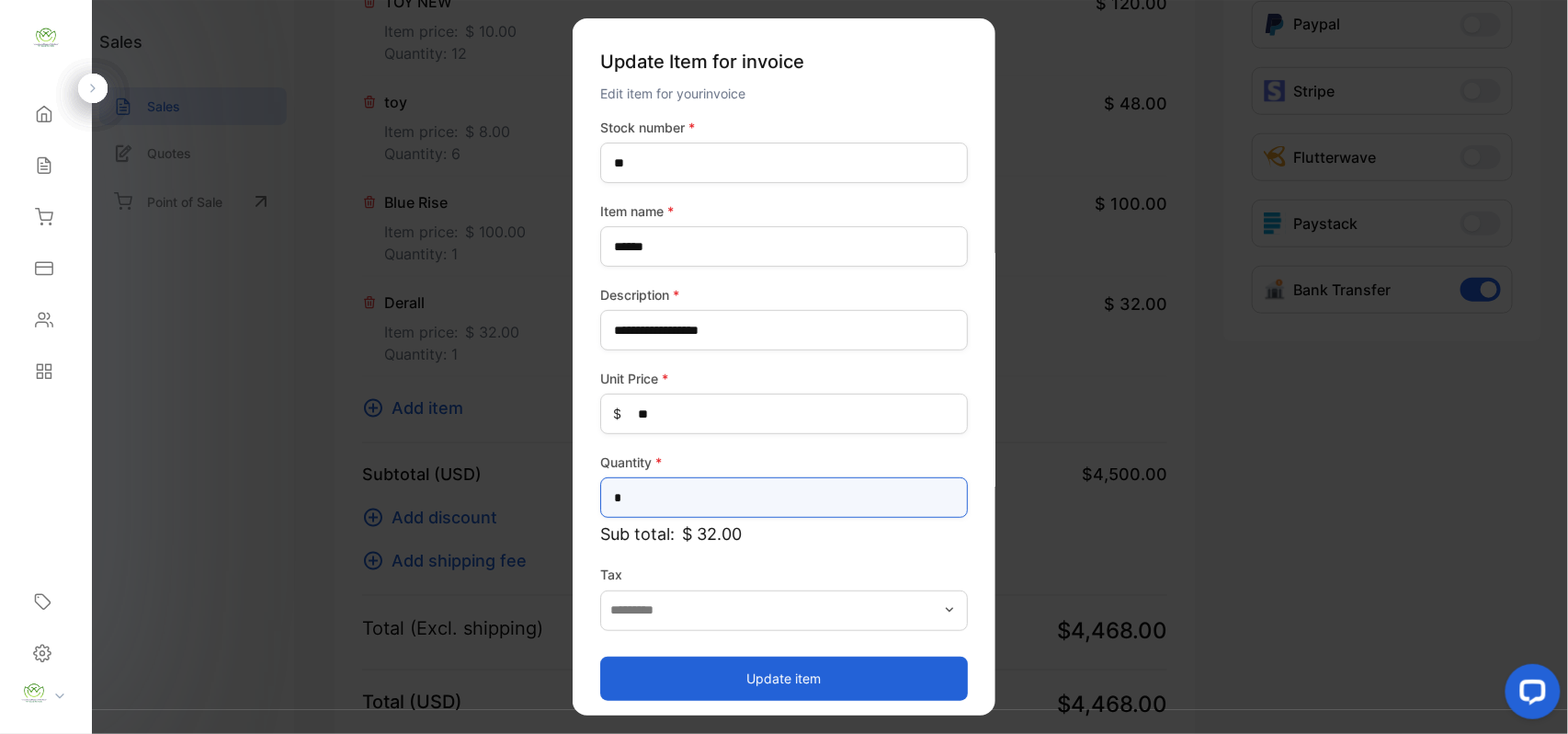
drag, startPoint x: 773, startPoint y: 504, endPoint x: 310, endPoint y: 480, distance: 463.6
type input "*"
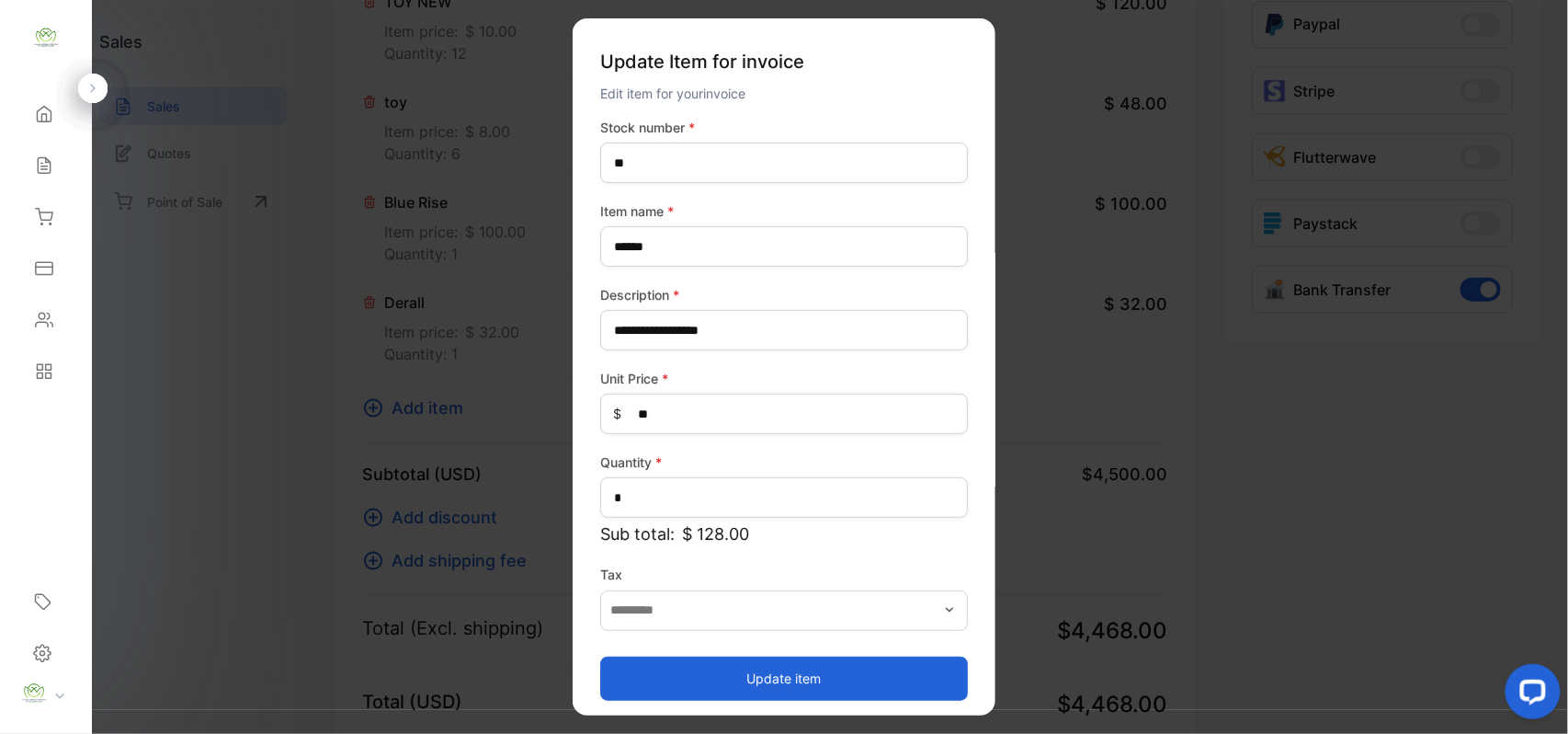
click at [679, 685] on button "Update item" at bounding box center [784, 677] width 367 height 44
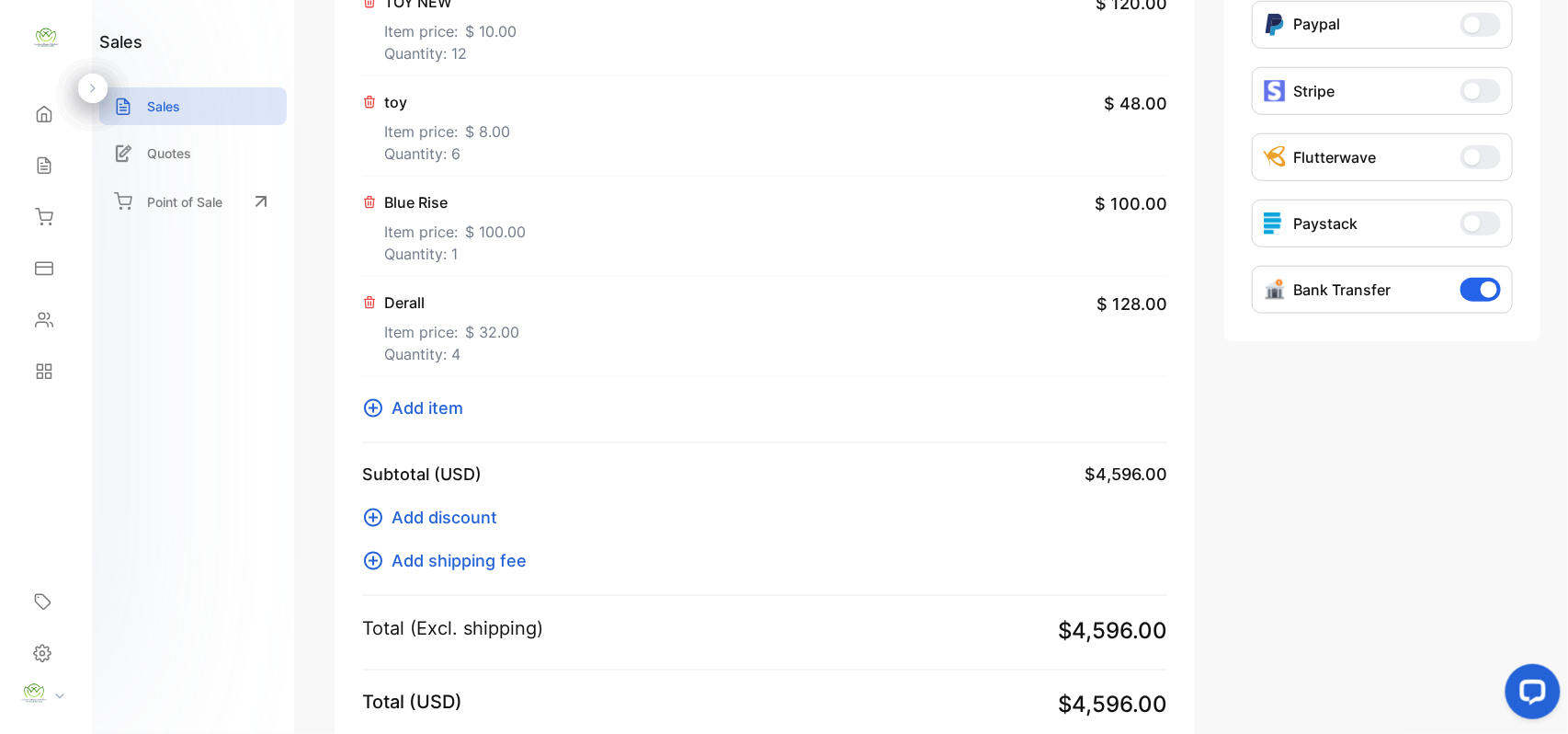
click at [422, 408] on span "Add item" at bounding box center [427, 407] width 72 height 25
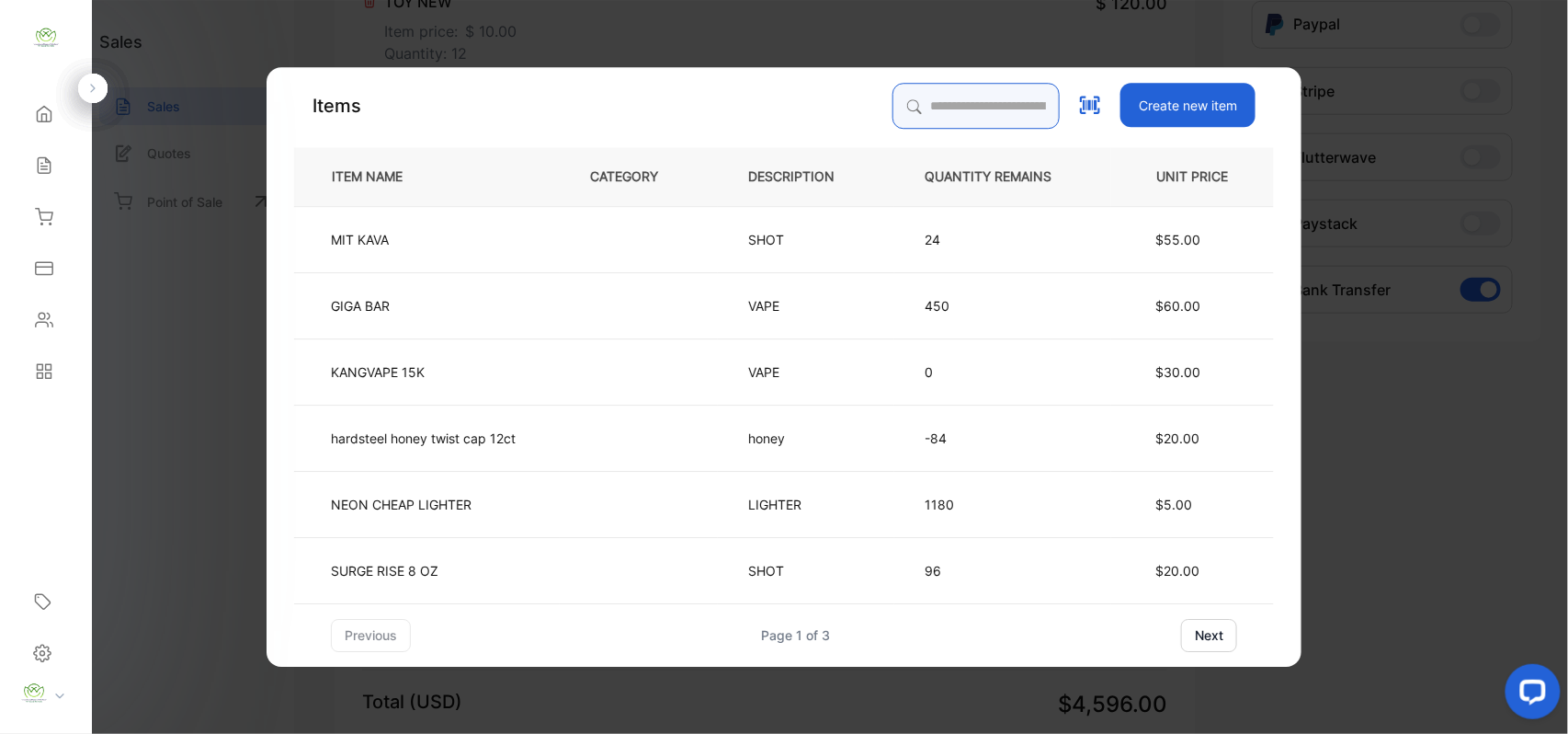
click at [928, 108] on input "search" at bounding box center [977, 105] width 167 height 46
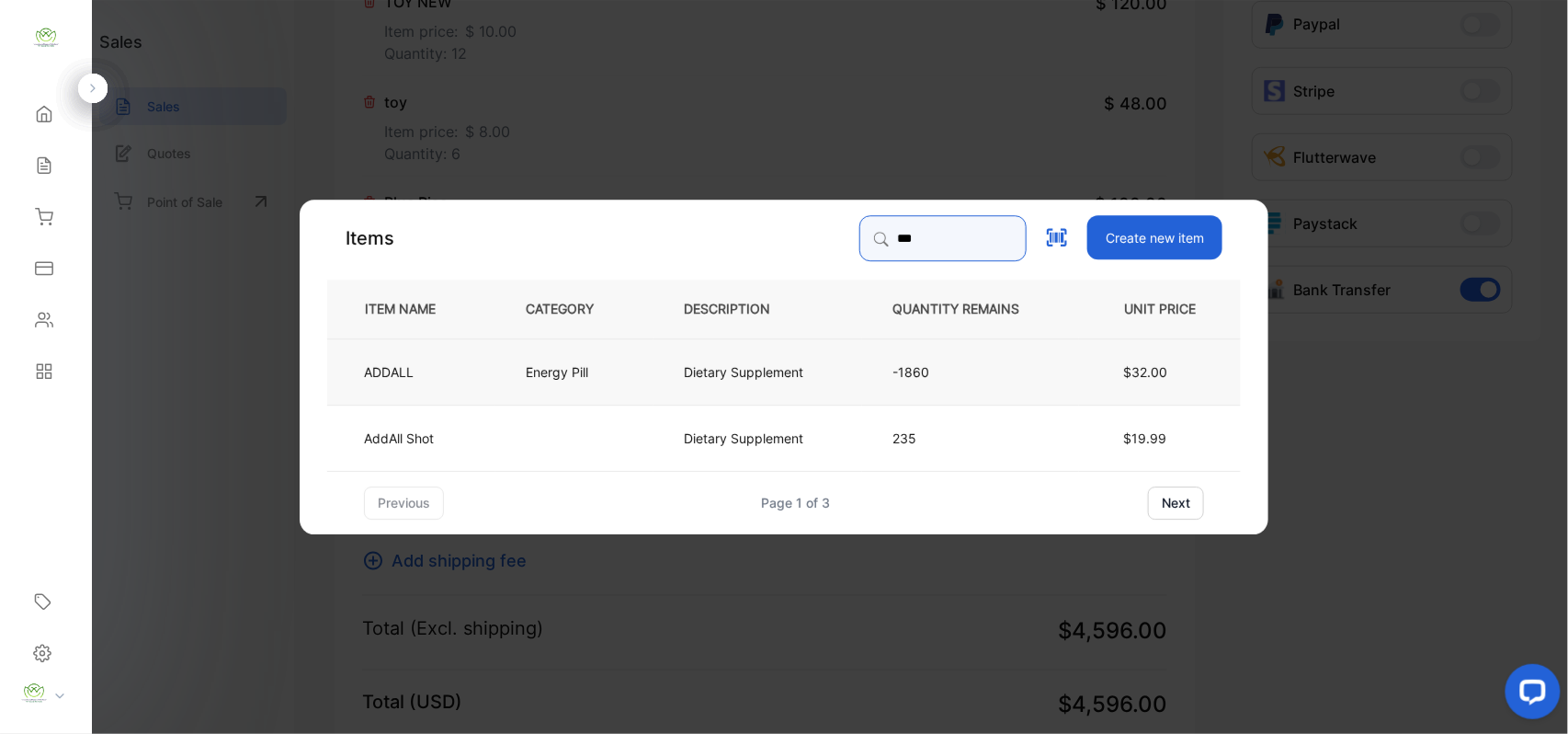
type input "***"
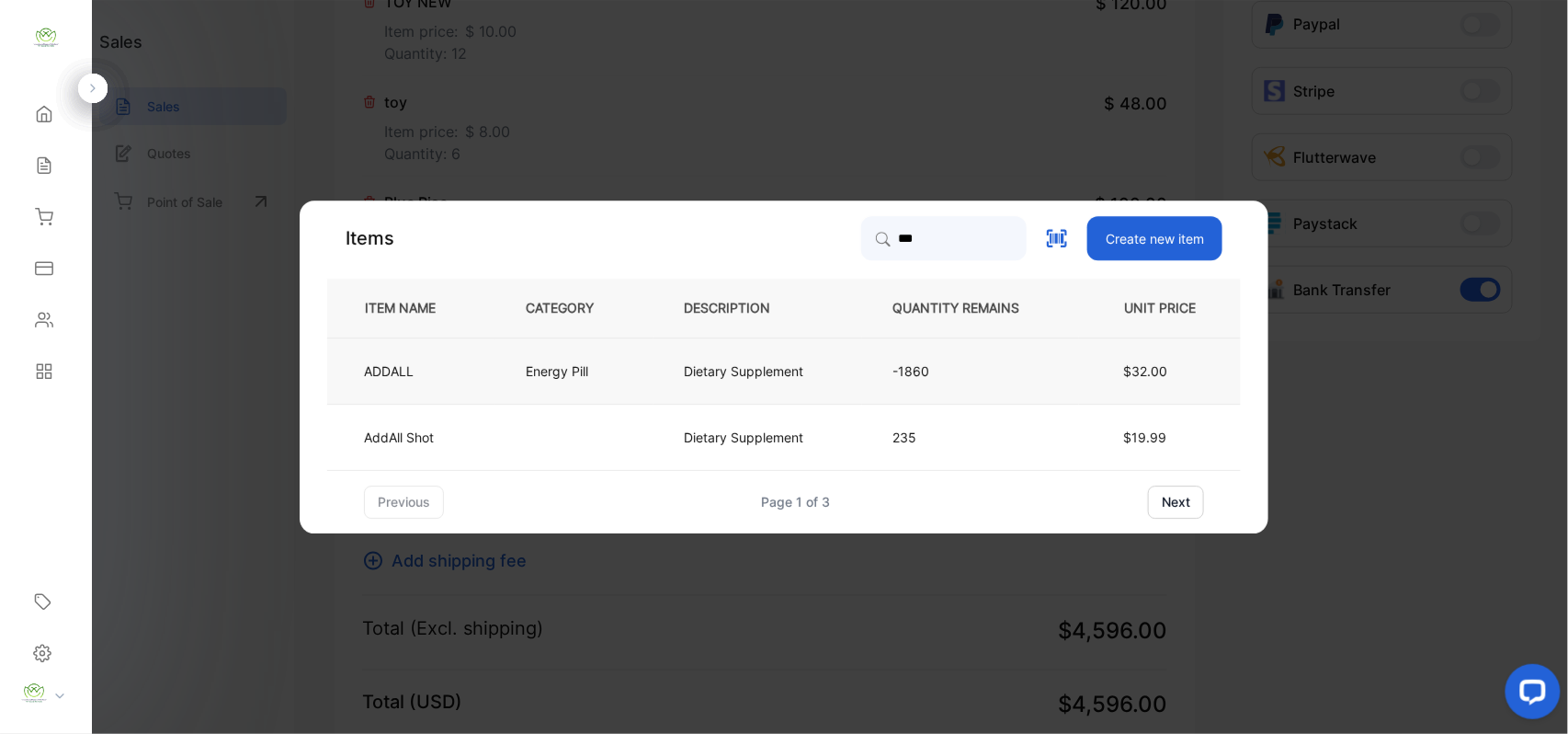
click at [471, 394] on td "ADDALL" at bounding box center [411, 369] width 168 height 66
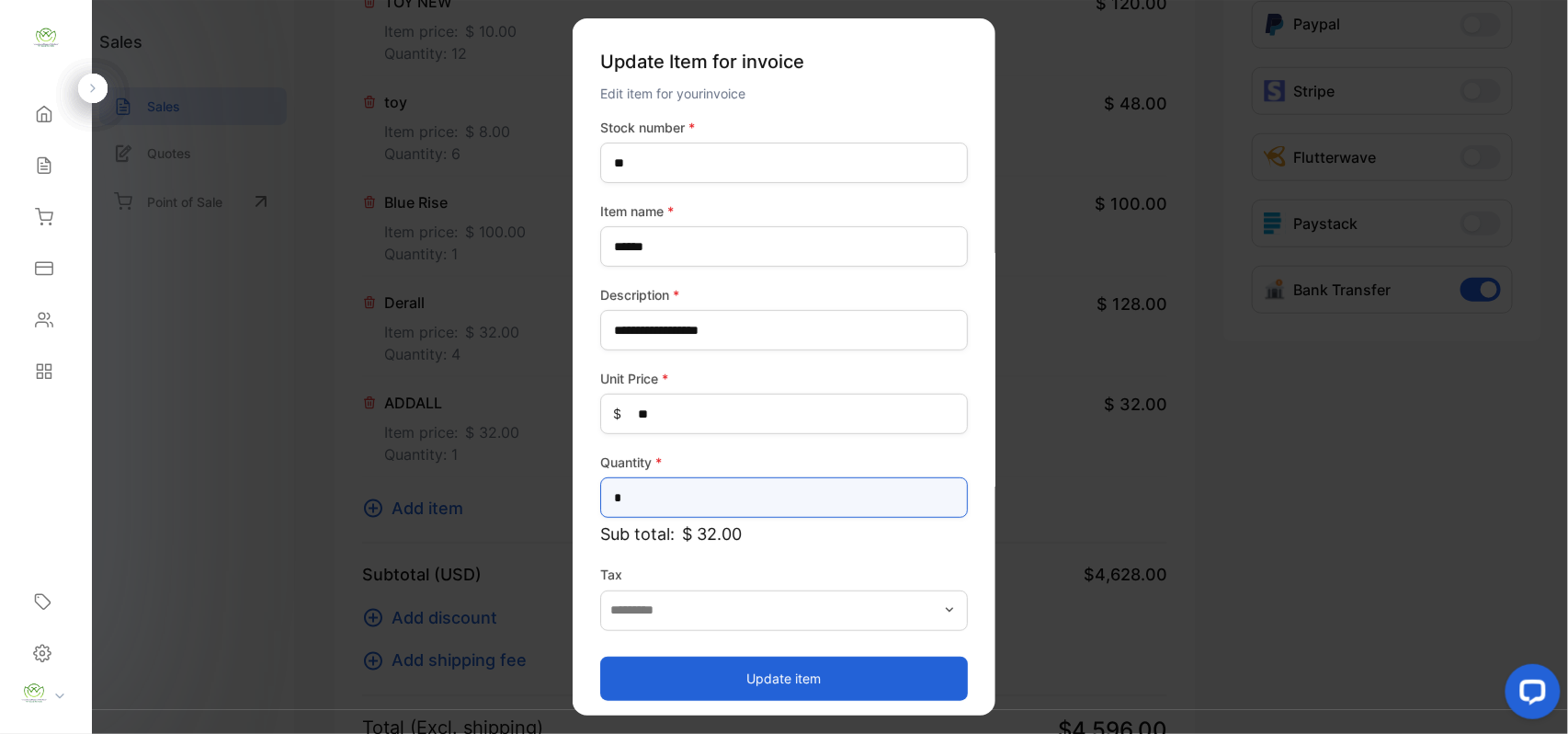
drag, startPoint x: 728, startPoint y: 496, endPoint x: 0, endPoint y: 520, distance: 728.4
click at [0, 520] on div "Convenience Demand Wholesale LLC Convenience Demand Wholesale LLC Home Home Sal…" at bounding box center [784, 385] width 1568 height 770
type input "*"
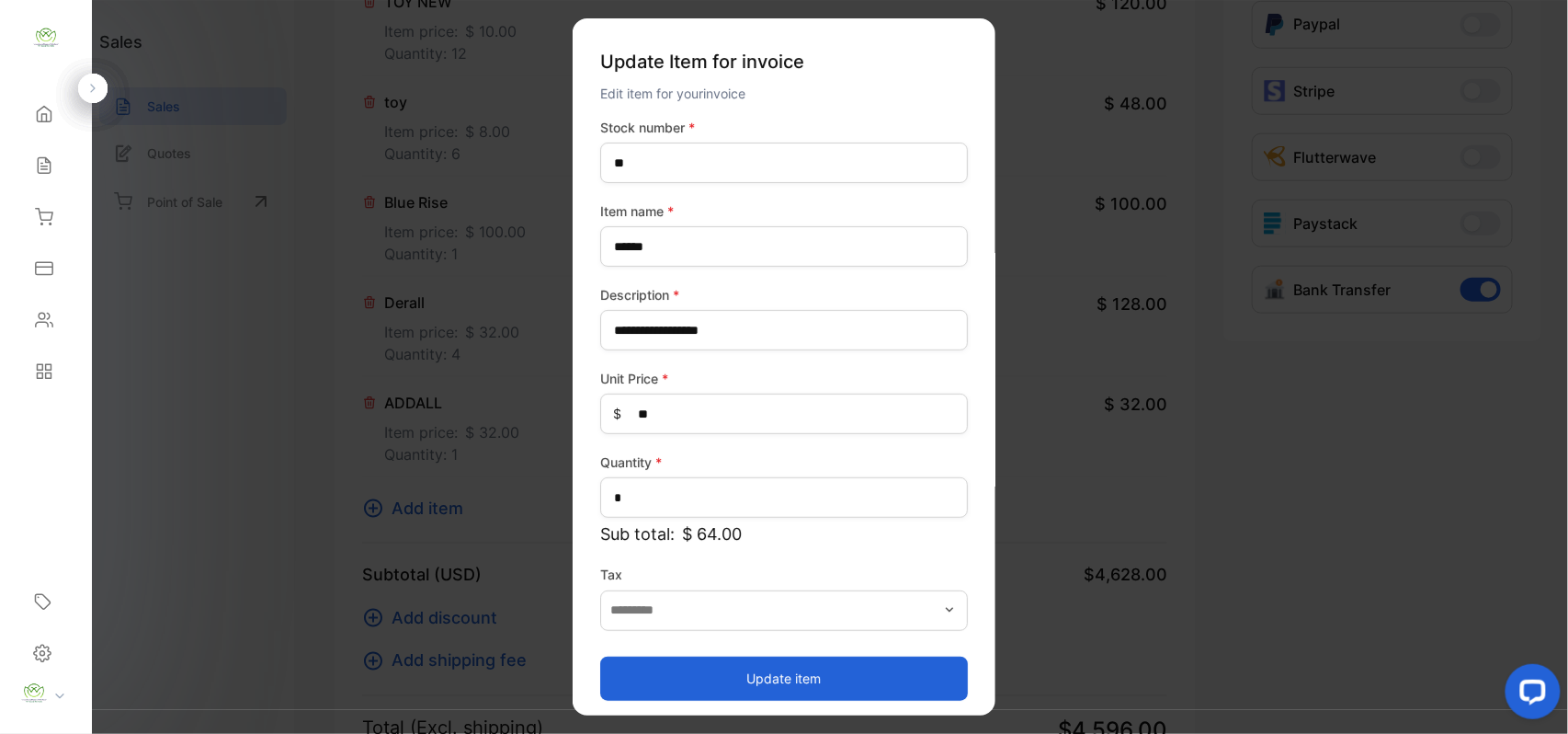
click at [655, 679] on button "Update item" at bounding box center [784, 677] width 367 height 44
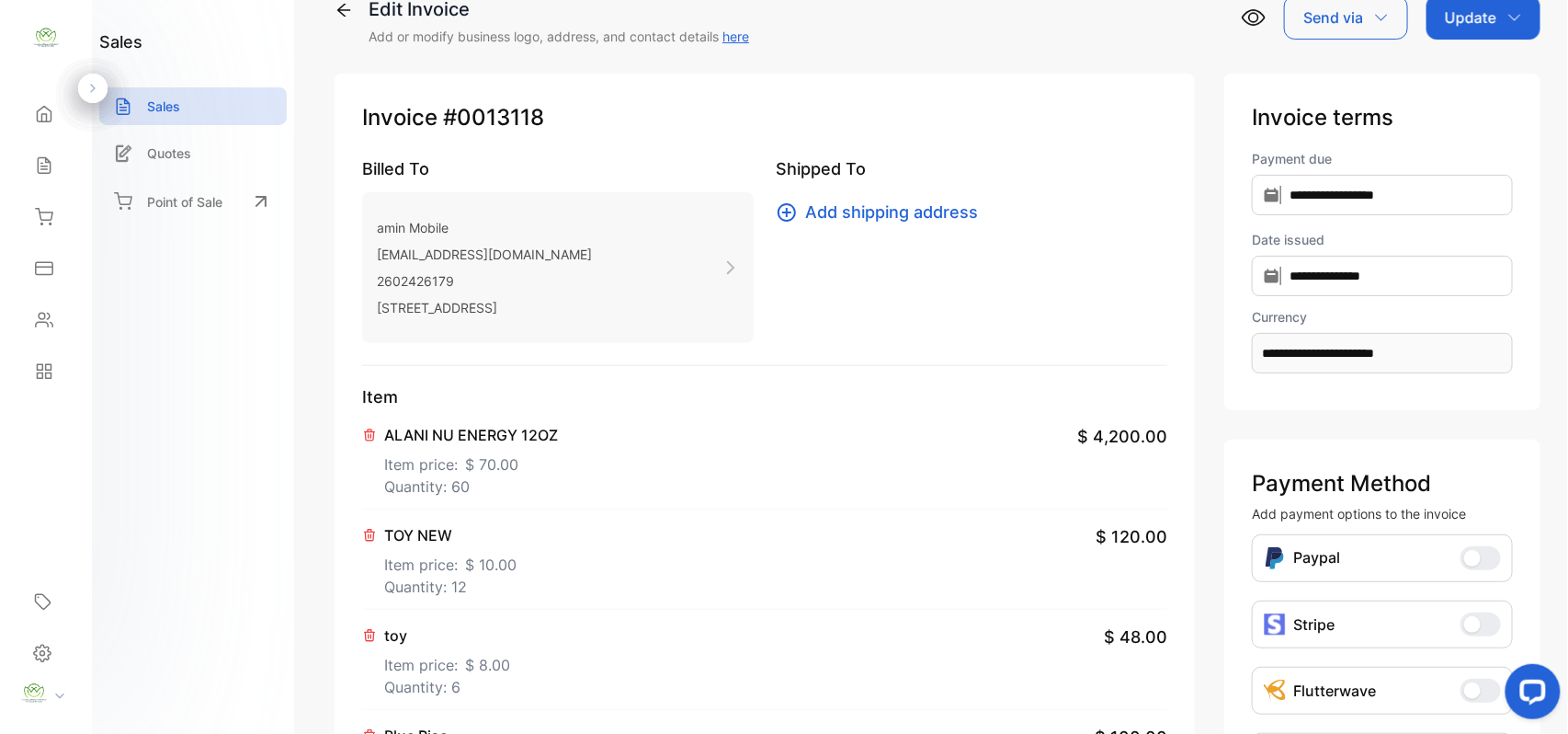
click at [1508, 23] on icon "button" at bounding box center [1515, 17] width 15 height 15
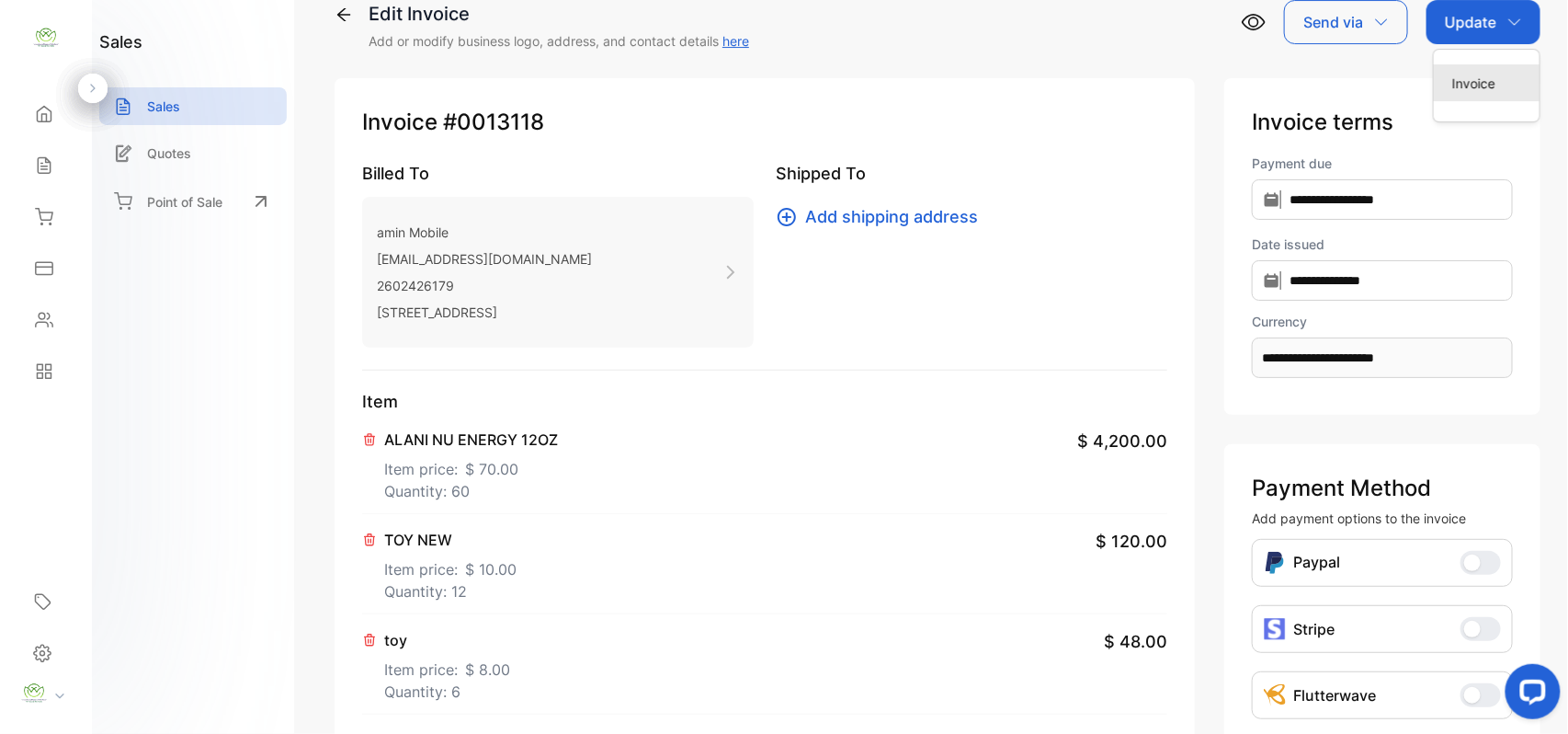
click at [1480, 72] on div "Invoice" at bounding box center [1487, 83] width 106 height 36
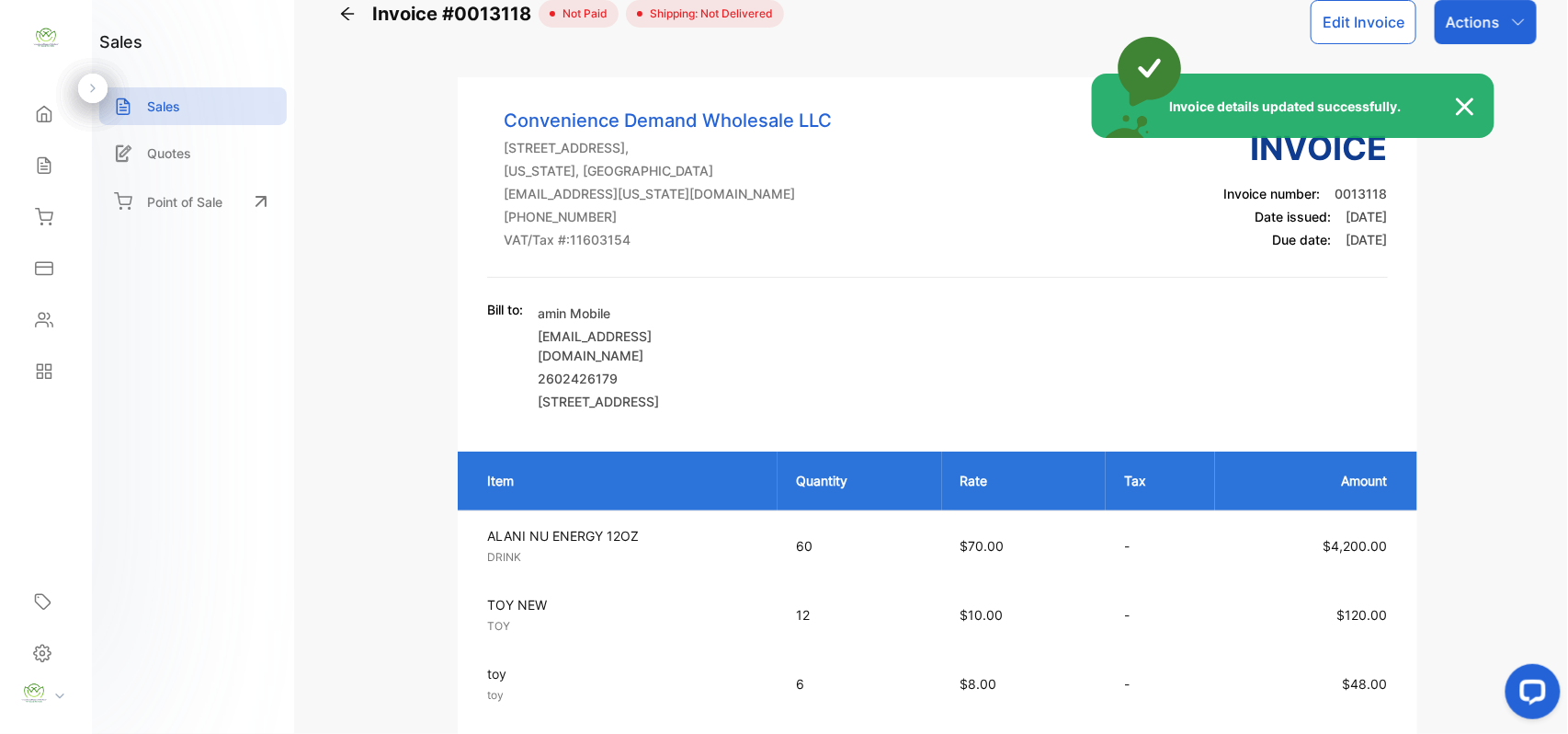
click at [1468, 17] on div "Invoice details updated successfully." at bounding box center [784, 367] width 1568 height 734
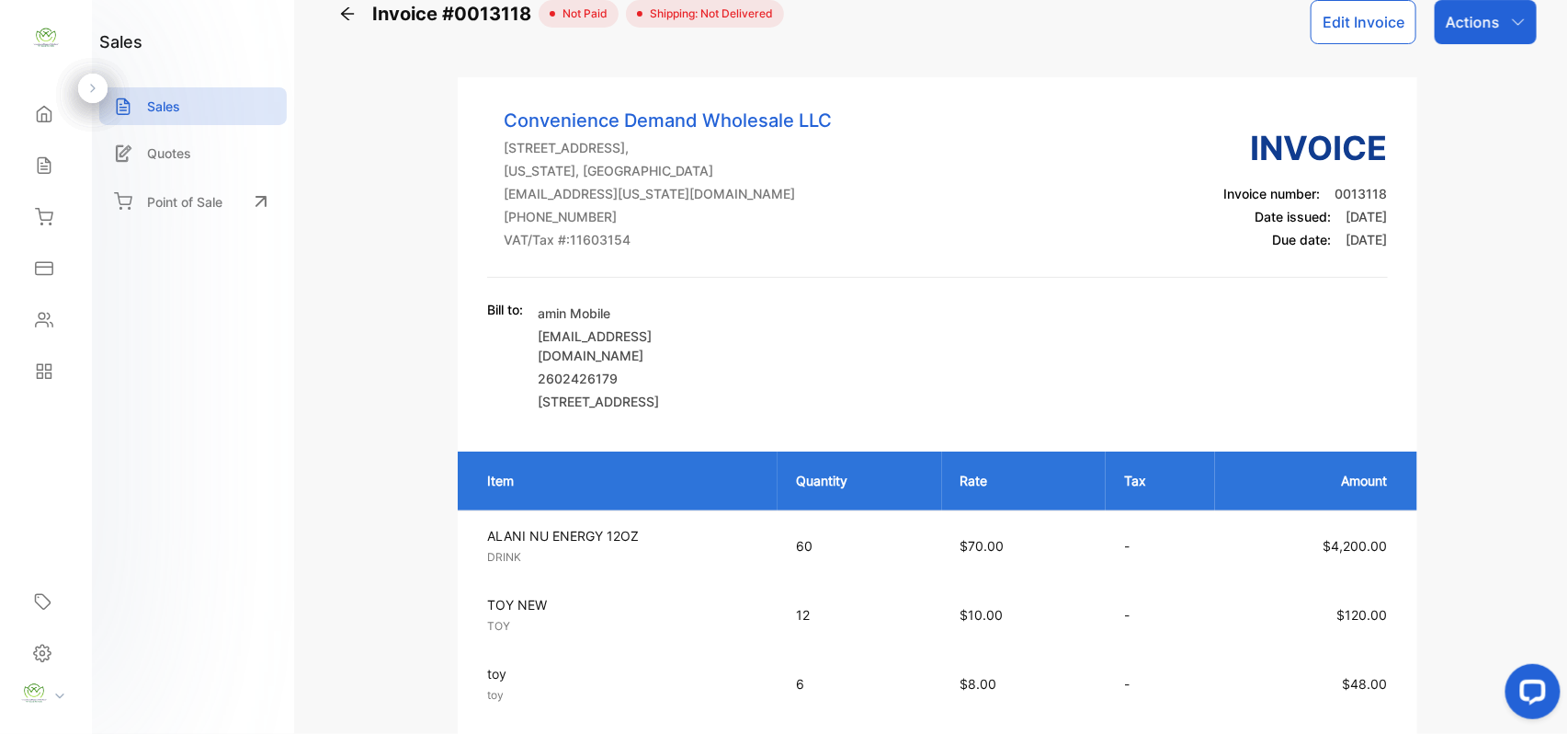
click at [1468, 20] on p "Actions" at bounding box center [1473, 22] width 54 height 22
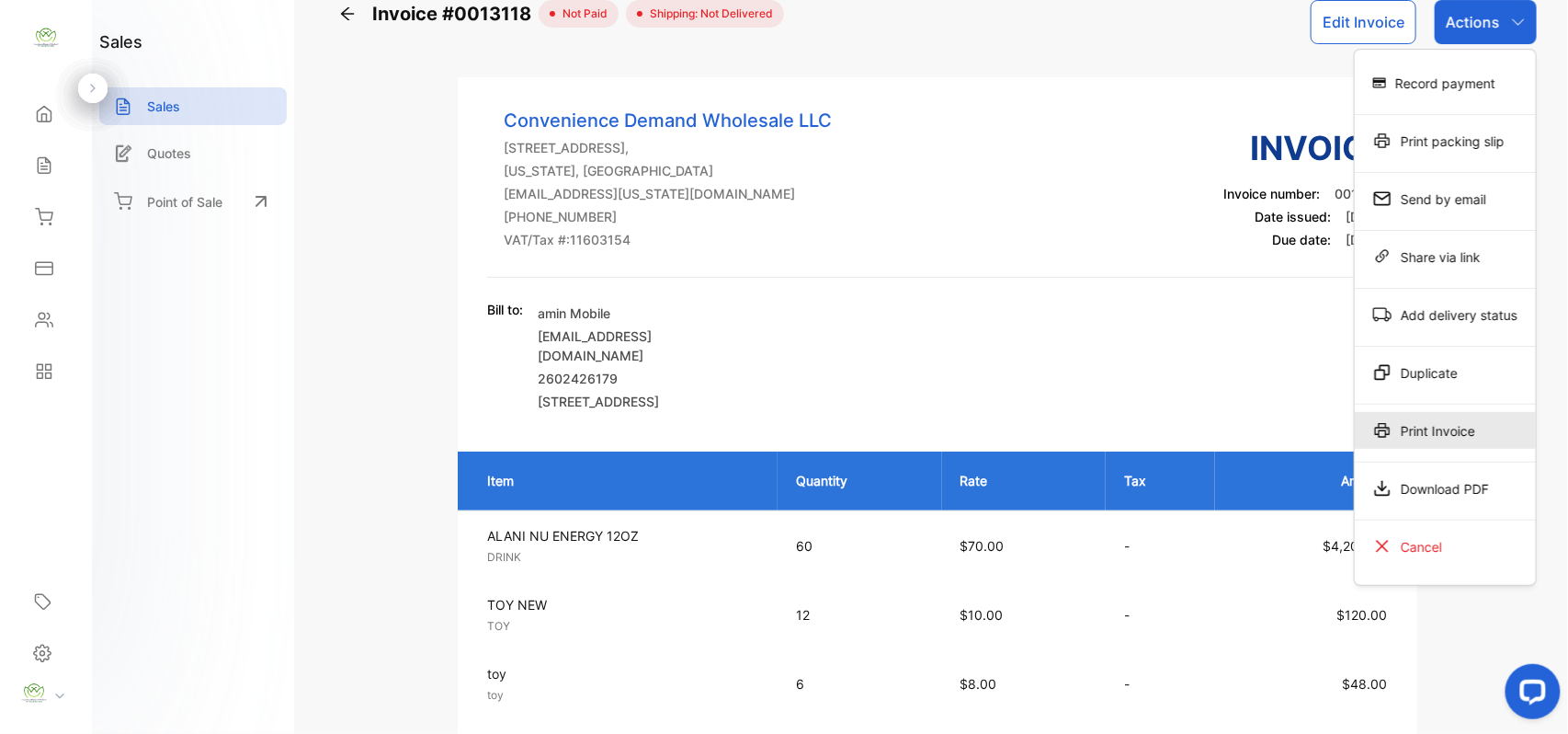
click at [1395, 434] on div "Print Invoice" at bounding box center [1445, 429] width 181 height 36
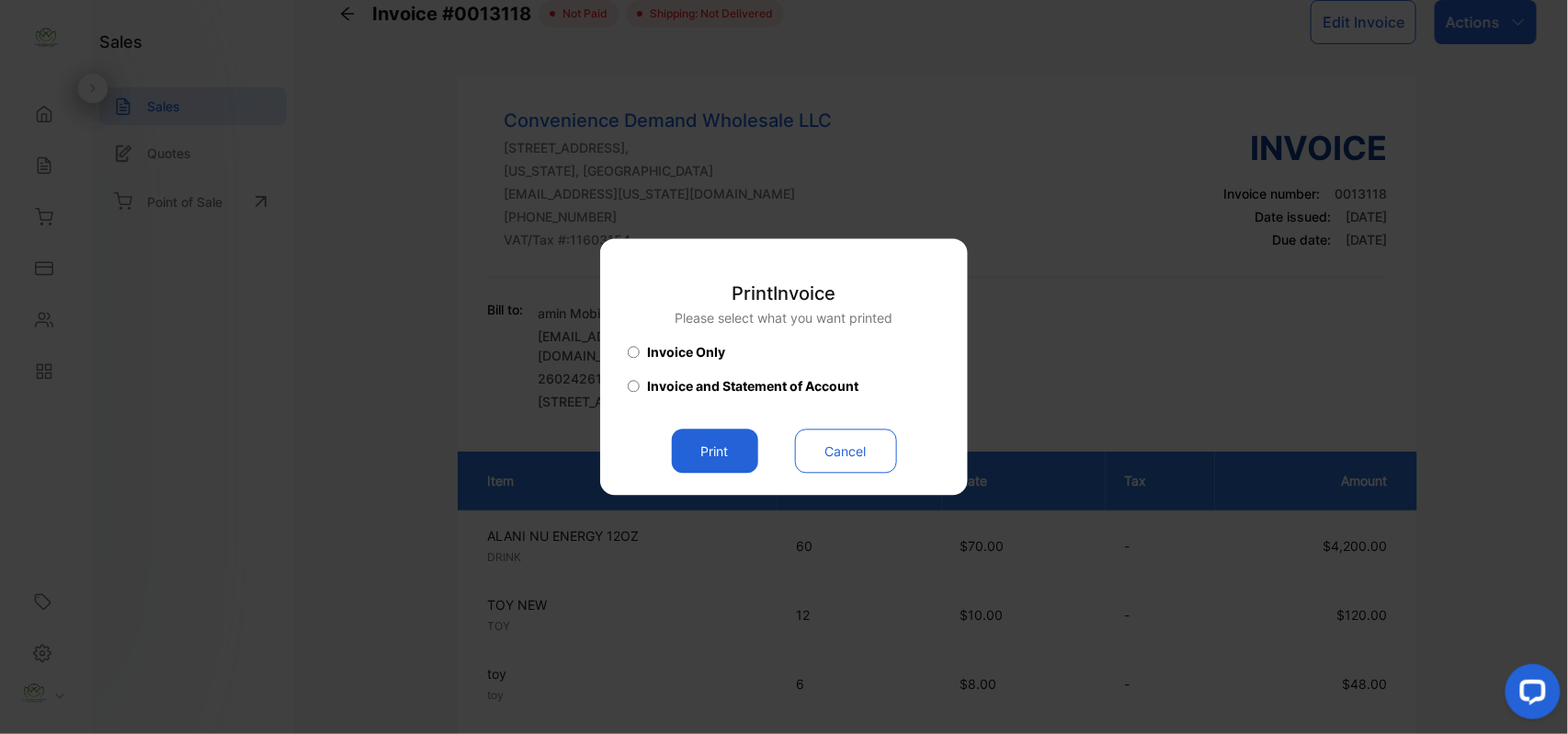
click at [703, 439] on button "Print" at bounding box center [715, 451] width 86 height 44
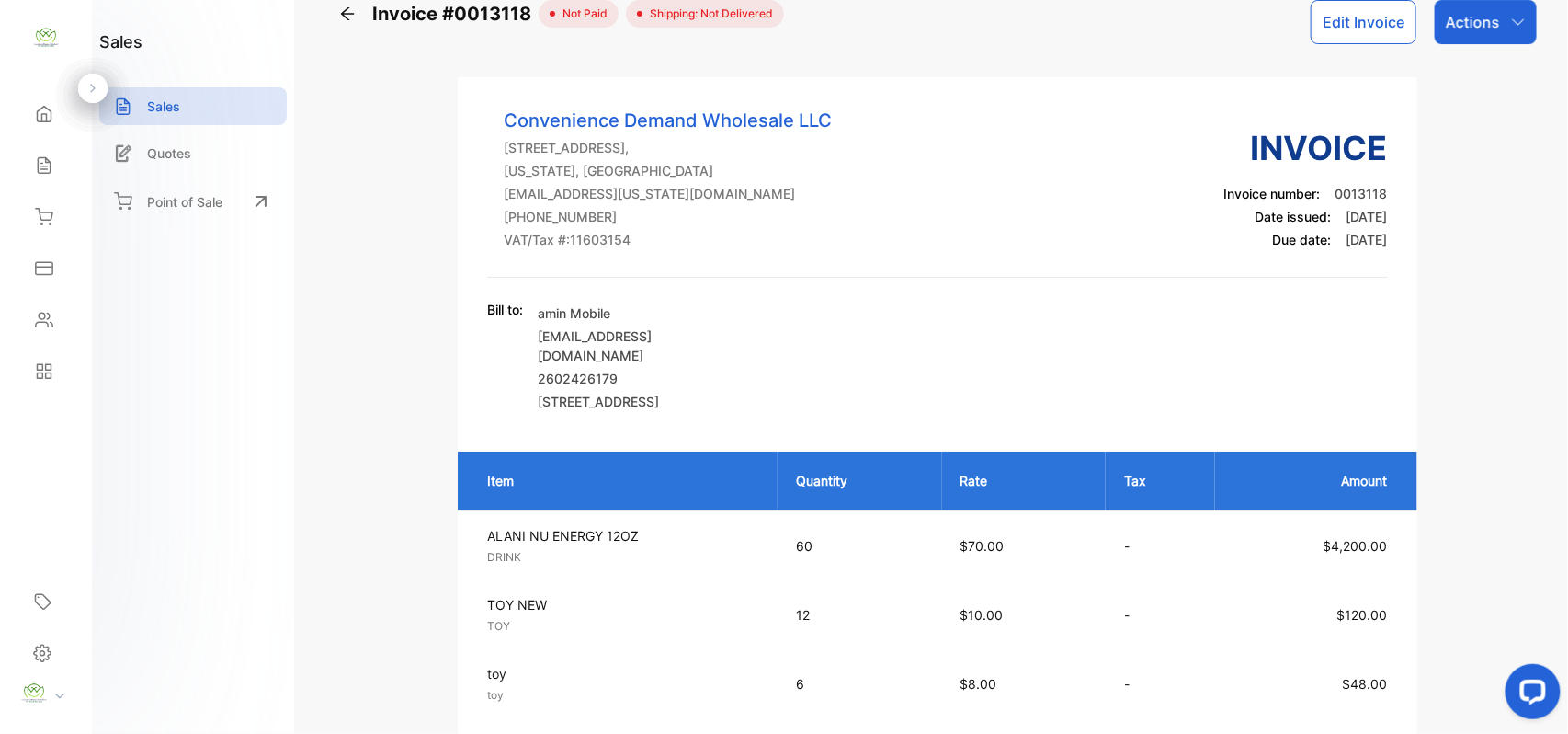
click at [342, 6] on icon at bounding box center [347, 14] width 19 height 19
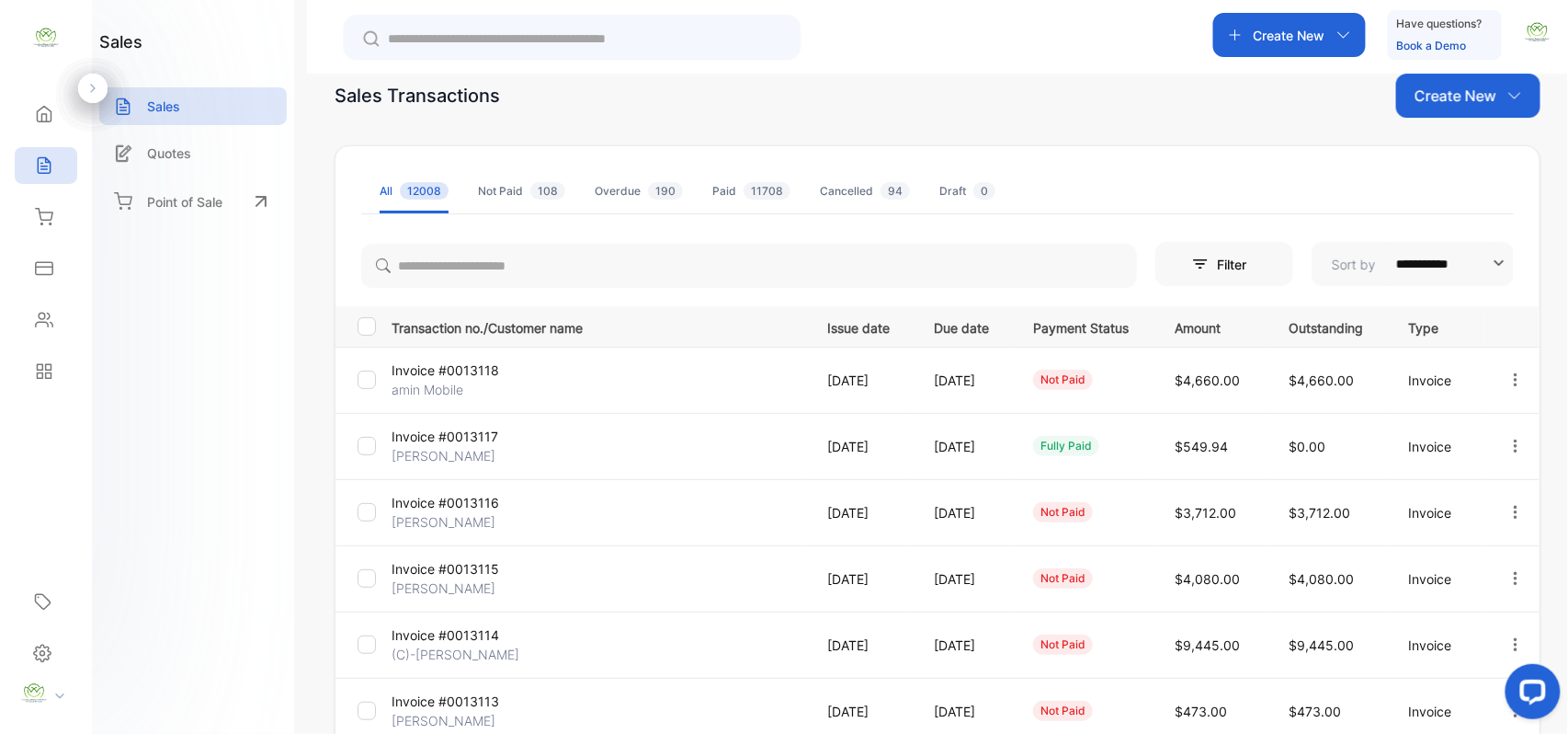
click at [1513, 512] on icon "button" at bounding box center [1516, 512] width 17 height 17
click at [1465, 574] on span "View / Edit Invoice" at bounding box center [1471, 564] width 131 height 22
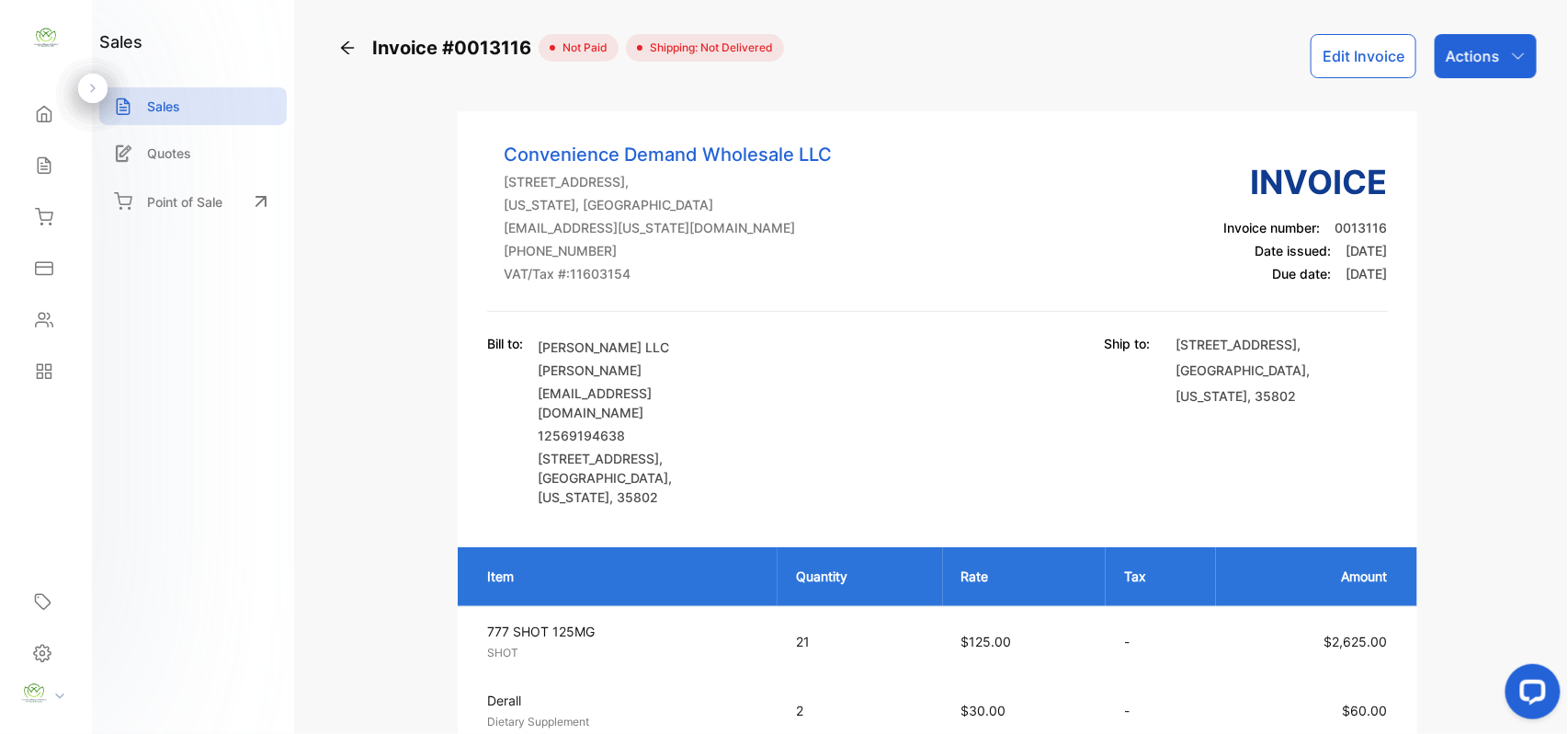
click at [351, 50] on icon at bounding box center [347, 47] width 19 height 19
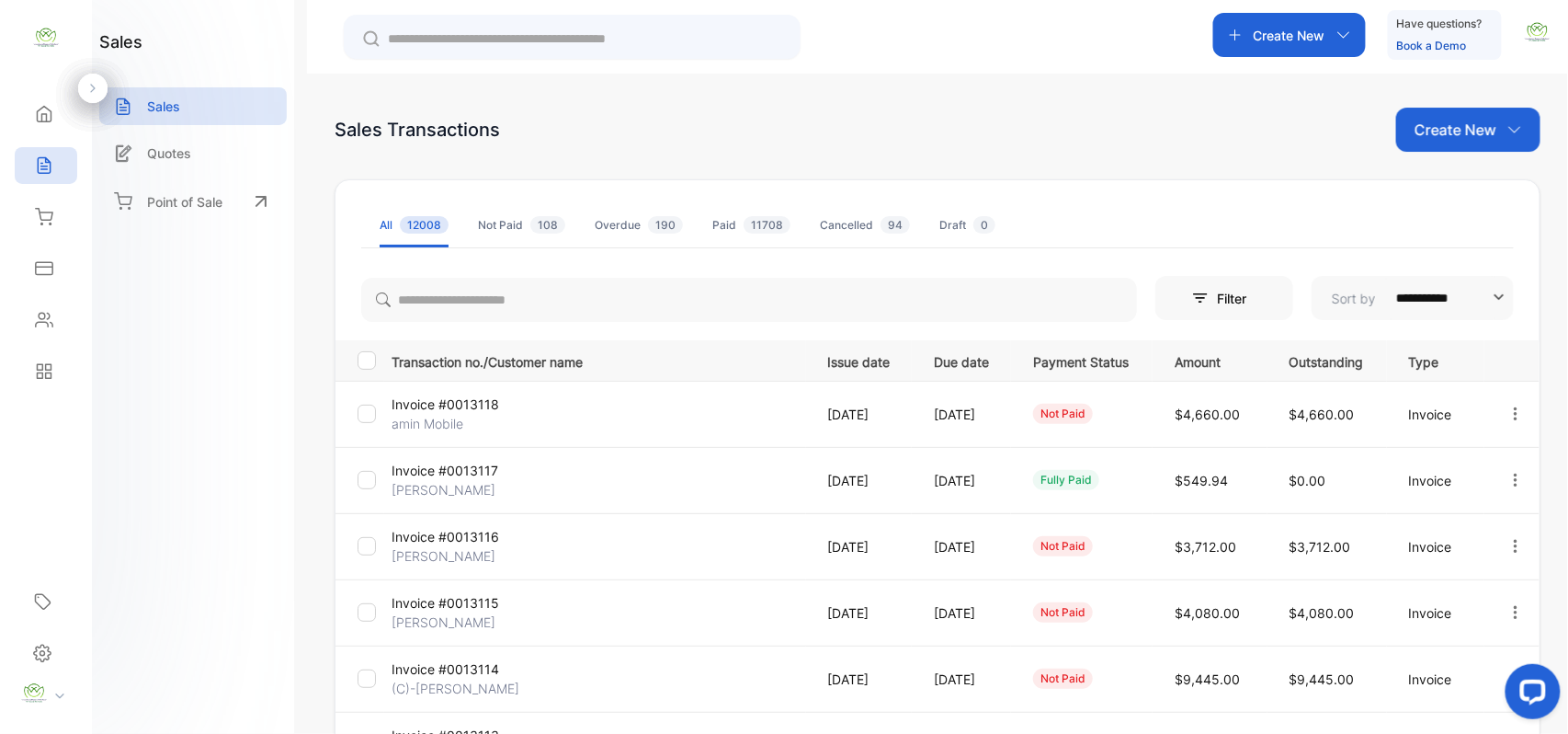
click at [1418, 141] on div "Create New" at bounding box center [1468, 129] width 144 height 44
click at [1429, 197] on icon at bounding box center [1436, 190] width 15 height 15
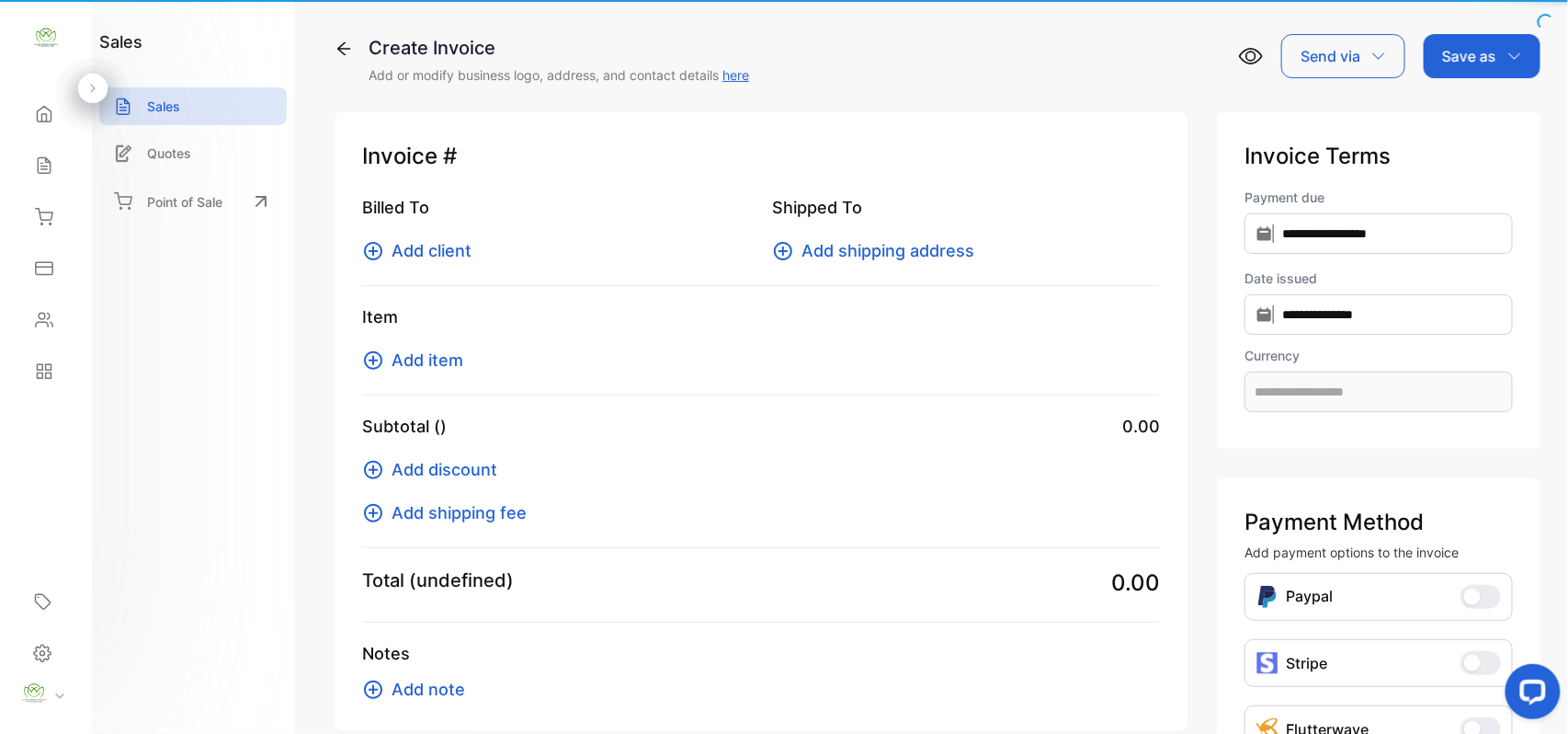
type input "**********"
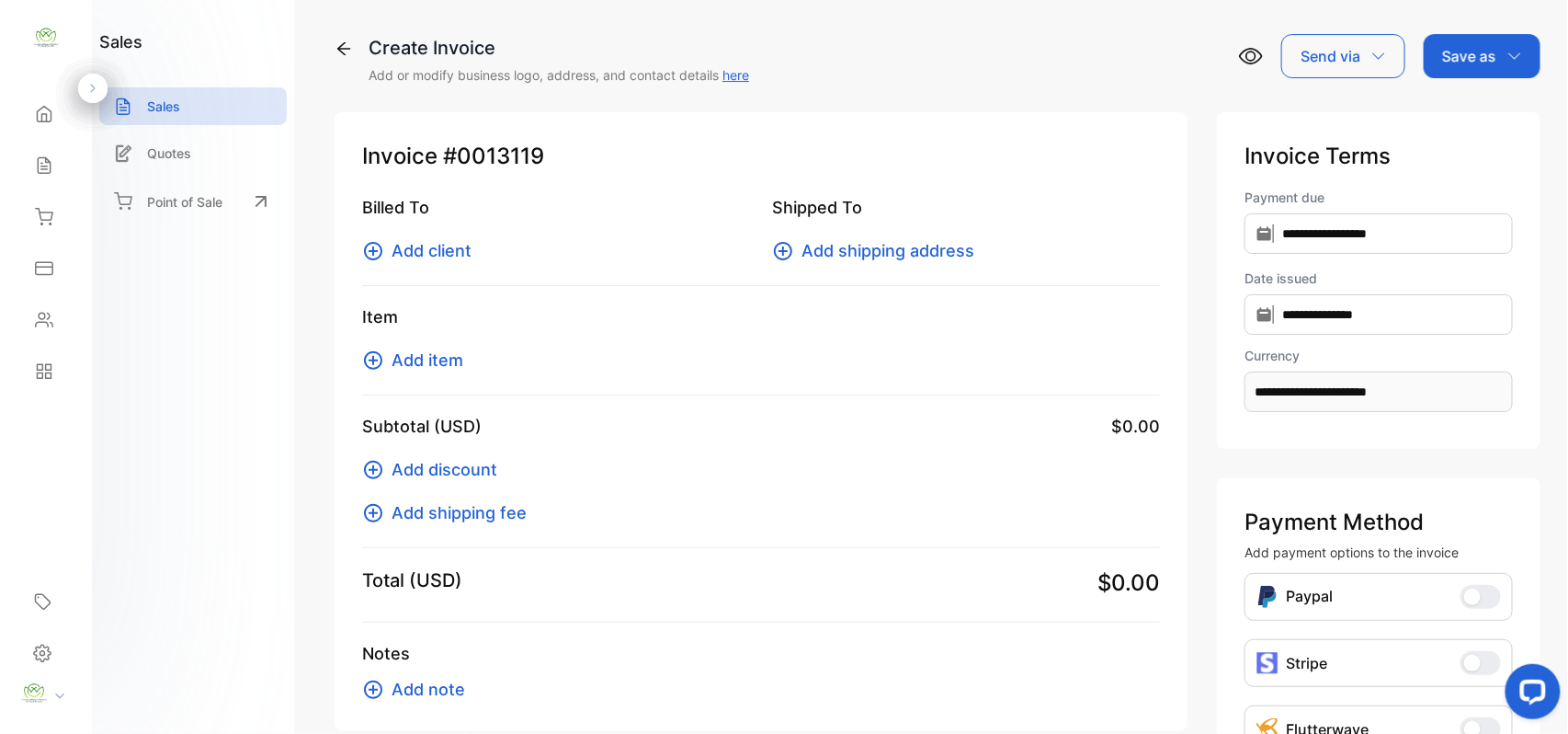
click at [397, 361] on span "Add item" at bounding box center [427, 360] width 72 height 25
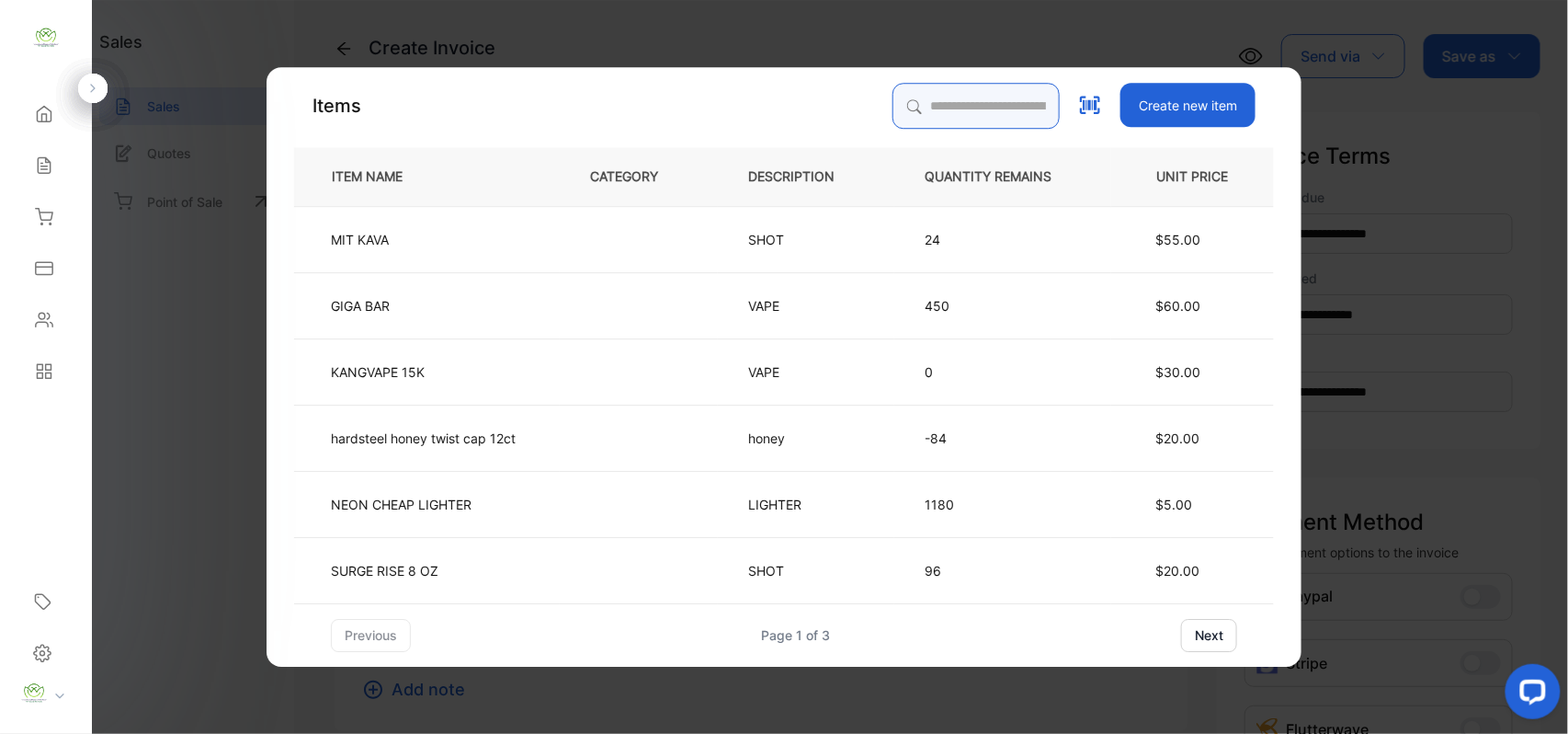
click at [938, 93] on input "search" at bounding box center [977, 105] width 167 height 46
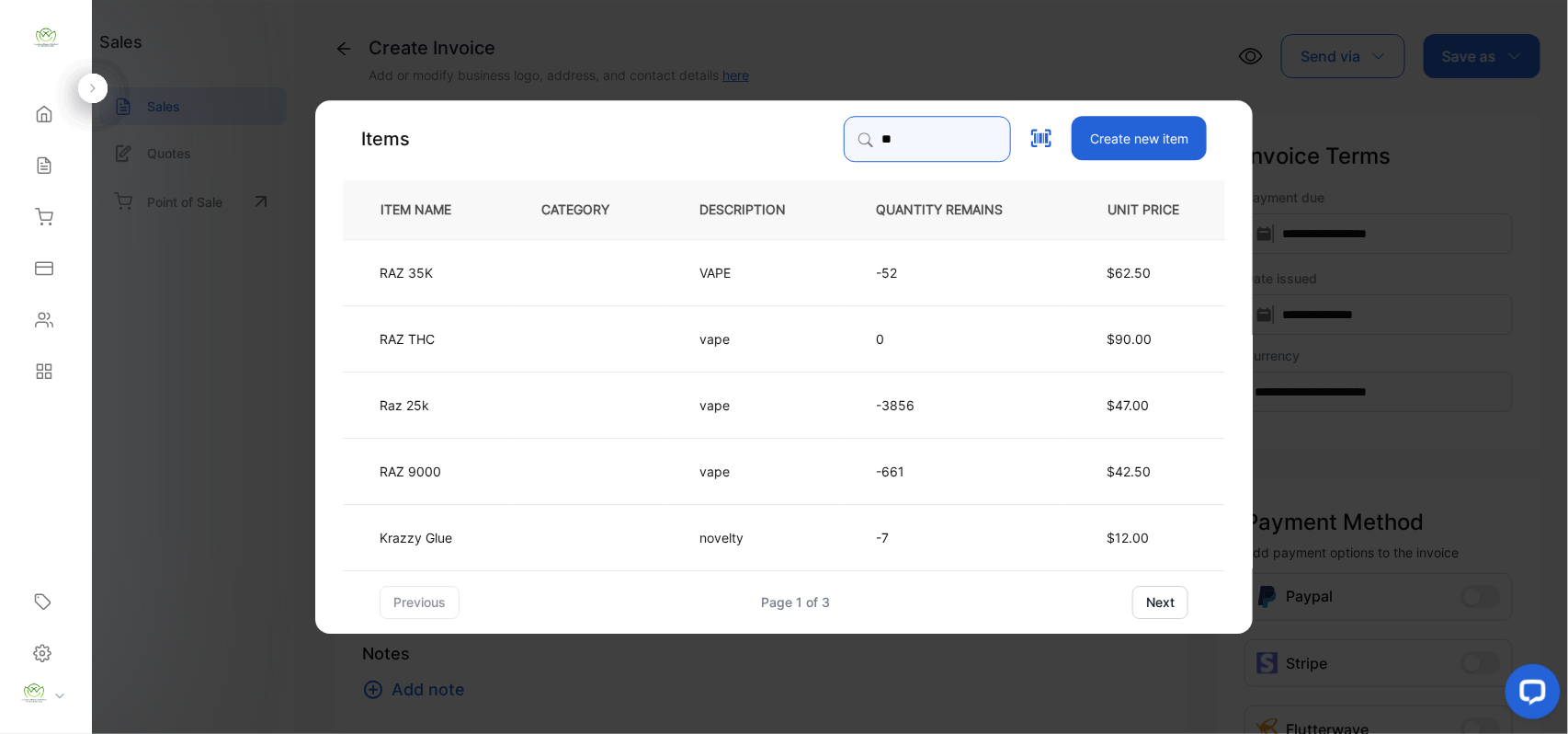
type input "*"
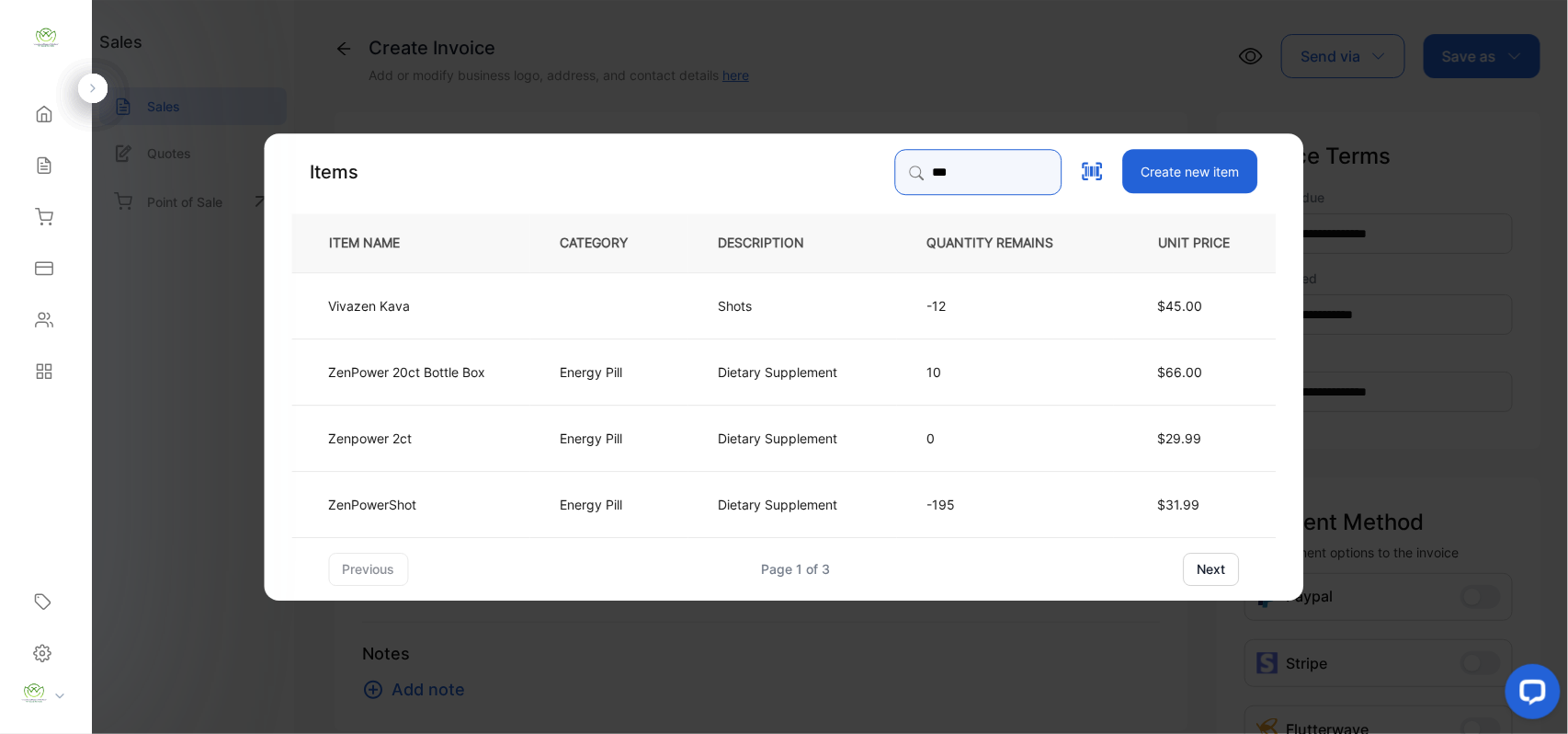
type input "***"
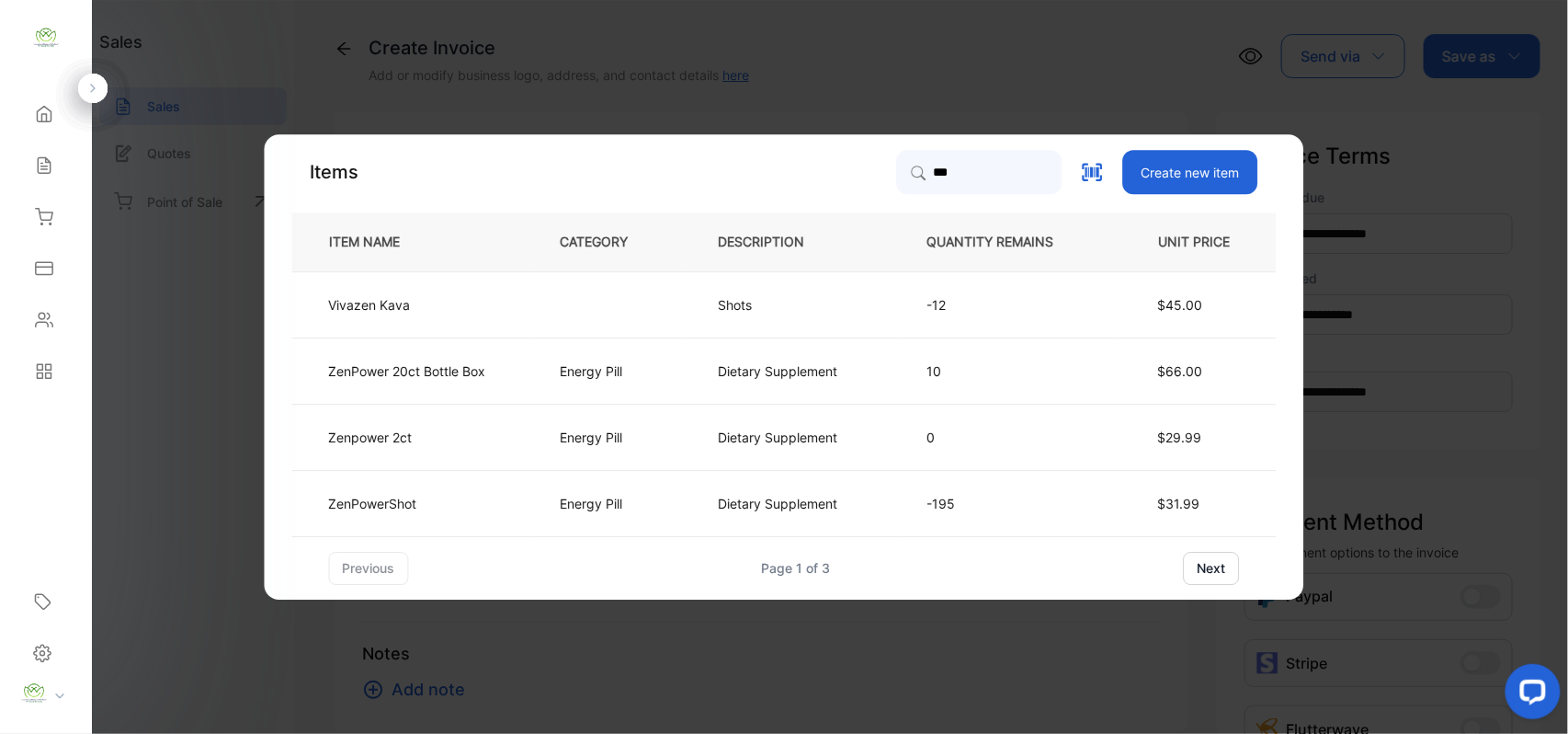
click at [793, 508] on p "Dietary Supplement" at bounding box center [779, 504] width 120 height 20
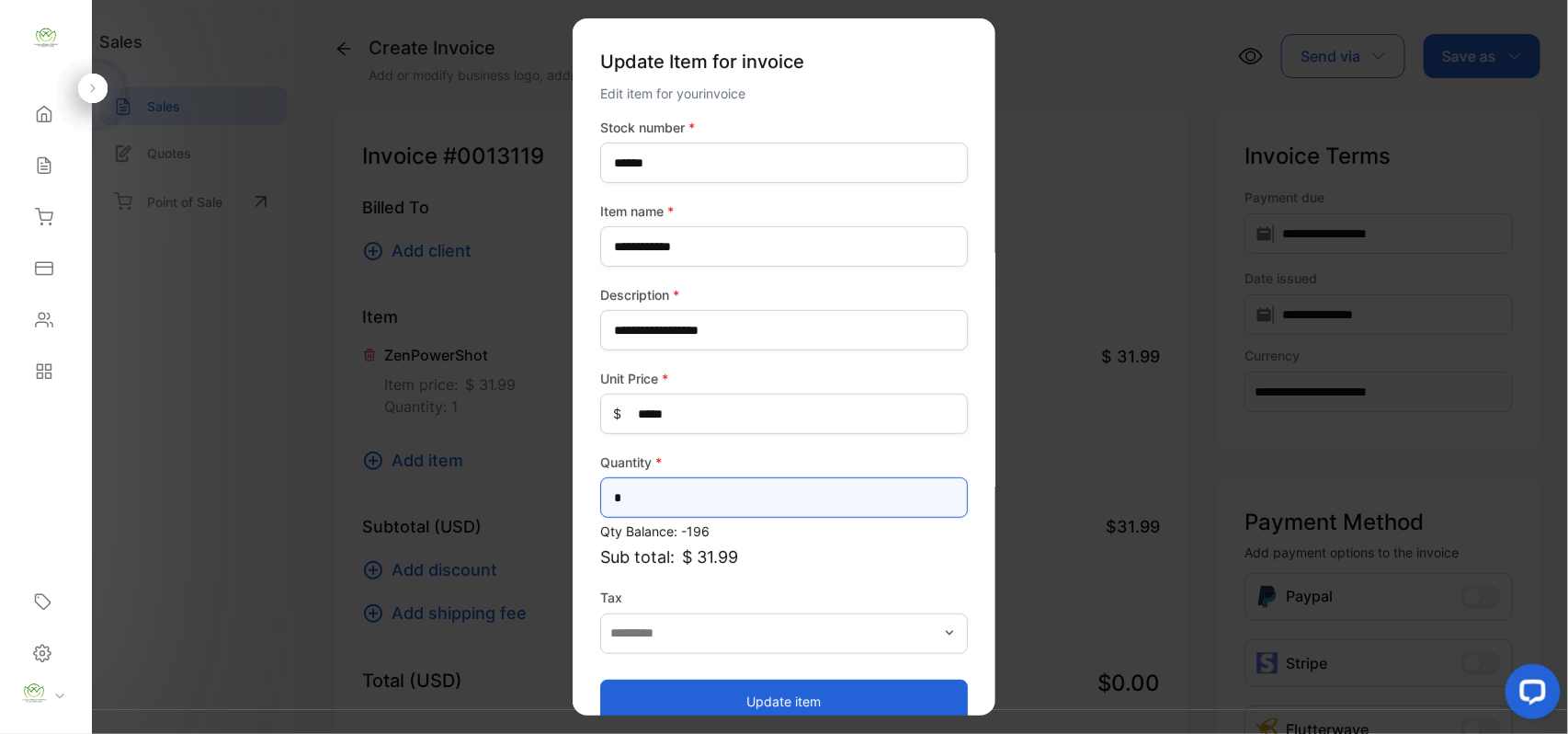
drag, startPoint x: 749, startPoint y: 500, endPoint x: 261, endPoint y: 523, distance: 488.5
type input "*"
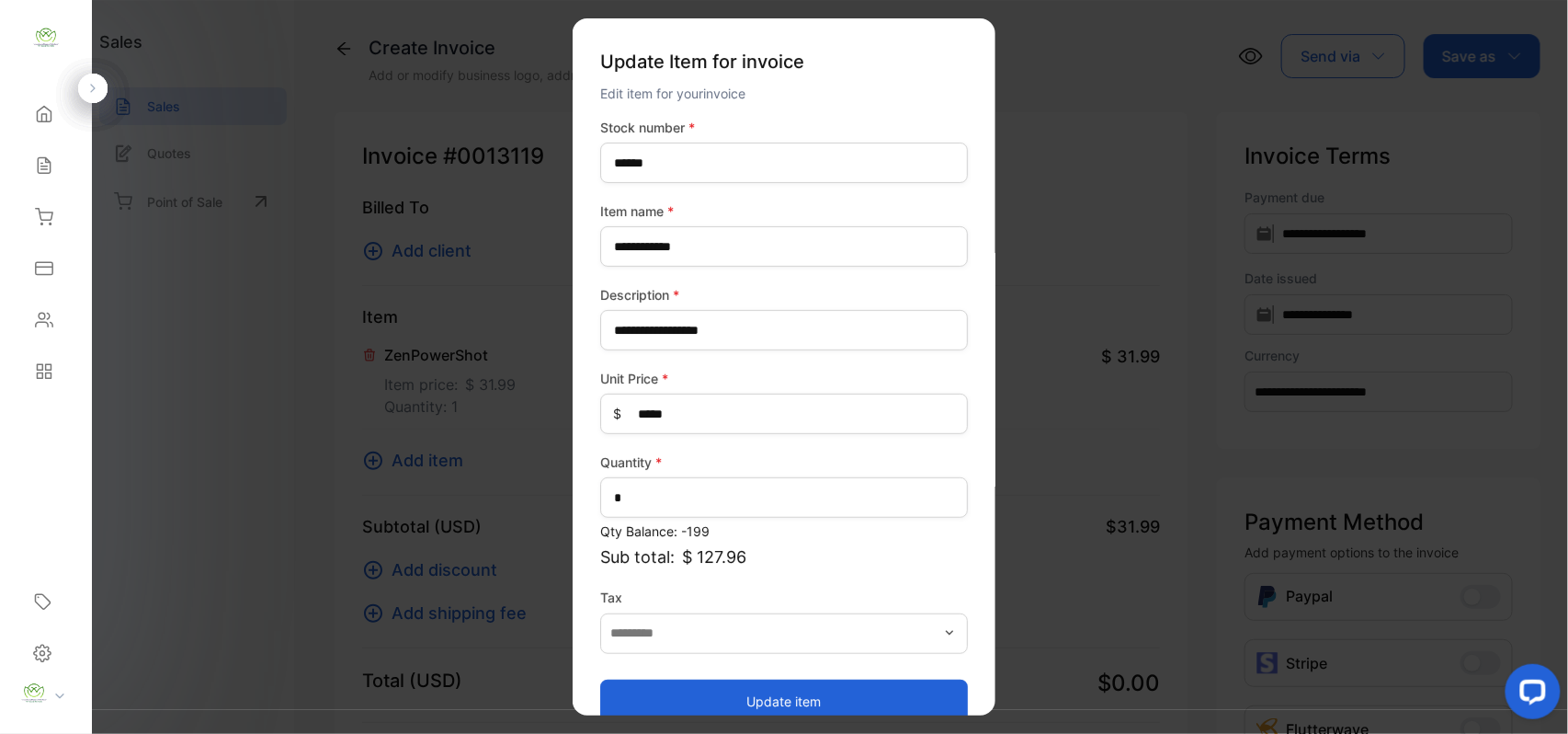
click at [622, 714] on button "Update item" at bounding box center [784, 701] width 367 height 44
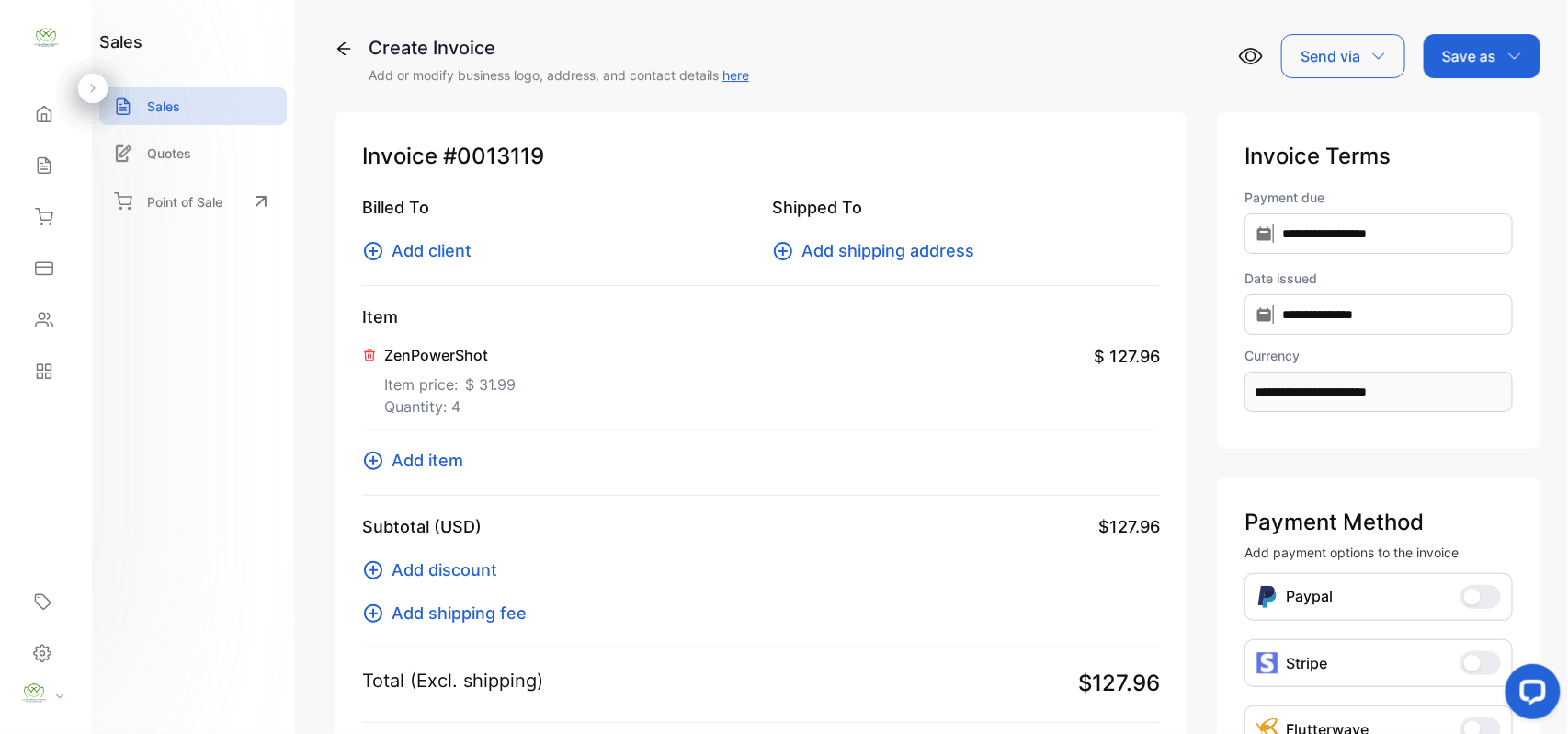
click at [392, 461] on span "Add item" at bounding box center [427, 460] width 72 height 25
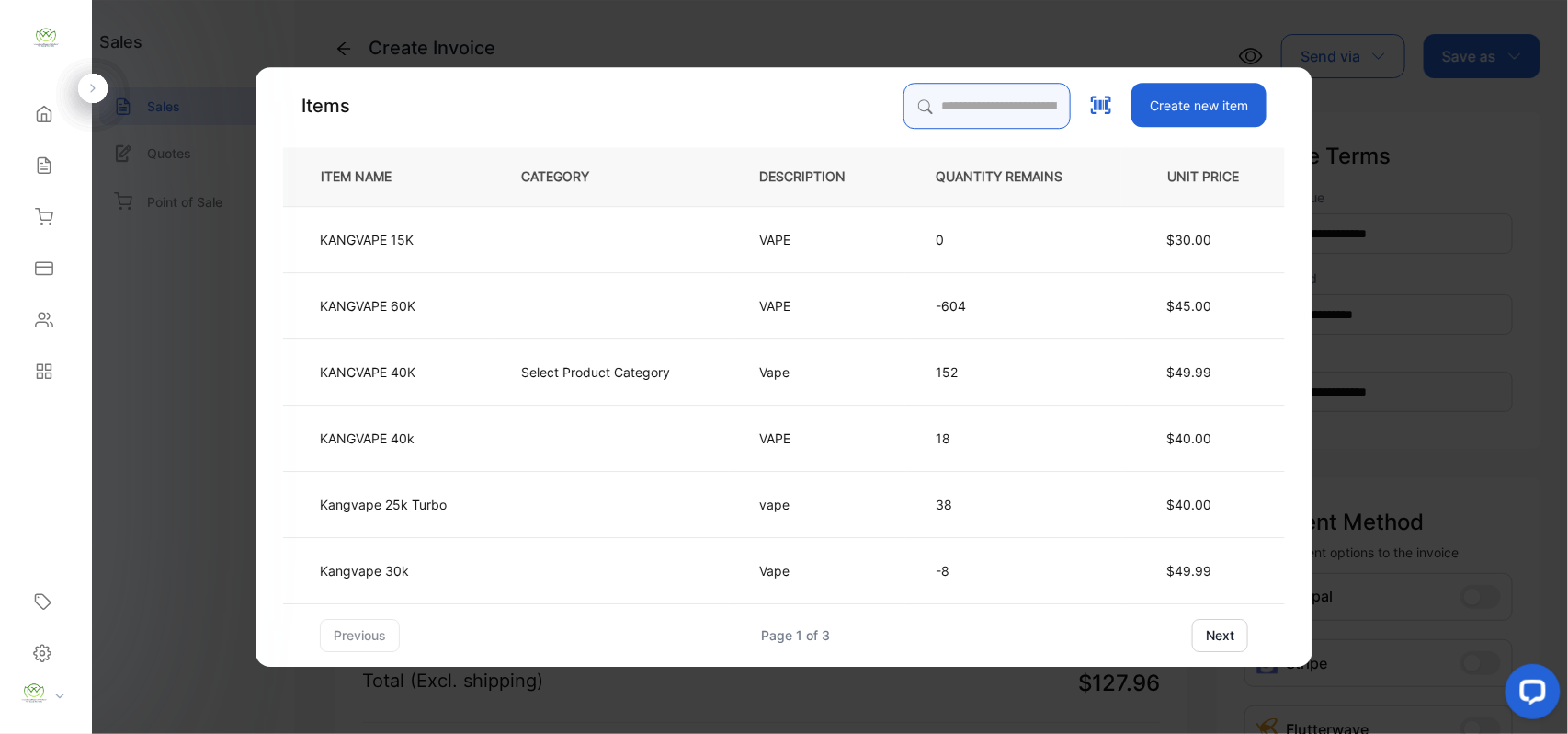
click at [990, 96] on input "search" at bounding box center [987, 105] width 167 height 46
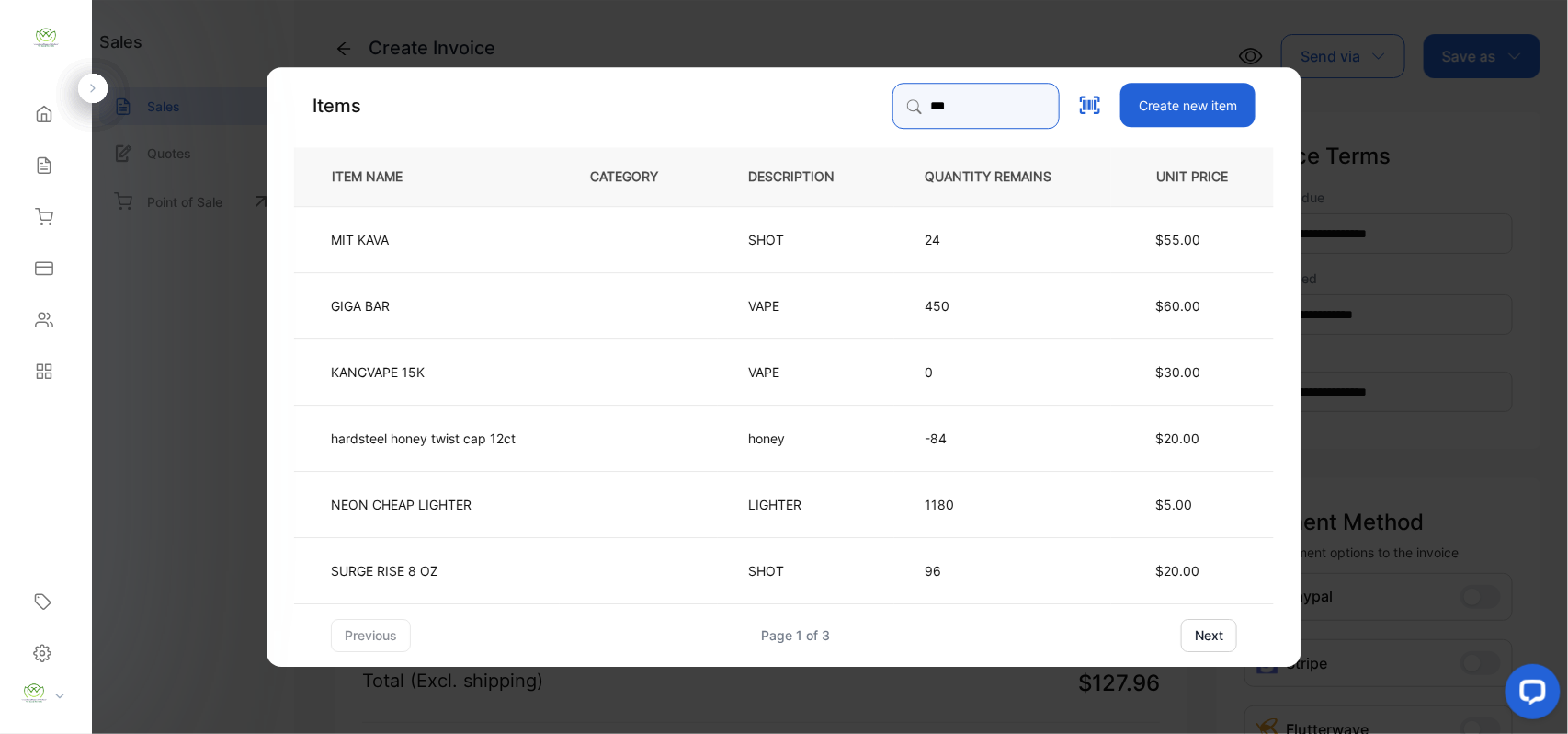
type input "****"
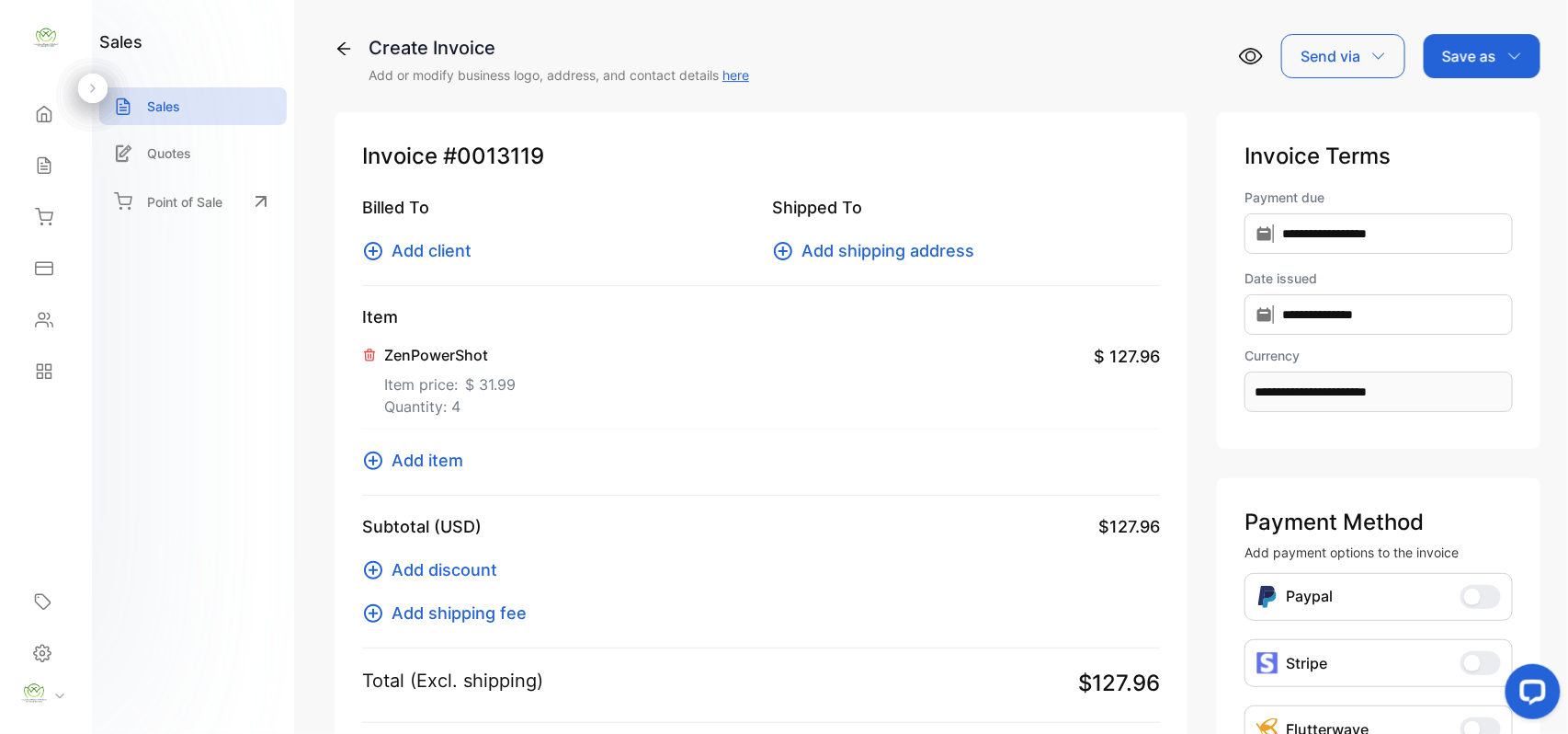
click at [392, 472] on span "Add item" at bounding box center [427, 460] width 72 height 25
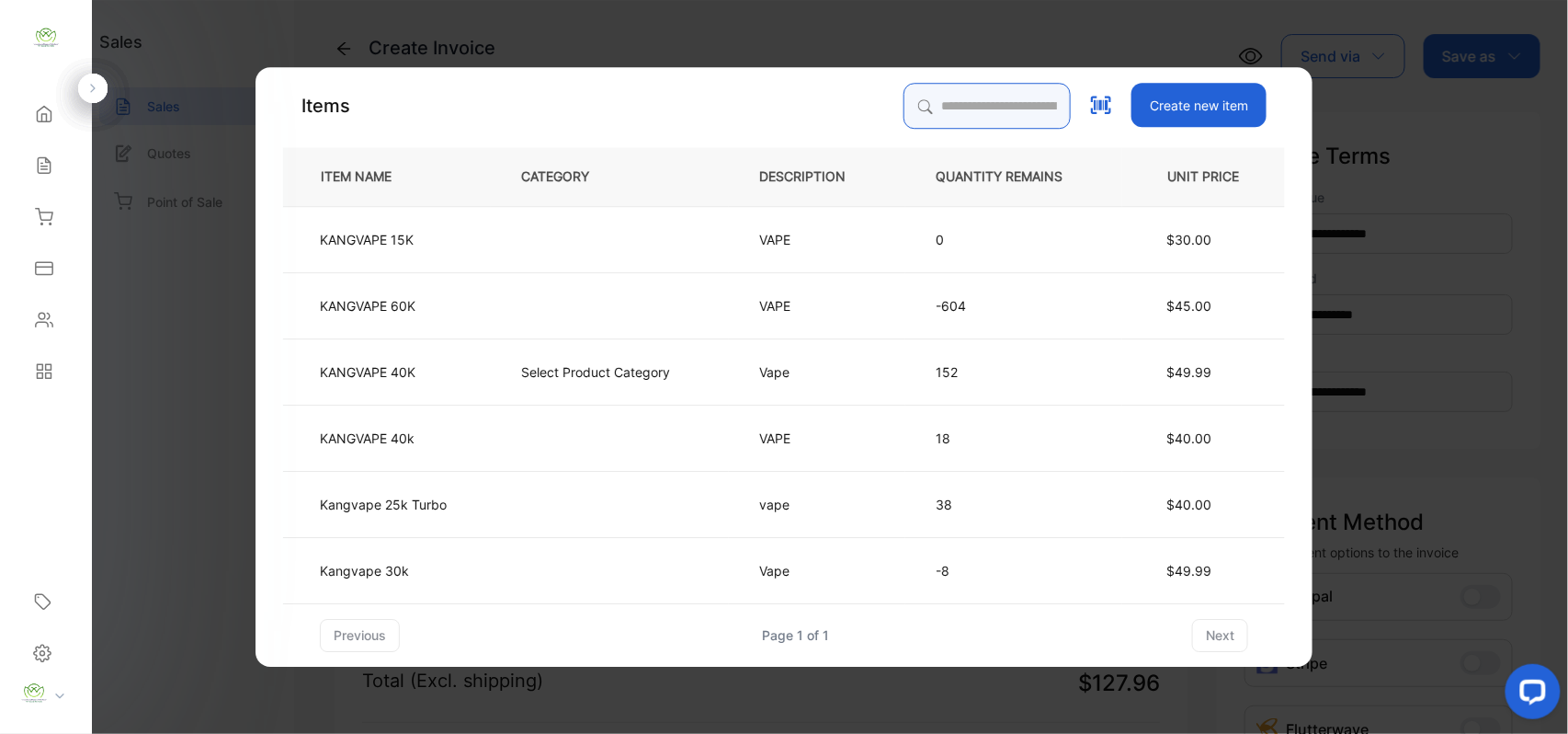
click at [980, 111] on input "search" at bounding box center [987, 105] width 167 height 46
type input "******"
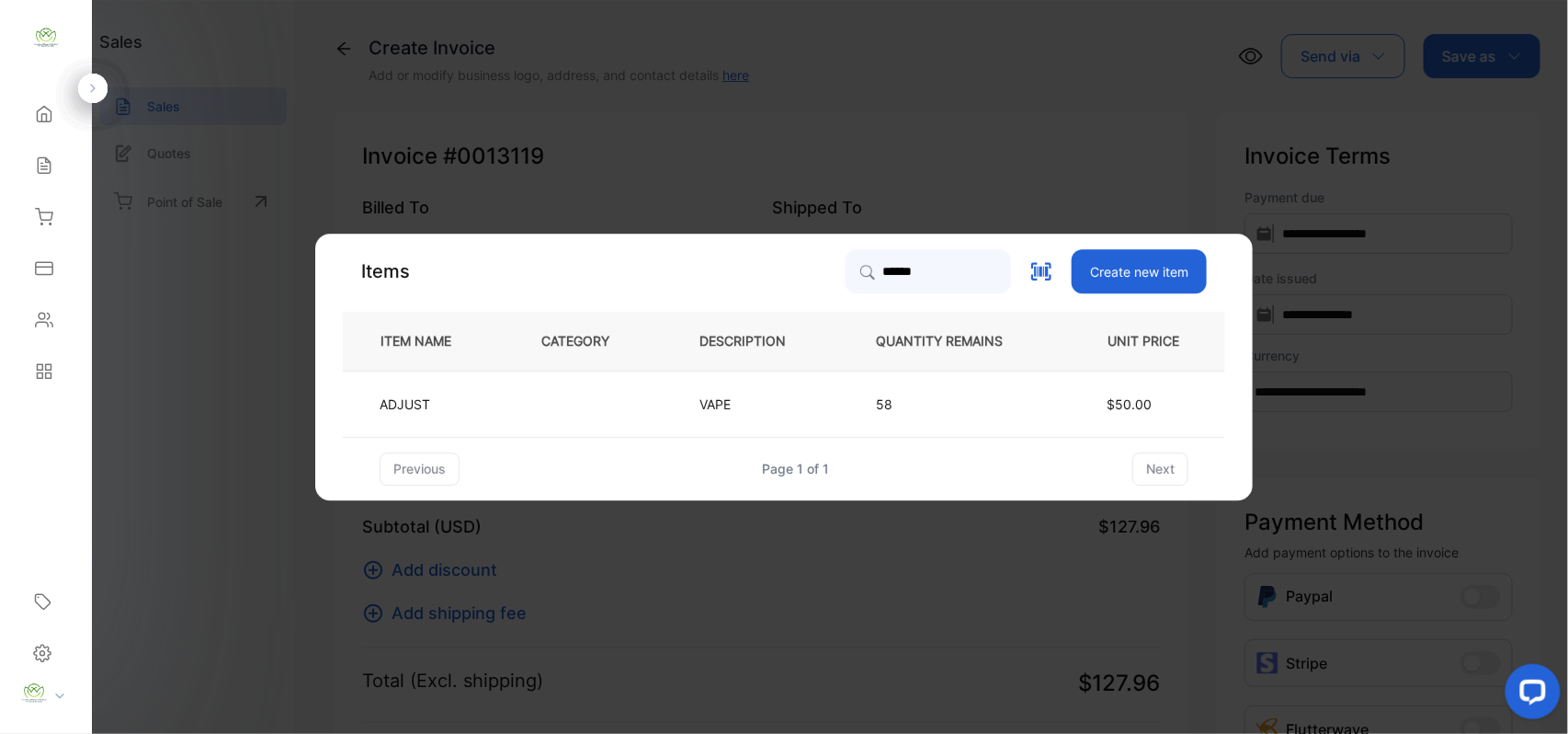
click at [416, 399] on p "ADJUST" at bounding box center [404, 404] width 50 height 20
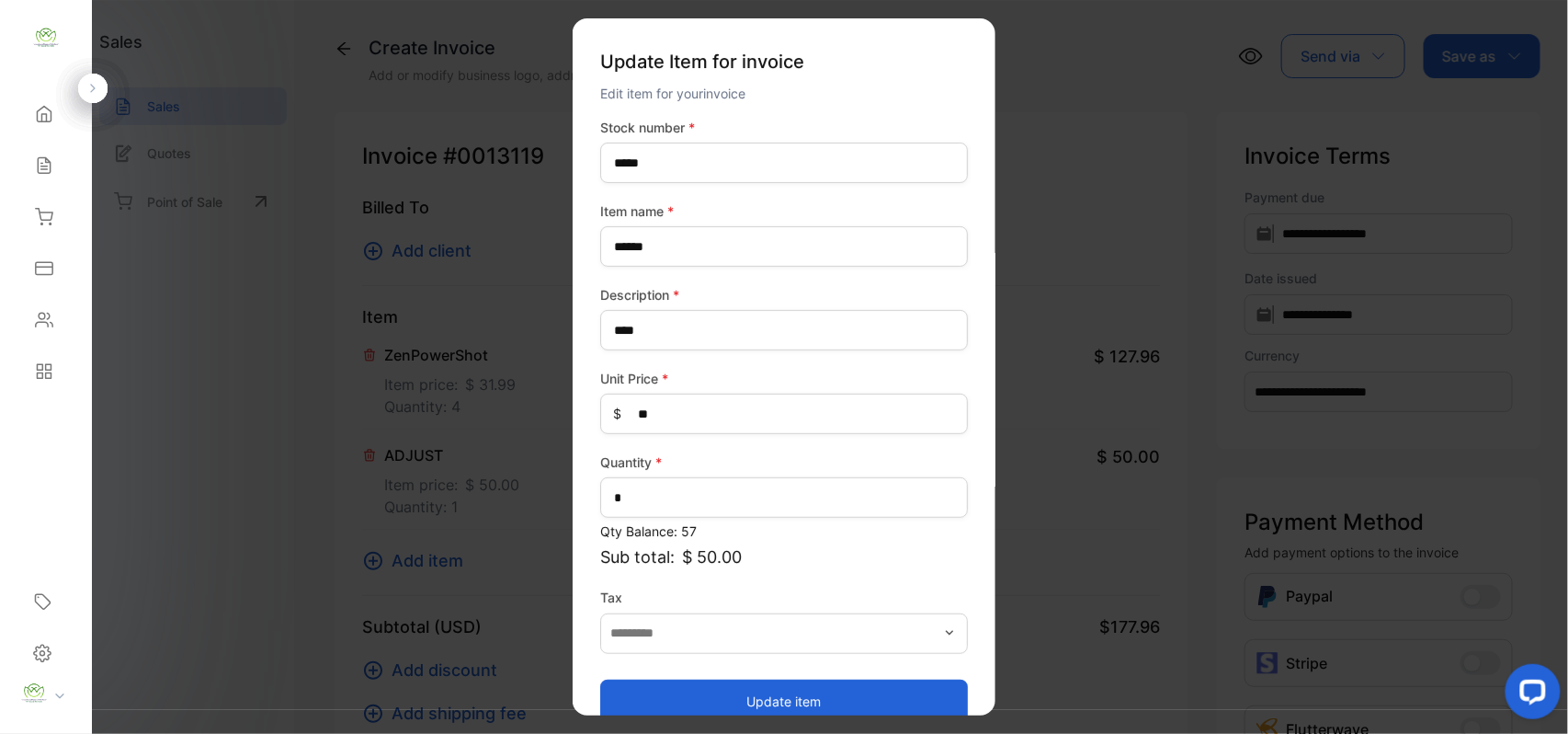
click at [644, 707] on button "Update item" at bounding box center [784, 701] width 367 height 44
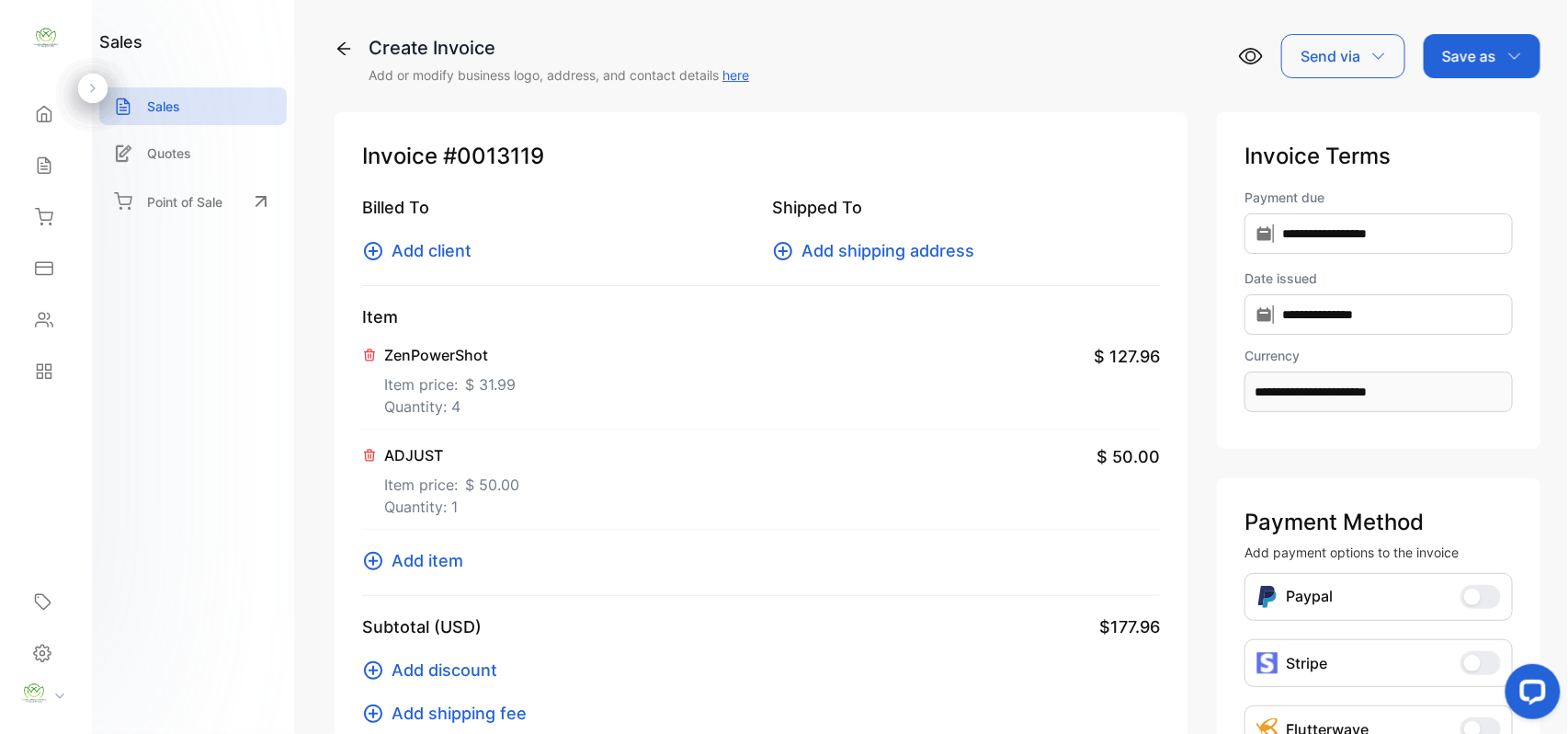
click at [441, 502] on p "Quantity: 1" at bounding box center [452, 506] width 136 height 22
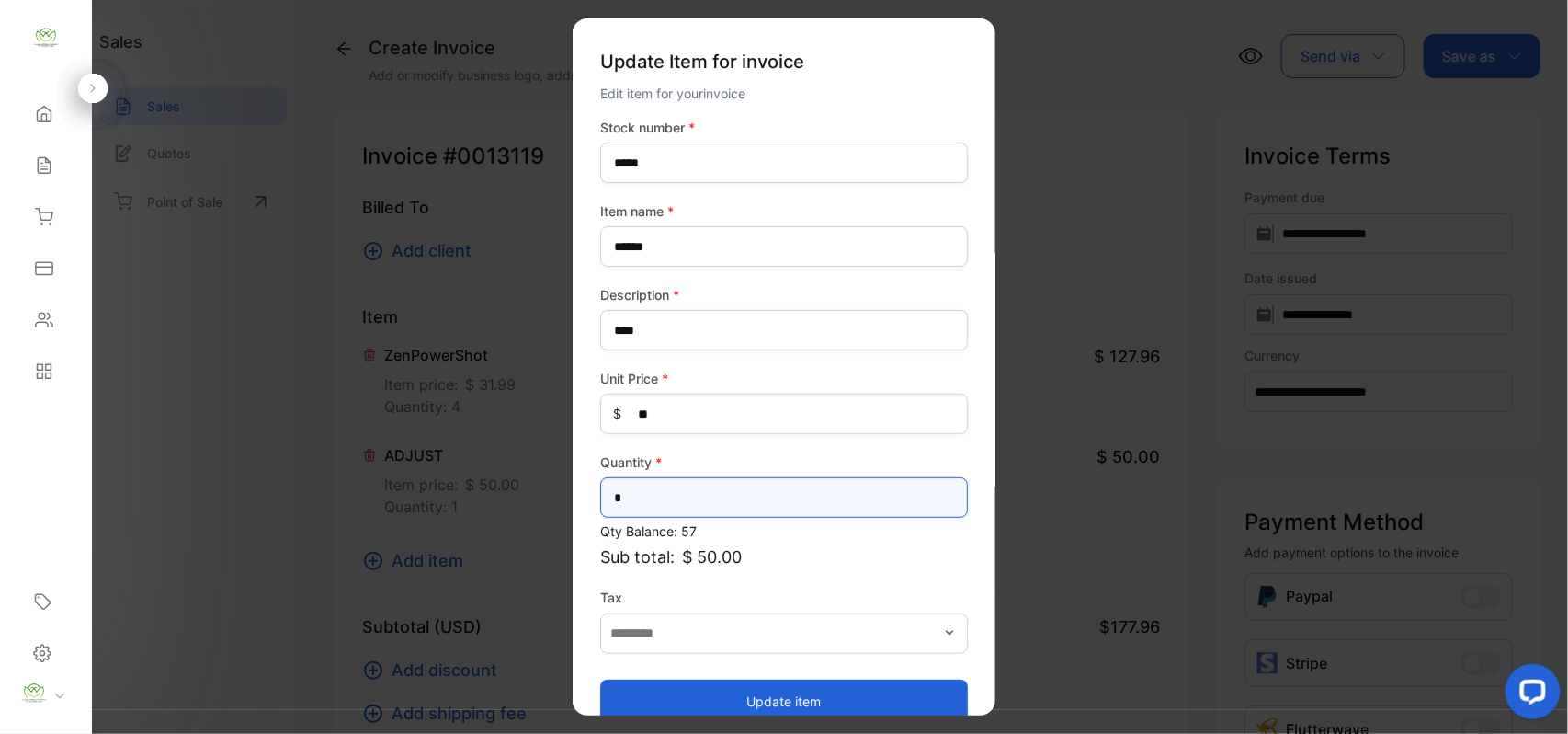
click at [715, 508] on input "*" at bounding box center [784, 497] width 367 height 40
type input "*"
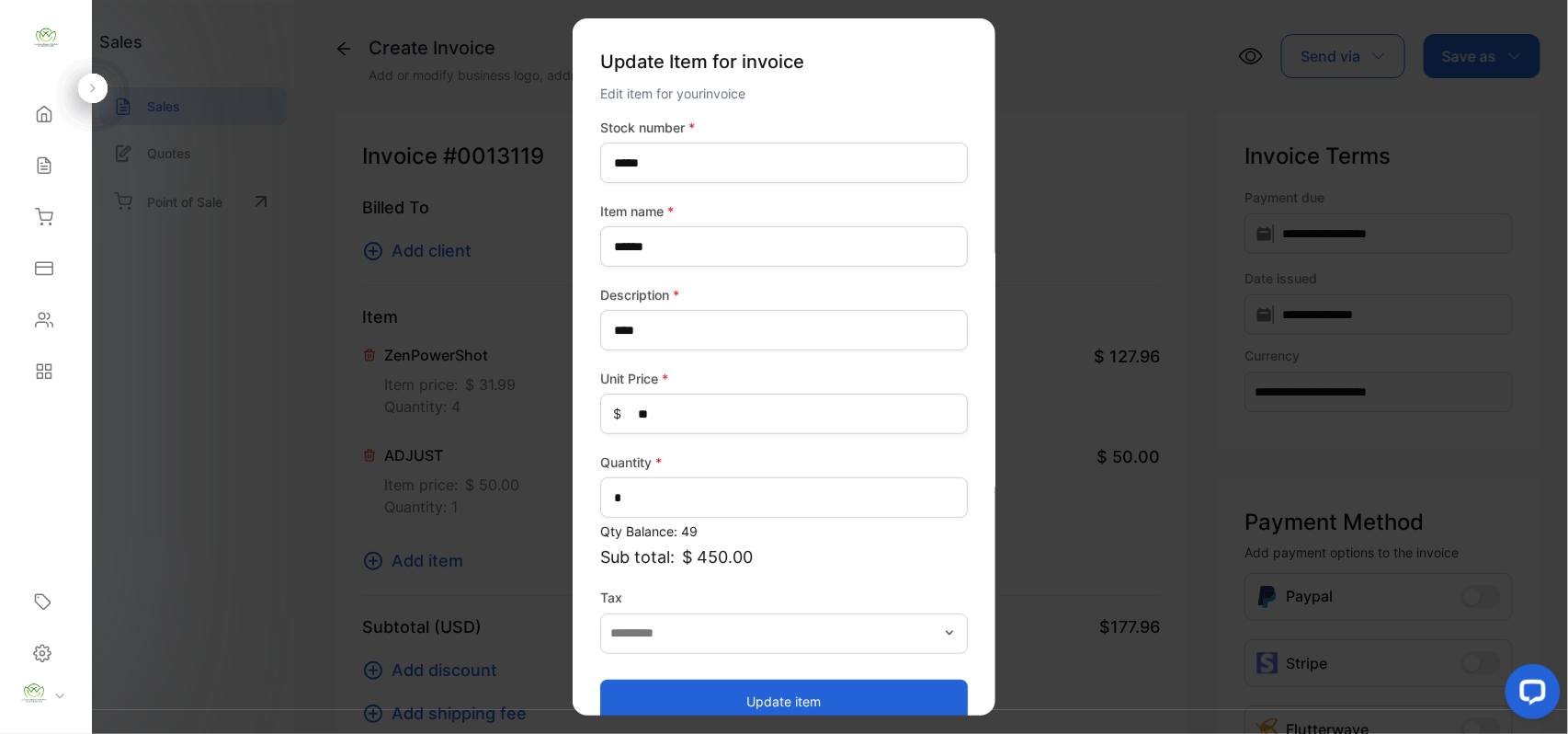
drag, startPoint x: 627, startPoint y: 694, endPoint x: 555, endPoint y: 638, distance: 91.2
click at [627, 694] on button "Update item" at bounding box center [784, 701] width 367 height 44
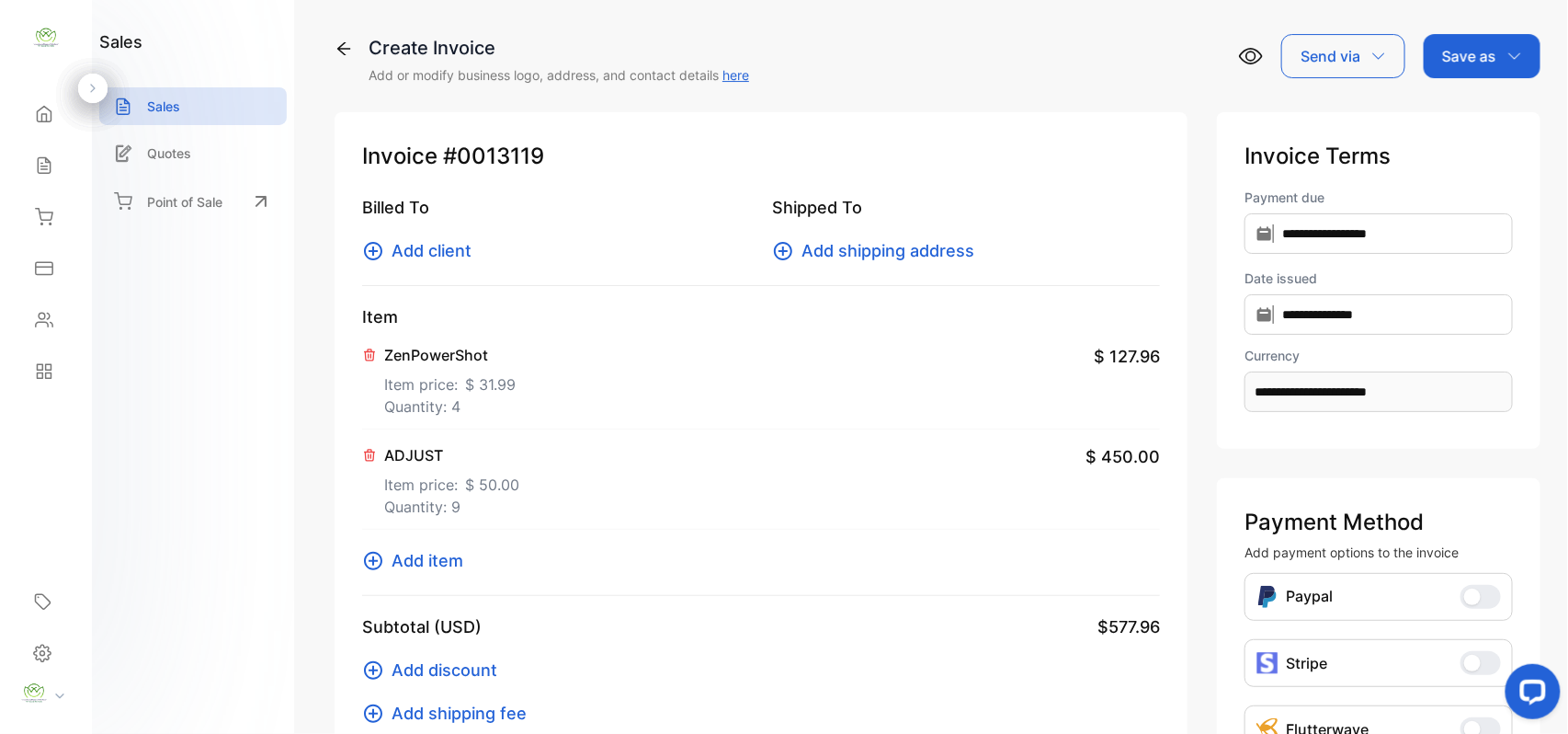
click at [439, 563] on span "Add item" at bounding box center [427, 560] width 72 height 25
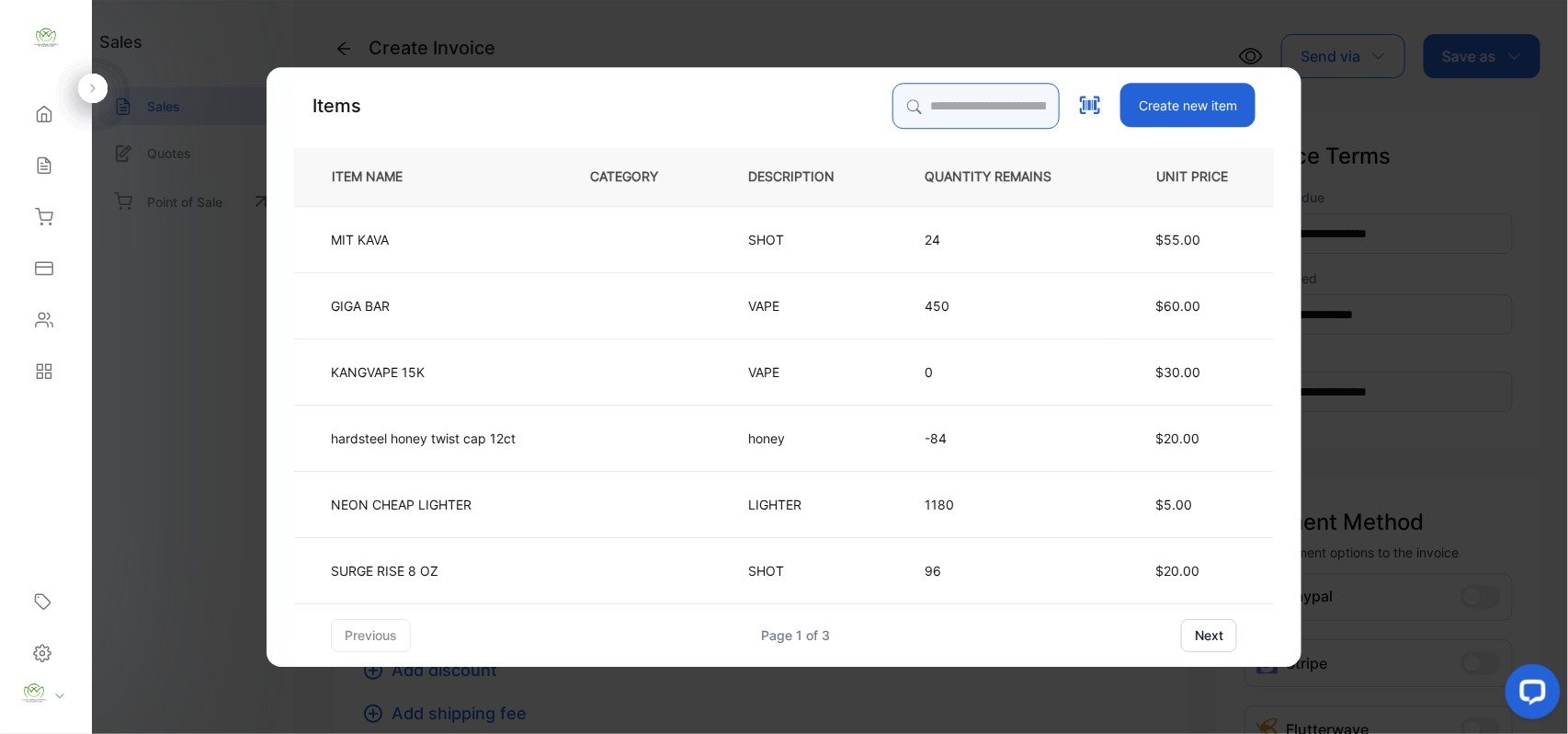
click at [924, 97] on input "search" at bounding box center [977, 105] width 167 height 46
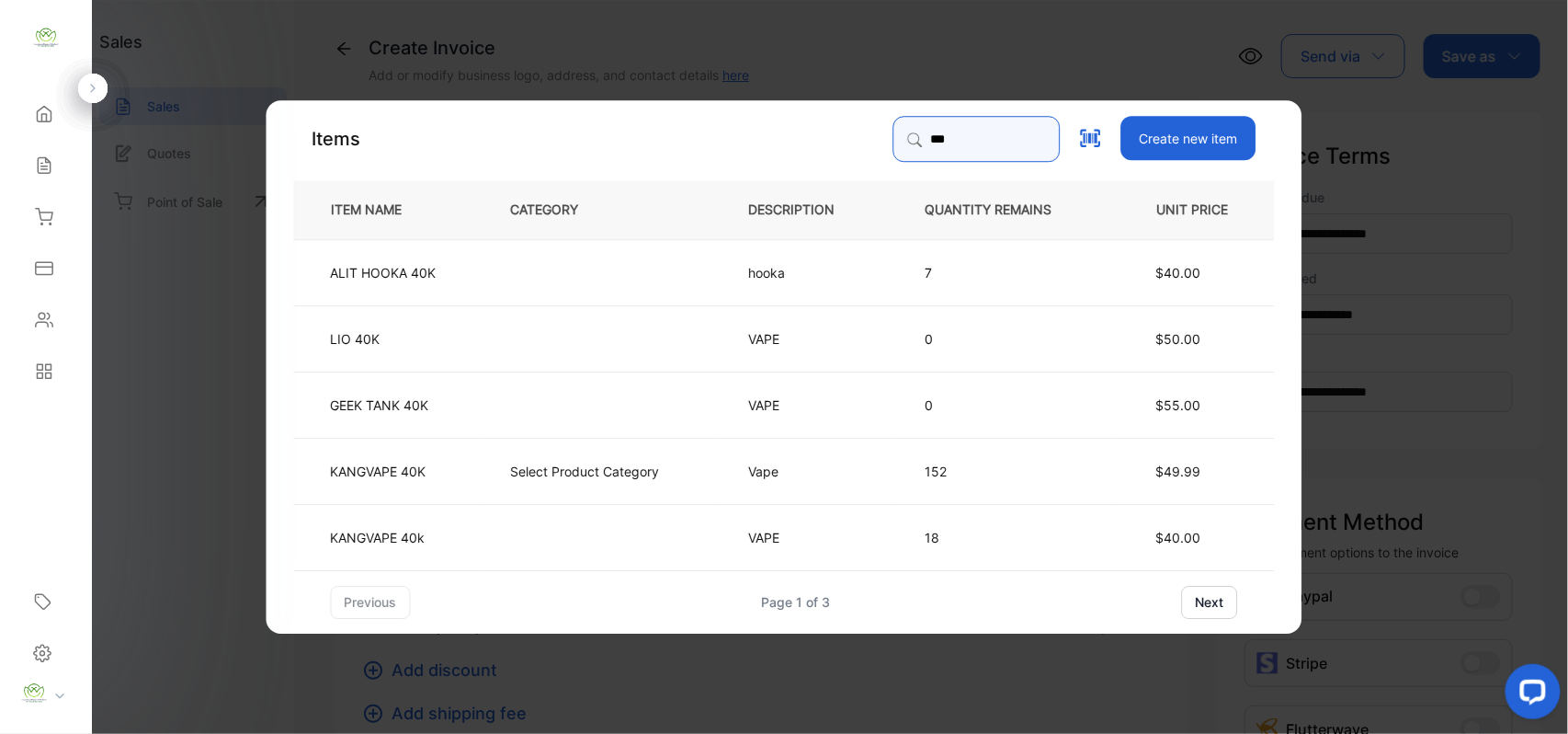
type input "***"
click at [544, 460] on td "Select Product Category" at bounding box center [599, 469] width 238 height 66
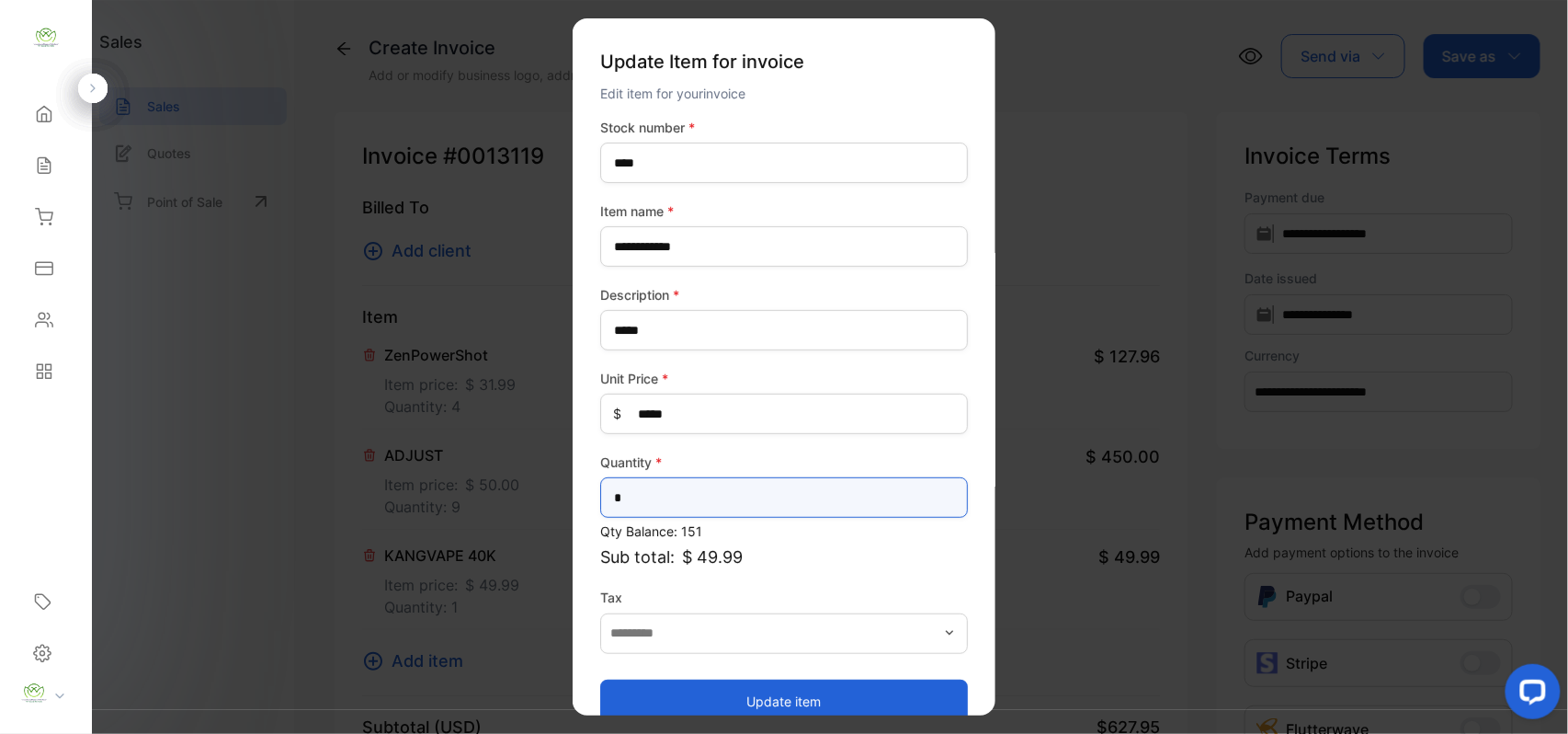
click at [740, 498] on input "*" at bounding box center [784, 497] width 367 height 40
type input "*"
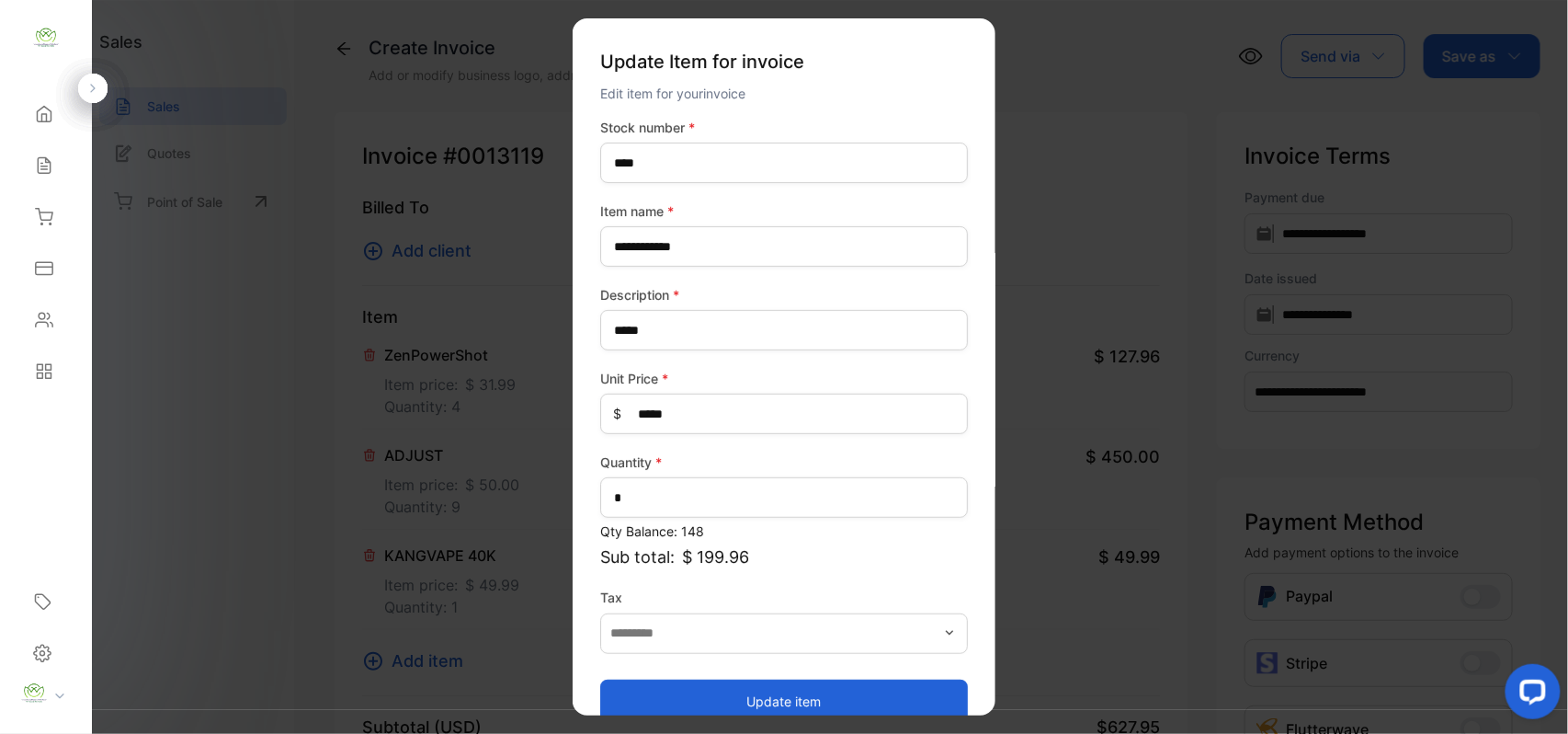
drag, startPoint x: 700, startPoint y: 696, endPoint x: 493, endPoint y: 623, distance: 219.5
click at [700, 697] on button "Update item" at bounding box center [784, 701] width 367 height 44
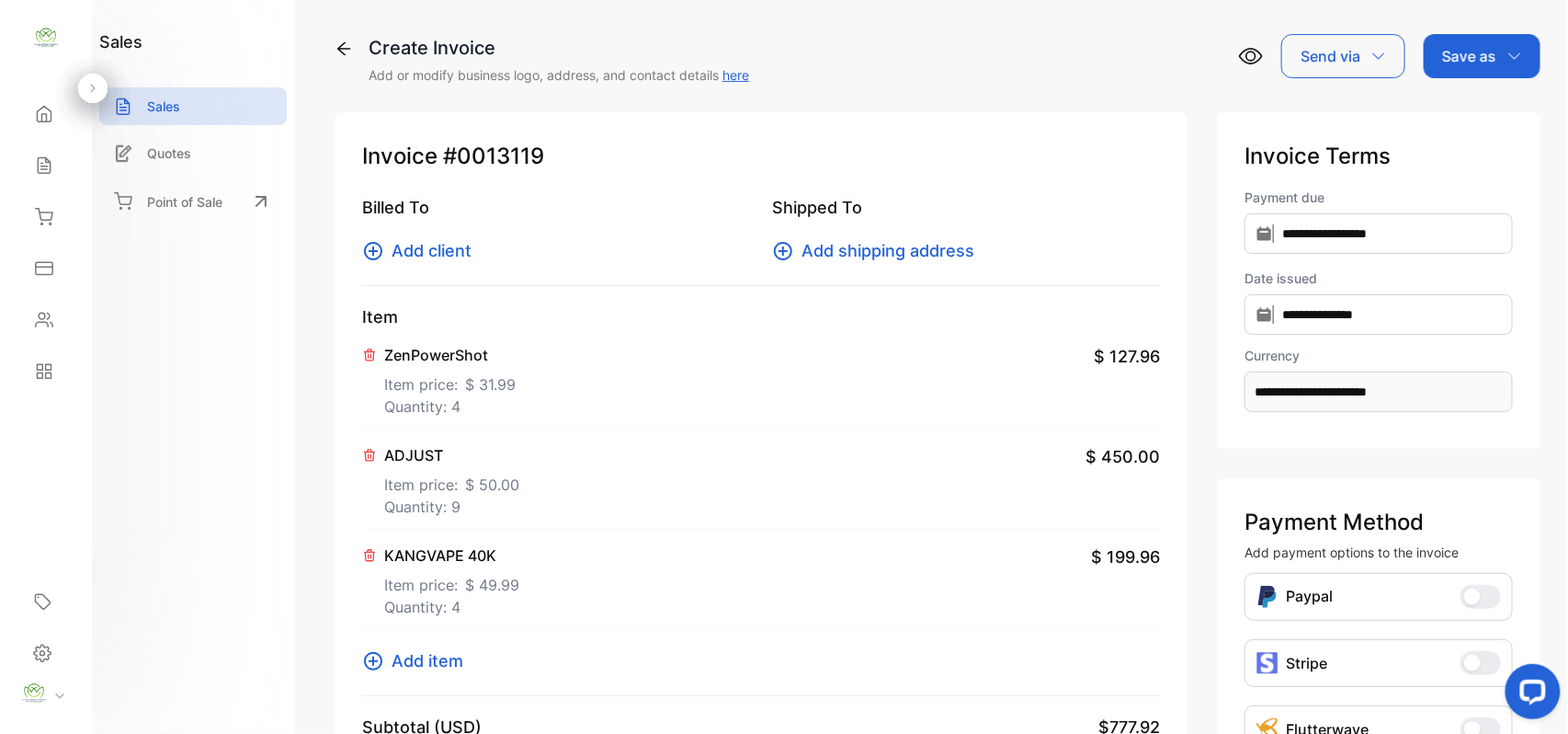
click at [453, 662] on span "Add item" at bounding box center [427, 660] width 72 height 25
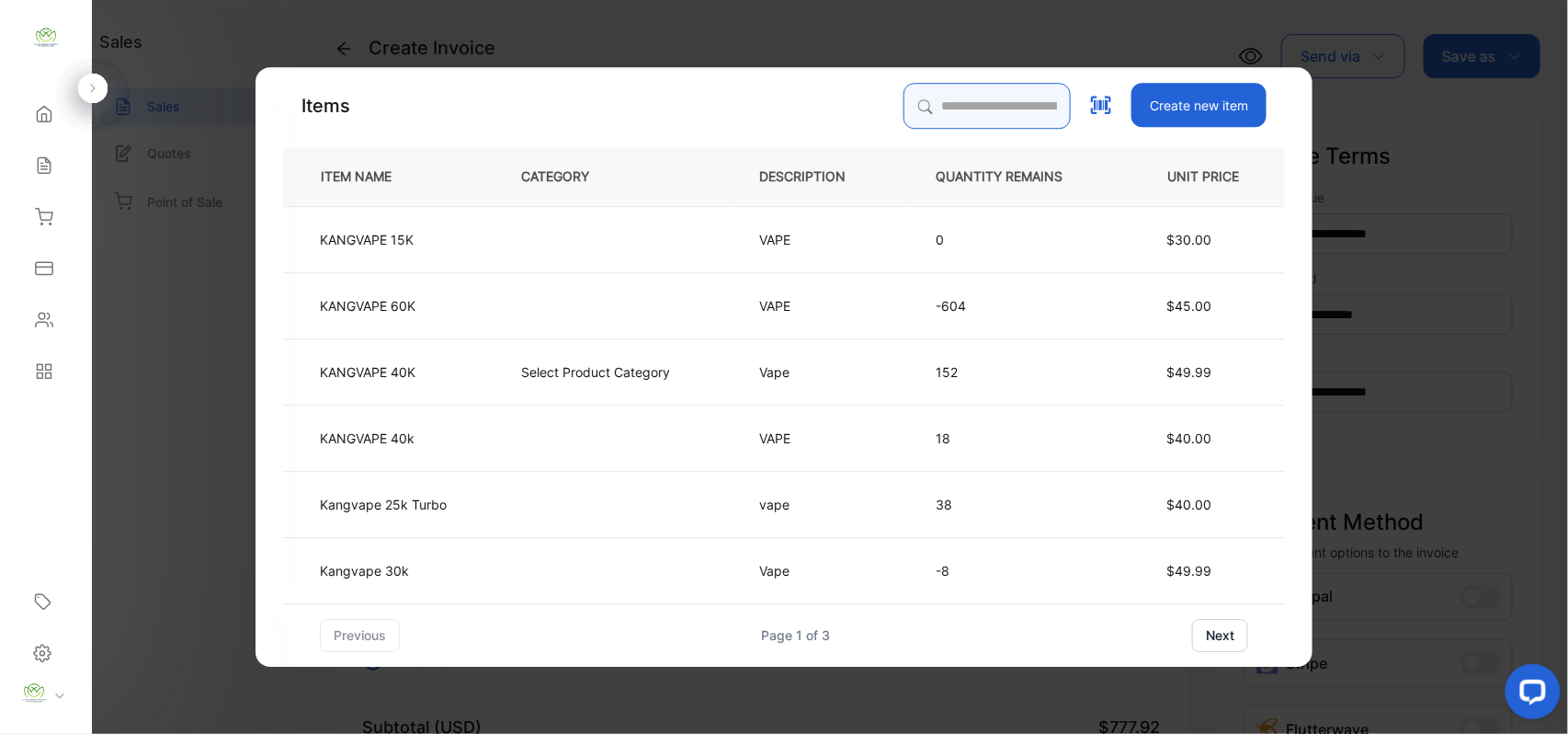
click at [971, 112] on input "search" at bounding box center [987, 105] width 167 height 46
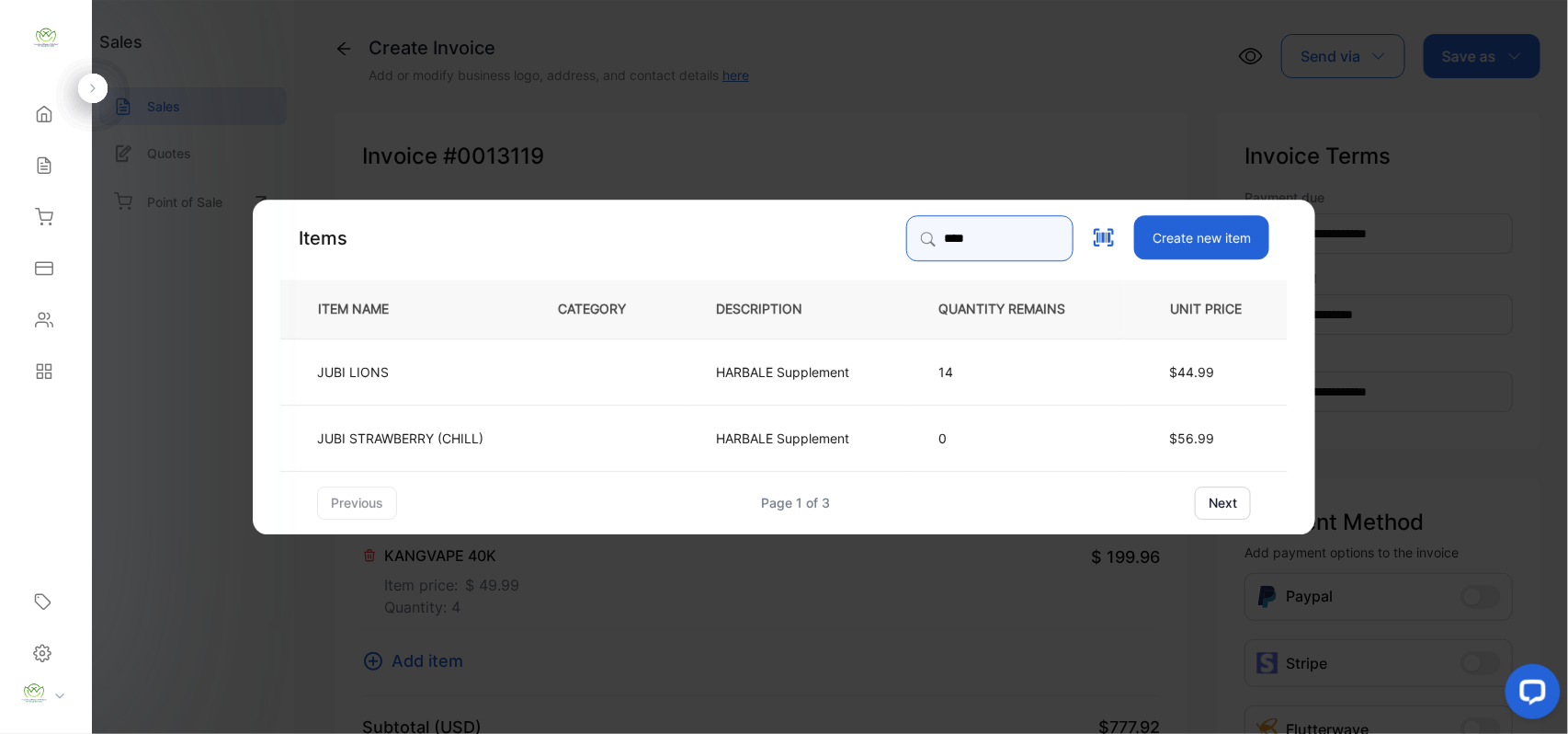
type input "****"
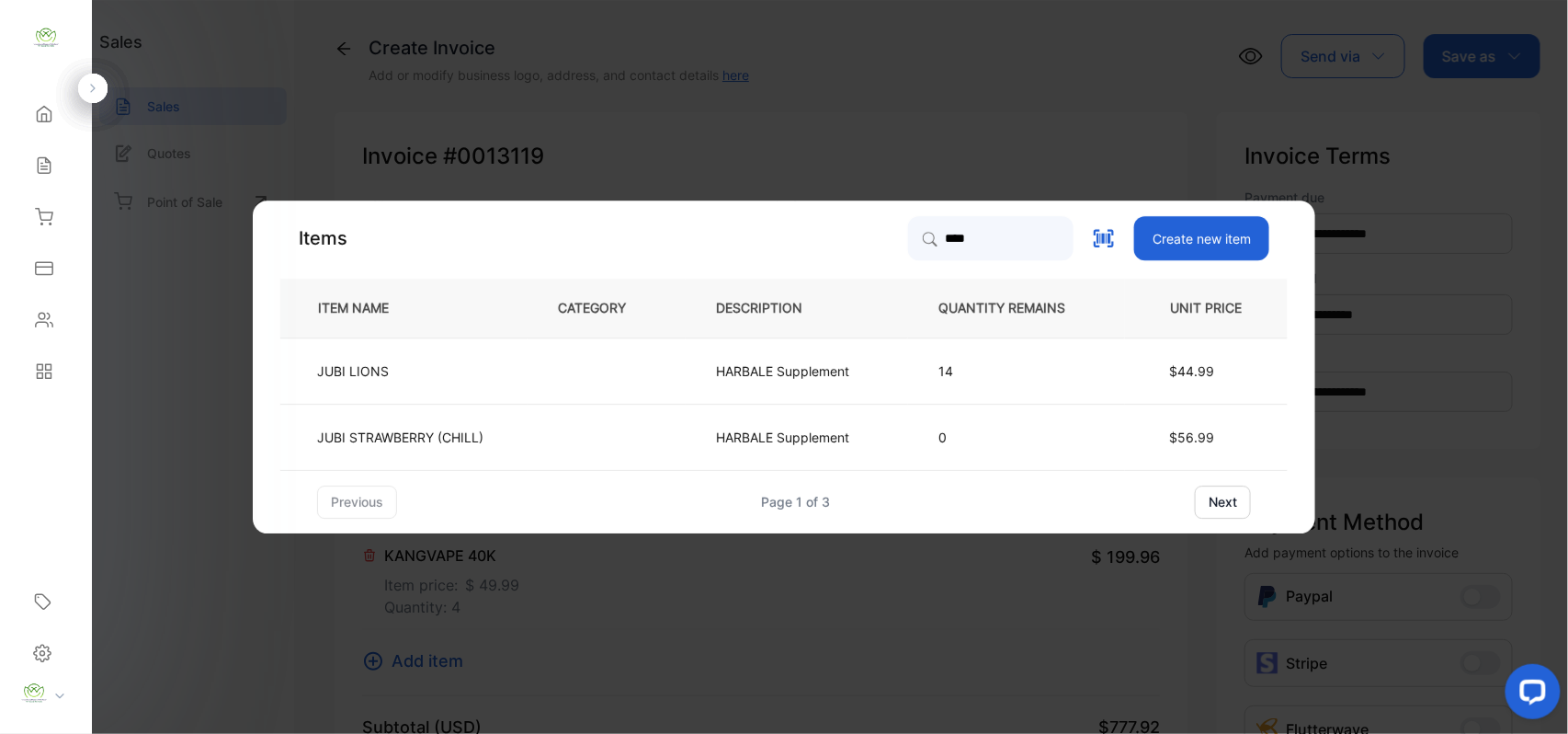
click at [1027, 367] on p "14" at bounding box center [1016, 371] width 156 height 20
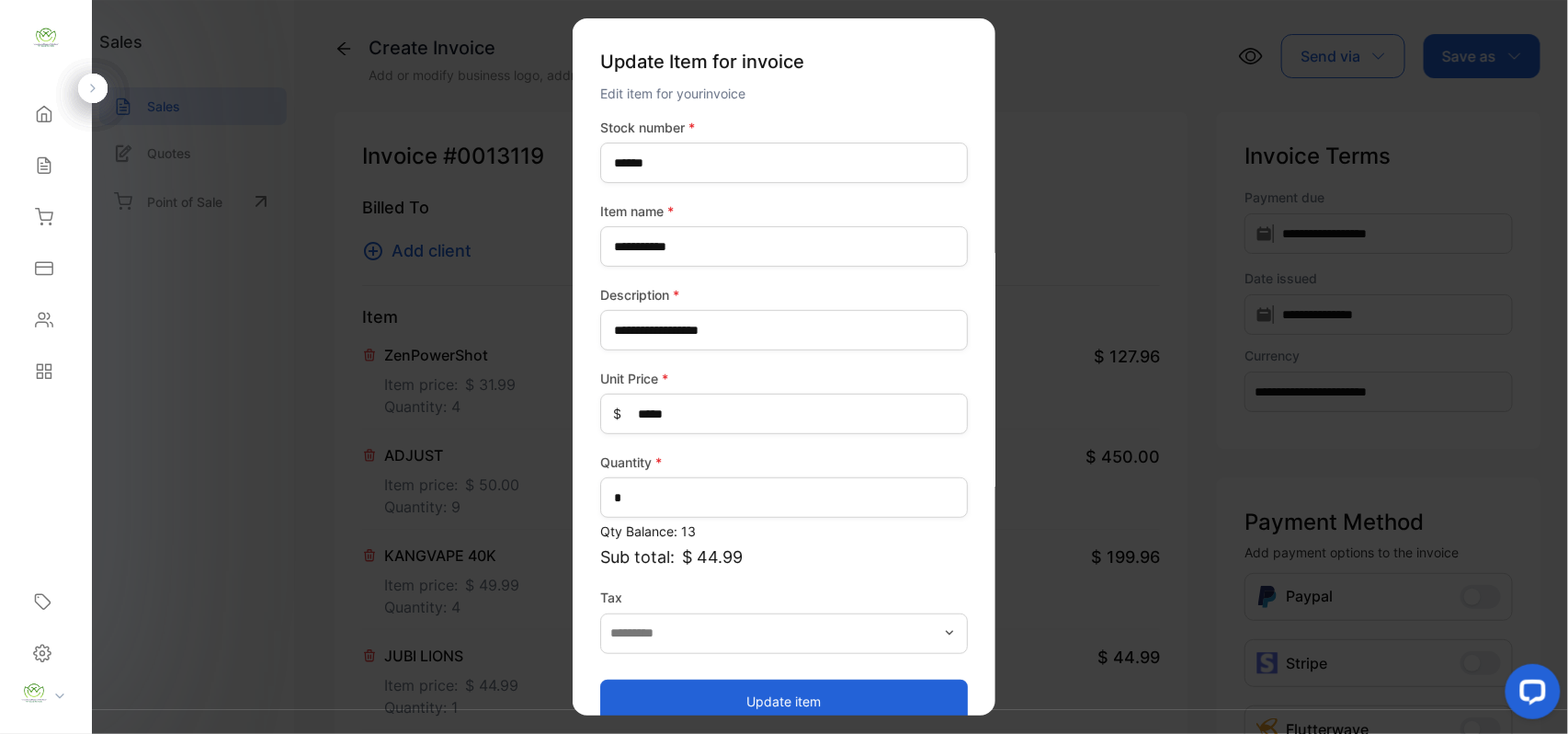
click at [745, 689] on button "Update item" at bounding box center [784, 701] width 367 height 44
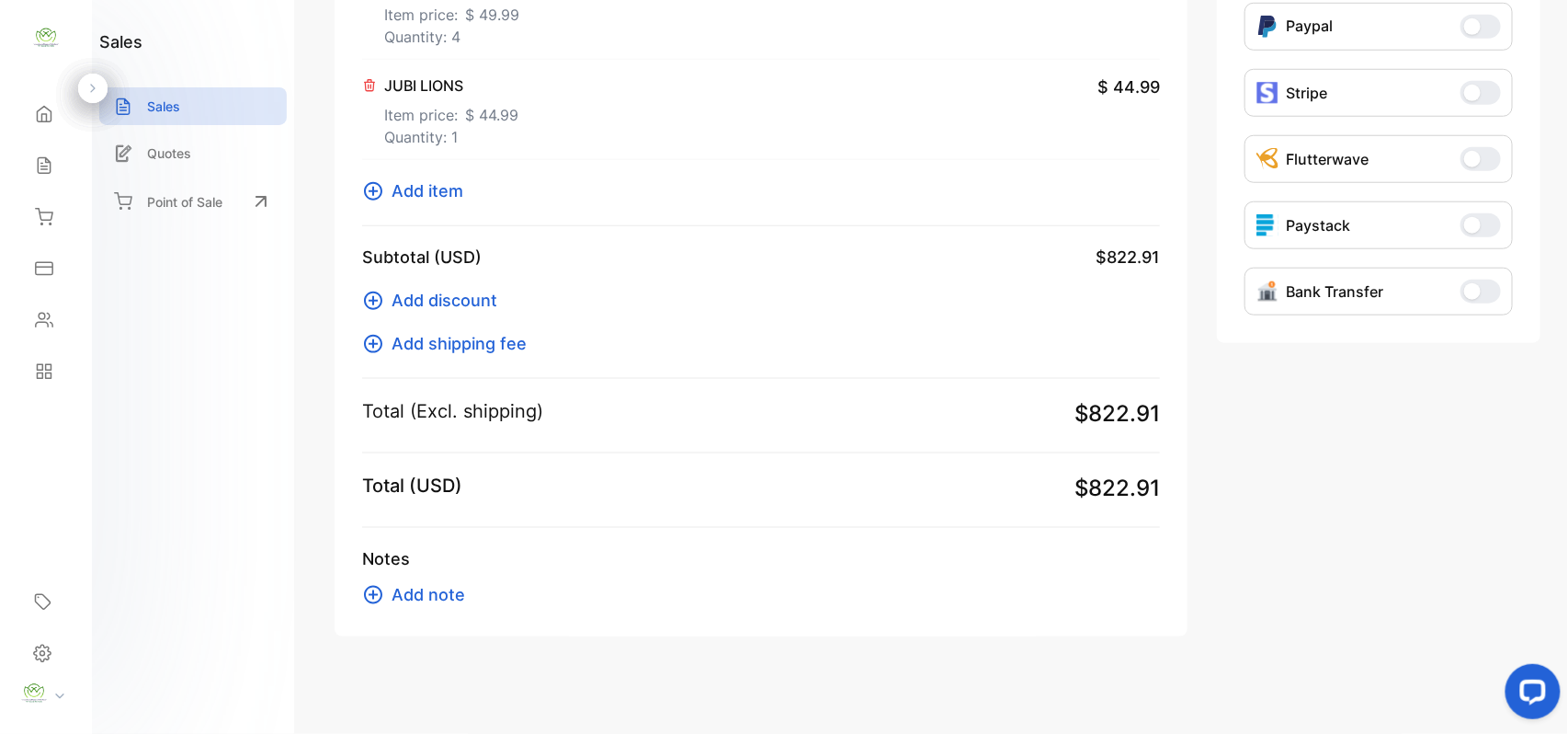
scroll to position [578, 0]
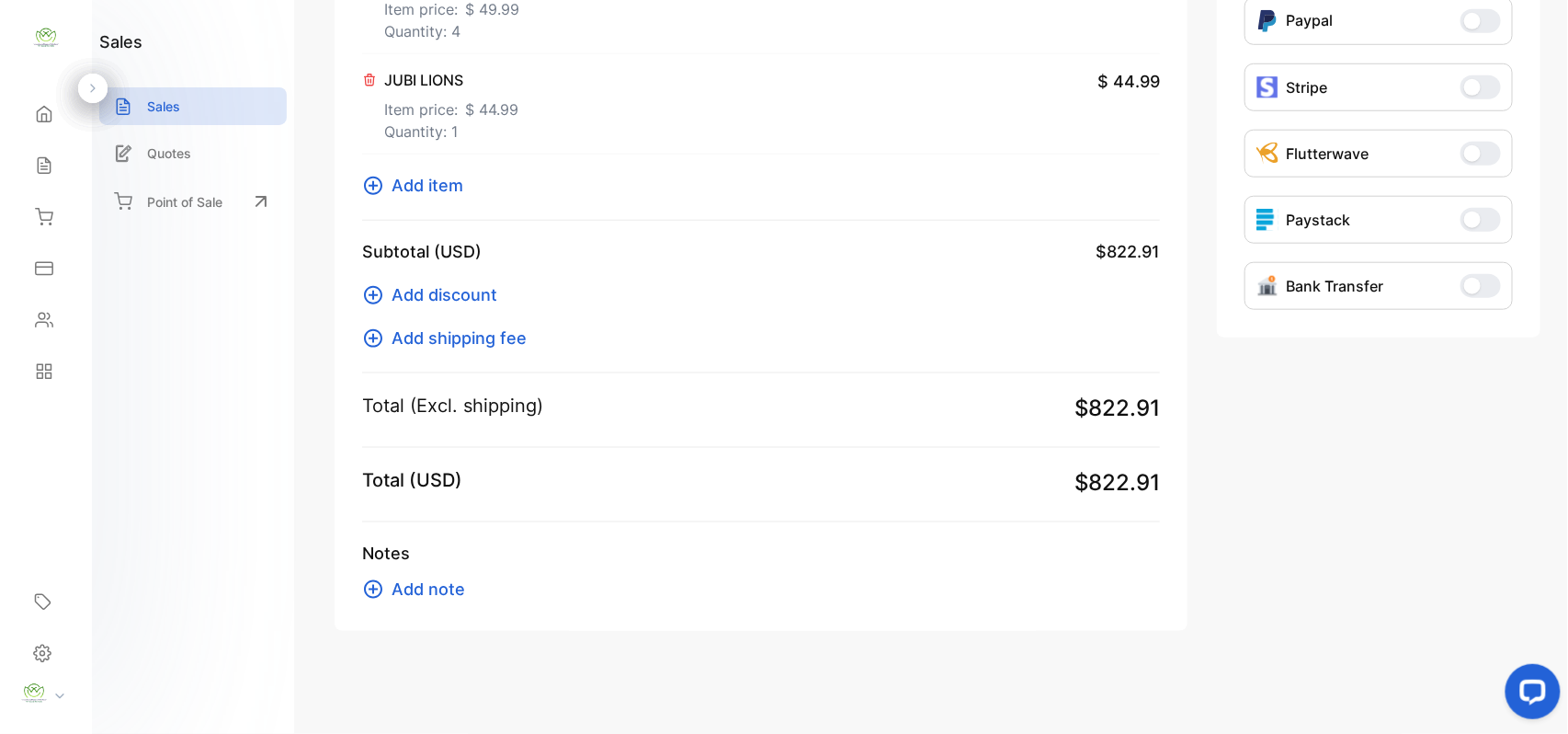
click at [431, 185] on span "Add item" at bounding box center [427, 185] width 72 height 25
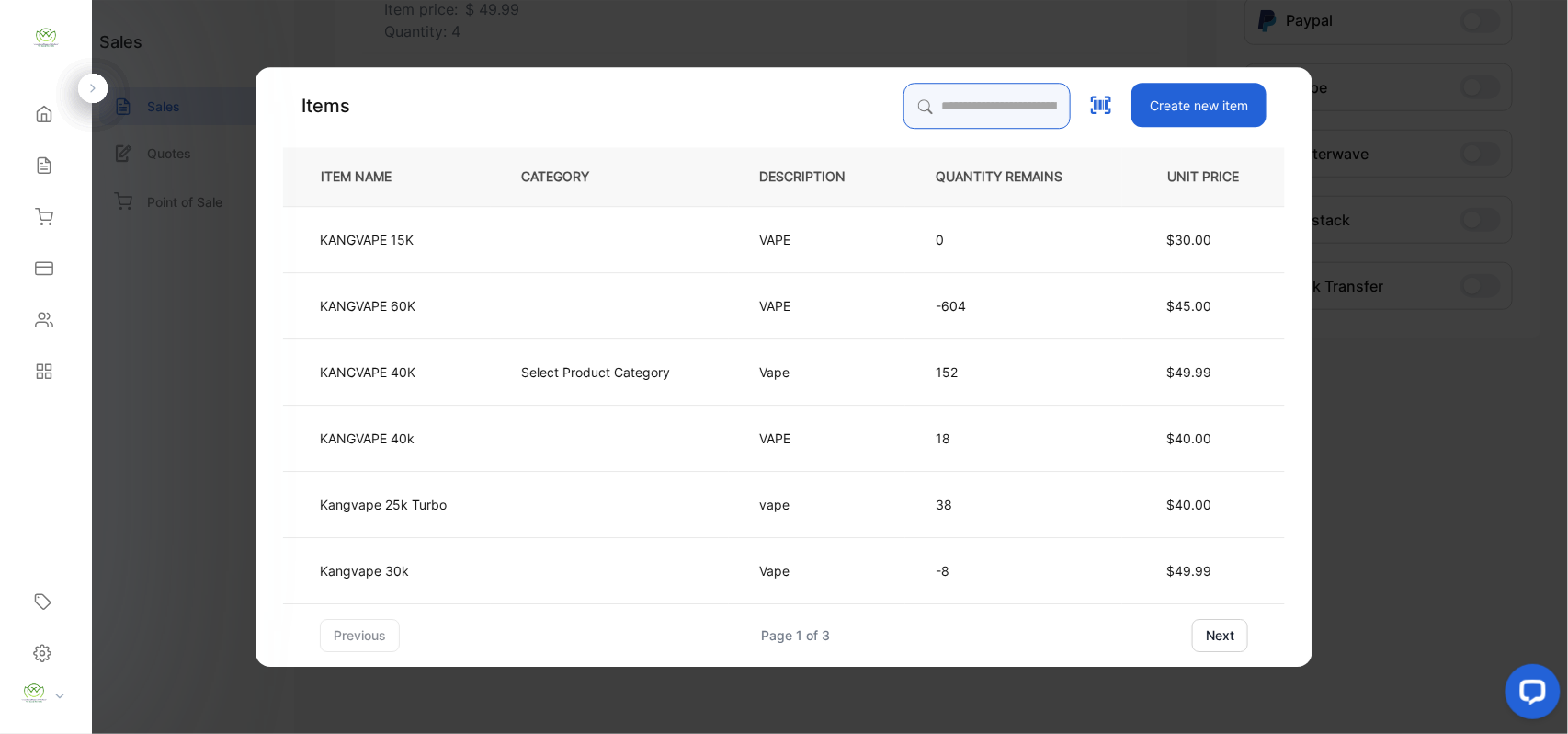
click at [976, 104] on input "search" at bounding box center [987, 105] width 167 height 46
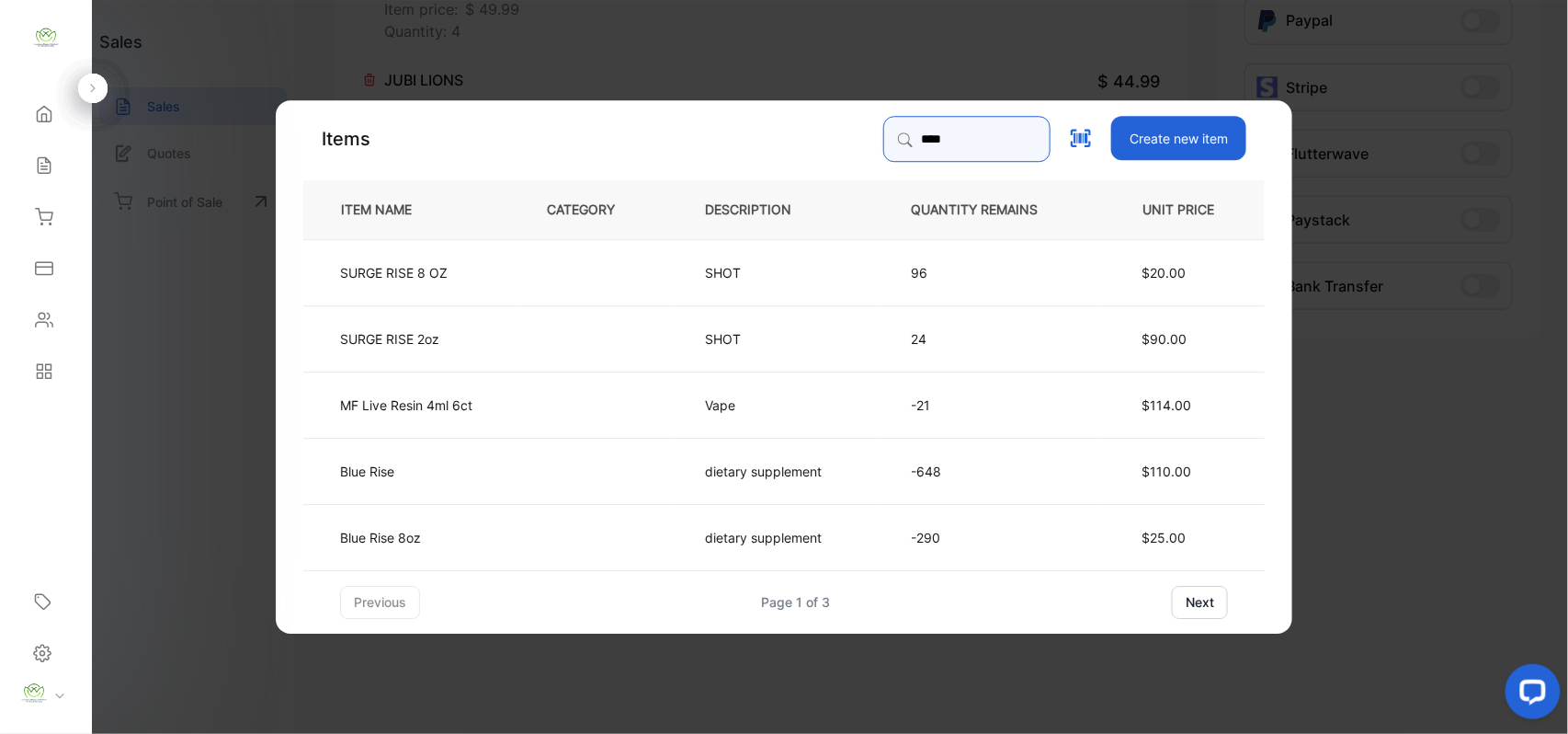
type input "****"
click at [471, 466] on td "Blue Rise" at bounding box center [410, 469] width 213 height 66
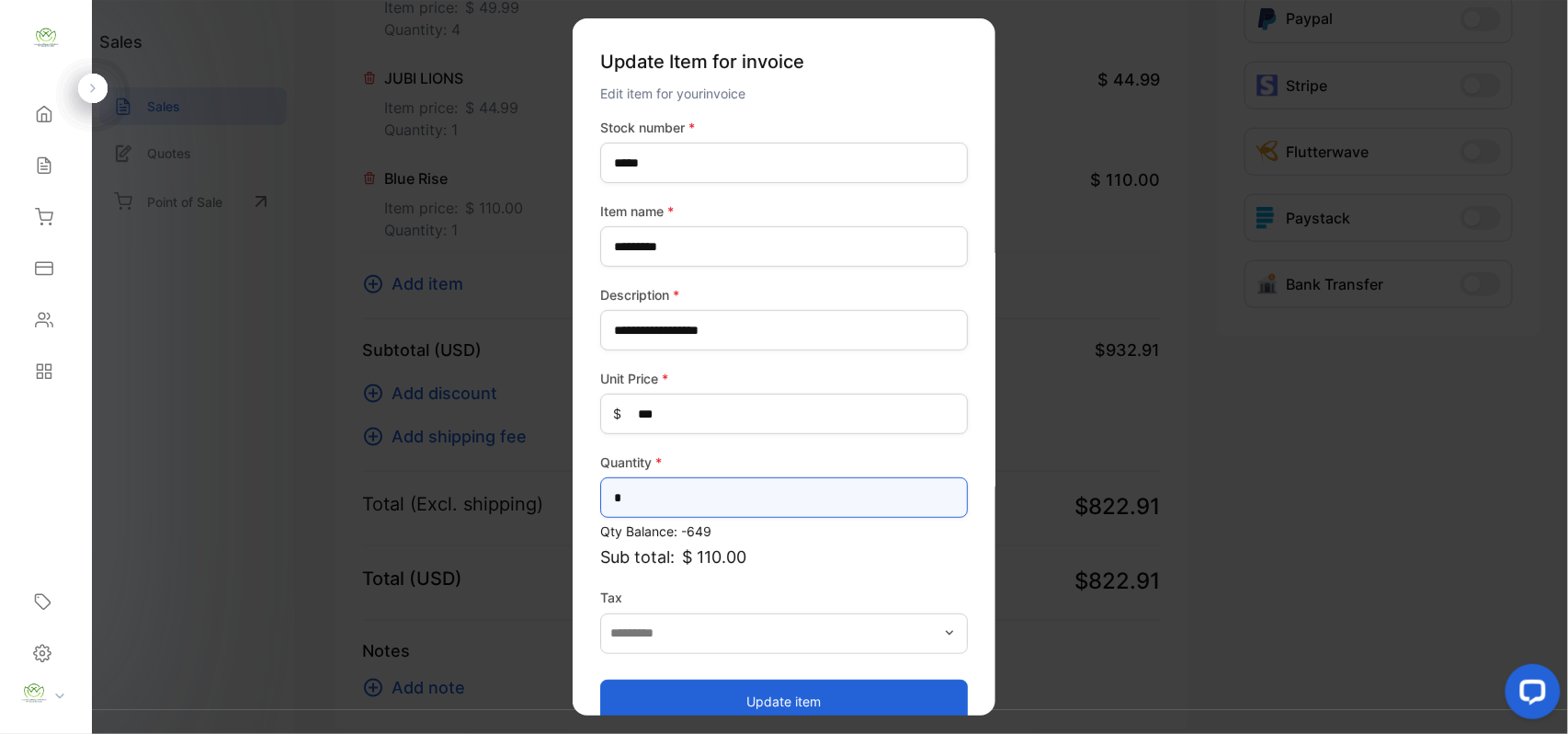
click at [655, 504] on input "*" at bounding box center [784, 497] width 367 height 40
type input "*"
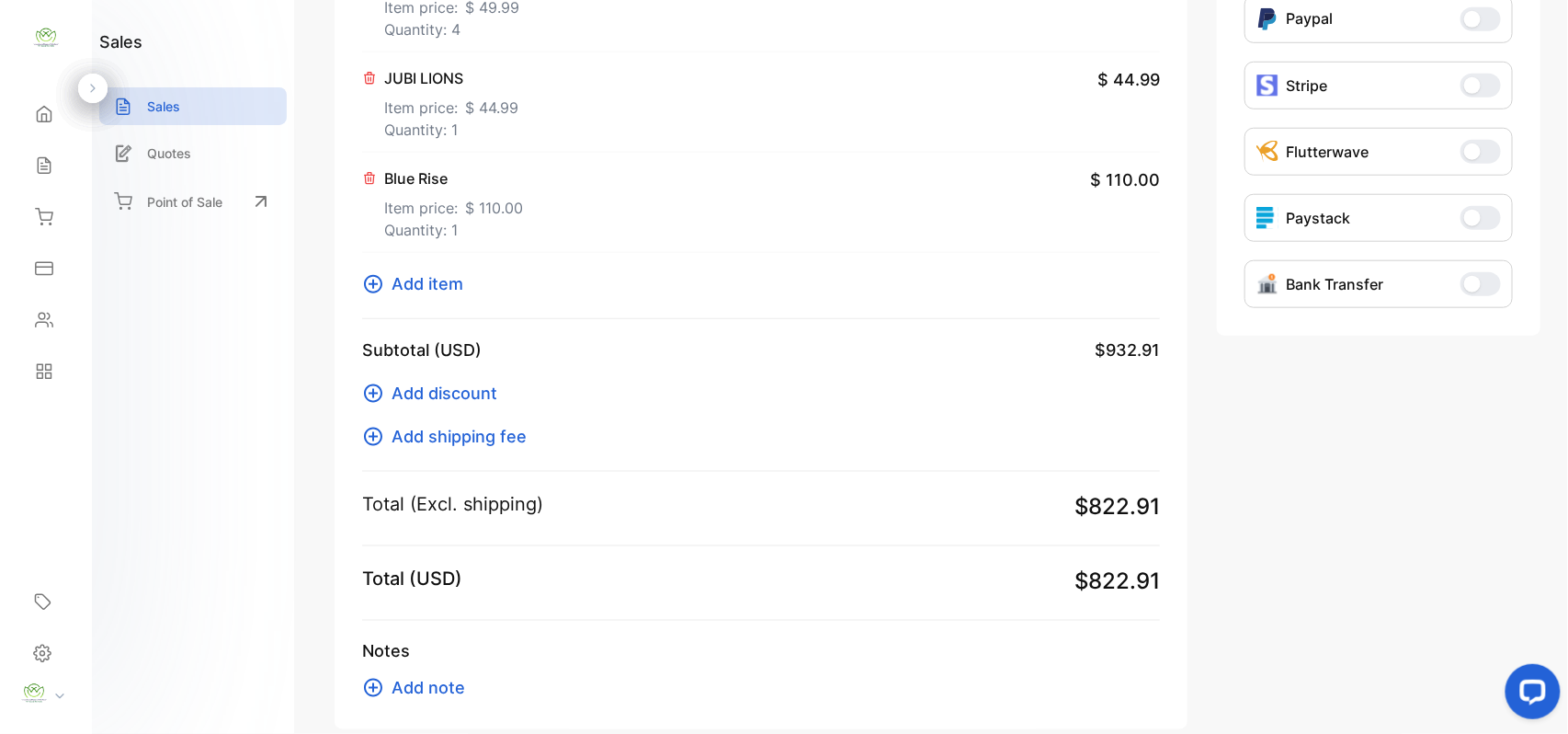
drag, startPoint x: 452, startPoint y: 511, endPoint x: 312, endPoint y: 272, distance: 277.0
click at [367, 171] on icon at bounding box center [369, 178] width 15 height 15
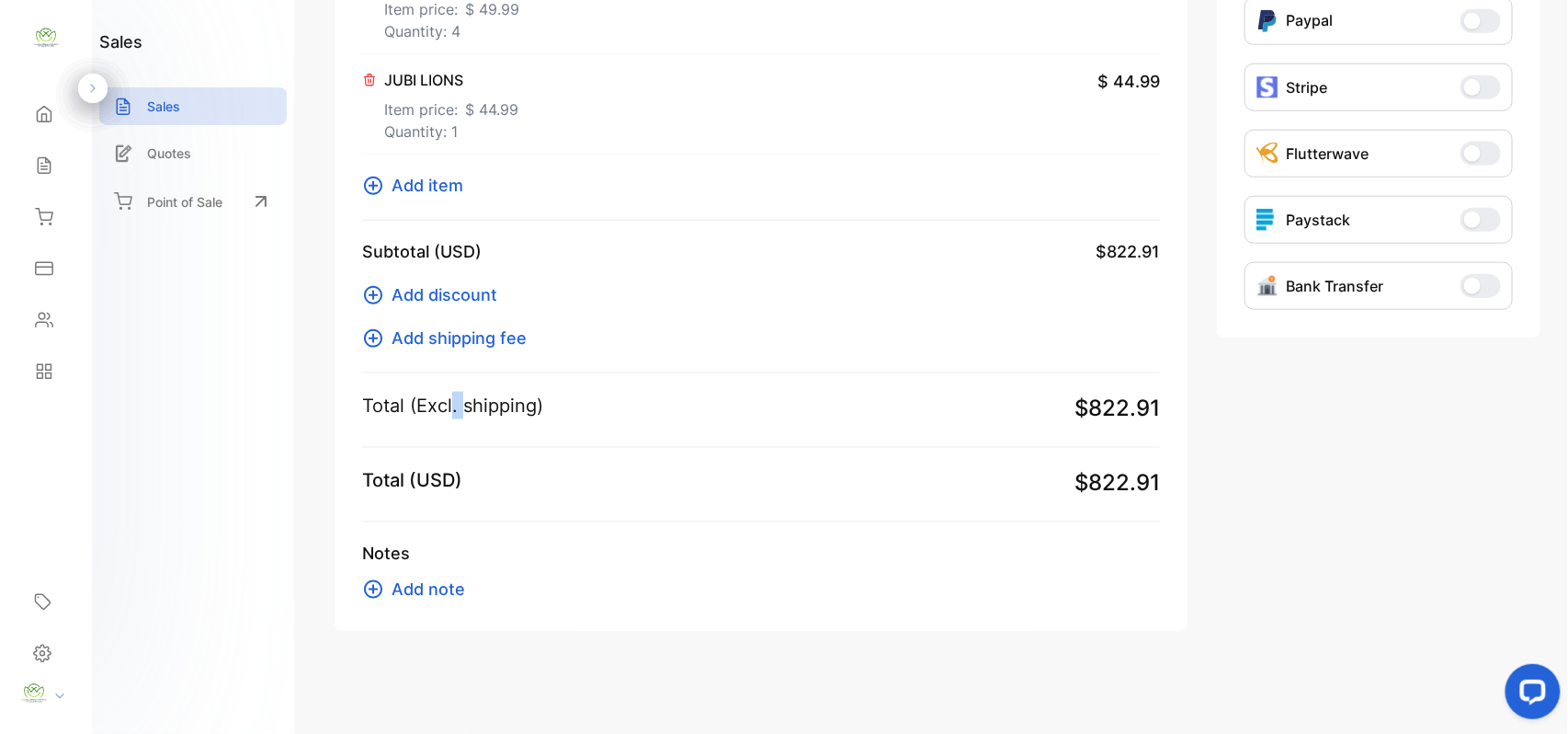
drag, startPoint x: 458, startPoint y: 192, endPoint x: 479, endPoint y: 184, distance: 22.5
click at [479, 184] on div "Add item" at bounding box center [761, 185] width 798 height 25
click at [423, 179] on span "Add item" at bounding box center [427, 185] width 72 height 25
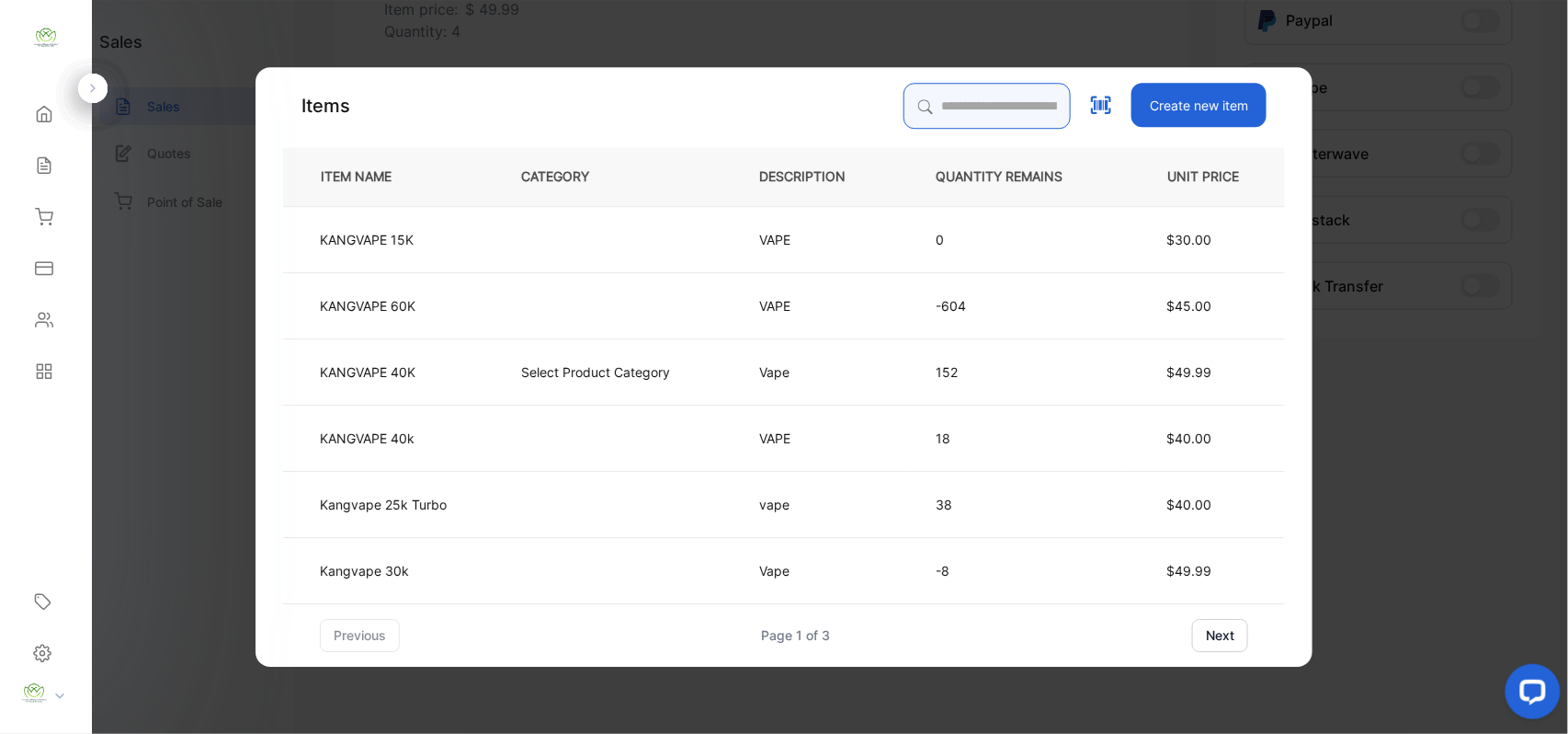
click at [987, 93] on input "search" at bounding box center [987, 105] width 167 height 46
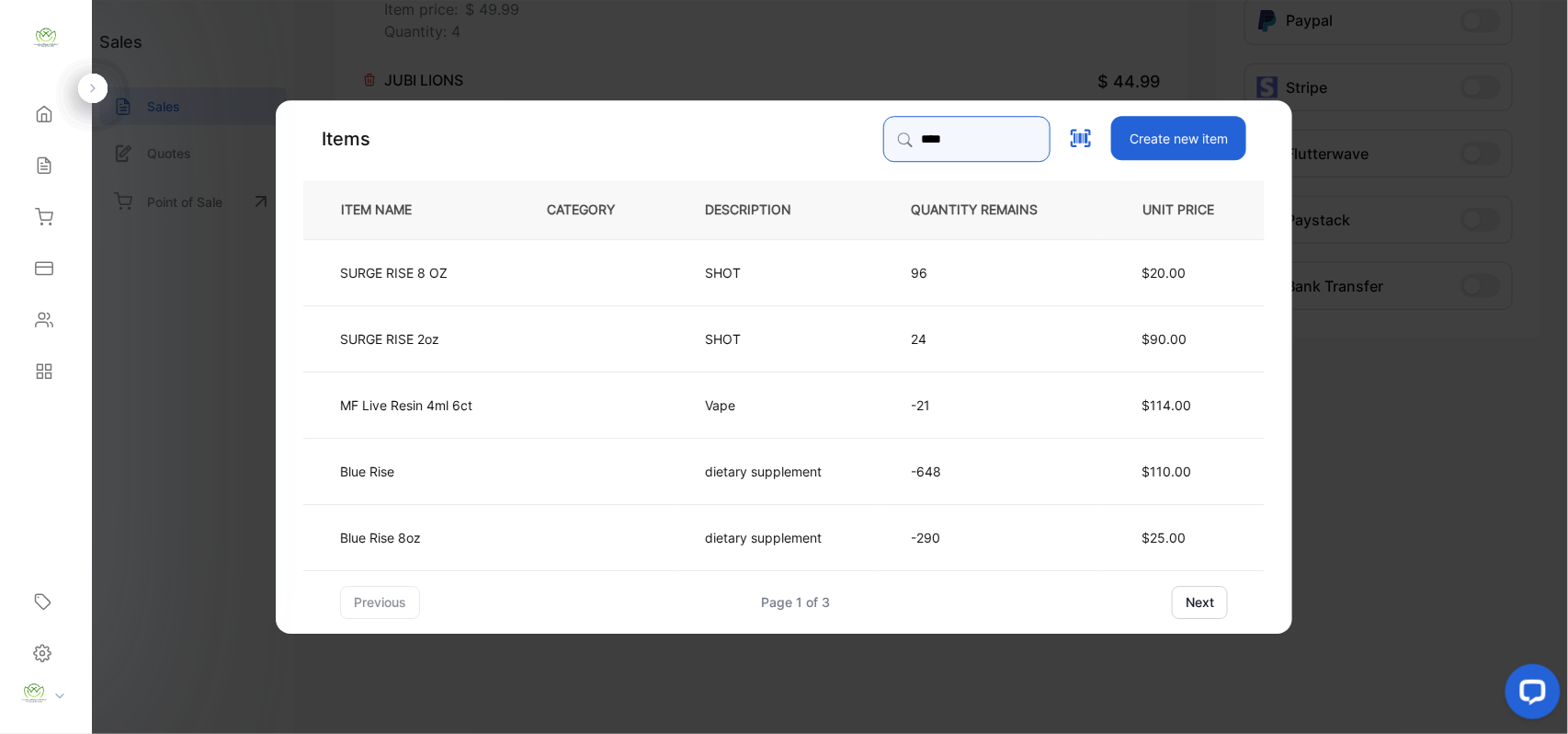
type input "****"
click at [476, 528] on td "Blue Rise 8oz" at bounding box center [410, 536] width 213 height 66
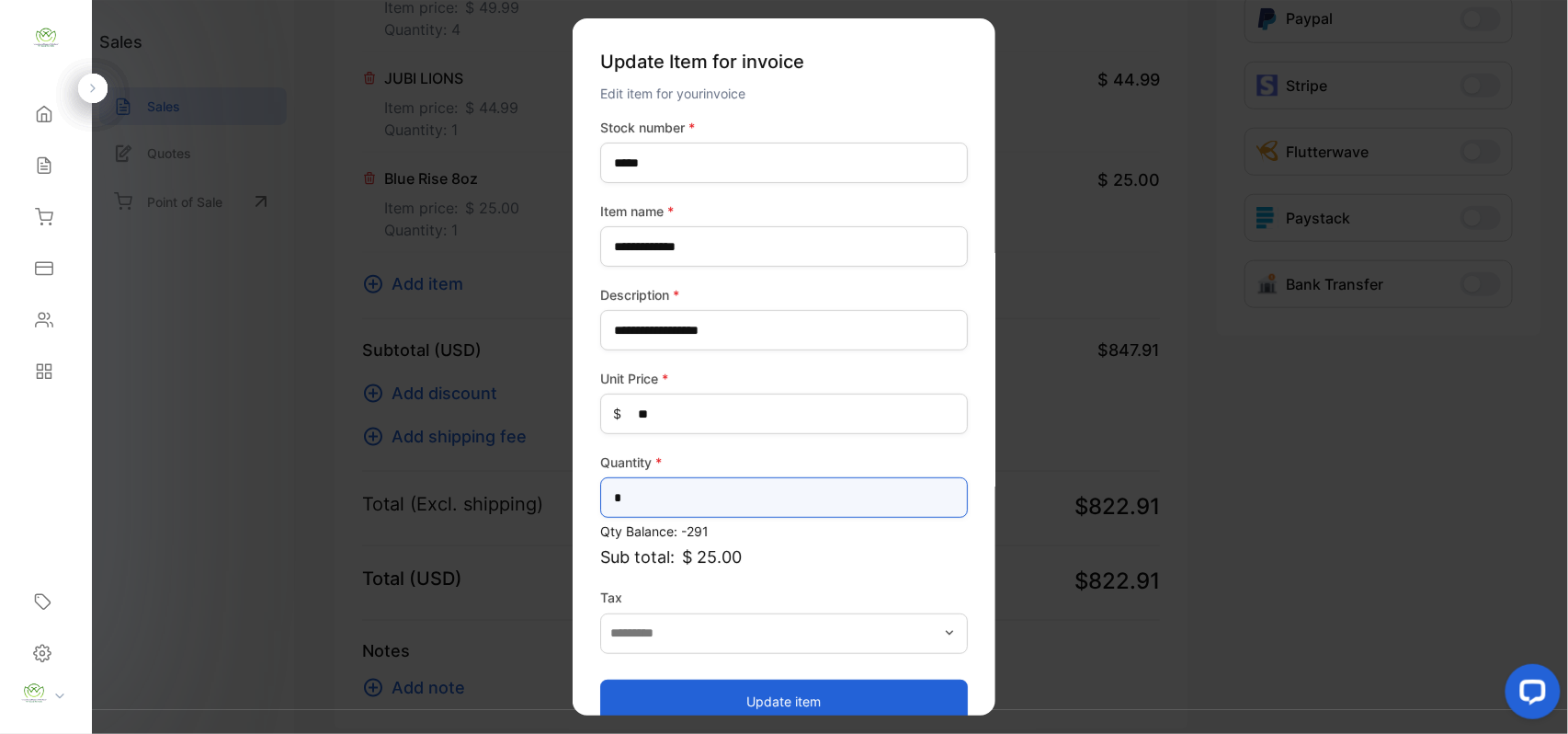
click at [707, 500] on input "*" at bounding box center [784, 497] width 367 height 40
type input "*"
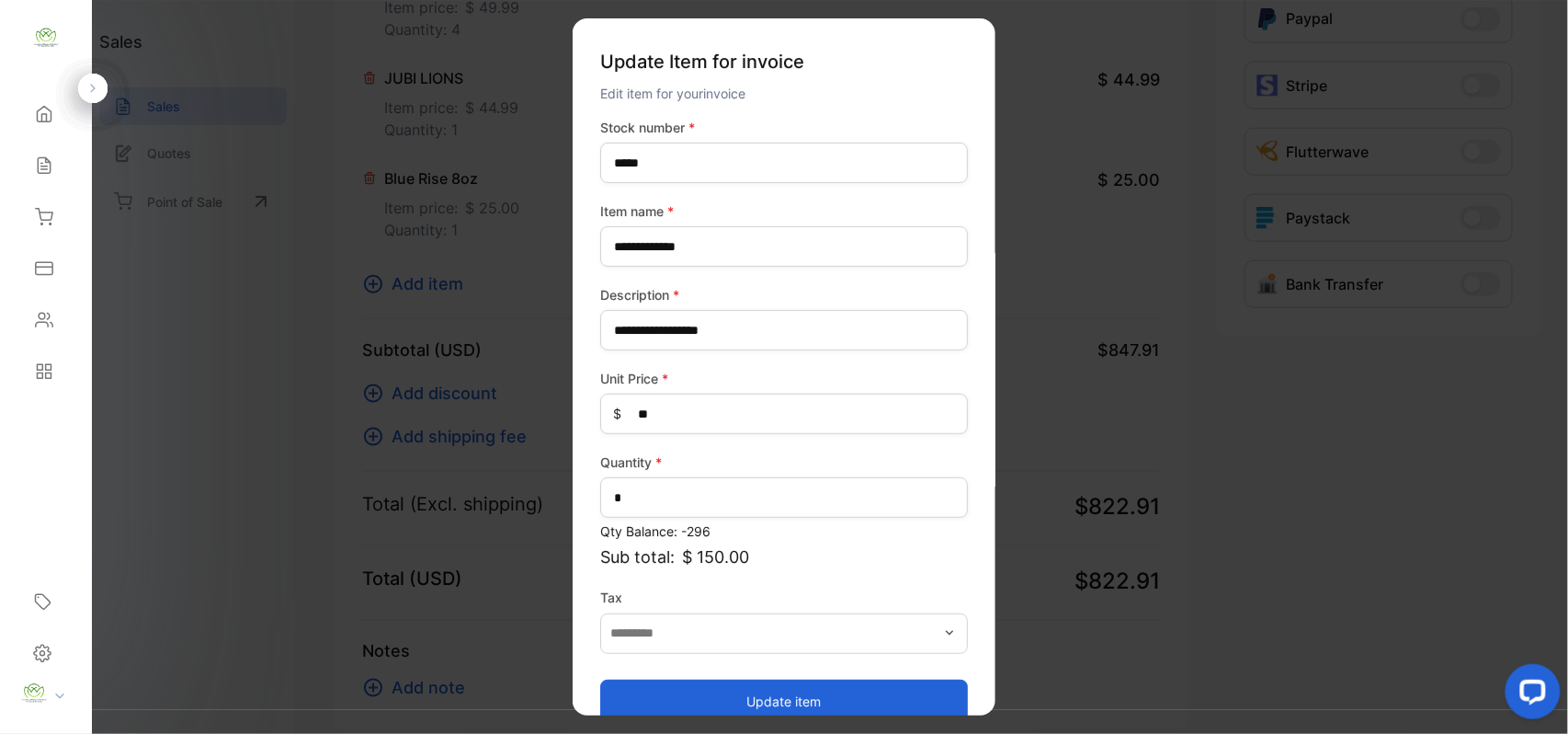
click at [709, 695] on button "Update item" at bounding box center [784, 701] width 367 height 44
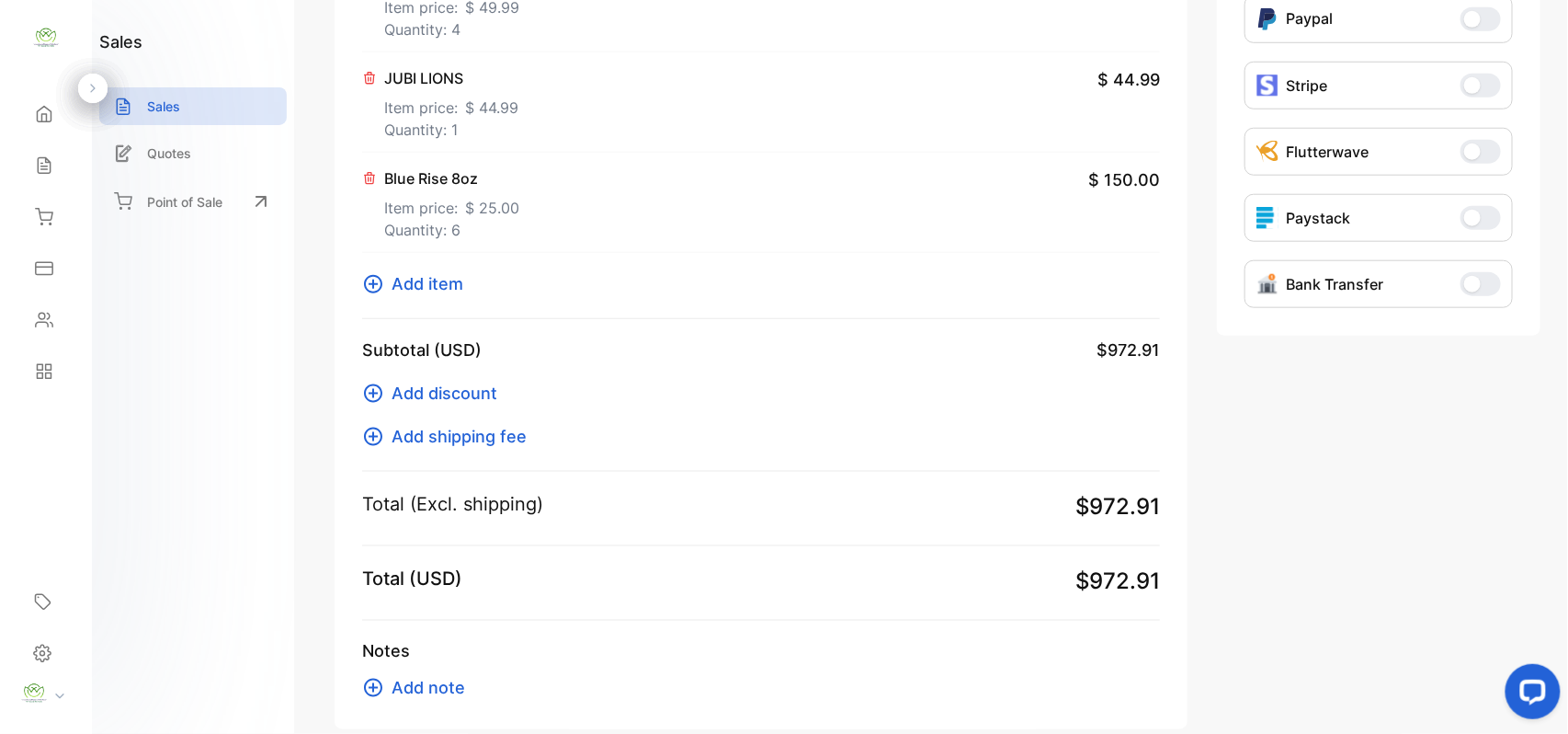
click at [410, 288] on span "Add item" at bounding box center [427, 283] width 72 height 25
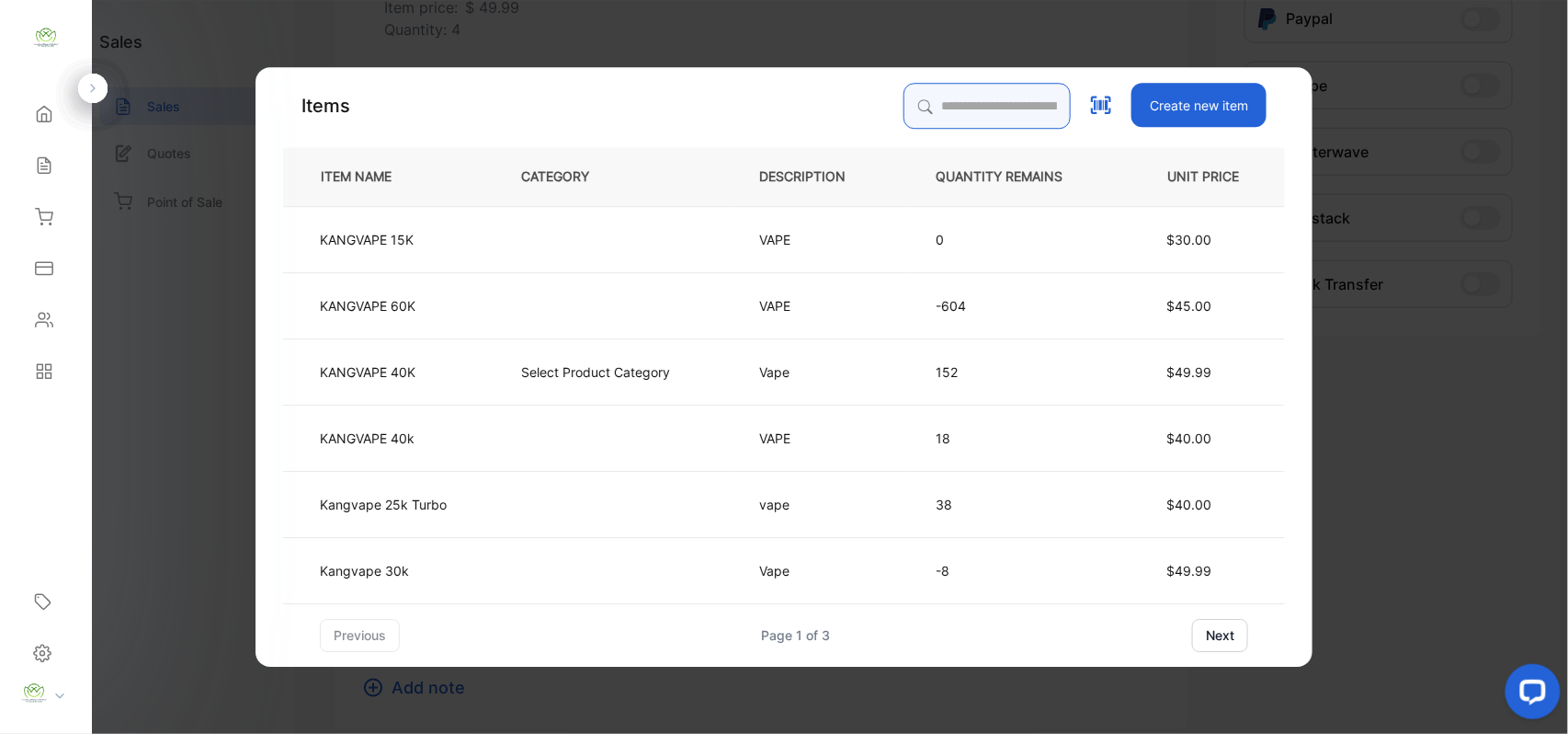
click at [990, 97] on input "search" at bounding box center [987, 105] width 167 height 46
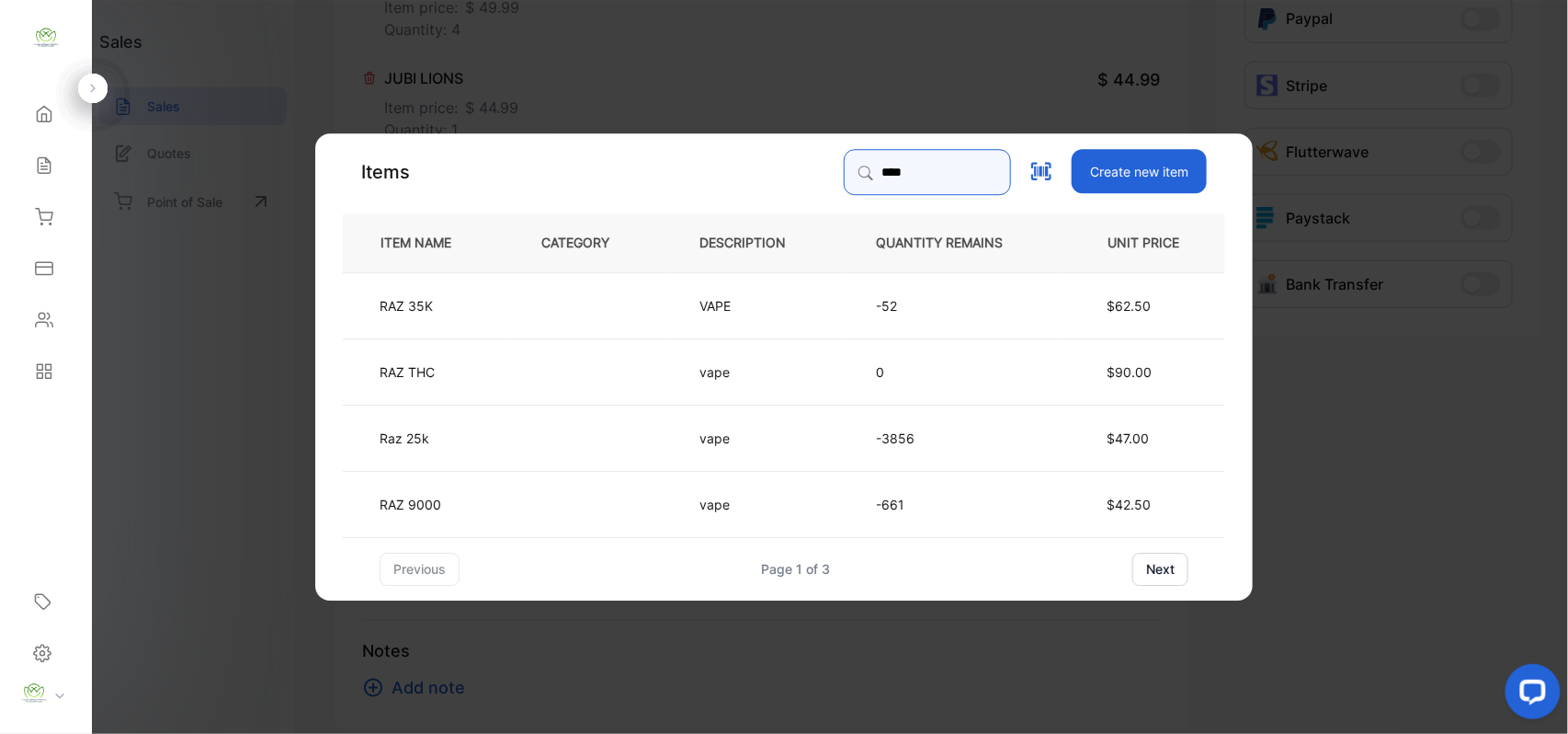
type input "***"
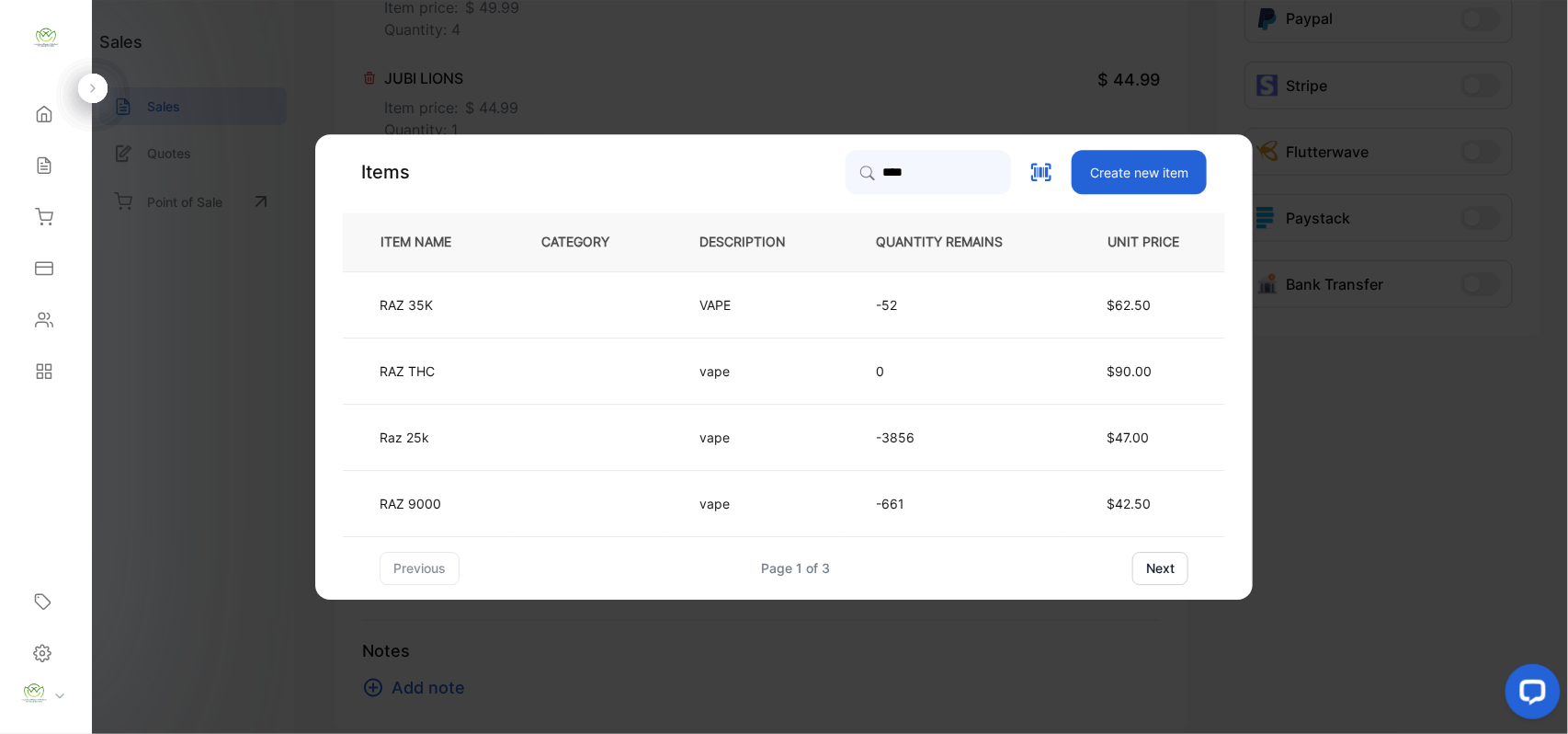
drag, startPoint x: 571, startPoint y: 294, endPoint x: 580, endPoint y: 299, distance: 10.3
click at [580, 299] on td at bounding box center [589, 304] width 158 height 66
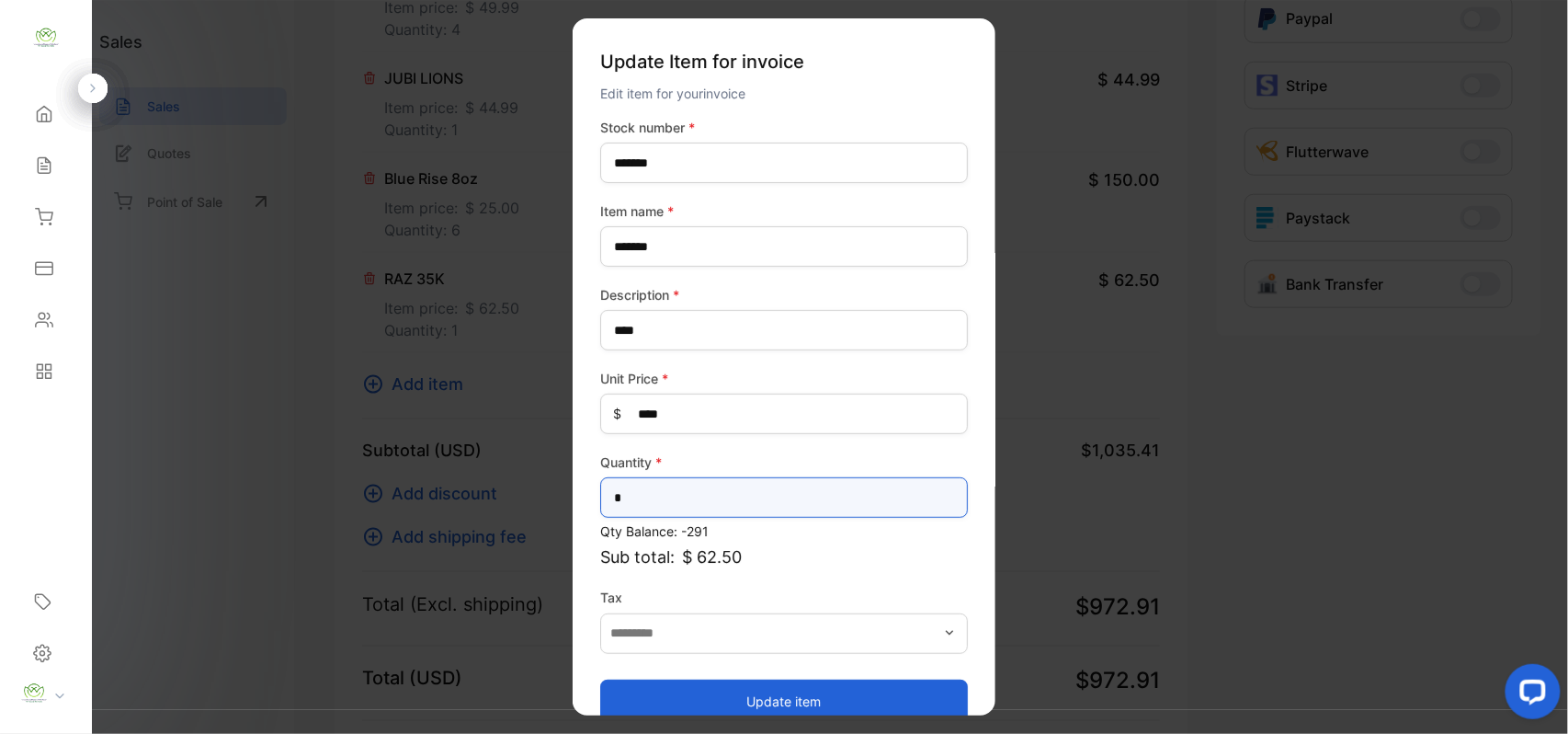
click at [630, 481] on input "*" at bounding box center [784, 497] width 367 height 40
type input "*"
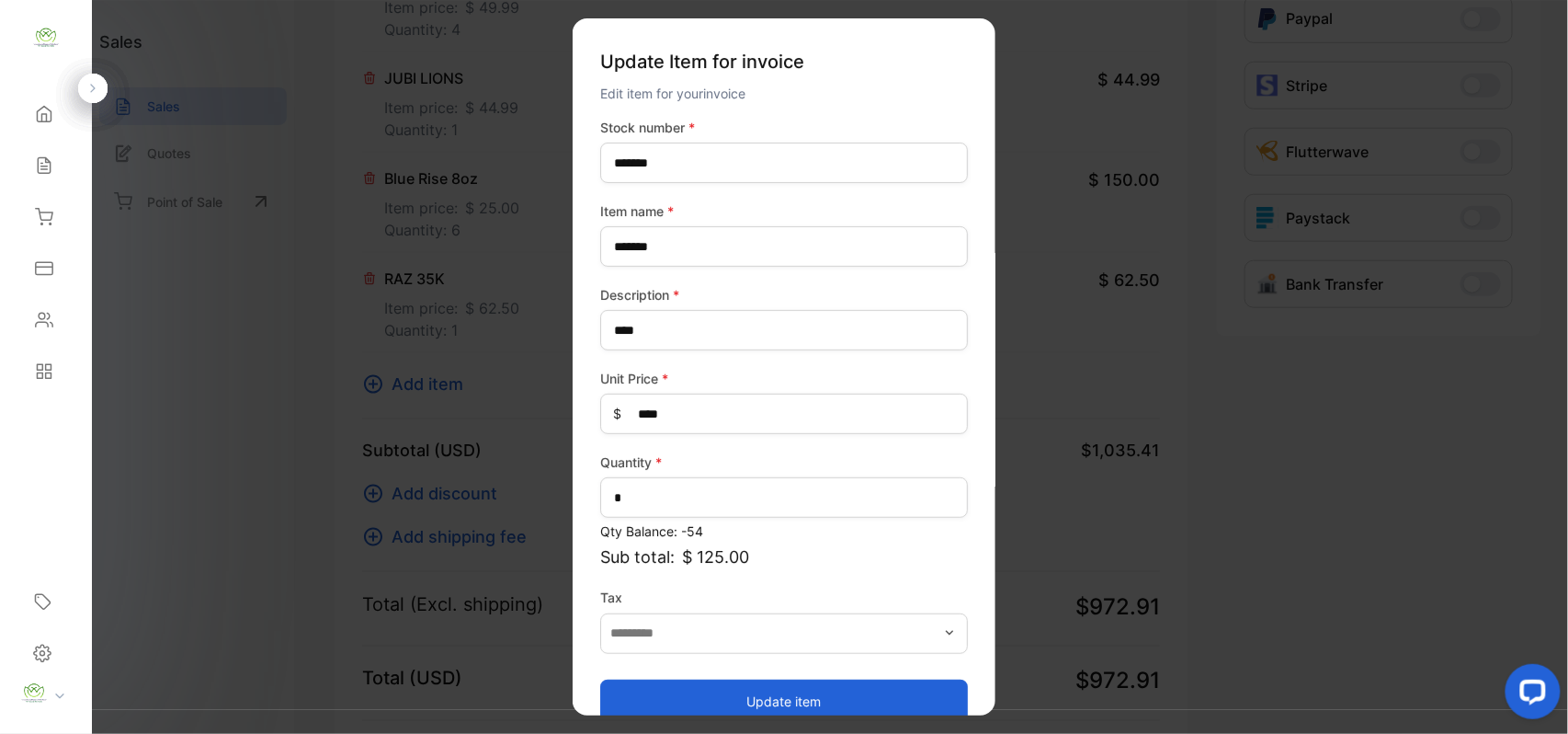
click at [781, 692] on button "Update item" at bounding box center [784, 701] width 367 height 44
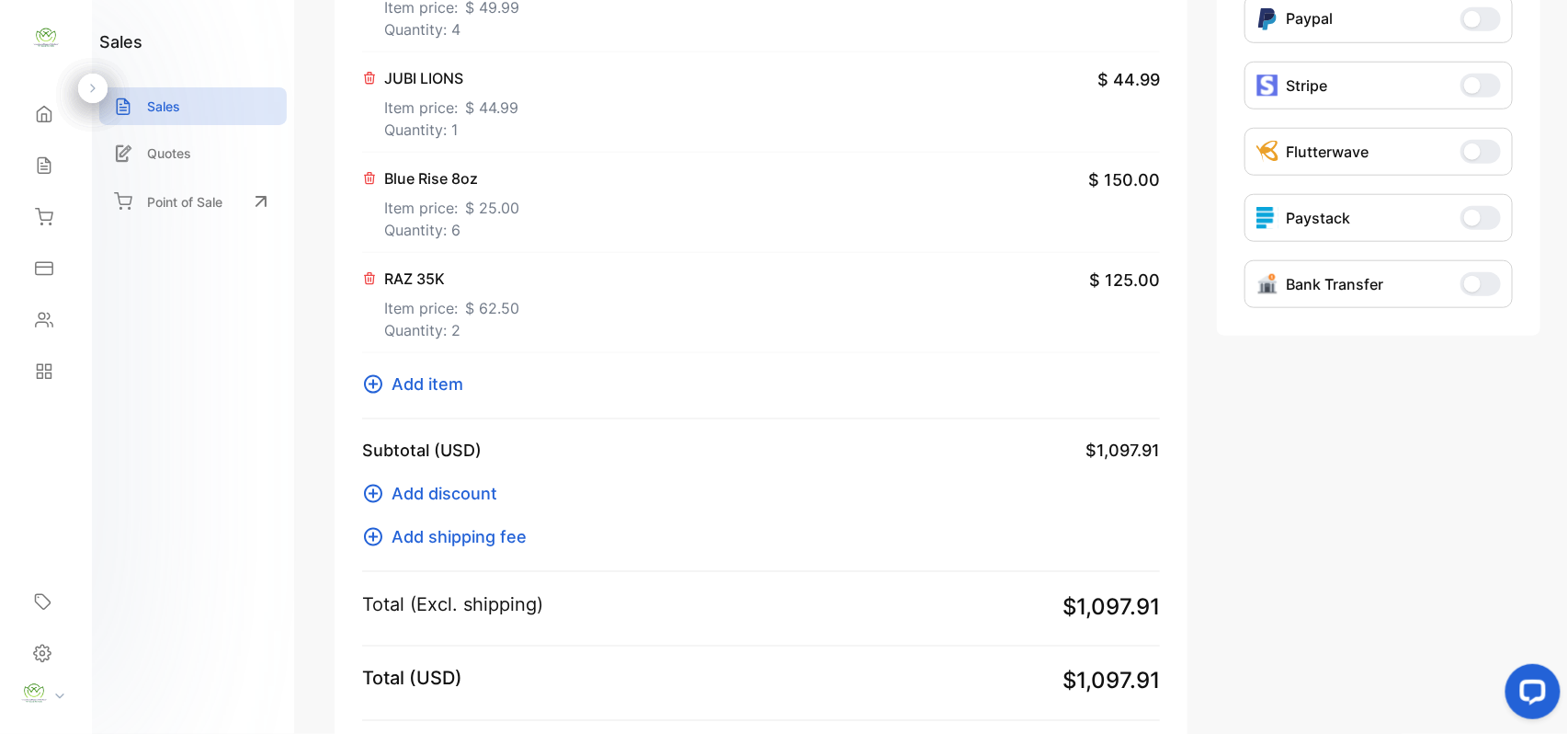
scroll to position [0, 0]
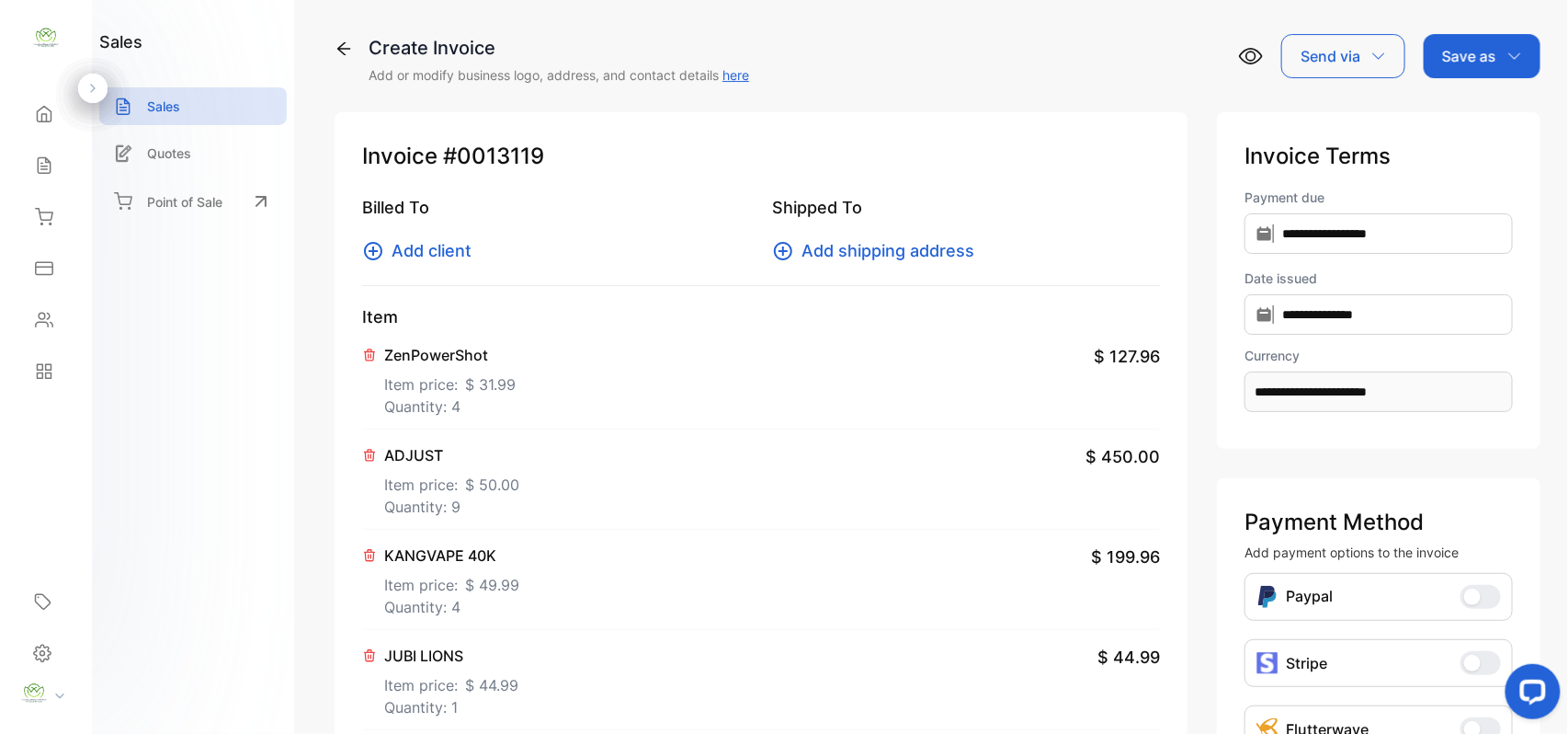
drag, startPoint x: 1453, startPoint y: 45, endPoint x: 1466, endPoint y: 70, distance: 28.2
click at [1458, 51] on p "Save as" at bounding box center [1469, 56] width 54 height 22
click at [1464, 107] on div "Invoice" at bounding box center [1478, 116] width 106 height 36
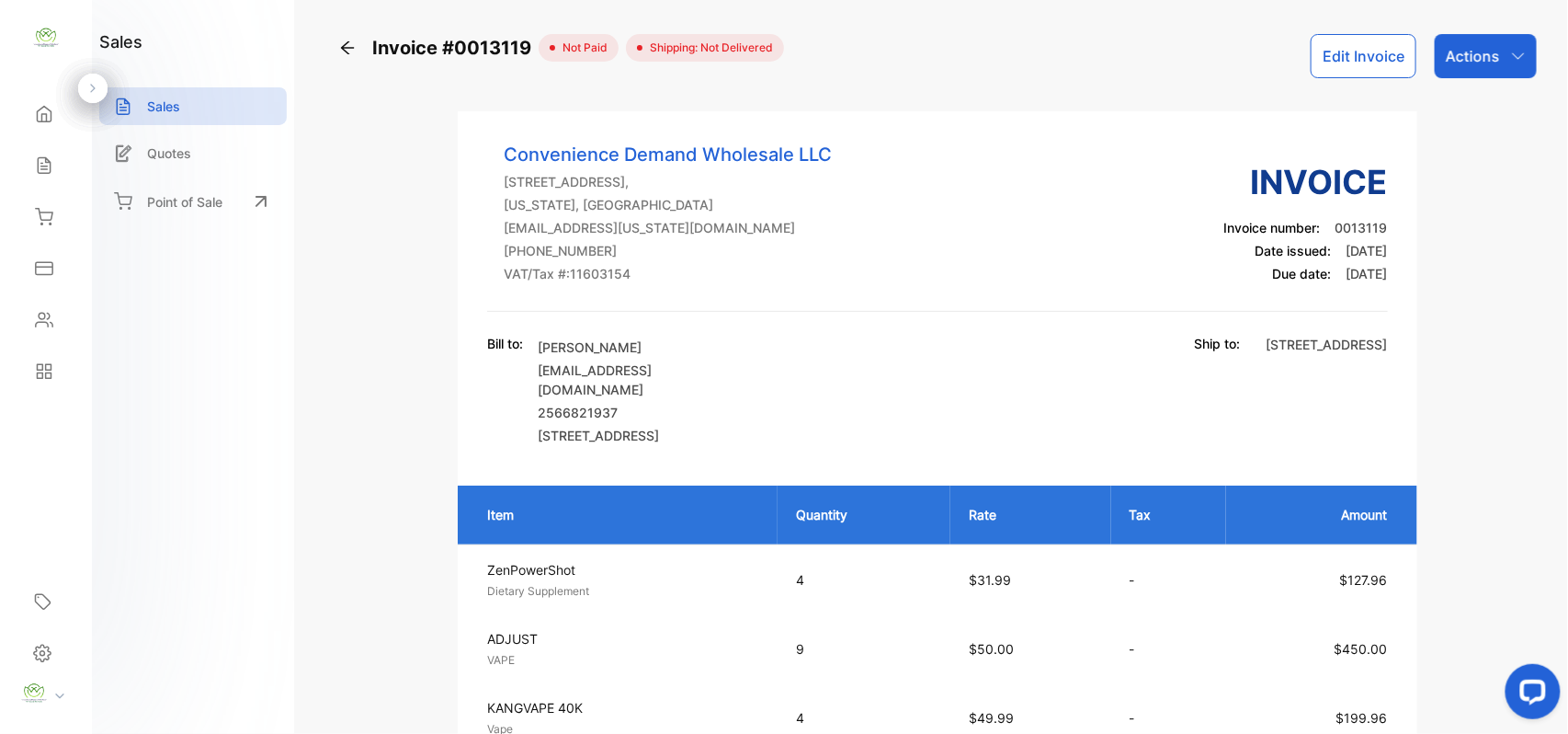
drag, startPoint x: 1496, startPoint y: 40, endPoint x: 1498, endPoint y: 52, distance: 12.2
click at [1497, 41] on div "Actions" at bounding box center [1486, 56] width 102 height 44
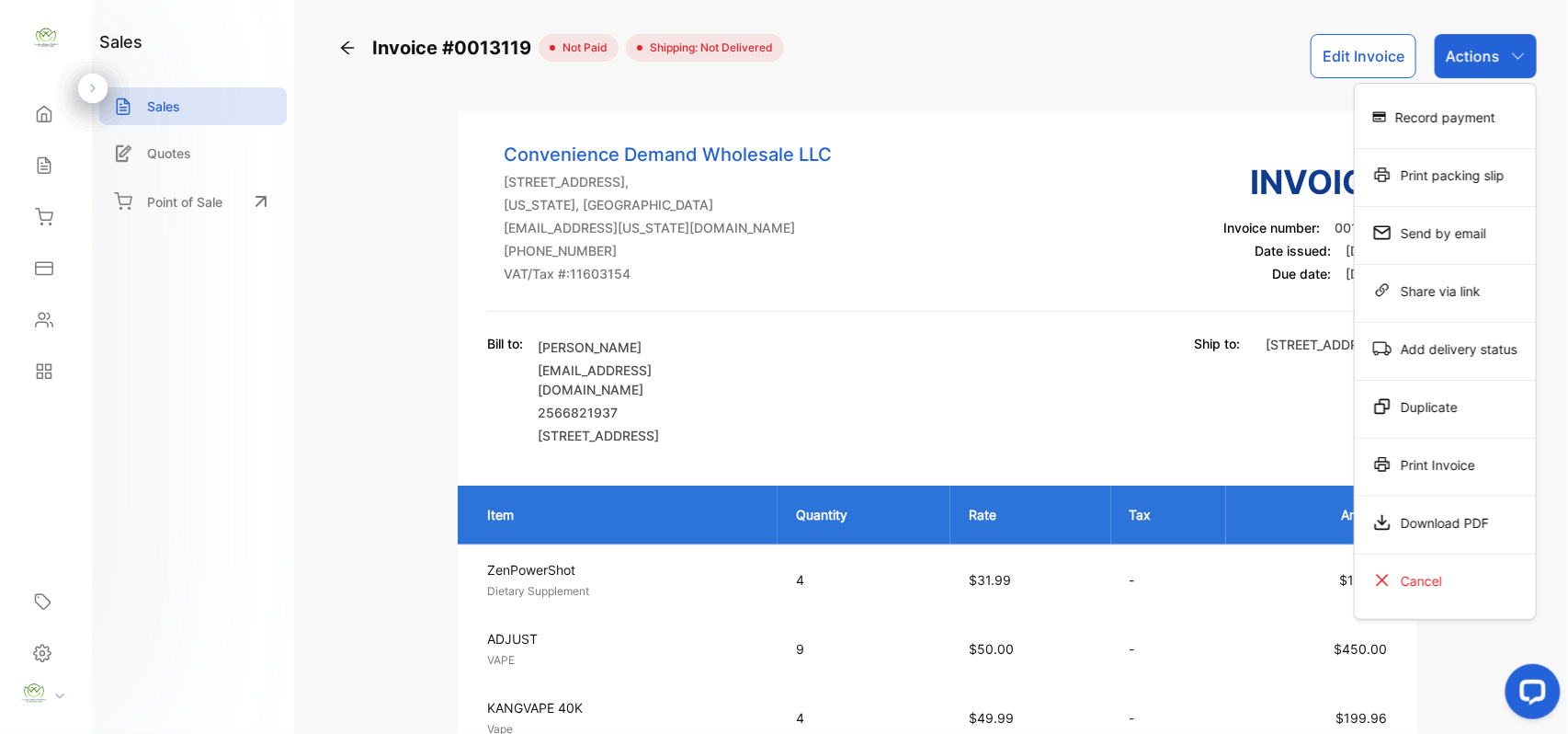
click at [1454, 462] on div "Print Invoice" at bounding box center [1445, 464] width 181 height 36
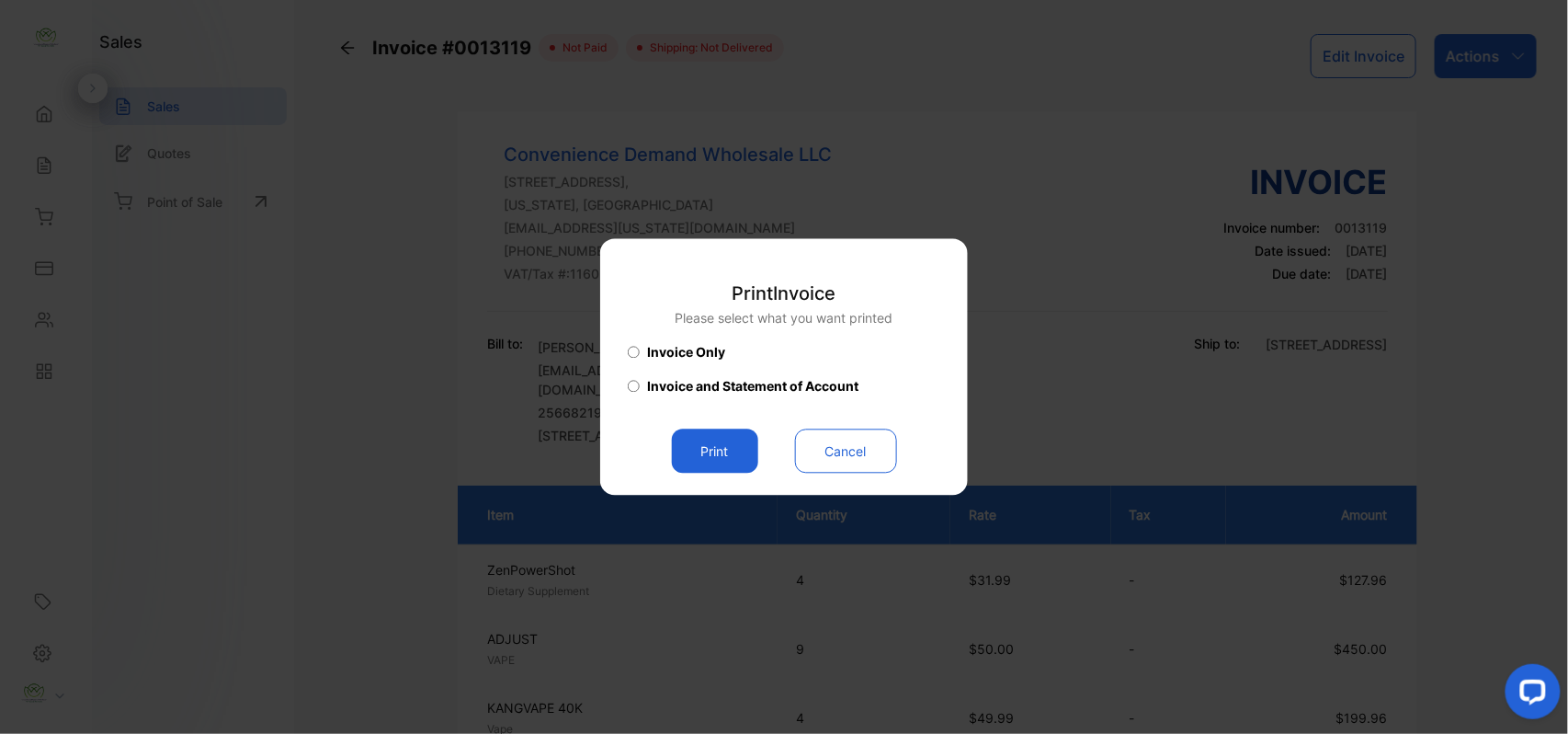
click at [697, 438] on button "Print" at bounding box center [715, 451] width 86 height 44
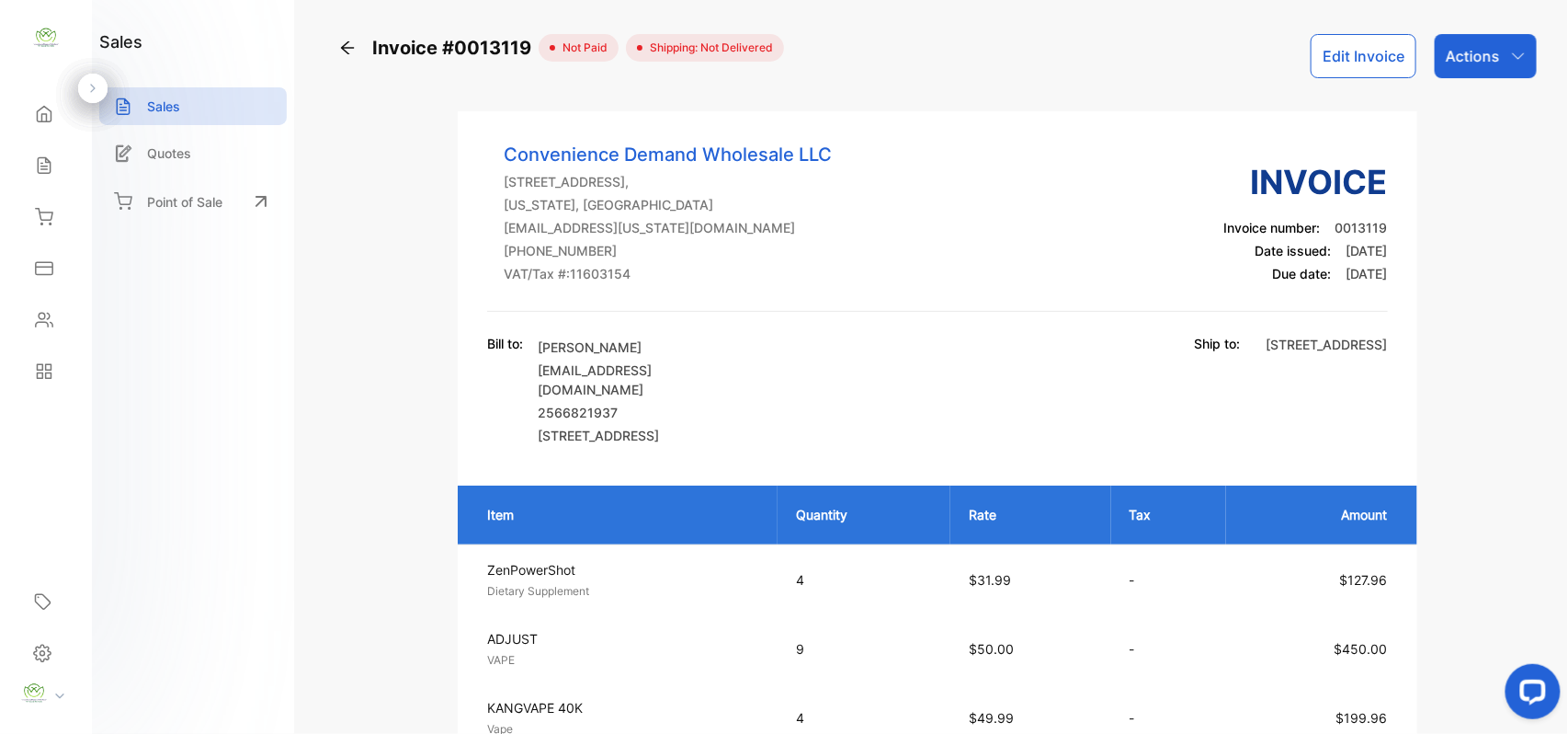
click at [31, 156] on div "Sales" at bounding box center [41, 165] width 24 height 19
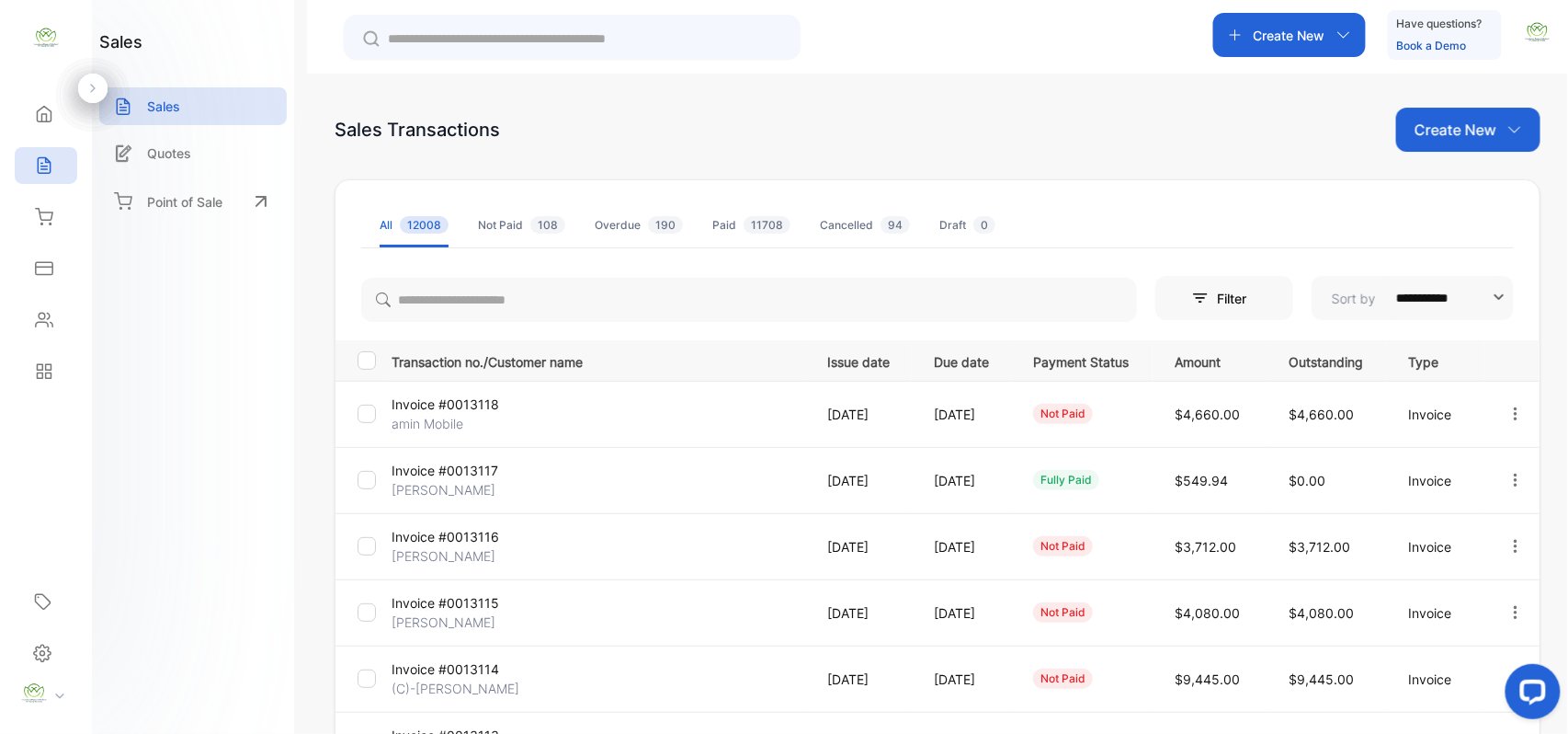
click at [1469, 116] on div "Create New" at bounding box center [1468, 129] width 144 height 44
click at [1450, 186] on span "Invoice" at bounding box center [1472, 191] width 43 height 20
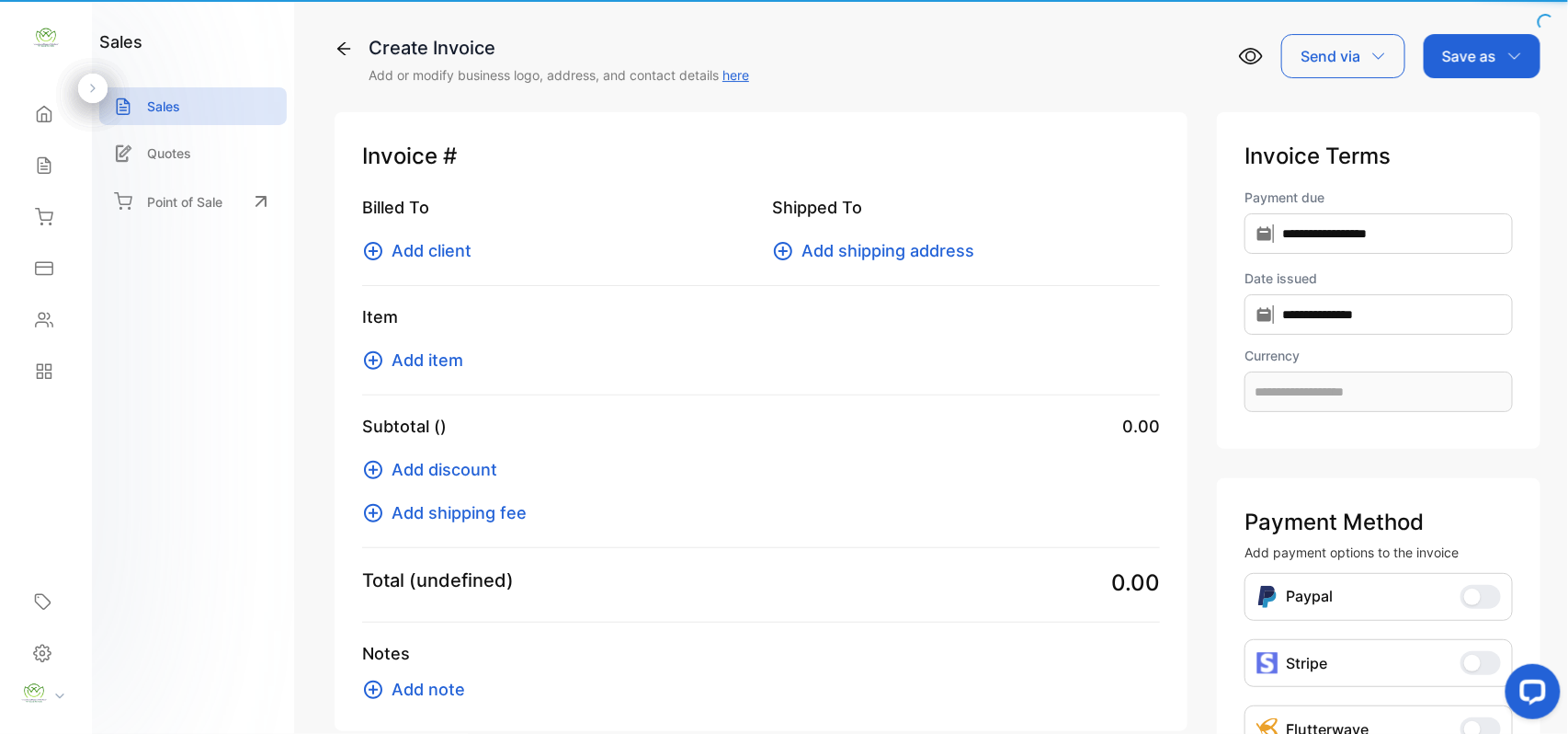
type input "**********"
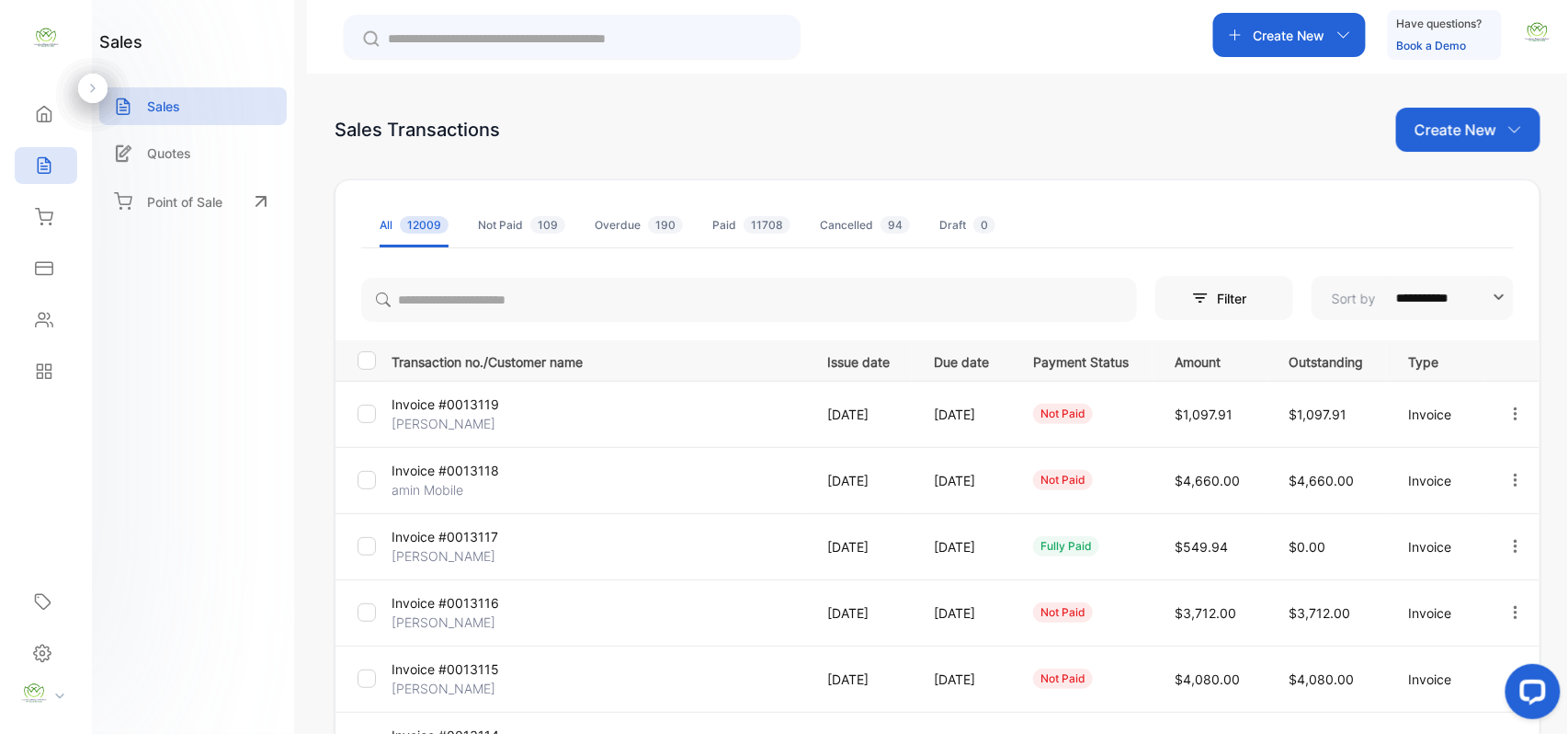
click at [445, 407] on p "Invoice #0013119" at bounding box center [461, 404] width 138 height 20
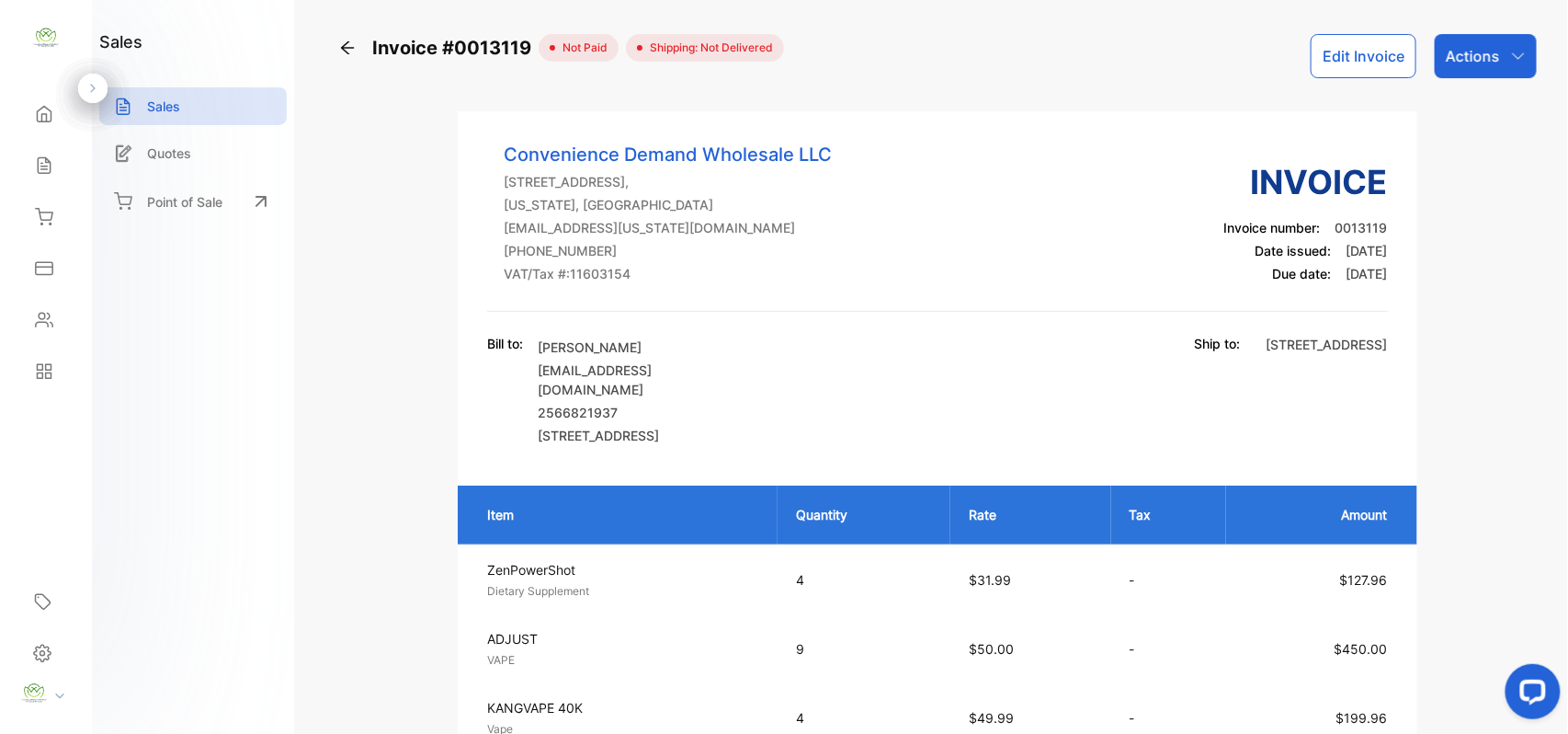
click at [1343, 59] on button "Edit Invoice" at bounding box center [1364, 56] width 106 height 44
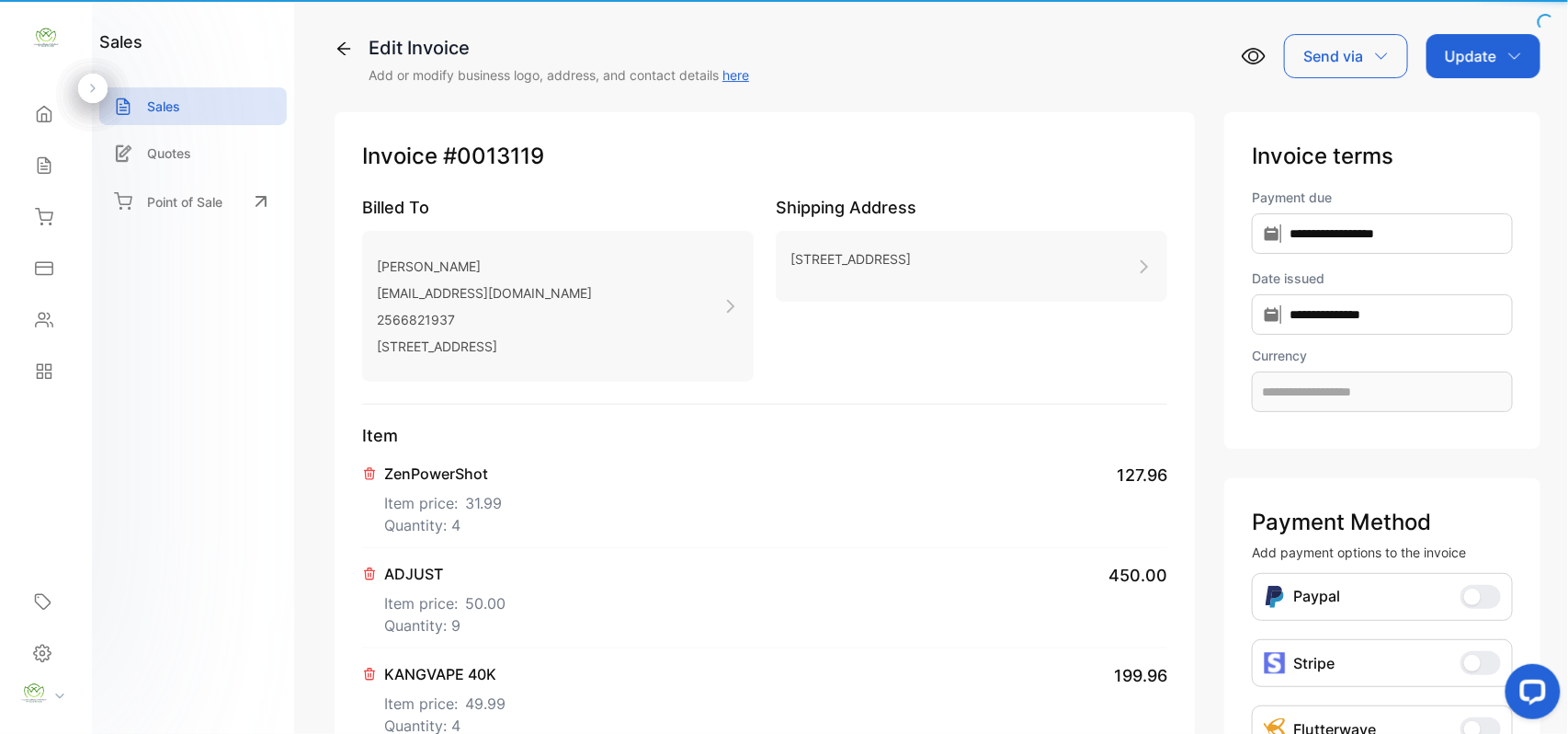
type input "**********"
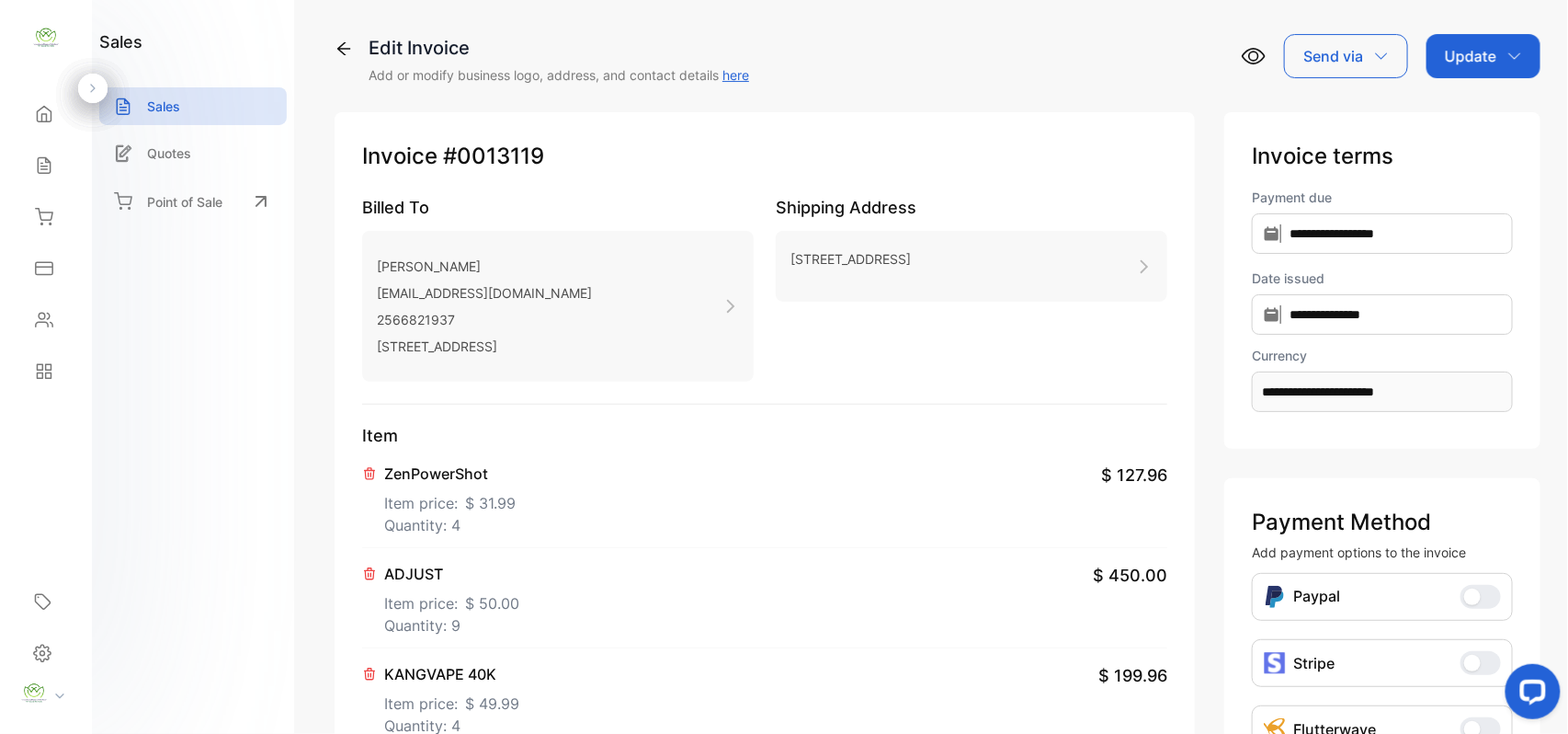
click at [486, 336] on p "3318 BOBWALLAC AVENUE" at bounding box center [484, 346] width 215 height 27
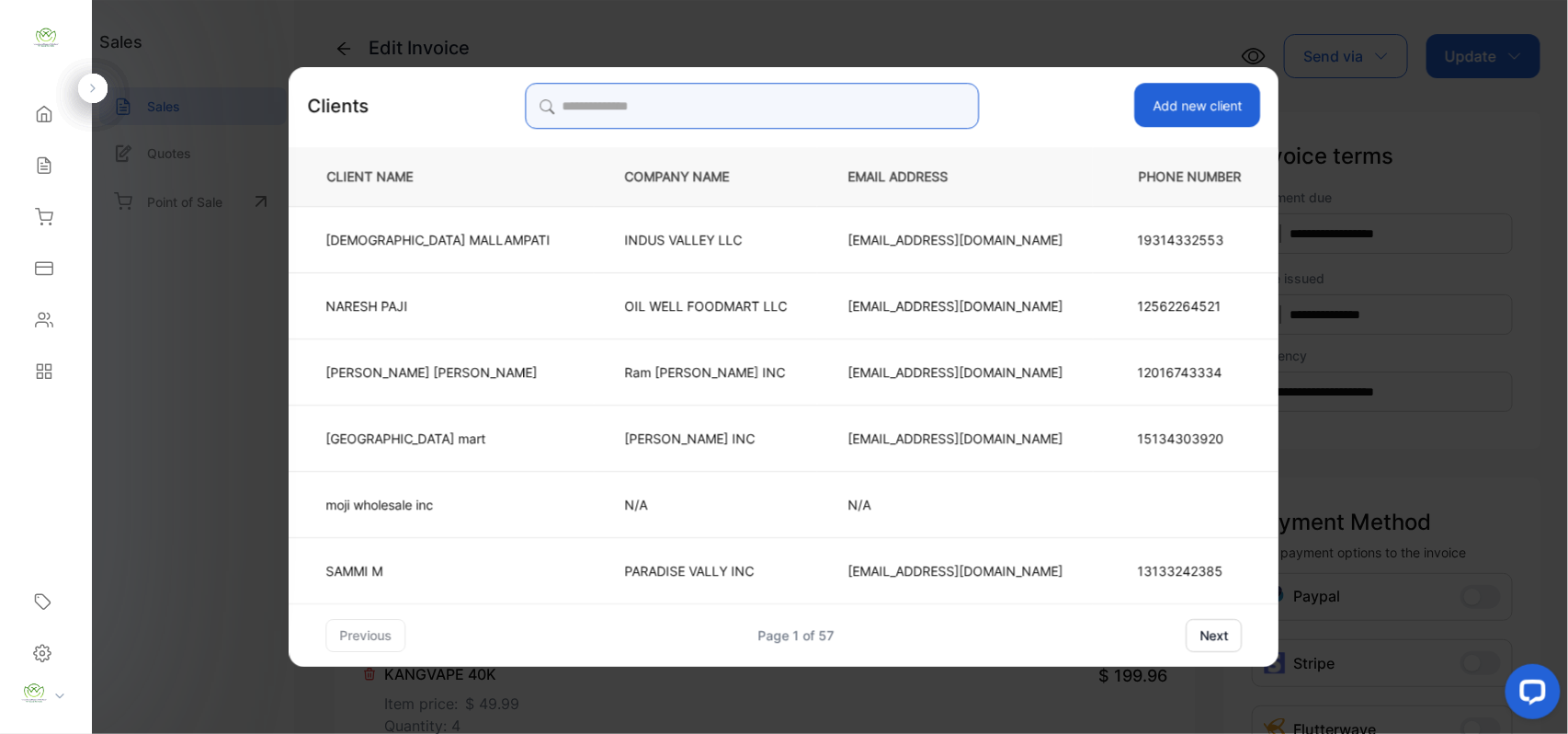
click at [785, 110] on input "search" at bounding box center [752, 105] width 454 height 46
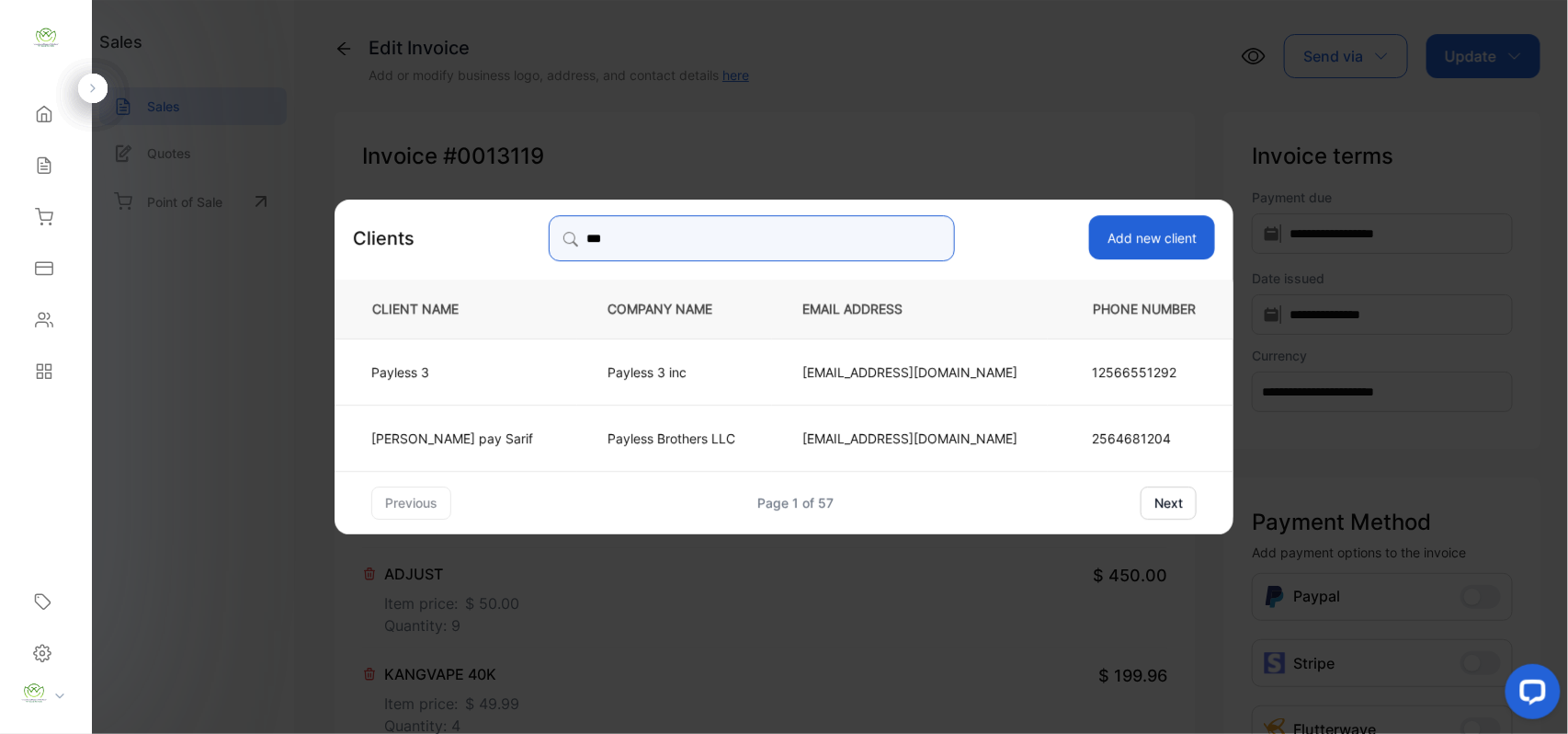
type input "***"
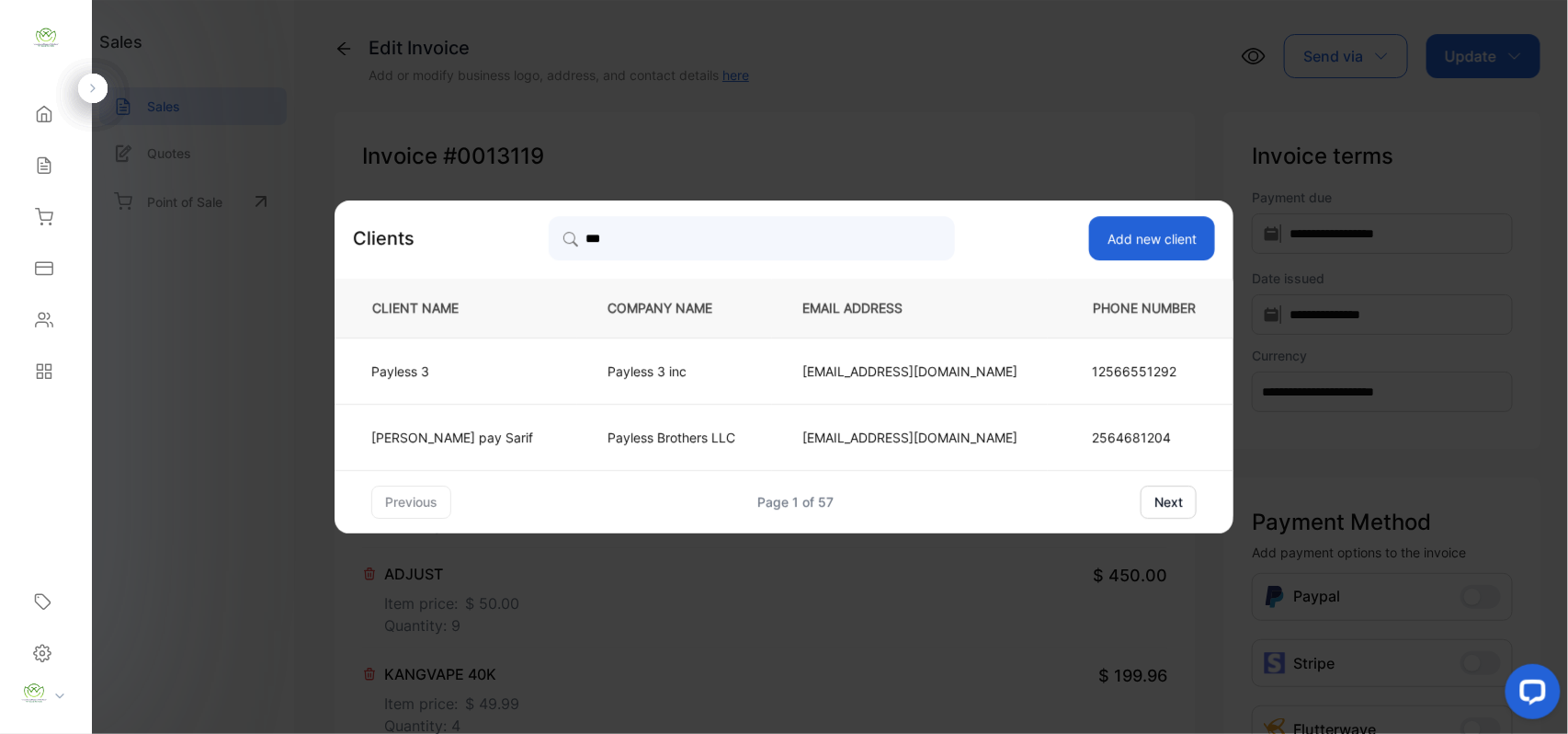
drag, startPoint x: 461, startPoint y: 423, endPoint x: 559, endPoint y: 450, distance: 101.7
click at [462, 423] on td "Ahmed Ali pay Sarif" at bounding box center [456, 436] width 243 height 66
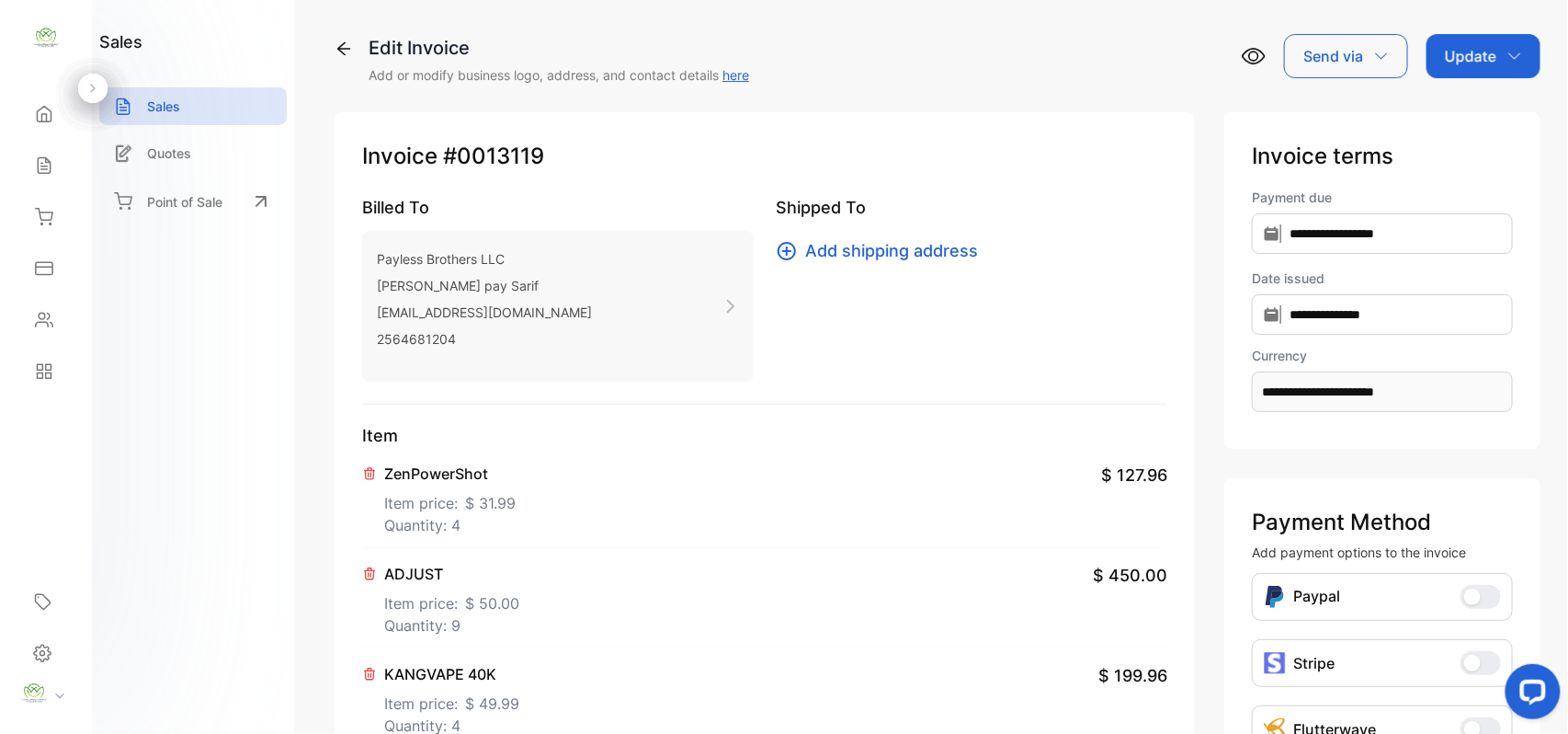
drag, startPoint x: 1496, startPoint y: 52, endPoint x: 1500, endPoint y: 78, distance: 26.3
click at [1496, 55] on div "Update" at bounding box center [1484, 56] width 114 height 44
click at [1476, 118] on div "Invoice" at bounding box center [1487, 116] width 106 height 36
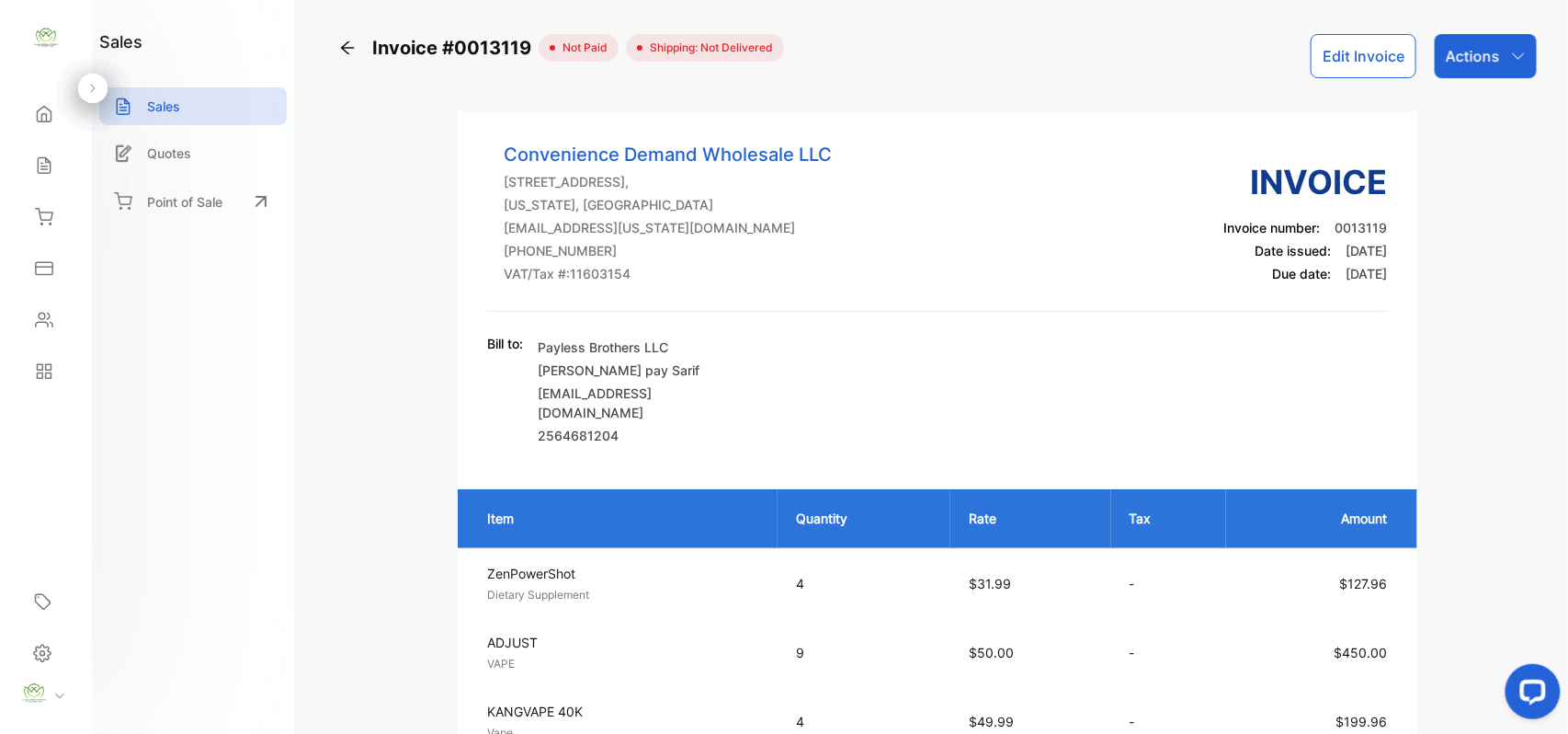
click at [40, 159] on icon at bounding box center [44, 165] width 19 height 19
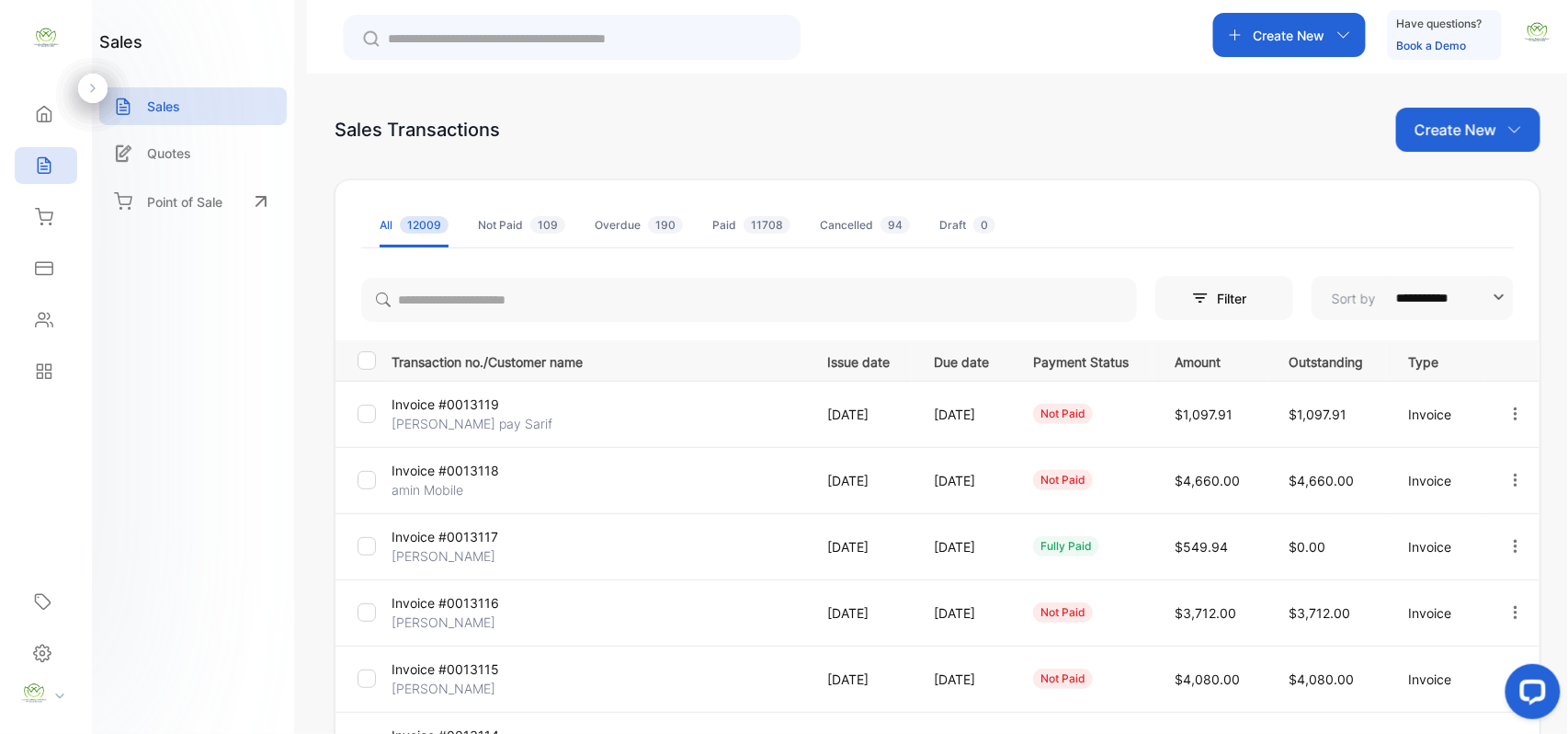
click at [1482, 137] on p "Create New" at bounding box center [1455, 130] width 82 height 22
click at [1480, 181] on span "Invoice" at bounding box center [1472, 191] width 43 height 20
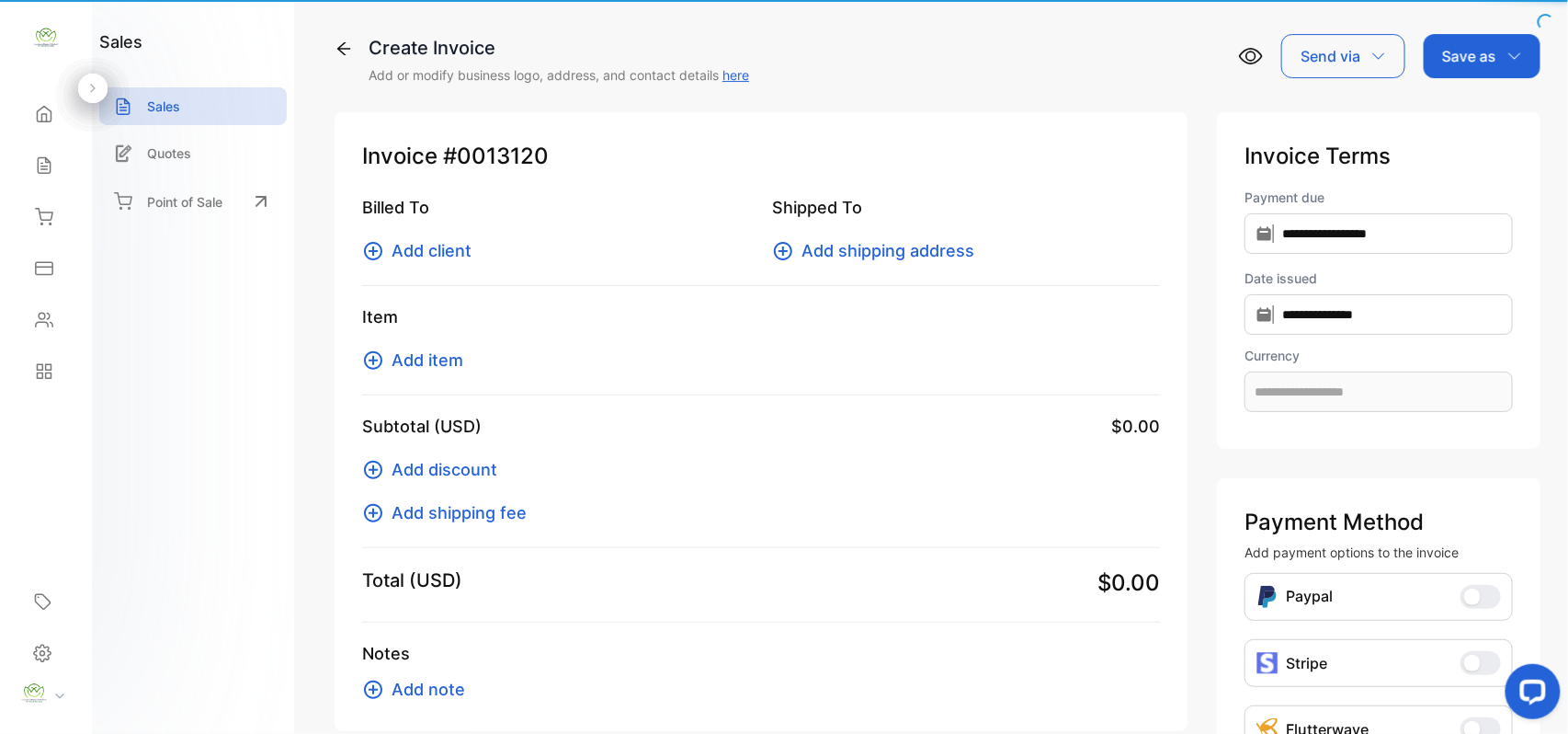
type input "**********"
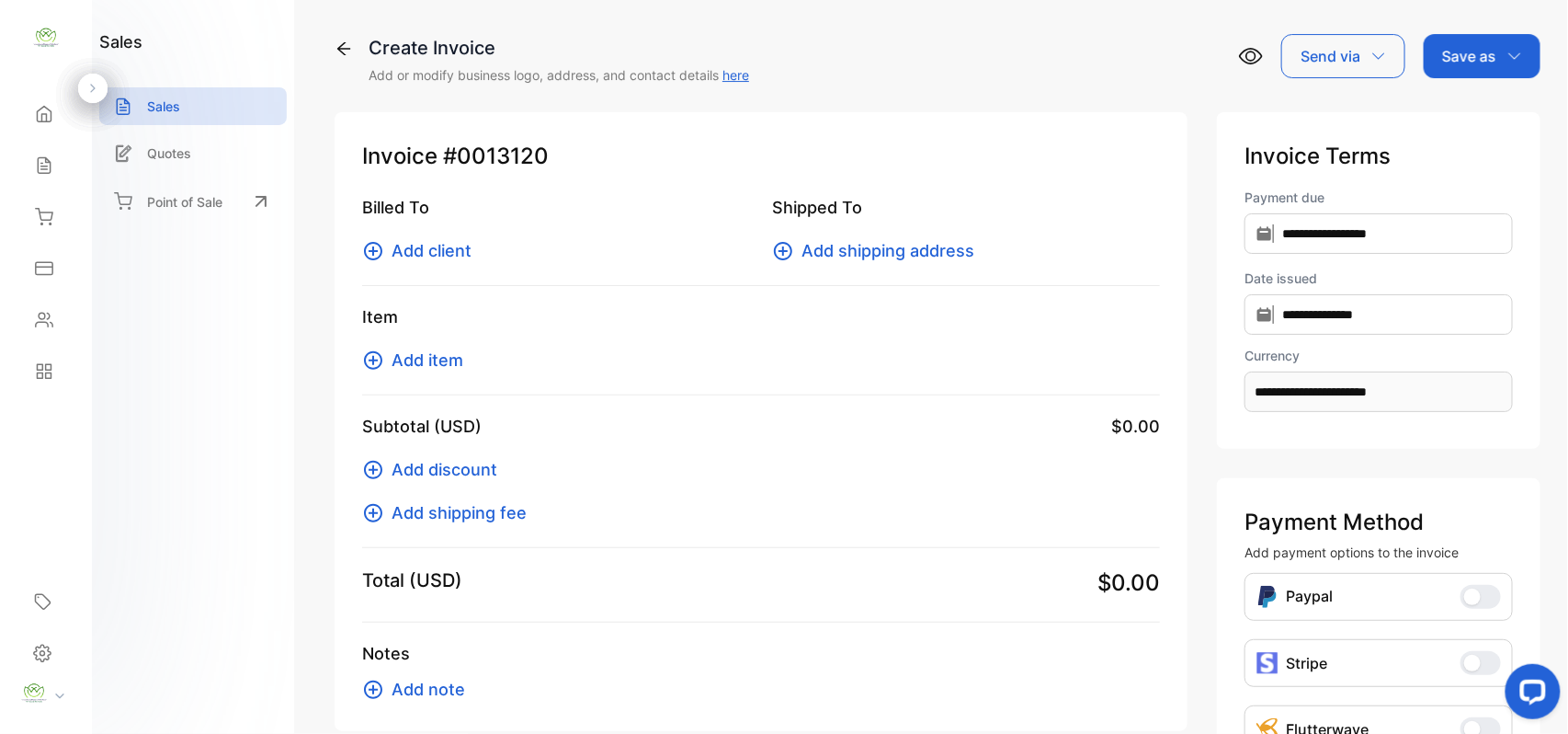
click at [451, 248] on span "Add client" at bounding box center [431, 250] width 80 height 25
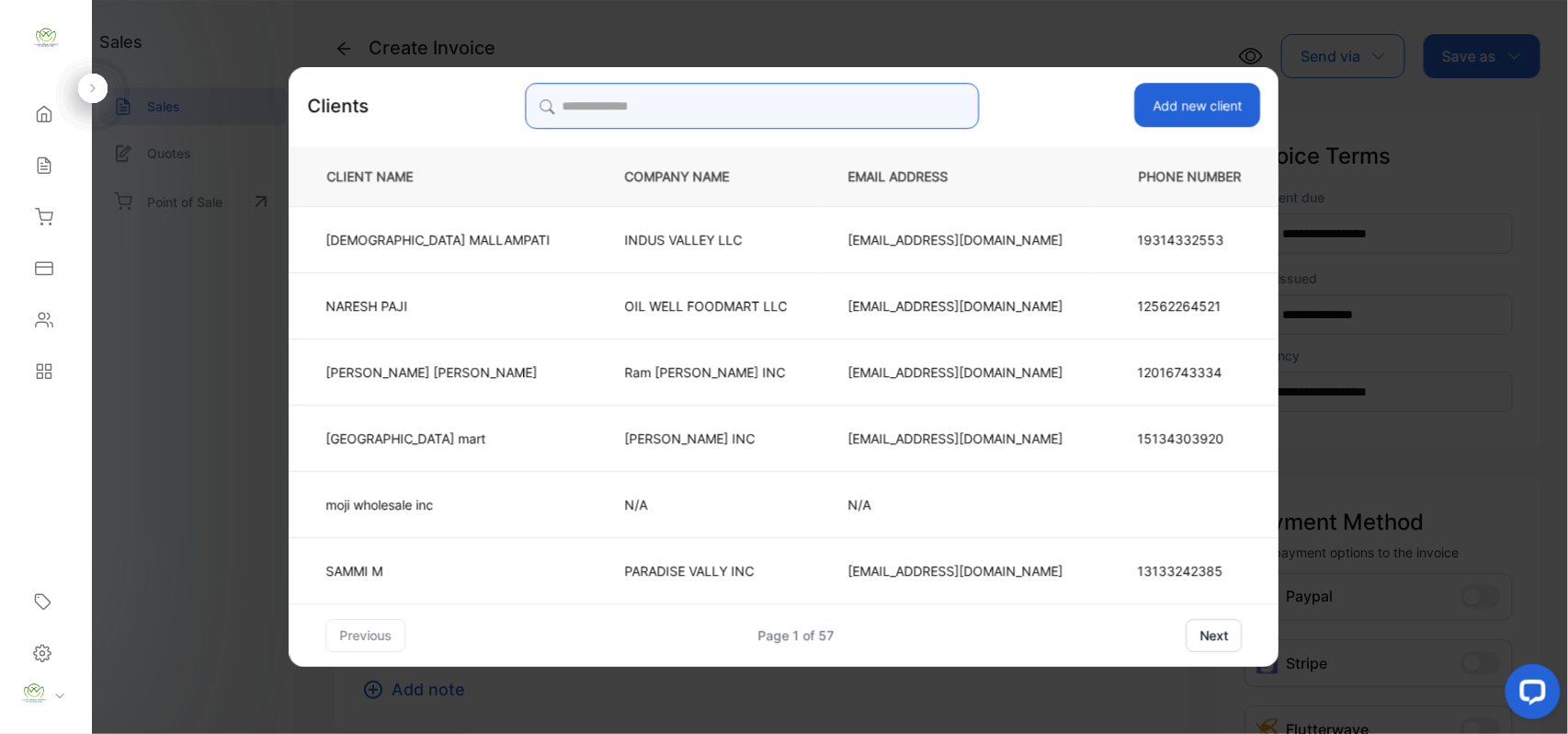
click at [803, 89] on input "search" at bounding box center [752, 105] width 454 height 46
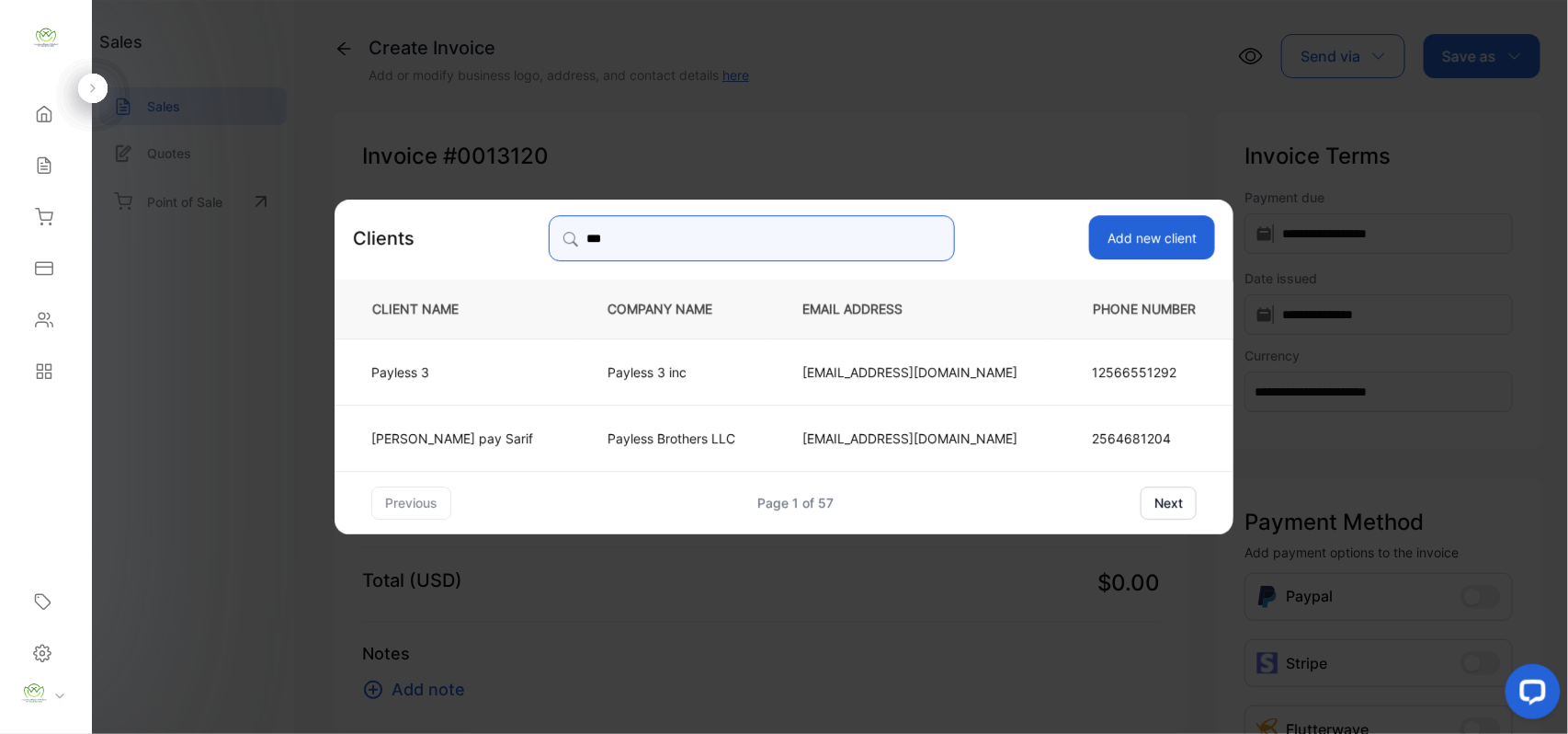
type input "***"
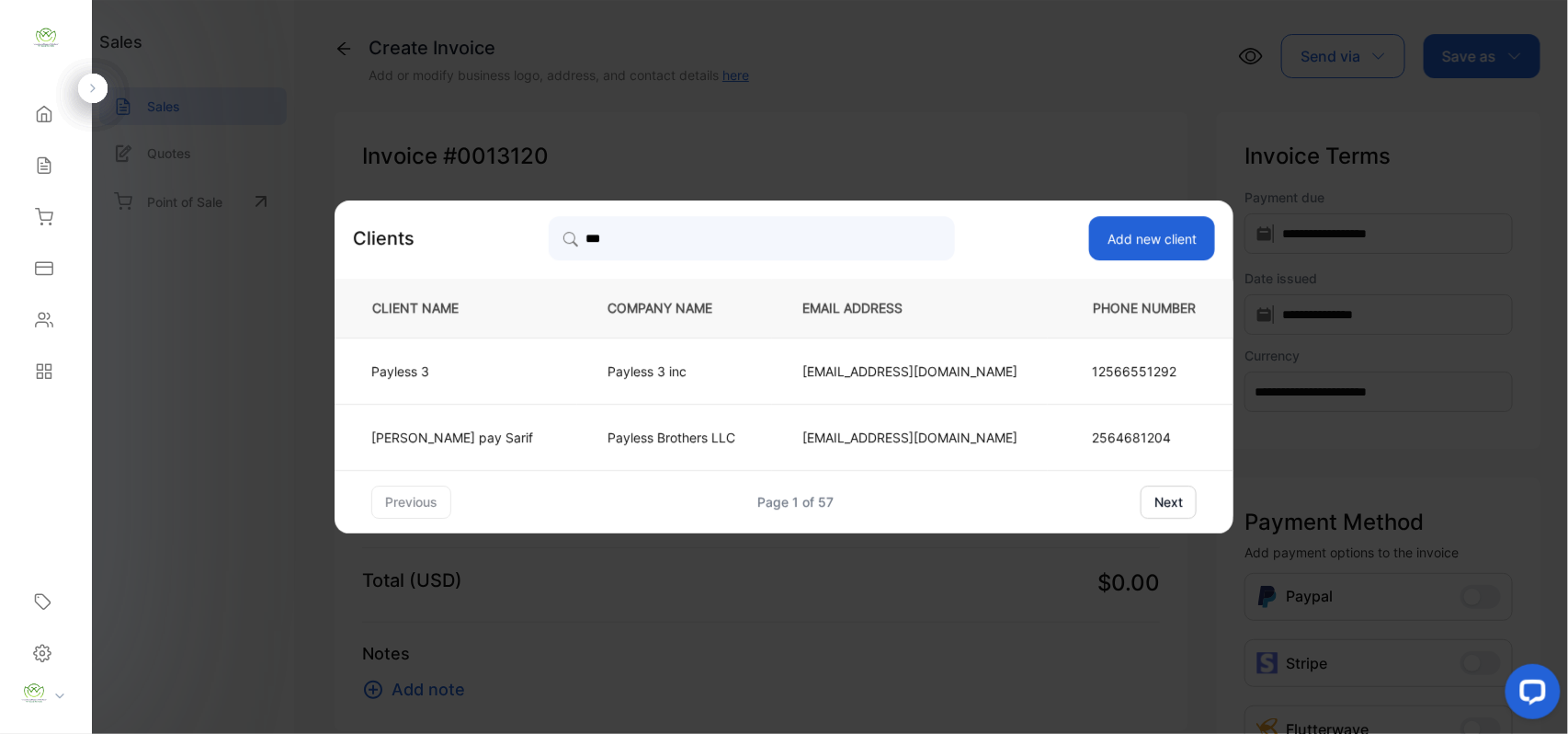
click at [489, 421] on td "Ahmed Ali pay Sarif" at bounding box center [456, 436] width 243 height 66
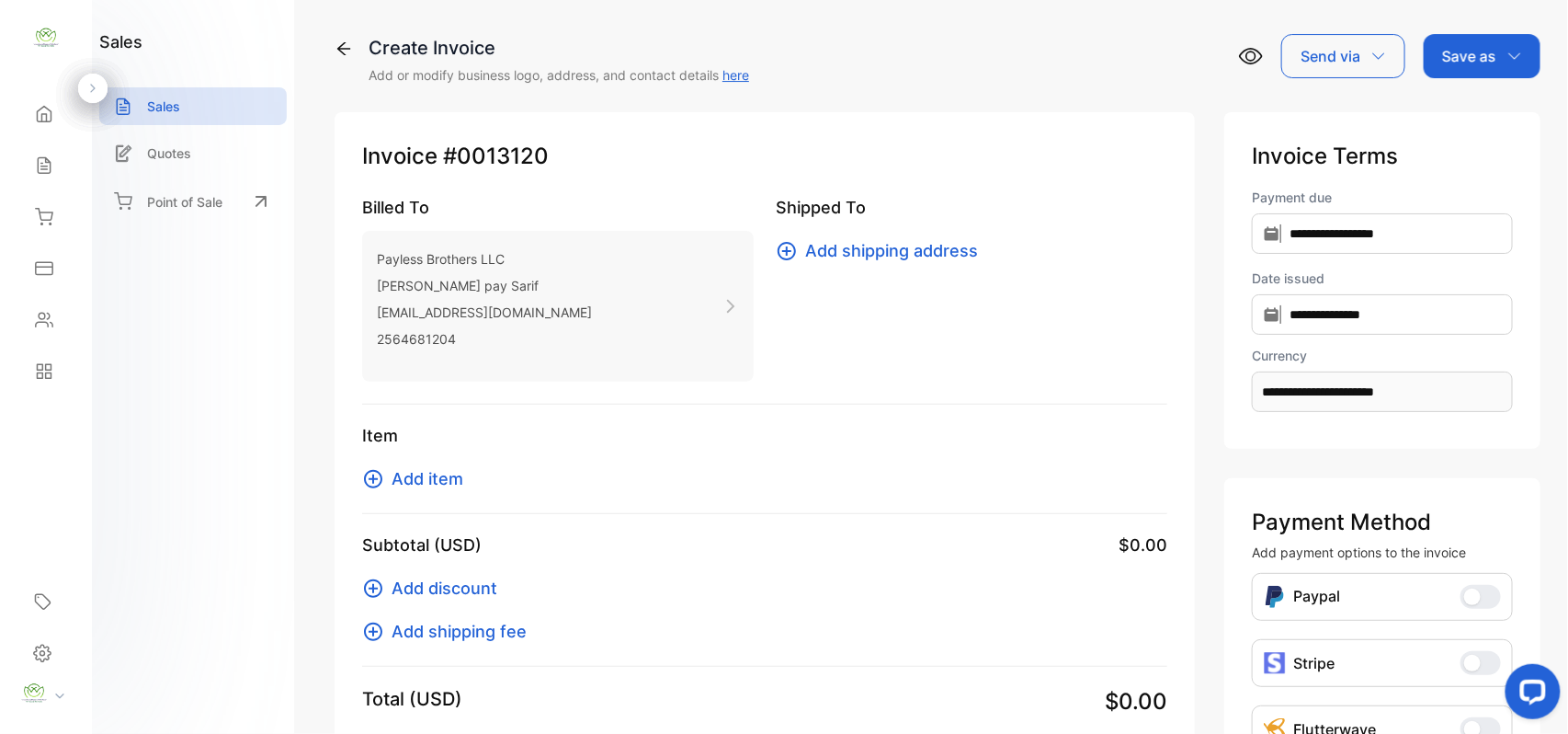
click at [422, 489] on span "Add item" at bounding box center [427, 478] width 72 height 25
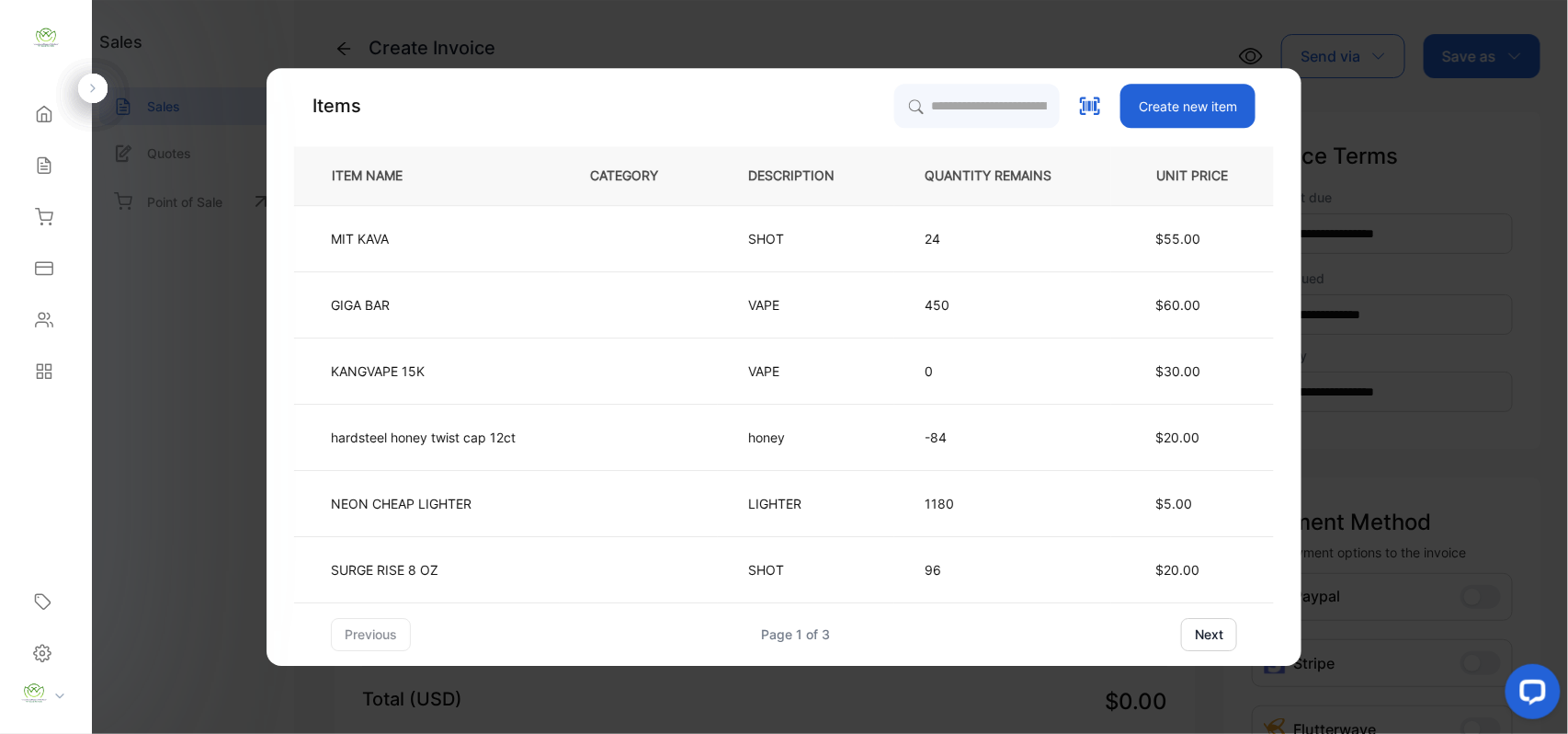
click at [918, 79] on div "Items Create new item ITEM NAME CATEGORY DESCRIPTION QUANTITY REMAINS UNIT PRIC…" at bounding box center [784, 367] width 1036 height 597
click at [898, 133] on div "Items Create new item ITEM NAME CATEGORY DESCRIPTION QUANTITY REMAINS UNIT PRIC…" at bounding box center [784, 367] width 980 height 567
click at [912, 111] on input "search" at bounding box center [977, 105] width 167 height 46
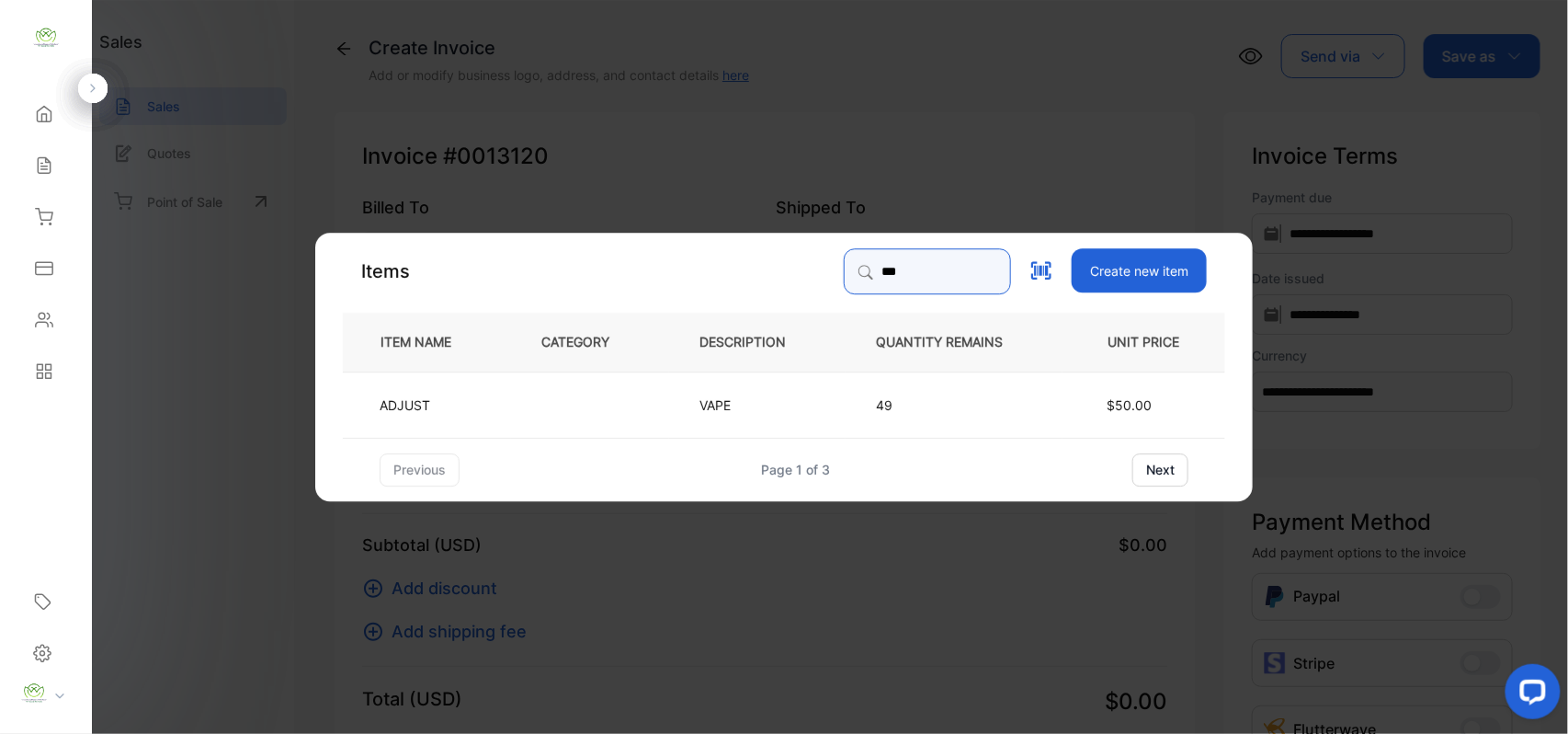
type input "***"
click at [485, 402] on td "ADJUST" at bounding box center [426, 403] width 168 height 66
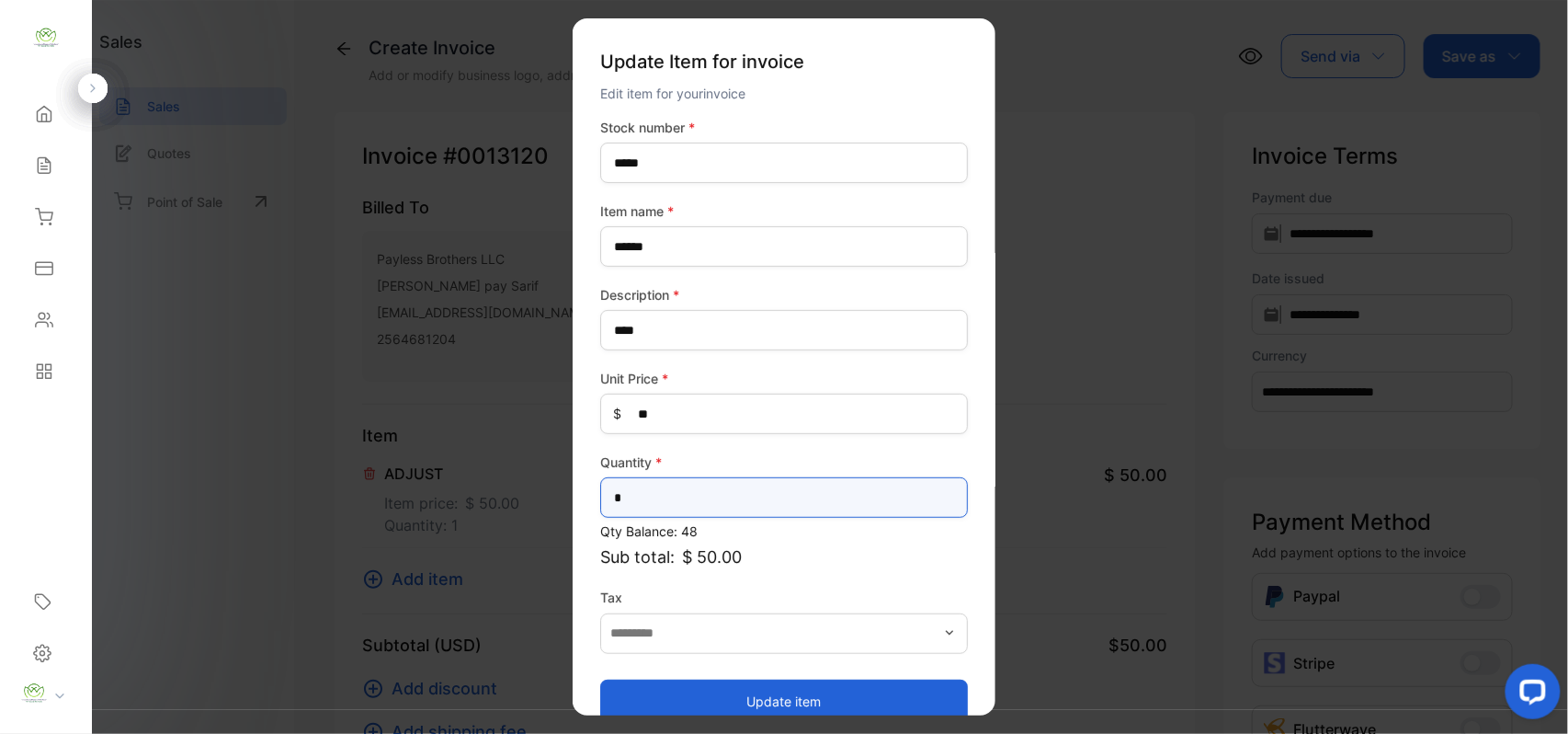
click at [739, 496] on input "*" at bounding box center [784, 497] width 367 height 40
type input "**"
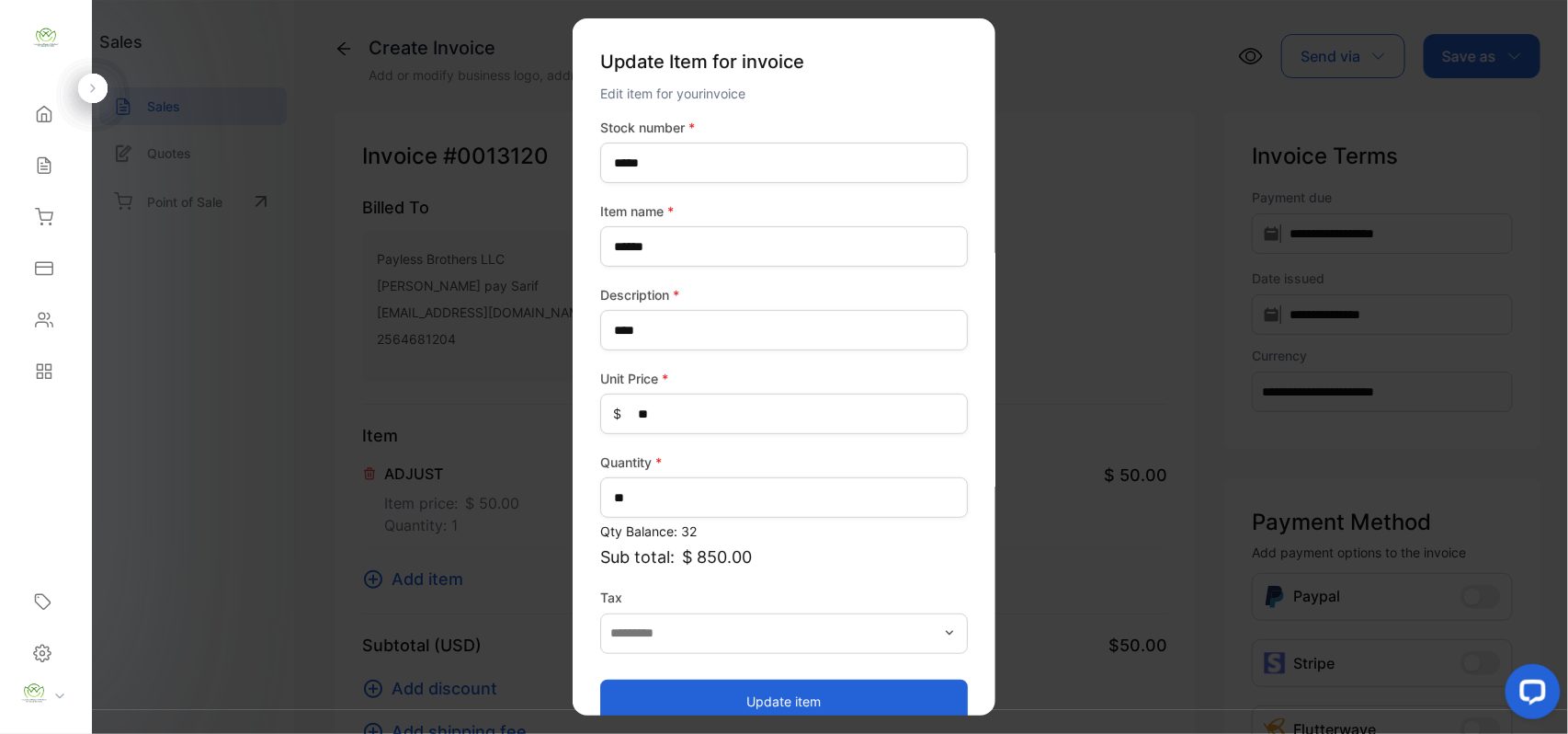
click at [677, 709] on button "Update item" at bounding box center [784, 701] width 367 height 44
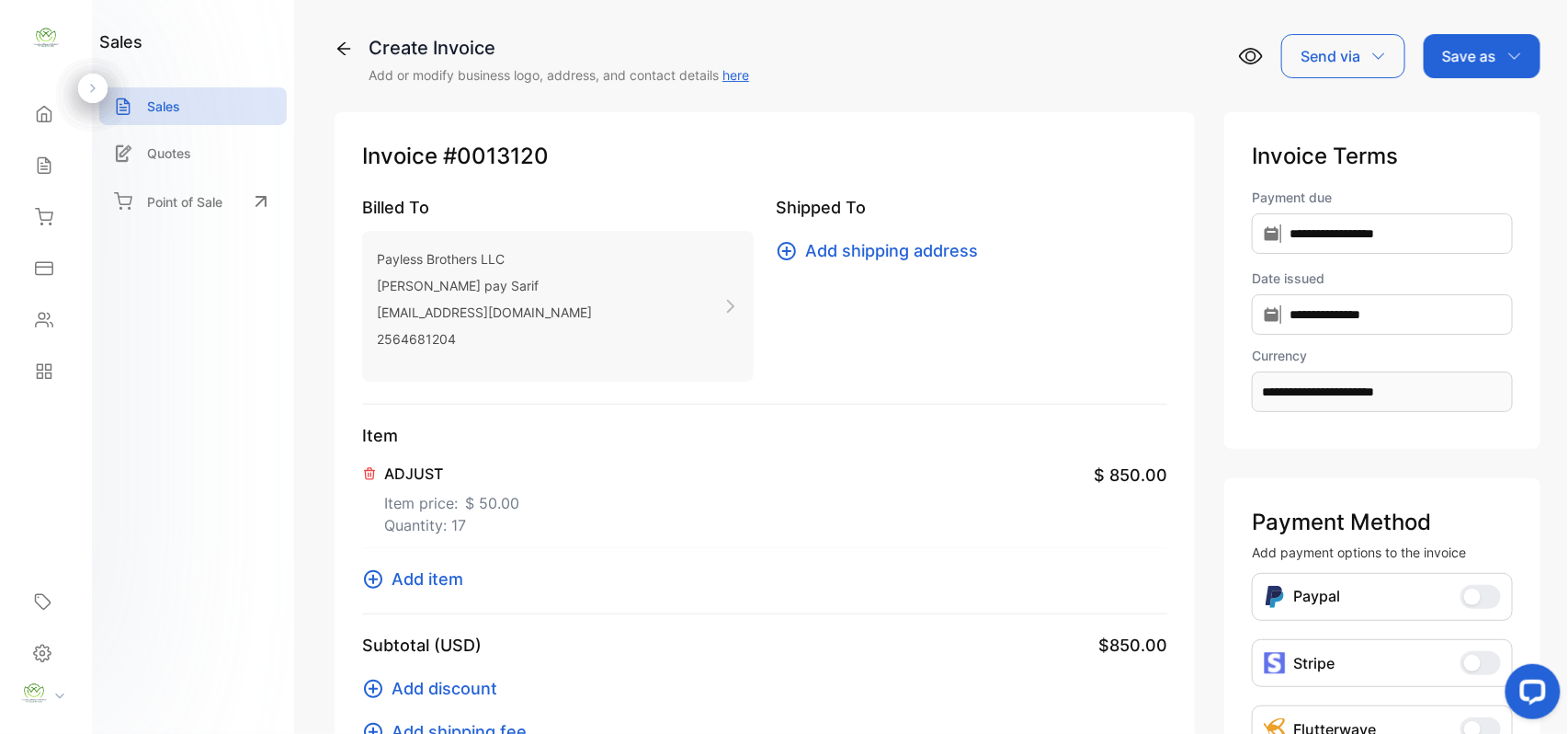
click at [1465, 66] on p "Save as" at bounding box center [1469, 56] width 54 height 22
click at [1477, 115] on div "Invoice" at bounding box center [1478, 116] width 106 height 36
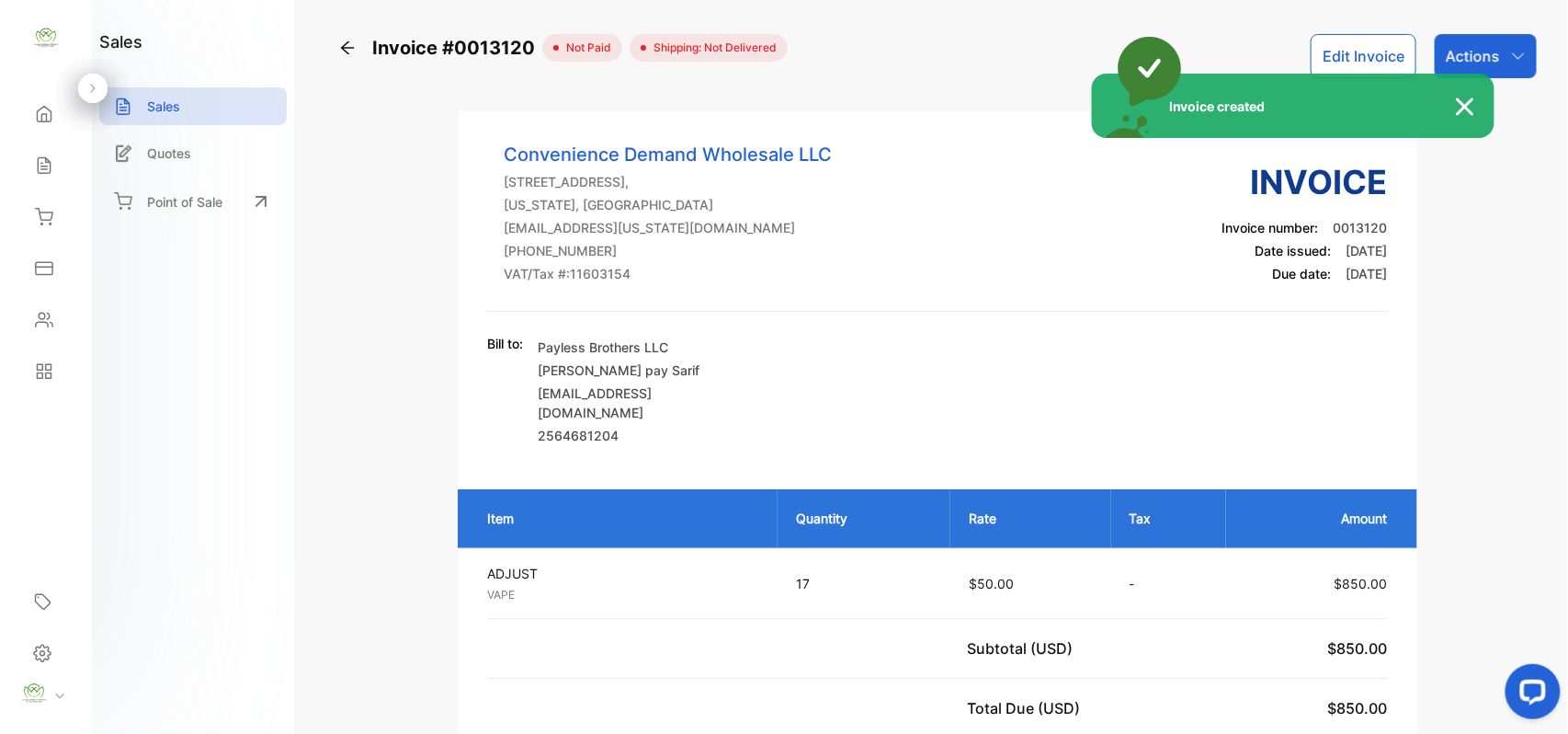
click at [1502, 61] on div "Invoice created" at bounding box center [784, 367] width 1568 height 734
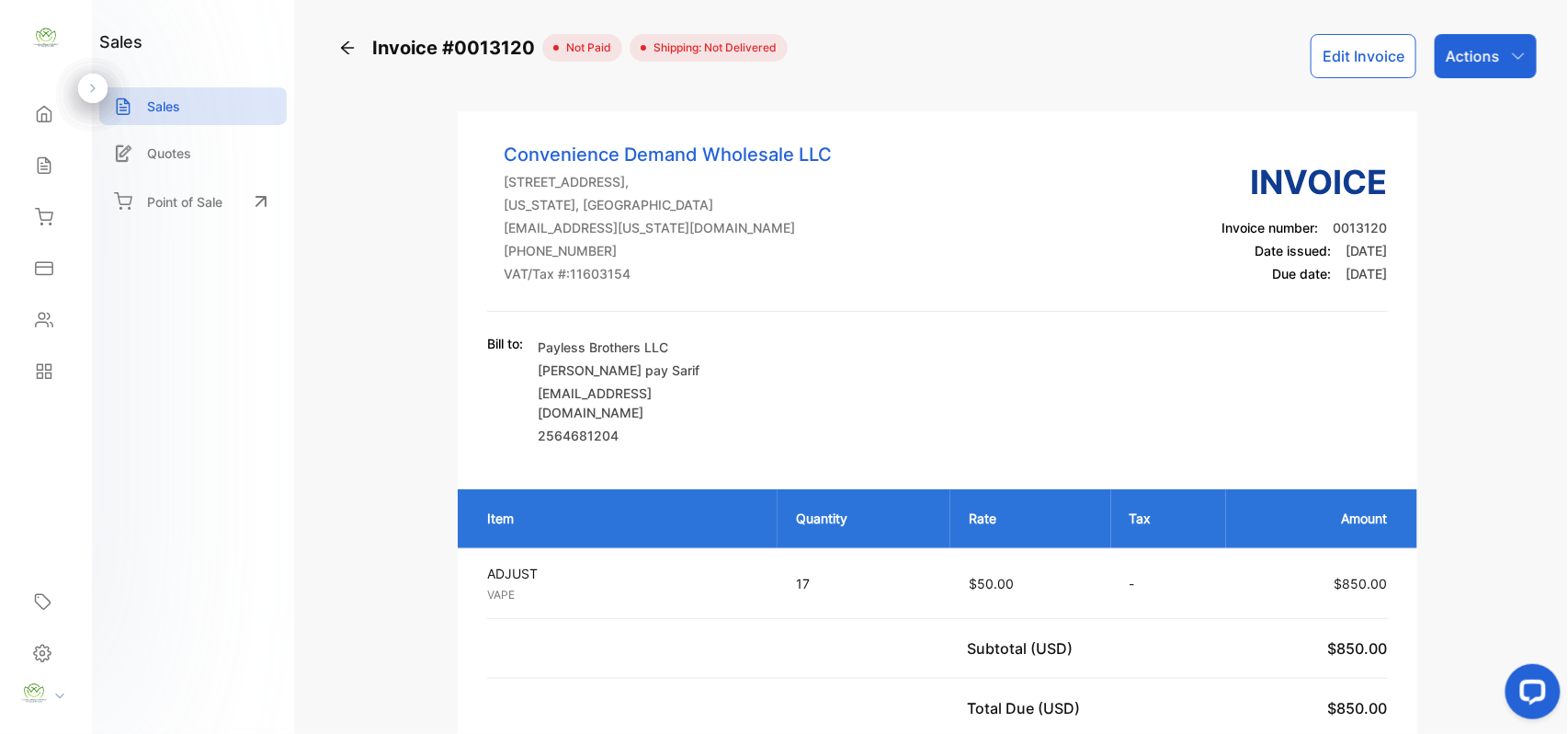
drag, startPoint x: 1502, startPoint y: 61, endPoint x: 1509, endPoint y: 79, distance: 19.3
click at [1502, 70] on div "Actions" at bounding box center [1486, 56] width 102 height 44
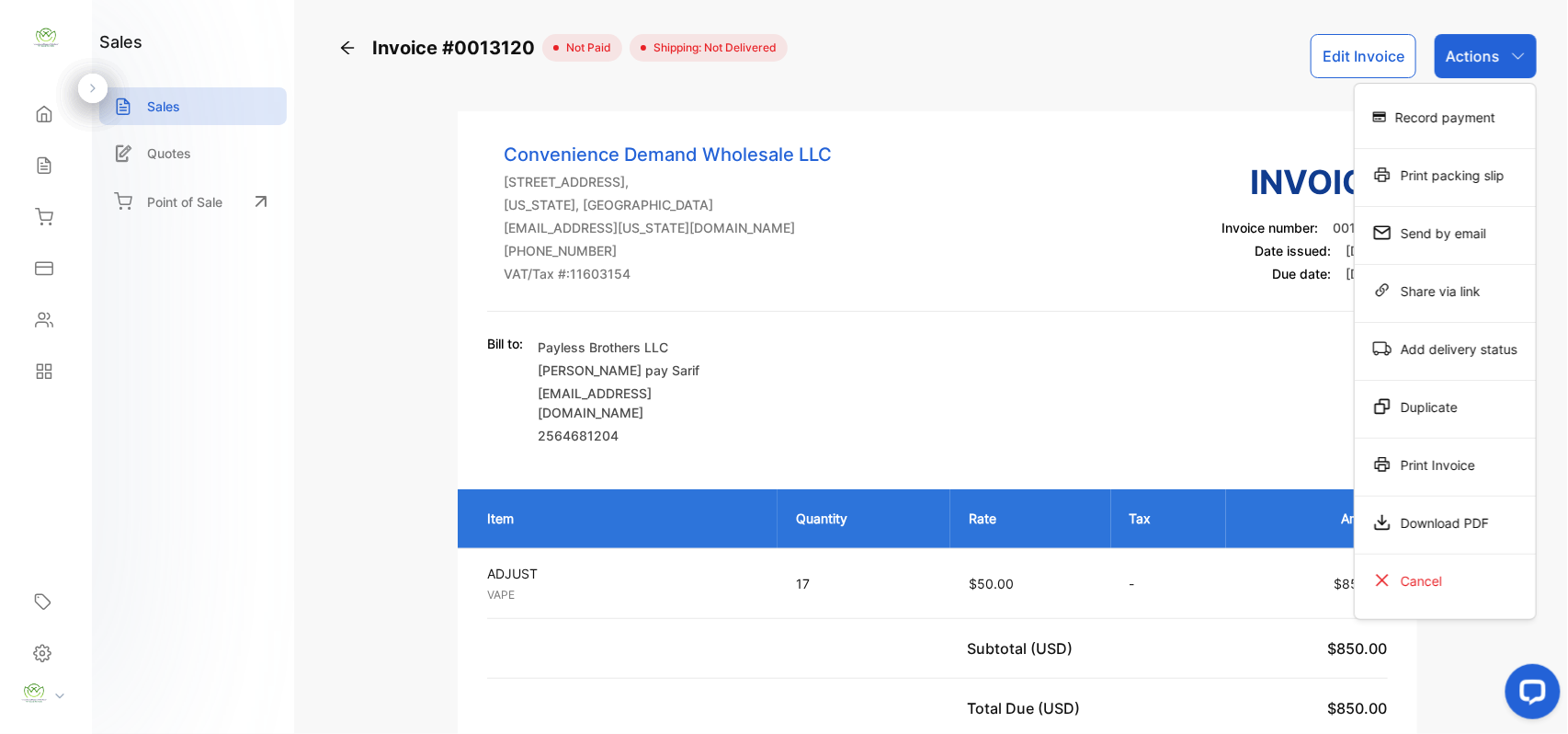
click at [1469, 458] on div "Print Invoice" at bounding box center [1445, 464] width 181 height 36
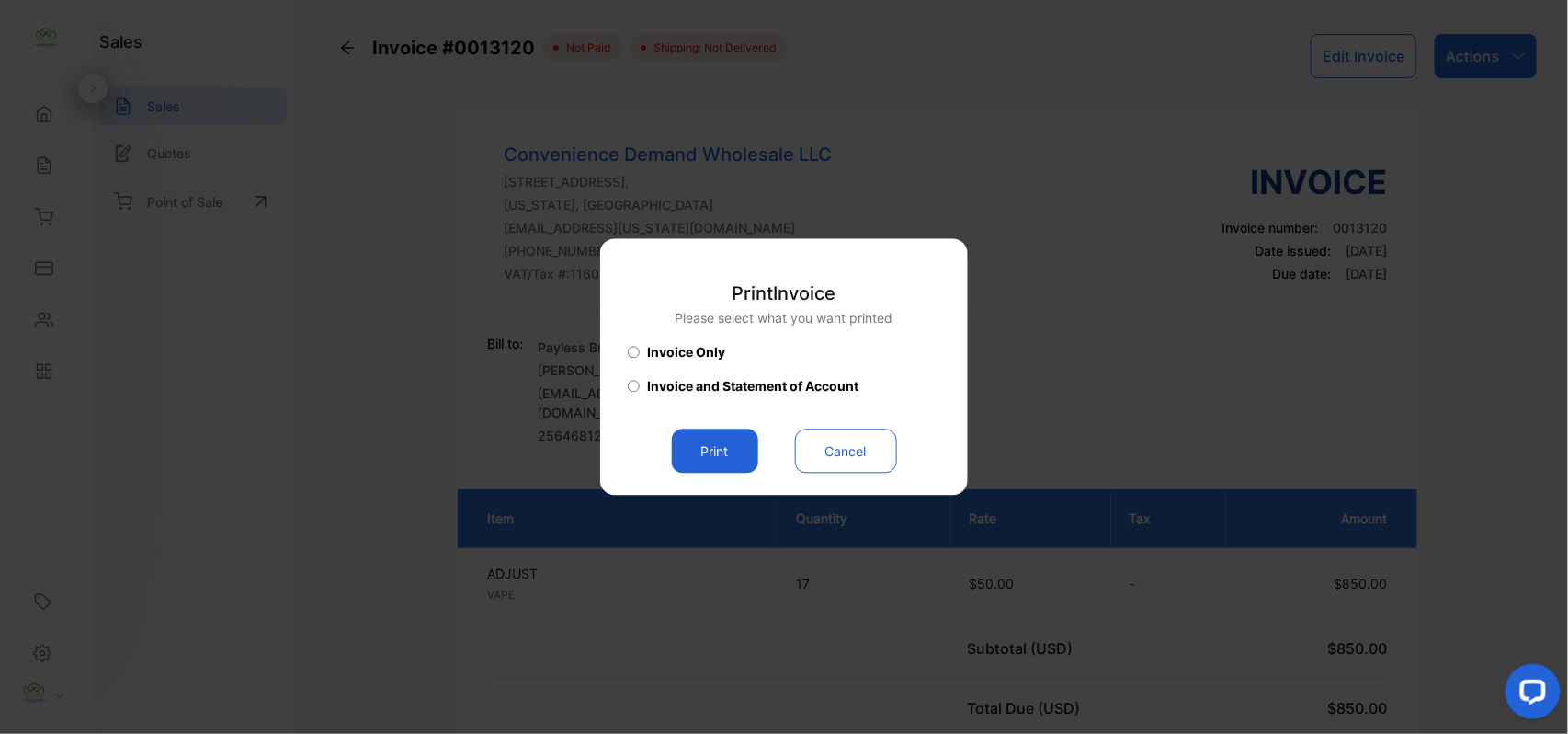
click at [739, 452] on button "Print" at bounding box center [715, 451] width 86 height 44
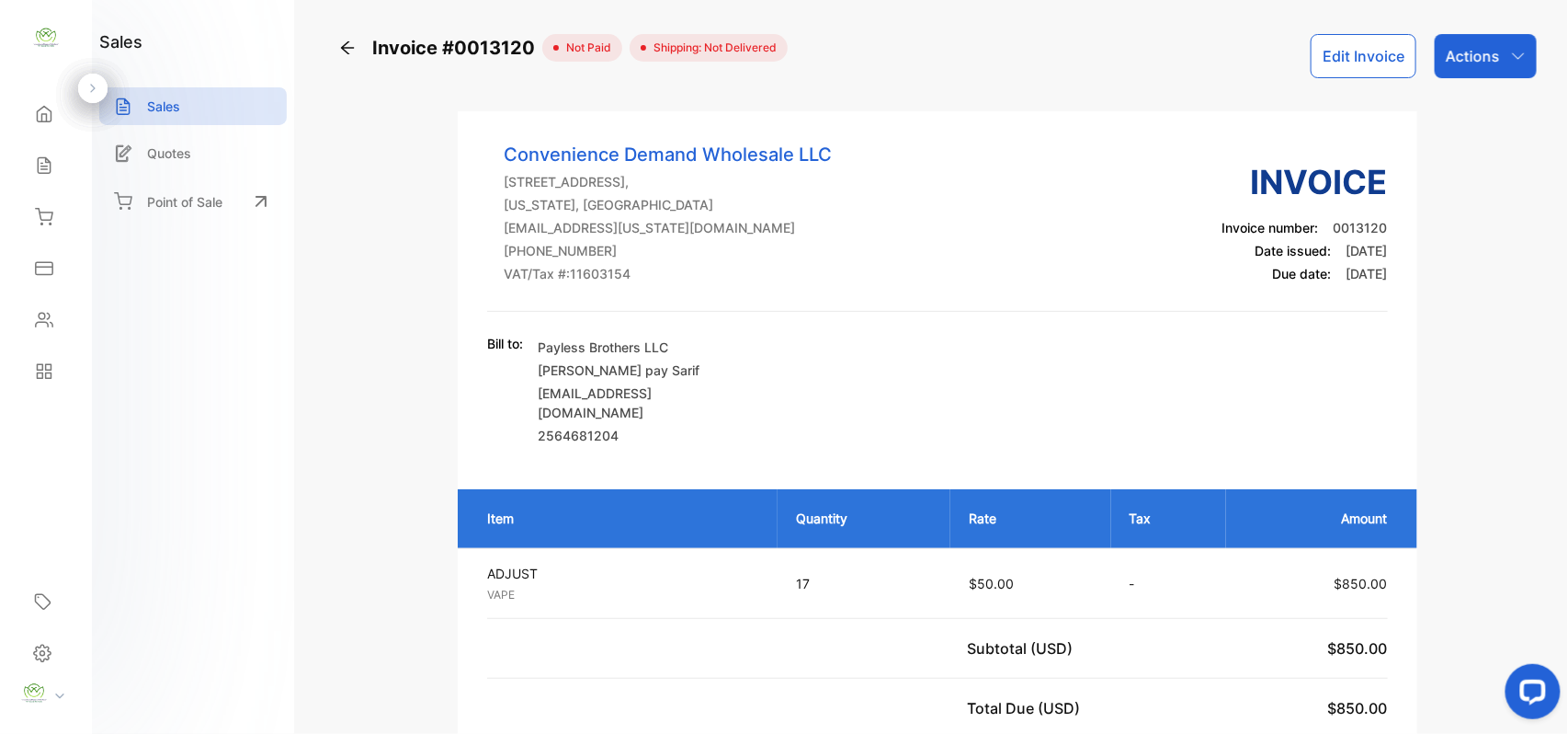
drag, startPoint x: 41, startPoint y: 165, endPoint x: 309, endPoint y: 169, distance: 268.0
click at [42, 165] on icon at bounding box center [44, 165] width 19 height 19
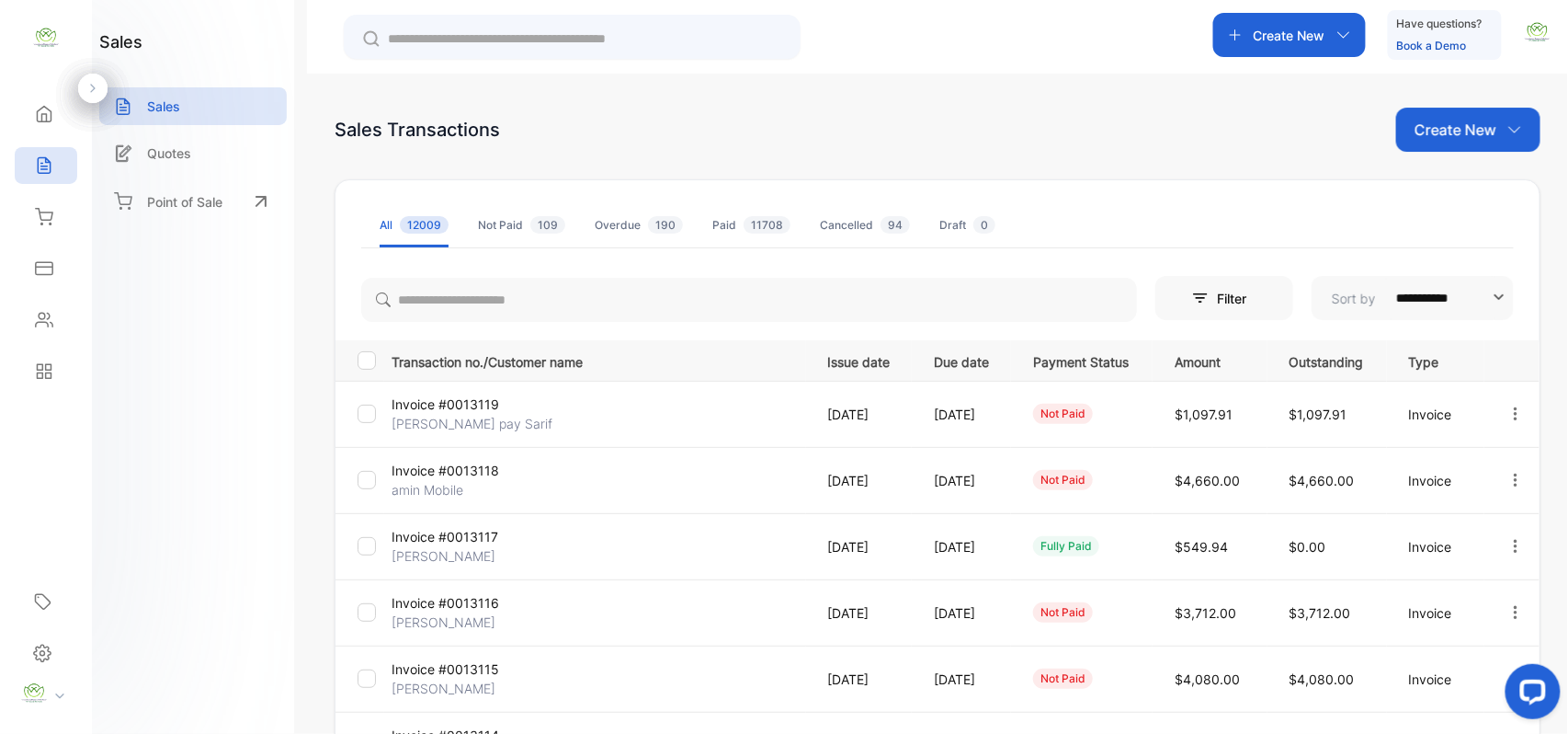
click at [1480, 131] on div "**********" at bounding box center [938, 624] width 1206 height 1035
drag, startPoint x: 1496, startPoint y: 120, endPoint x: 1482, endPoint y: 152, distance: 34.9
click at [1495, 126] on div "Create New" at bounding box center [1468, 129] width 144 height 44
click at [1476, 184] on span "Invoice" at bounding box center [1472, 191] width 43 height 20
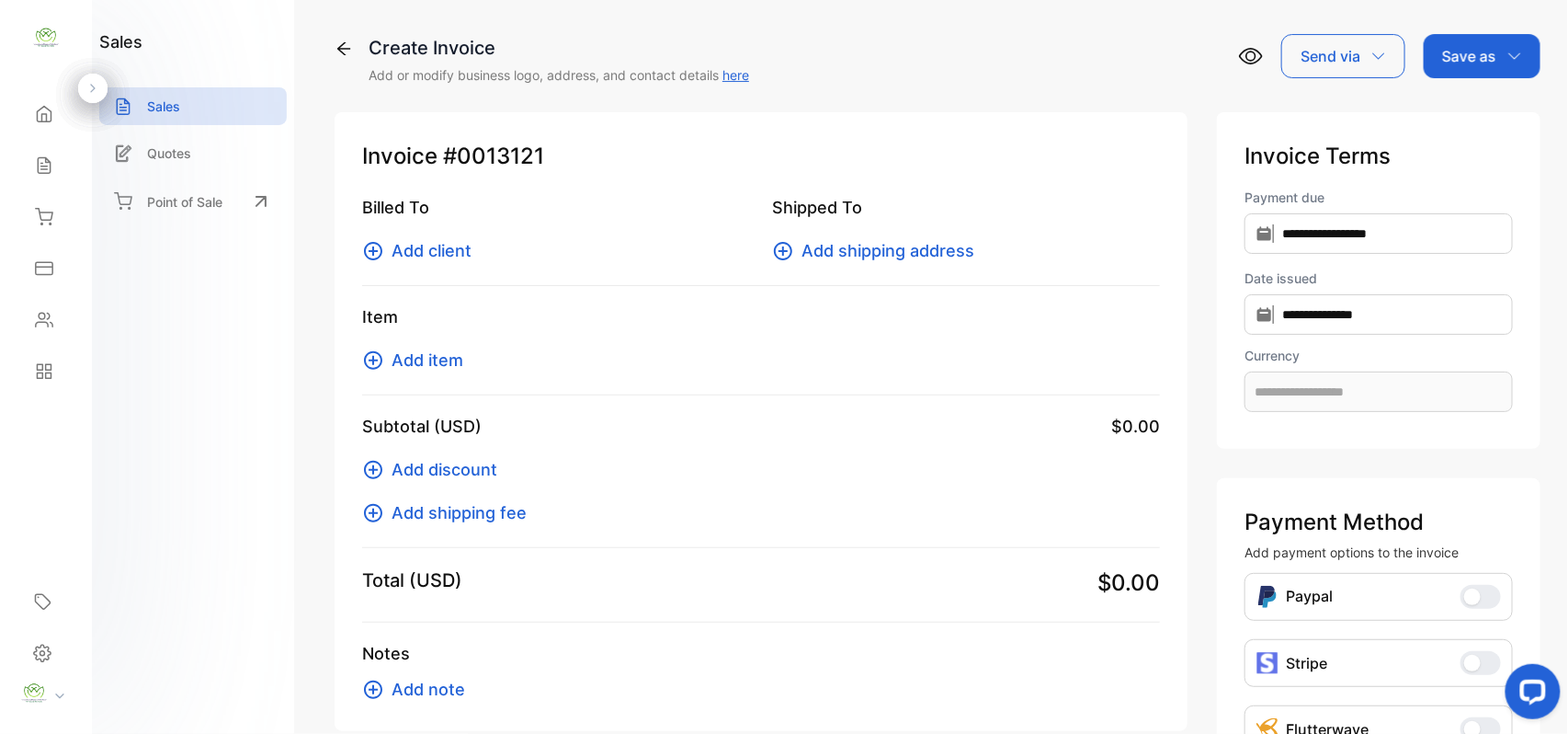
type input "**********"
click at [409, 247] on span "Add client" at bounding box center [431, 250] width 80 height 25
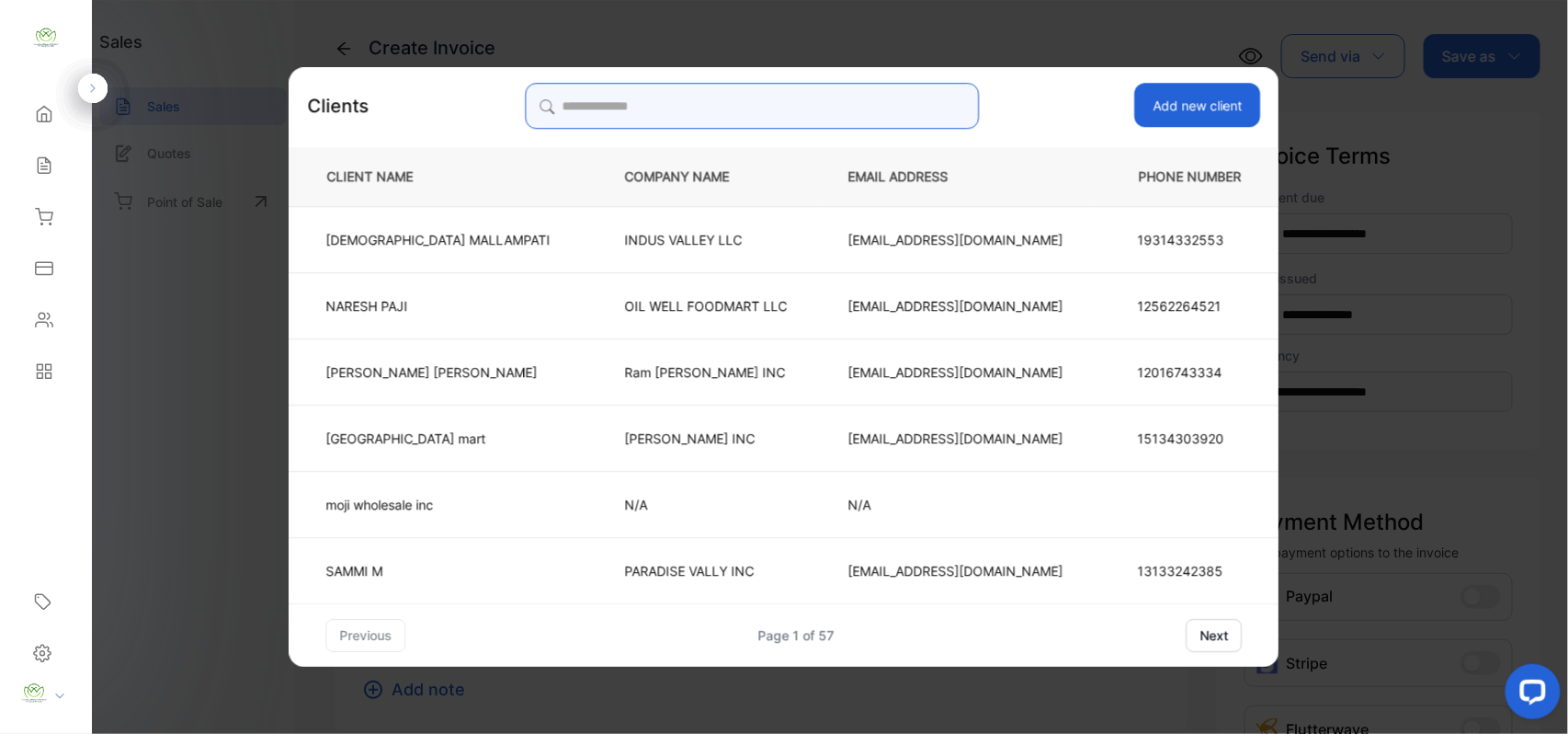
click at [780, 93] on input "search" at bounding box center [752, 105] width 454 height 46
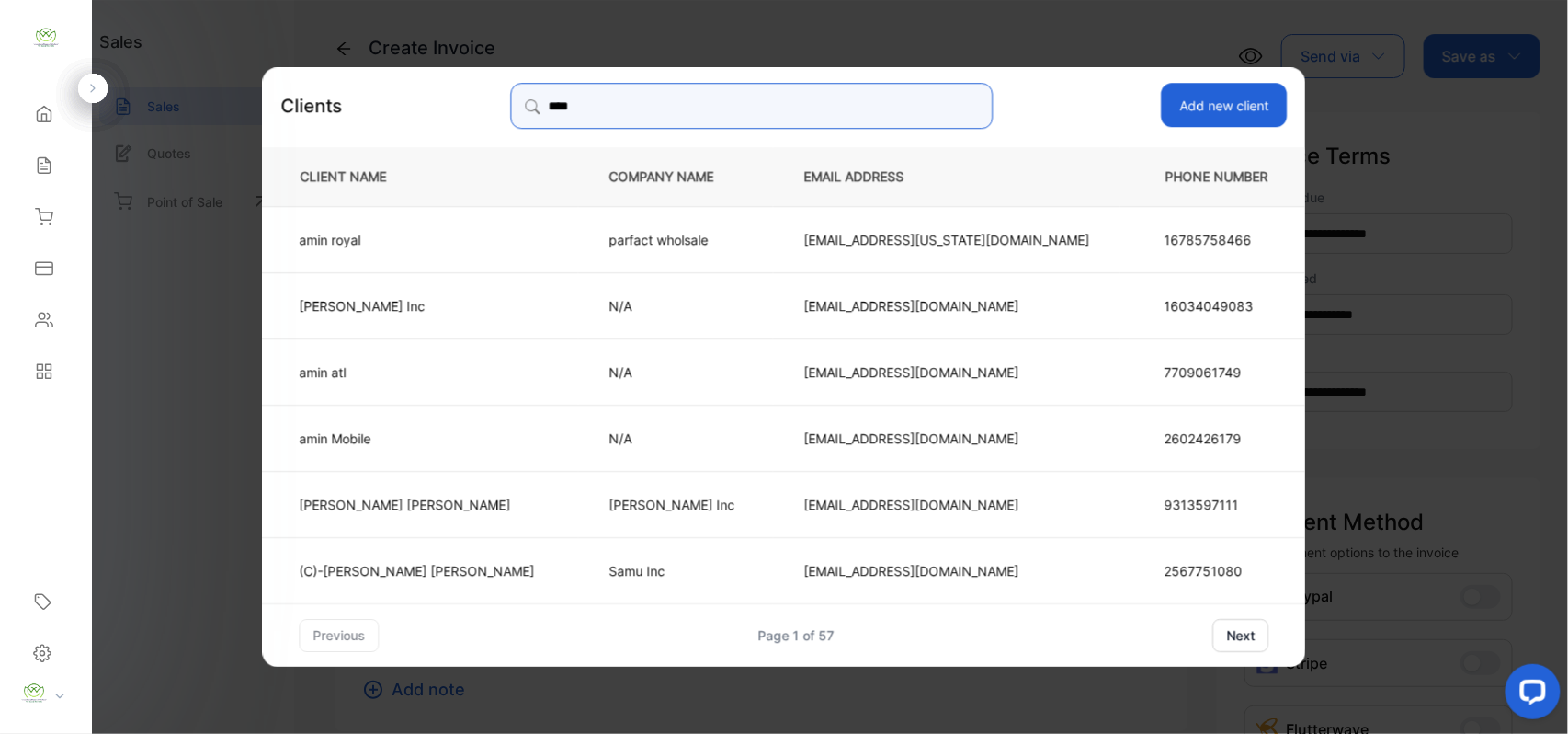
type input "****"
click at [515, 428] on td "amin Mobile" at bounding box center [421, 436] width 316 height 66
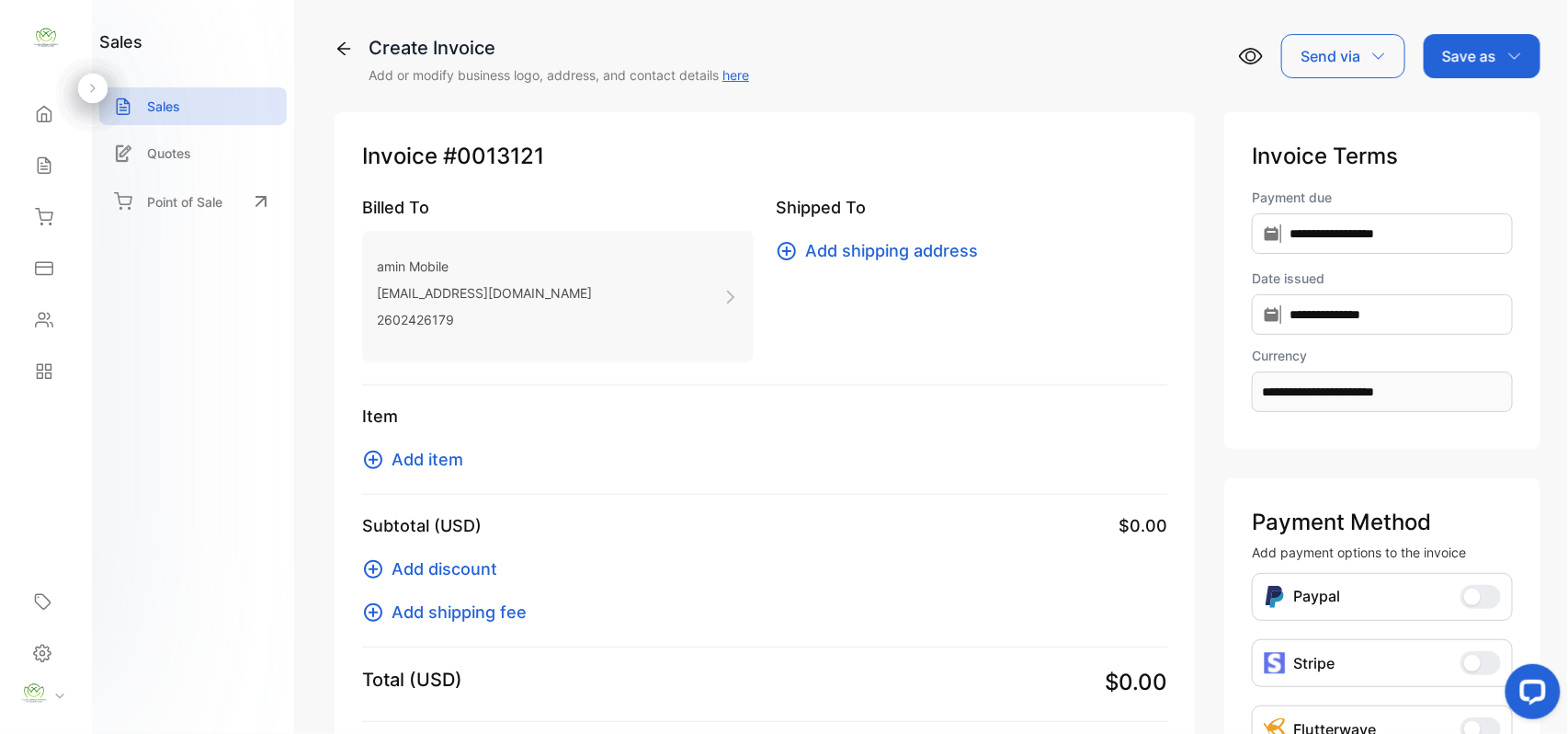
click at [418, 456] on span "Add item" at bounding box center [427, 459] width 72 height 25
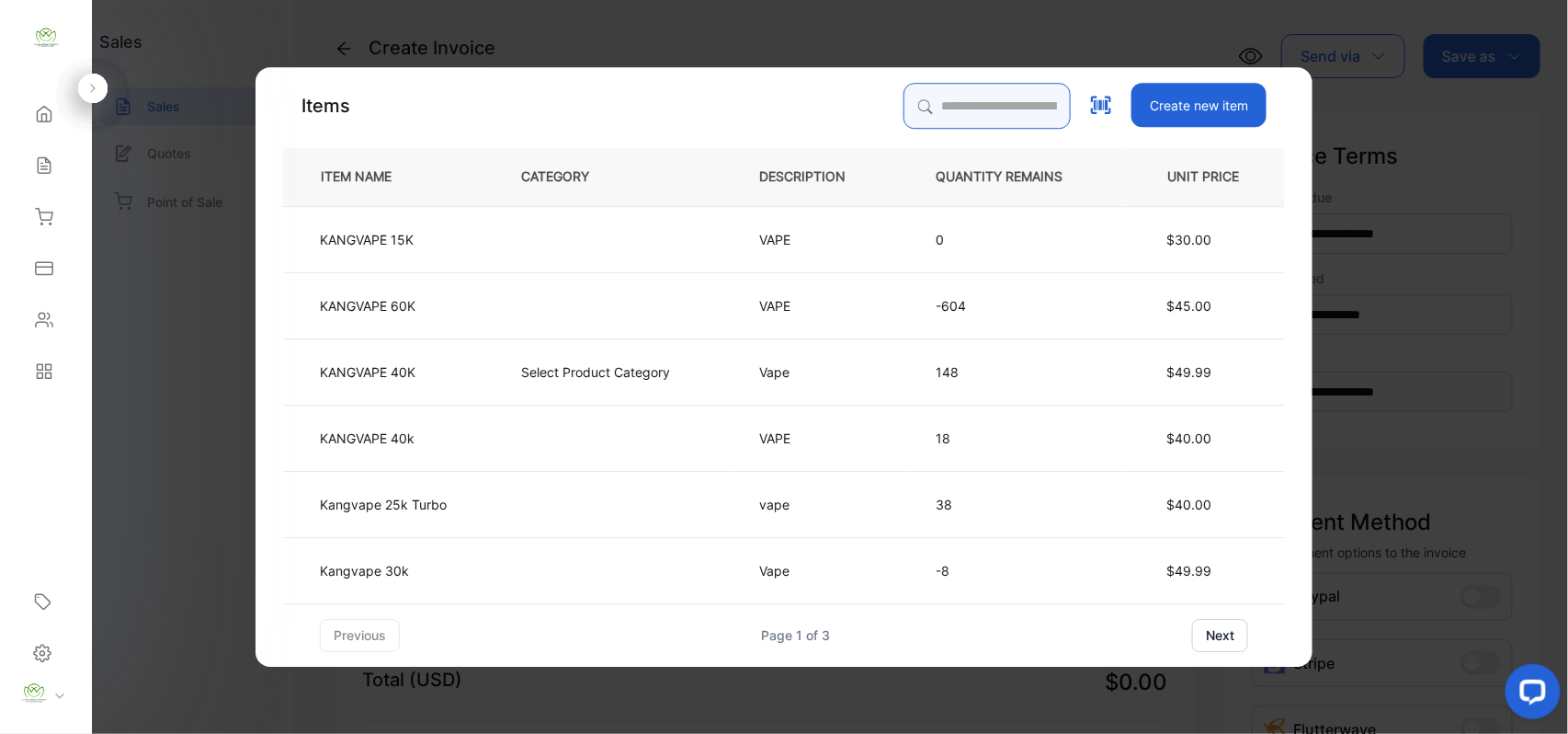
click at [947, 116] on input "search" at bounding box center [987, 105] width 167 height 46
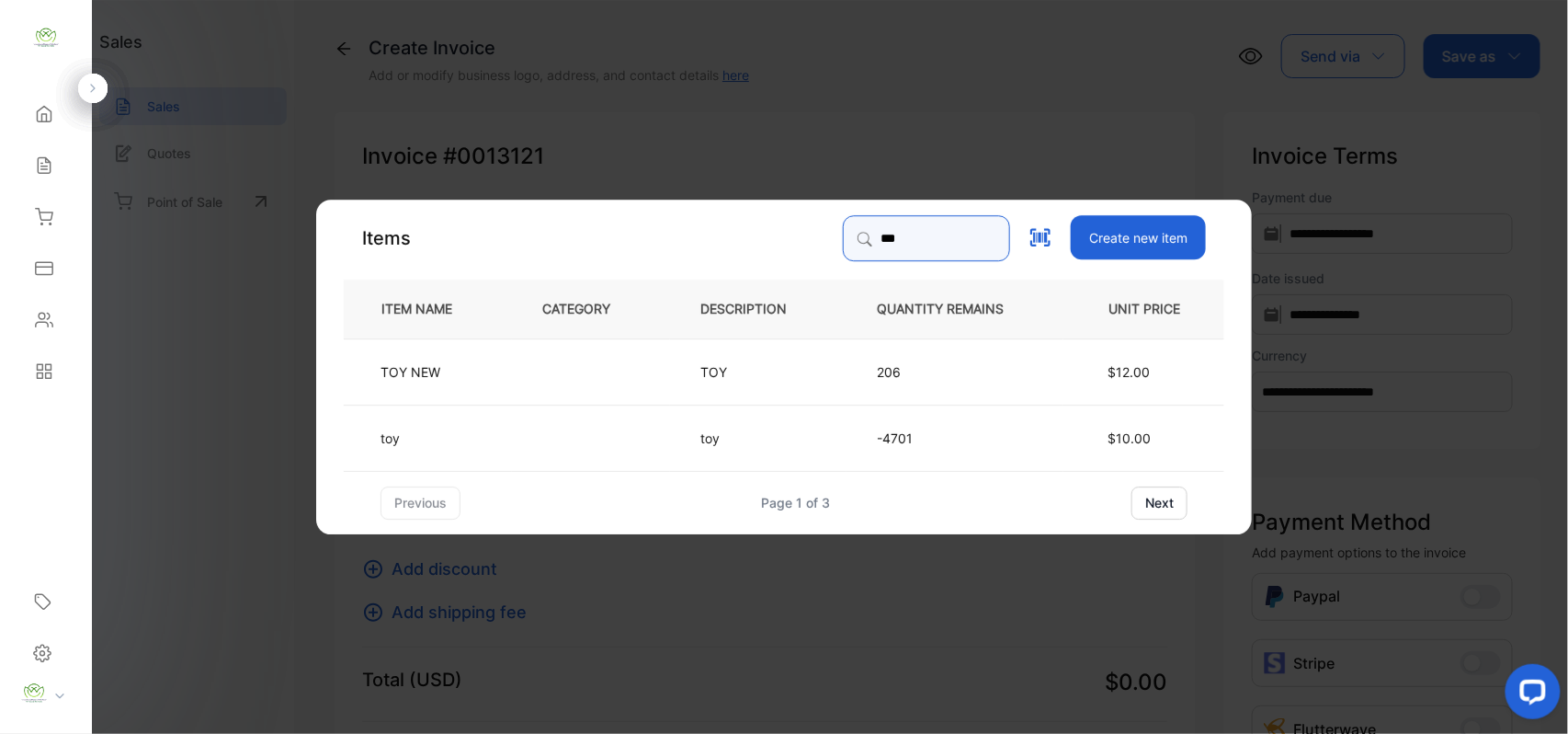
type input "***"
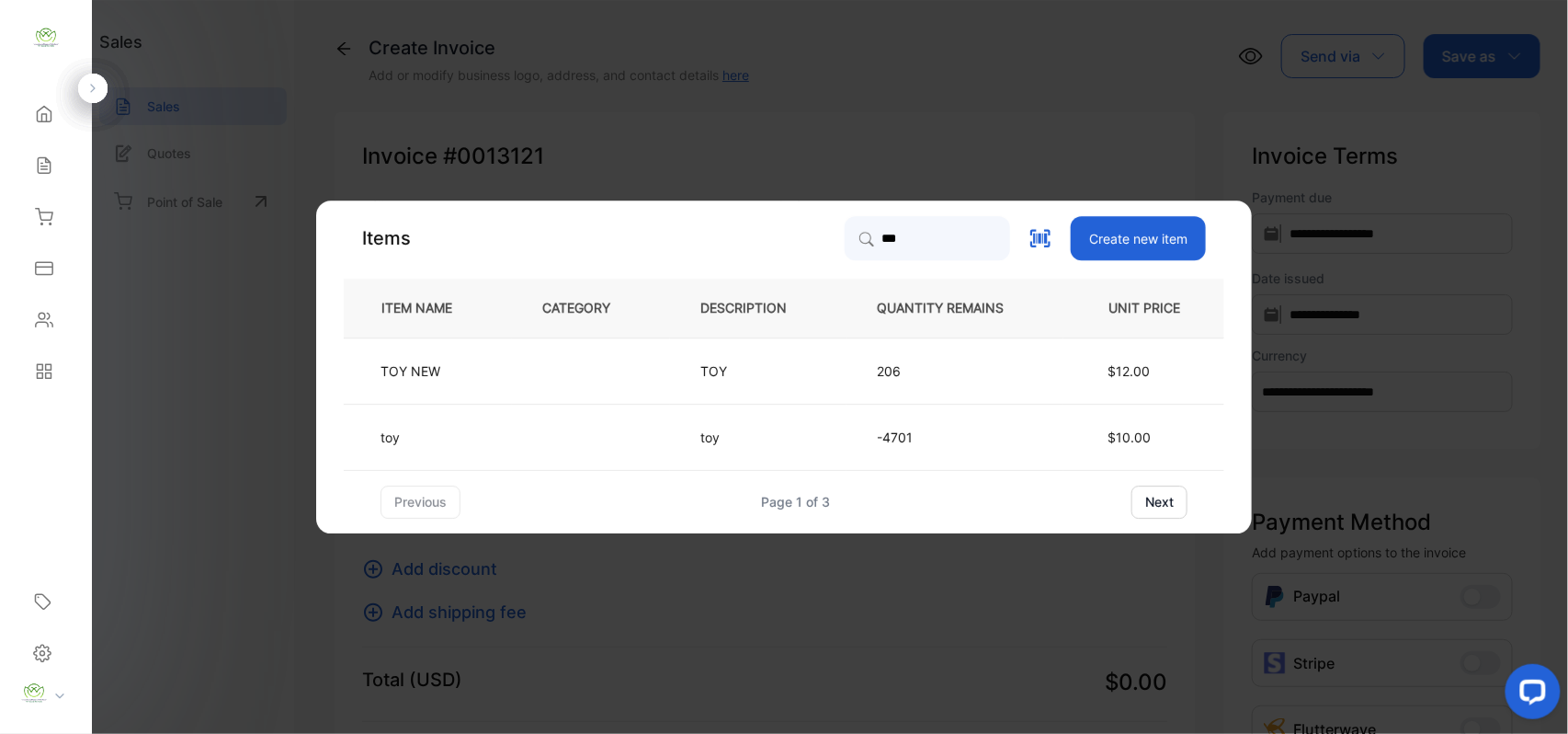
click at [500, 449] on td "toy" at bounding box center [427, 436] width 168 height 66
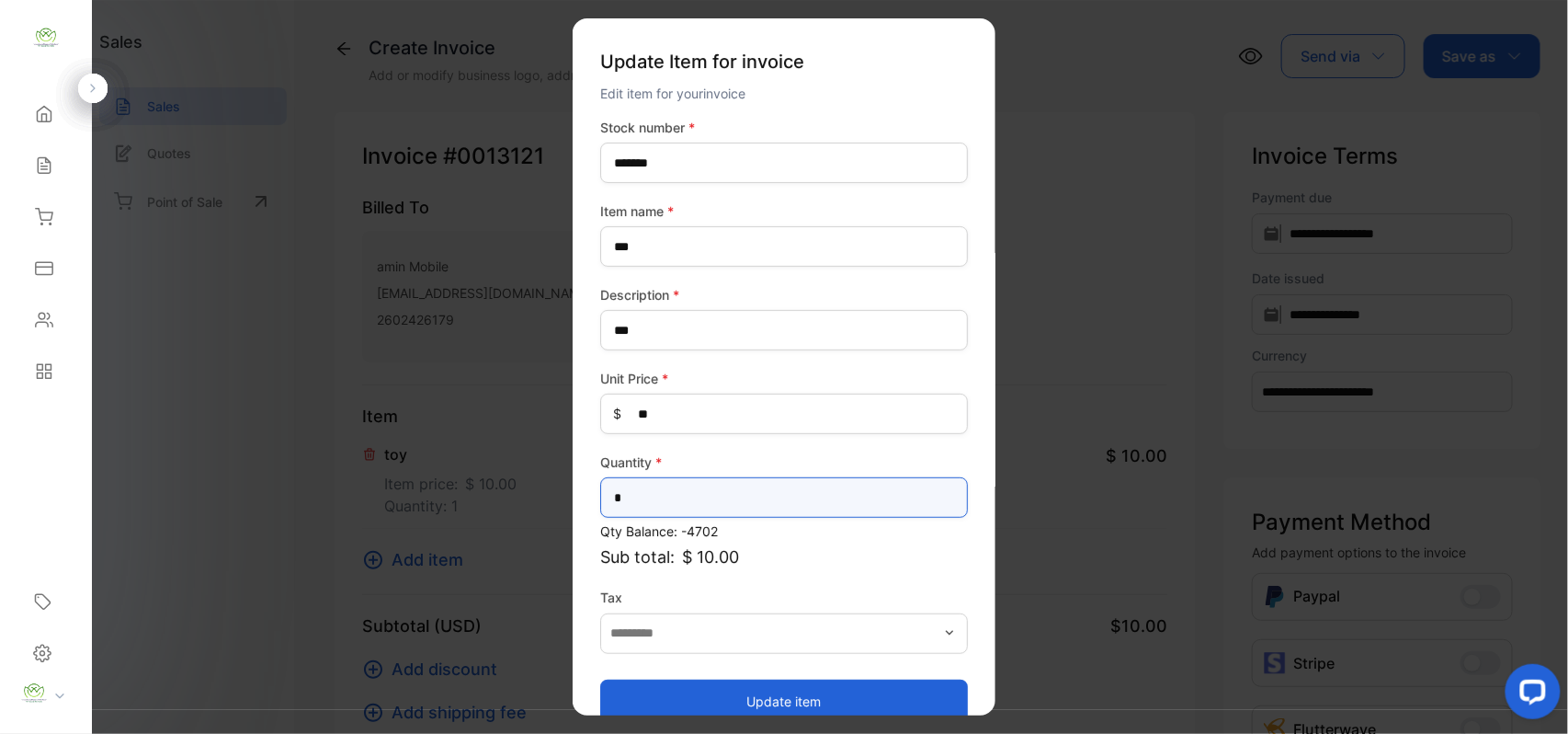
click at [724, 511] on input "*" at bounding box center [784, 497] width 367 height 40
type input "**"
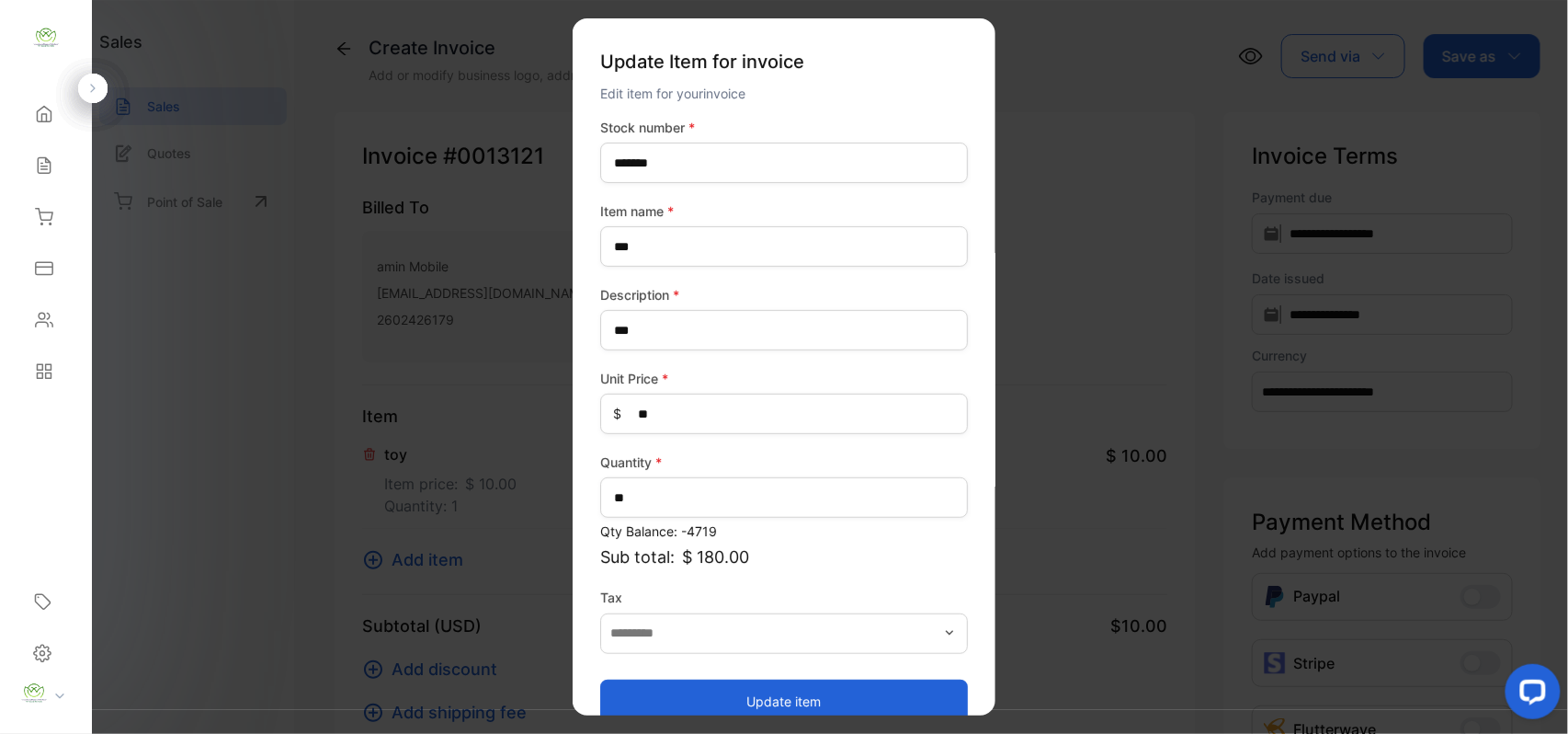
click at [710, 708] on button "Update item" at bounding box center [784, 701] width 367 height 44
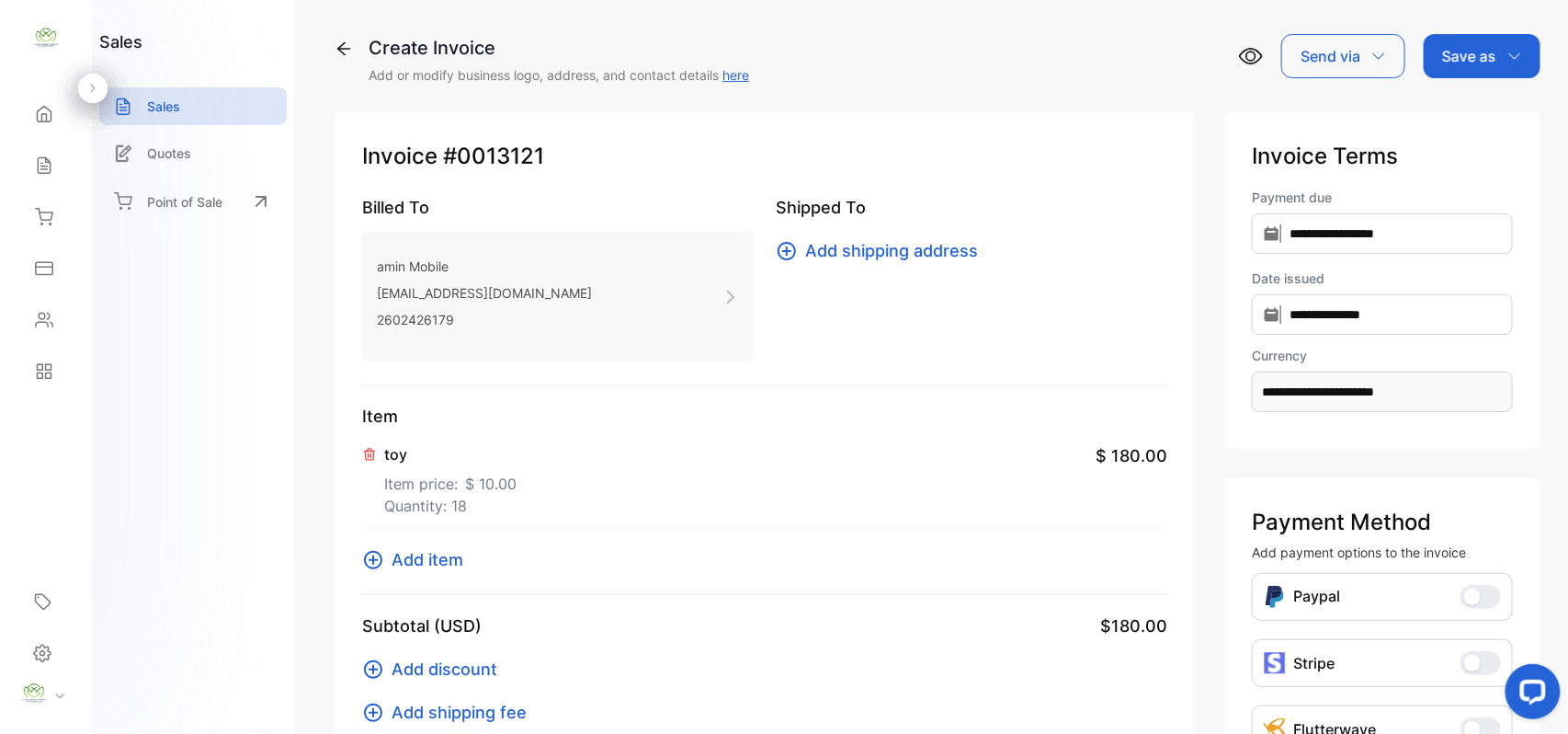
click at [439, 555] on span "Add item" at bounding box center [427, 559] width 72 height 25
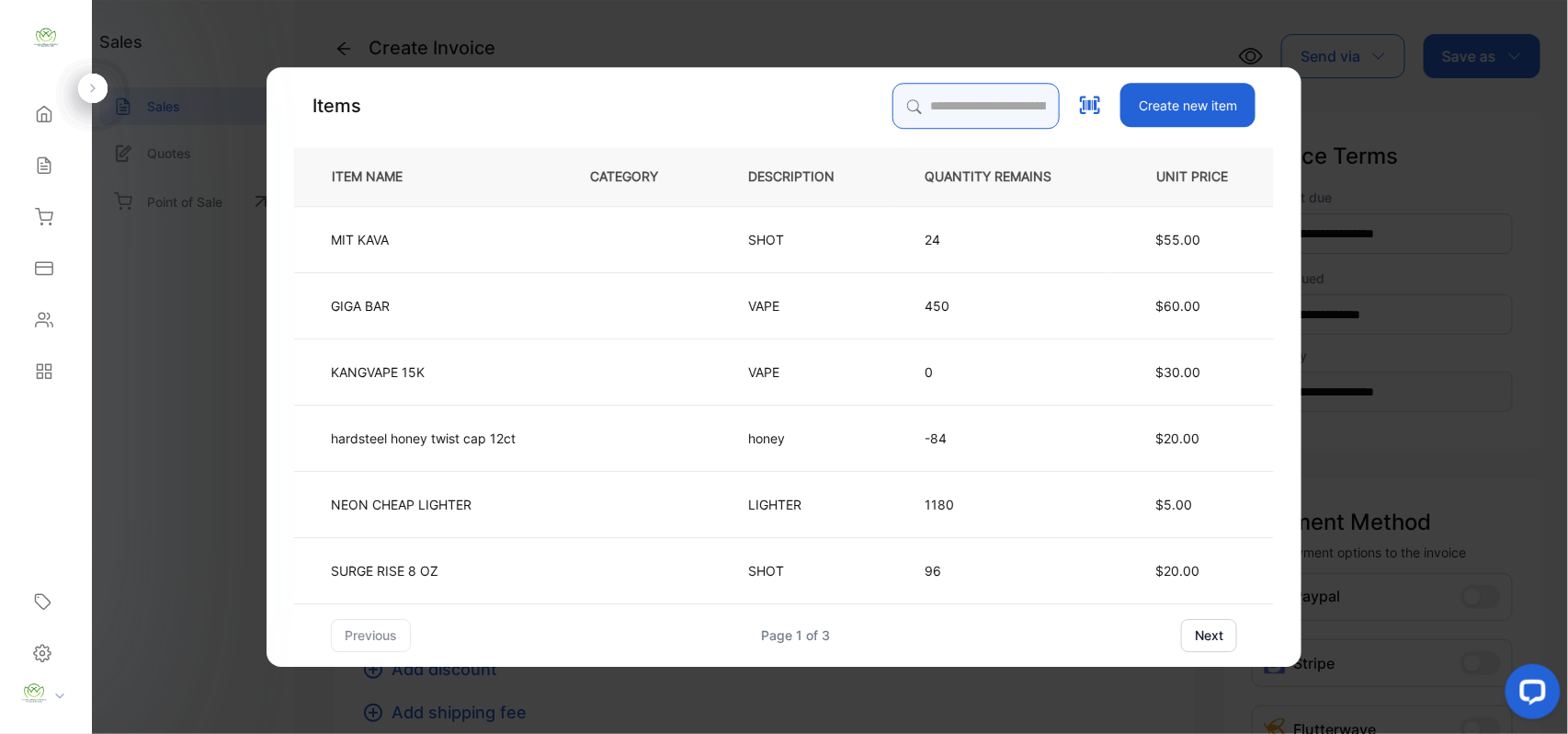
click at [938, 120] on input "search" at bounding box center [977, 105] width 167 height 46
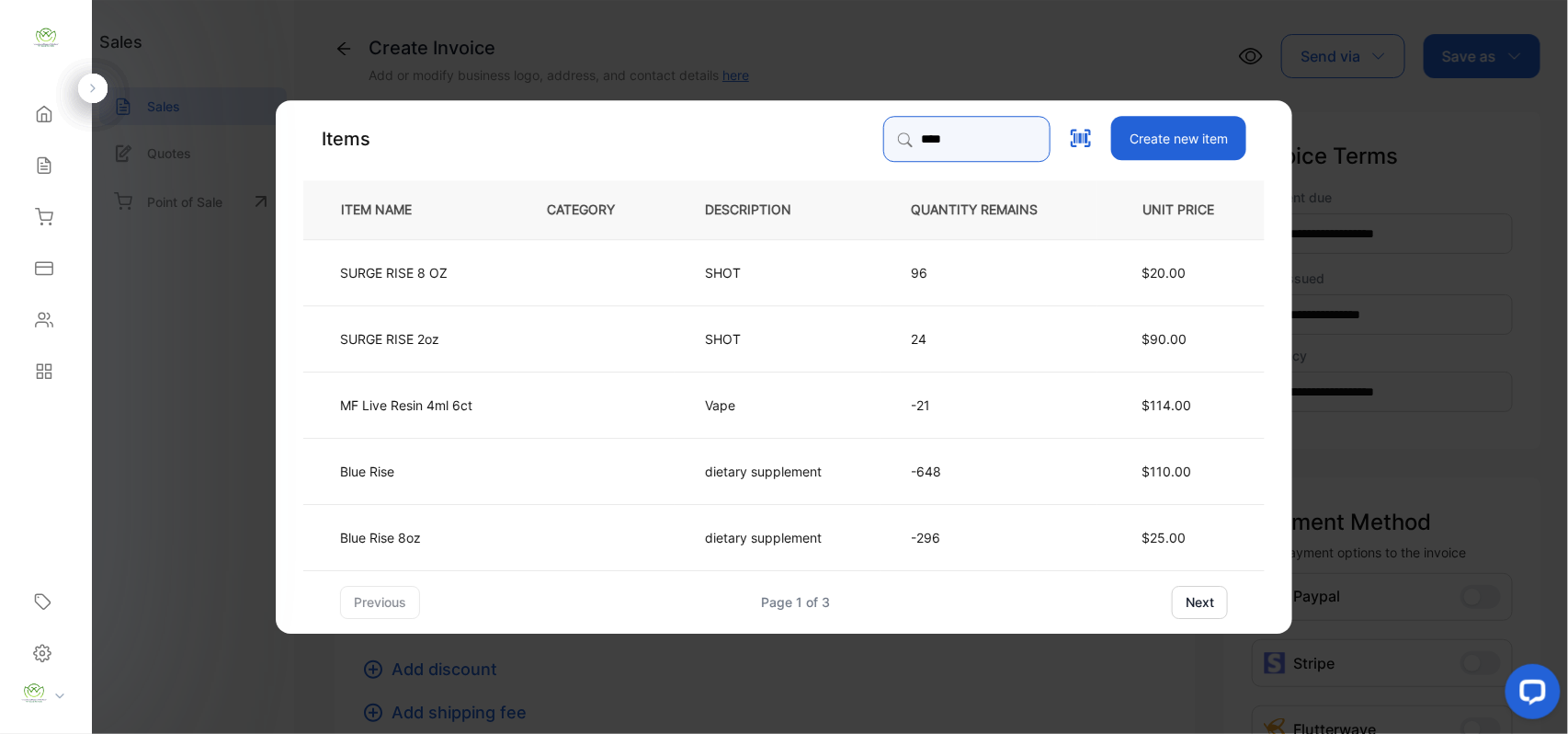
type input "****"
click at [533, 477] on td at bounding box center [595, 469] width 158 height 66
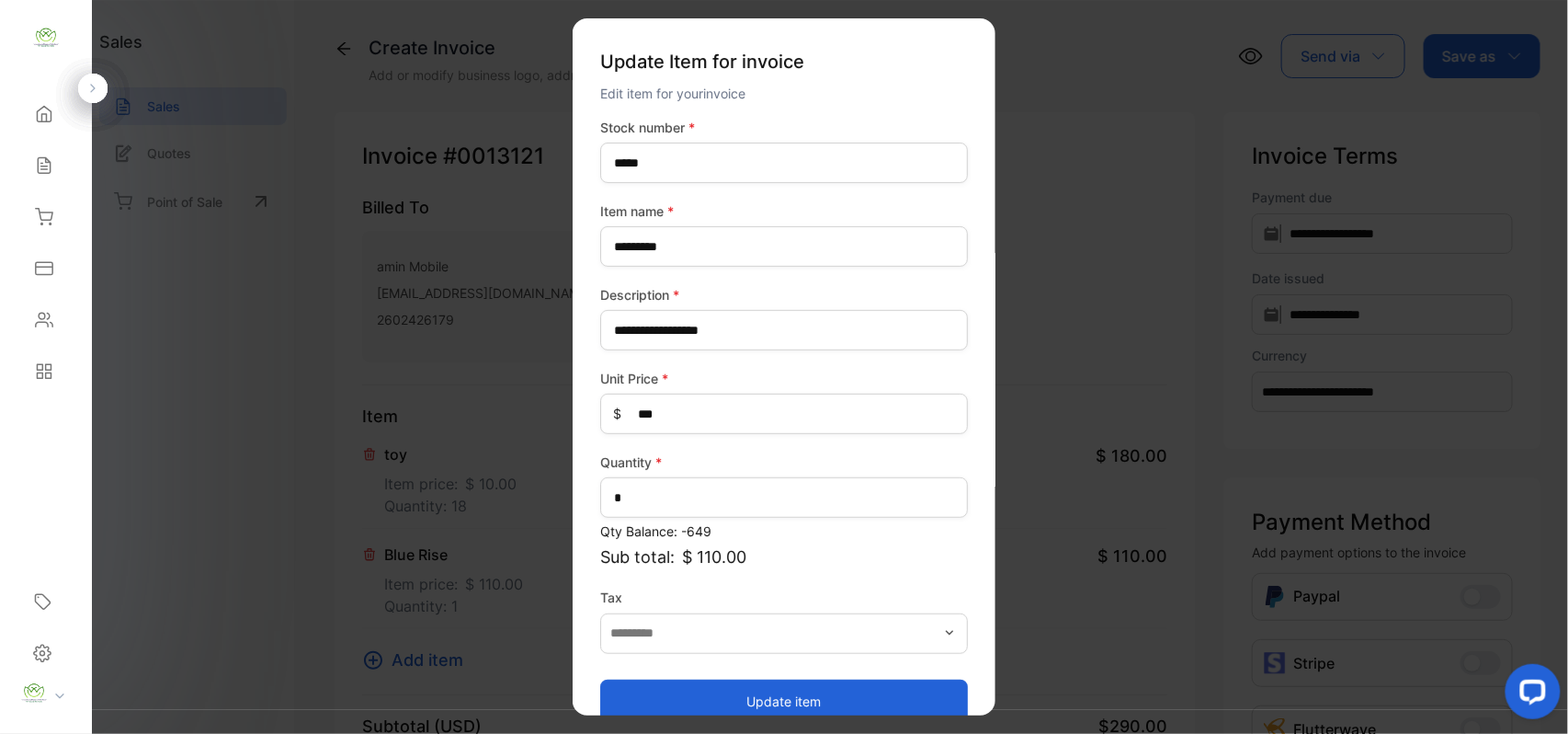
click at [814, 700] on button "Update item" at bounding box center [784, 701] width 367 height 44
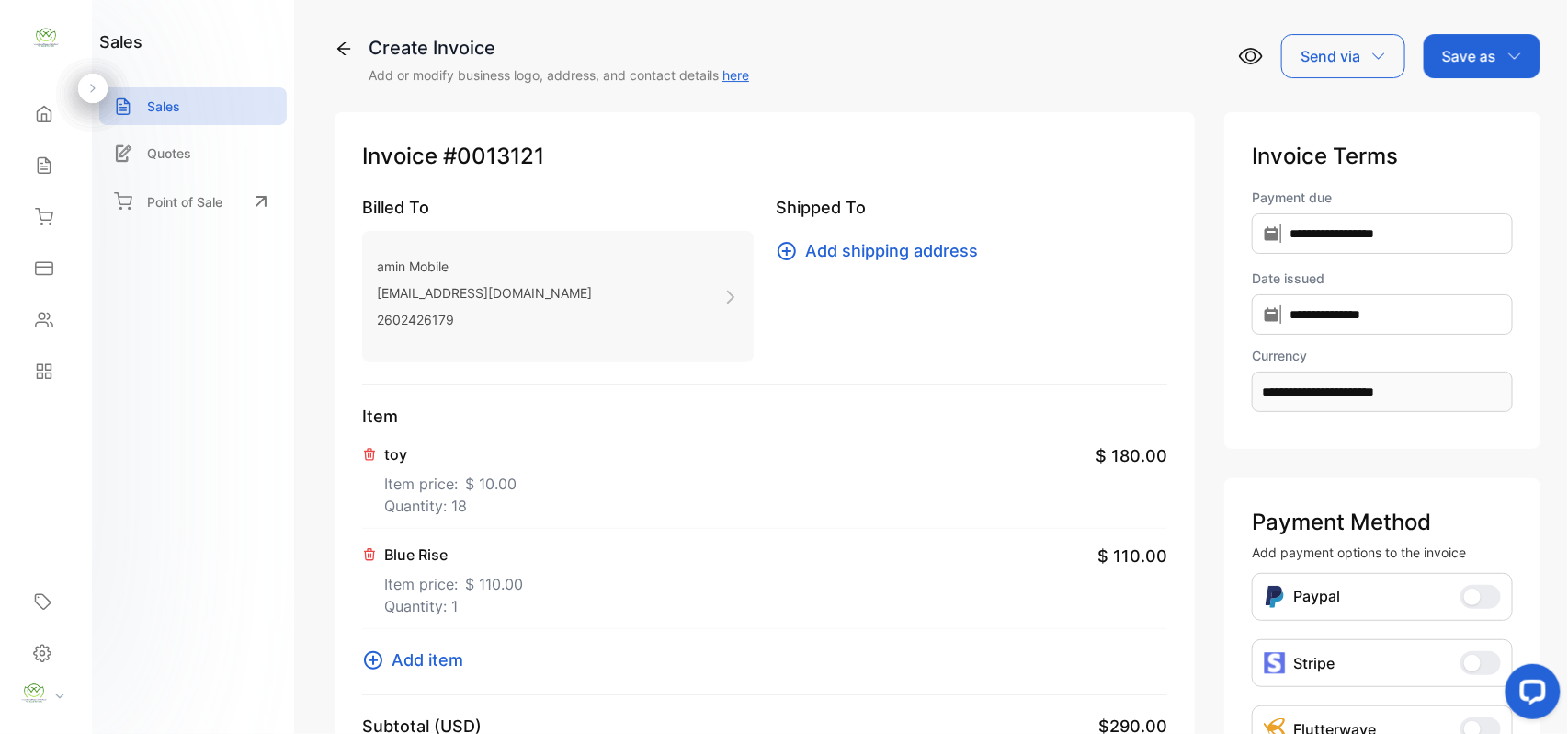
click at [437, 654] on span "Add item" at bounding box center [427, 659] width 72 height 25
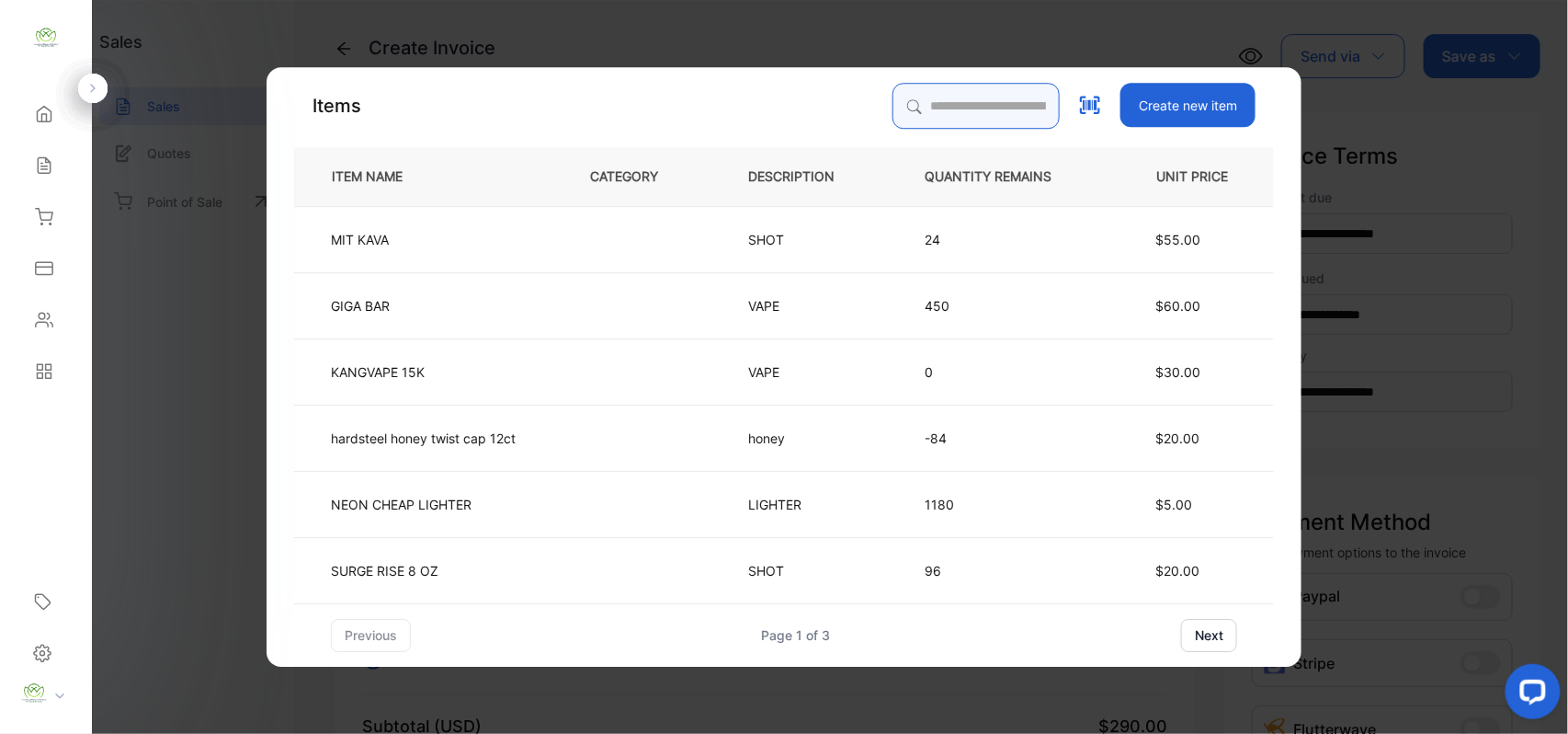
click at [962, 108] on input "search" at bounding box center [977, 105] width 167 height 46
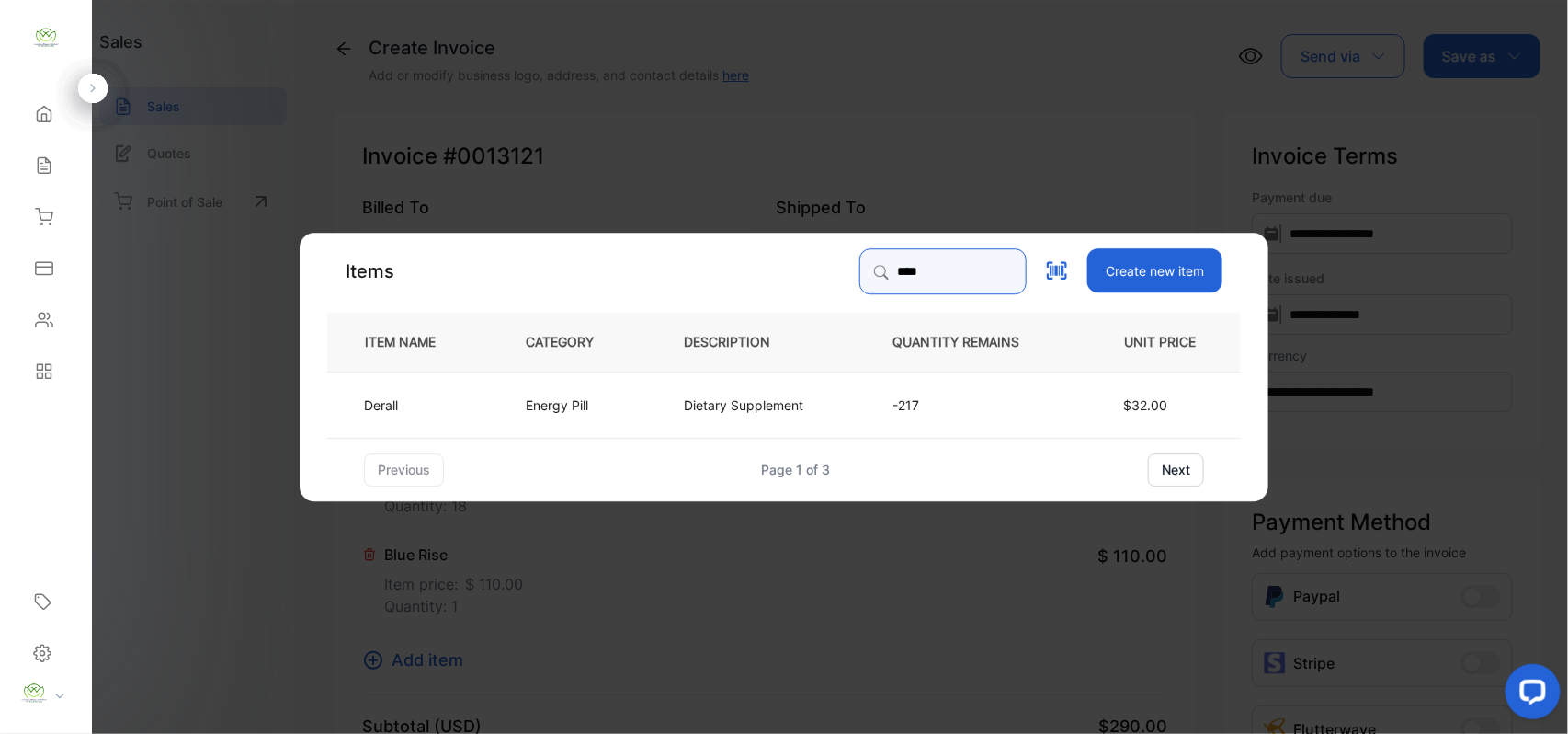
type input "****"
click at [544, 401] on p "Energy Pill" at bounding box center [557, 404] width 63 height 20
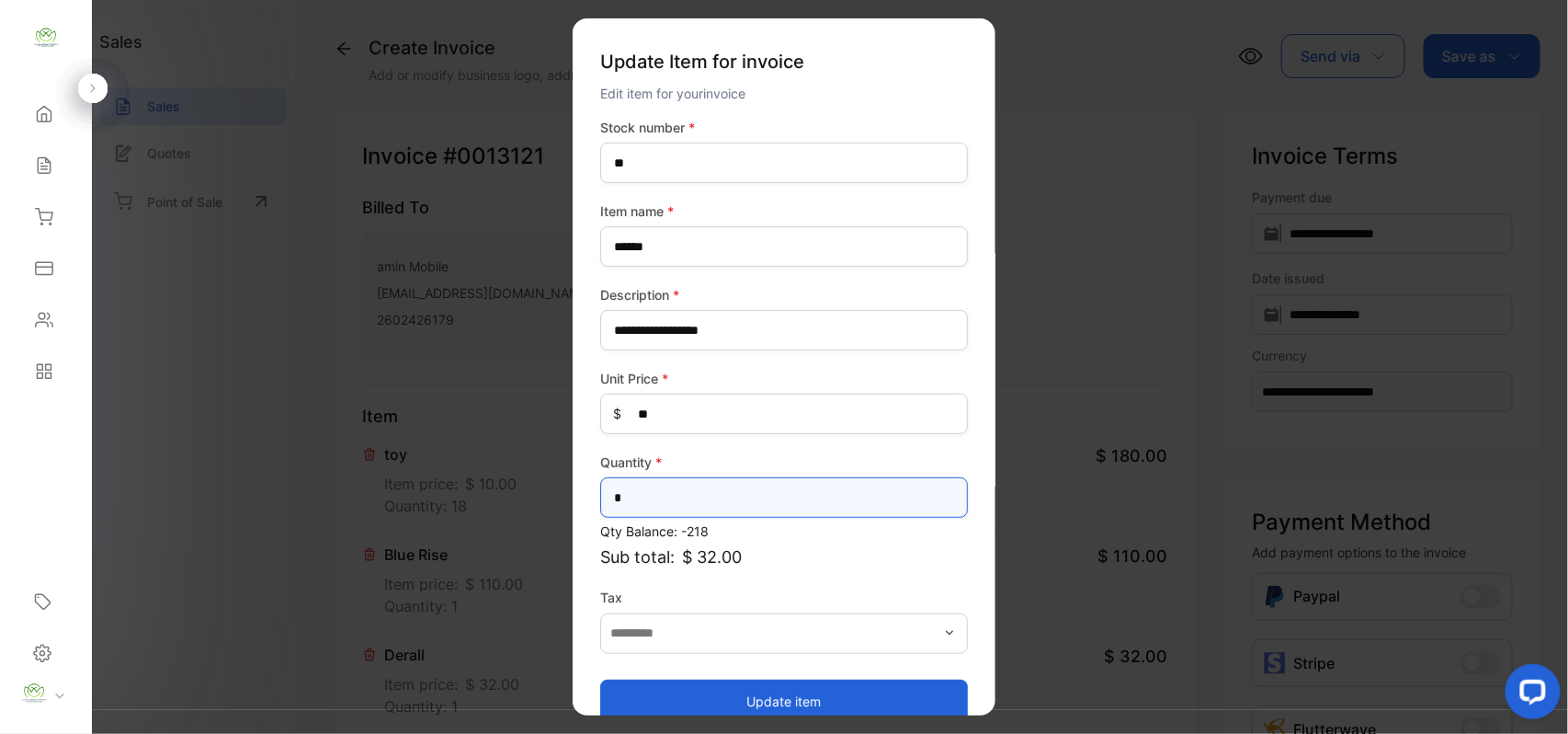
click at [752, 506] on input "*" at bounding box center [784, 497] width 367 height 40
type input "*"
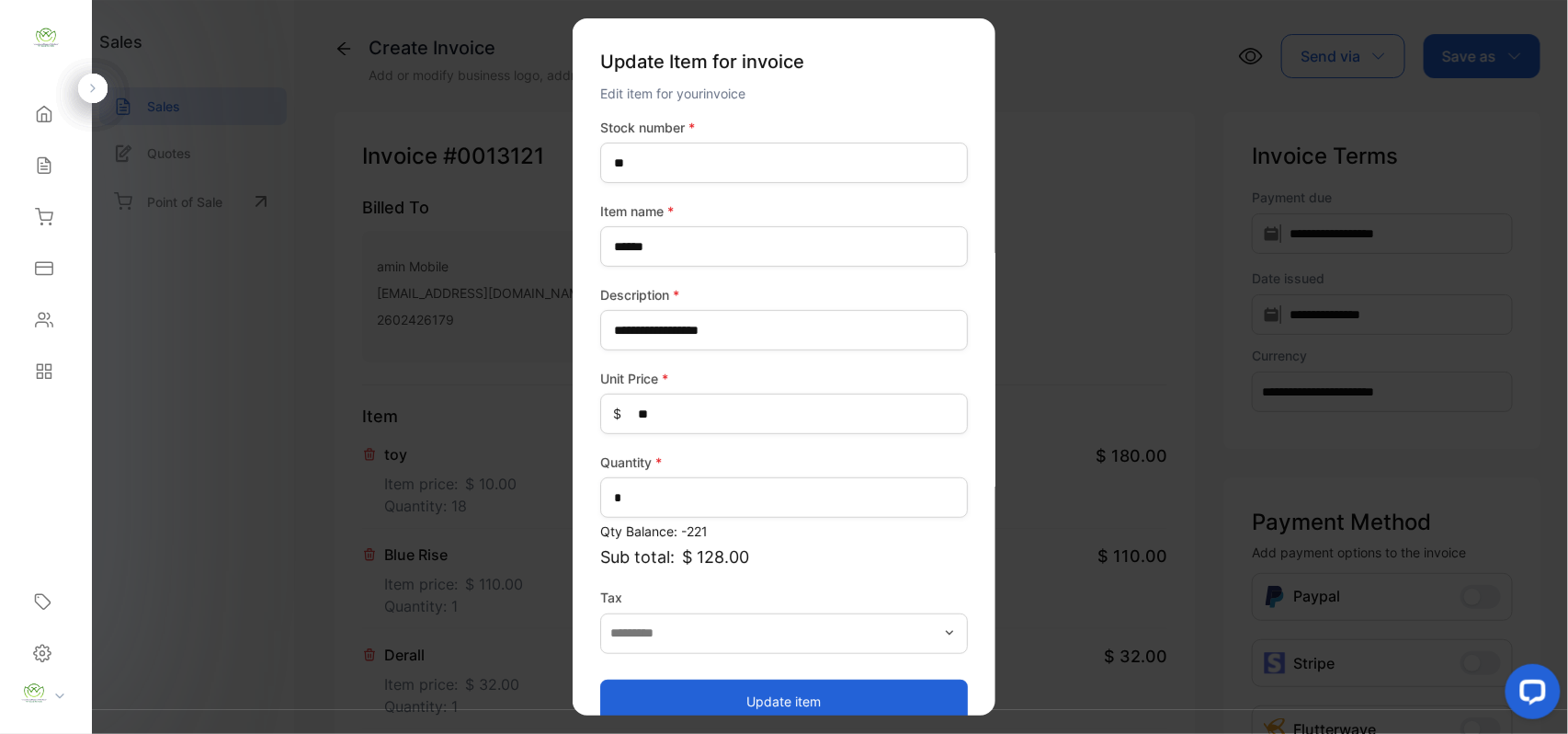
click at [895, 695] on button "Update item" at bounding box center [784, 701] width 367 height 44
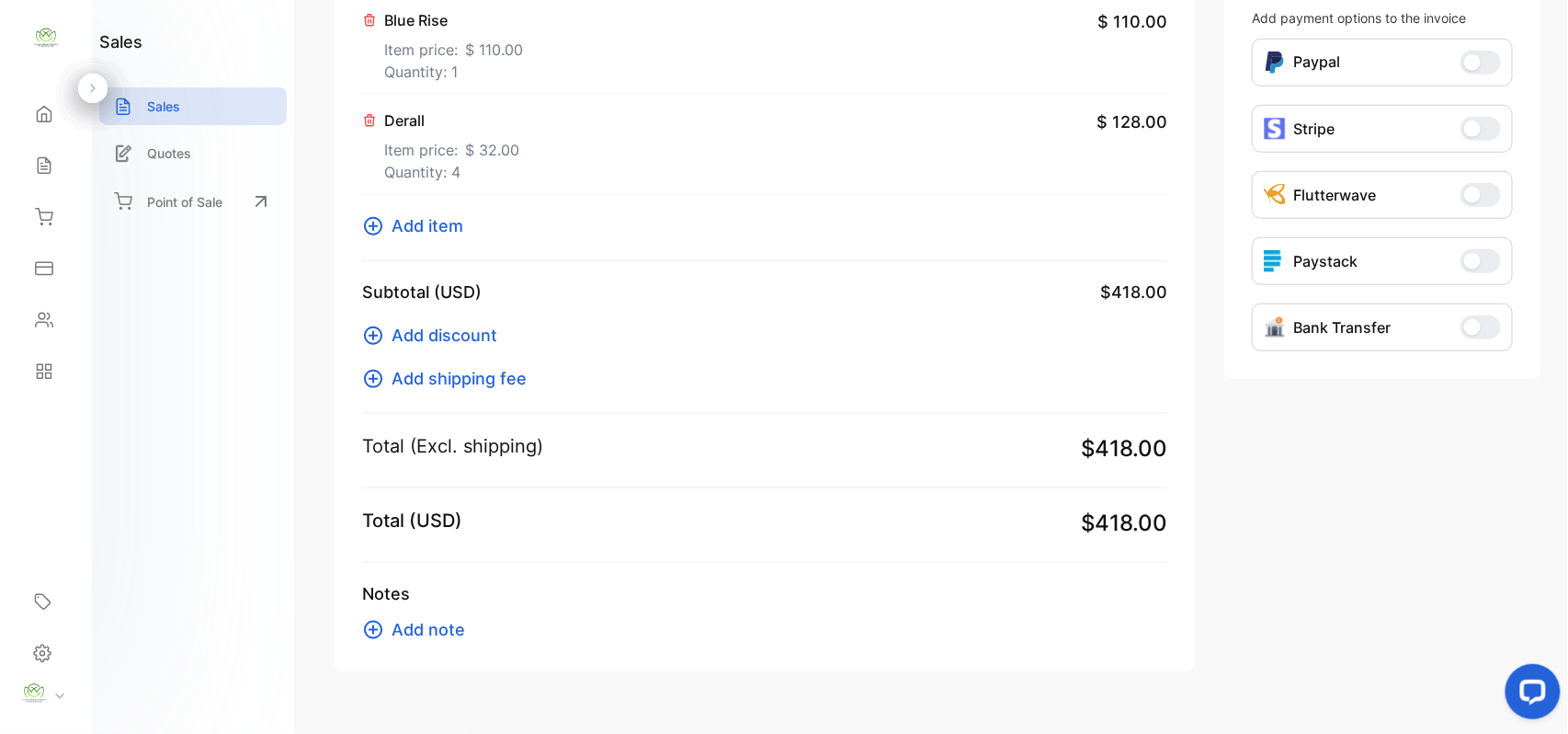
scroll to position [576, 0]
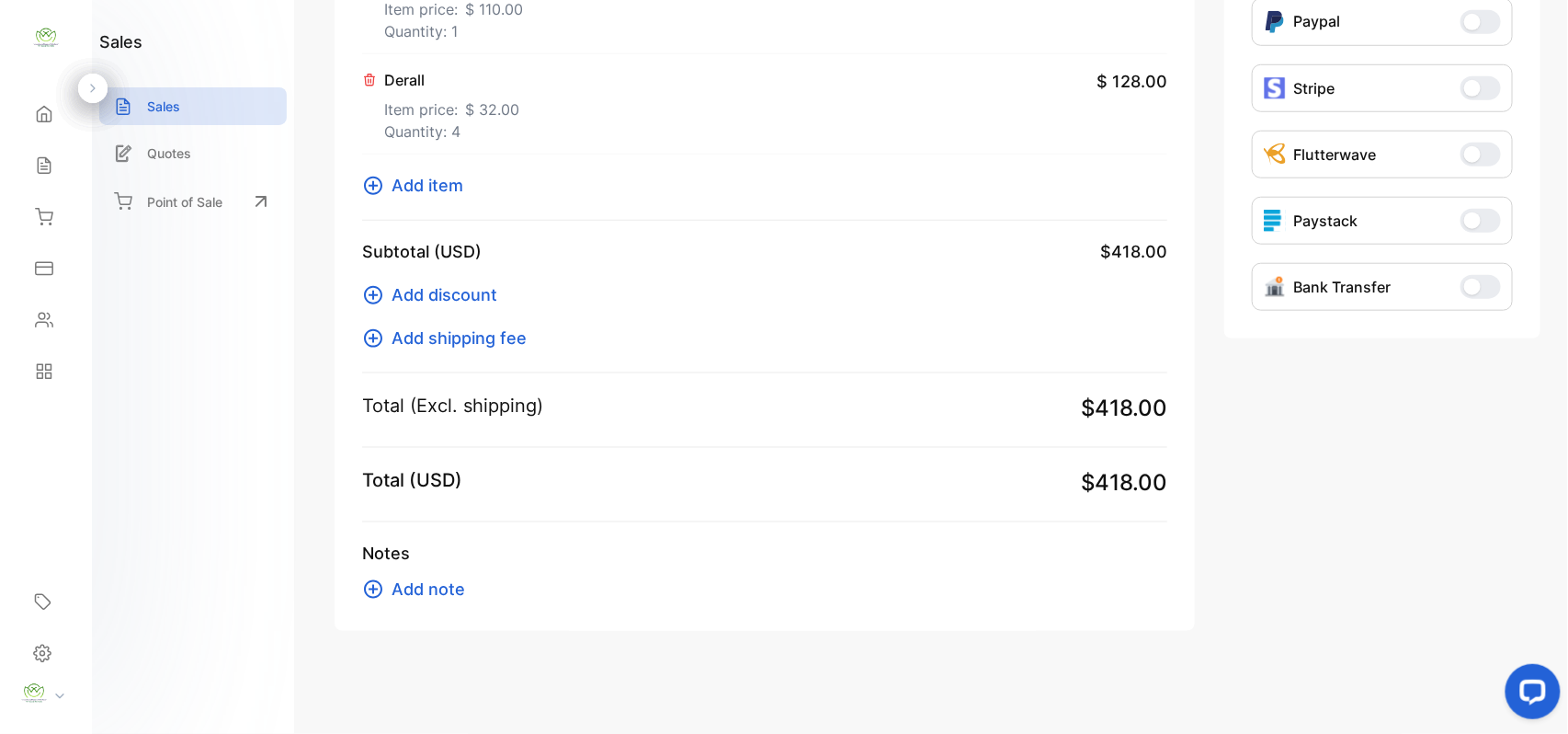
click at [462, 179] on span "Add item" at bounding box center [427, 185] width 72 height 25
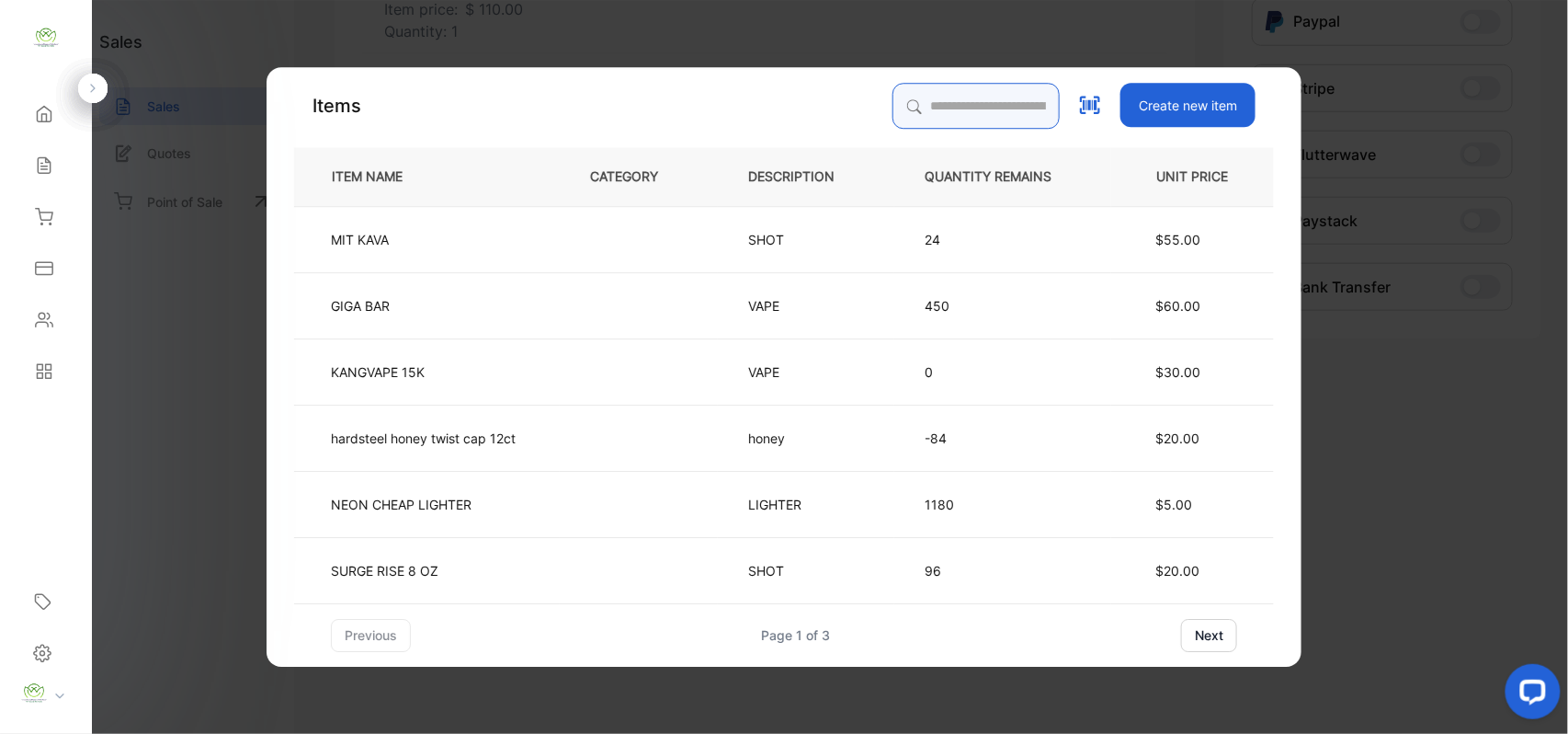
click at [991, 107] on input "search" at bounding box center [977, 105] width 167 height 46
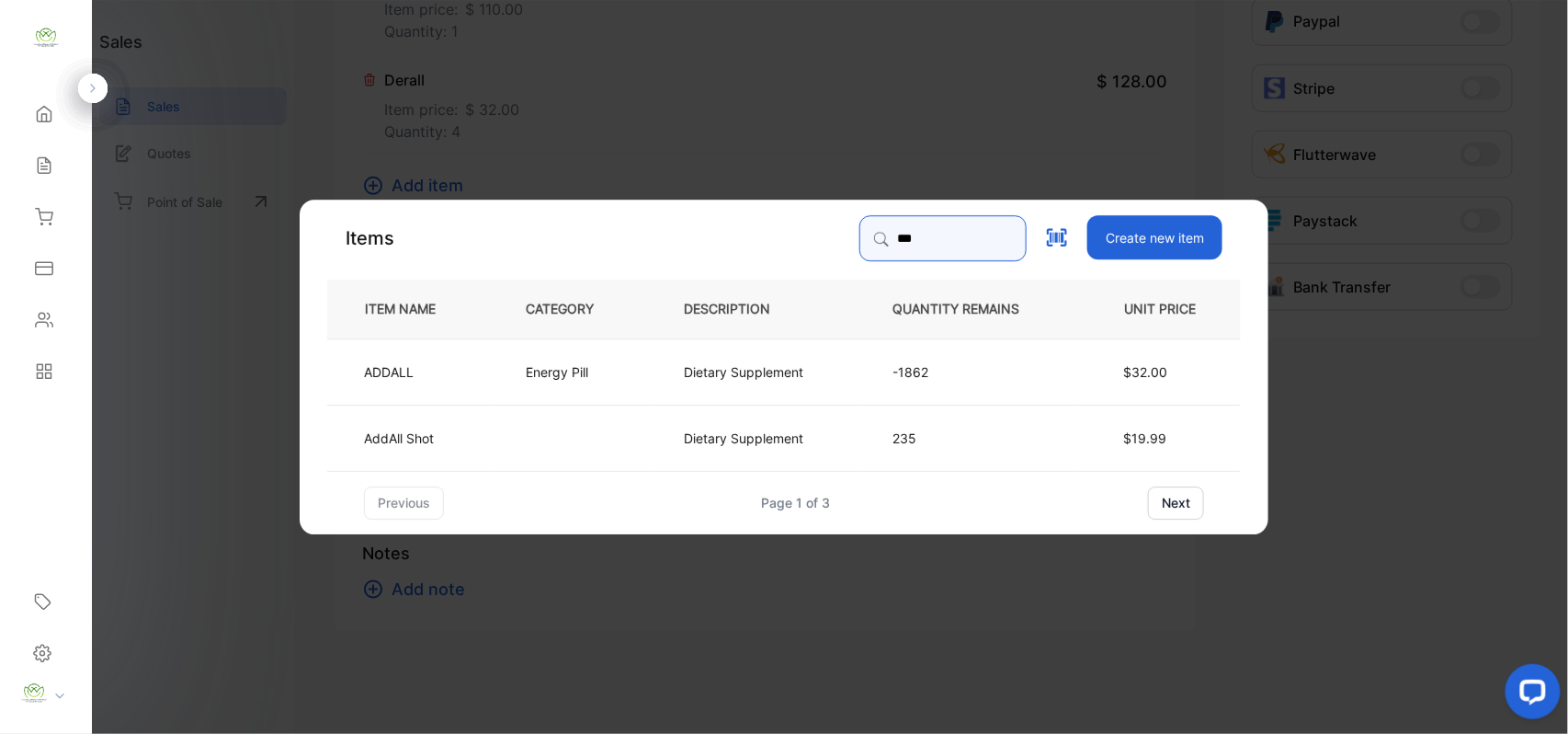
type input "***"
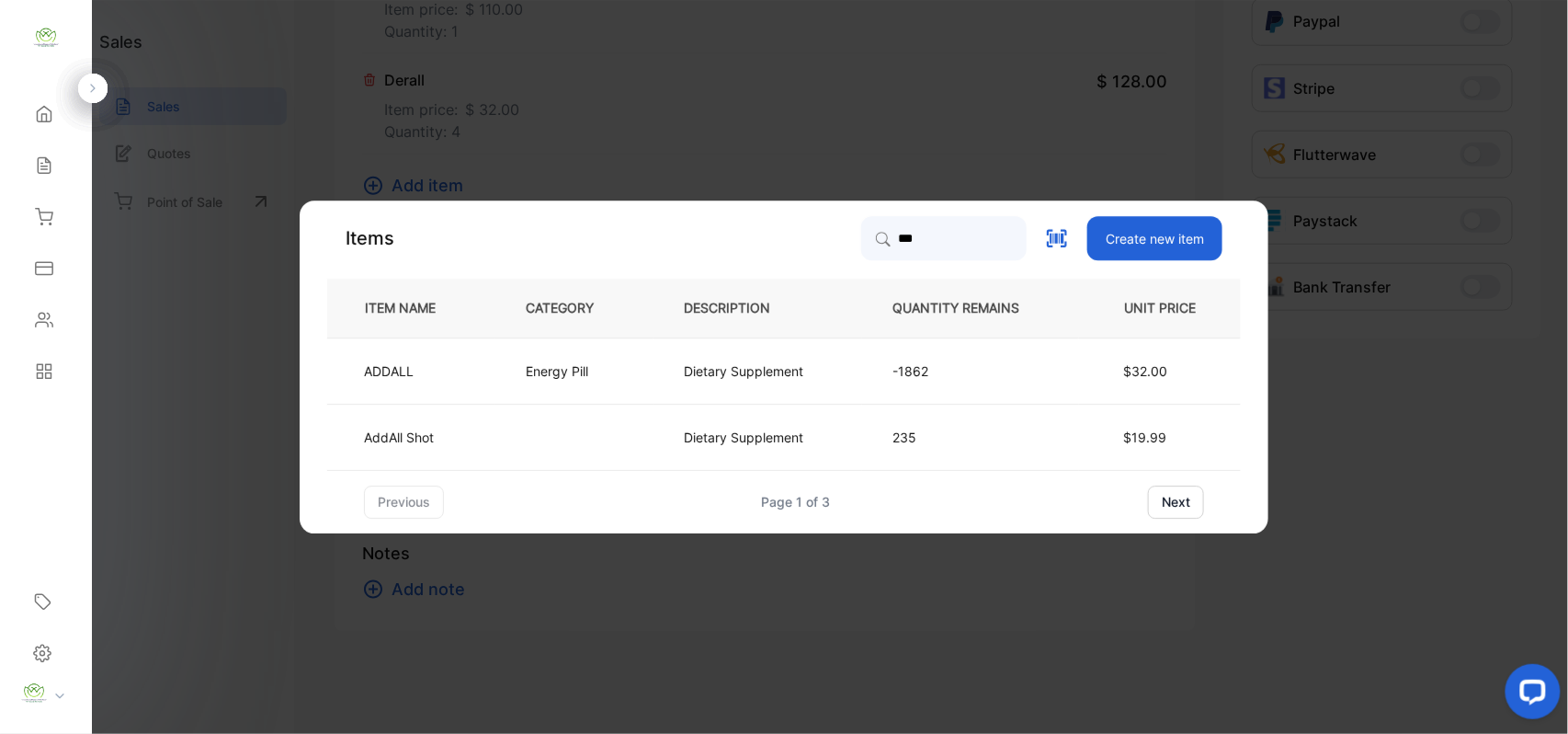
click at [570, 384] on td "Energy Pill" at bounding box center [574, 369] width 158 height 66
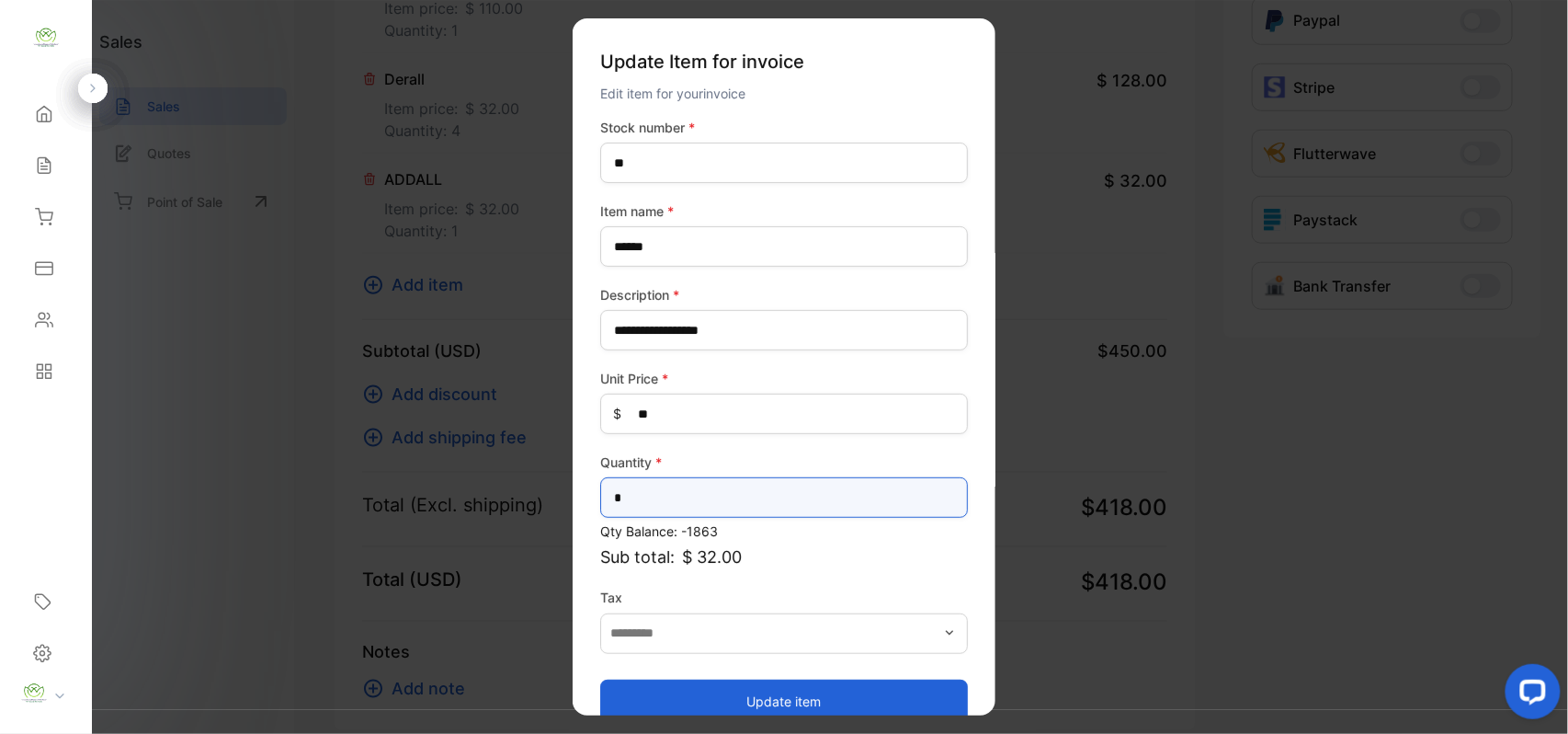
click at [651, 513] on input "*" at bounding box center [784, 497] width 367 height 40
type input "*"
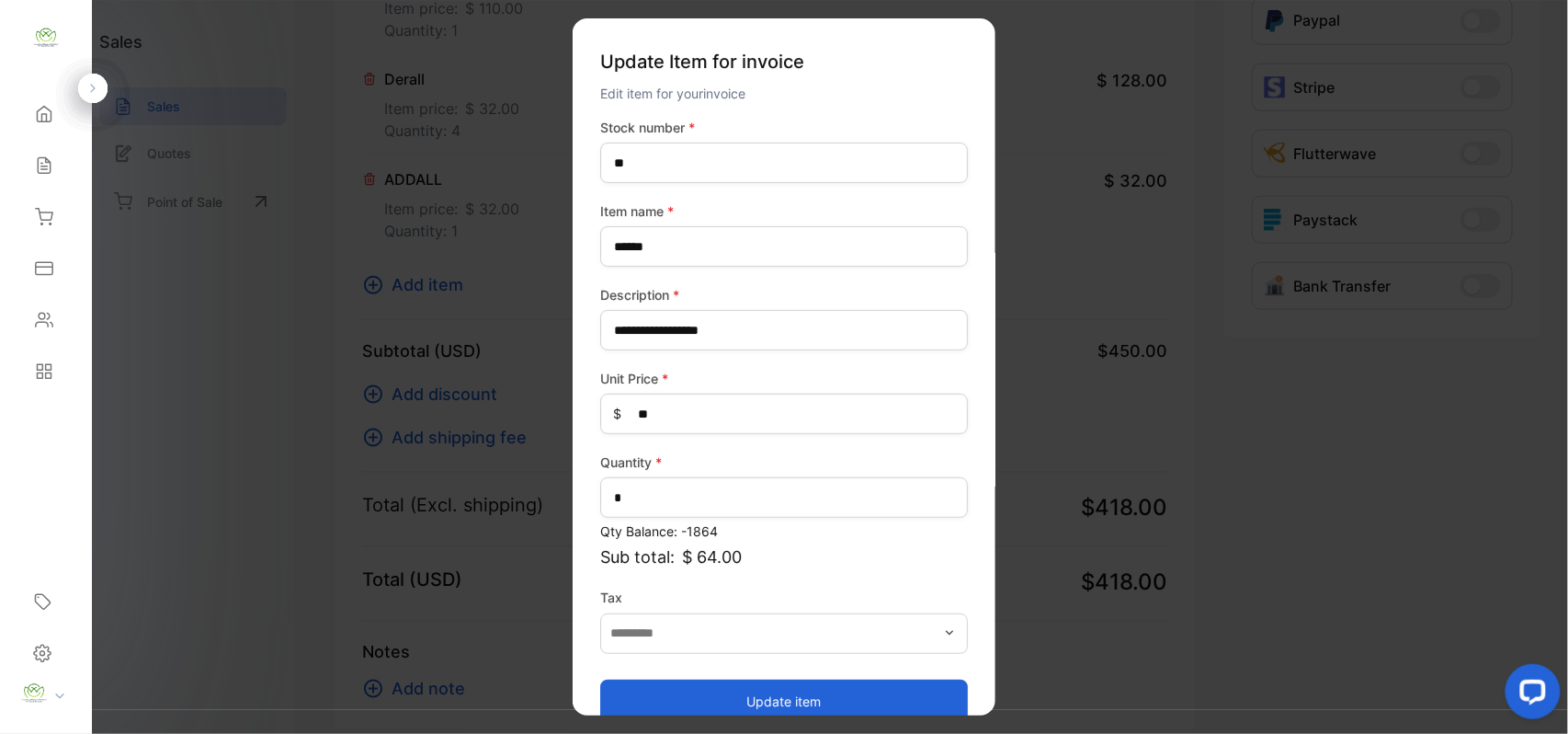
click at [784, 697] on button "Update item" at bounding box center [784, 701] width 367 height 44
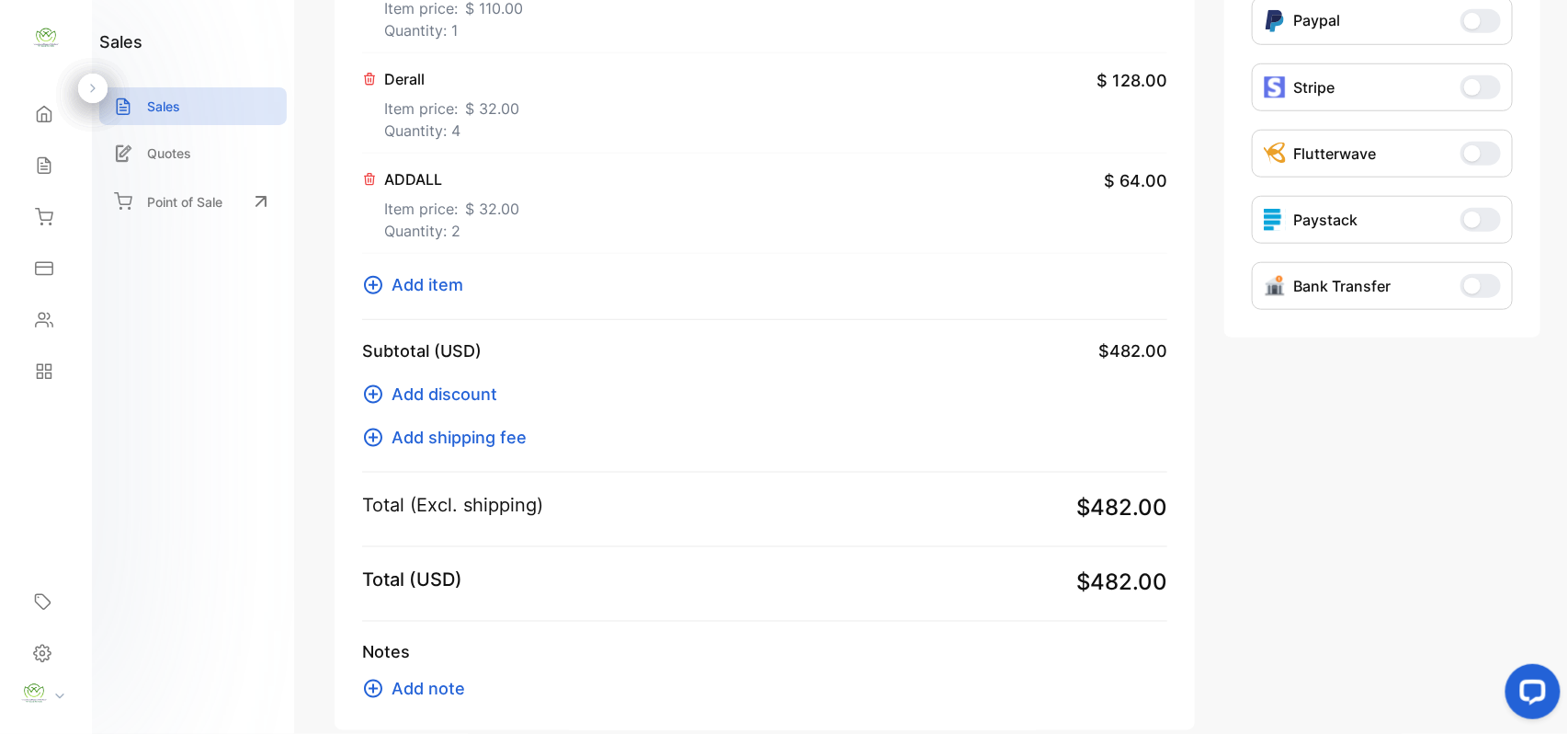
click at [420, 279] on span "Add item" at bounding box center [427, 284] width 72 height 25
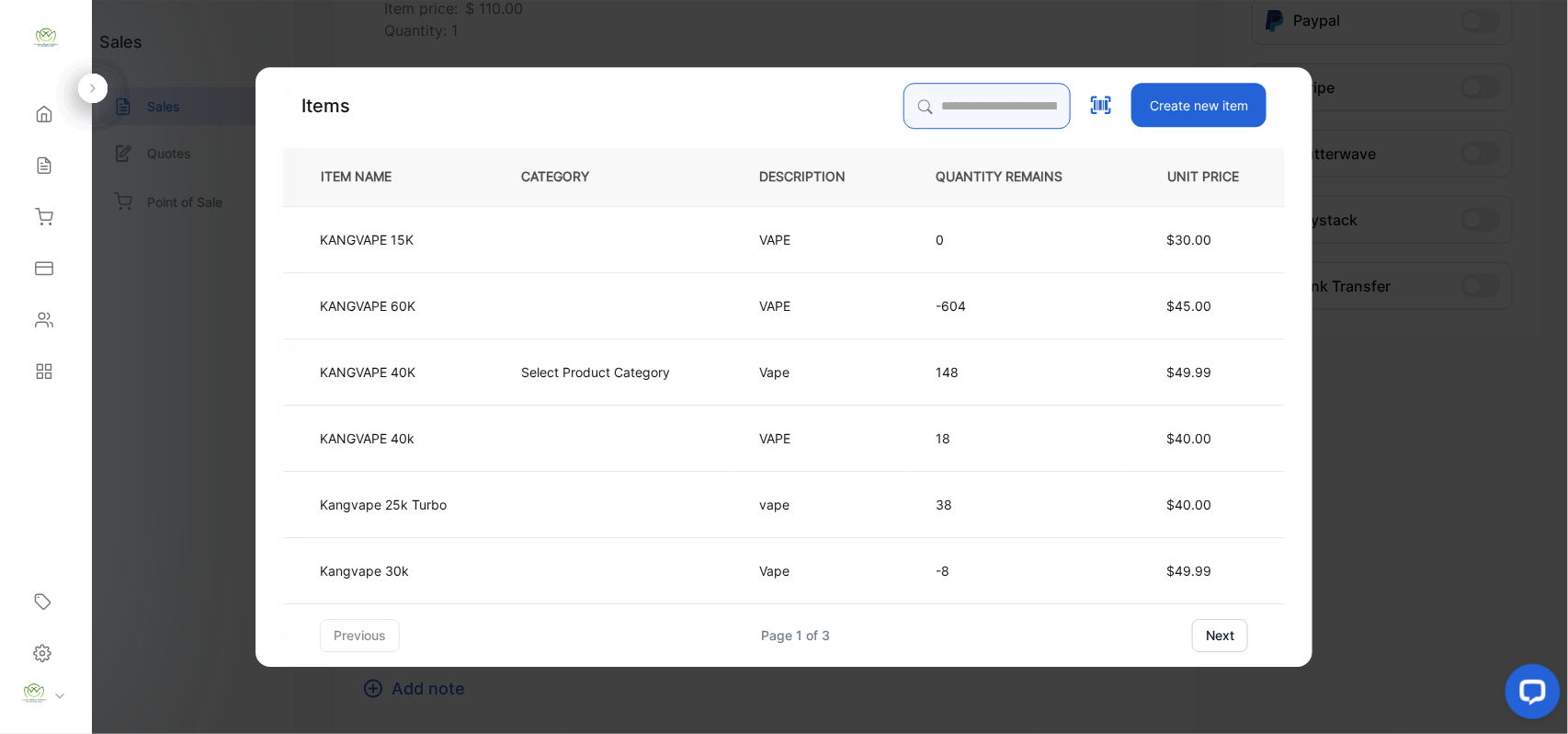
click at [914, 112] on input "search" at bounding box center [987, 105] width 167 height 46
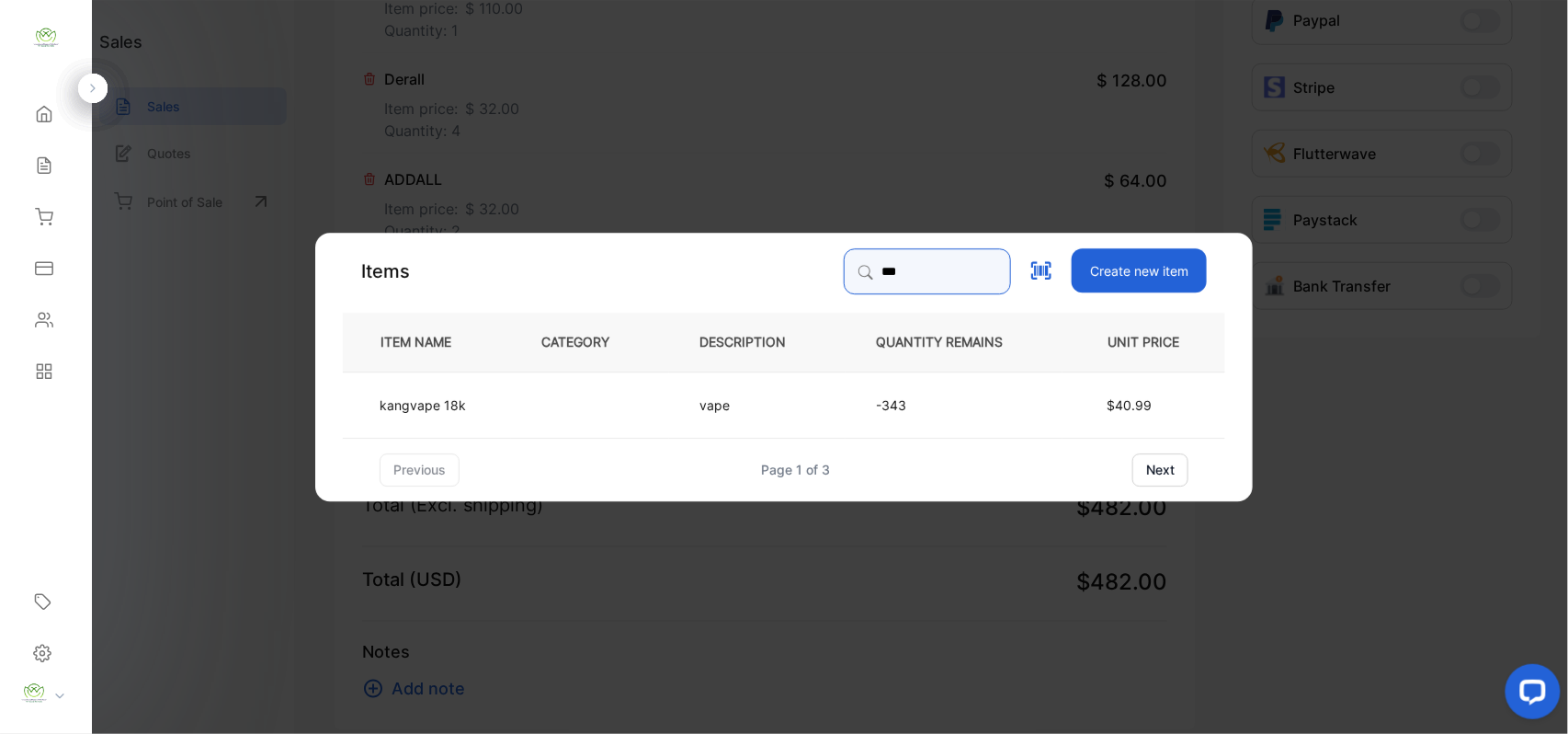
type input "***"
drag, startPoint x: 490, startPoint y: 401, endPoint x: 502, endPoint y: 403, distance: 12.2
click at [502, 403] on td "kangvape 18k" at bounding box center [426, 403] width 168 height 66
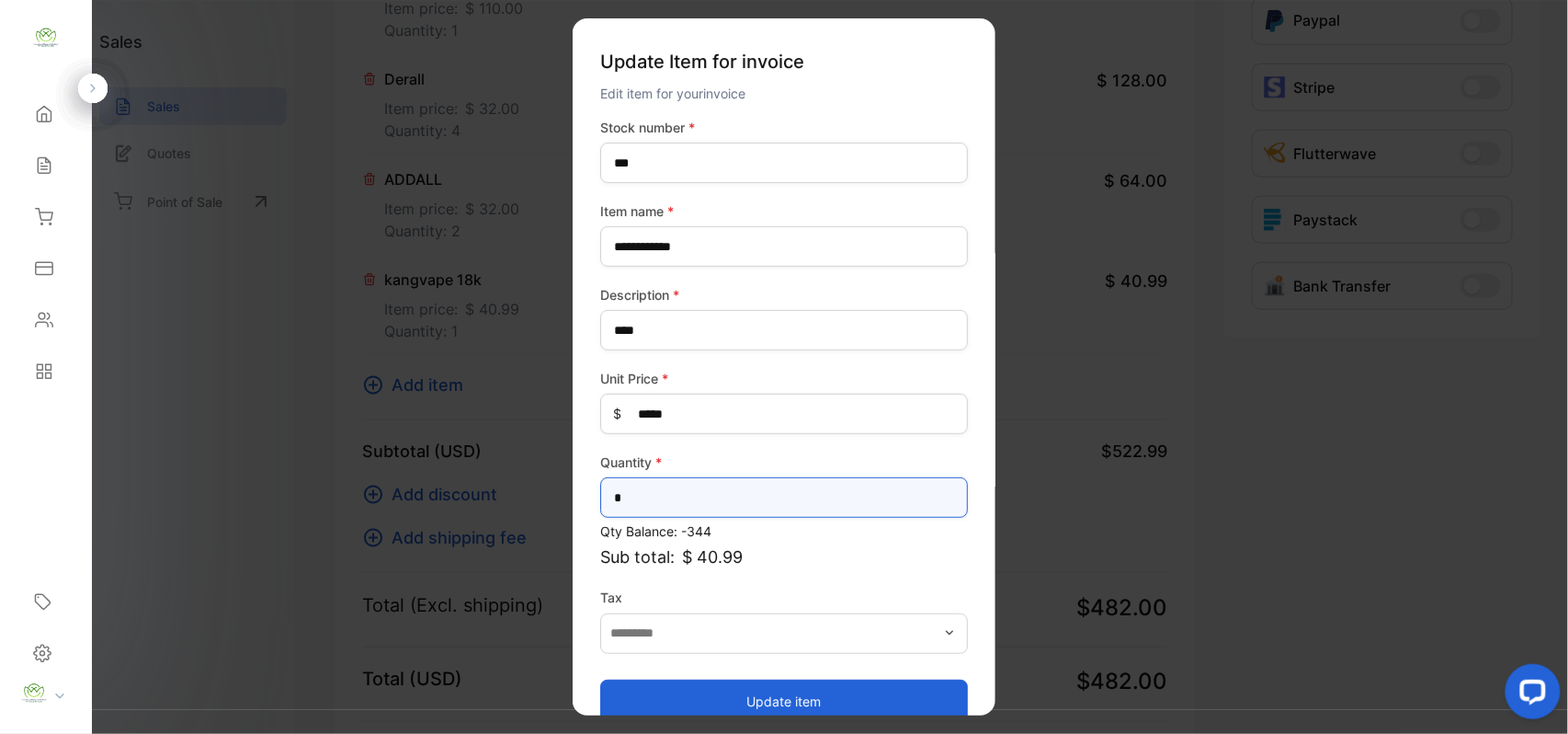
click at [680, 501] on input "*" at bounding box center [784, 497] width 367 height 40
type input "*"
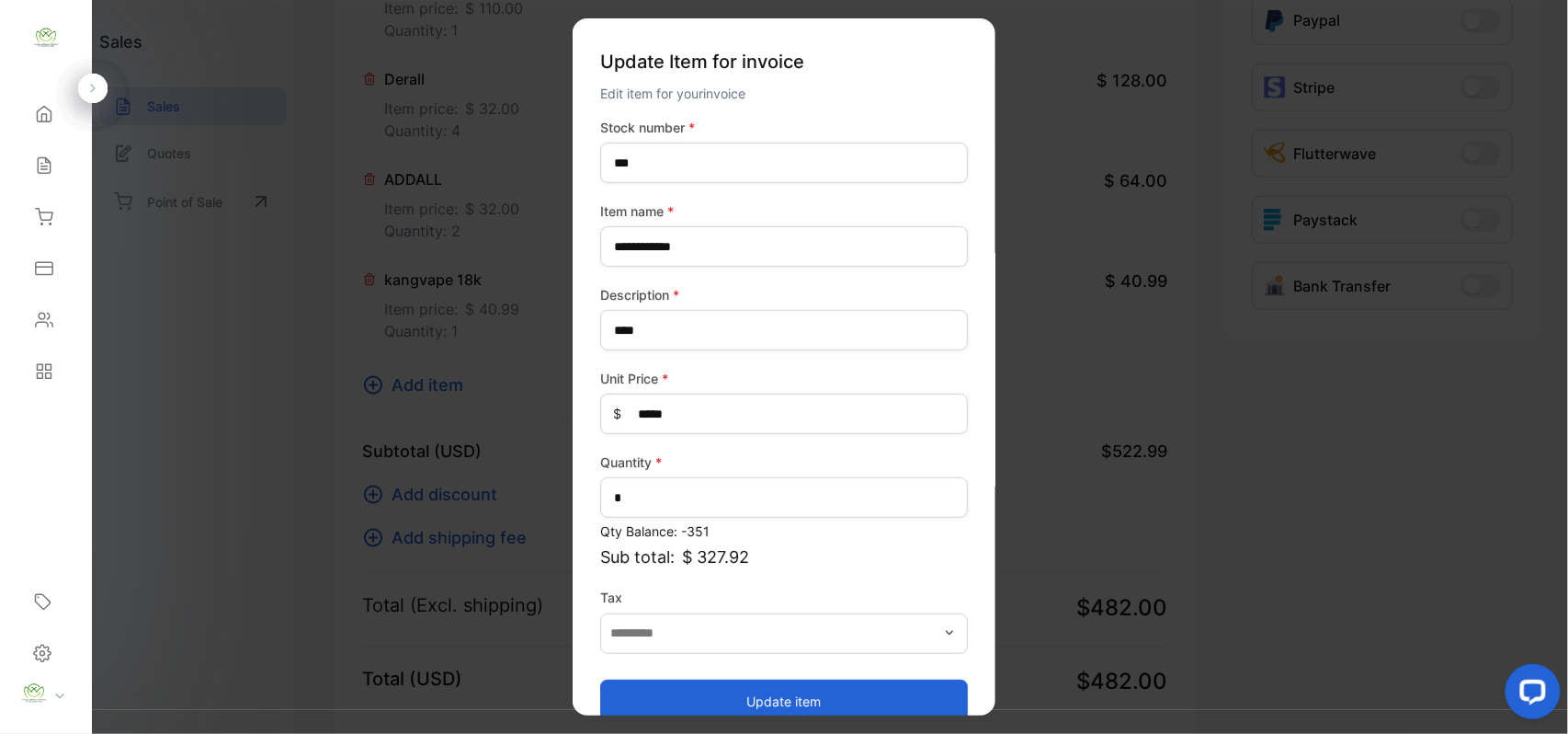
click at [713, 690] on button "Update item" at bounding box center [784, 701] width 367 height 44
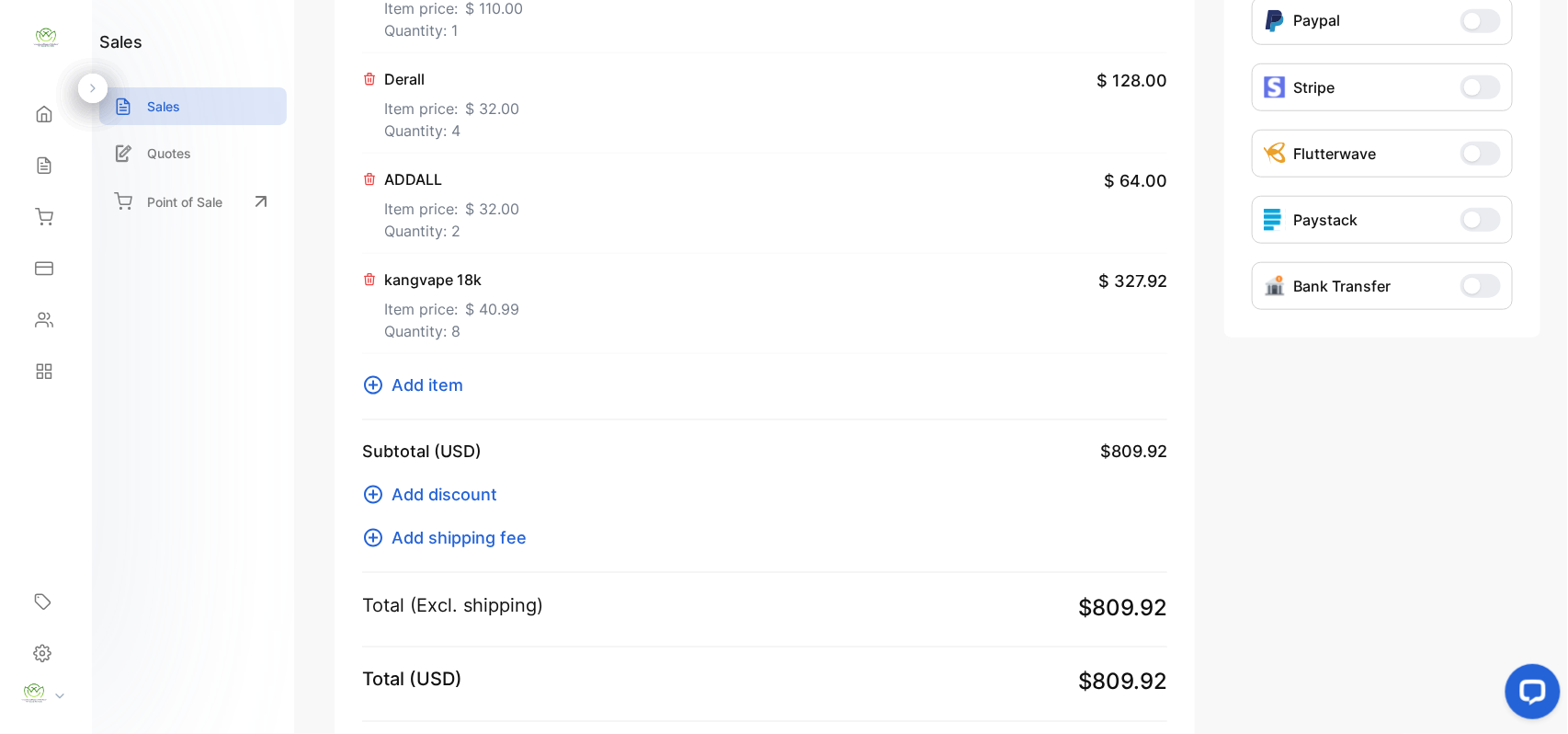
click at [427, 386] on span "Add item" at bounding box center [427, 384] width 72 height 25
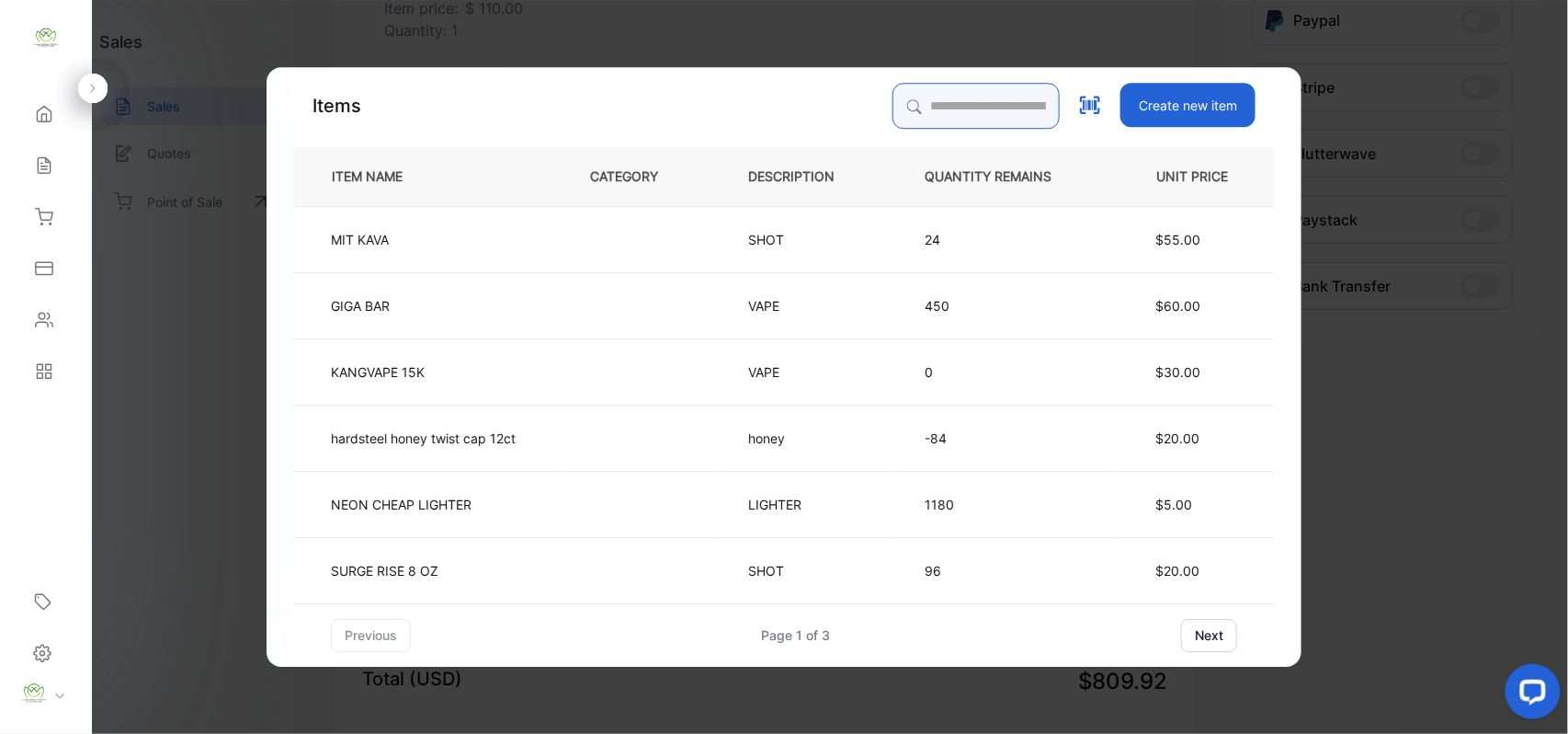
click at [949, 93] on input "search" at bounding box center [977, 105] width 167 height 46
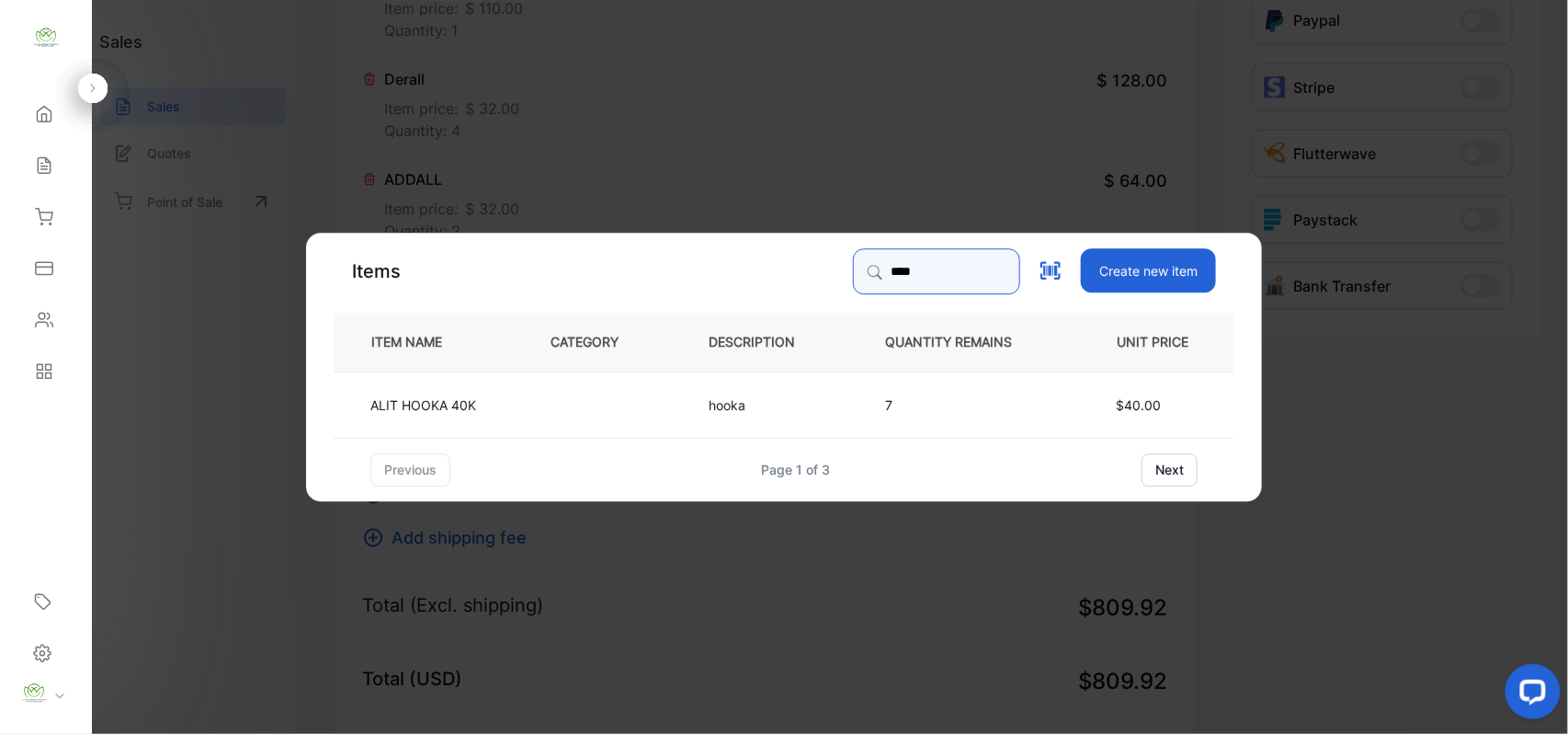
type input "****"
click at [644, 395] on td at bounding box center [599, 403] width 158 height 66
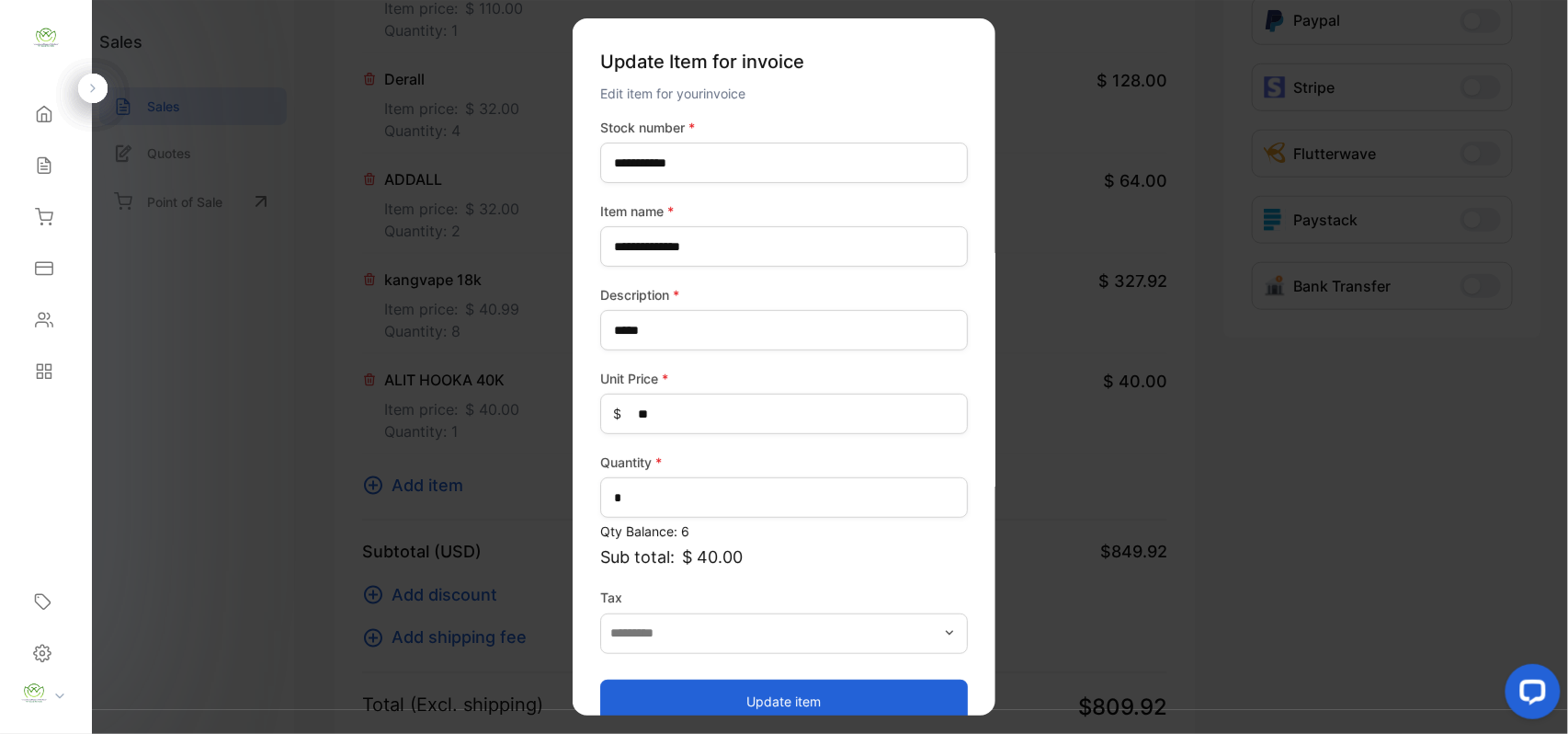
click at [748, 694] on button "Update item" at bounding box center [784, 701] width 367 height 44
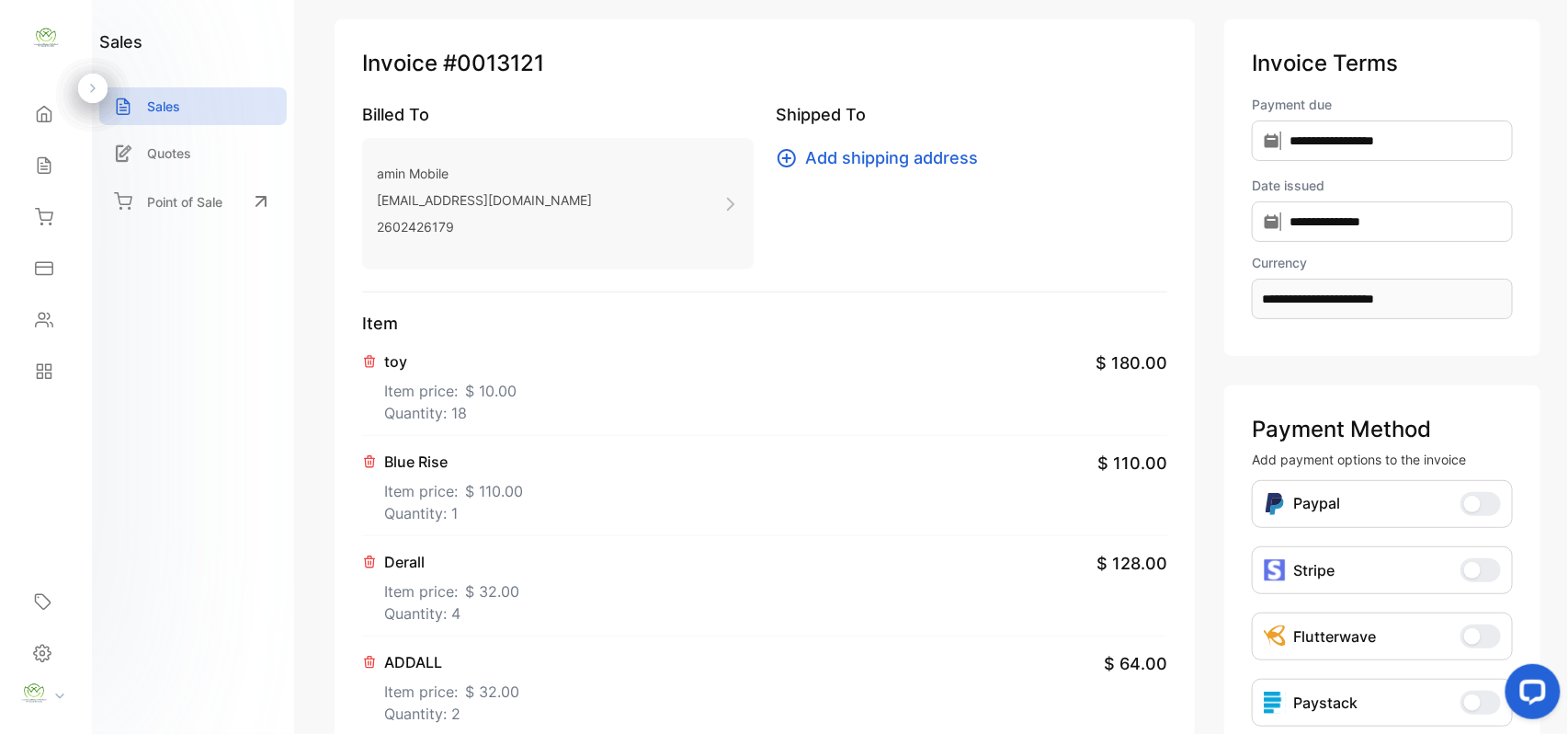
scroll to position [0, 0]
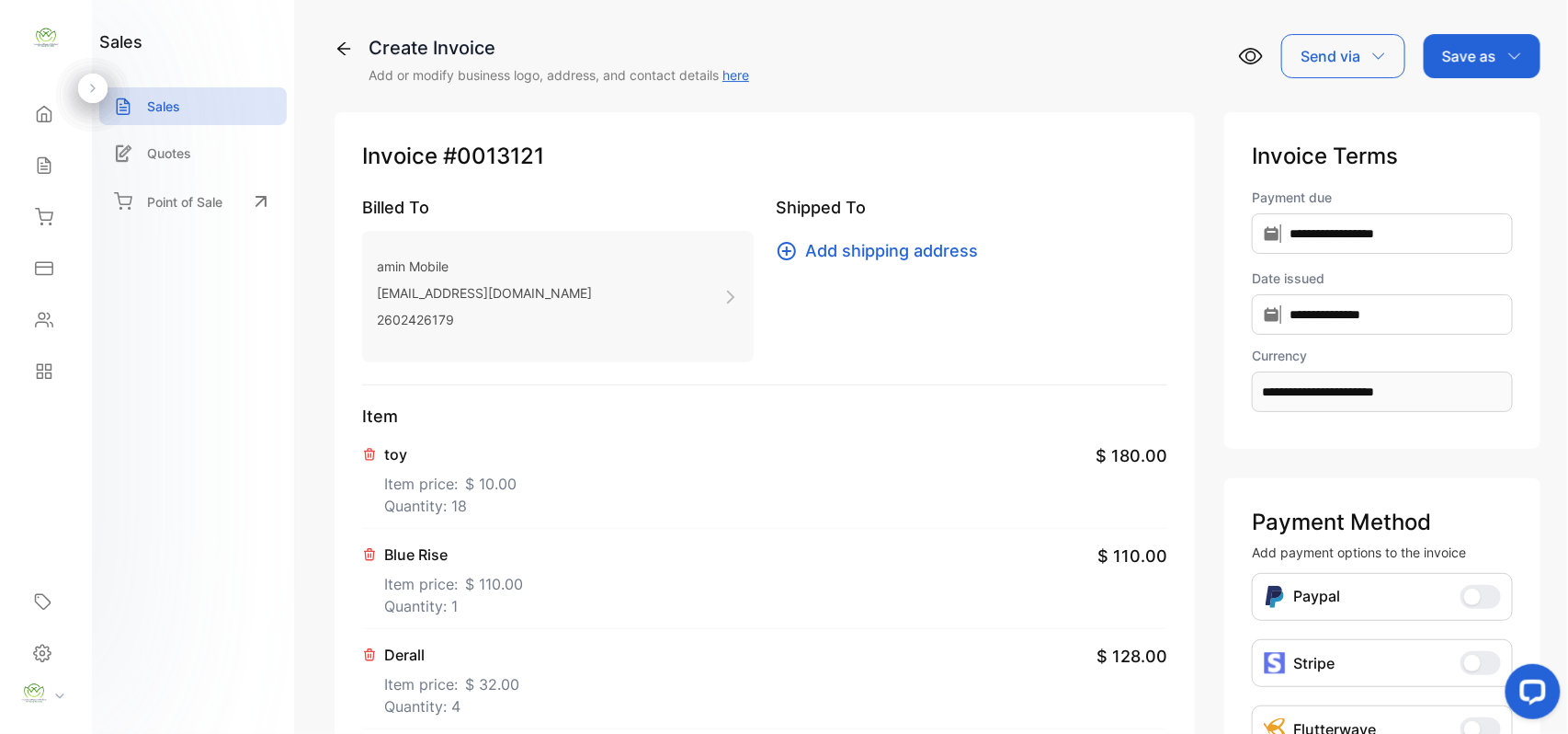
drag, startPoint x: 1453, startPoint y: 52, endPoint x: 1451, endPoint y: 79, distance: 27.1
click at [1453, 60] on p "Save as" at bounding box center [1469, 56] width 54 height 22
click at [1473, 107] on div "Invoice" at bounding box center [1478, 116] width 106 height 36
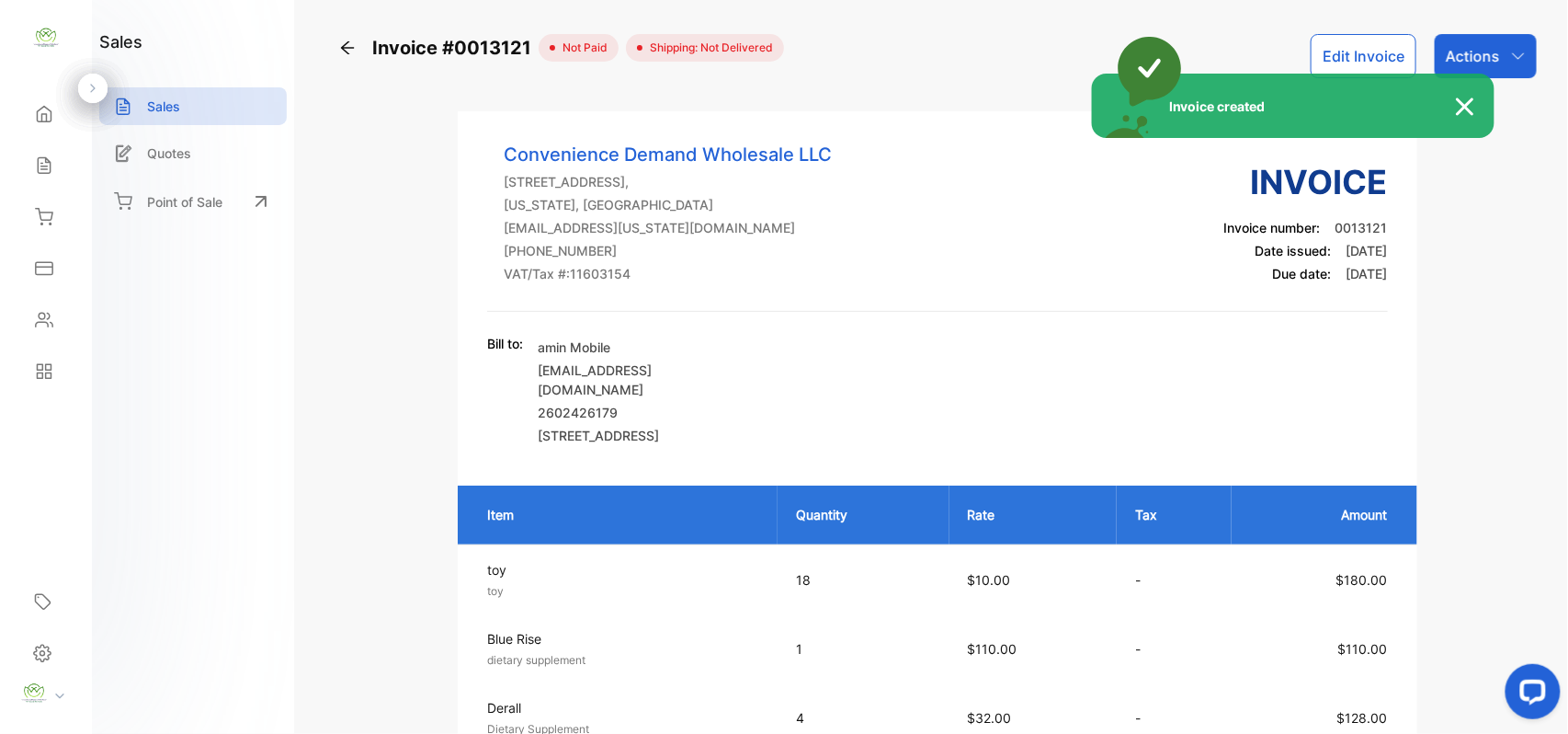
click at [1502, 52] on div "Invoice created" at bounding box center [784, 367] width 1568 height 734
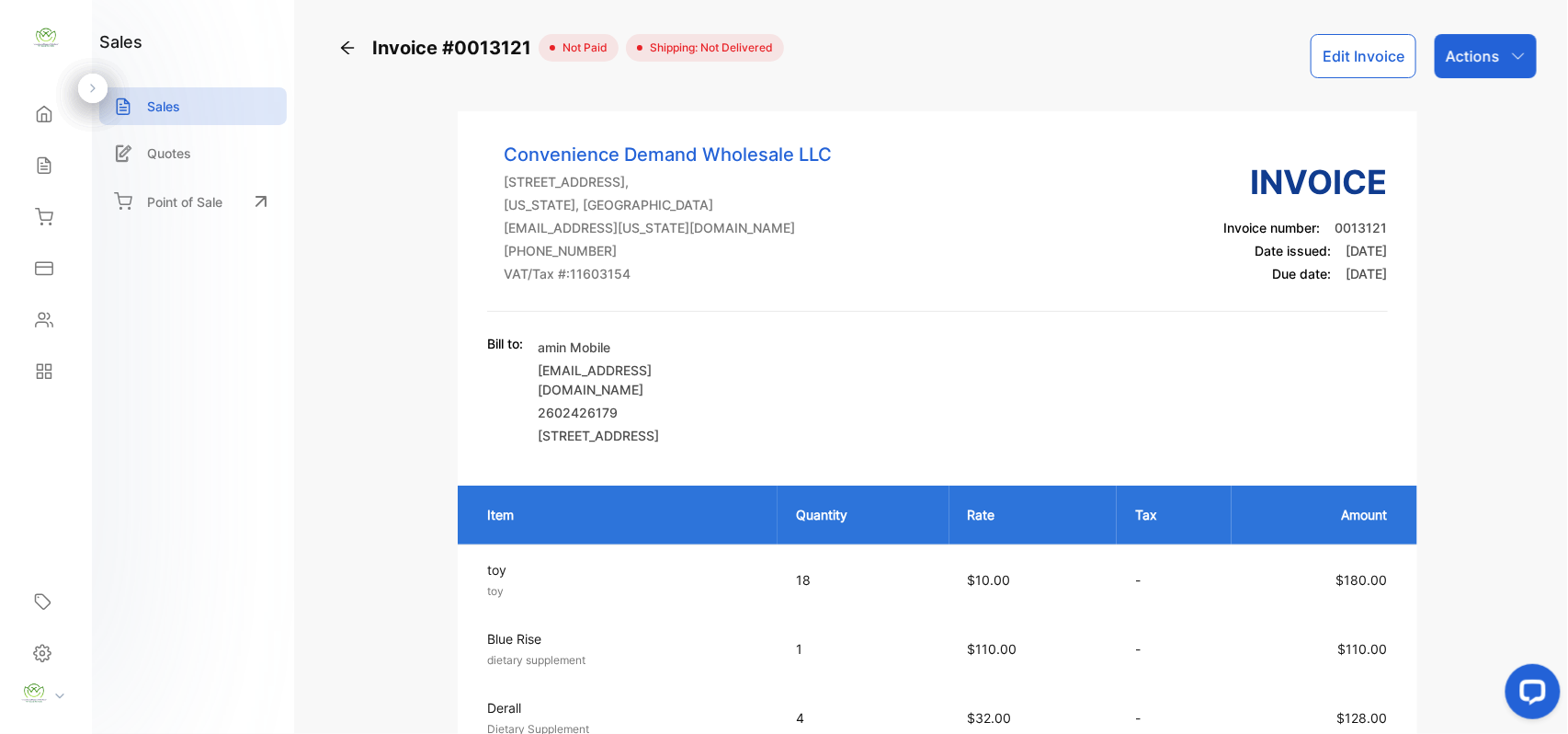
click at [1502, 52] on div "Actions" at bounding box center [1486, 56] width 102 height 44
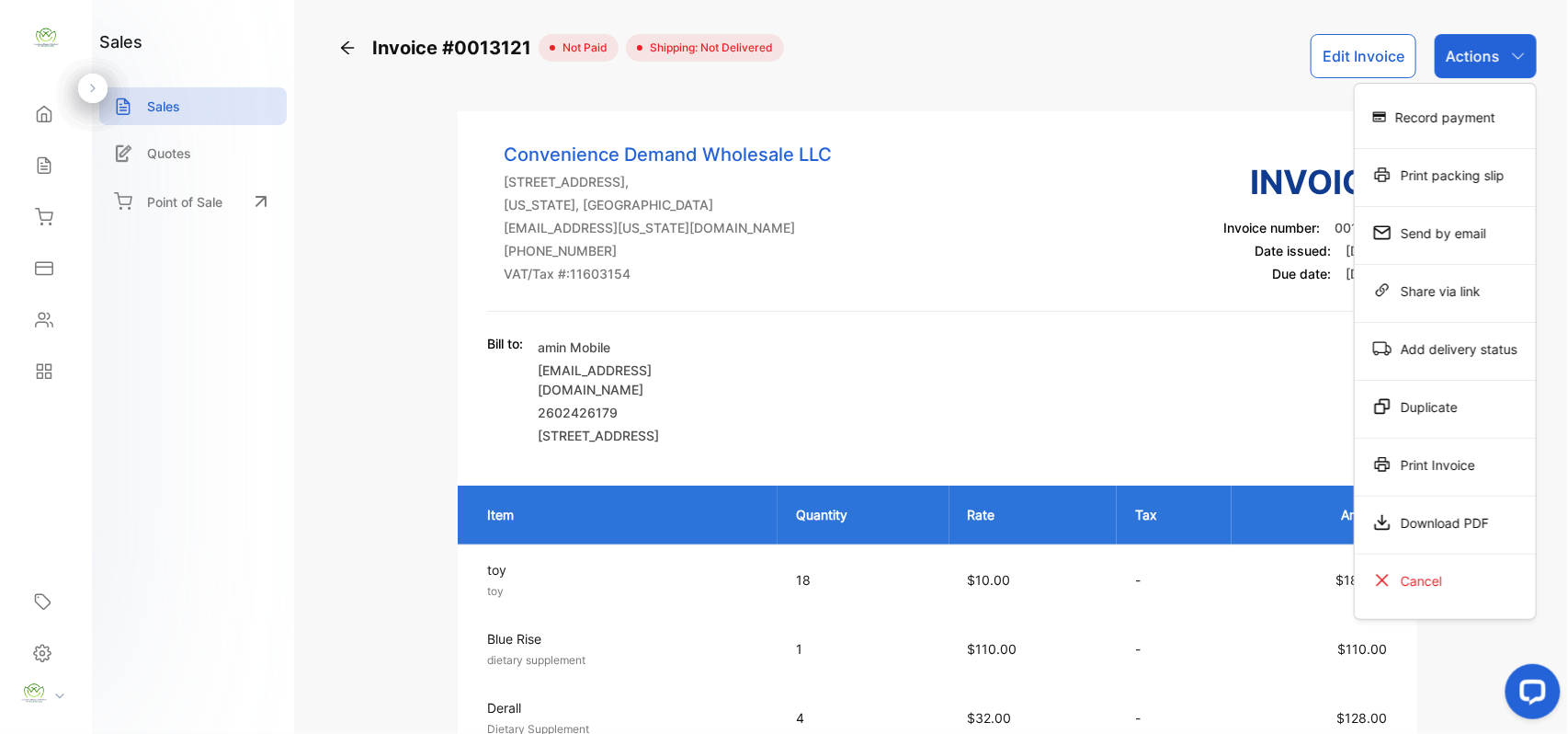
click at [1453, 476] on div "Print Invoice" at bounding box center [1445, 464] width 181 height 36
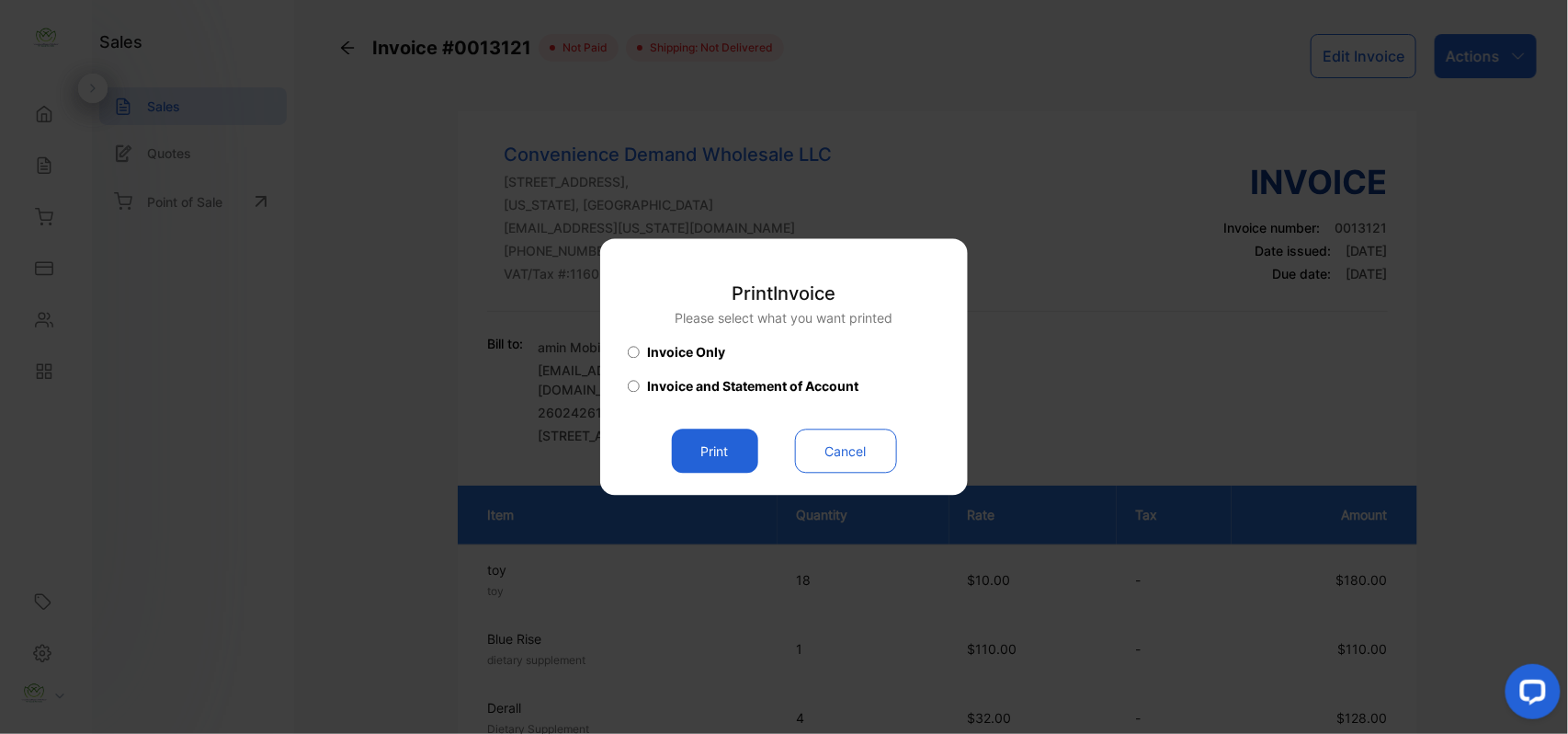
click at [733, 458] on button "Print" at bounding box center [715, 451] width 86 height 44
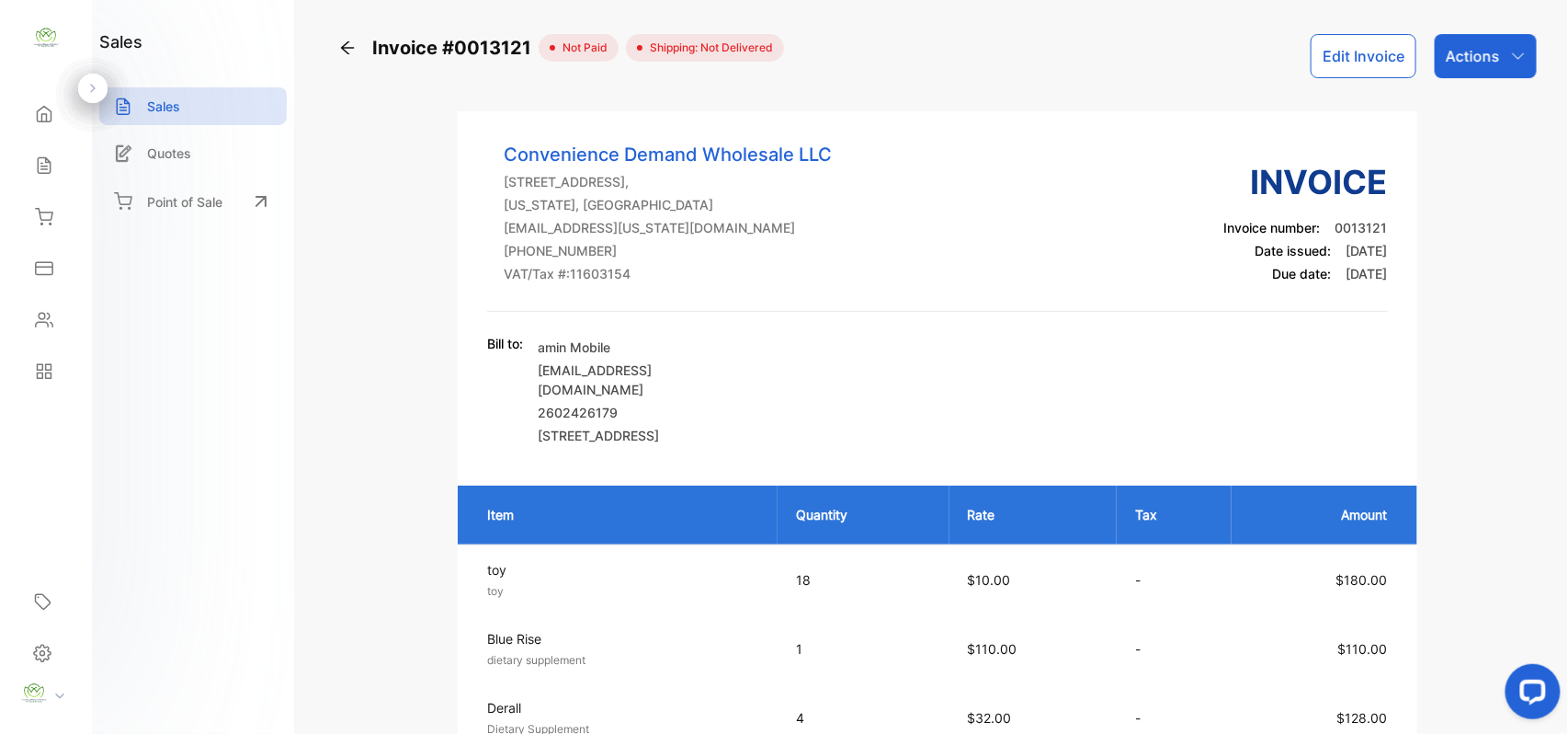
click at [61, 155] on div "Sales" at bounding box center [46, 165] width 63 height 36
